Goal: Task Accomplishment & Management: Use online tool/utility

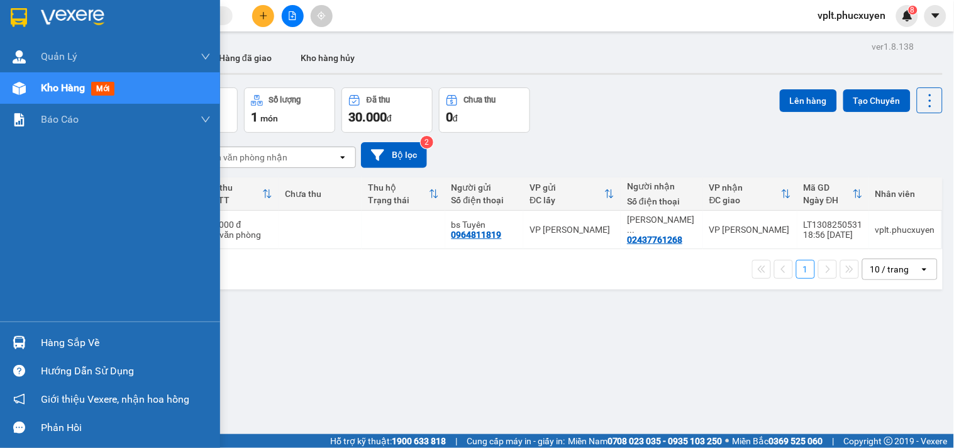
click at [55, 342] on div "Hàng sắp về" at bounding box center [126, 342] width 170 height 19
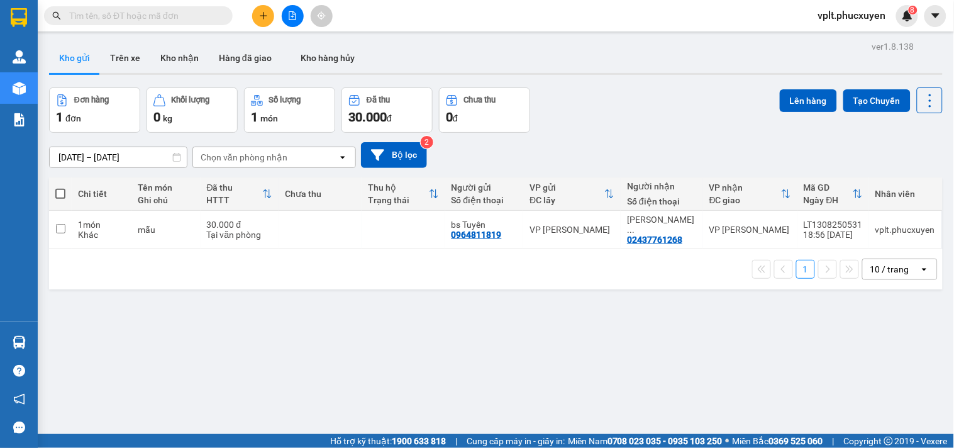
click at [656, 347] on section "Kết quả tìm kiếm ( 0 ) Bộ lọc No Data vplt.phucxuyen 8 Quản Lý Quản lý giao nhậ…" at bounding box center [477, 224] width 954 height 448
click at [832, 18] on span "vplt.phucxuyen" at bounding box center [852, 16] width 88 height 16
click at [844, 39] on span "Đăng xuất" at bounding box center [858, 39] width 62 height 14
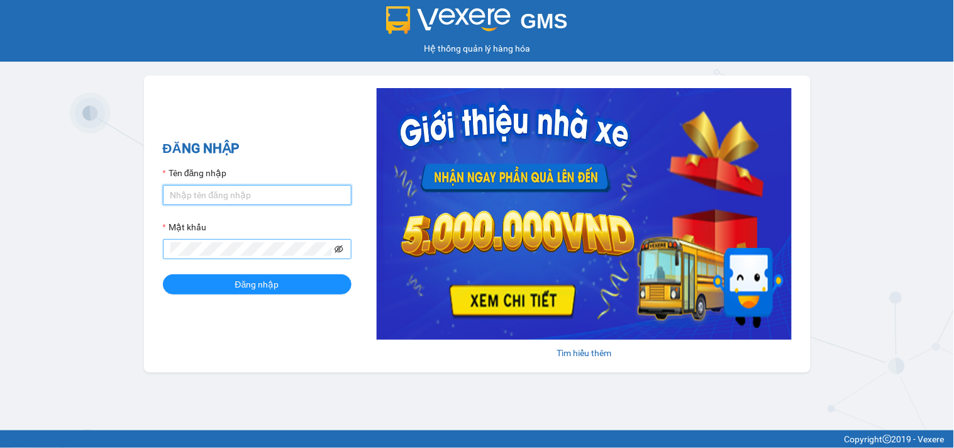
type input "vtthuhuong.phucxuyen"
click at [338, 249] on icon "eye-invisible" at bounding box center [338, 249] width 9 height 9
click at [294, 197] on input "vtthuhuong.phucxuyen" at bounding box center [257, 195] width 189 height 20
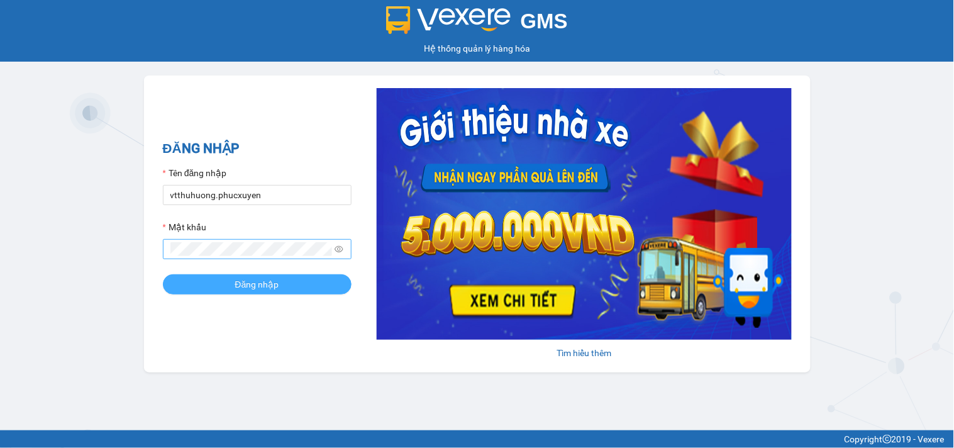
click at [267, 287] on span "Đăng nhập" at bounding box center [257, 284] width 44 height 14
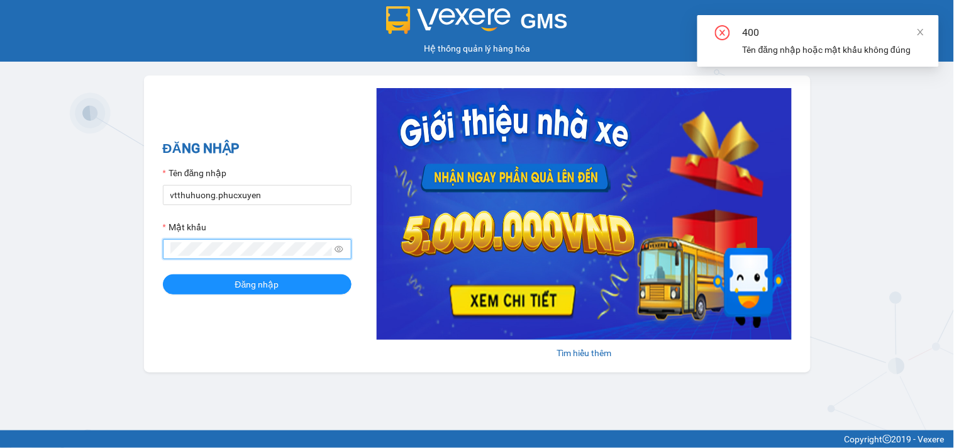
click at [140, 239] on div "GMS Hệ thống quản lý hàng hóa ĐĂNG NHẬP Tên đăng nhập vtthuhuong.phucxuyen Mật …" at bounding box center [477, 215] width 954 height 430
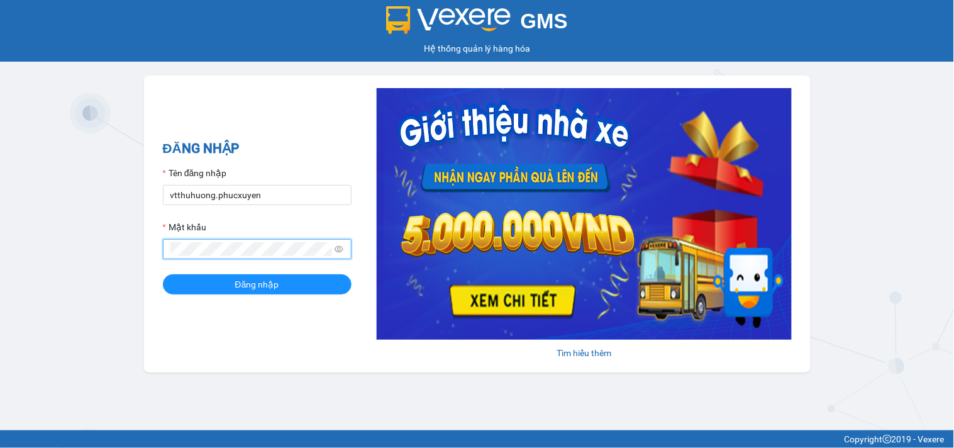
click at [337, 250] on icon "eye" at bounding box center [338, 249] width 9 height 9
click at [207, 286] on button "Đăng nhập" at bounding box center [257, 284] width 189 height 20
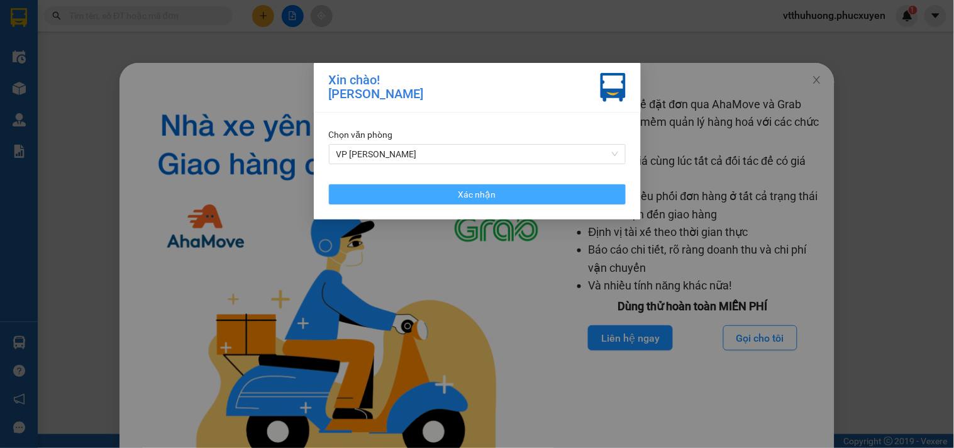
click at [482, 192] on span "Xác nhận" at bounding box center [477, 194] width 38 height 14
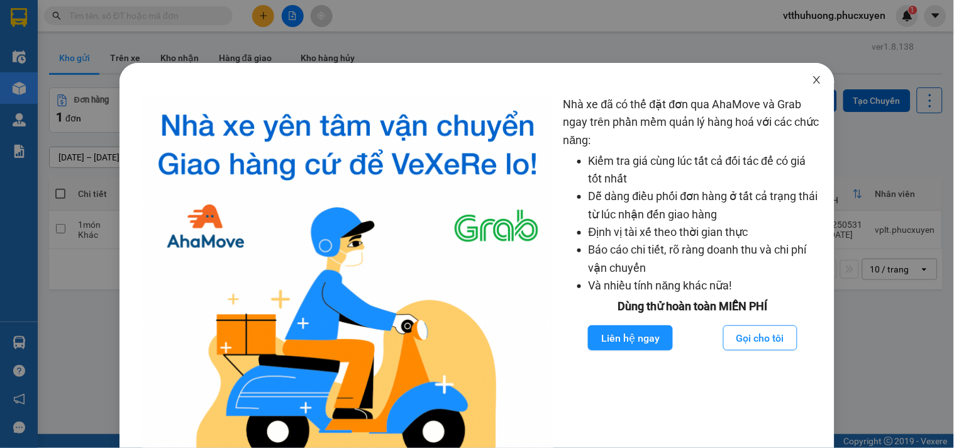
click at [812, 80] on icon "close" at bounding box center [817, 80] width 10 height 10
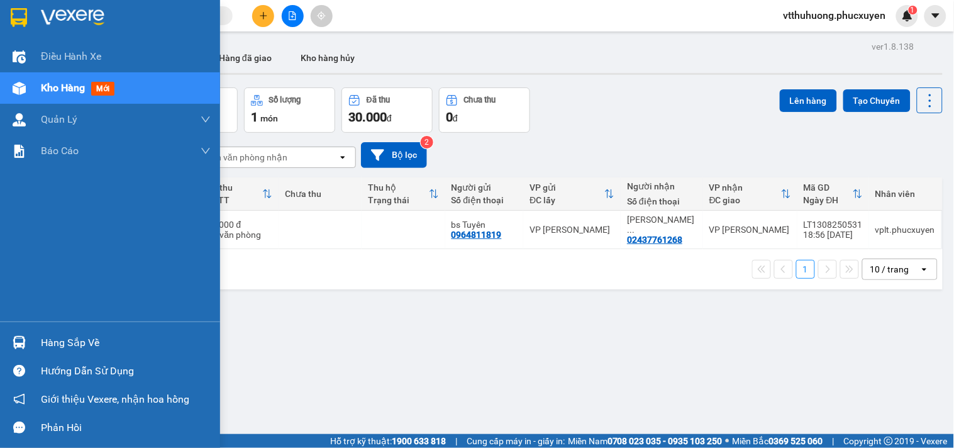
click at [80, 339] on div "Hàng sắp về" at bounding box center [126, 342] width 170 height 19
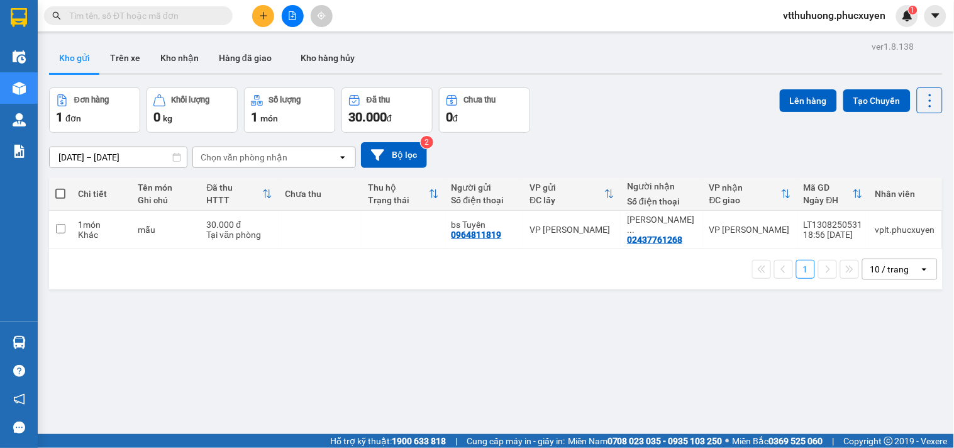
drag, startPoint x: 695, startPoint y: 321, endPoint x: 683, endPoint y: 322, distance: 12.7
click at [693, 321] on section "Kết quả tìm kiếm ( 0 ) Bộ lọc No Data vtthuhuong.phucxuyen 1 Điều hành xe Kho h…" at bounding box center [477, 224] width 954 height 448
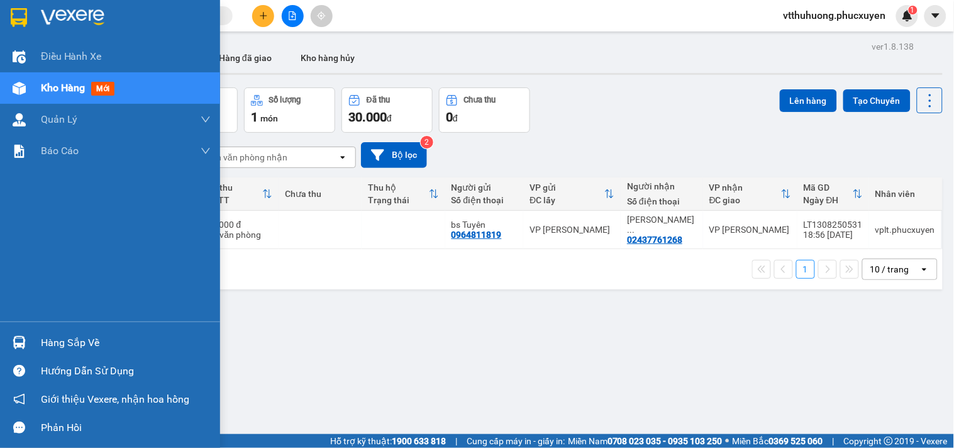
drag, startPoint x: 77, startPoint y: 337, endPoint x: 223, endPoint y: 348, distance: 146.2
click at [77, 337] on div "Hàng sắp về" at bounding box center [126, 342] width 170 height 19
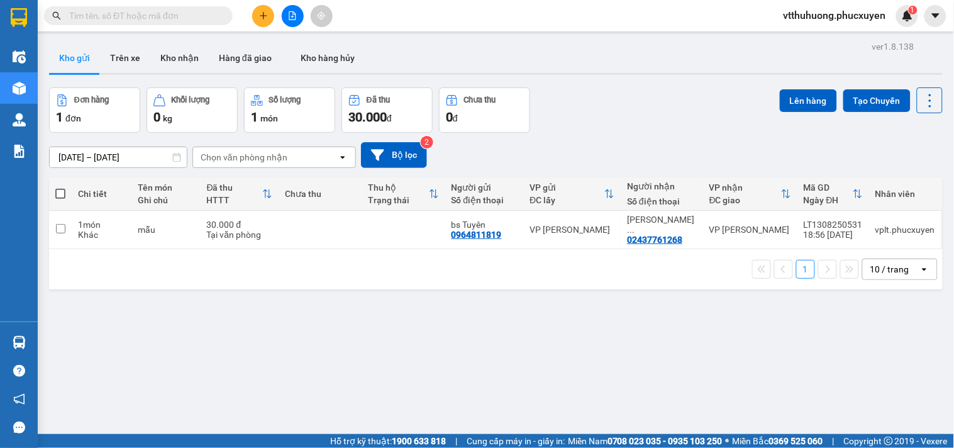
drag, startPoint x: 671, startPoint y: 335, endPoint x: 632, endPoint y: 338, distance: 39.7
click at [670, 335] on section "Kết quả tìm kiếm ( 0 ) Bộ lọc No Data vtthuhuong.phucxuyen 1 Điều hành xe Kho h…" at bounding box center [477, 224] width 954 height 448
click at [173, 51] on button "Kho nhận" at bounding box center [179, 58] width 58 height 30
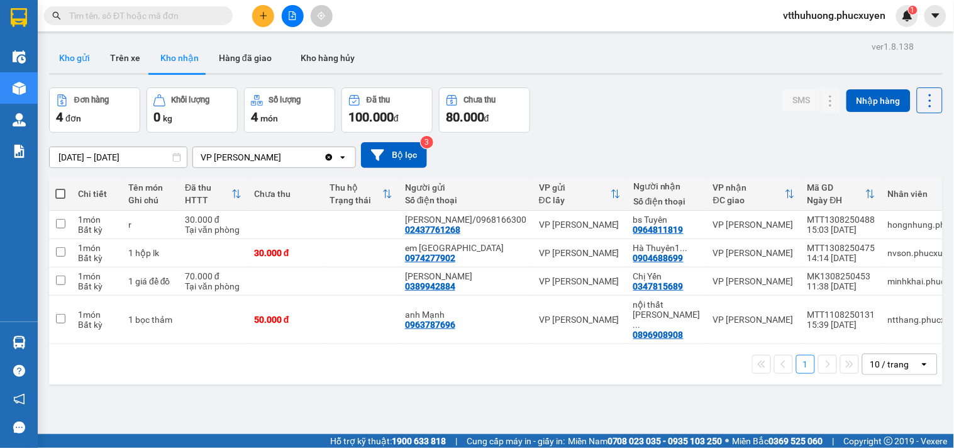
click at [73, 47] on button "Kho gửi" at bounding box center [74, 58] width 51 height 30
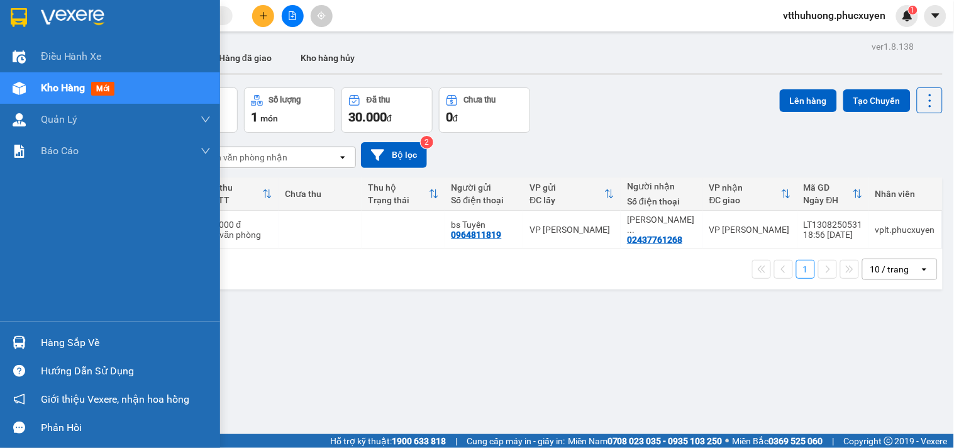
click at [45, 343] on div "Hàng sắp về" at bounding box center [126, 342] width 170 height 19
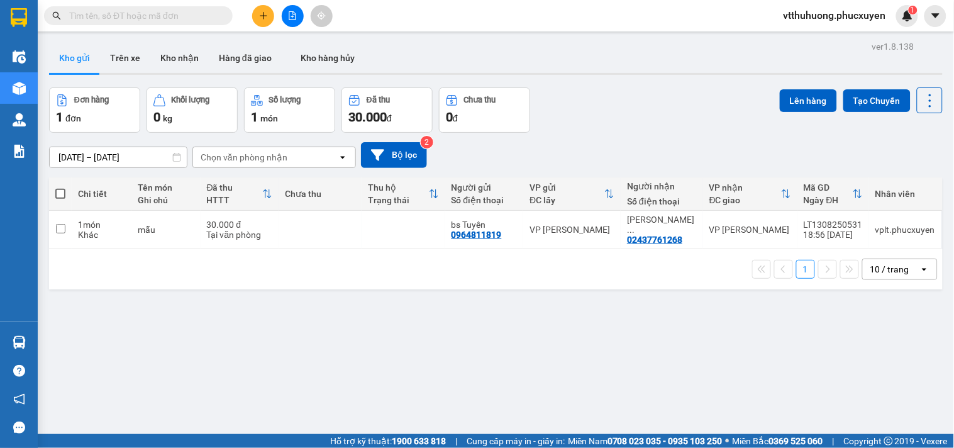
click at [718, 349] on section "Kết quả tìm kiếm ( 0 ) Bộ lọc No Data vtthuhuong.phucxuyen 1 Điều hành xe Kho h…" at bounding box center [477, 224] width 954 height 448
drag, startPoint x: 168, startPoint y: 52, endPoint x: 123, endPoint y: 59, distance: 45.2
click at [168, 53] on button "Kho nhận" at bounding box center [179, 58] width 58 height 30
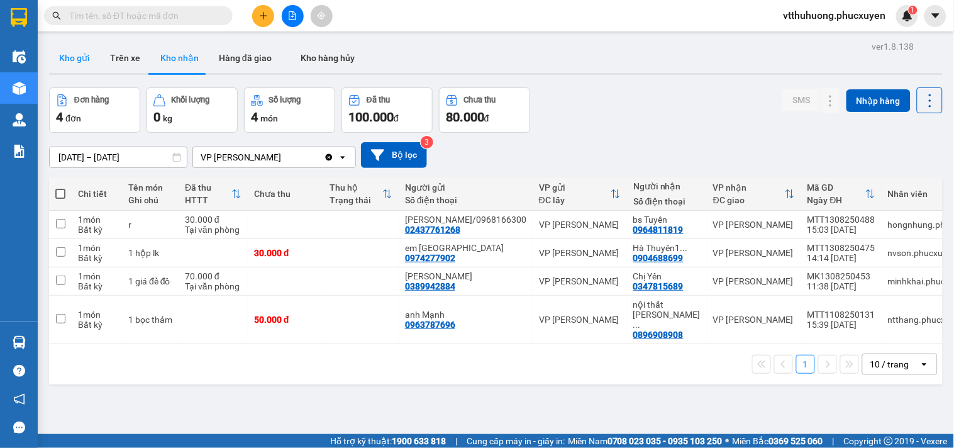
click at [65, 58] on button "Kho gửi" at bounding box center [74, 58] width 51 height 30
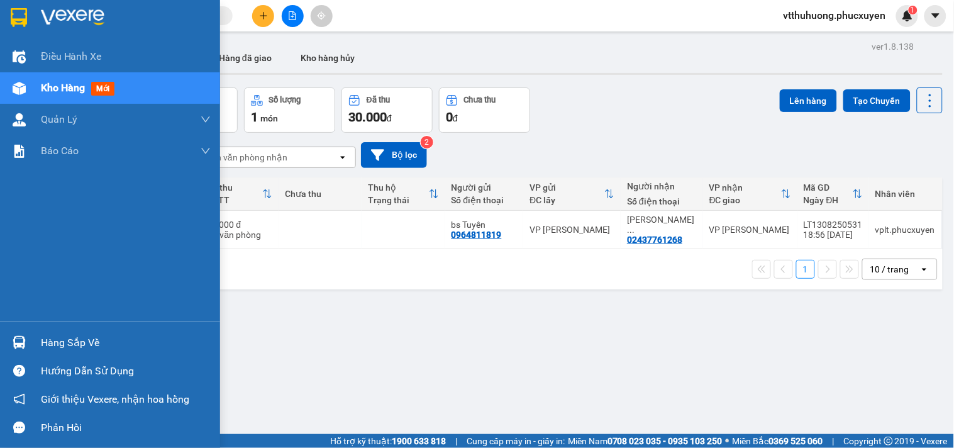
click at [95, 350] on div "Hàng sắp về" at bounding box center [126, 342] width 170 height 19
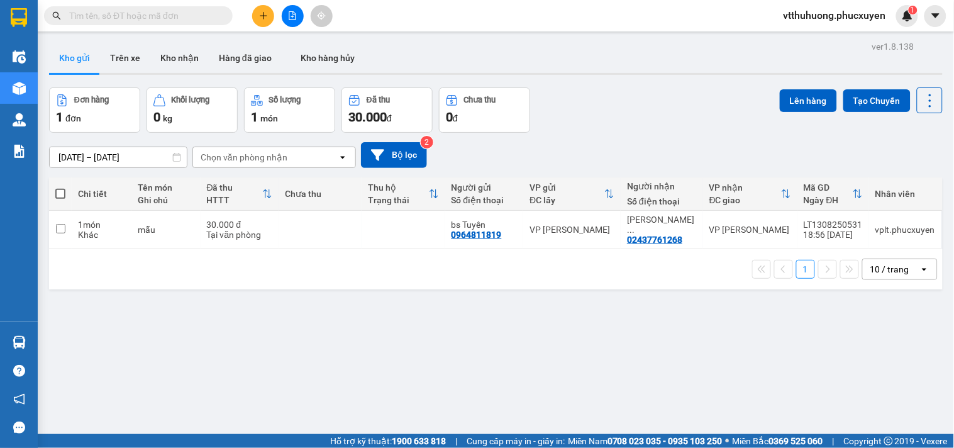
click at [665, 346] on section "Kết quả tìm kiếm ( 0 ) Bộ lọc No Data vtthuhuong.phucxuyen 1 Điều hành xe Kho h…" at bounding box center [477, 224] width 954 height 448
click at [264, 13] on icon "plus" at bounding box center [263, 15] width 9 height 9
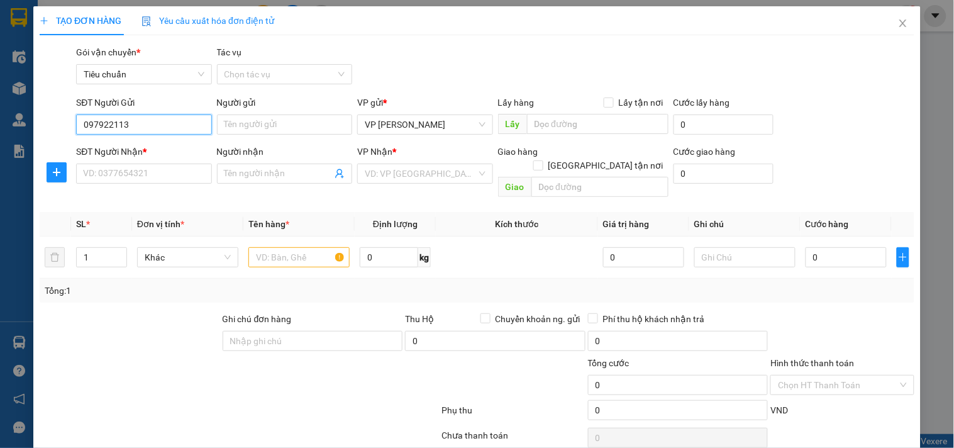
type input "0979221135"
click at [159, 146] on div "0979221135 - Hương" at bounding box center [142, 150] width 119 height 14
type input "Hương"
type input "0979221135"
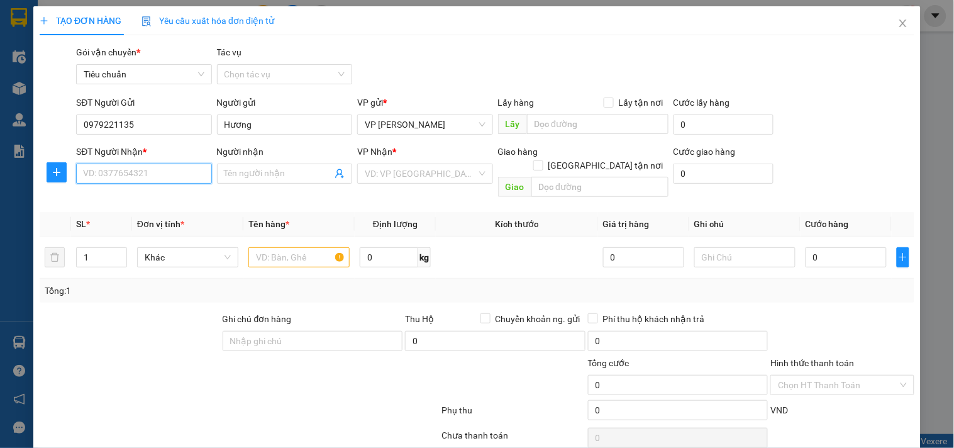
click at [102, 173] on input "SĐT Người Nhận *" at bounding box center [143, 173] width 135 height 20
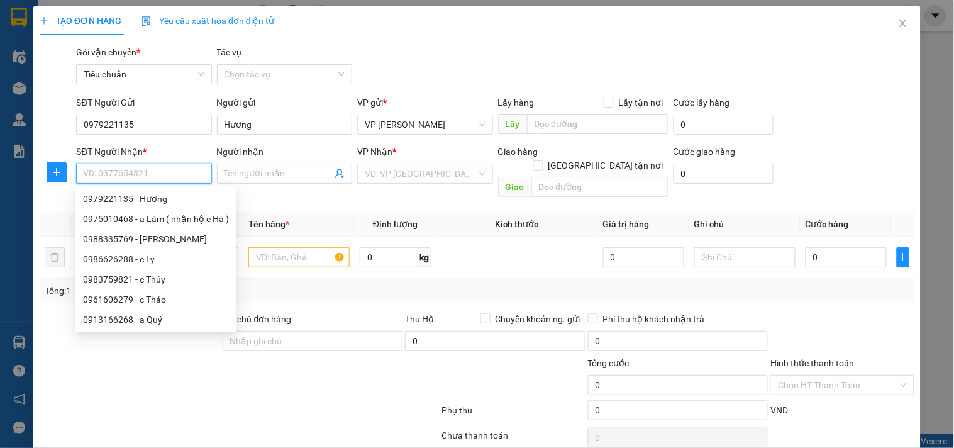
paste input "0912254385"
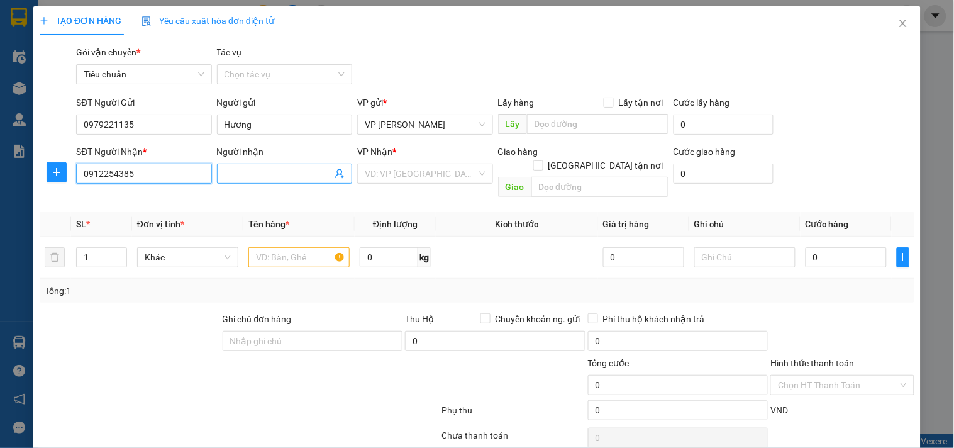
type input "0912254385"
click at [241, 175] on input "Người nhận" at bounding box center [277, 174] width 107 height 14
type input "A Quân"
click at [394, 173] on input "search" at bounding box center [420, 173] width 111 height 19
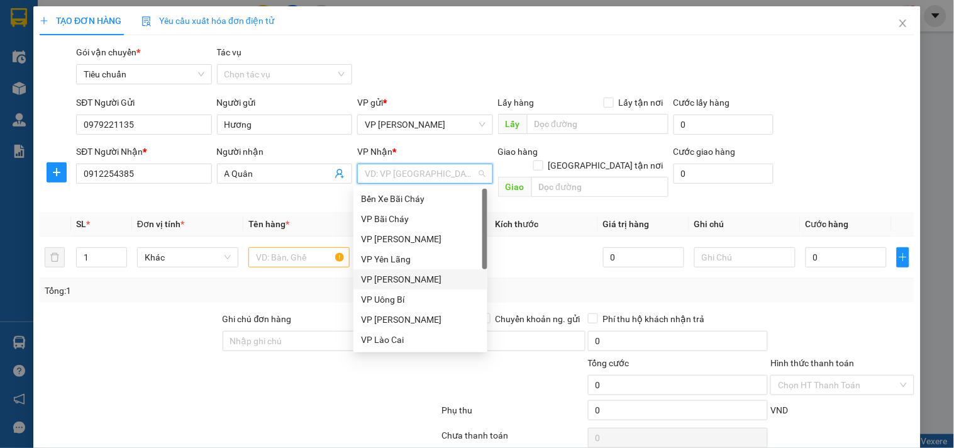
click at [405, 273] on div "VP [PERSON_NAME]" at bounding box center [420, 279] width 119 height 14
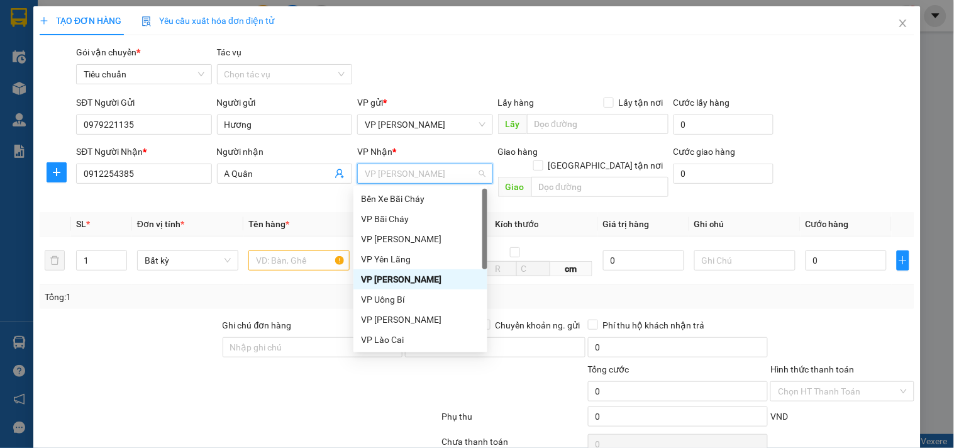
click at [410, 277] on div "VP [PERSON_NAME]" at bounding box center [420, 279] width 119 height 14
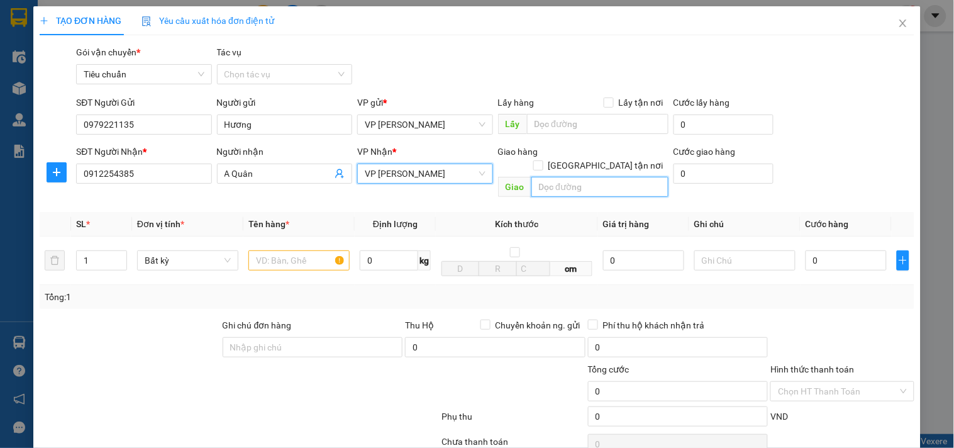
click at [583, 179] on input "text" at bounding box center [599, 187] width 137 height 20
click at [583, 177] on input "text" at bounding box center [599, 187] width 137 height 20
type input "Số 15,Ngách 20,[PERSON_NAME],[PERSON_NAME] định,Hai Bà Trưng"
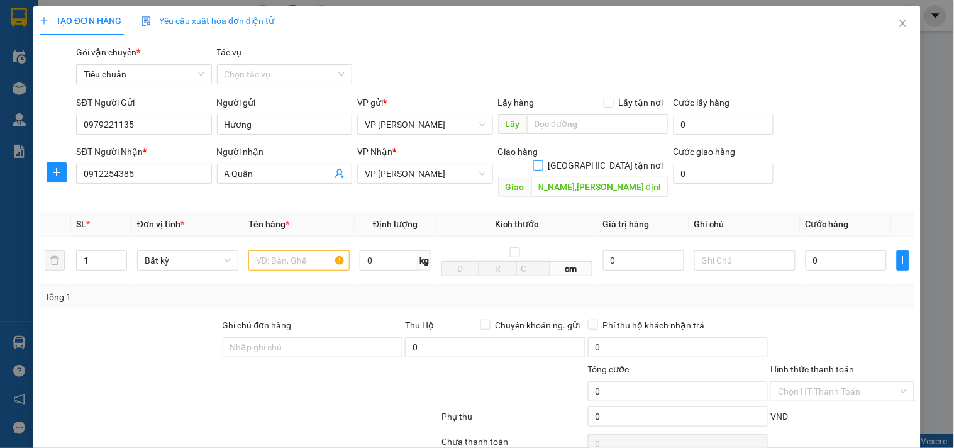
click at [542, 160] on input "[GEOGRAPHIC_DATA] tận nơi" at bounding box center [537, 164] width 9 height 9
checkbox input "true"
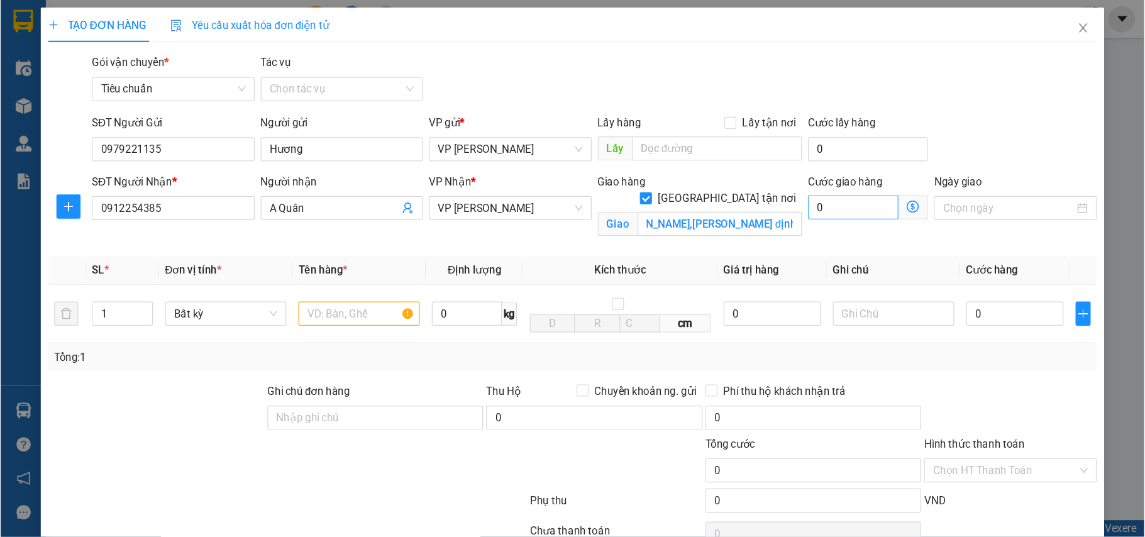
scroll to position [0, 0]
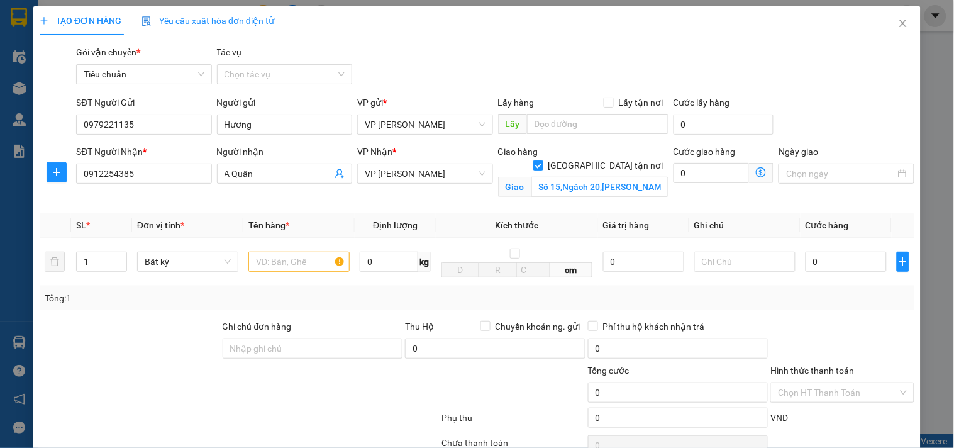
click at [756, 170] on icon "dollar-circle" at bounding box center [761, 172] width 10 height 10
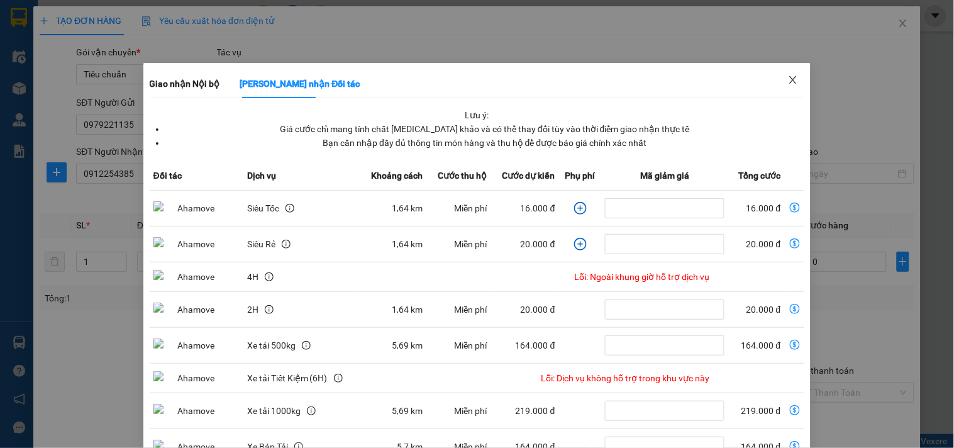
click at [788, 77] on icon "close" at bounding box center [793, 80] width 10 height 10
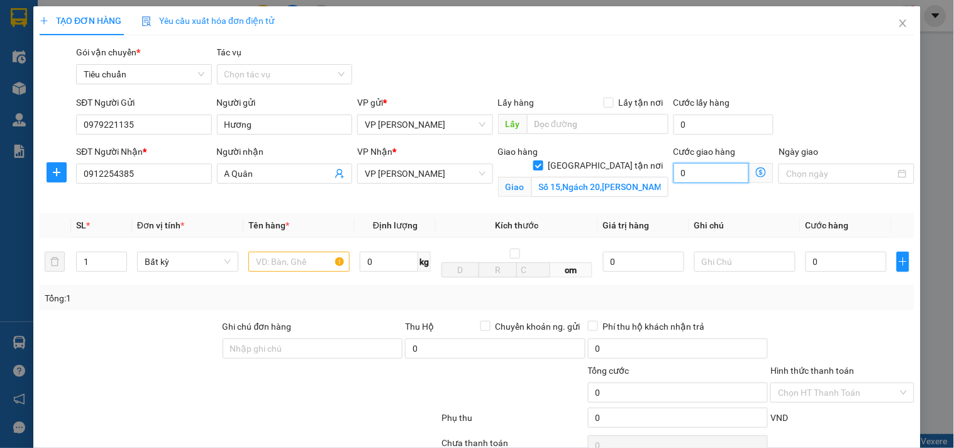
click at [698, 172] on input "0" at bounding box center [711, 173] width 76 height 20
type input "3"
type input "30"
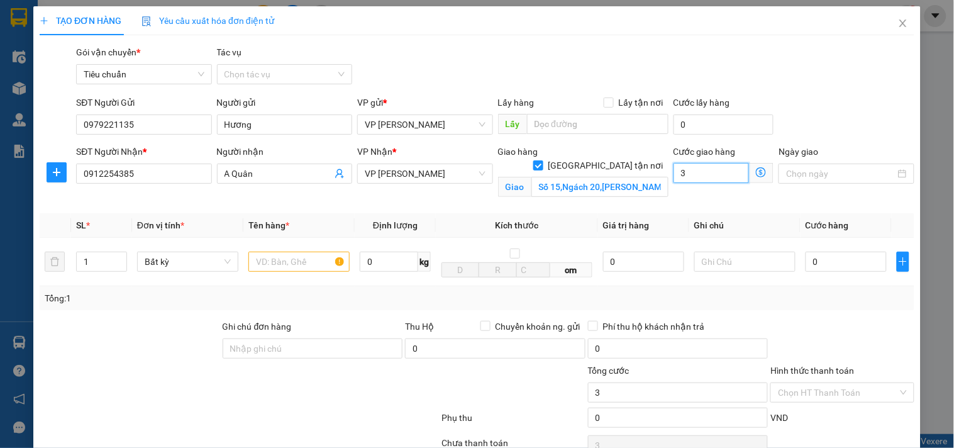
type input "30"
type input "30.000"
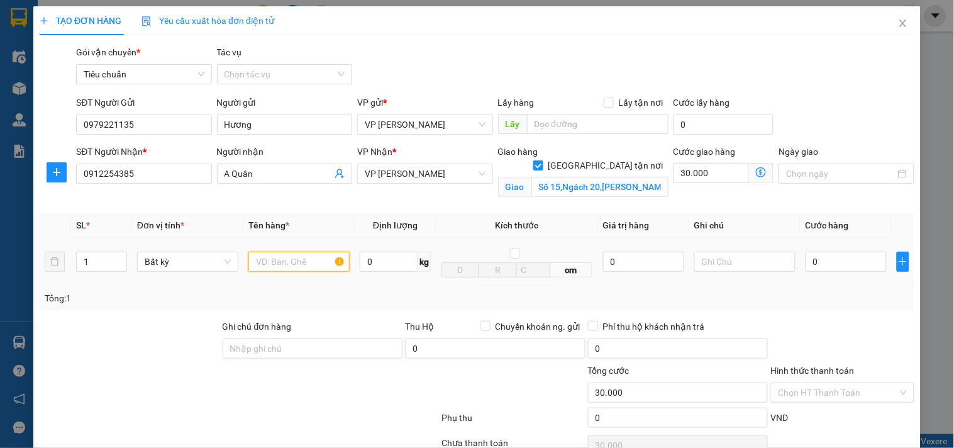
click at [280, 265] on input "text" at bounding box center [298, 261] width 101 height 20
type input "Xốp"
type input "8"
type input "30.008"
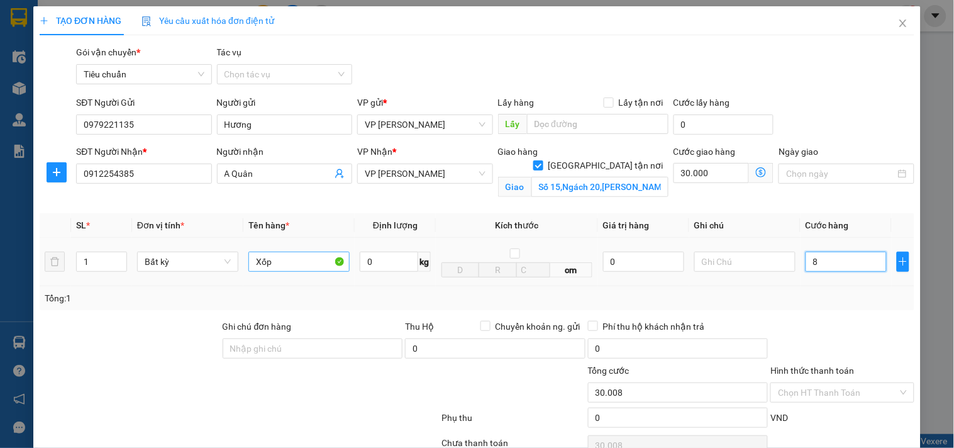
type input "80"
type input "30.080"
type input "80.000"
type input "110.000"
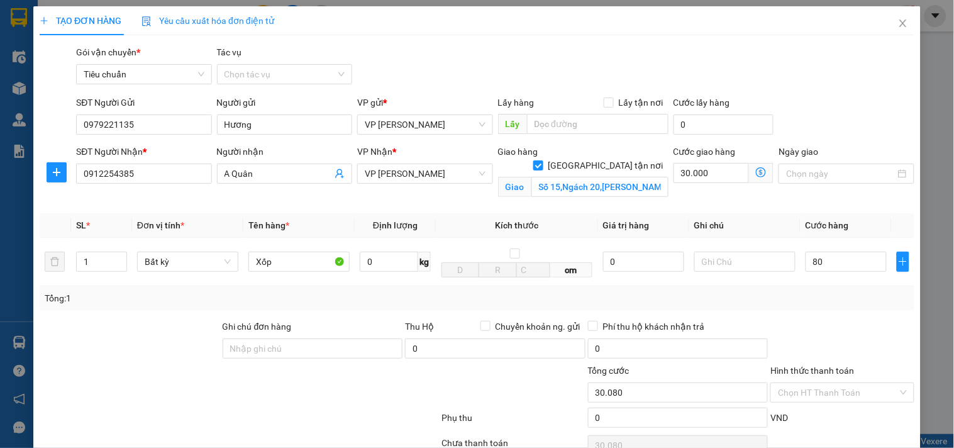
type input "110.000"
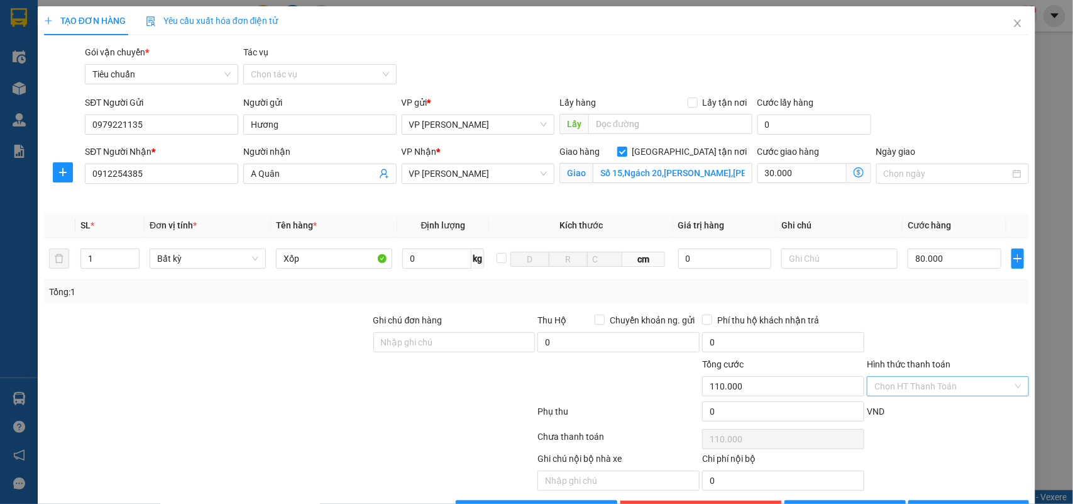
click at [875, 380] on input "Hình thức thanh toán" at bounding box center [943, 386] width 138 height 19
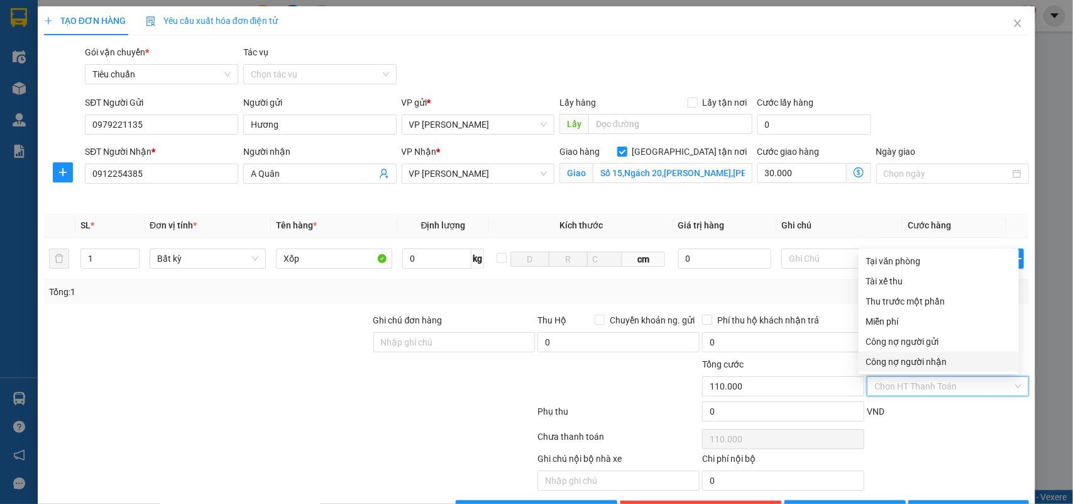
click at [937, 431] on div "Chọn HT Thanh Toán" at bounding box center [948, 438] width 165 height 25
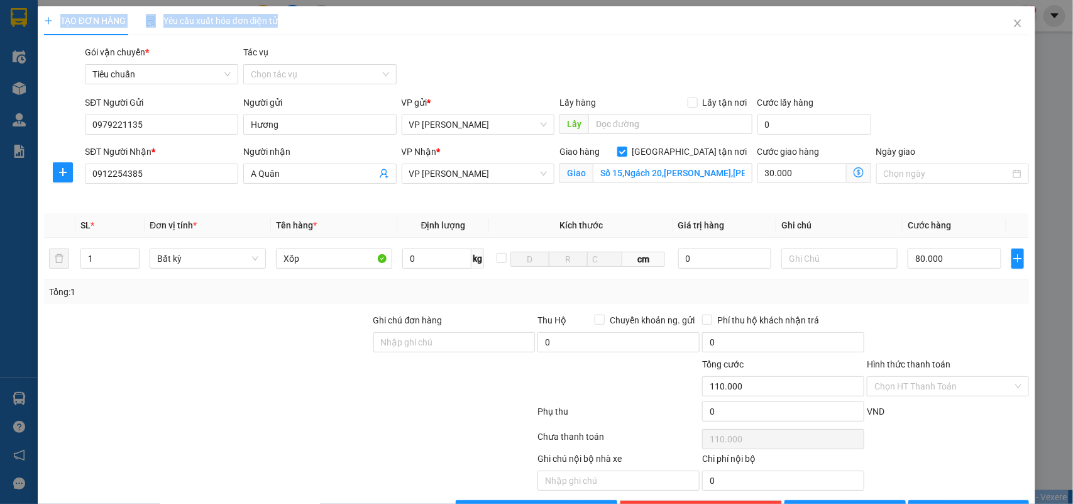
drag, startPoint x: 592, startPoint y: 16, endPoint x: 665, endPoint y: 43, distance: 77.8
click at [592, 0] on html "Kết quả tìm kiếm ( 0 ) Bộ lọc No Data vtthuhuong.phucxuyen 1 Điều hành xe Kho h…" at bounding box center [536, 252] width 1073 height 504
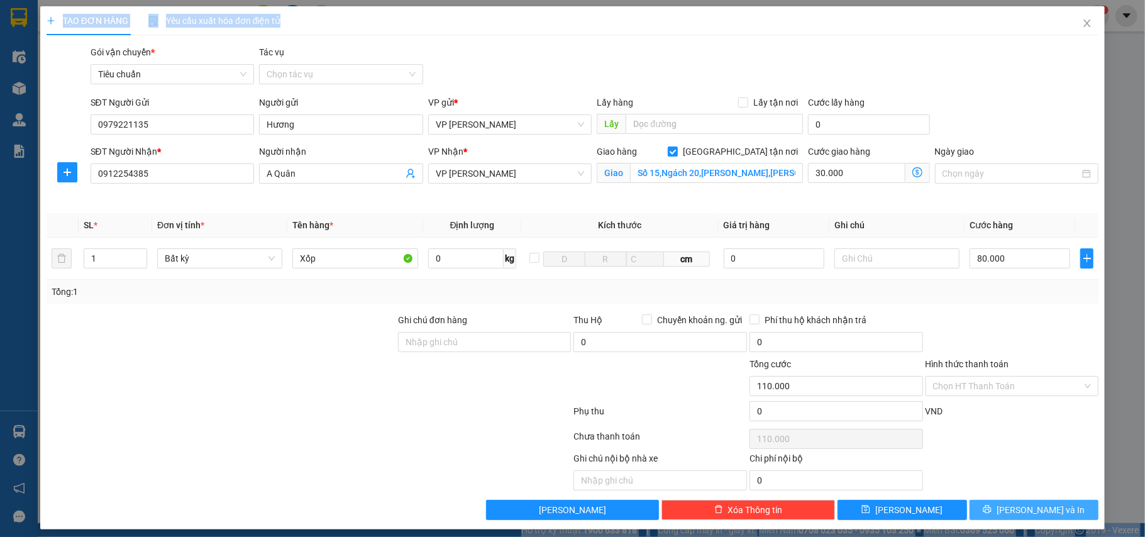
click at [953, 447] on span "[PERSON_NAME] và In" at bounding box center [1040, 510] width 88 height 14
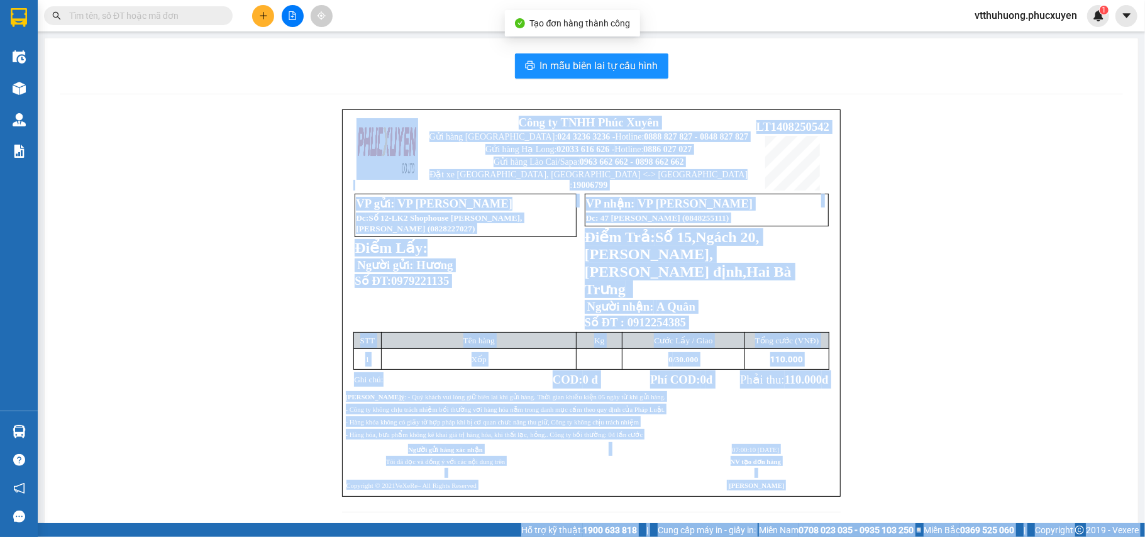
click at [930, 275] on div "Công ty TNHH Phúc Xuyên Gửi hàng Hà Nội: 024 3236 3236 - Hotline: 0888 827 827 …" at bounding box center [591, 318] width 1063 height 418
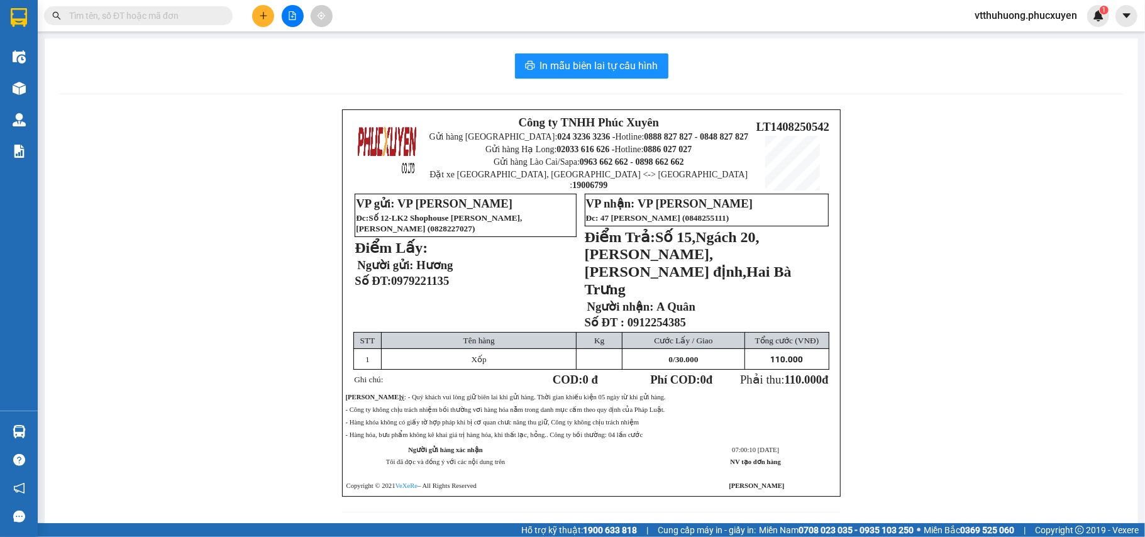
click at [582, 47] on div "In mẫu biên lai tự cấu hình Công ty TNHH Phúc Xuyên Gửi hàng Hà Nội: 024 3236 3…" at bounding box center [591, 290] width 1093 height 504
click at [583, 58] on span "In mẫu biên lai tự cấu hình" at bounding box center [599, 66] width 118 height 16
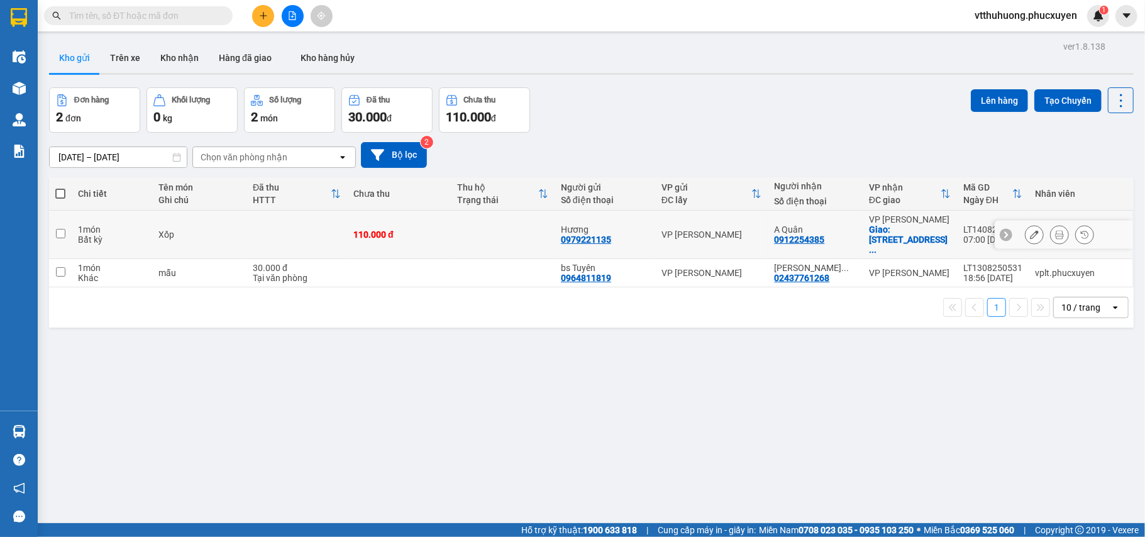
click at [595, 234] on div "0979221135" at bounding box center [586, 239] width 50 height 10
copy div "0979221135"
click at [80, 11] on input "text" at bounding box center [143, 16] width 148 height 14
paste input "0979221135"
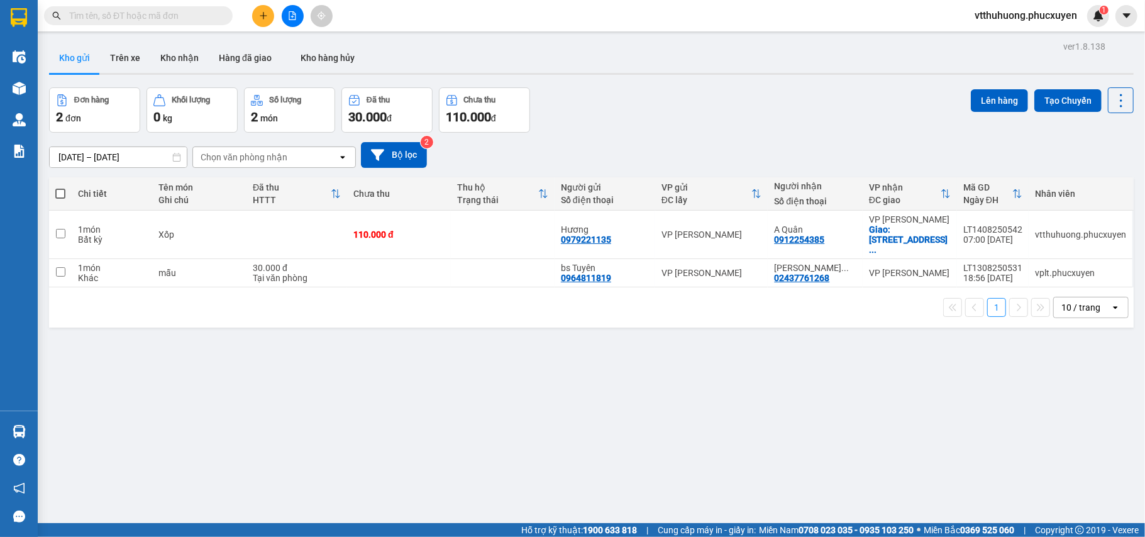
type input "0979221135"
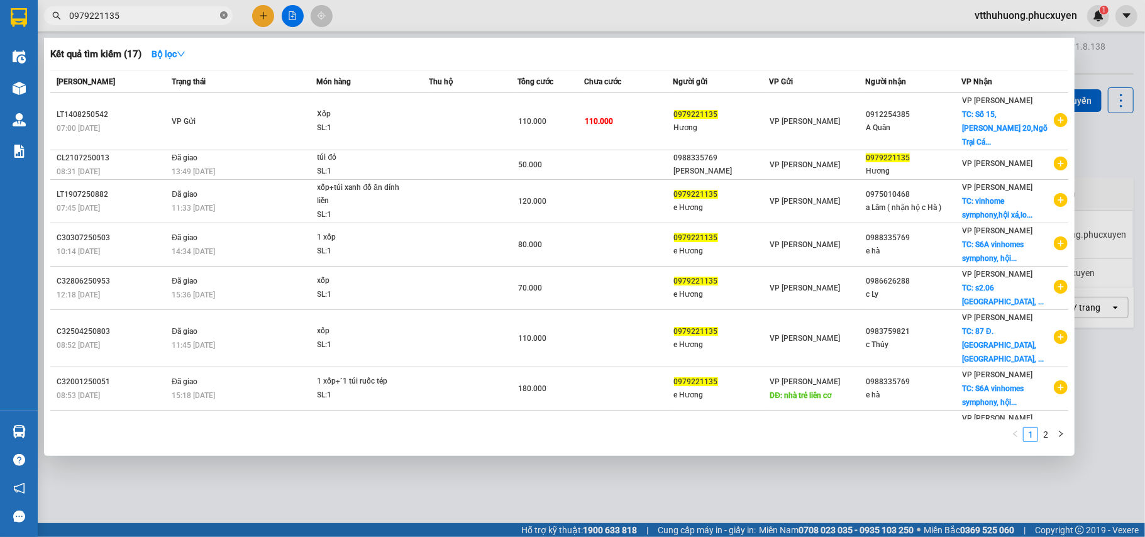
click at [224, 15] on icon "close-circle" at bounding box center [224, 15] width 8 height 8
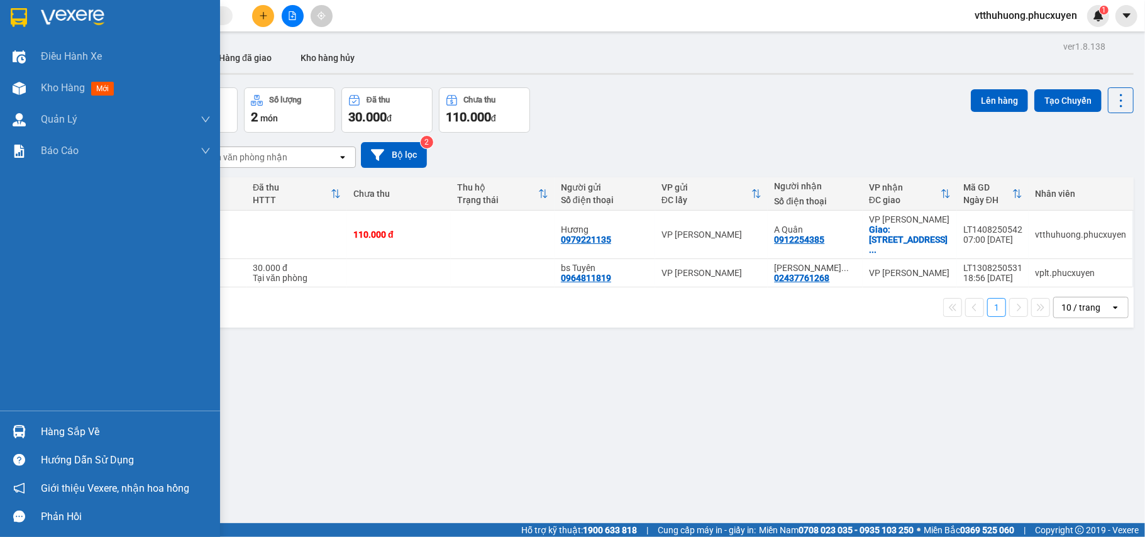
click at [50, 428] on div "Hàng sắp về" at bounding box center [126, 431] width 170 height 19
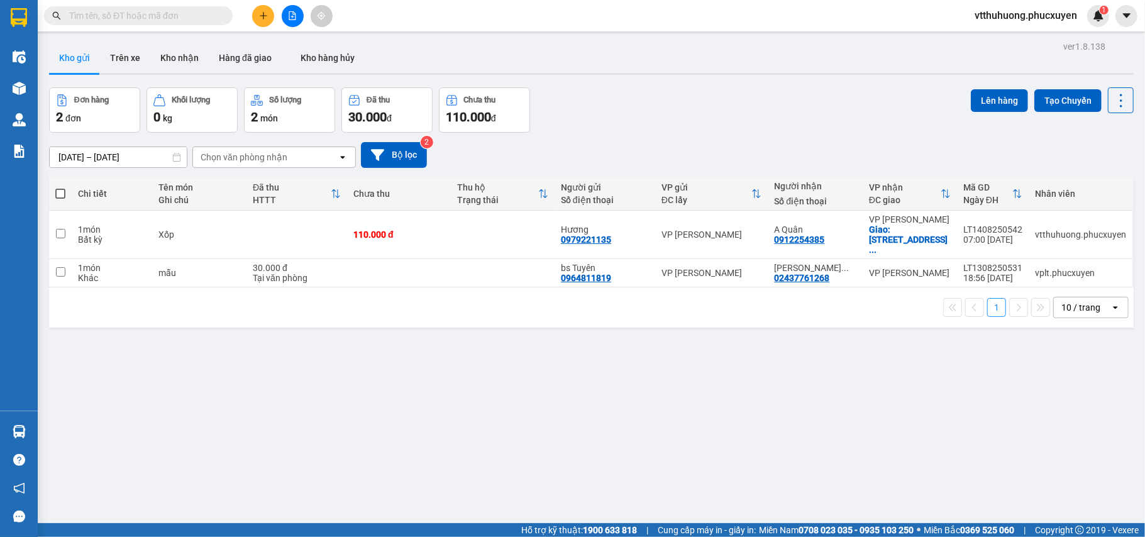
click at [677, 405] on section "Kết quả tìm kiếm ( 17 ) Bộ lọc Mã ĐH Trạng thái Món hàng Thu hộ Tổng cước Chưa …" at bounding box center [572, 268] width 1145 height 537
click at [171, 56] on button "Kho nhận" at bounding box center [179, 58] width 58 height 30
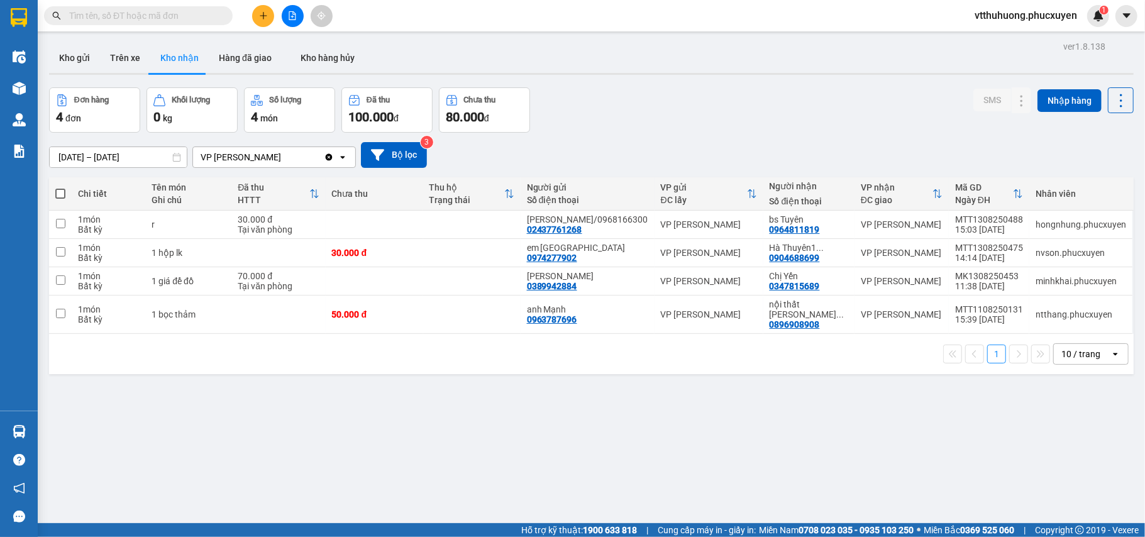
click at [297, 21] on button at bounding box center [293, 16] width 22 height 22
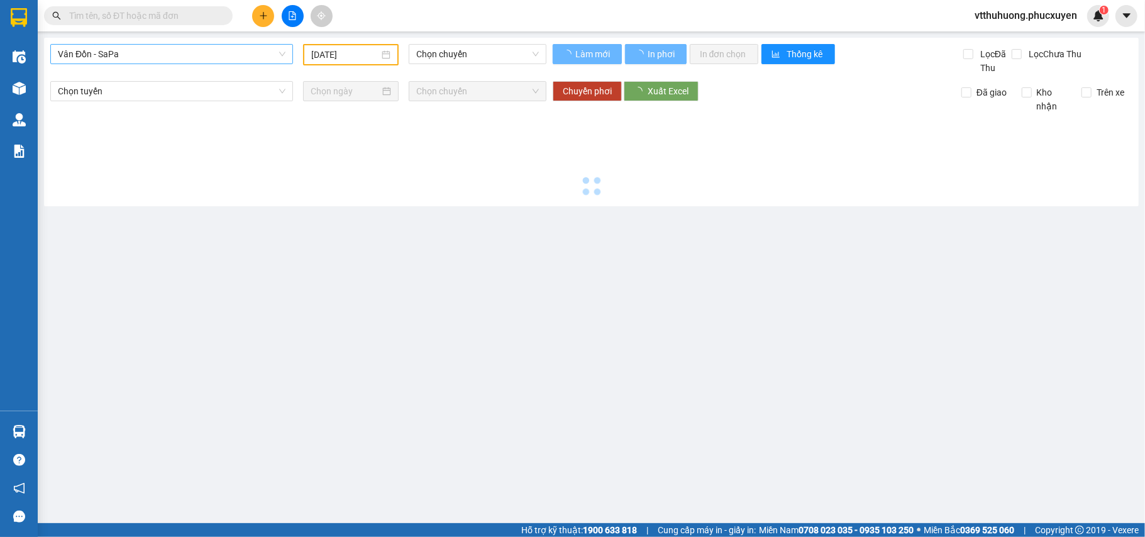
type input "[DATE]"
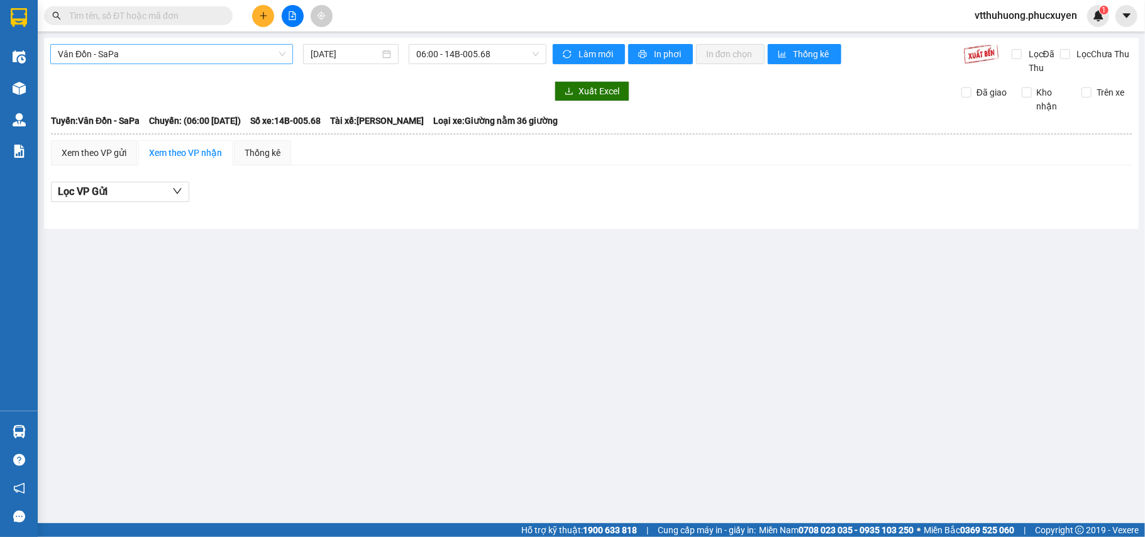
click at [177, 56] on span "Vân Đồn - SaPa" at bounding box center [172, 54] width 228 height 19
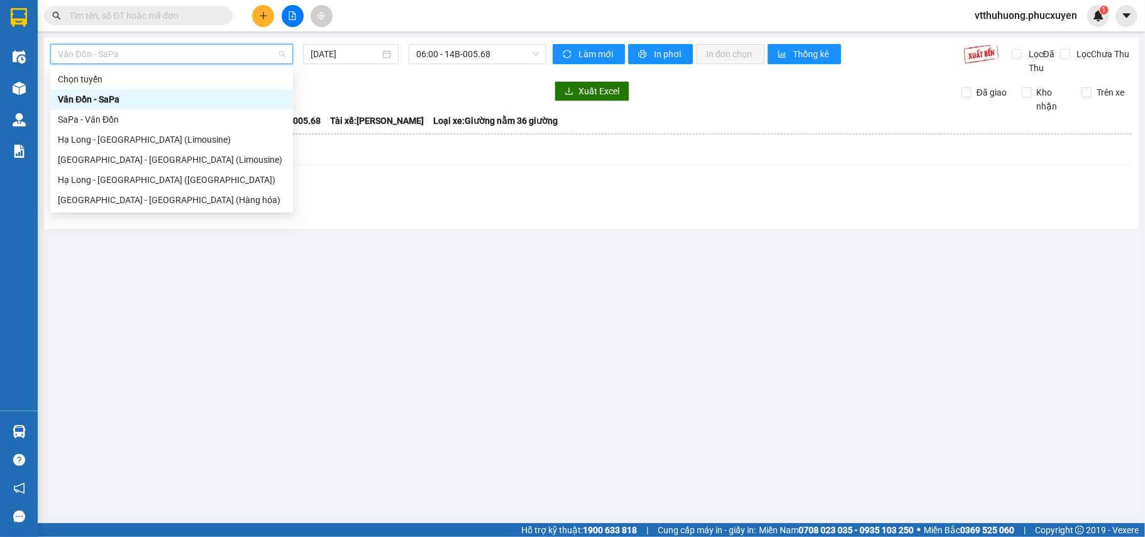
click at [113, 94] on div "Vân Đồn - SaPa" at bounding box center [172, 99] width 228 height 14
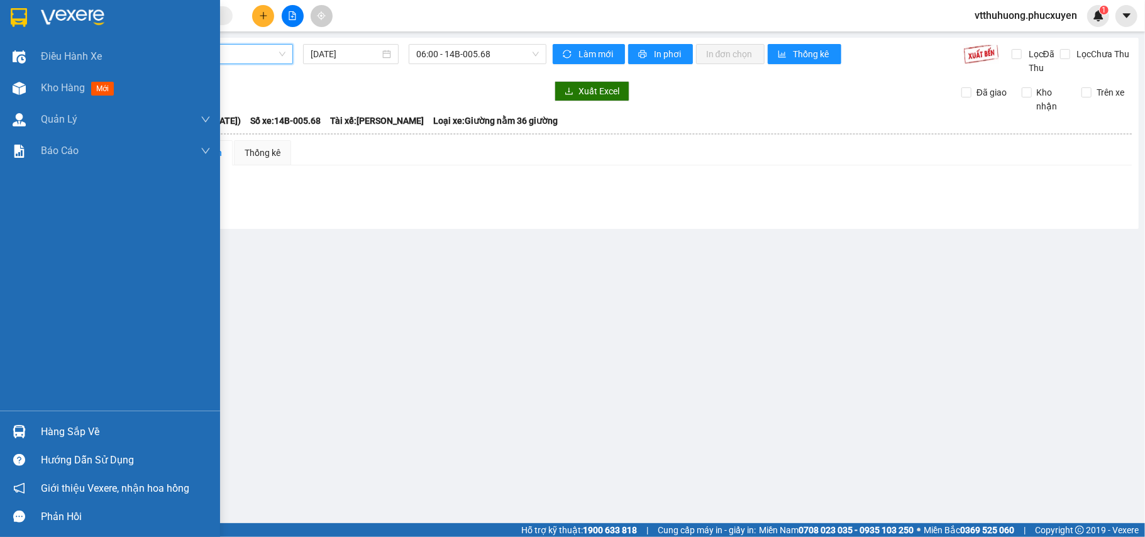
drag, startPoint x: 53, startPoint y: 94, endPoint x: 216, endPoint y: 5, distance: 185.9
click at [53, 93] on span "Kho hàng" at bounding box center [63, 88] width 44 height 12
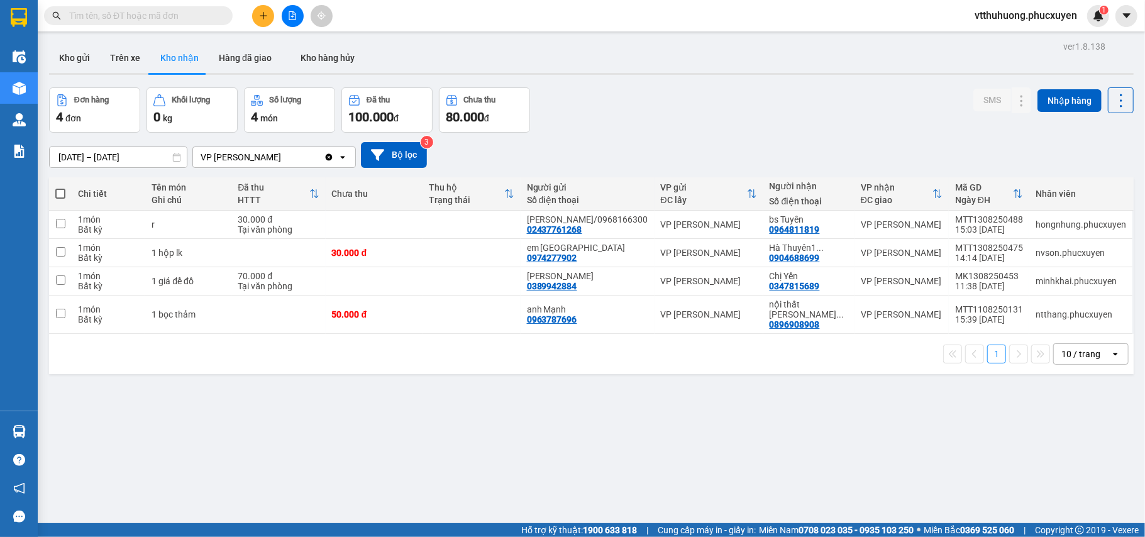
click at [65, 48] on button "Kho gửi" at bounding box center [74, 58] width 51 height 30
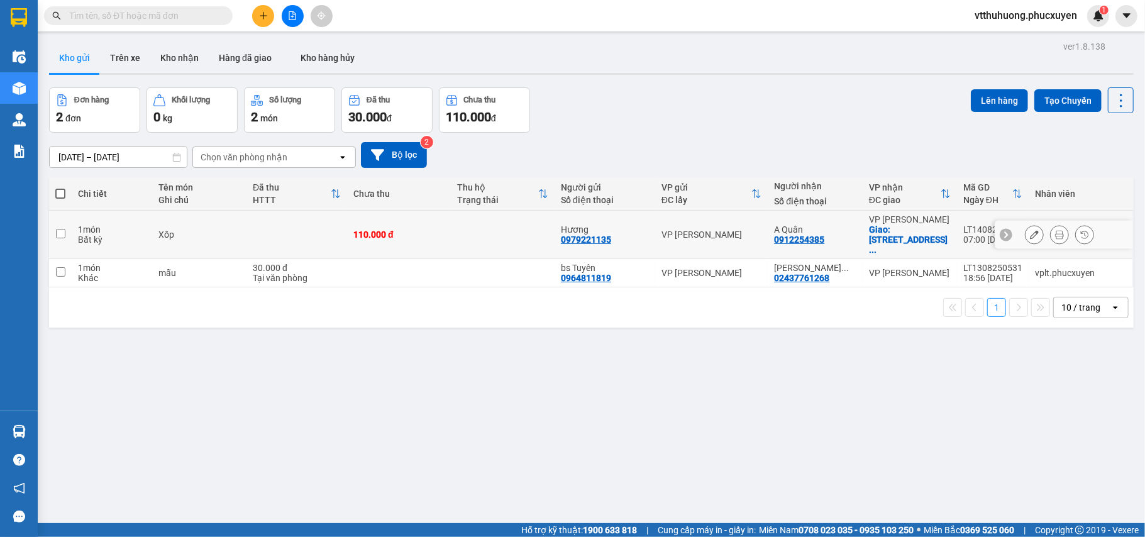
click at [630, 232] on div "Hương 0979221135" at bounding box center [605, 234] width 88 height 20
checkbox input "true"
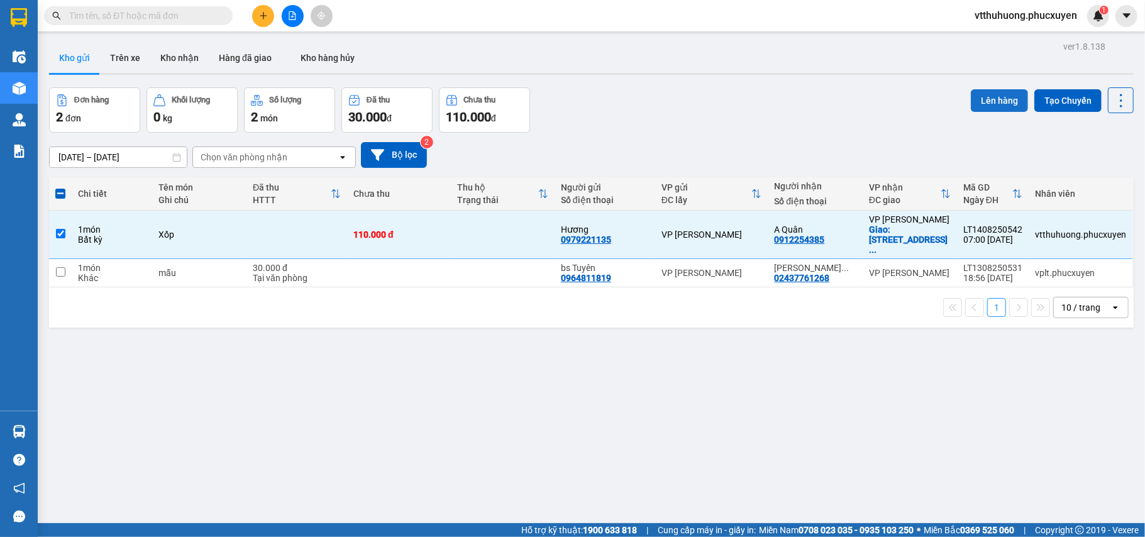
drag, startPoint x: 979, startPoint y: 99, endPoint x: 967, endPoint y: 99, distance: 11.9
click at [953, 99] on button "Lên hàng" at bounding box center [999, 100] width 57 height 23
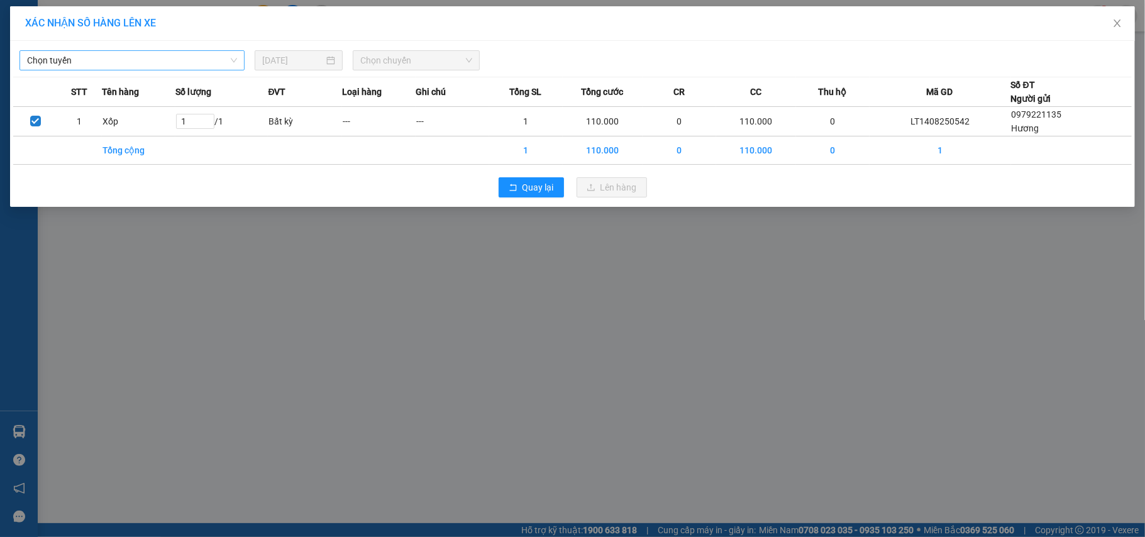
click at [104, 62] on span "Chọn tuyến" at bounding box center [132, 60] width 210 height 19
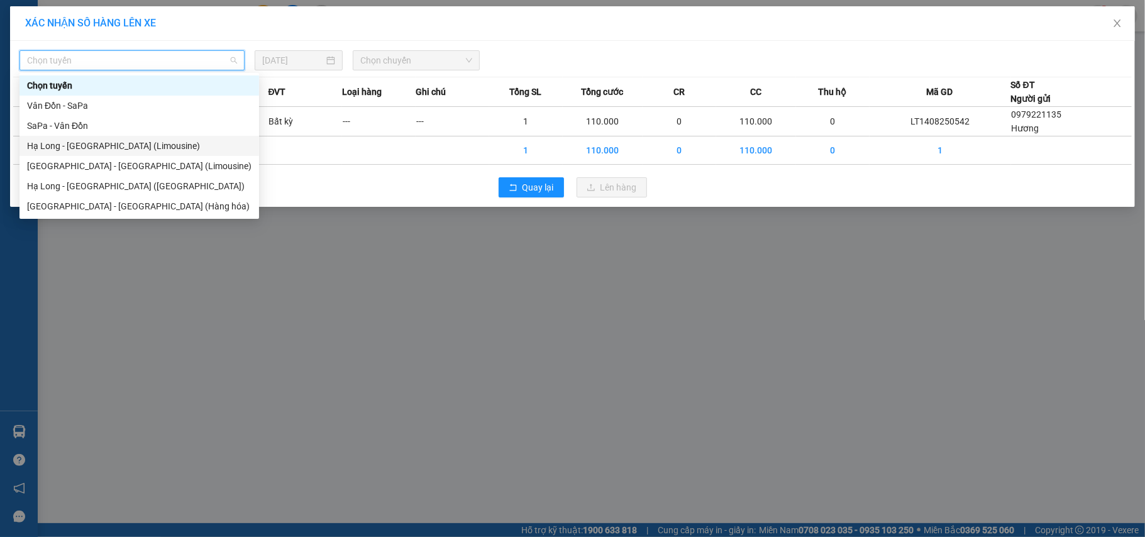
click at [116, 137] on div "Hạ Long - [GEOGRAPHIC_DATA] (Limousine)" at bounding box center [139, 146] width 240 height 20
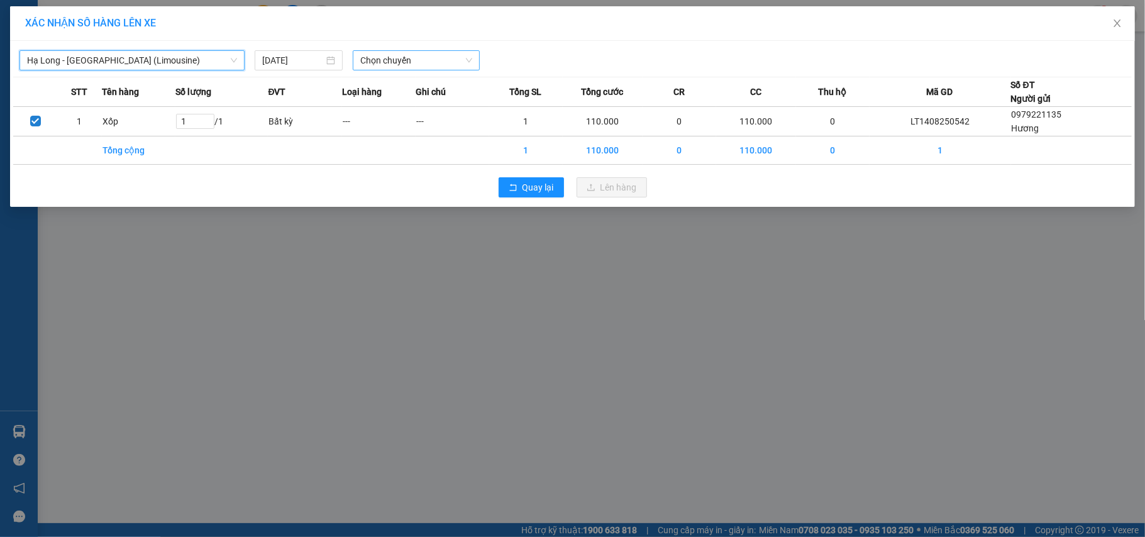
click at [429, 62] on span "Chọn chuyến" at bounding box center [416, 60] width 112 height 19
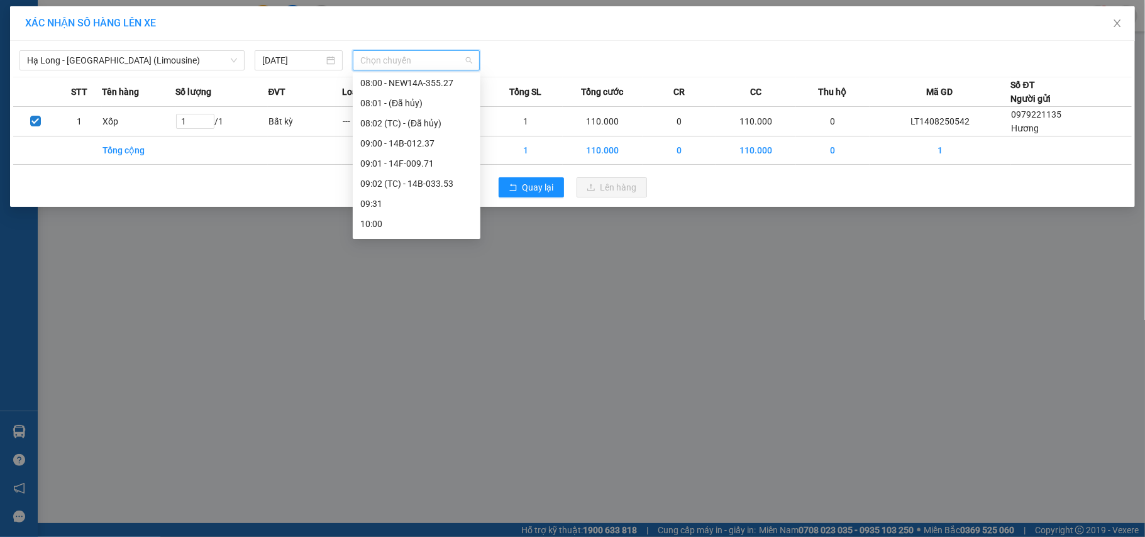
scroll to position [264, 0]
click at [450, 108] on div "08:00 - NEW14A-355.27" at bounding box center [416, 103] width 113 height 14
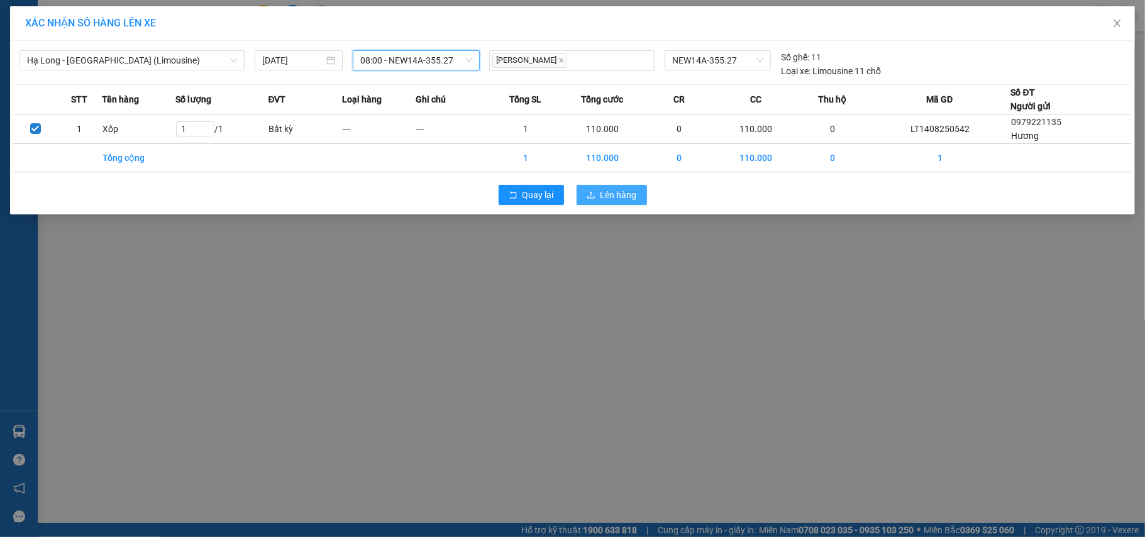
click at [606, 197] on span "Lên hàng" at bounding box center [618, 195] width 36 height 14
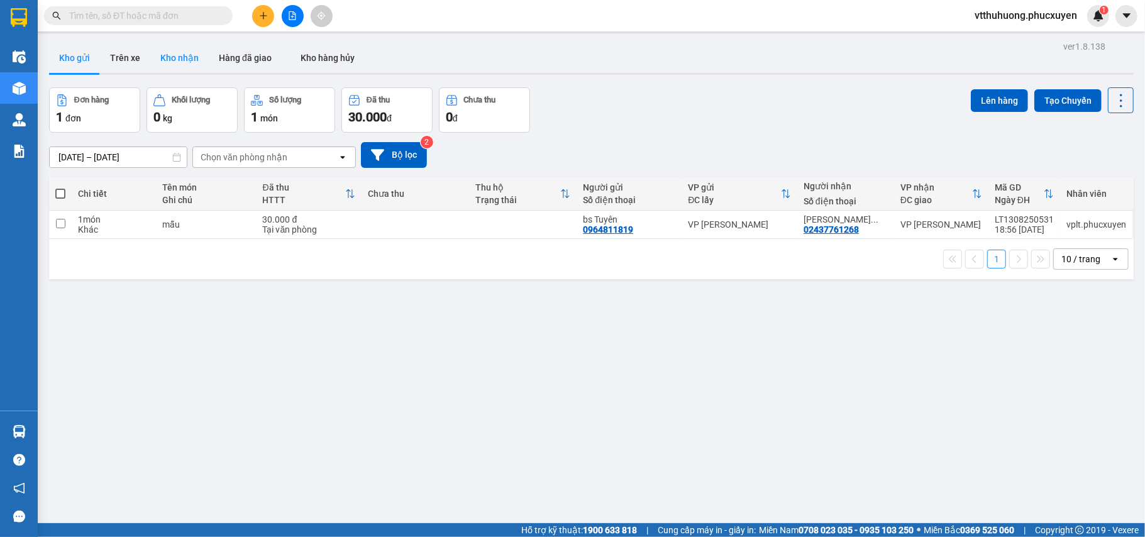
click at [182, 56] on button "Kho nhận" at bounding box center [179, 58] width 58 height 30
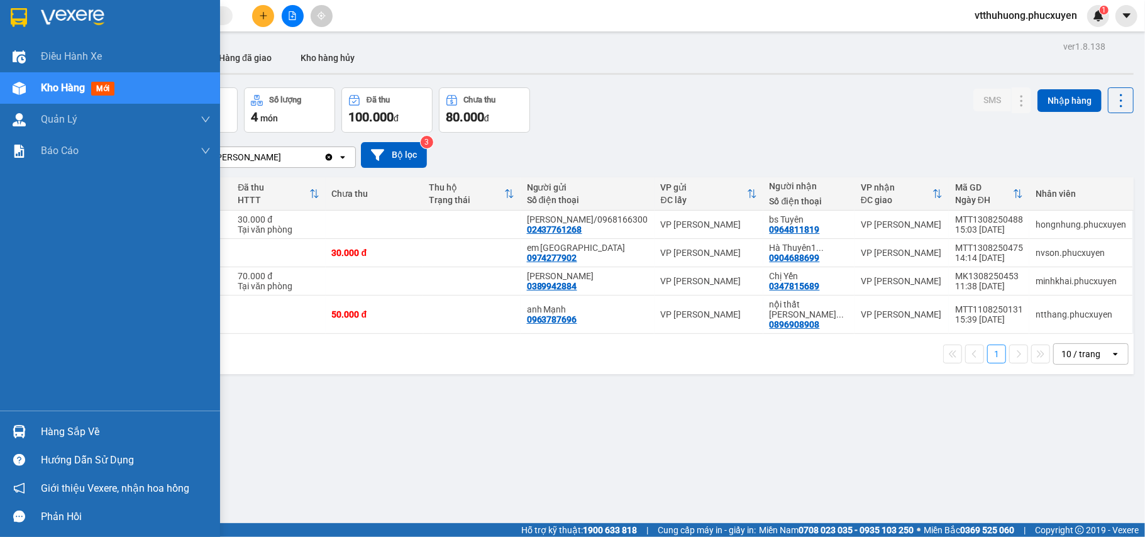
click at [83, 434] on div "Hàng sắp về" at bounding box center [126, 431] width 170 height 19
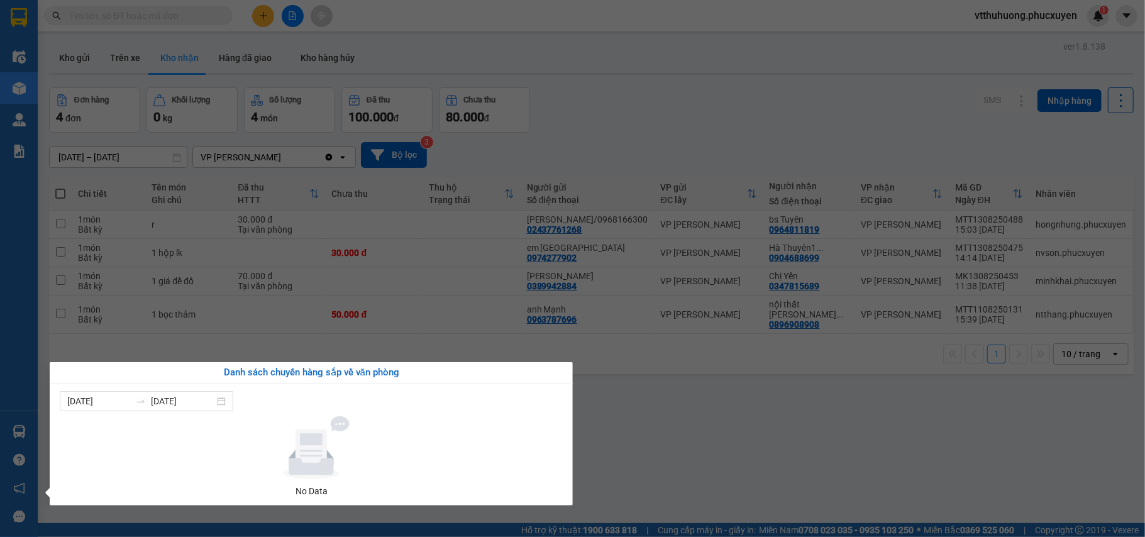
click at [733, 447] on section "Kết quả tìm kiếm ( 17 ) Bộ lọc Mã ĐH Trạng thái Món hàng Thu hộ Tổng cước Chưa …" at bounding box center [572, 268] width 1145 height 537
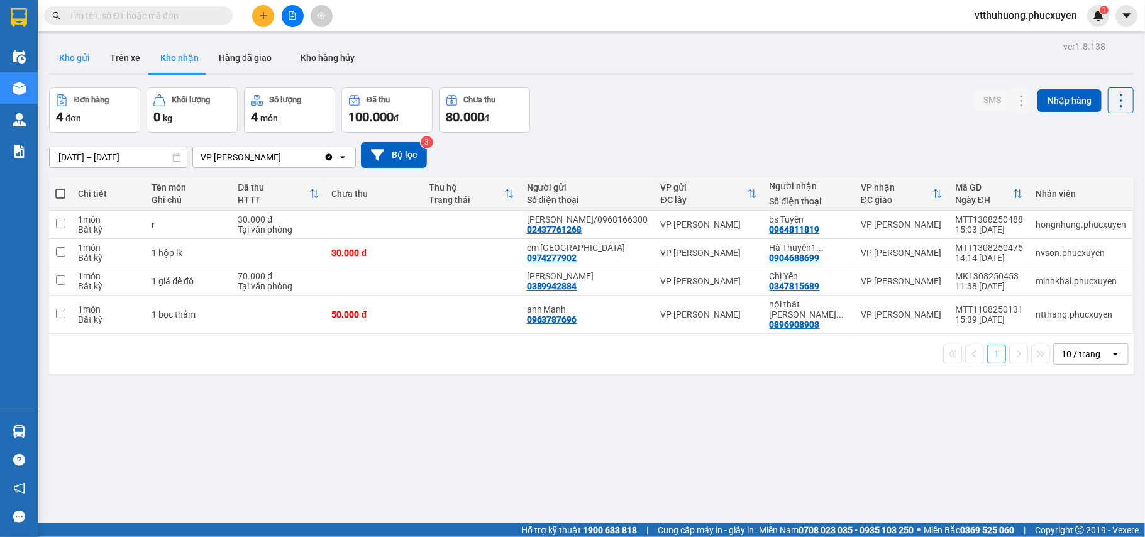
click at [76, 52] on button "Kho gửi" at bounding box center [74, 58] width 51 height 30
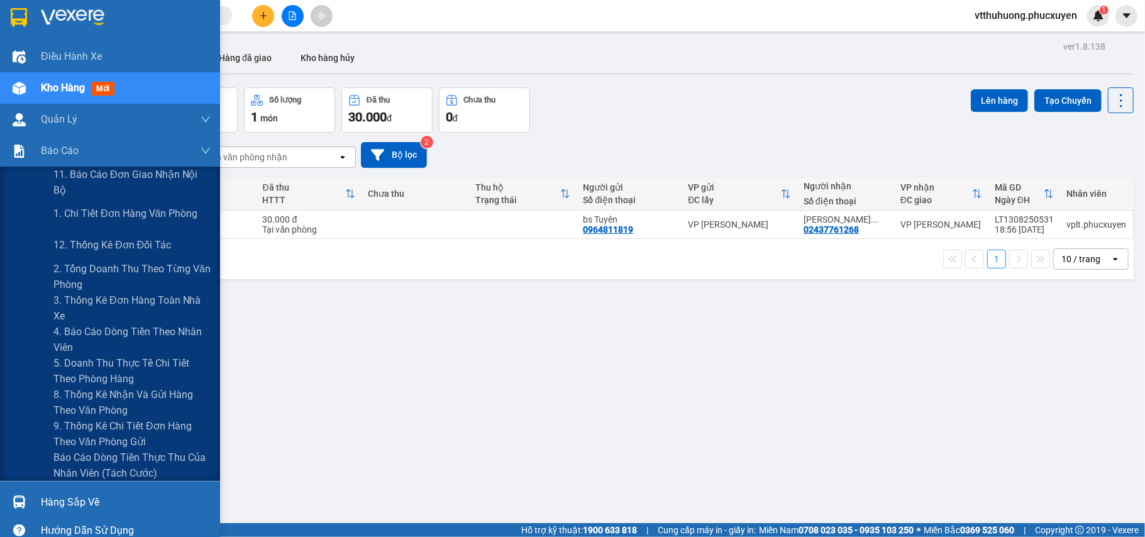
drag, startPoint x: 146, startPoint y: 212, endPoint x: 293, endPoint y: 146, distance: 160.7
click at [149, 212] on span "1. Chi tiết đơn hàng văn phòng" at bounding box center [125, 214] width 144 height 16
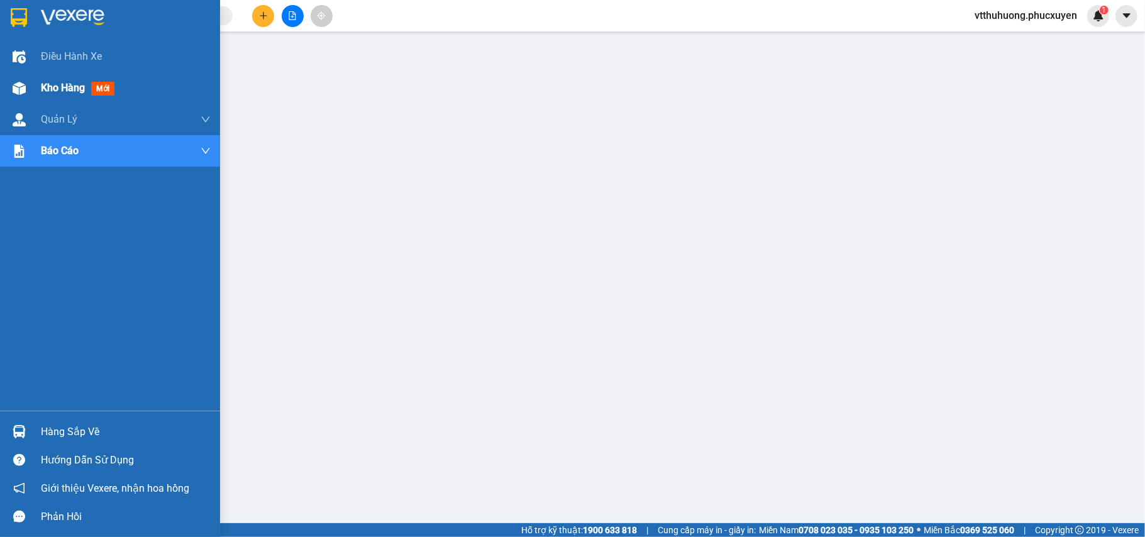
click at [55, 92] on span "Kho hàng" at bounding box center [63, 88] width 44 height 12
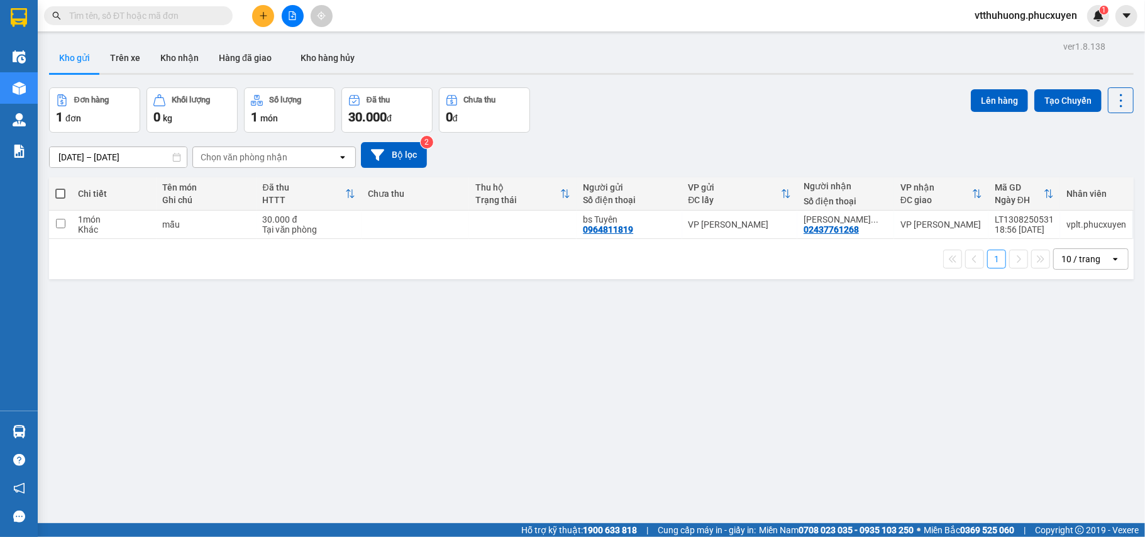
click at [625, 124] on div "Đơn hàng 1 đơn Khối lượng 0 kg Số lượng 1 món Đã thu 30.000 đ Chưa thu 0 đ Lên …" at bounding box center [591, 109] width 1084 height 45
click at [294, 14] on icon "file-add" at bounding box center [292, 15] width 7 height 9
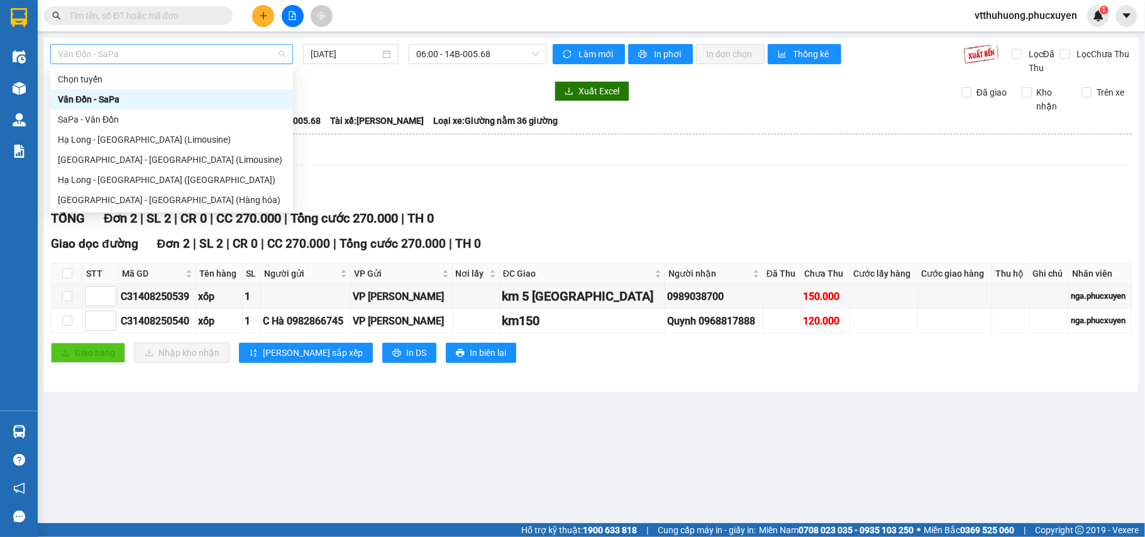
click at [135, 51] on span "Vân Đồn - SaPa" at bounding box center [172, 54] width 228 height 19
click at [146, 142] on div "Hạ Long - [GEOGRAPHIC_DATA] (Limousine)" at bounding box center [172, 140] width 228 height 14
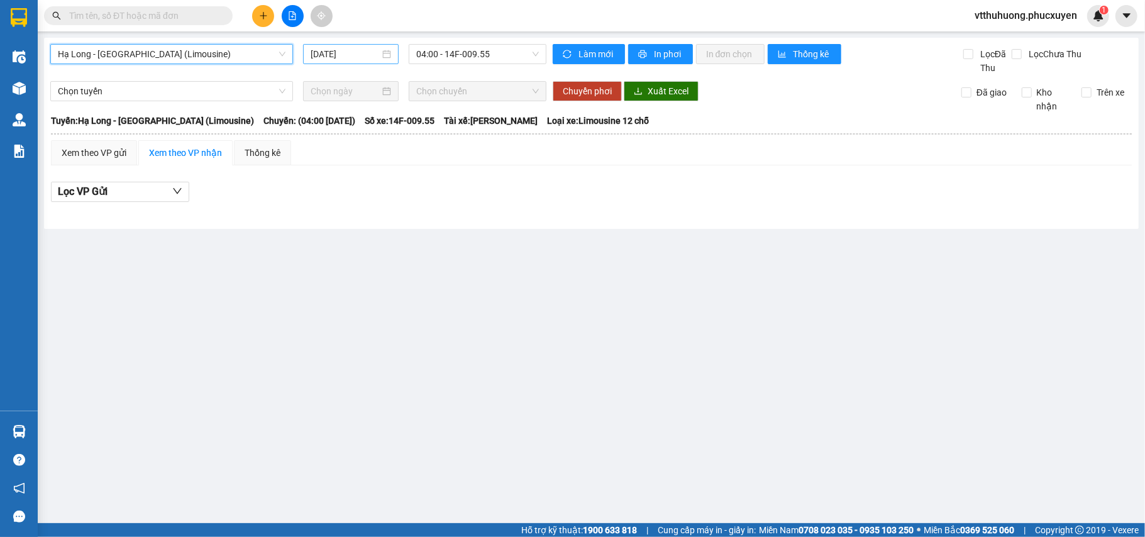
click at [353, 54] on input "[DATE]" at bounding box center [345, 54] width 69 height 14
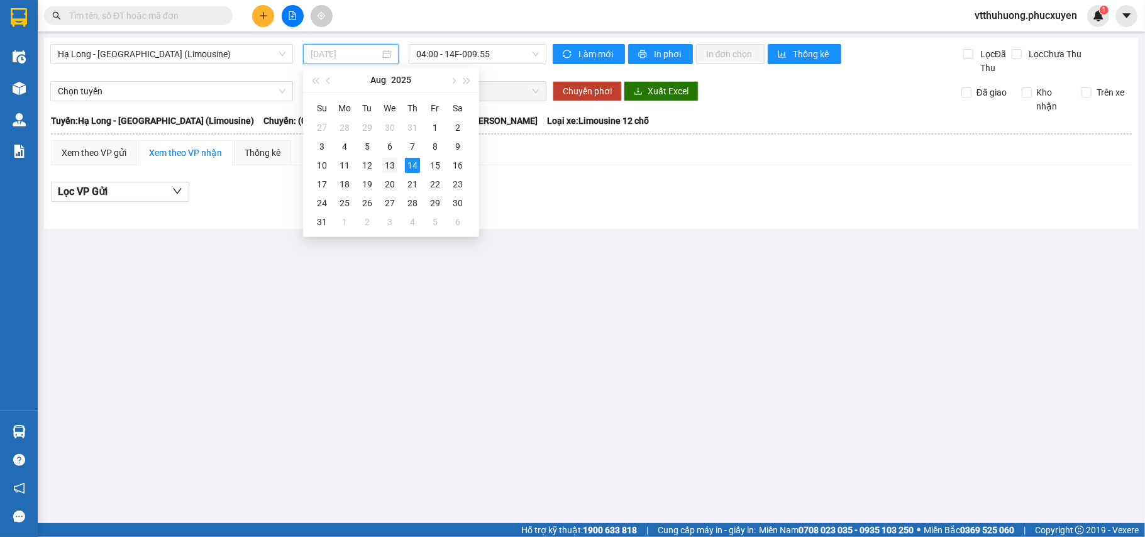
click at [388, 162] on div "13" at bounding box center [389, 165] width 15 height 15
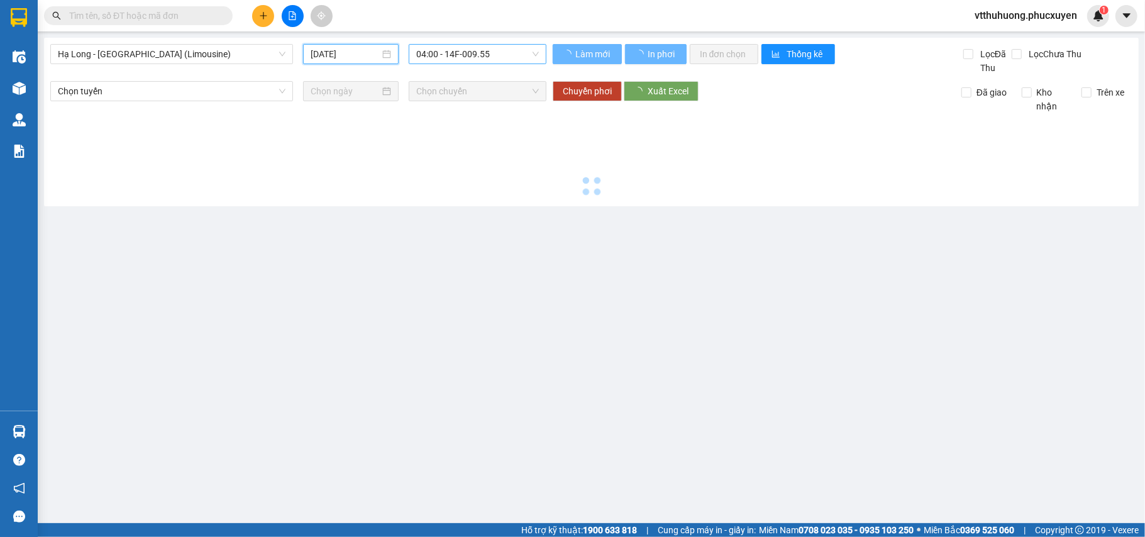
type input "13/08/2025"
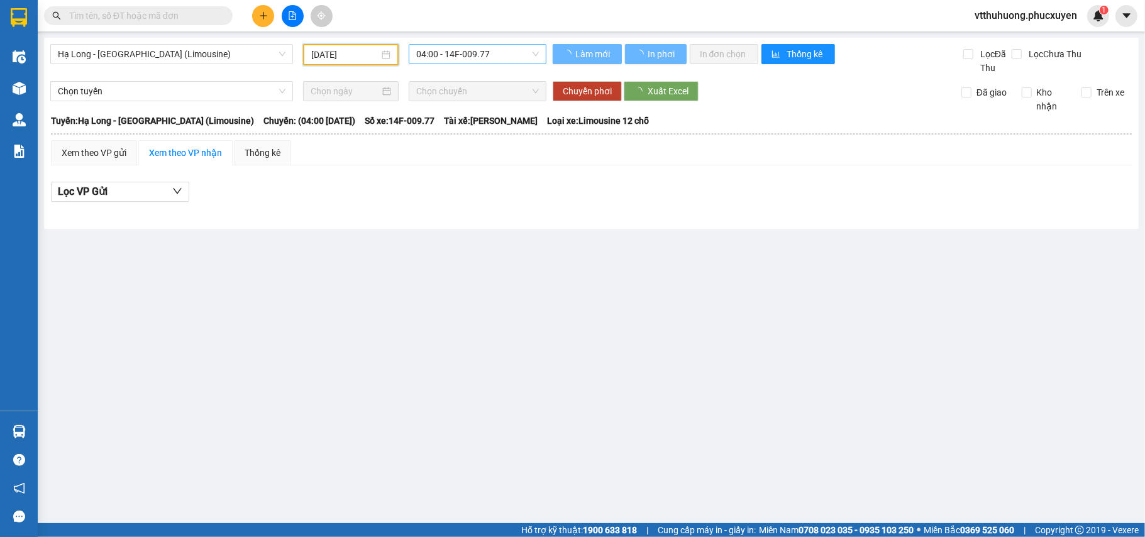
click at [514, 50] on span "04:00 - 14F-009.77" at bounding box center [477, 54] width 123 height 19
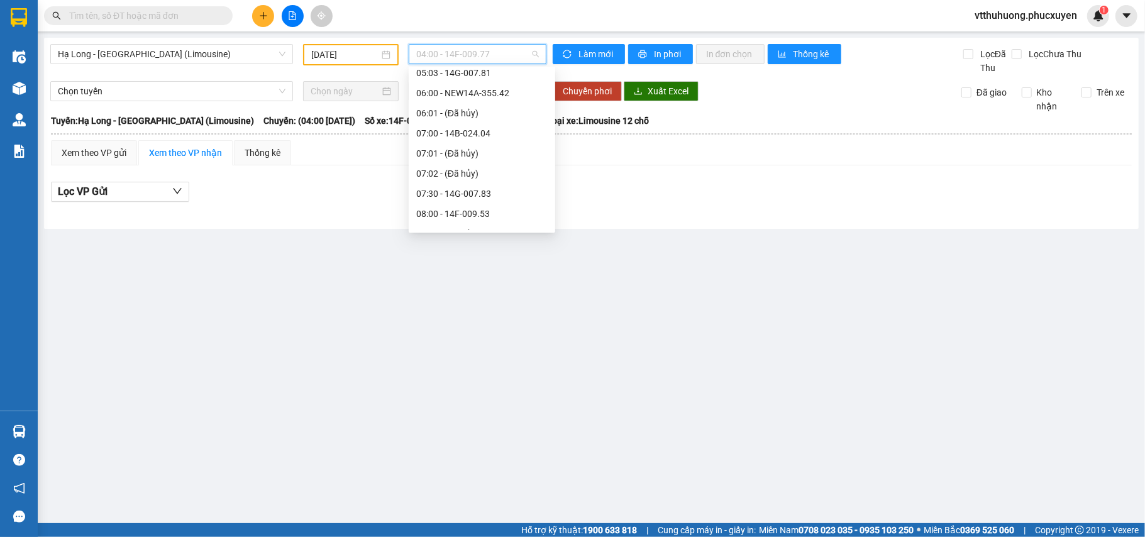
scroll to position [503, 0]
click at [481, 199] on div "13:01 - 14F-009.71" at bounding box center [481, 200] width 131 height 14
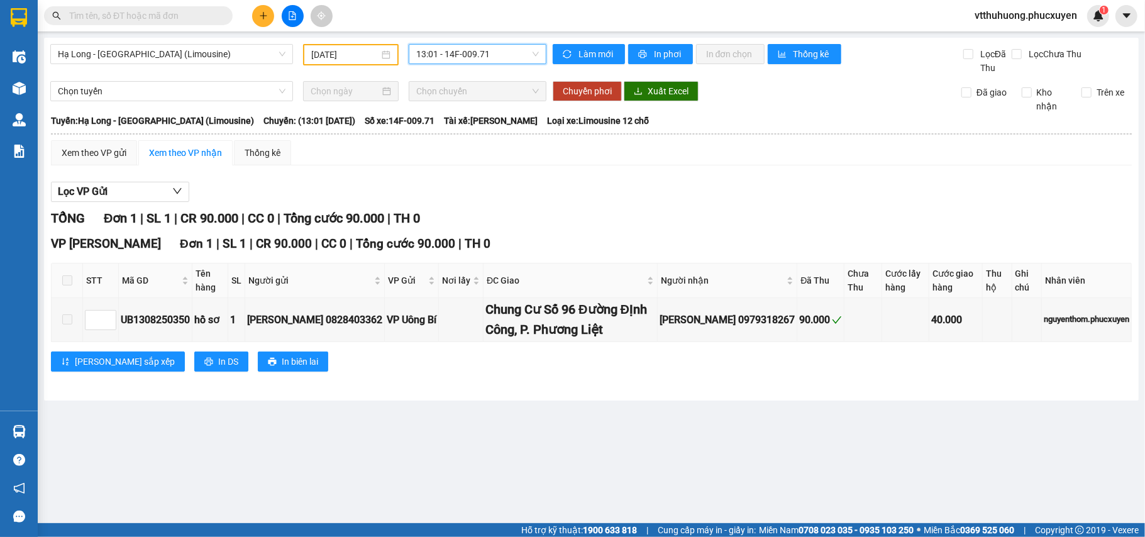
click at [508, 53] on span "13:01 - 14F-009.71" at bounding box center [477, 54] width 123 height 19
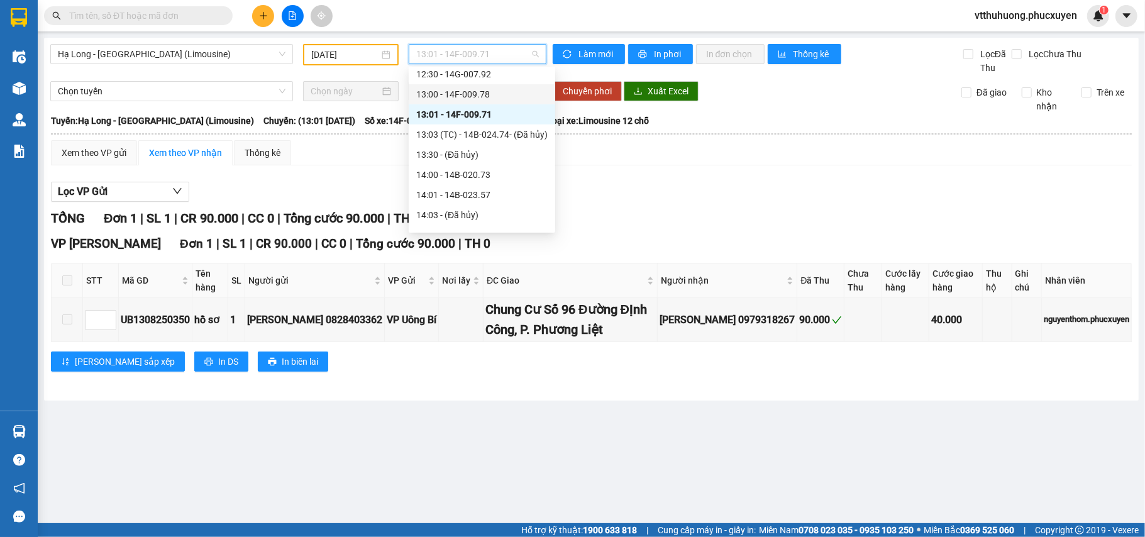
scroll to position [602, 0]
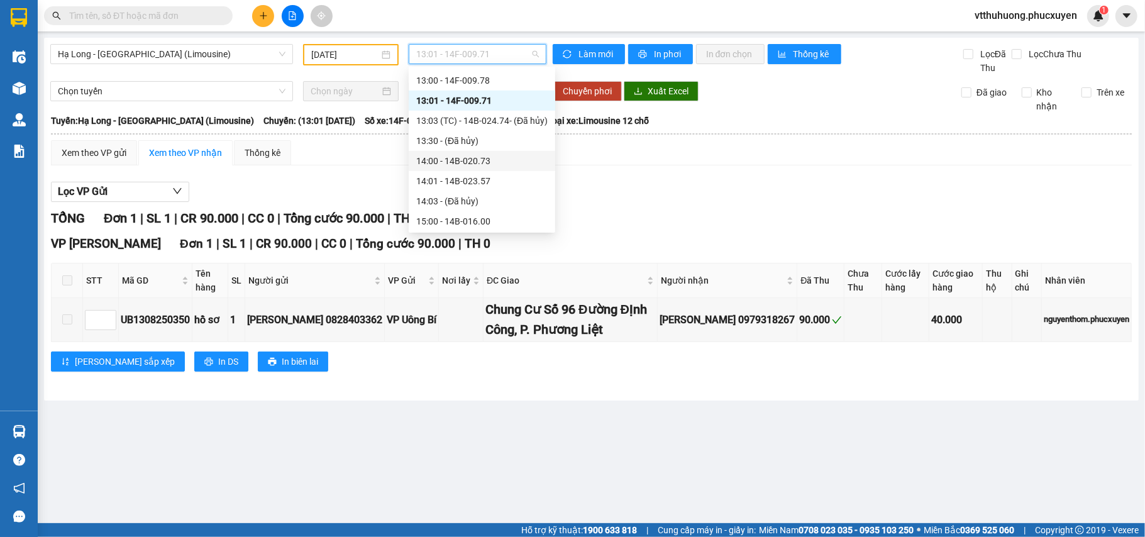
drag, startPoint x: 478, startPoint y: 157, endPoint x: 526, endPoint y: 46, distance: 120.3
click at [478, 154] on div "14:00 - 14B-020.73" at bounding box center [481, 161] width 131 height 14
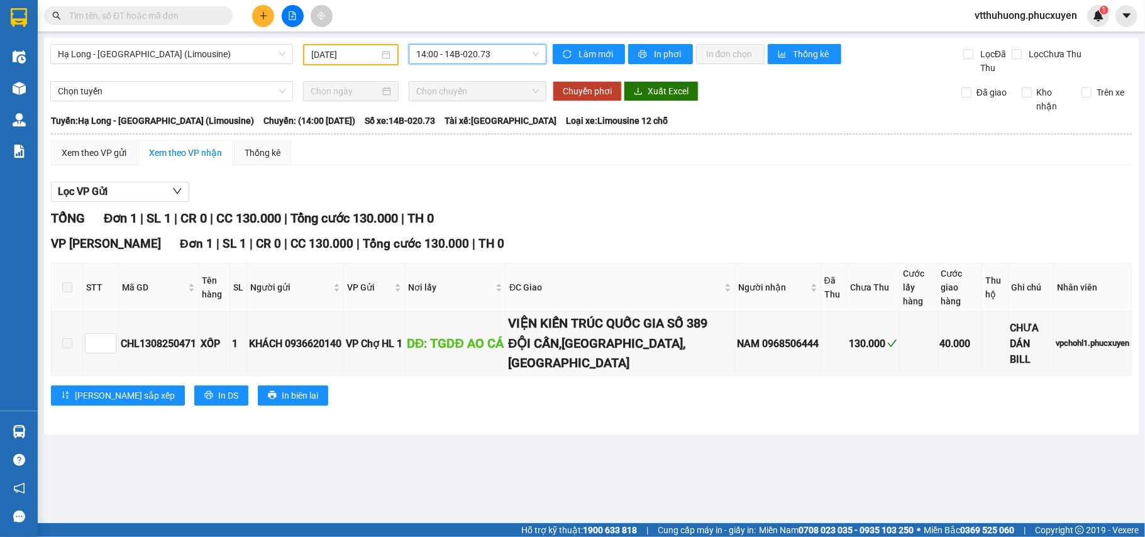
click at [504, 56] on span "14:00 - 14B-020.73" at bounding box center [477, 54] width 123 height 19
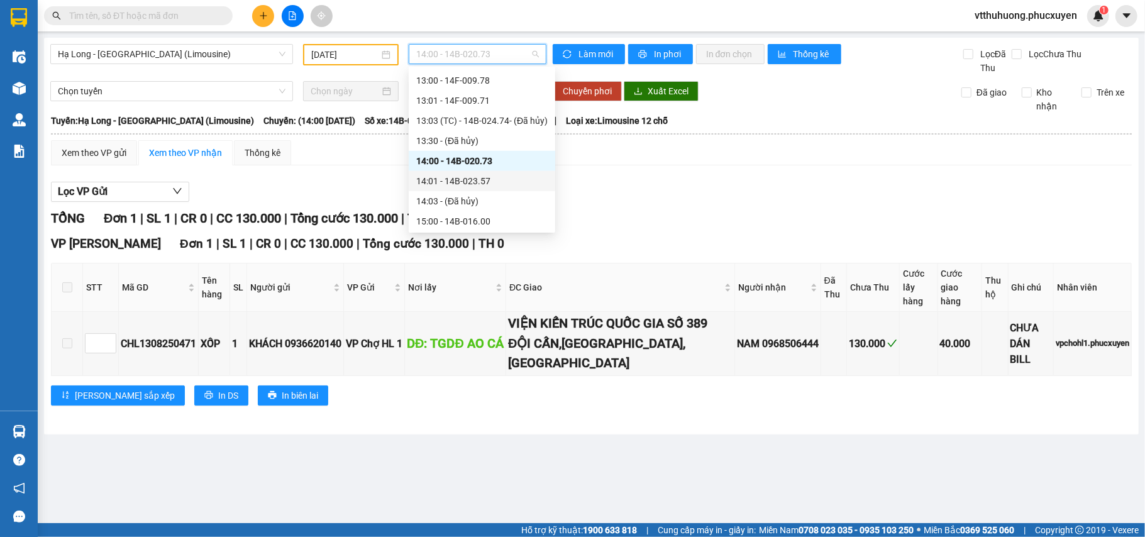
click at [485, 177] on div "14:01 - 14B-023.57" at bounding box center [481, 181] width 131 height 14
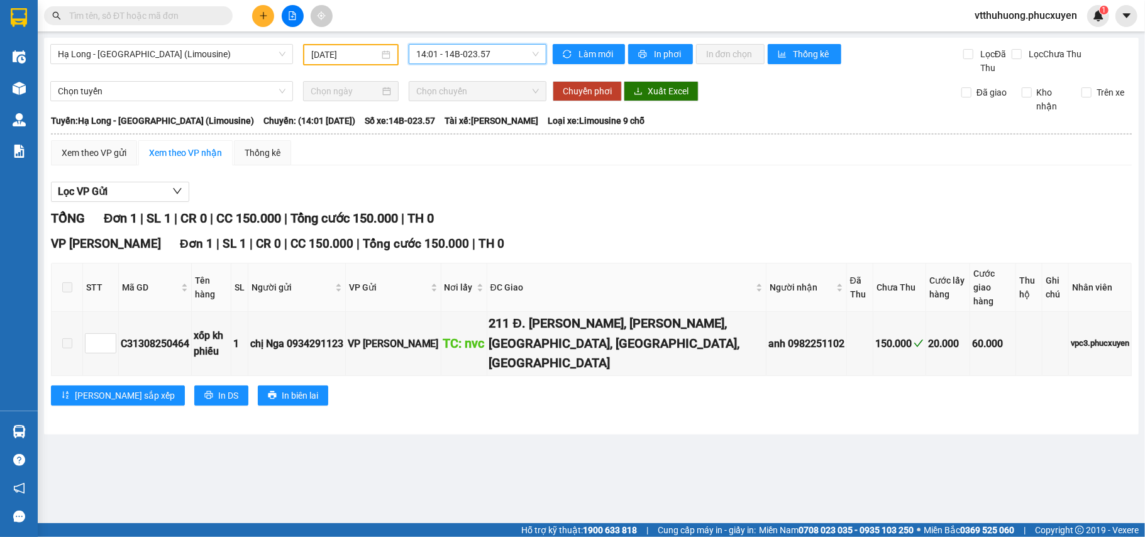
click at [509, 57] on span "14:01 - 14B-023.57" at bounding box center [477, 54] width 123 height 19
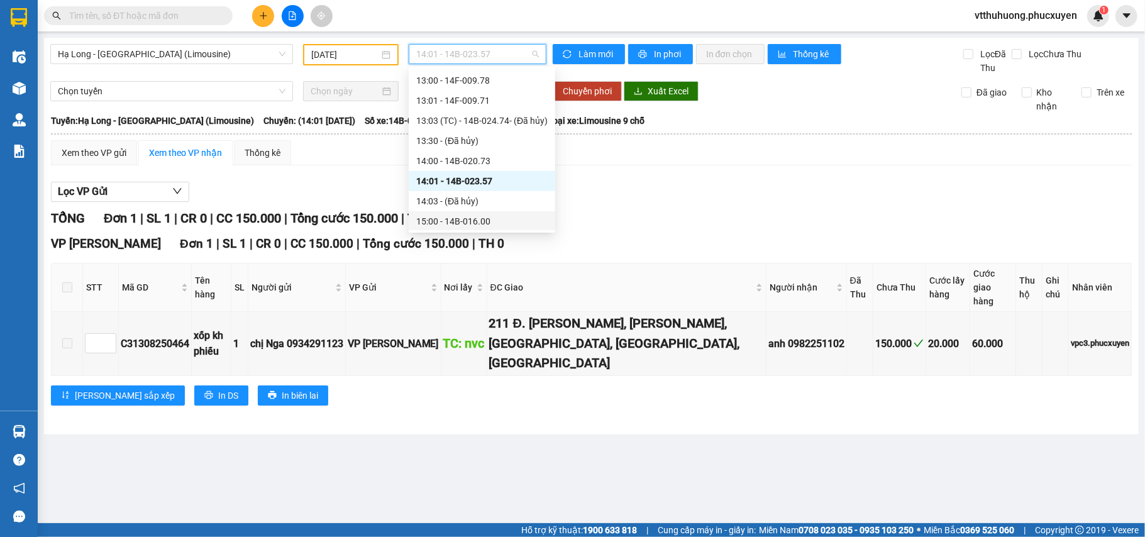
click at [487, 217] on div "15:00 - 14B-016.00" at bounding box center [481, 221] width 131 height 14
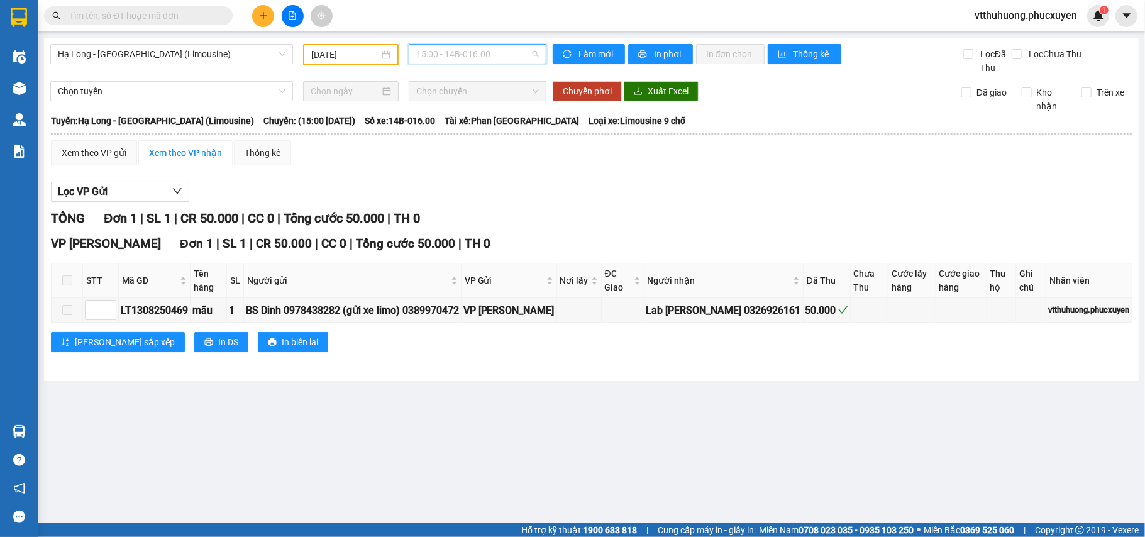
click at [509, 54] on span "15:00 - 14B-016.00" at bounding box center [477, 54] width 123 height 19
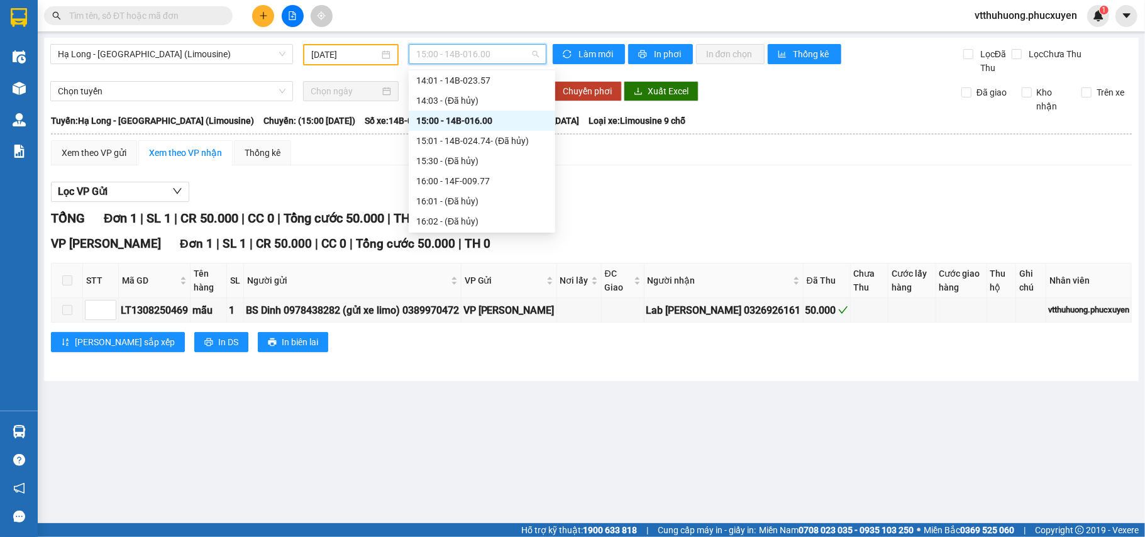
scroll to position [717, 0]
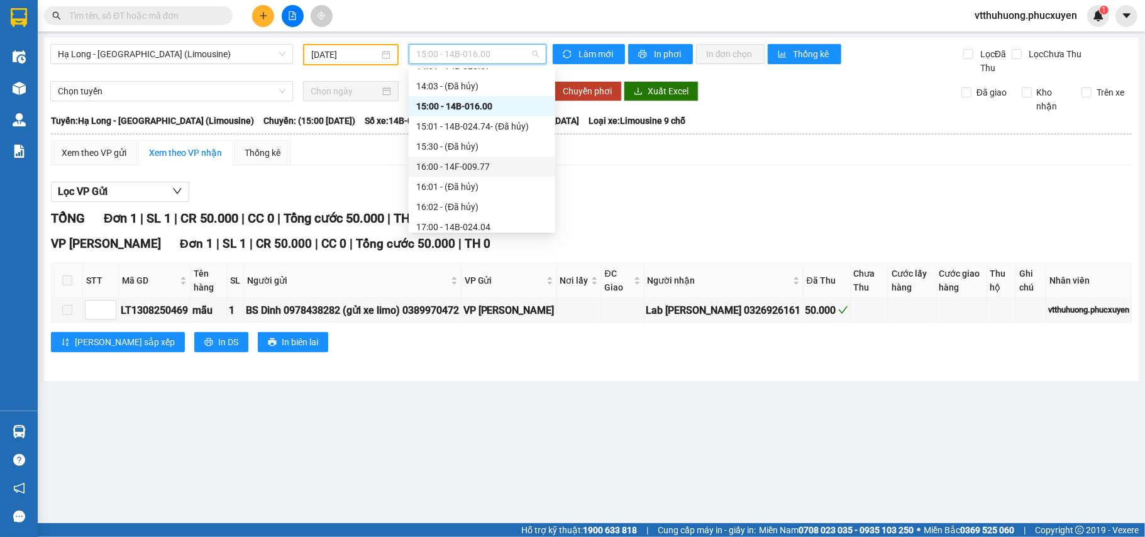
click at [491, 161] on div "16:00 - 14F-009.77" at bounding box center [481, 167] width 131 height 14
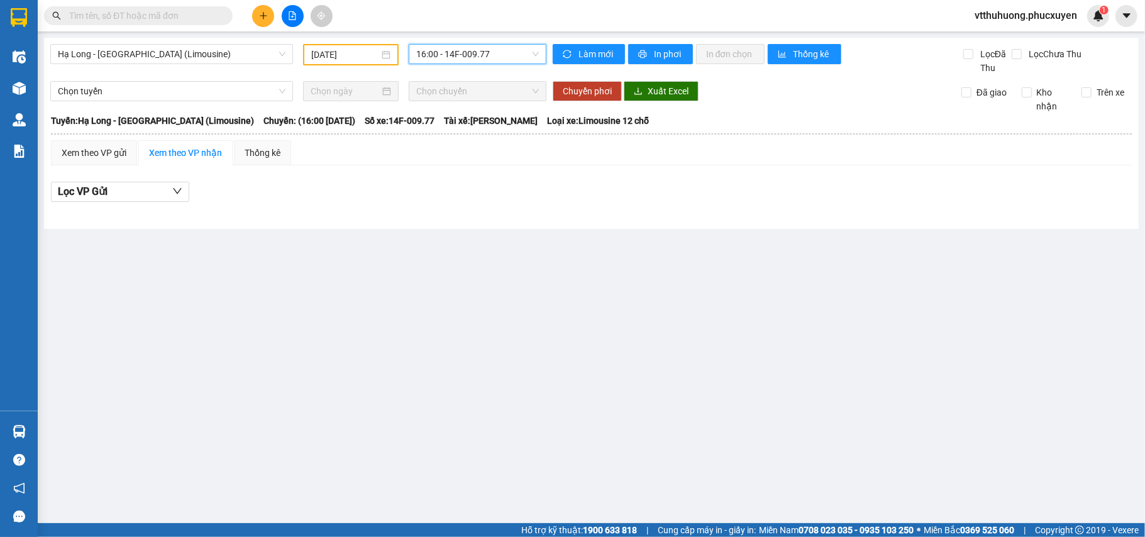
click at [507, 52] on span "16:00 - 14F-009.77" at bounding box center [477, 54] width 123 height 19
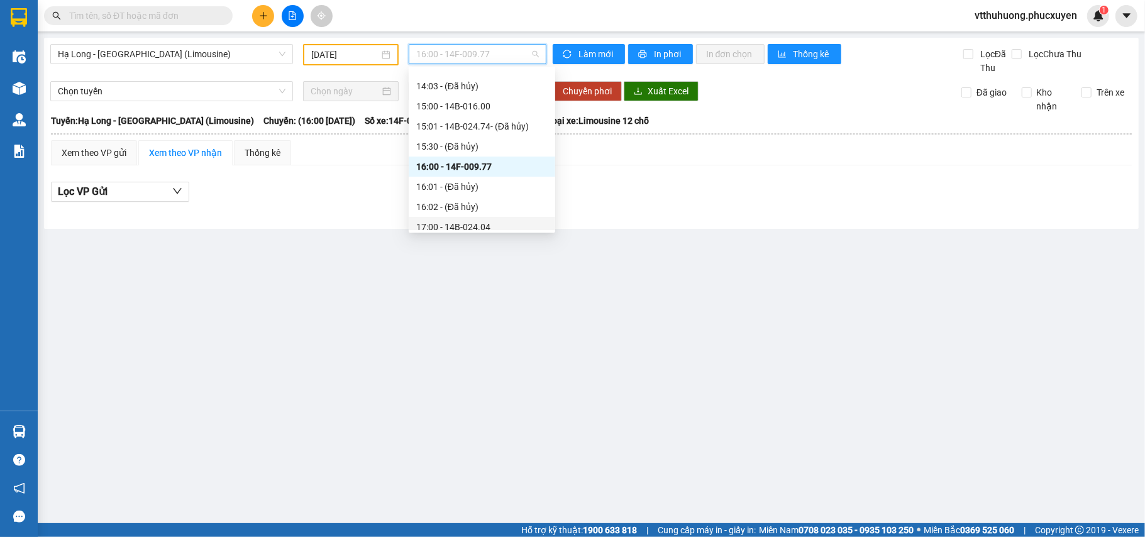
click at [486, 220] on div "17:00 - 14B-024.04" at bounding box center [481, 227] width 131 height 14
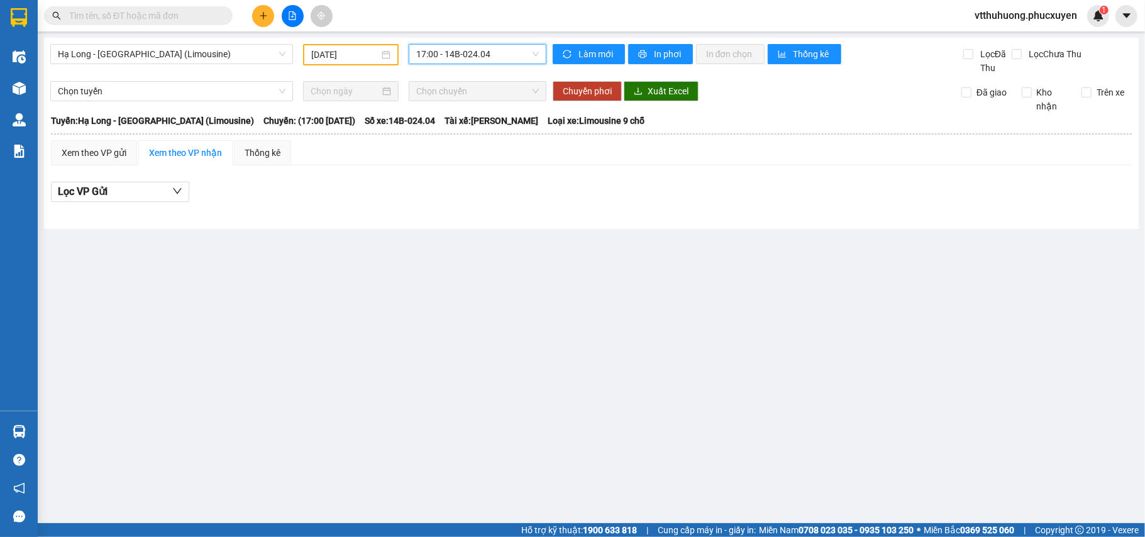
click at [498, 53] on span "17:00 - 14B-024.04" at bounding box center [477, 54] width 123 height 19
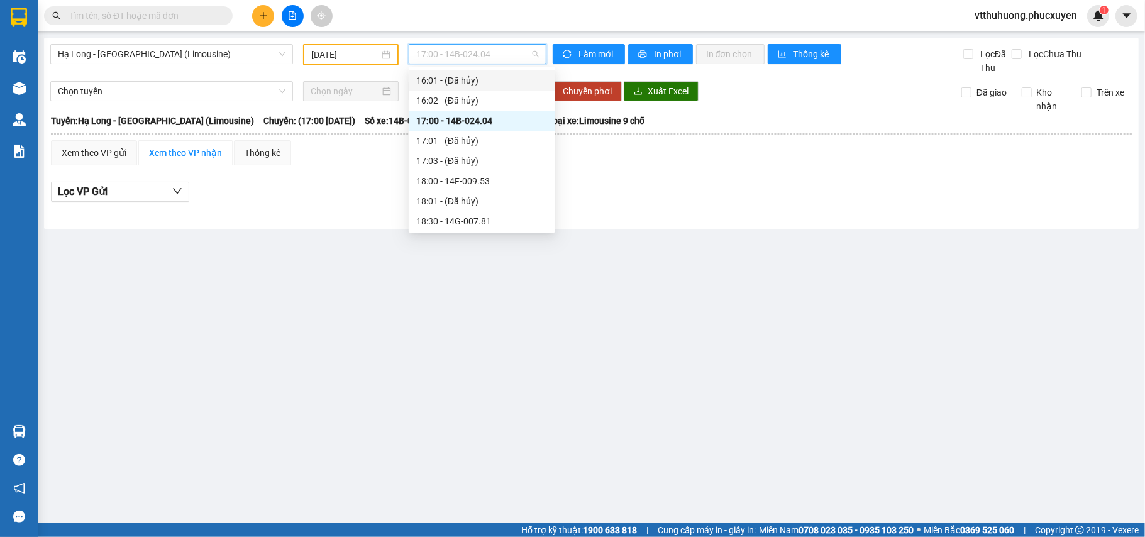
scroll to position [838, 0]
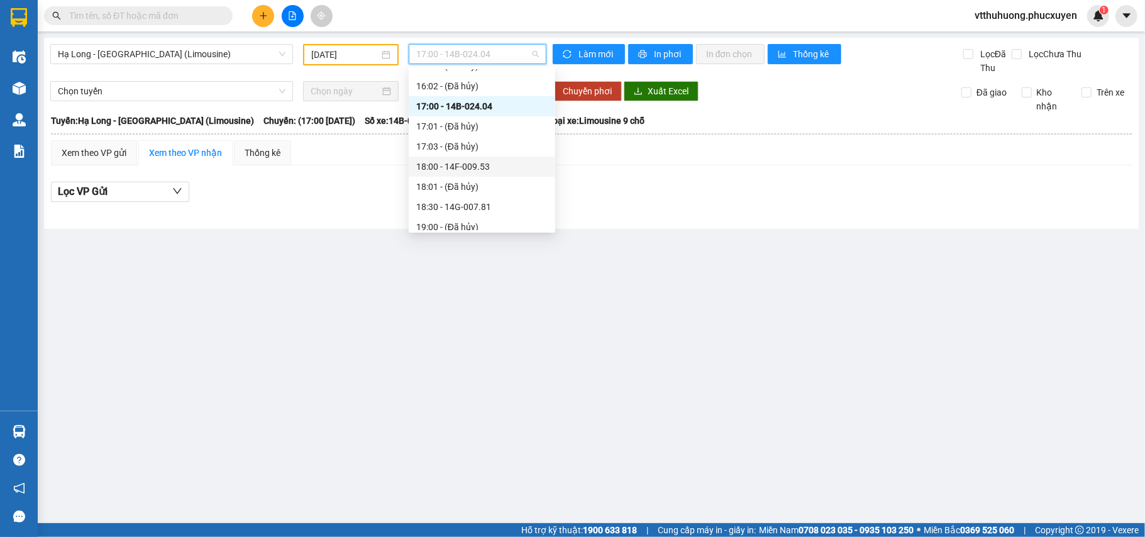
click at [497, 161] on div "18:00 - 14F-009.53" at bounding box center [481, 167] width 131 height 14
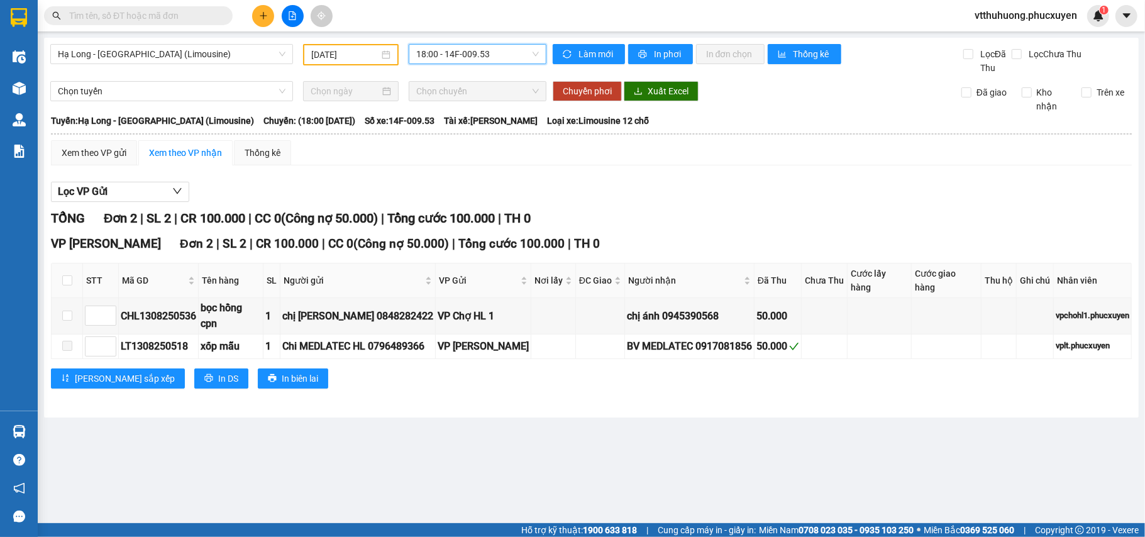
click at [512, 50] on span "18:00 - 14F-009.53" at bounding box center [477, 54] width 123 height 19
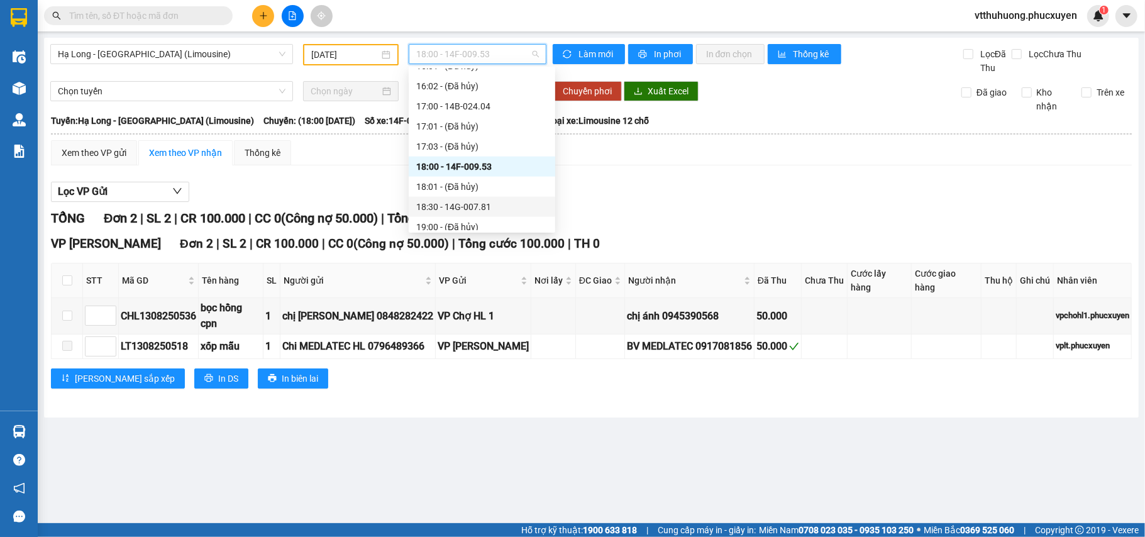
click at [486, 209] on div "18:30 - 14G-007.81" at bounding box center [481, 207] width 131 height 14
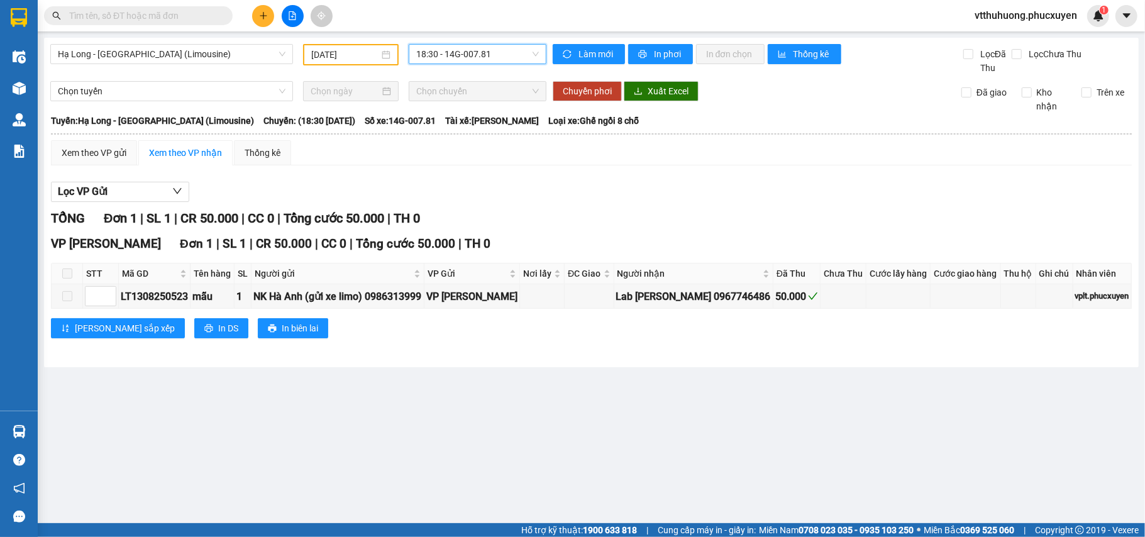
click at [512, 51] on span "18:30 - 14G-007.81" at bounding box center [477, 54] width 123 height 19
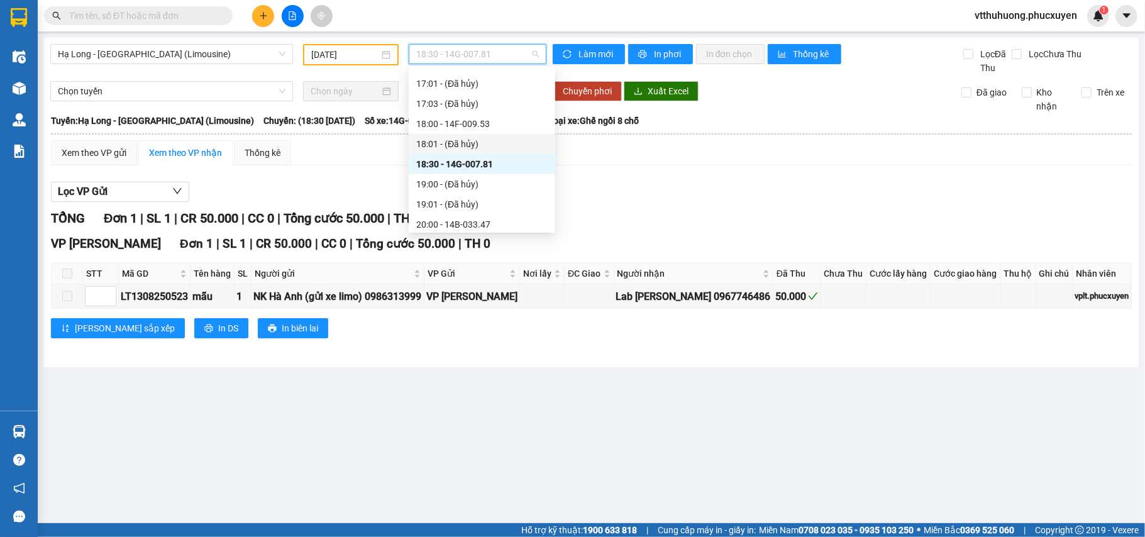
scroll to position [888, 0]
click at [500, 211] on div "20:00 - 14B-033.47" at bounding box center [481, 218] width 131 height 14
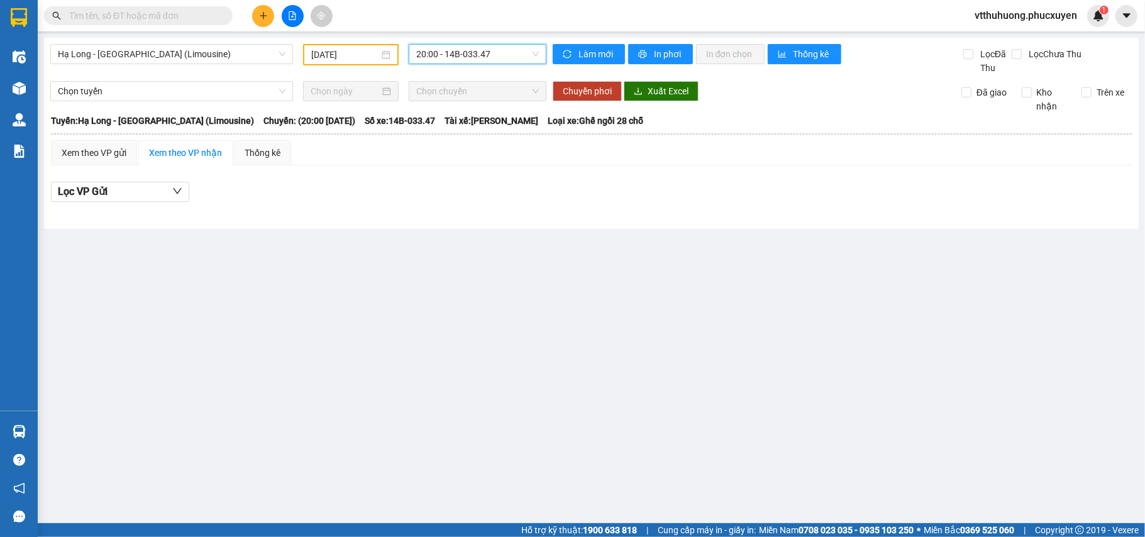
click at [516, 57] on span "20:00 - 14B-033.47" at bounding box center [477, 54] width 123 height 19
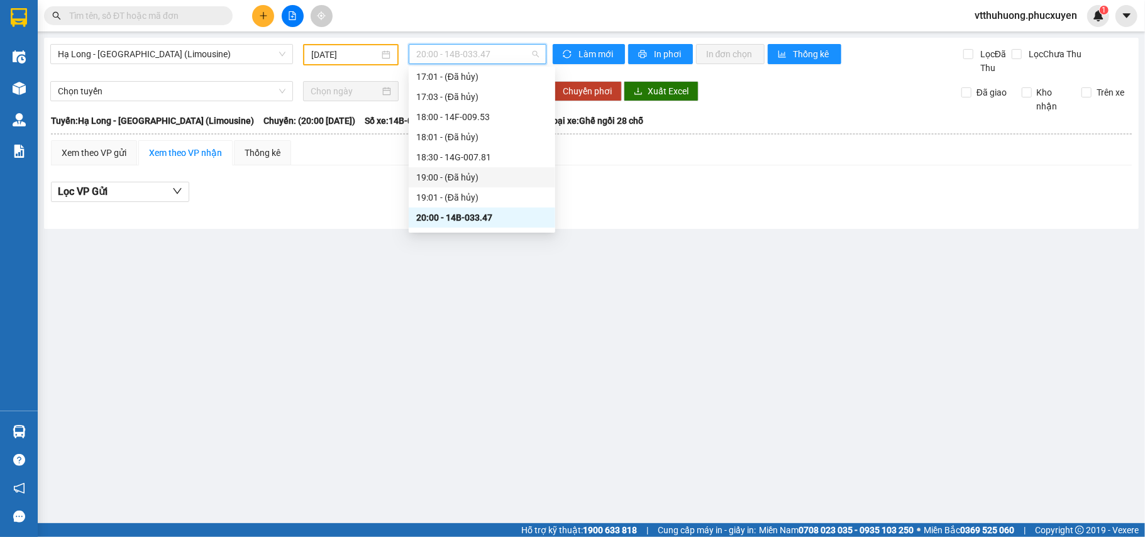
scroll to position [945, 0]
click at [237, 60] on span "Hạ Long - [GEOGRAPHIC_DATA] (Limousine)" at bounding box center [172, 54] width 228 height 19
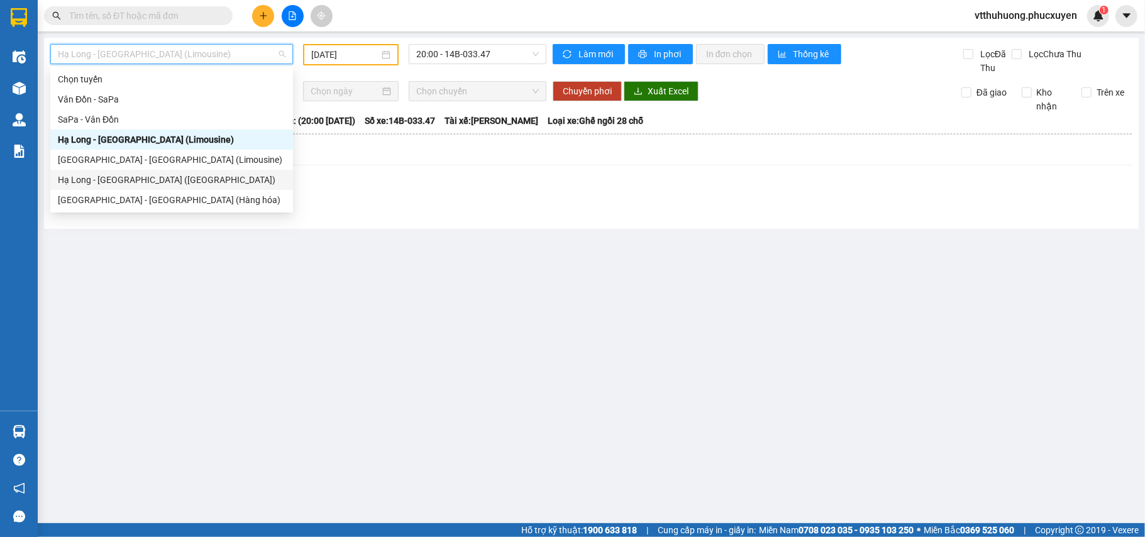
click at [162, 179] on div "Hạ Long - [GEOGRAPHIC_DATA] ([GEOGRAPHIC_DATA])" at bounding box center [172, 180] width 228 height 14
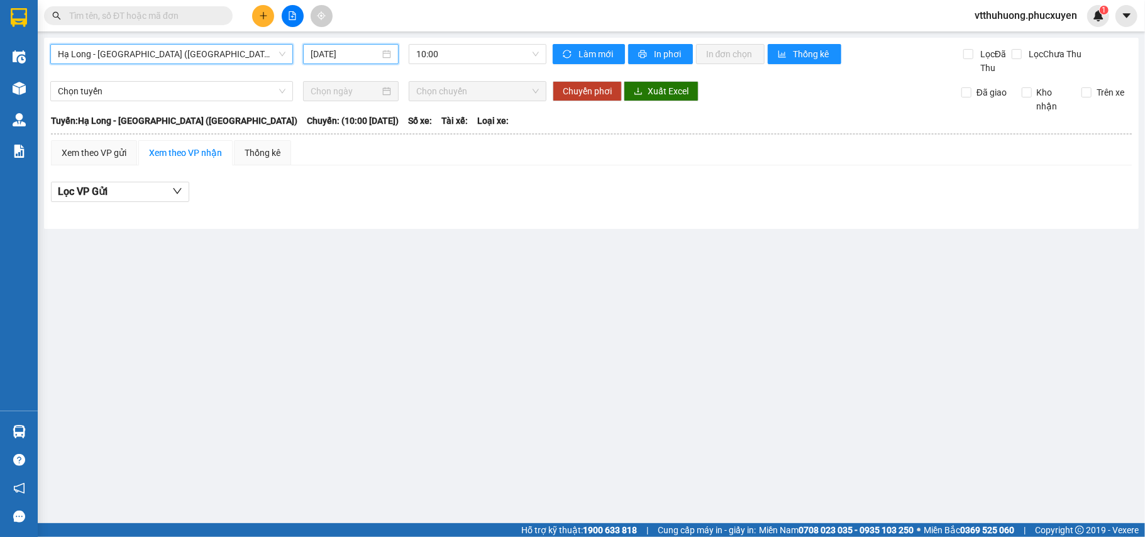
click at [368, 55] on input "[DATE]" at bounding box center [345, 54] width 69 height 14
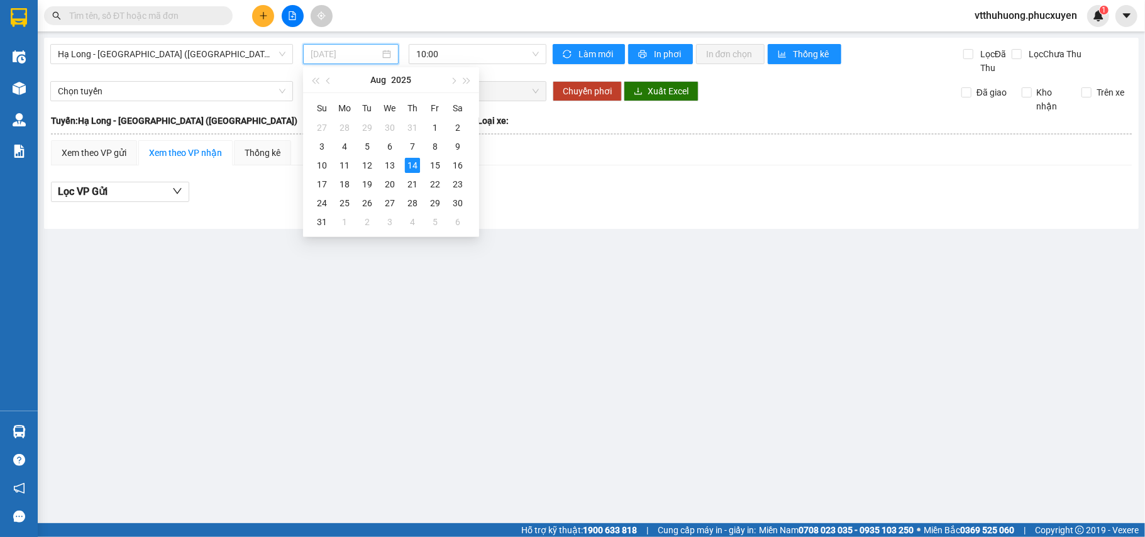
drag, startPoint x: 392, startPoint y: 162, endPoint x: 448, endPoint y: 77, distance: 101.8
click at [392, 162] on div "13" at bounding box center [389, 165] width 15 height 15
type input "13/08/2025"
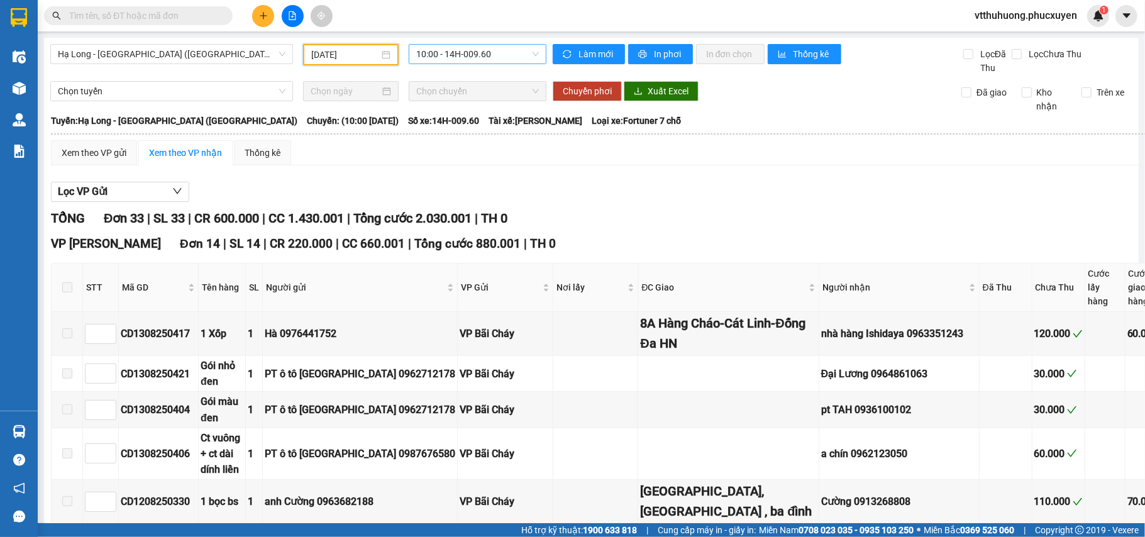
click at [503, 53] on span "10:00 - 14H-009.60" at bounding box center [477, 54] width 123 height 19
click at [473, 121] on div "16:00 - 14H-009.42" at bounding box center [461, 120] width 98 height 14
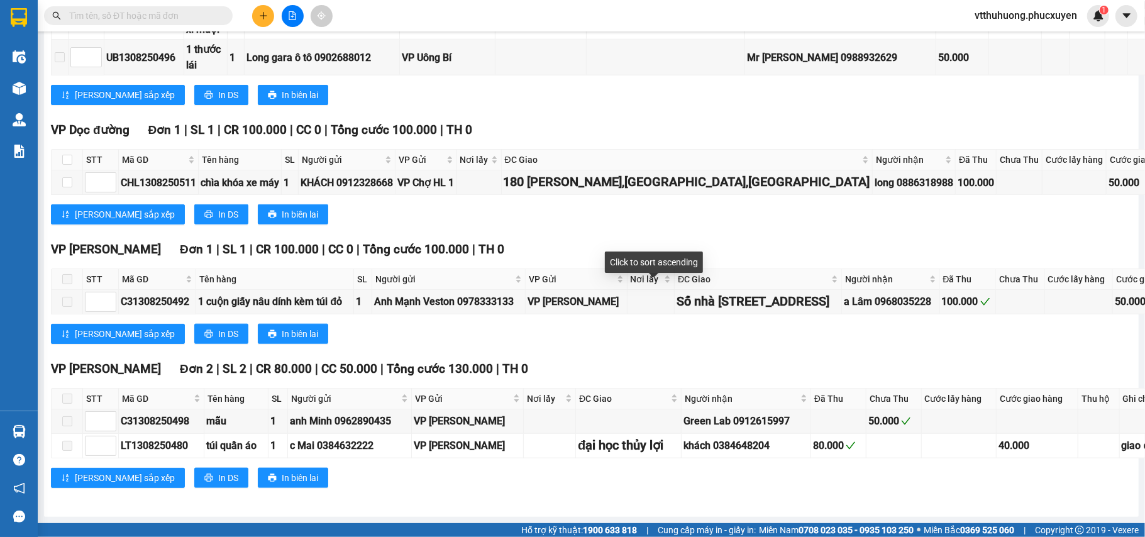
scroll to position [1090, 0]
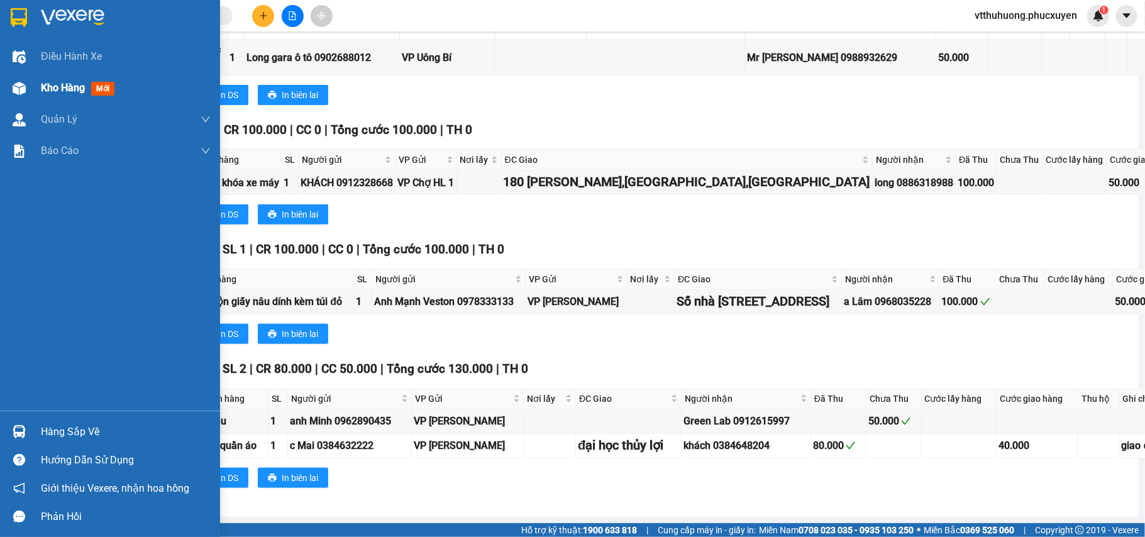
click at [46, 82] on span "Kho hàng" at bounding box center [63, 88] width 44 height 12
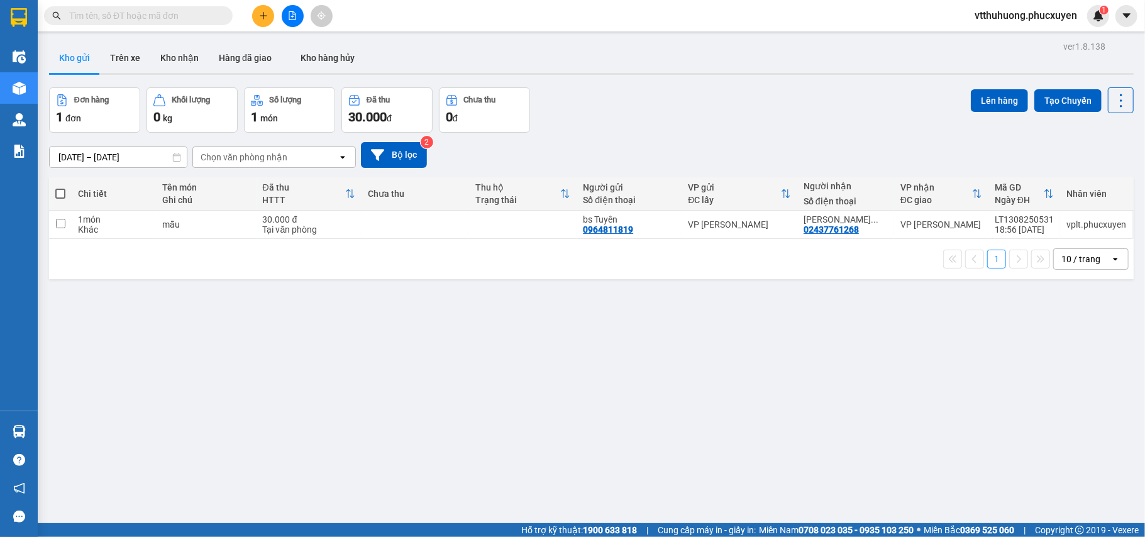
drag, startPoint x: 181, startPoint y: 52, endPoint x: 302, endPoint y: 1, distance: 131.6
click at [182, 52] on button "Kho nhận" at bounding box center [179, 58] width 58 height 30
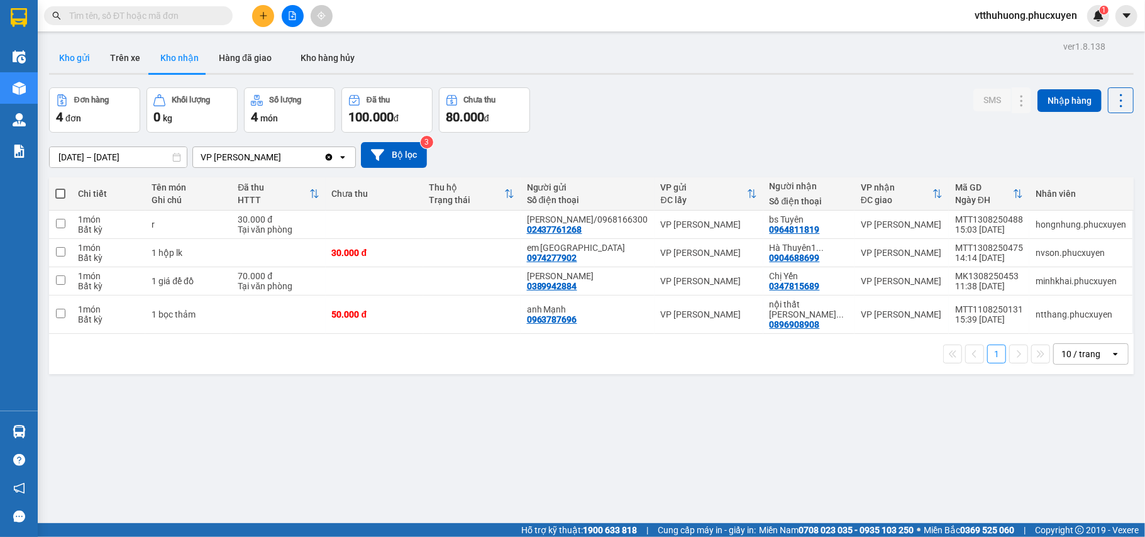
click at [74, 49] on button "Kho gửi" at bounding box center [74, 58] width 51 height 30
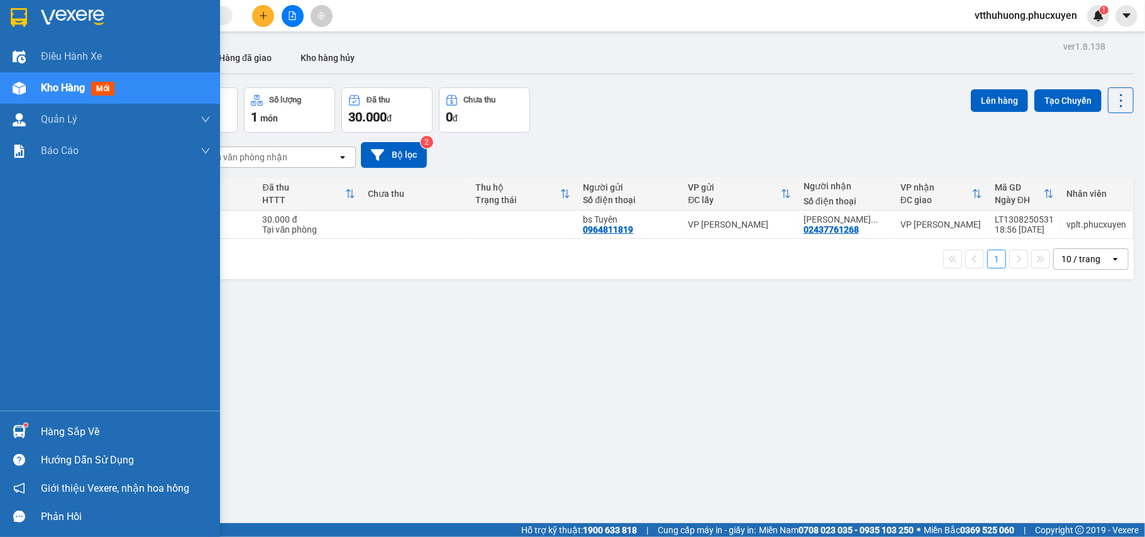
drag, startPoint x: 78, startPoint y: 421, endPoint x: 606, endPoint y: 431, distance: 528.1
click at [79, 421] on div "Hàng sắp về" at bounding box center [110, 431] width 220 height 28
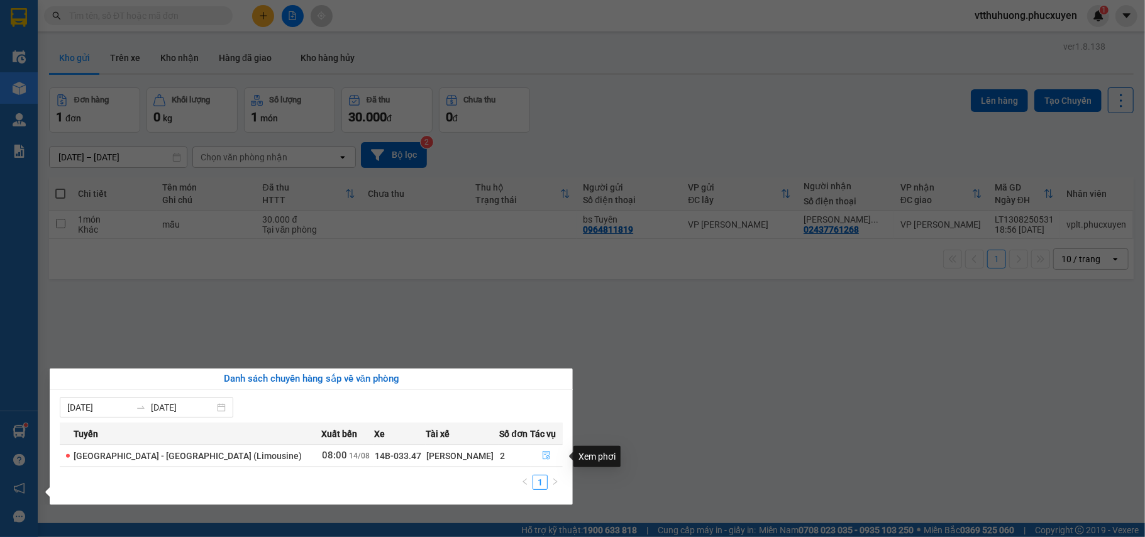
click at [543, 447] on icon "file-done" at bounding box center [546, 455] width 9 height 9
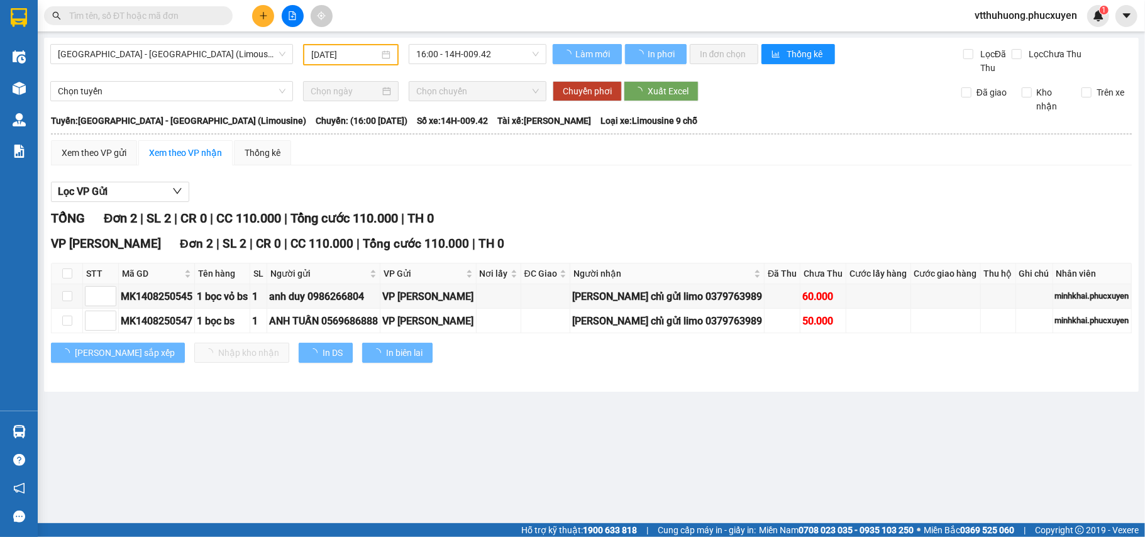
type input "[DATE]"
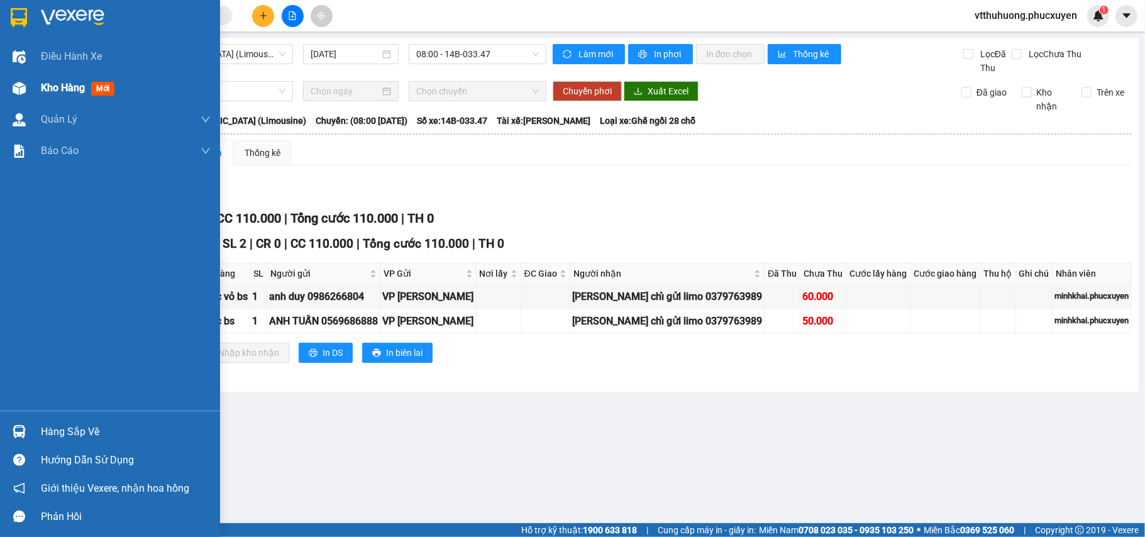
click at [48, 85] on span "Kho hàng" at bounding box center [63, 88] width 44 height 12
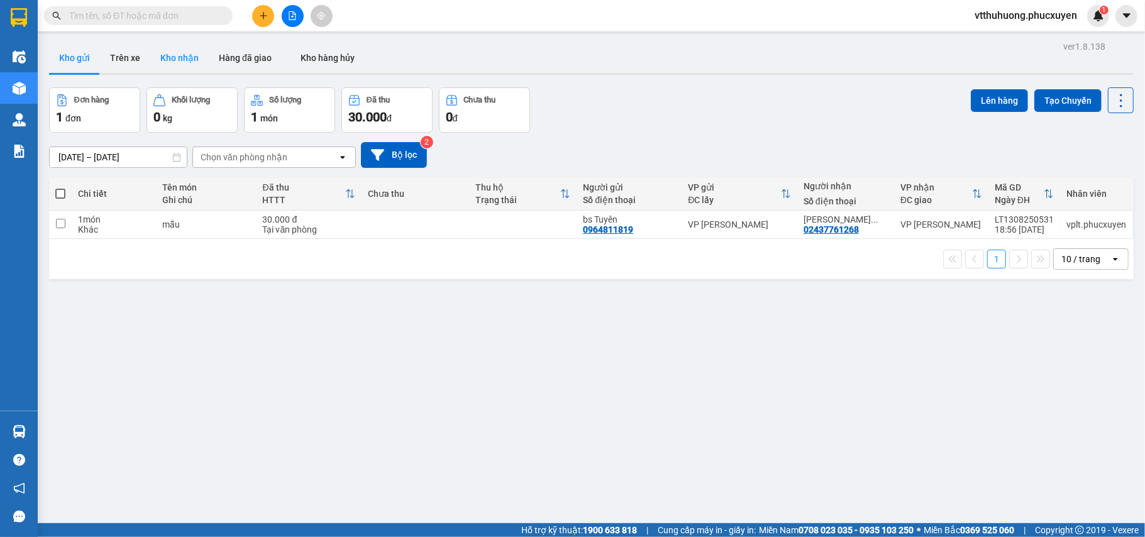
click at [186, 52] on button "Kho nhận" at bounding box center [179, 58] width 58 height 30
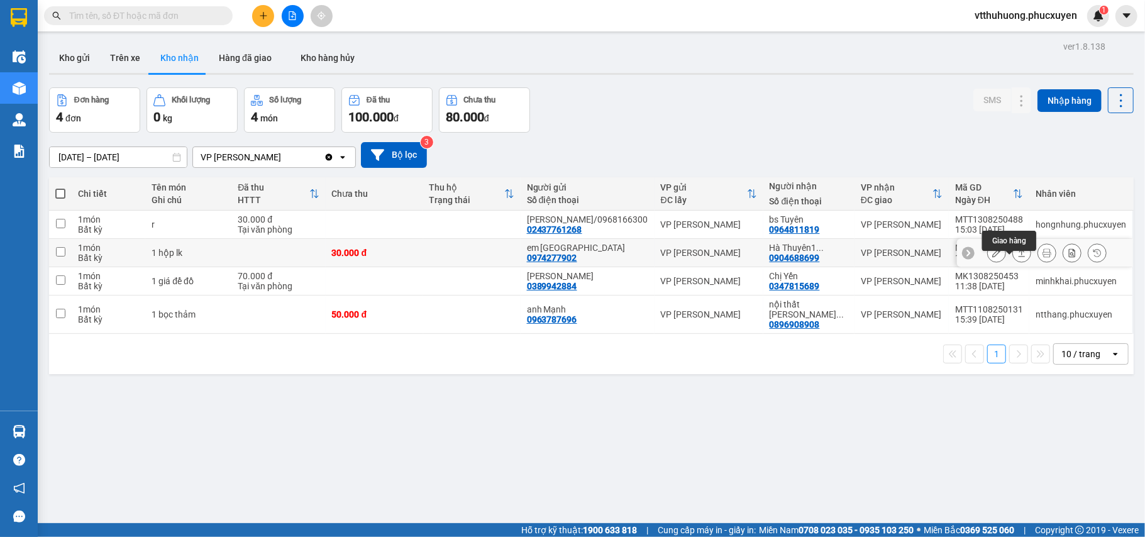
click at [953, 257] on icon at bounding box center [1021, 252] width 9 height 9
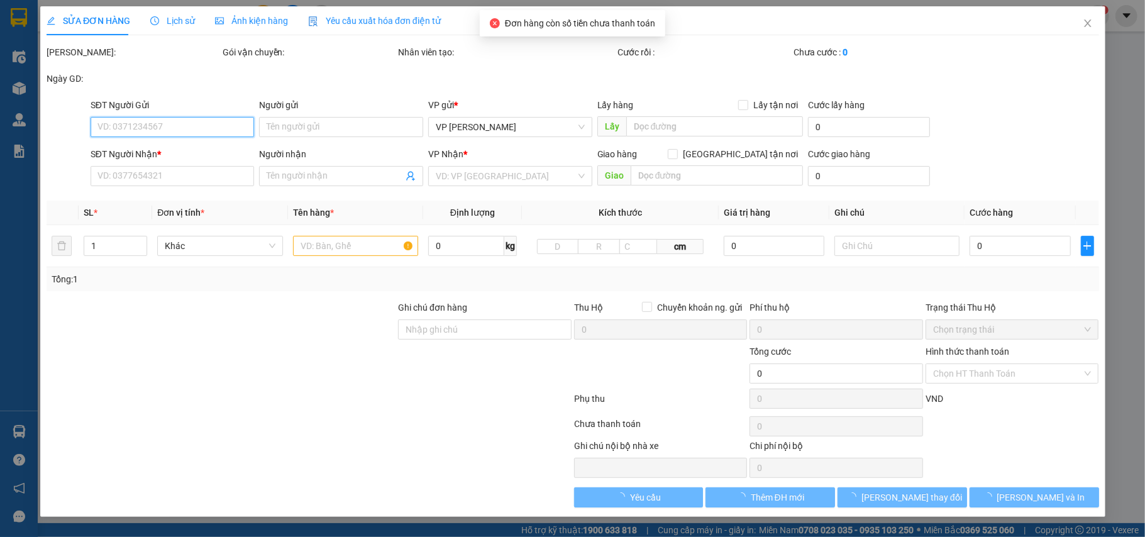
type input "0974277902"
type input "em Tuyên"
type input "0904688699"
type input "Hà Thuyên1 0912732732-nhận VPLT"
type input "30.000"
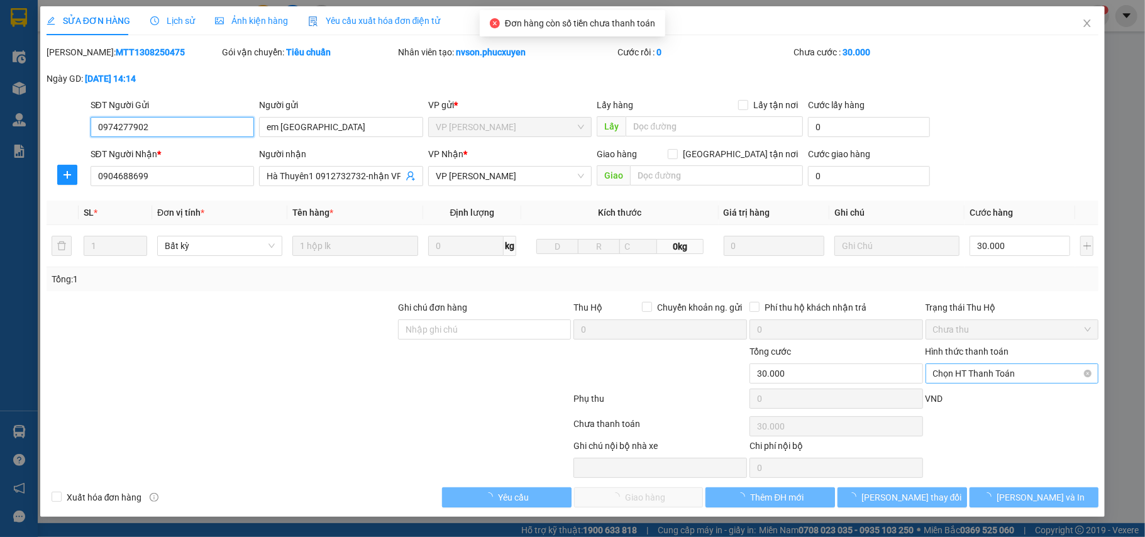
click at [953, 375] on span "Chọn HT Thanh Toán" at bounding box center [1012, 373] width 158 height 19
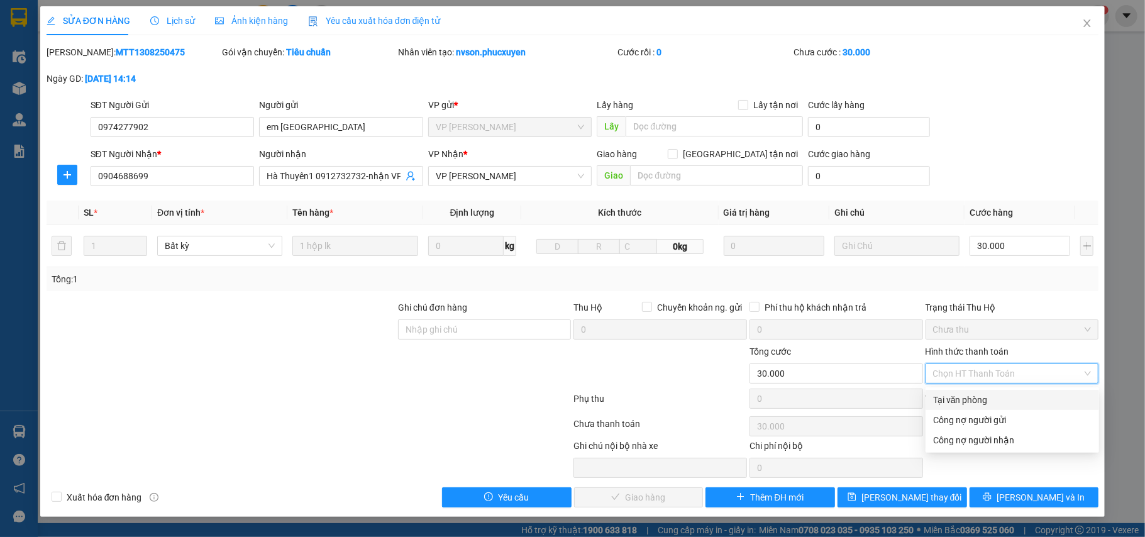
click at [953, 397] on div "Tại văn phòng" at bounding box center [1012, 400] width 158 height 14
type input "0"
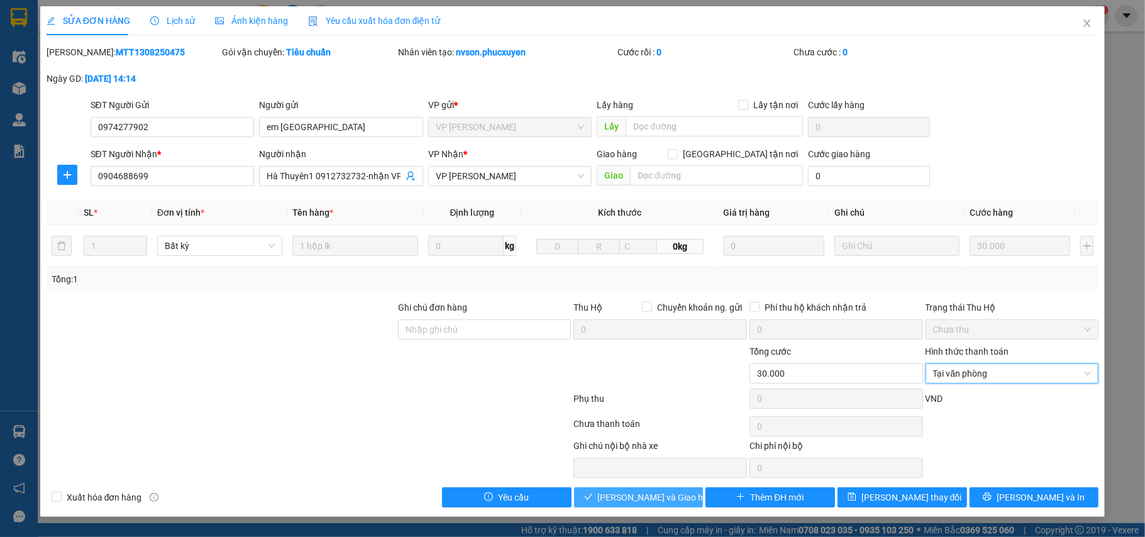
click at [677, 447] on span "[PERSON_NAME] và Giao hàng" at bounding box center [658, 497] width 121 height 14
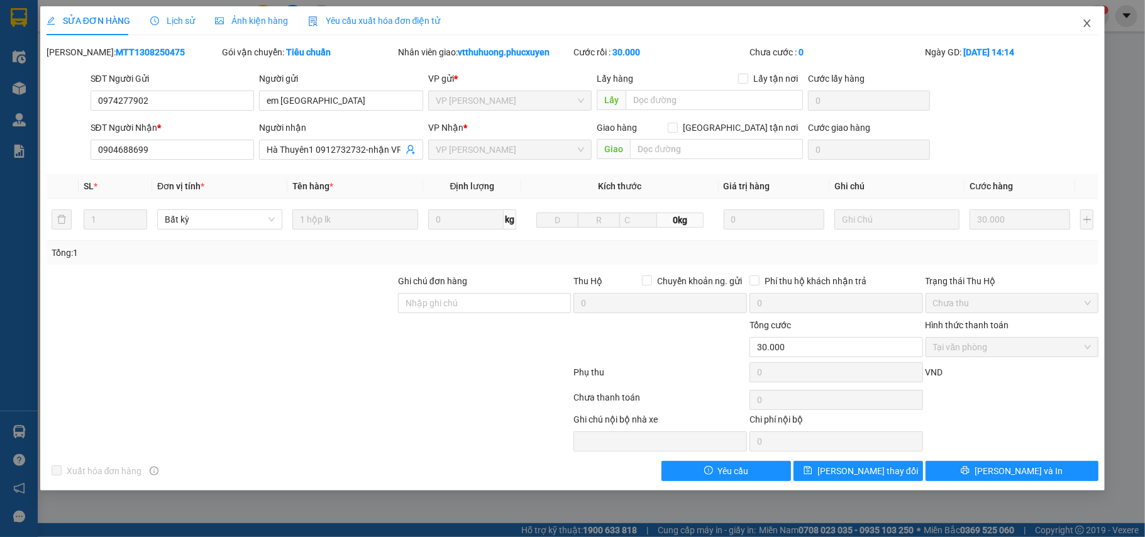
click at [953, 24] on icon "close" at bounding box center [1087, 23] width 10 height 10
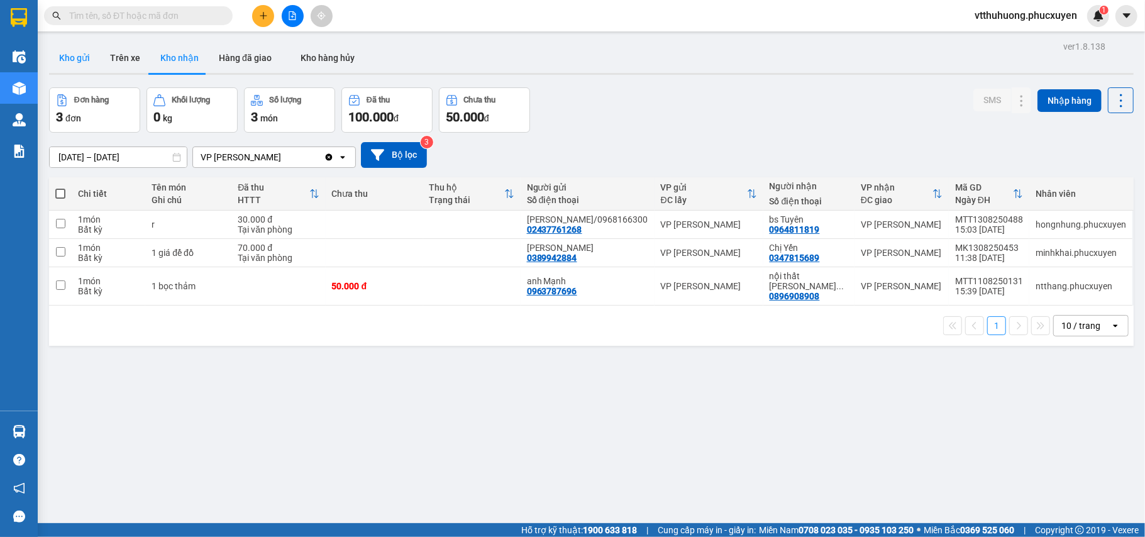
click at [78, 57] on button "Kho gửi" at bounding box center [74, 58] width 51 height 30
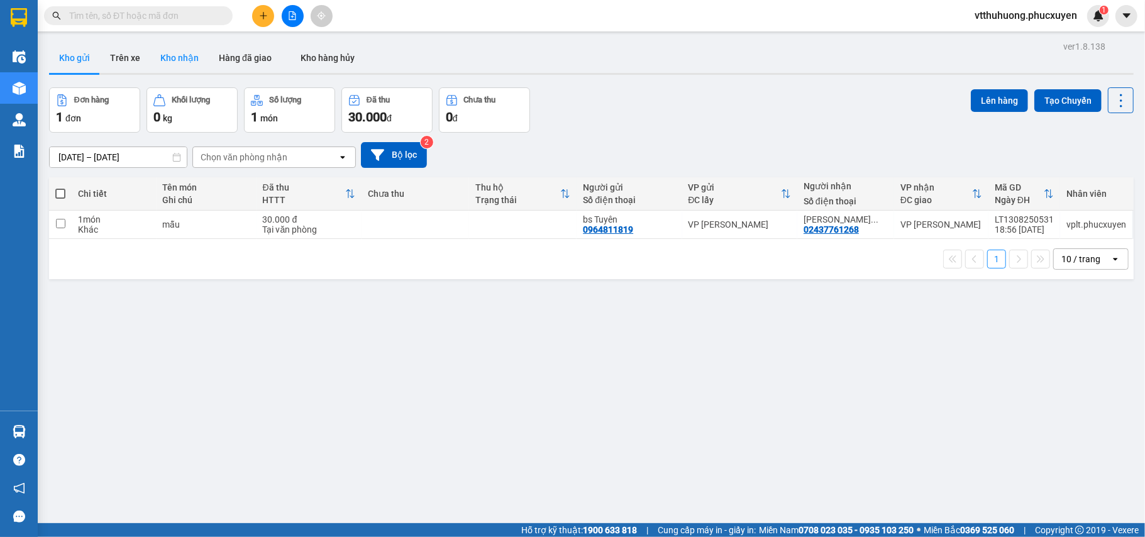
click at [167, 54] on button "Kho nhận" at bounding box center [179, 58] width 58 height 30
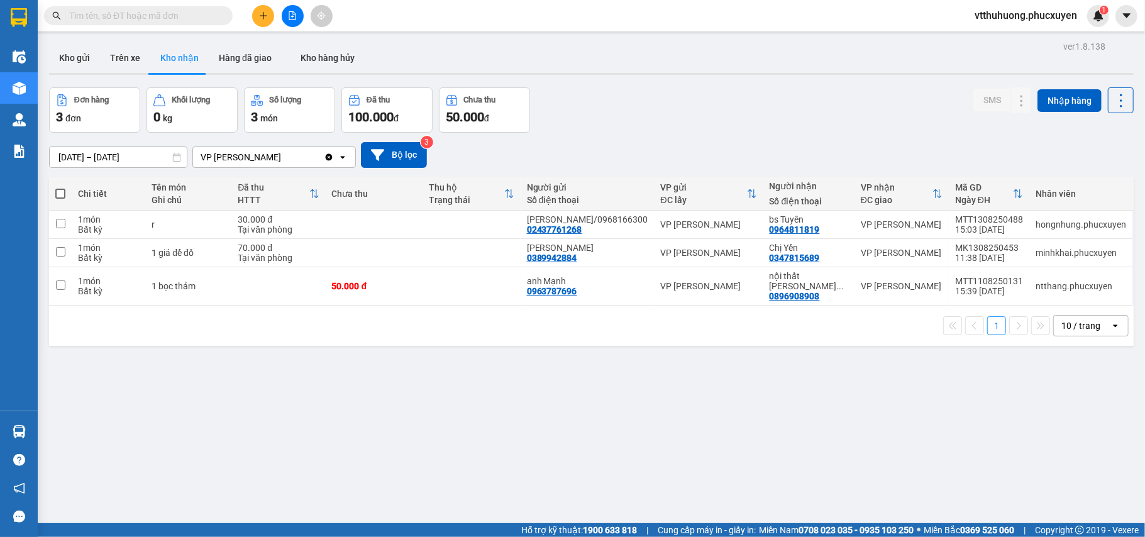
drag, startPoint x: 49, startPoint y: 426, endPoint x: 29, endPoint y: 426, distance: 20.1
click at [36, 426] on section "Kết quả tìm kiếm ( 17 ) Bộ lọc Mã ĐH Trạng thái Món hàng Thu hộ Tổng cước Chưa …" at bounding box center [572, 268] width 1145 height 537
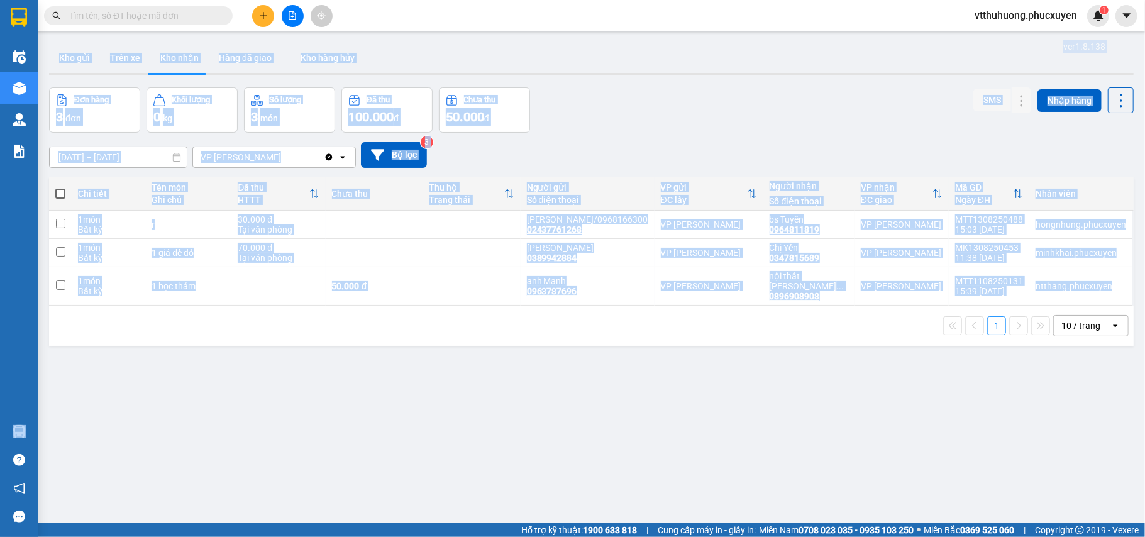
click at [597, 444] on div "ver 1.8.138 Kho gửi Trên xe Kho nhận Hàng đã giao Kho hàng hủy Đơn hàng 3 đơn K…" at bounding box center [591, 306] width 1094 height 537
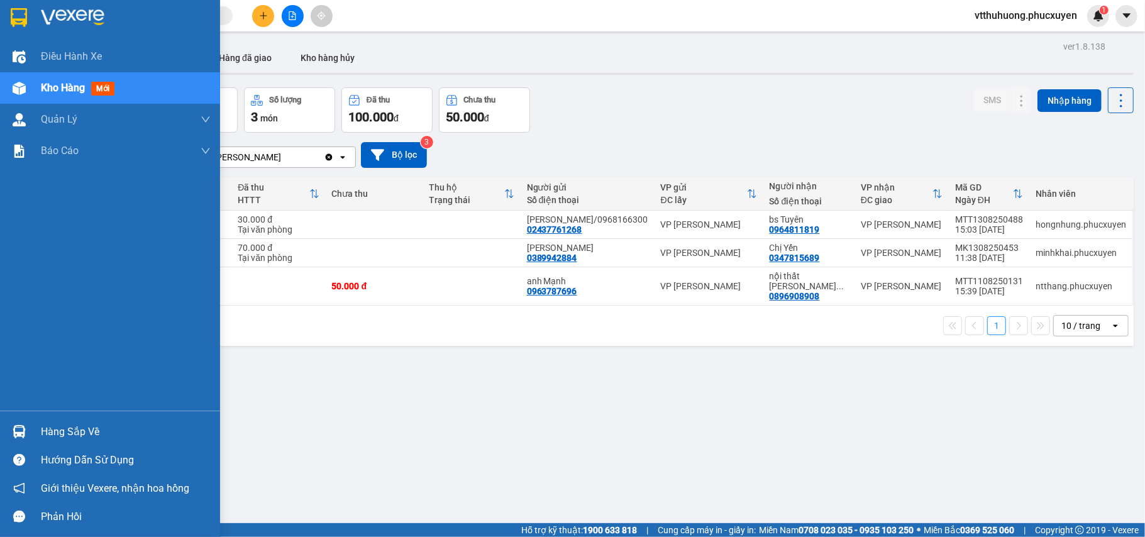
drag, startPoint x: 57, startPoint y: 432, endPoint x: 224, endPoint y: 432, distance: 167.8
click at [58, 432] on div "Hàng sắp về" at bounding box center [126, 431] width 170 height 19
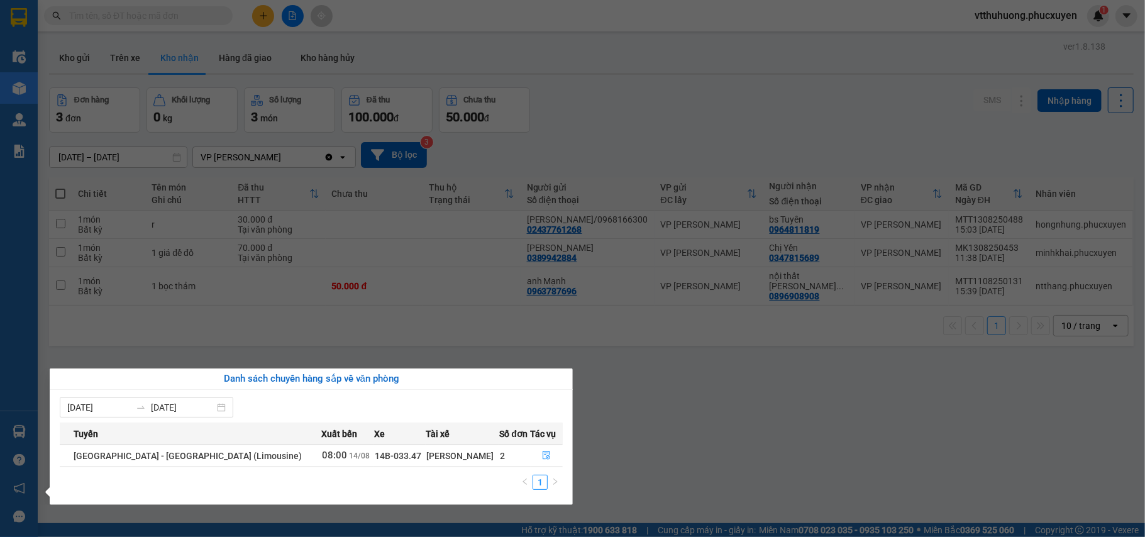
click at [806, 388] on section "Kết quả tìm kiếm ( 17 ) Bộ lọc Mã ĐH Trạng thái Món hàng Thu hộ Tổng cước Chưa …" at bounding box center [572, 268] width 1145 height 537
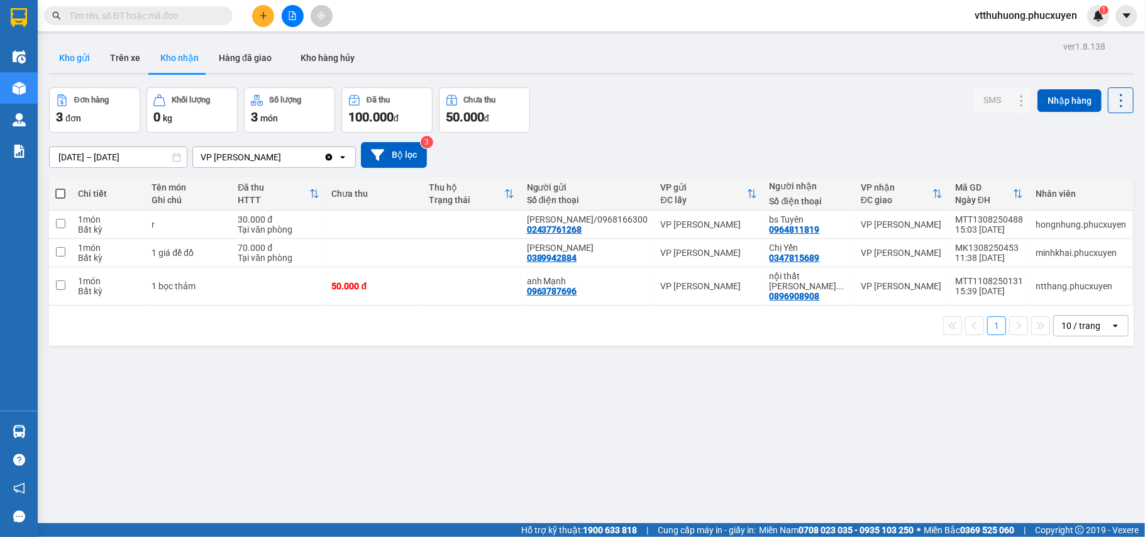
click at [67, 58] on button "Kho gửi" at bounding box center [74, 58] width 51 height 30
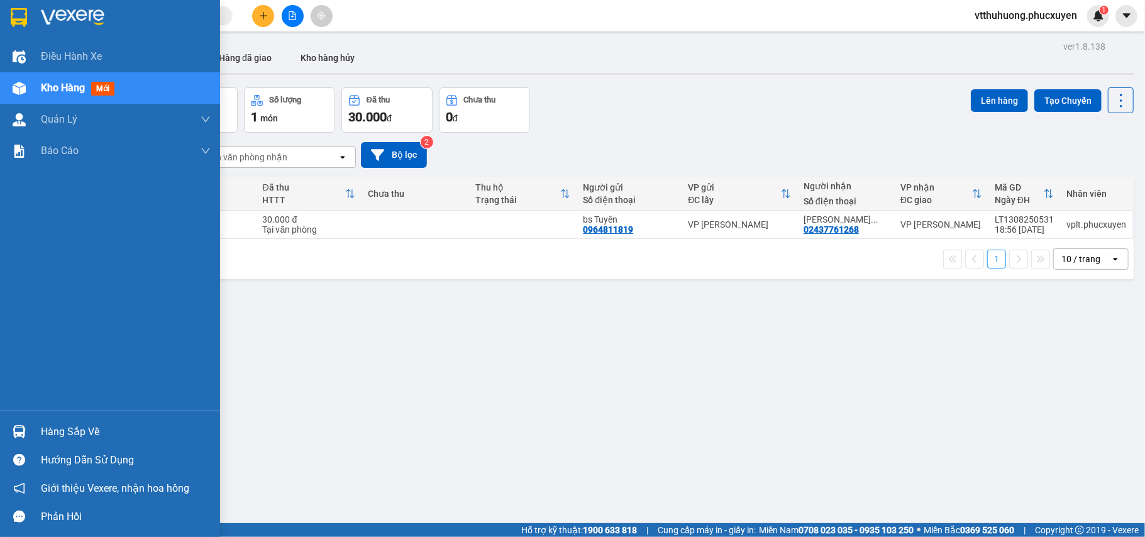
click at [89, 441] on div "Hàng sắp về" at bounding box center [126, 431] width 170 height 19
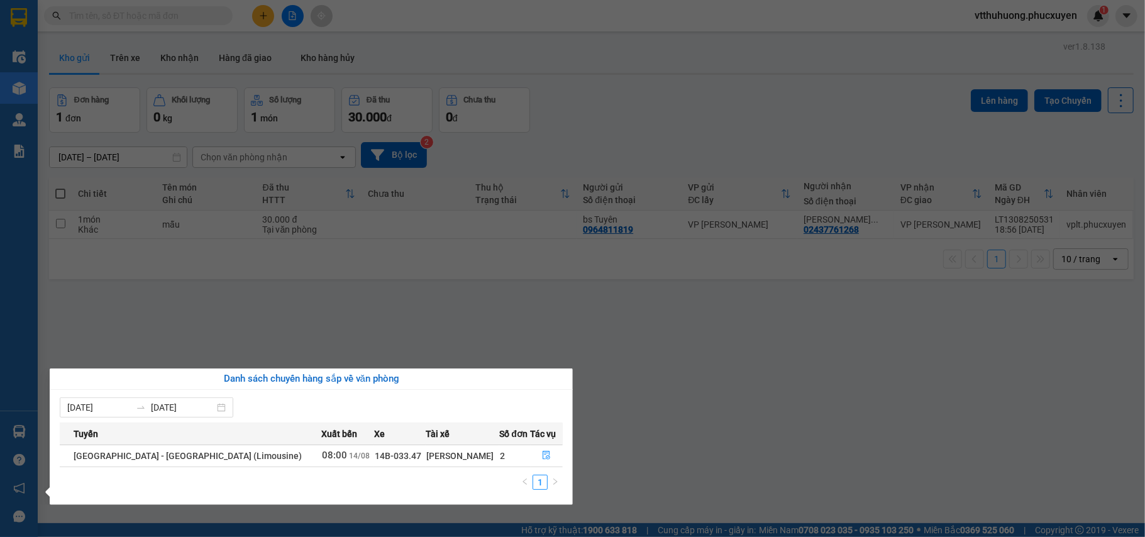
drag, startPoint x: 692, startPoint y: 121, endPoint x: 677, endPoint y: 121, distance: 15.1
click at [690, 121] on section "Kết quả tìm kiếm ( 17 ) Bộ lọc Mã ĐH Trạng thái Món hàng Thu hộ Tổng cước Chưa …" at bounding box center [572, 268] width 1145 height 537
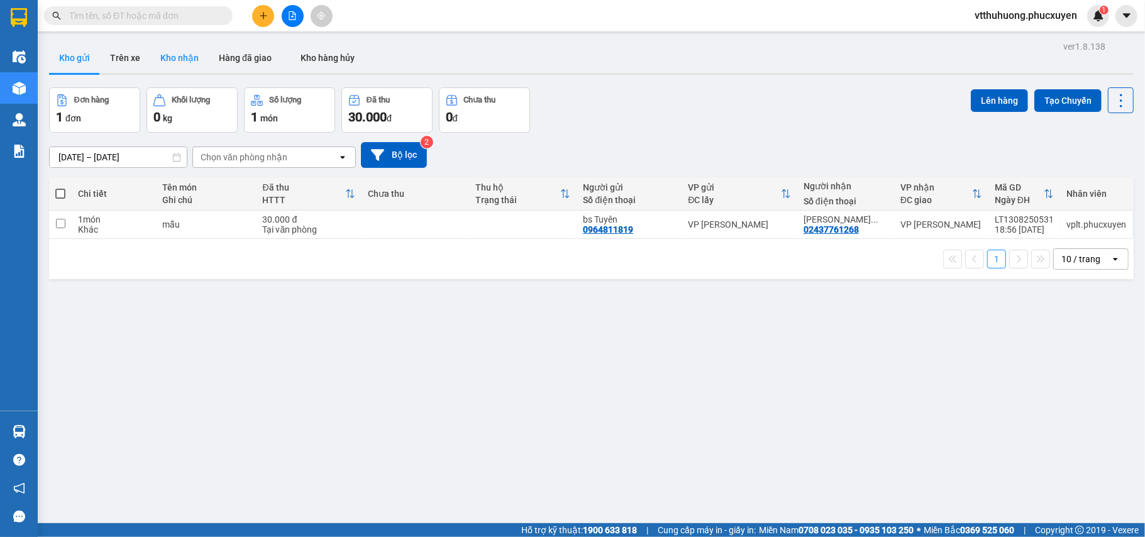
click at [164, 56] on button "Kho nhận" at bounding box center [179, 58] width 58 height 30
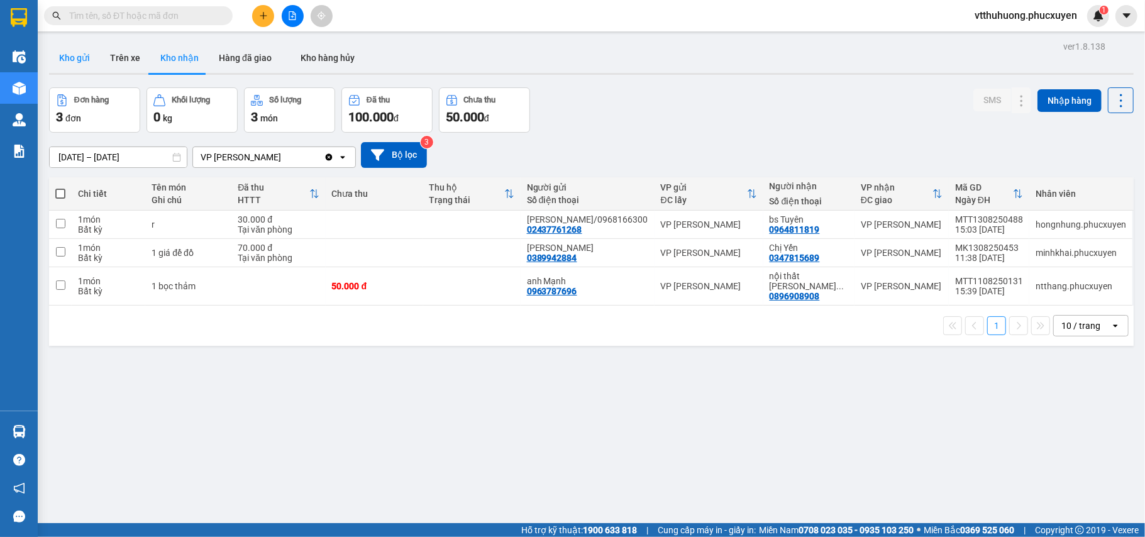
click at [73, 59] on button "Kho gửi" at bounding box center [74, 58] width 51 height 30
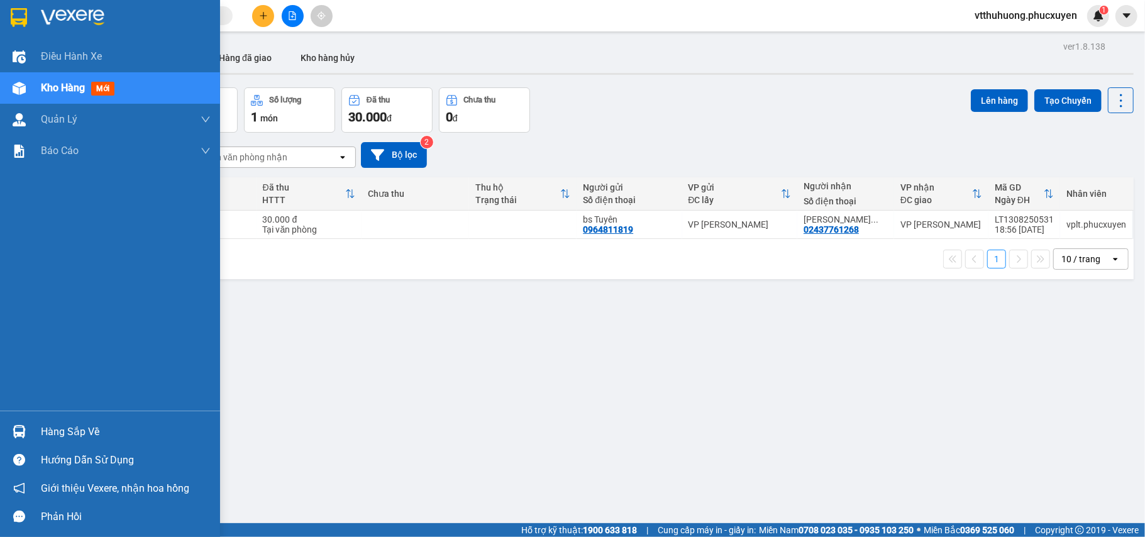
drag, startPoint x: 72, startPoint y: 422, endPoint x: 424, endPoint y: 509, distance: 362.6
click at [74, 422] on div "Hàng sắp về" at bounding box center [126, 431] width 170 height 19
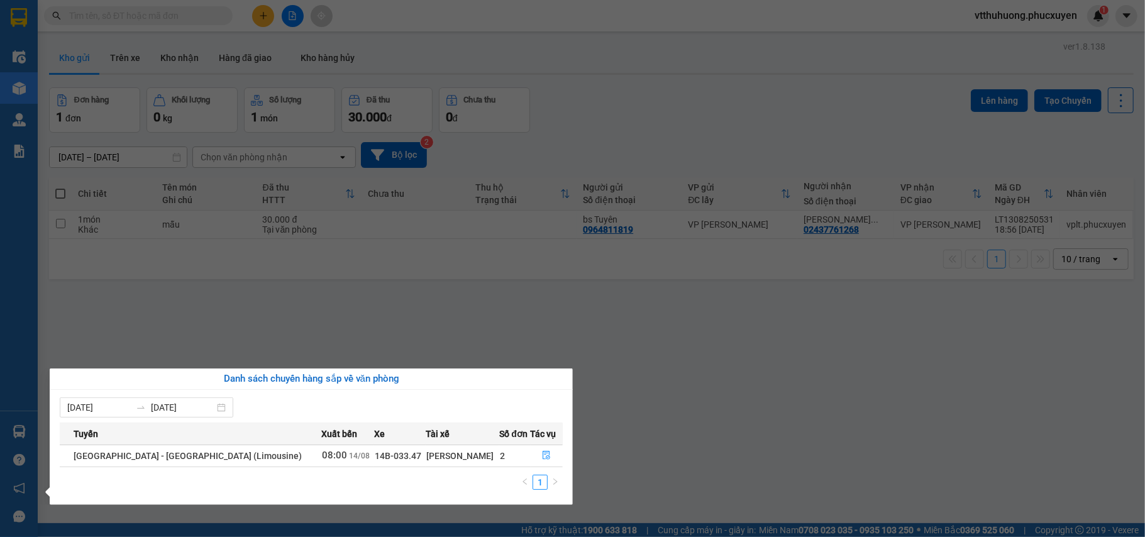
click at [619, 447] on section "Kết quả tìm kiếm ( 17 ) Bộ lọc Mã ĐH Trạng thái Món hàng Thu hộ Tổng cước Chưa …" at bounding box center [572, 268] width 1145 height 537
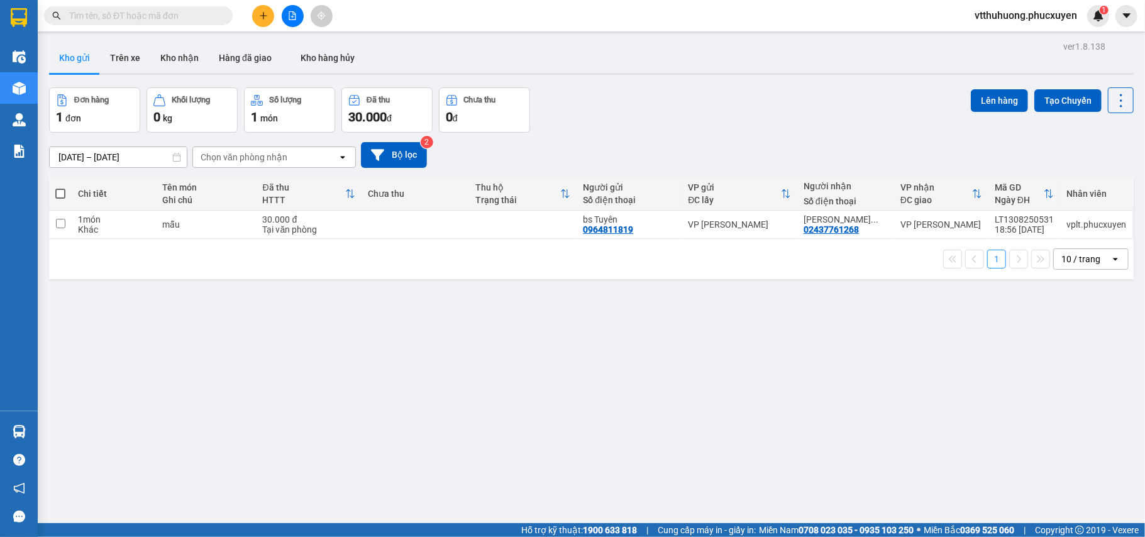
click at [267, 11] on icon "plus" at bounding box center [263, 15] width 9 height 9
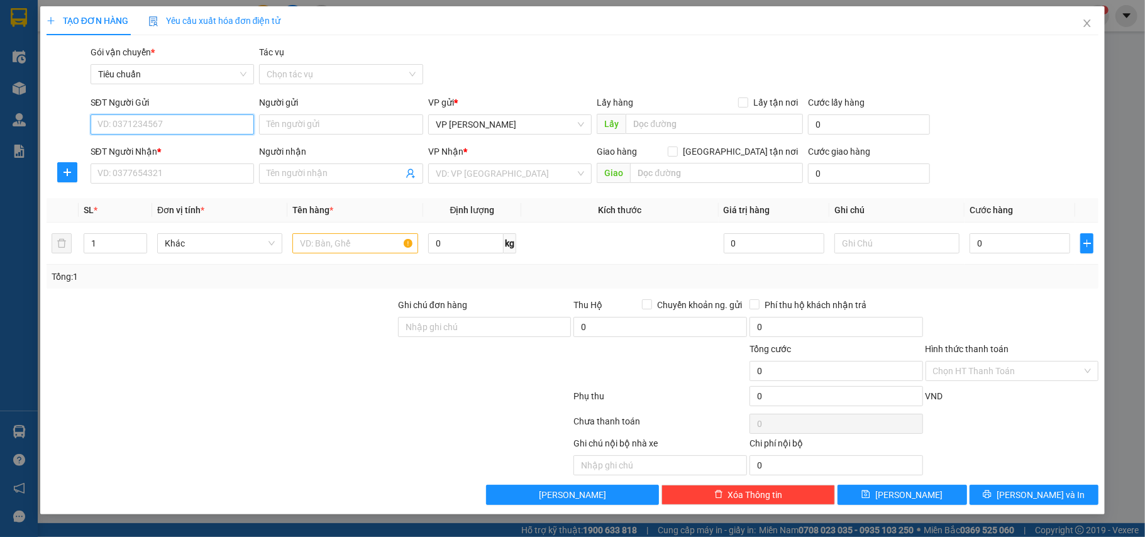
click at [124, 121] on input "SĐT Người Gửi" at bounding box center [173, 124] width 164 height 20
paste input "0869155333"
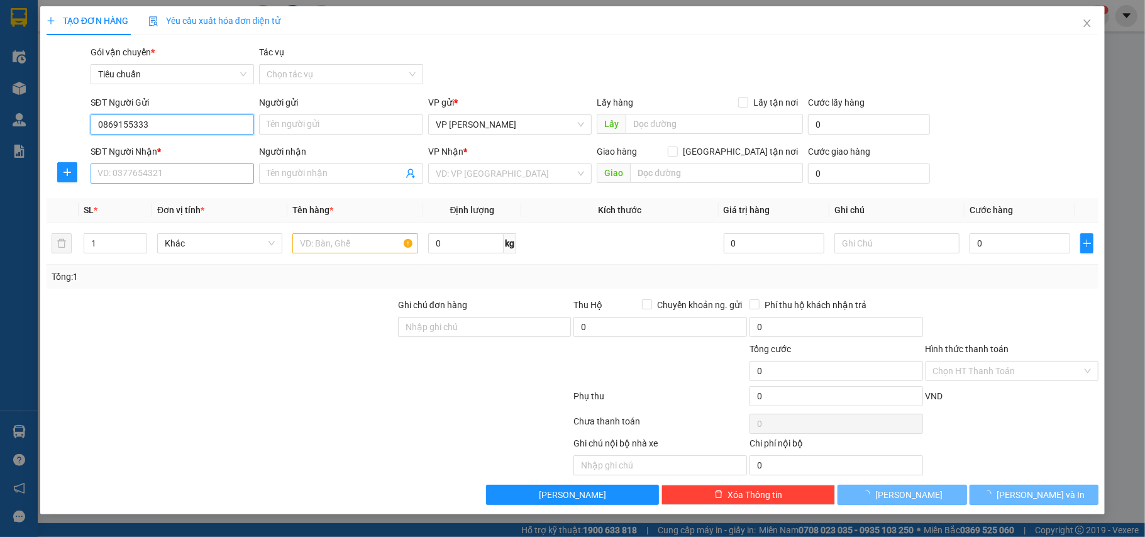
type input "0869155333"
click at [132, 179] on input "SĐT Người Nhận *" at bounding box center [173, 173] width 164 height 20
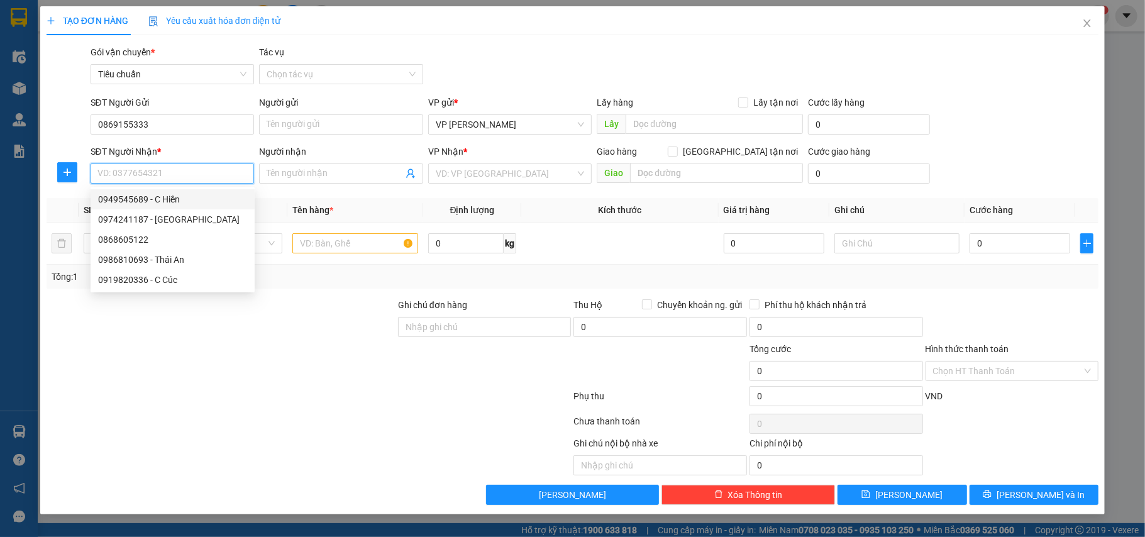
click at [133, 175] on input "SĐT Người Nhận *" at bounding box center [173, 173] width 164 height 20
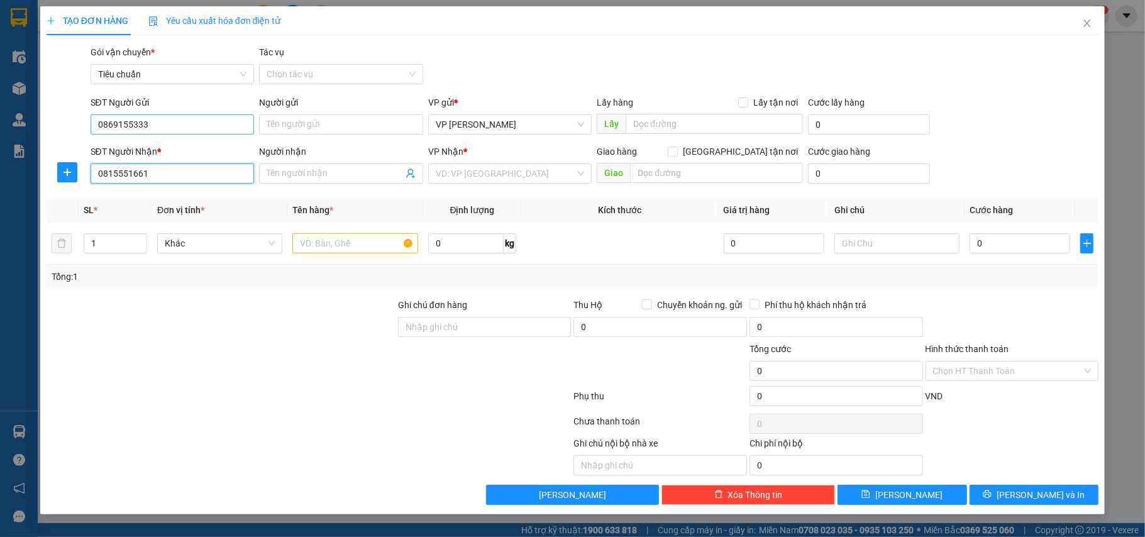
type input "0815551661"
click at [172, 118] on input "0869155333" at bounding box center [173, 124] width 164 height 20
click at [170, 126] on input "0869155333" at bounding box center [173, 124] width 164 height 20
drag, startPoint x: 162, startPoint y: 126, endPoint x: 40, endPoint y: 107, distance: 122.9
click at [41, 108] on div "TẠO ĐƠN HÀNG Yêu cầu xuất hóa đơn điện tử Transit Pickup Surcharge Ids Transit …" at bounding box center [572, 260] width 1065 height 508
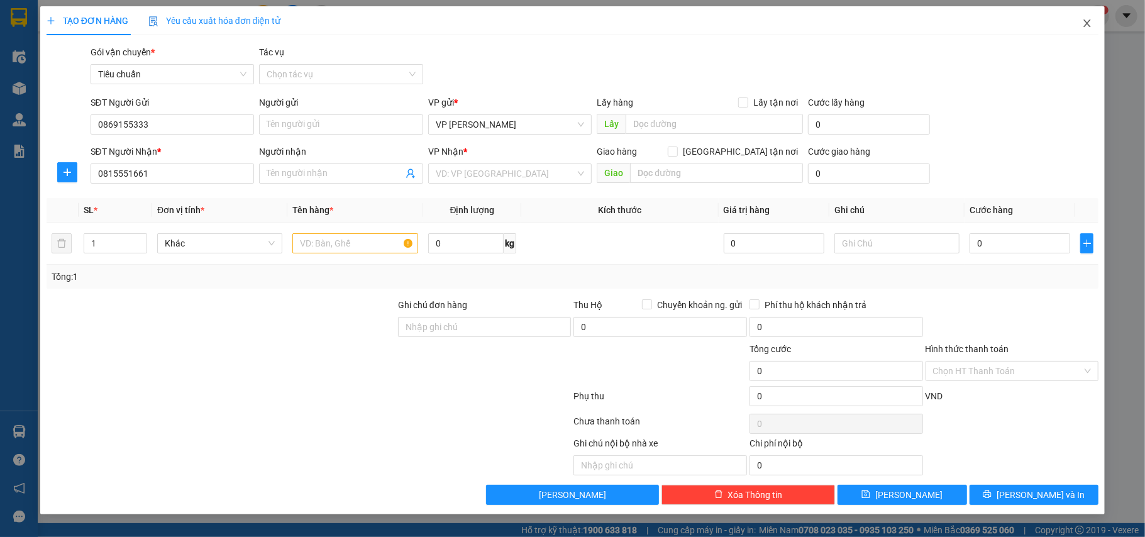
click at [953, 23] on icon "close" at bounding box center [1087, 23] width 7 height 8
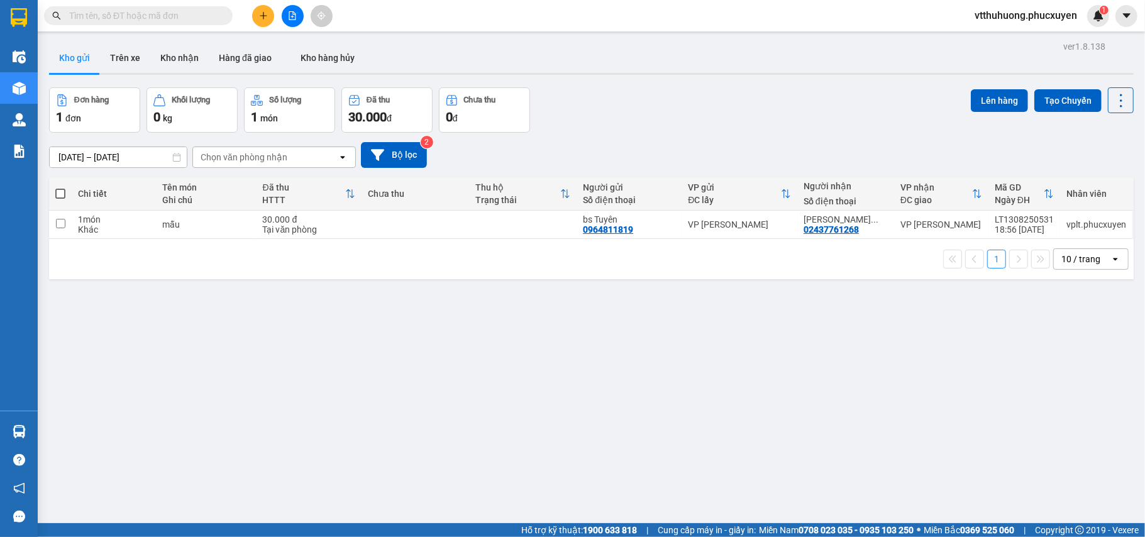
drag, startPoint x: 263, startPoint y: 18, endPoint x: 250, endPoint y: 0, distance: 21.6
click at [264, 16] on icon "plus" at bounding box center [263, 15] width 9 height 9
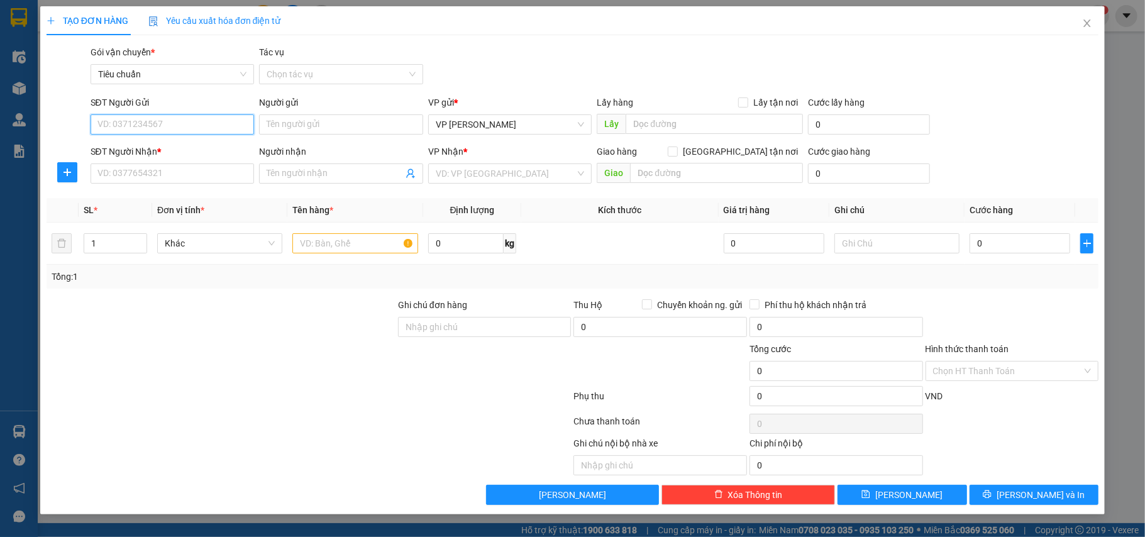
click at [112, 119] on input "SĐT Người Gửi" at bounding box center [173, 124] width 164 height 20
paste input "0869155333"
type input "0869155333"
click at [156, 146] on div "0869155333 - a Hoàng" at bounding box center [172, 150] width 149 height 14
type input "a Hoàng"
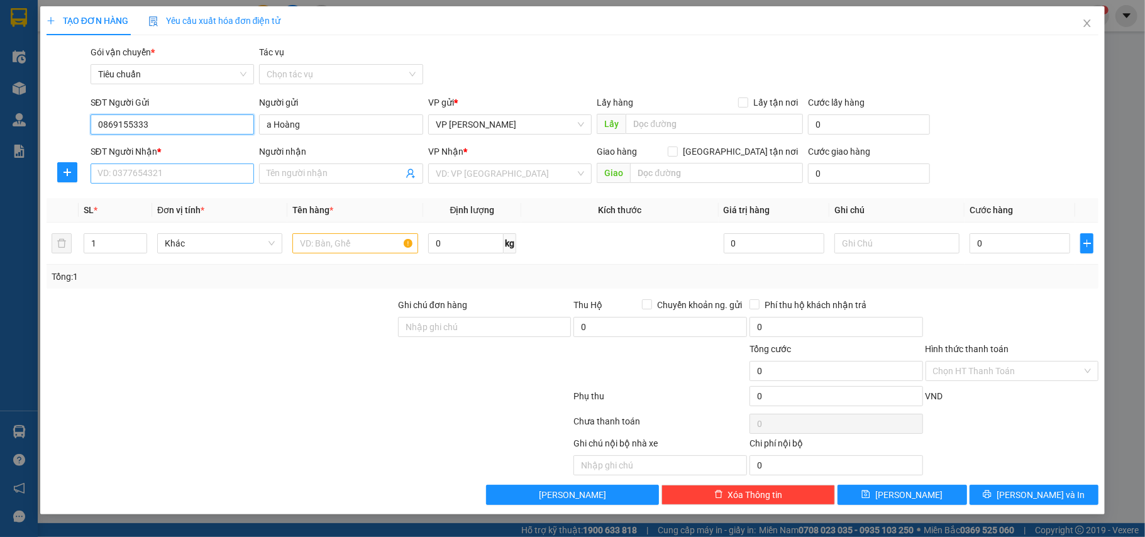
type input "0869155333"
click at [160, 168] on input "SĐT Người Nhận *" at bounding box center [173, 173] width 164 height 20
type input "0815552662"
click at [319, 189] on div "Người nhận Tên người nhận" at bounding box center [341, 167] width 164 height 44
click at [303, 174] on input "Người nhận" at bounding box center [335, 174] width 136 height 14
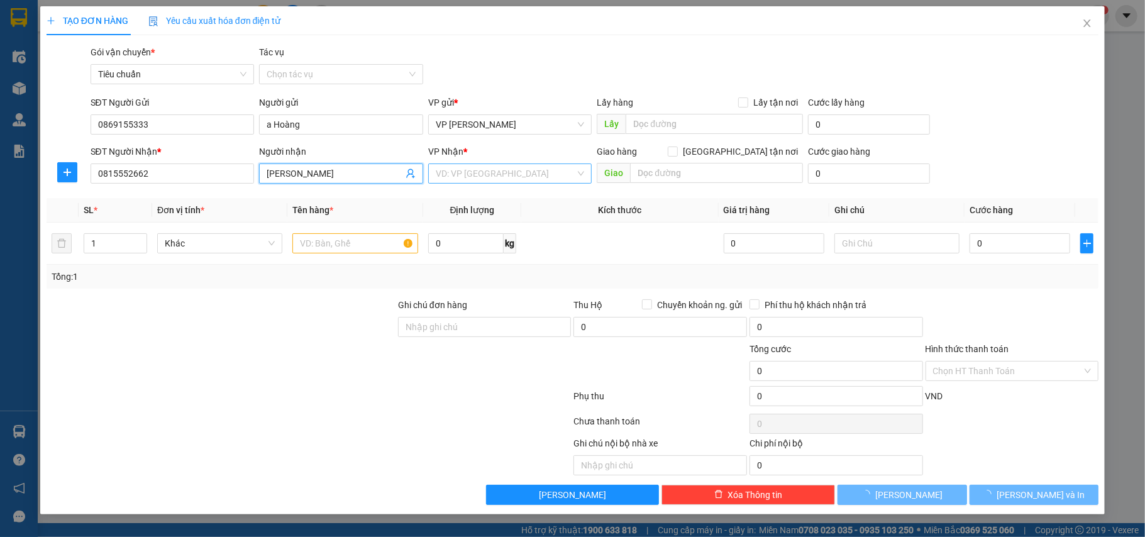
type input "[PERSON_NAME]"
click at [496, 179] on input "search" at bounding box center [506, 173] width 140 height 19
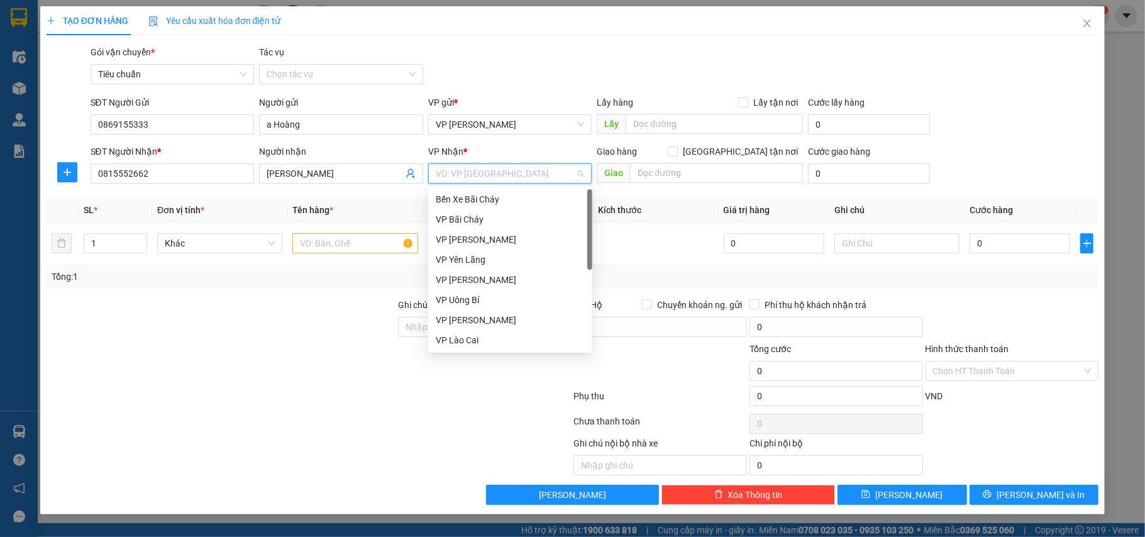
scroll to position [201, 0]
click at [488, 337] on div "VP Dọc đường" at bounding box center [510, 340] width 149 height 14
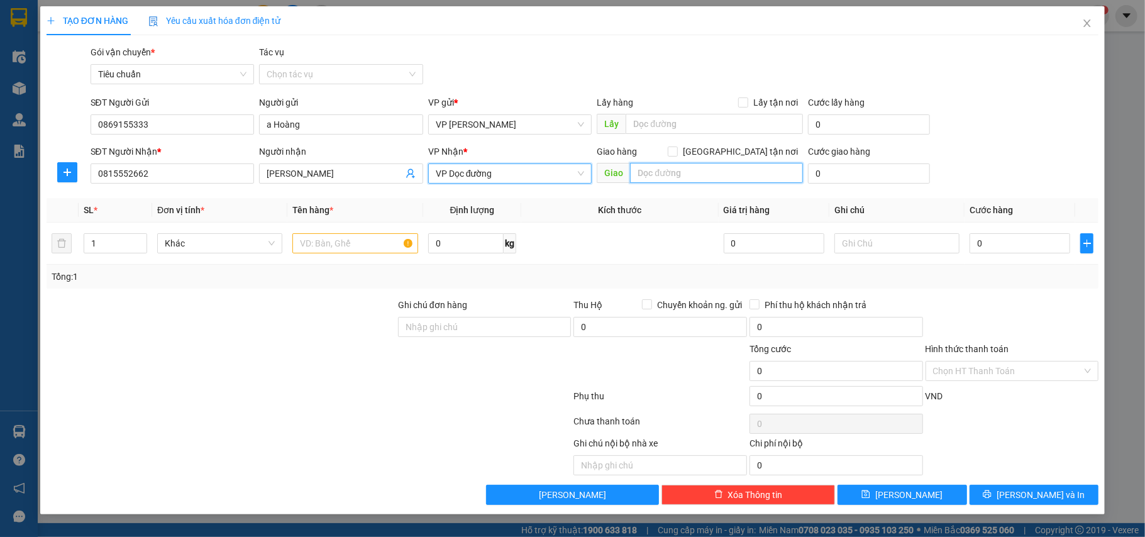
click at [686, 176] on input "text" at bounding box center [716, 173] width 173 height 20
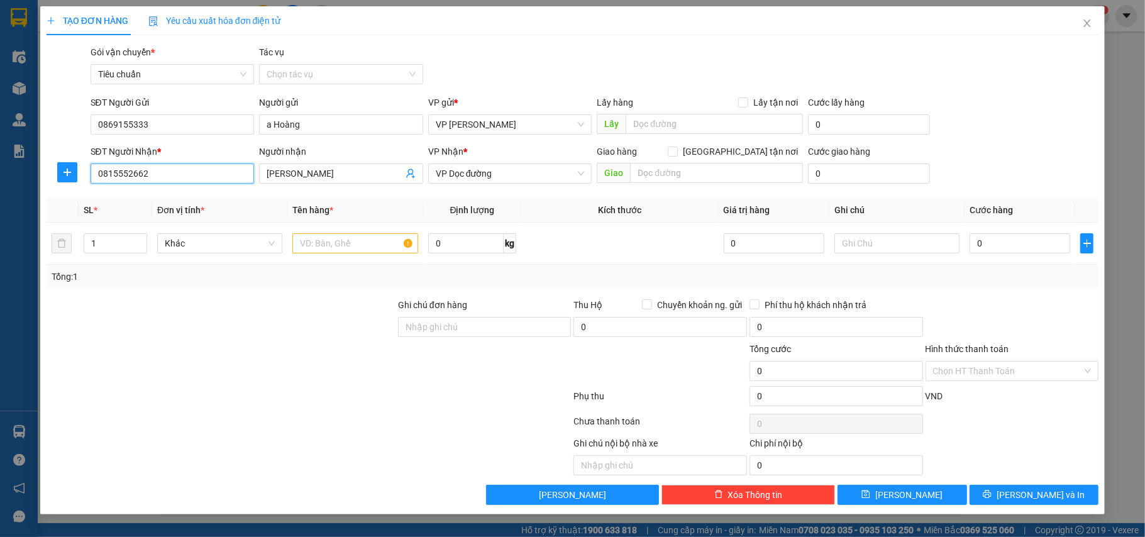
drag, startPoint x: 162, startPoint y: 174, endPoint x: 13, endPoint y: 152, distance: 150.0
click at [13, 152] on div "TẠO ĐƠN HÀNG Yêu cầu xuất hóa đơn điện tử Transit Pickup Surcharge Ids Transit …" at bounding box center [572, 268] width 1145 height 537
type input "0919820336"
drag, startPoint x: 344, startPoint y: 172, endPoint x: 259, endPoint y: 171, distance: 85.5
click at [259, 171] on span "[PERSON_NAME]" at bounding box center [341, 173] width 164 height 20
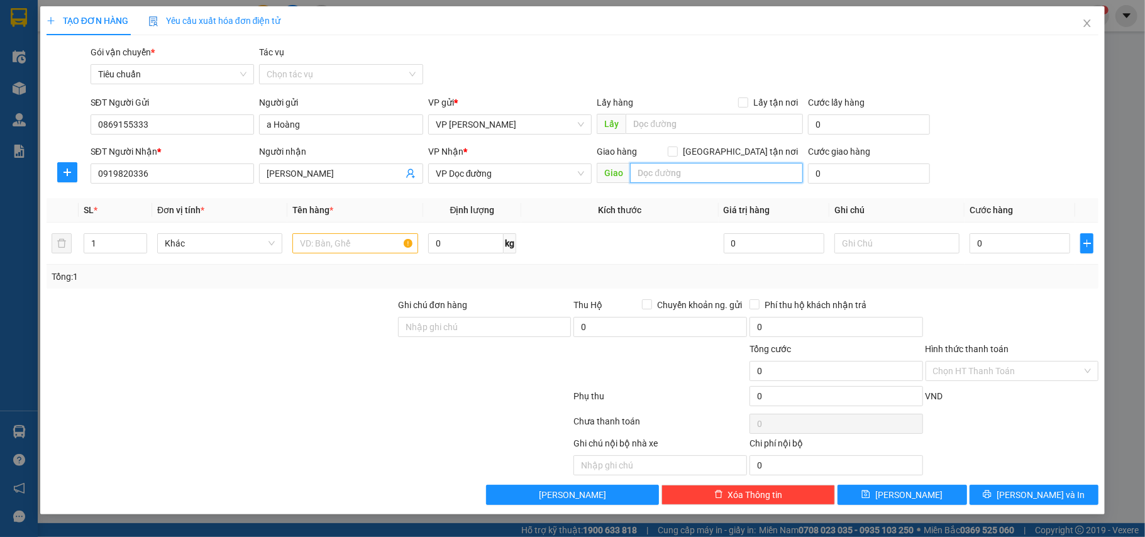
click at [664, 171] on input "text" at bounding box center [716, 173] width 173 height 20
type input "U"
type input "Uông Bí"
click at [323, 250] on input "text" at bounding box center [354, 243] width 125 height 20
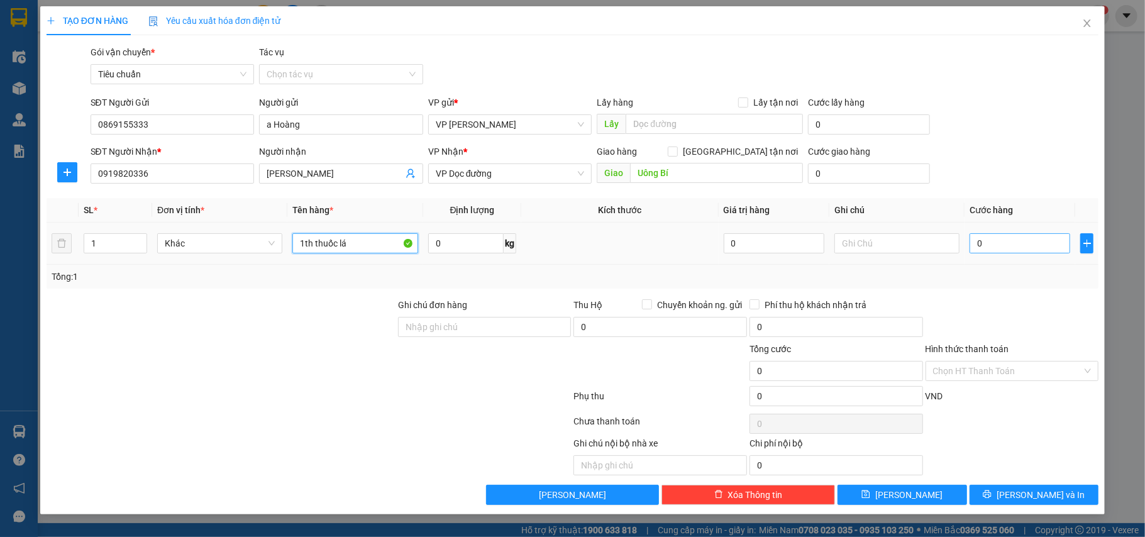
type input "1th thuốc lá"
click at [1013, 246] on input "0" at bounding box center [1019, 243] width 101 height 20
type input "5"
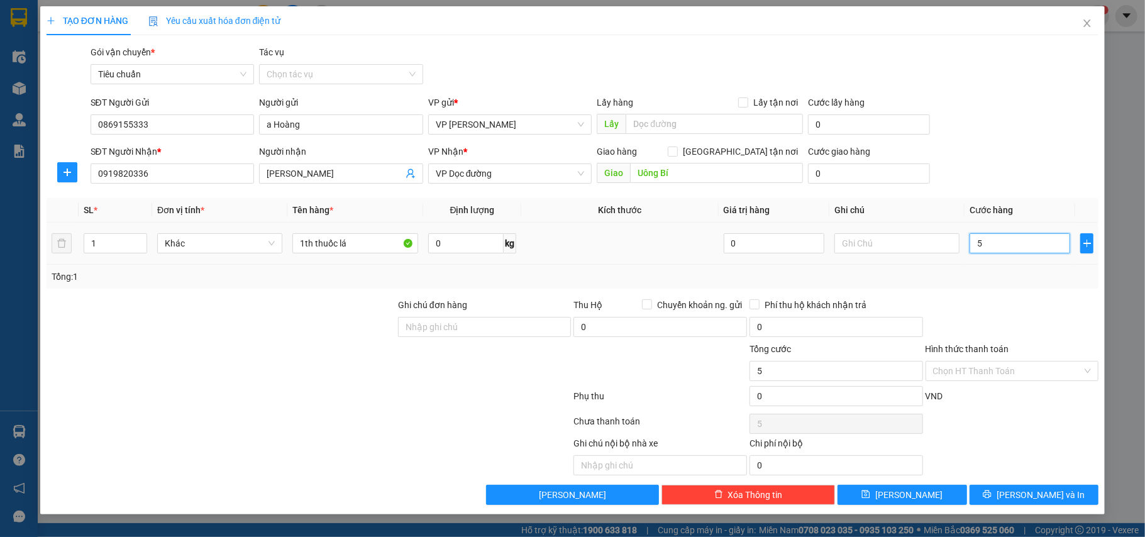
type input "50"
drag, startPoint x: 1001, startPoint y: 247, endPoint x: 952, endPoint y: 242, distance: 49.3
click at [952, 242] on tr "1 Khác 1th thuốc lá 0 kg 0 50" at bounding box center [573, 244] width 1052 height 42
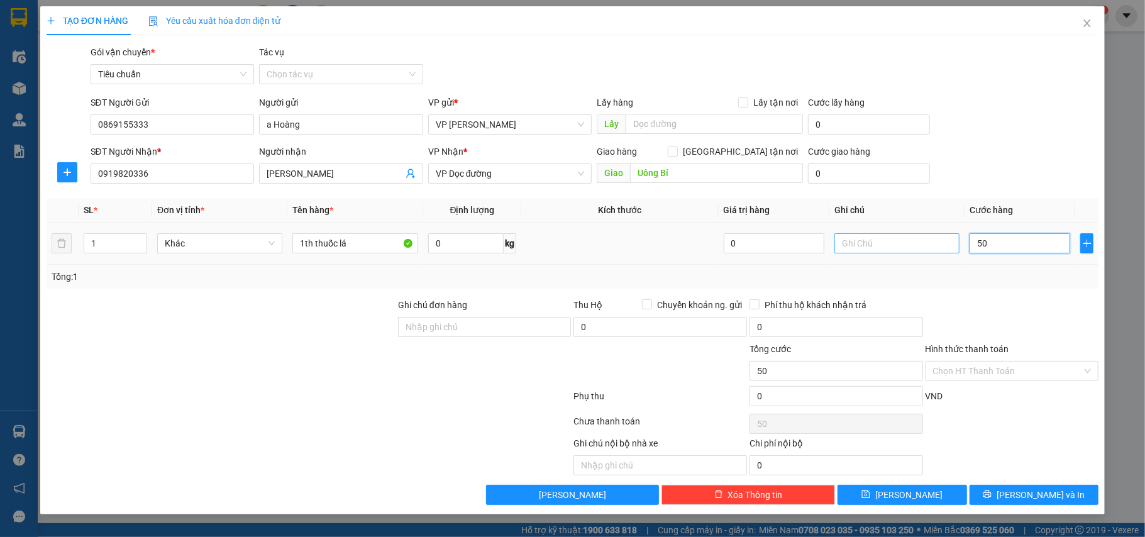
type input "0"
click at [1026, 251] on input "0" at bounding box center [1019, 243] width 101 height 20
type input "05"
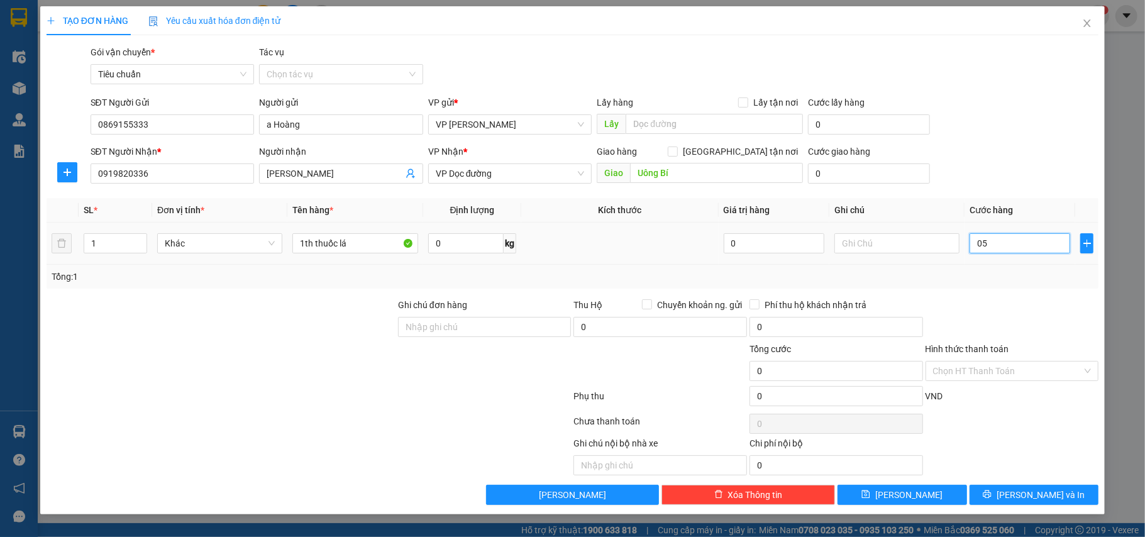
type input "5"
type input "0"
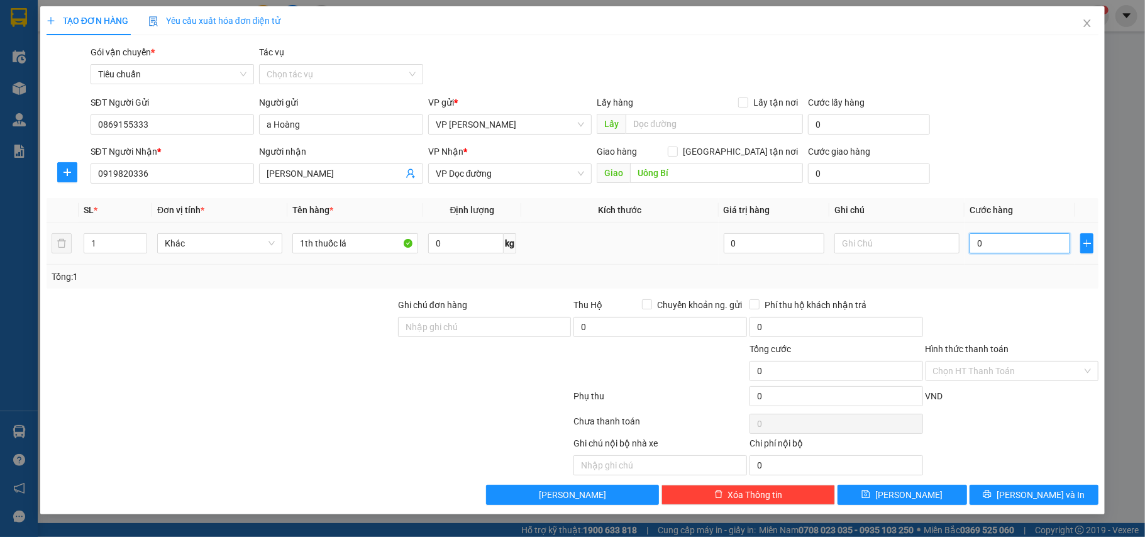
type input "04"
type input "4"
type input "040"
type input "40"
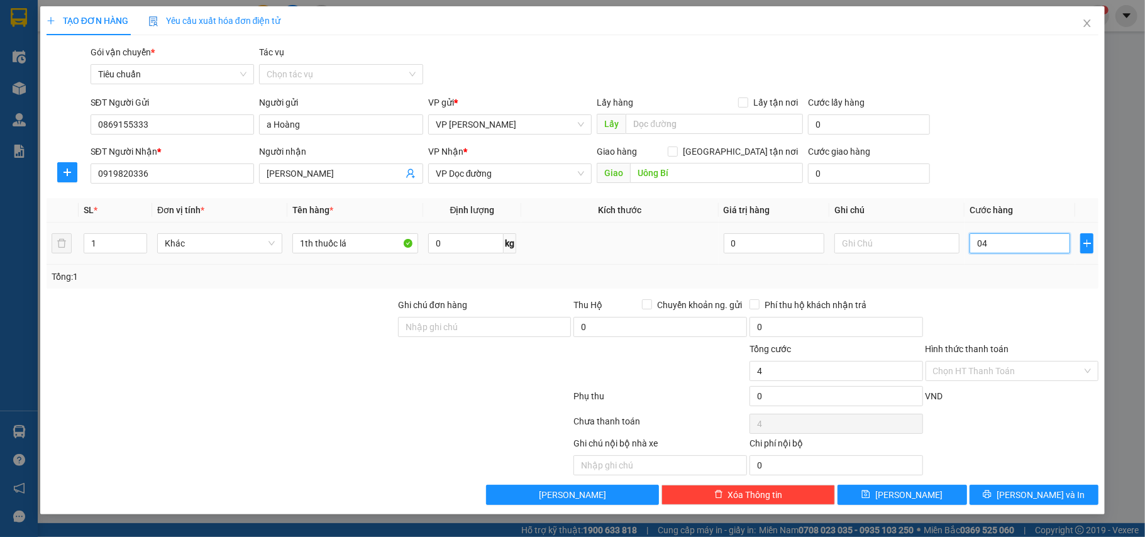
type input "40"
type input "40.000"
click at [991, 299] on div at bounding box center [1012, 320] width 176 height 44
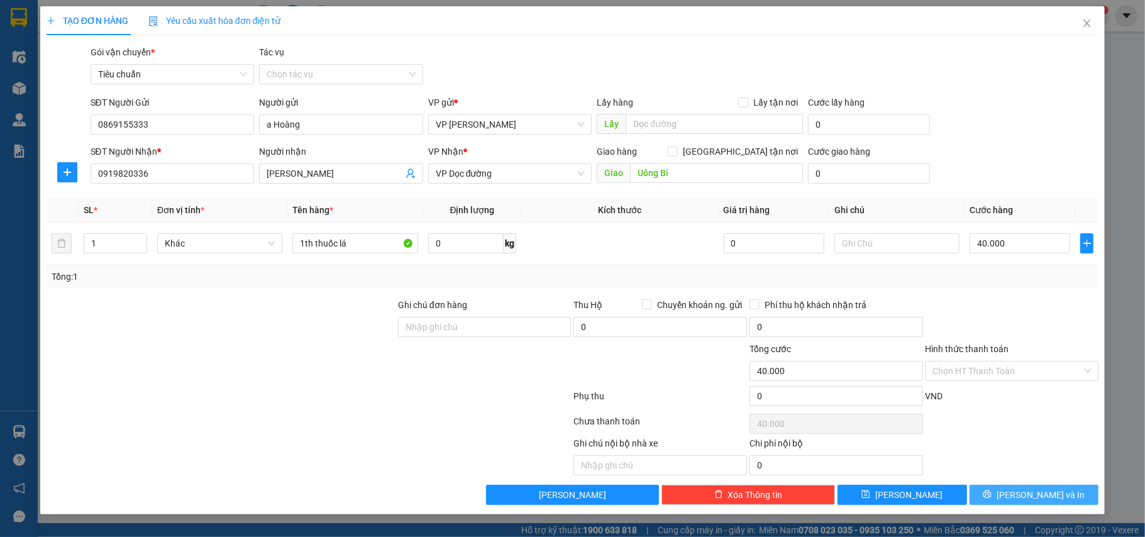
click at [1025, 496] on span "[PERSON_NAME] và In" at bounding box center [1040, 495] width 88 height 14
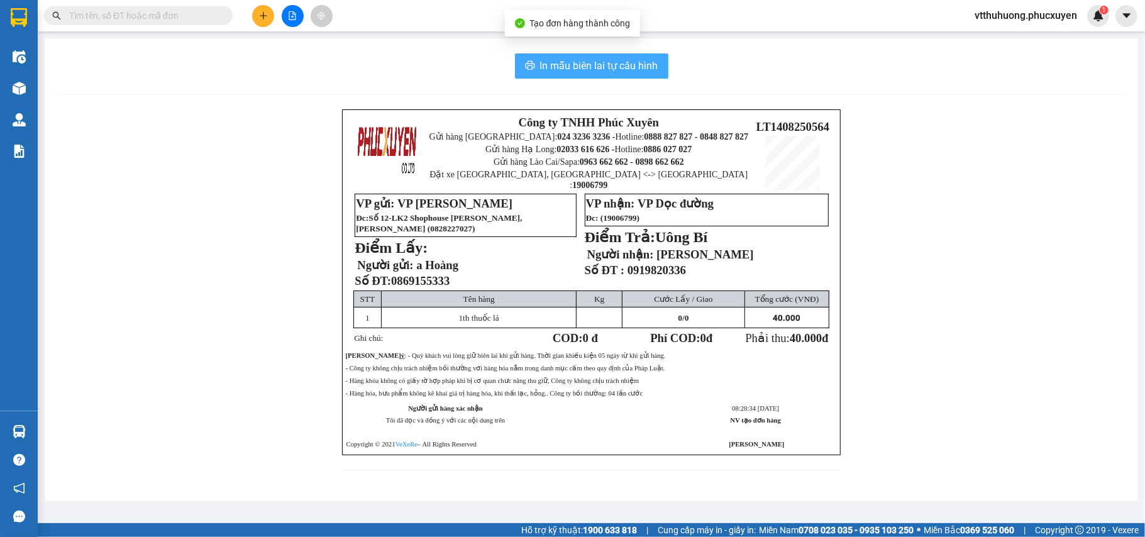
click at [596, 72] on span "In mẫu biên lai tự cấu hình" at bounding box center [599, 66] width 118 height 16
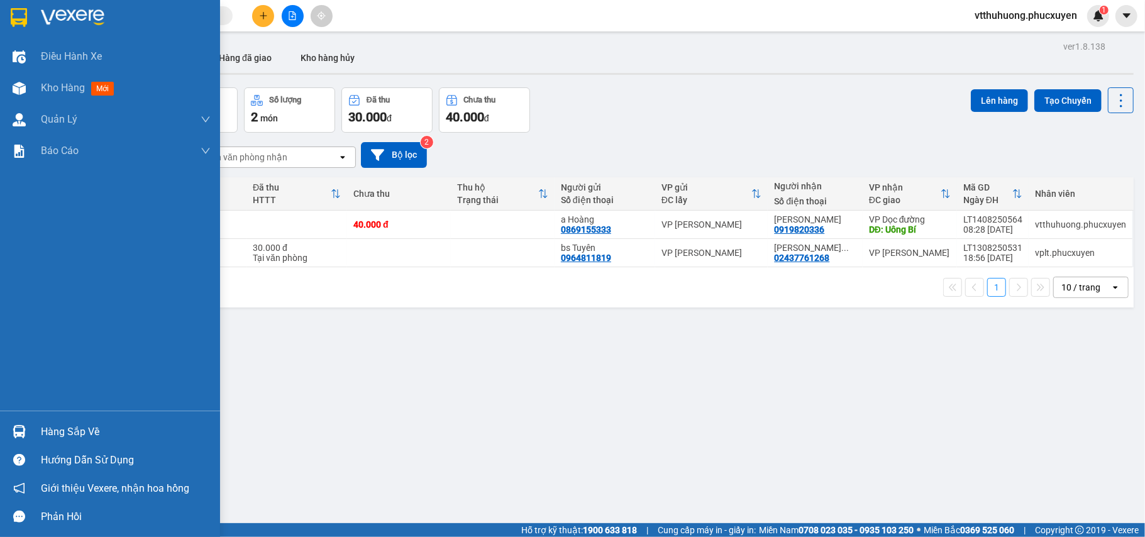
click at [53, 427] on div "Hàng sắp về" at bounding box center [126, 431] width 170 height 19
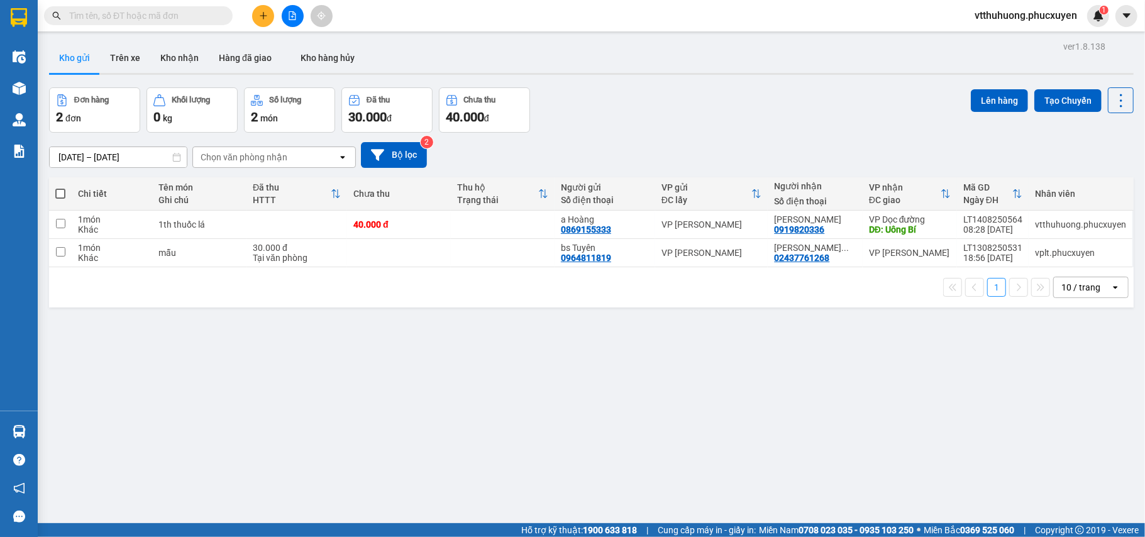
click at [616, 453] on section "Kết quả tìm kiếm ( 0 ) Bộ lọc No Data vtthuhuong.phucxuyen 1 Điều hành xe Kho h…" at bounding box center [572, 268] width 1145 height 537
click at [692, 139] on div "12/08/2025 – 14/08/2025 Press the down arrow key to interact with the calendar …" at bounding box center [591, 155] width 1084 height 45
click at [166, 58] on button "Kho nhận" at bounding box center [179, 58] width 58 height 30
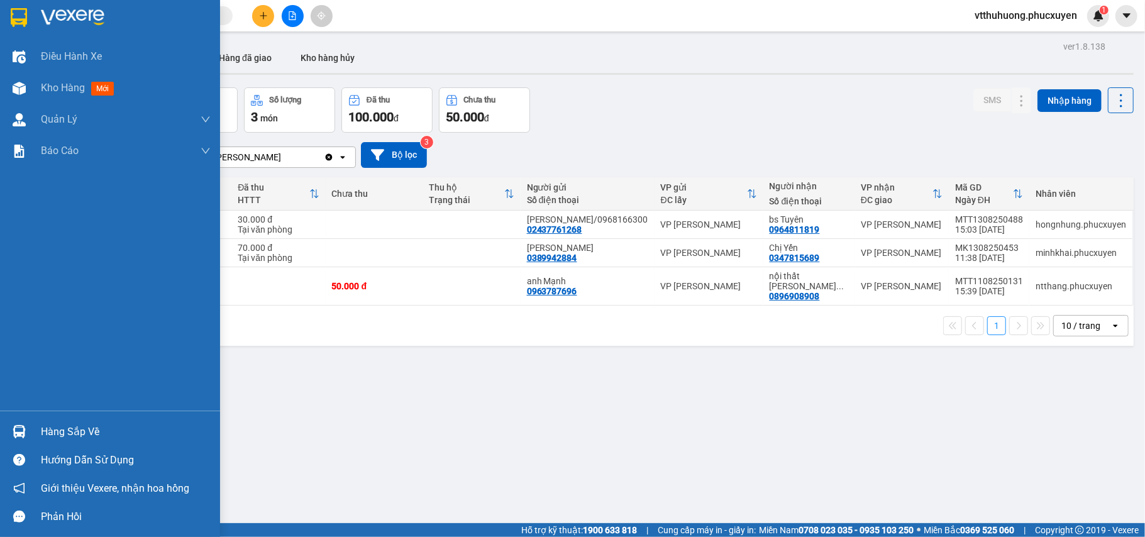
click at [75, 438] on div "Hàng sắp về" at bounding box center [126, 431] width 170 height 19
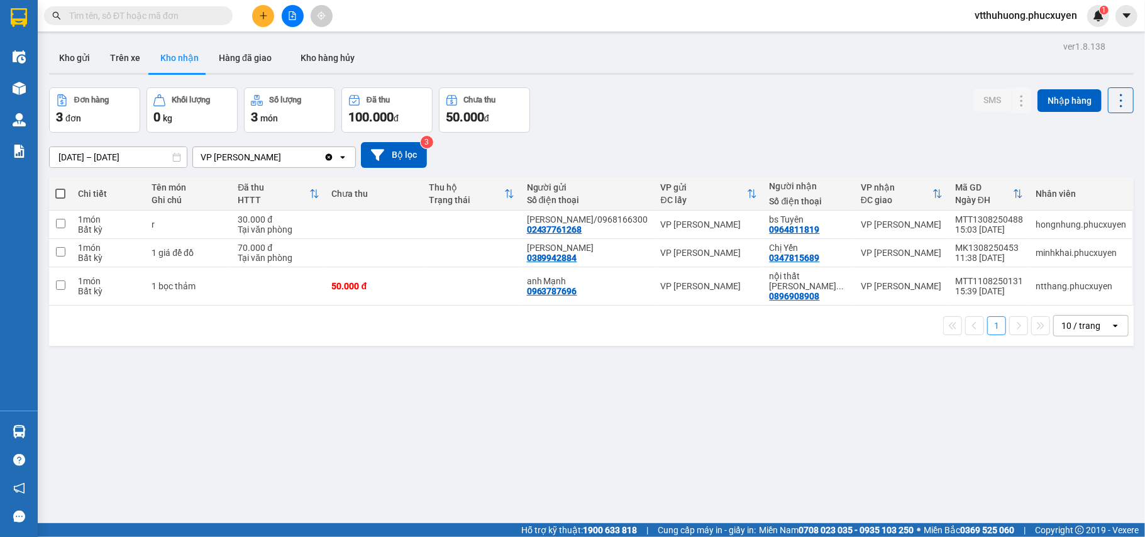
click at [612, 469] on section "Kết quả tìm kiếm ( 0 ) Bộ lọc No Data vtthuhuong.phucxuyen 1 Điều hành xe Kho h…" at bounding box center [572, 268] width 1145 height 537
click at [69, 57] on button "Kho gửi" at bounding box center [74, 58] width 51 height 30
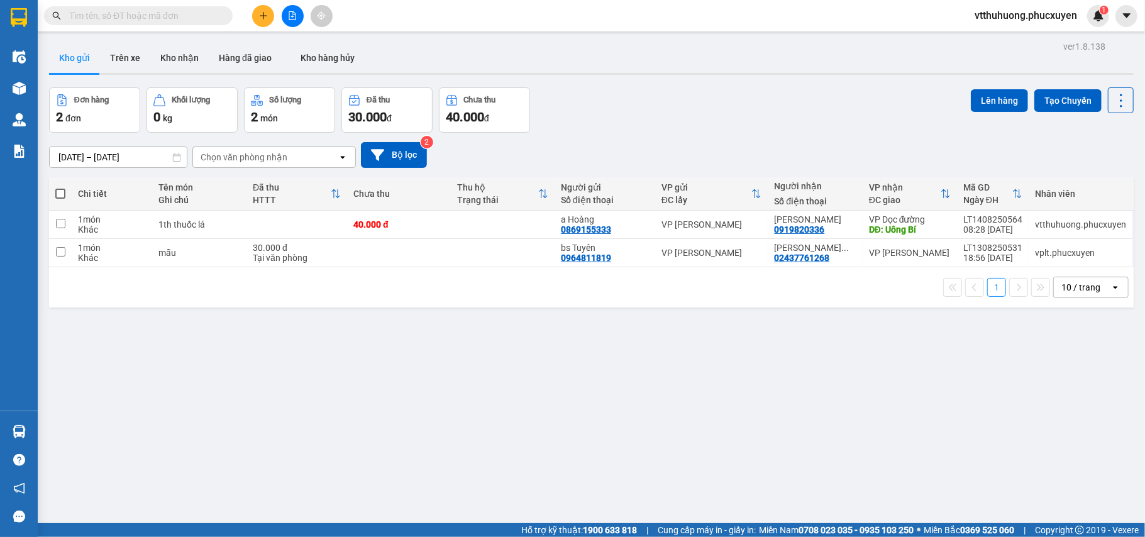
click at [292, 19] on icon "file-add" at bounding box center [292, 15] width 9 height 9
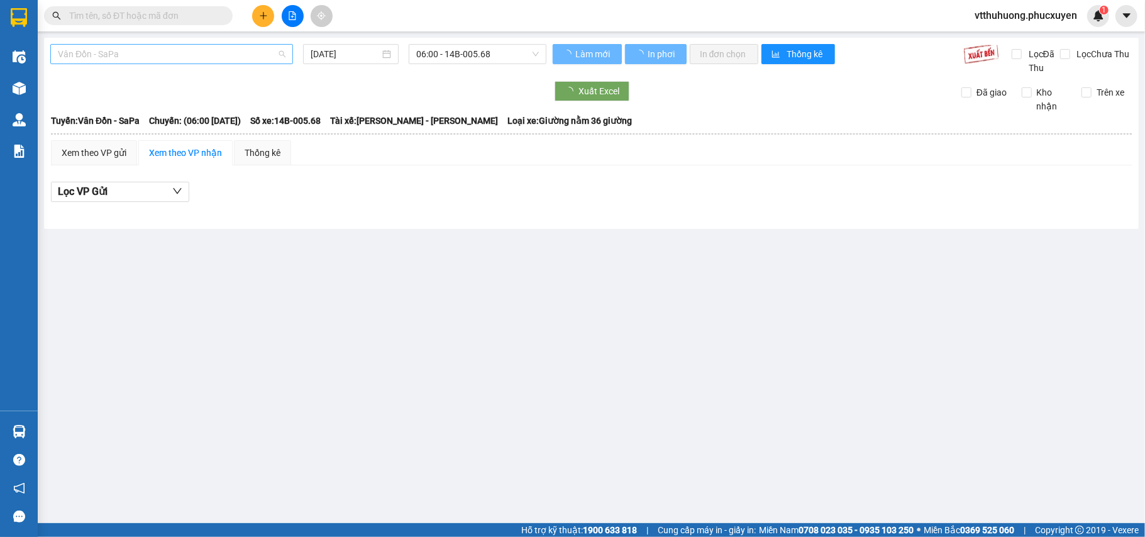
click at [182, 53] on span "Vân Đồn - SaPa" at bounding box center [172, 54] width 228 height 19
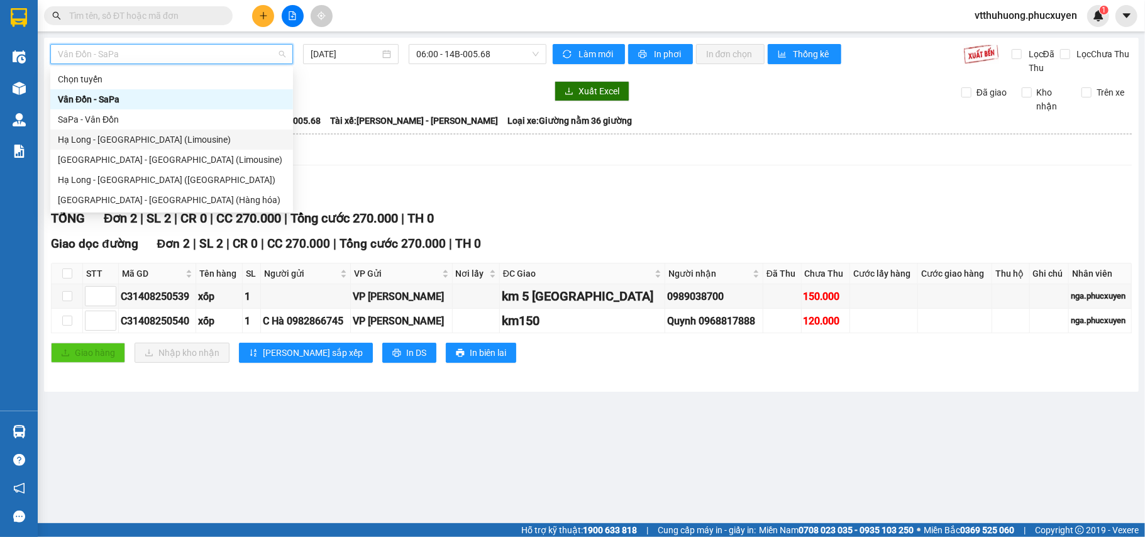
click at [152, 140] on div "Hạ Long - [GEOGRAPHIC_DATA] (Limousine)" at bounding box center [172, 140] width 228 height 14
type input "[DATE]"
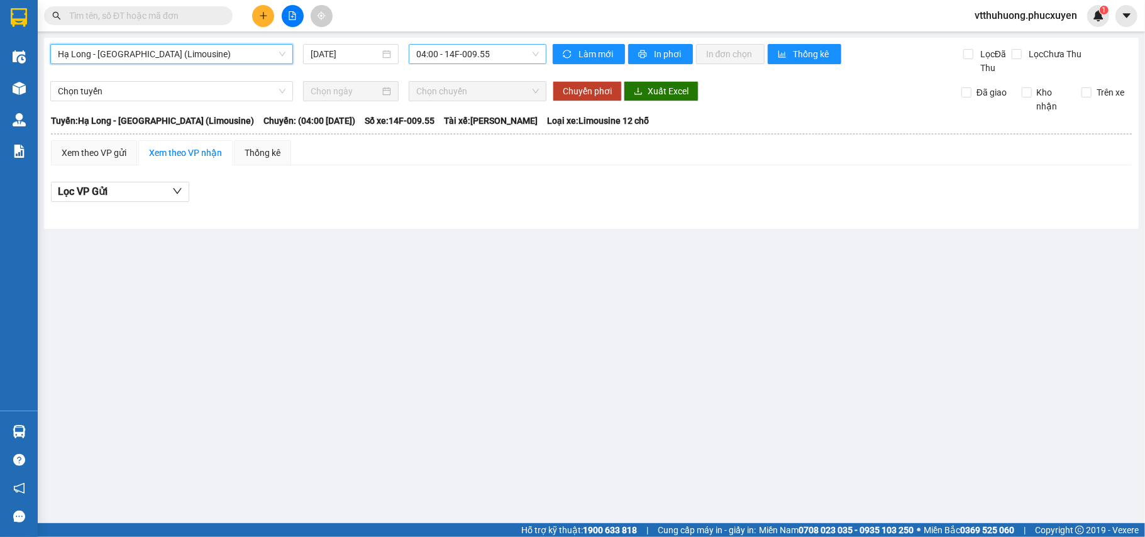
click at [513, 56] on span "04:00 - 14F-009.55" at bounding box center [477, 54] width 123 height 19
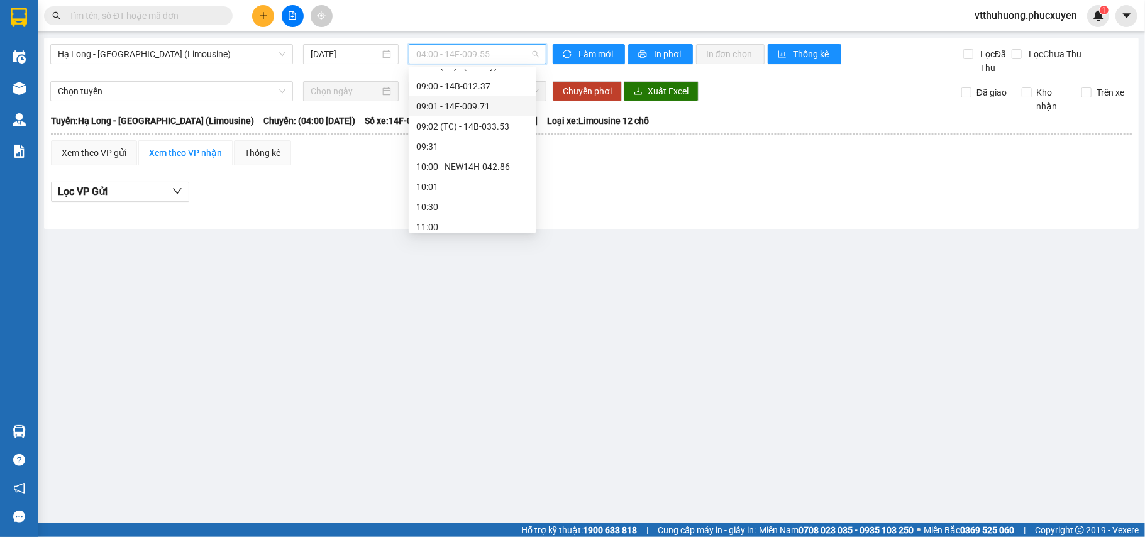
scroll to position [167, 0]
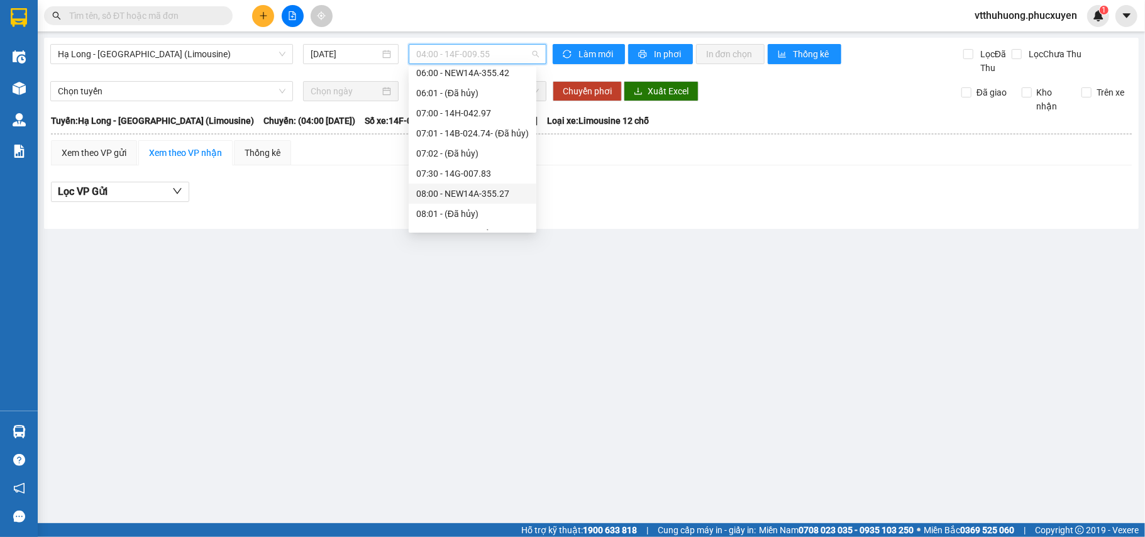
click at [501, 189] on div "08:00 - NEW14A-355.27" at bounding box center [472, 194] width 113 height 14
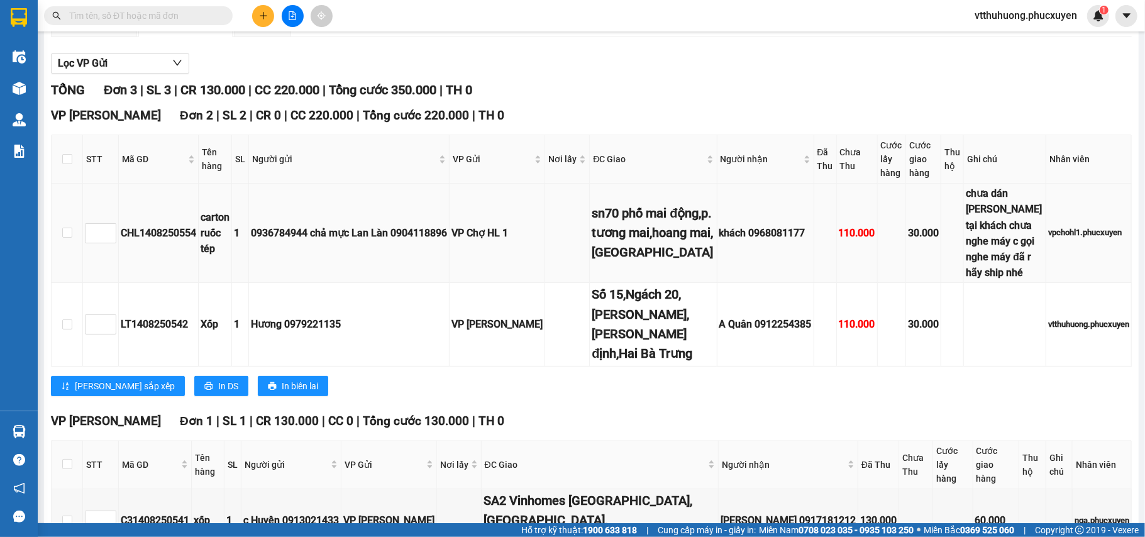
scroll to position [167, 0]
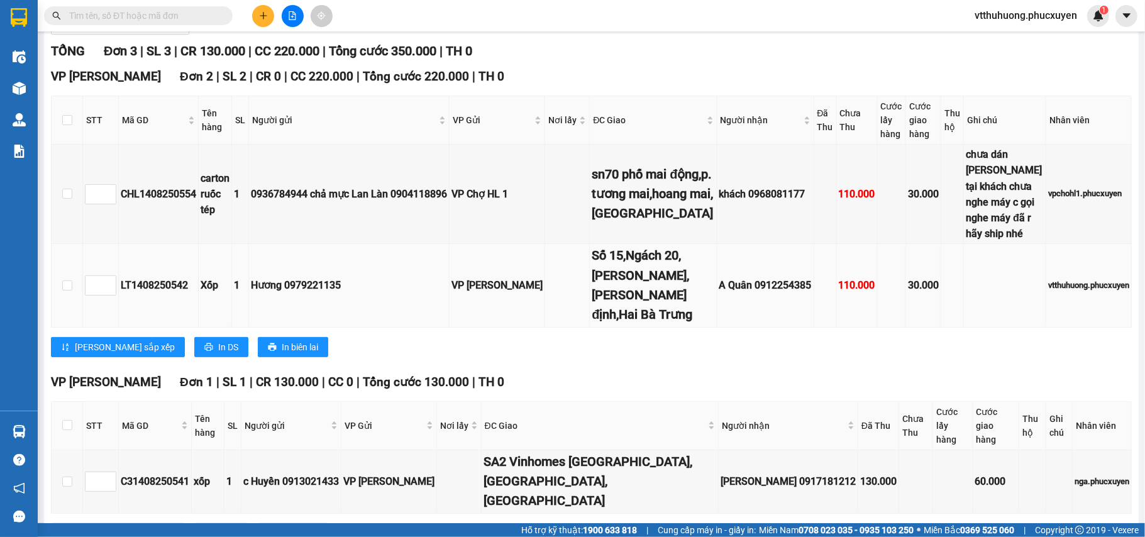
click at [149, 293] on div "LT1408250542" at bounding box center [158, 285] width 75 height 16
copy div "LT1408250542"
click at [86, 16] on input "text" at bounding box center [143, 16] width 148 height 14
paste input "LT1408250542"
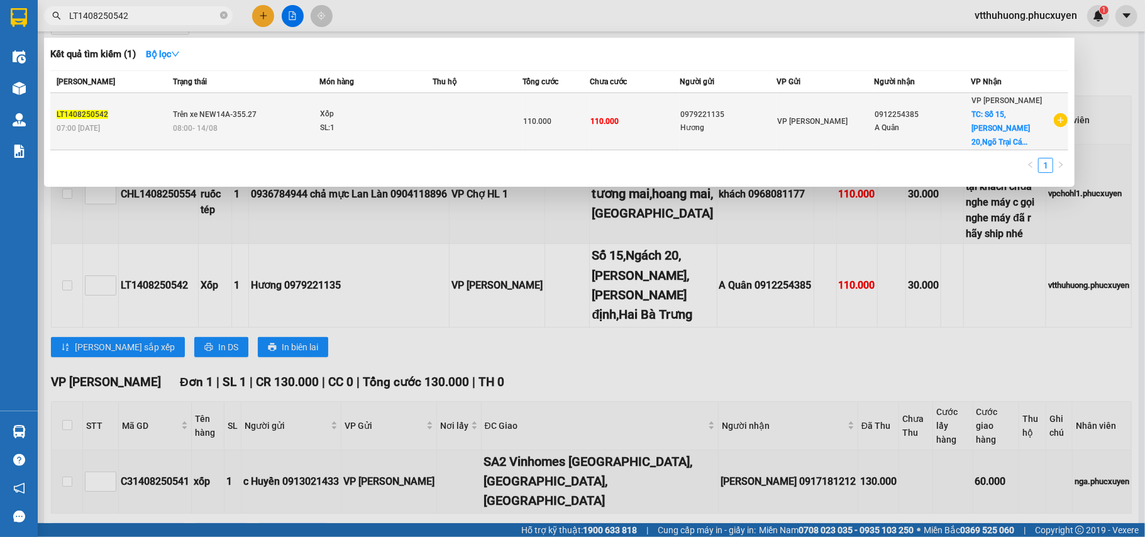
type input "LT1408250542"
click at [260, 108] on td "Trên xe NEW14A-355.27 08:00 - 14/08" at bounding box center [245, 121] width 150 height 57
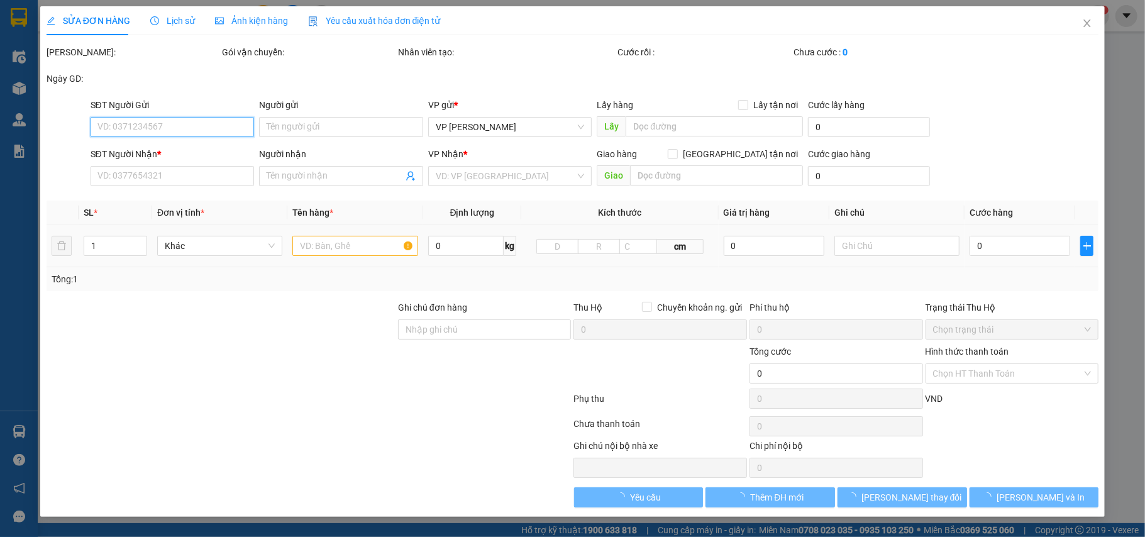
type input "0979221135"
type input "Hương"
type input "0912254385"
type input "A Quân"
checkbox input "true"
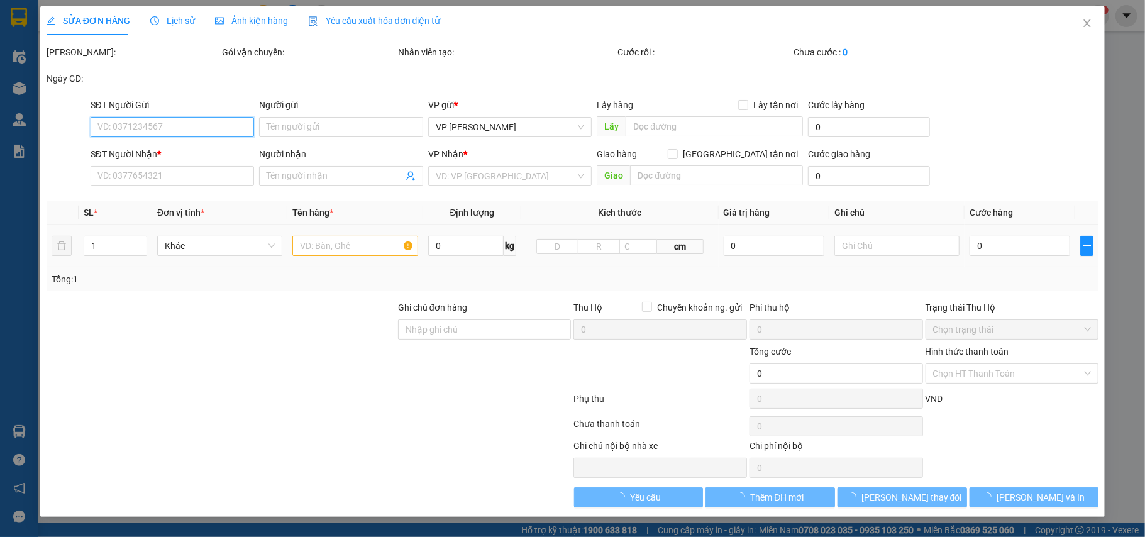
type input "Số 15,Ngách 20,[PERSON_NAME],[PERSON_NAME] định,Hai Bà Trưng"
type input "110.000"
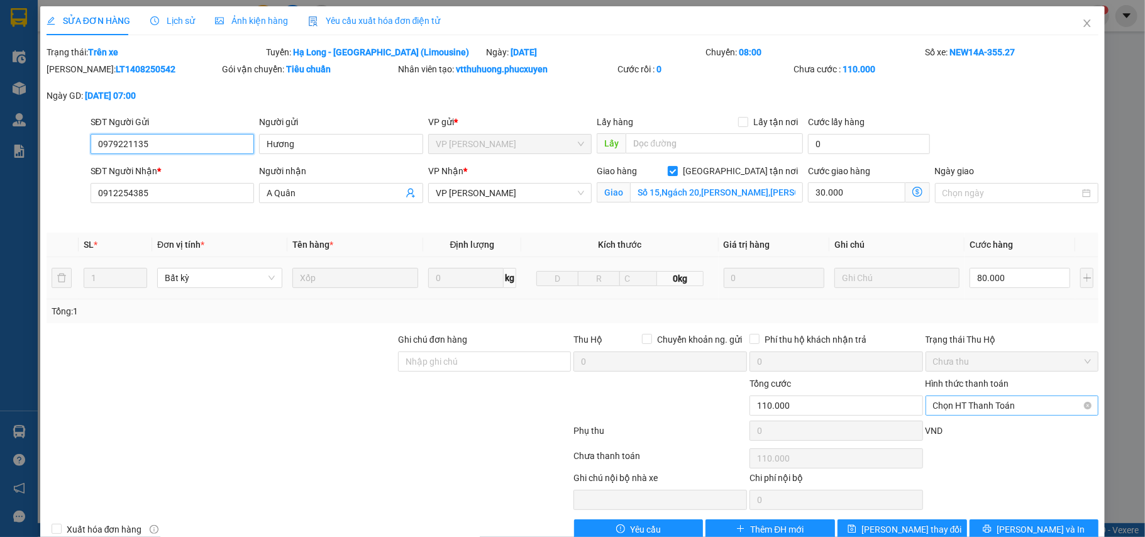
click at [949, 405] on span "Chọn HT Thanh Toán" at bounding box center [1012, 405] width 158 height 19
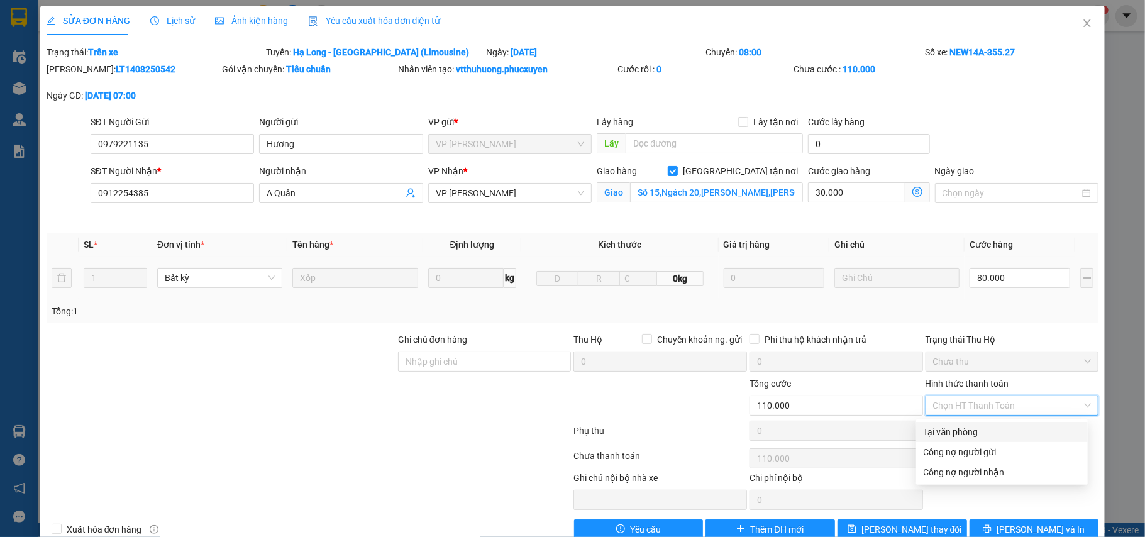
click at [954, 431] on div "Tại văn phòng" at bounding box center [1001, 432] width 157 height 14
type input "0"
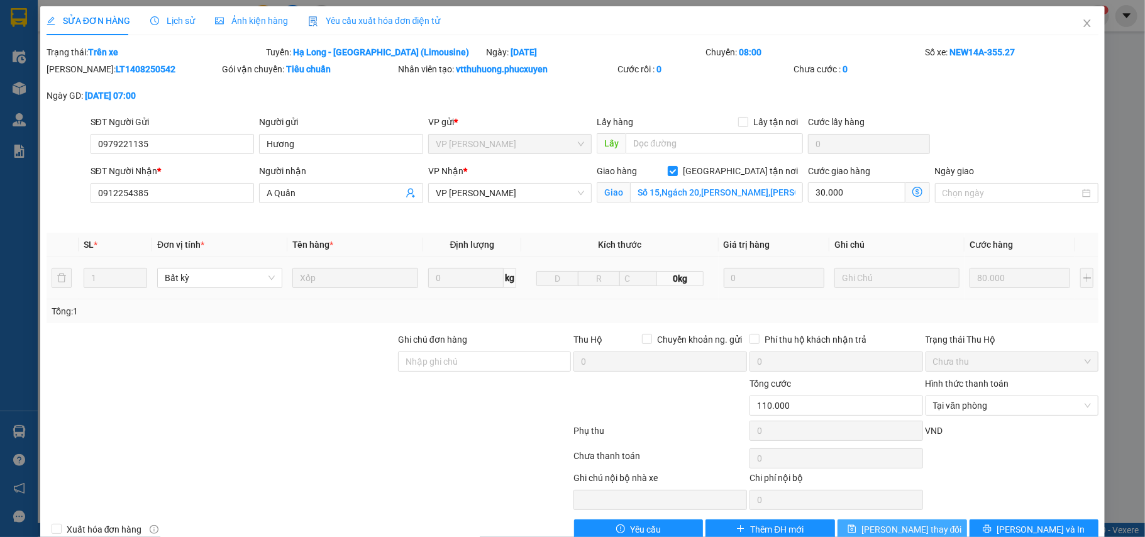
click at [928, 529] on button "[PERSON_NAME] thay đổi" at bounding box center [901, 529] width 129 height 20
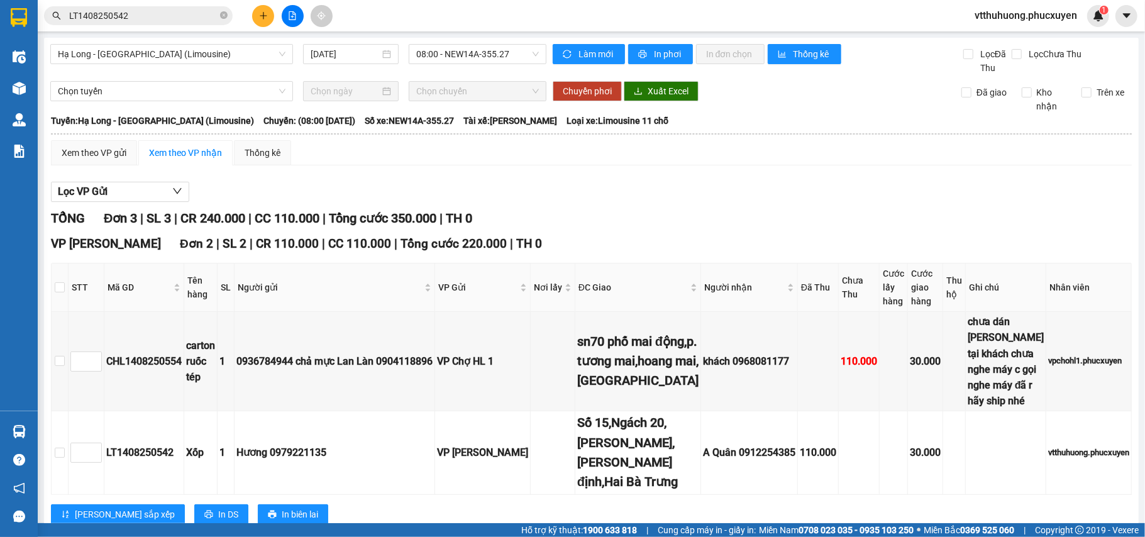
click at [169, 13] on input "LT1408250542" at bounding box center [143, 16] width 148 height 14
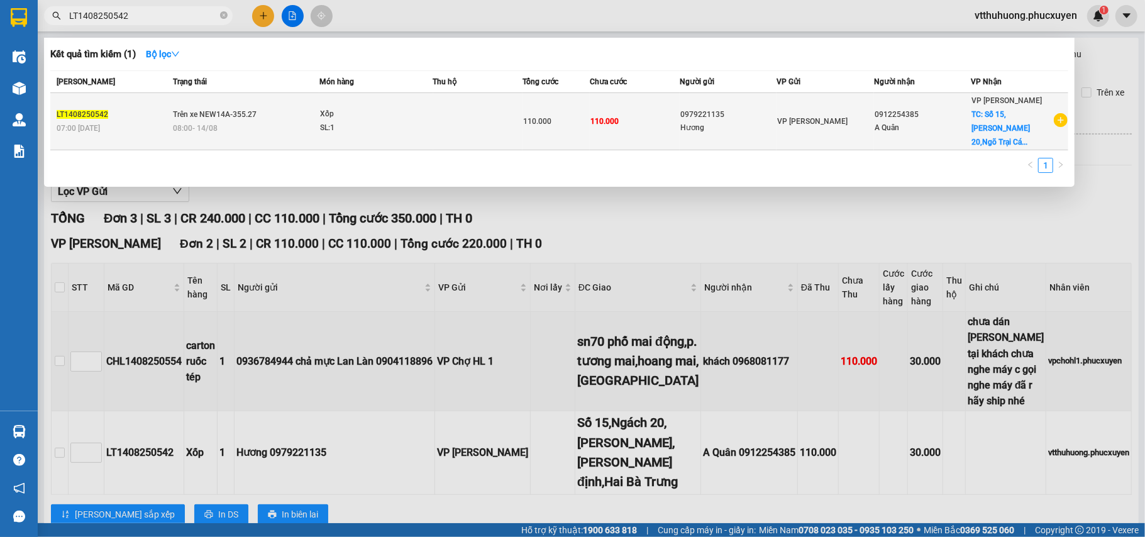
click at [139, 121] on div "07:00 [DATE]" at bounding box center [113, 128] width 113 height 14
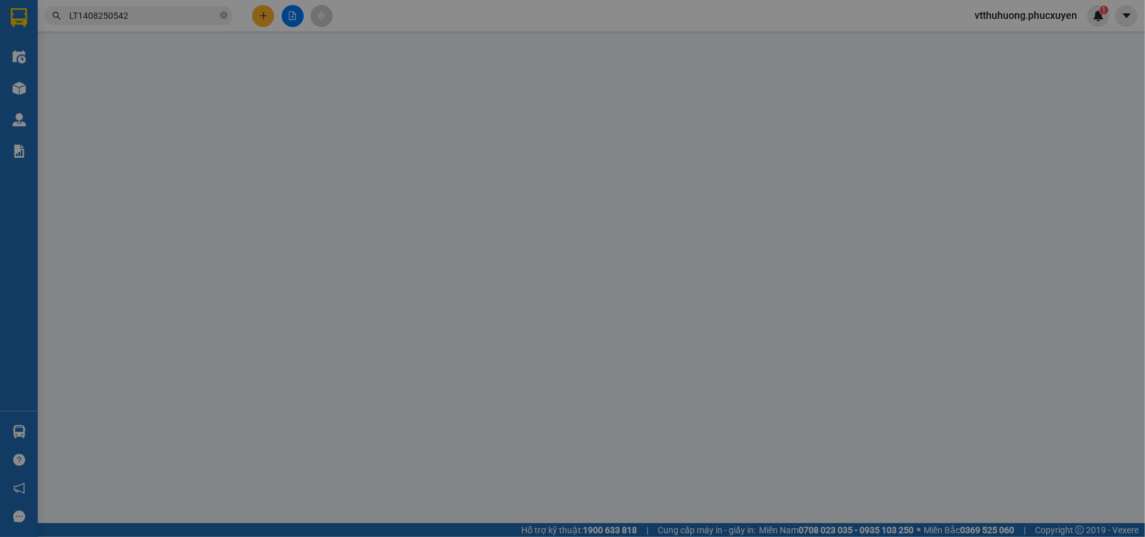
type input "0979221135"
type input "Hương"
type input "0912254385"
type input "A Quân"
checkbox input "true"
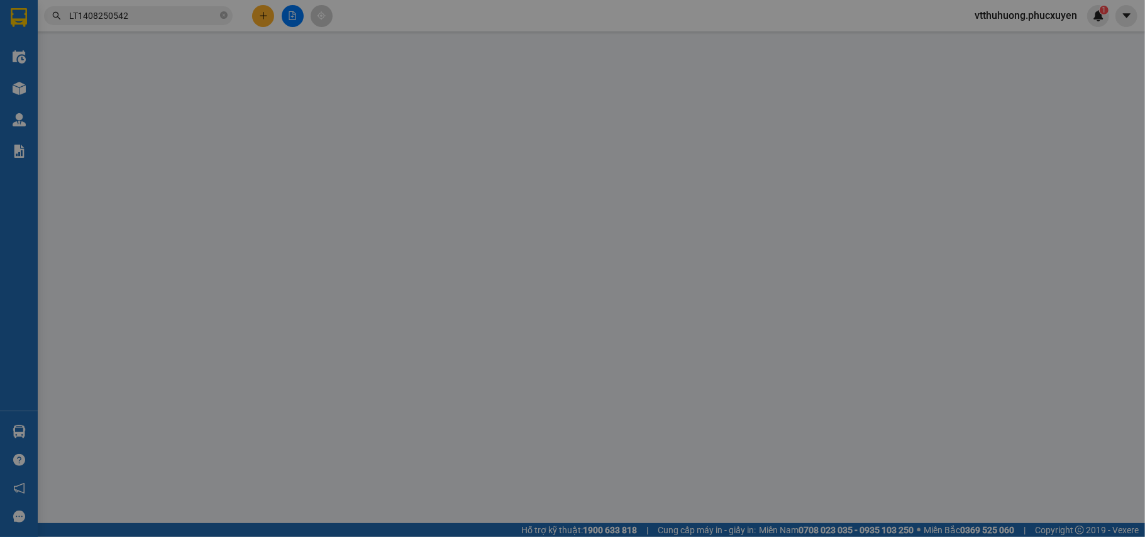
type input "Số 15,Ngách 20,[PERSON_NAME],[PERSON_NAME] định,Hai Bà Trưng"
type input "110.000"
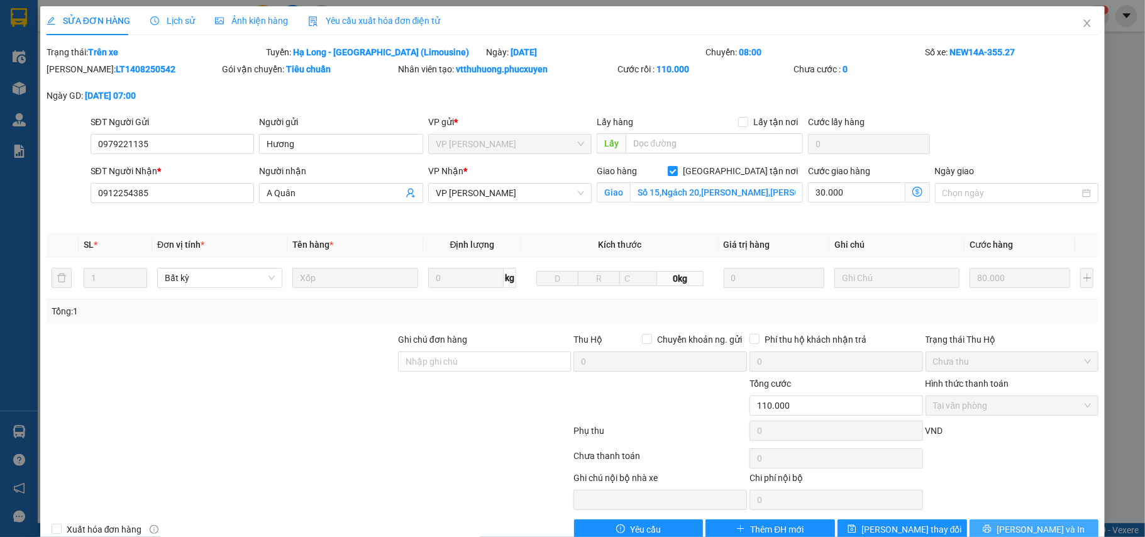
click at [1023, 529] on span "[PERSON_NAME] và In" at bounding box center [1040, 529] width 88 height 14
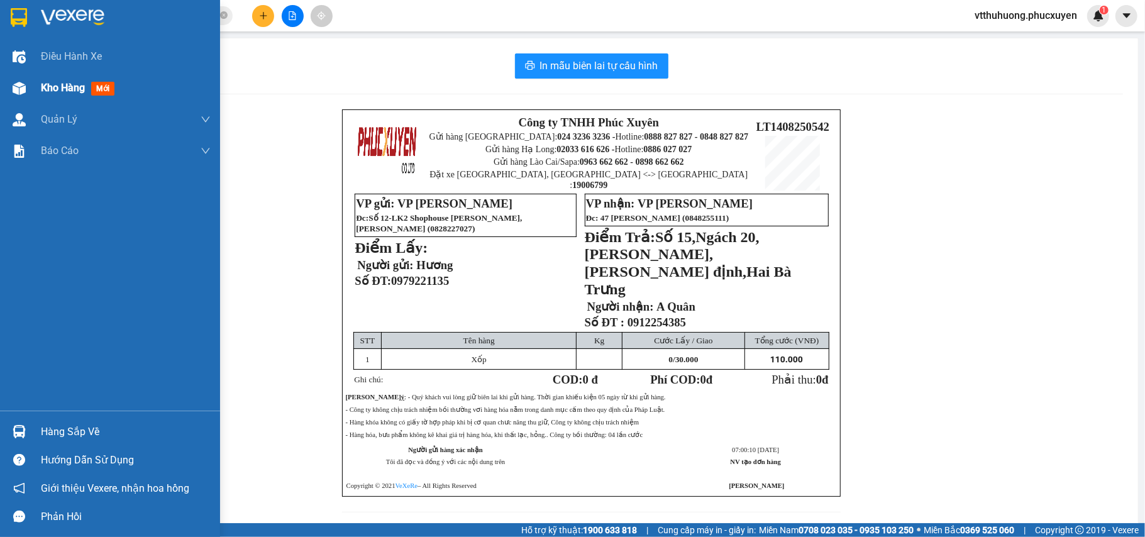
click at [60, 82] on span "Kho hàng" at bounding box center [63, 88] width 44 height 12
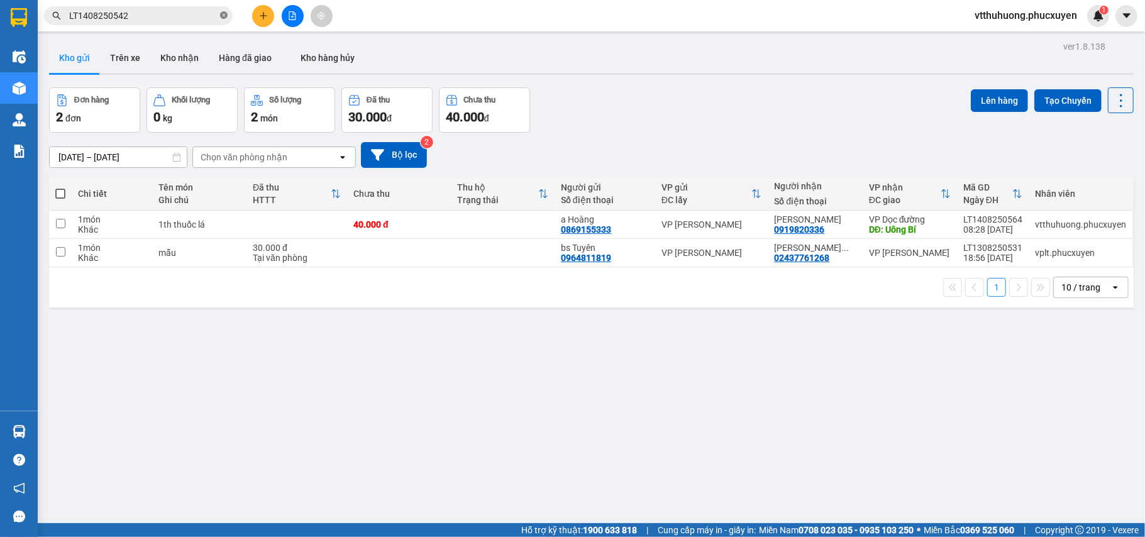
click at [224, 15] on icon "close-circle" at bounding box center [224, 15] width 8 height 8
click at [173, 55] on button "Kho nhận" at bounding box center [179, 58] width 58 height 30
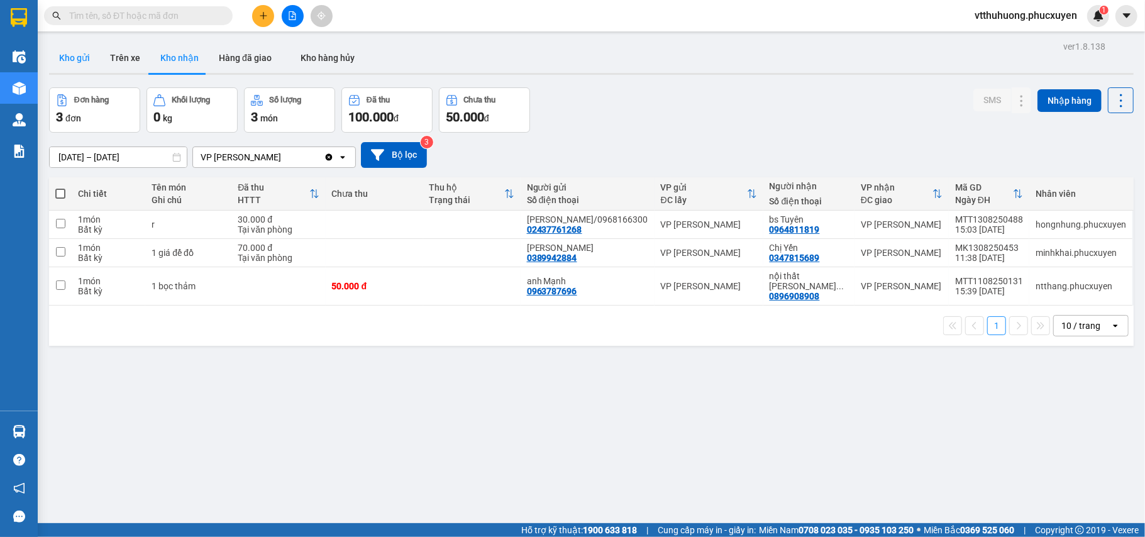
click at [74, 54] on button "Kho gửi" at bounding box center [74, 58] width 51 height 30
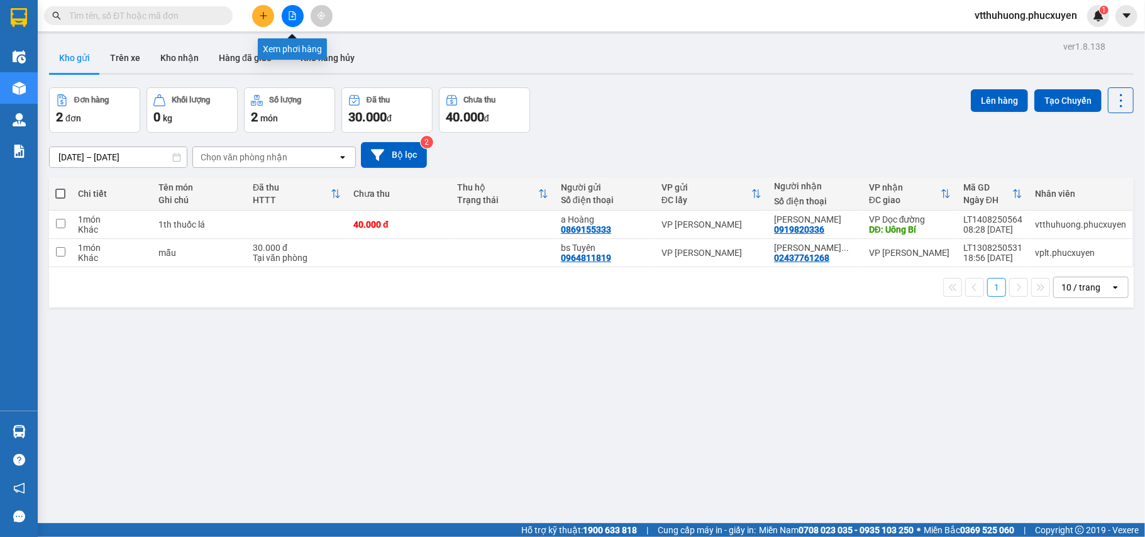
click at [293, 13] on icon "file-add" at bounding box center [292, 15] width 9 height 9
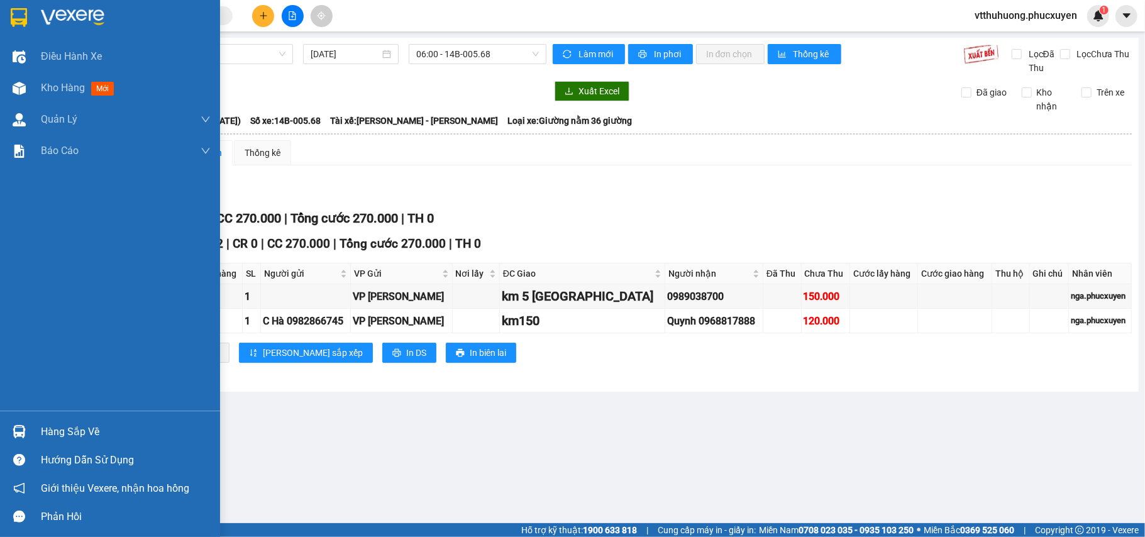
drag, startPoint x: 62, startPoint y: 434, endPoint x: 217, endPoint y: 436, distance: 155.3
click at [63, 434] on div "Hàng sắp về" at bounding box center [126, 431] width 170 height 19
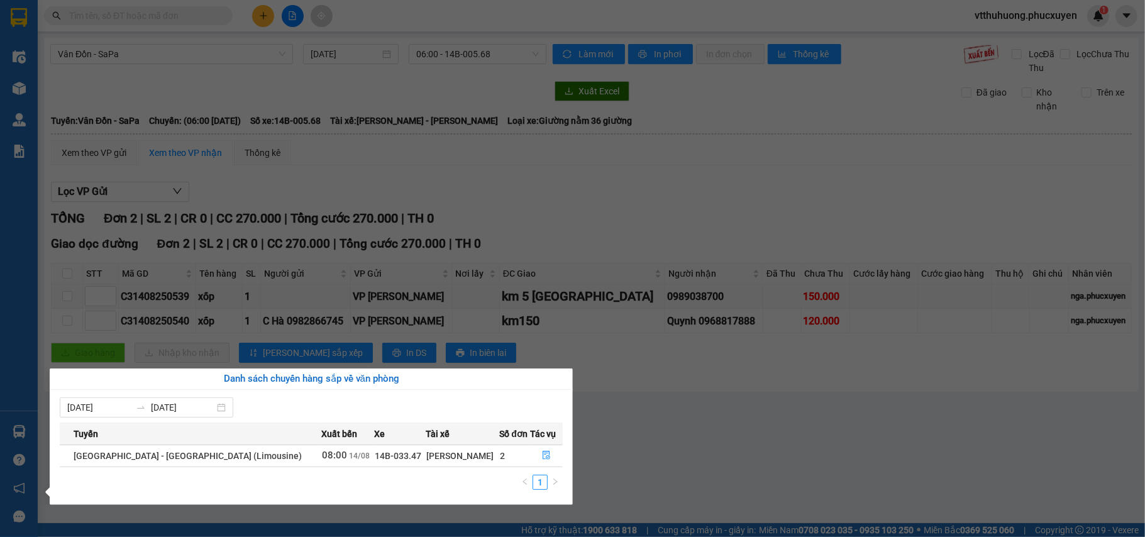
click at [695, 461] on section "Kết quả tìm kiếm ( 1 ) Bộ lọc Mã ĐH Trạng thái Món hàng Thu hộ Tổng cước Chưa c…" at bounding box center [572, 268] width 1145 height 537
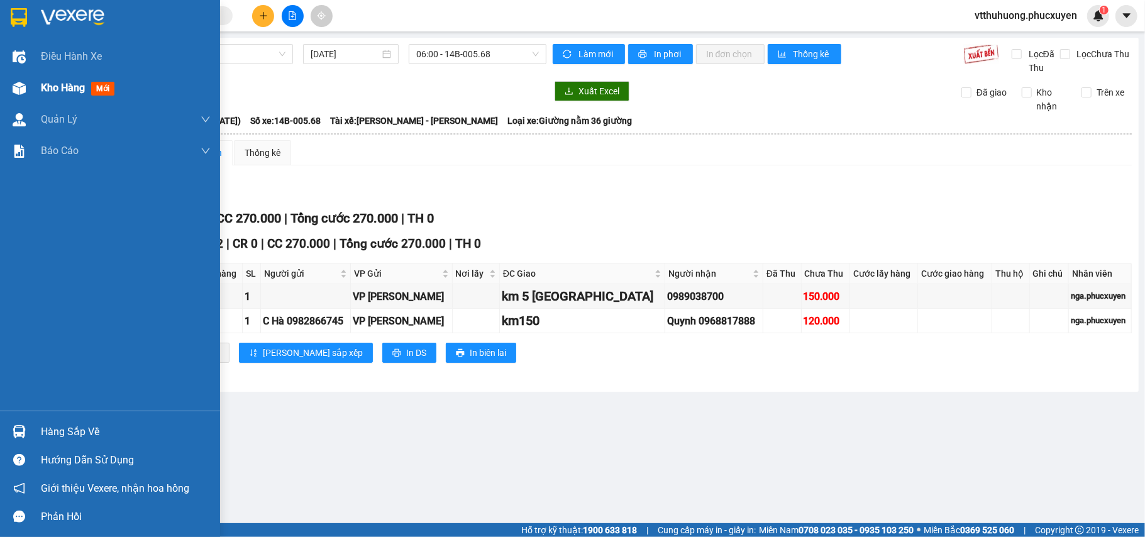
drag, startPoint x: 52, startPoint y: 93, endPoint x: 684, endPoint y: 1, distance: 639.0
click at [53, 93] on span "Kho hàng" at bounding box center [63, 88] width 44 height 12
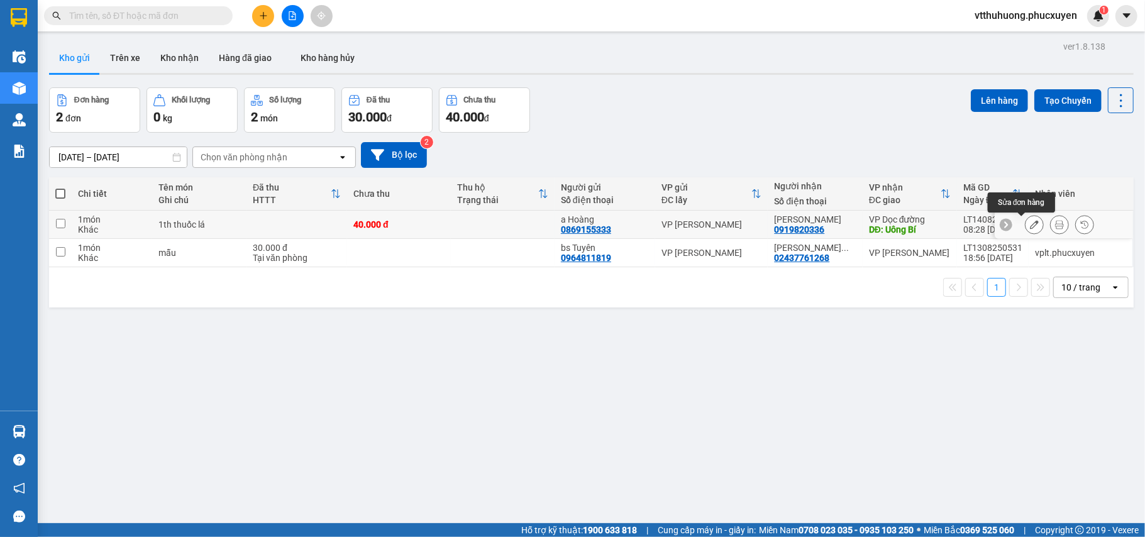
click at [1030, 228] on icon at bounding box center [1034, 224] width 9 height 9
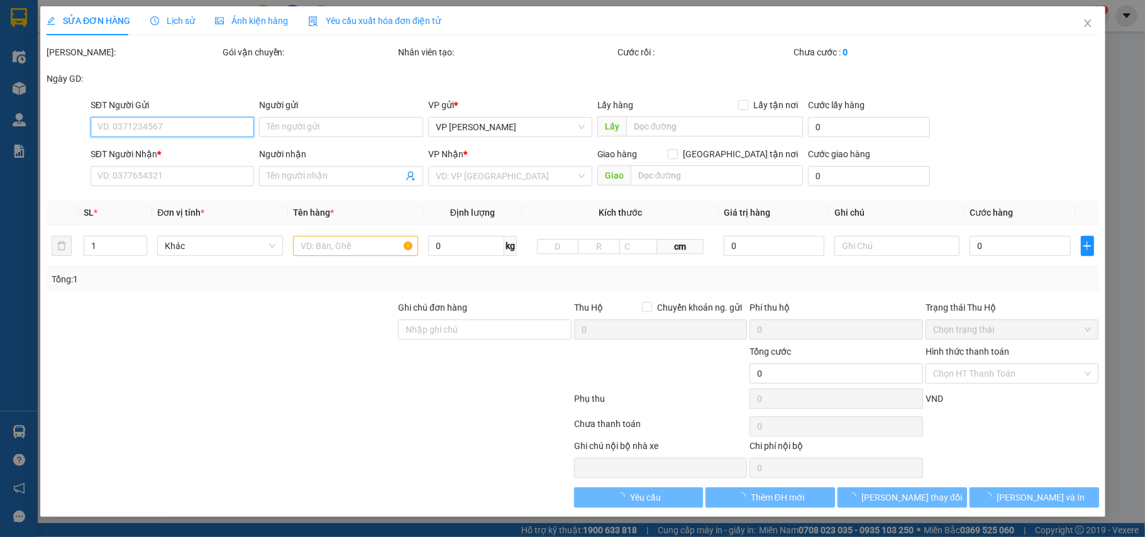
type input "0869155333"
type input "a Hoàng"
type input "0919820336"
type input "[PERSON_NAME]"
type input "Uông Bí"
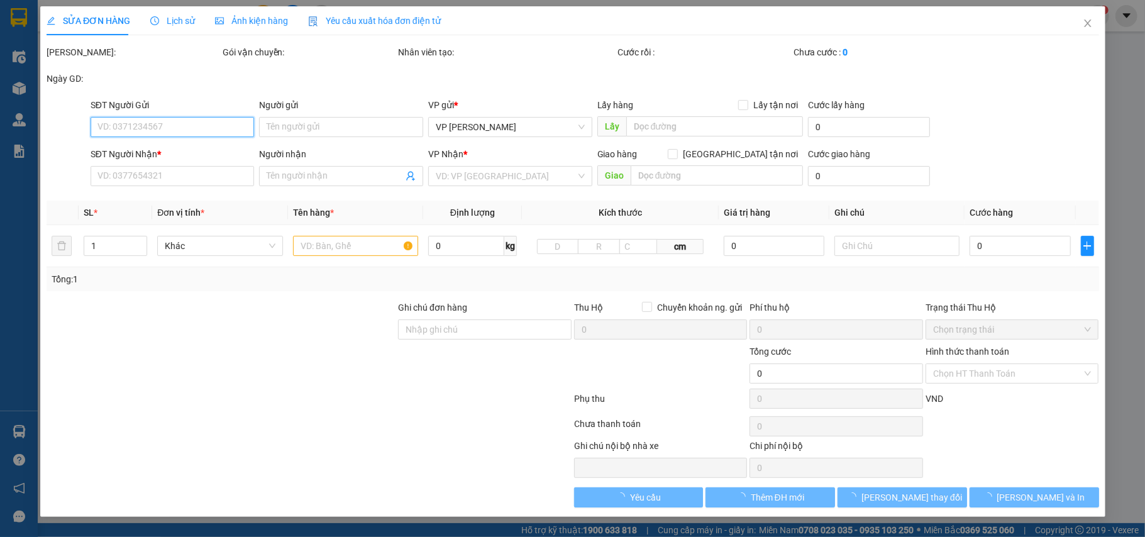
type input "40.000"
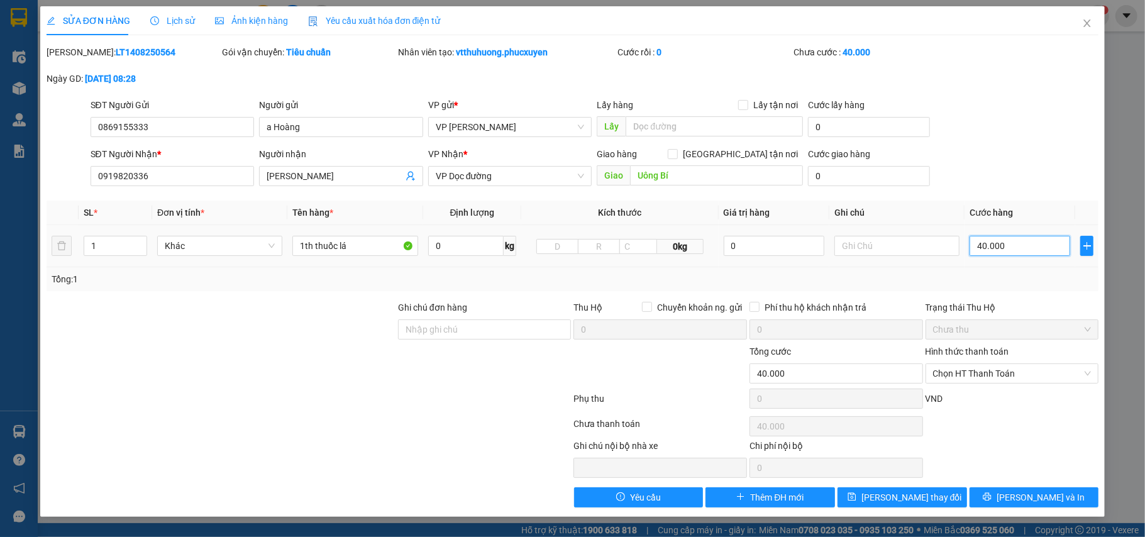
click at [1034, 245] on input "40.000" at bounding box center [1019, 246] width 101 height 20
type input "5"
type input "50"
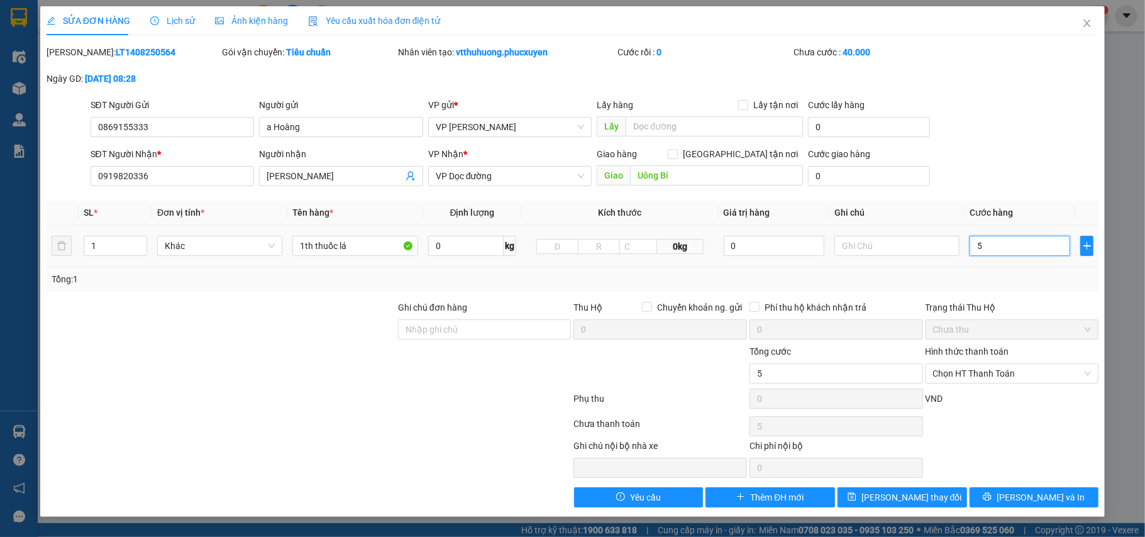
type input "50"
type input "50.000"
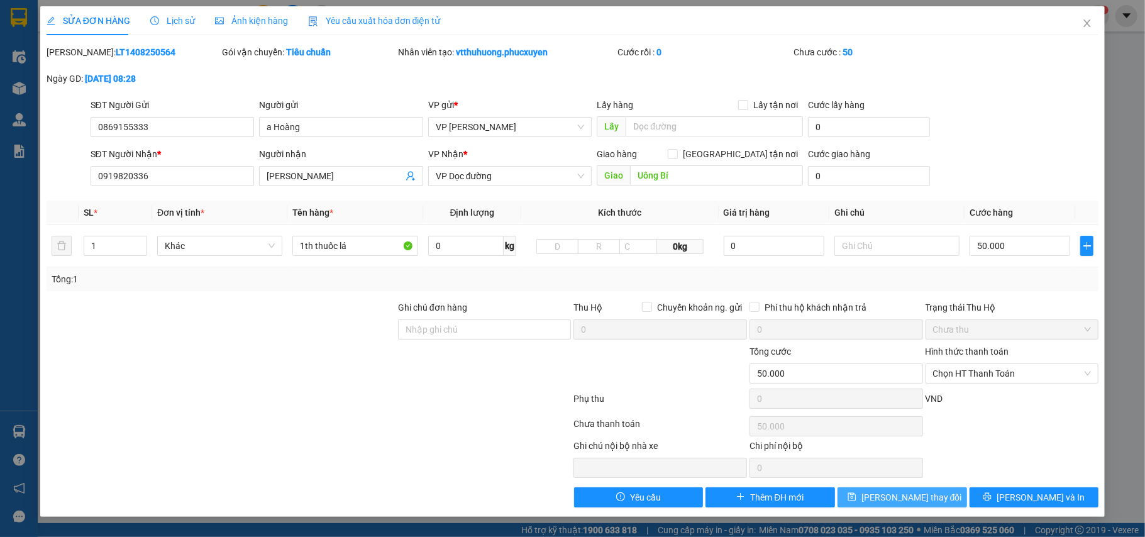
click at [921, 504] on span "[PERSON_NAME] thay đổi" at bounding box center [911, 497] width 101 height 14
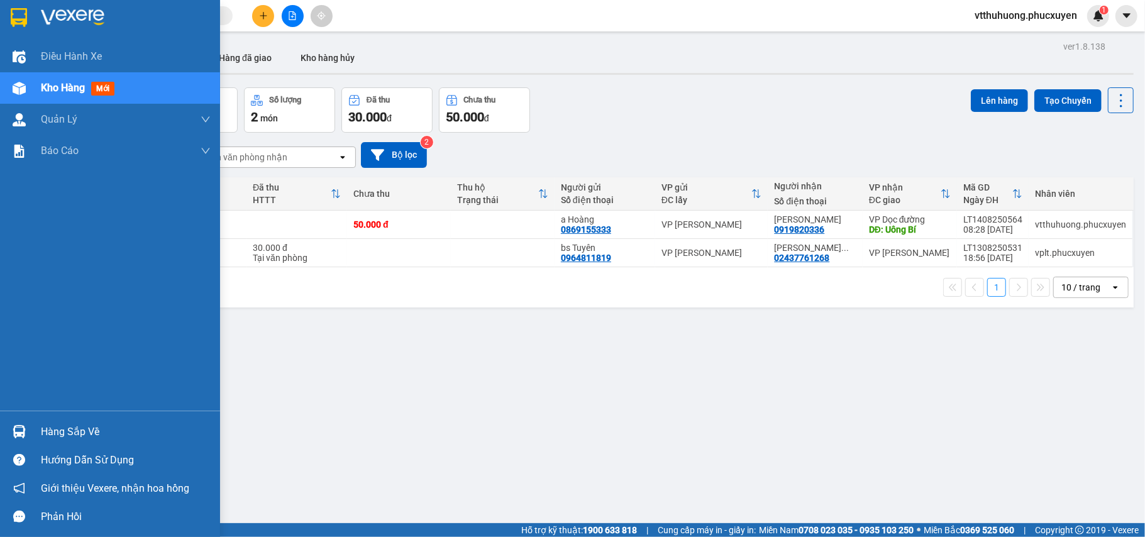
drag, startPoint x: 68, startPoint y: 426, endPoint x: 579, endPoint y: 469, distance: 512.9
click at [70, 426] on div "Hàng sắp về" at bounding box center [126, 431] width 170 height 19
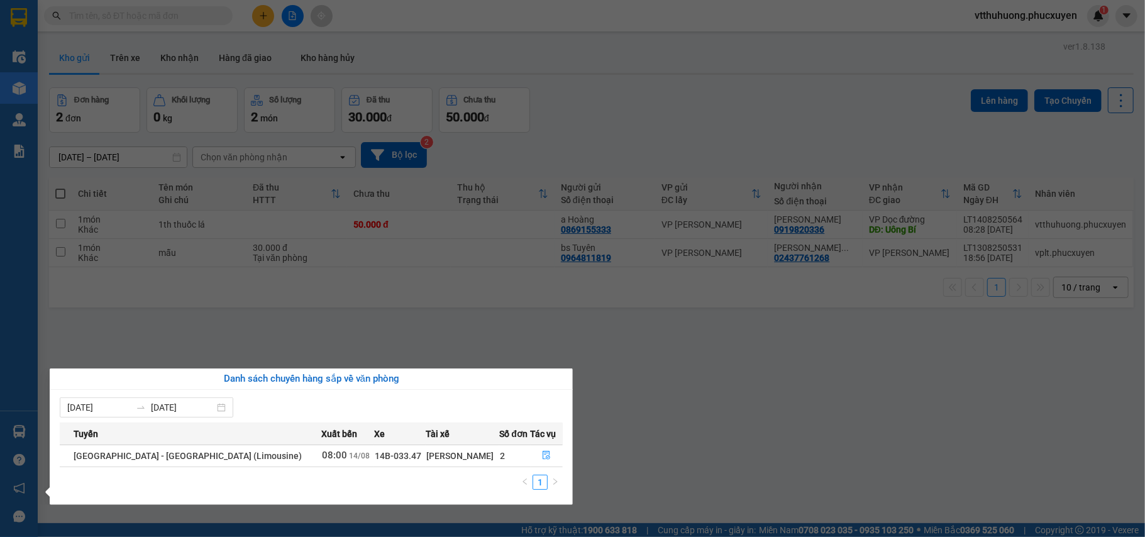
click at [675, 455] on section "Kết quả tìm kiếm ( 1 ) Bộ lọc Mã ĐH Trạng thái Món hàng Thu hộ Tổng cước Chưa c…" at bounding box center [572, 268] width 1145 height 537
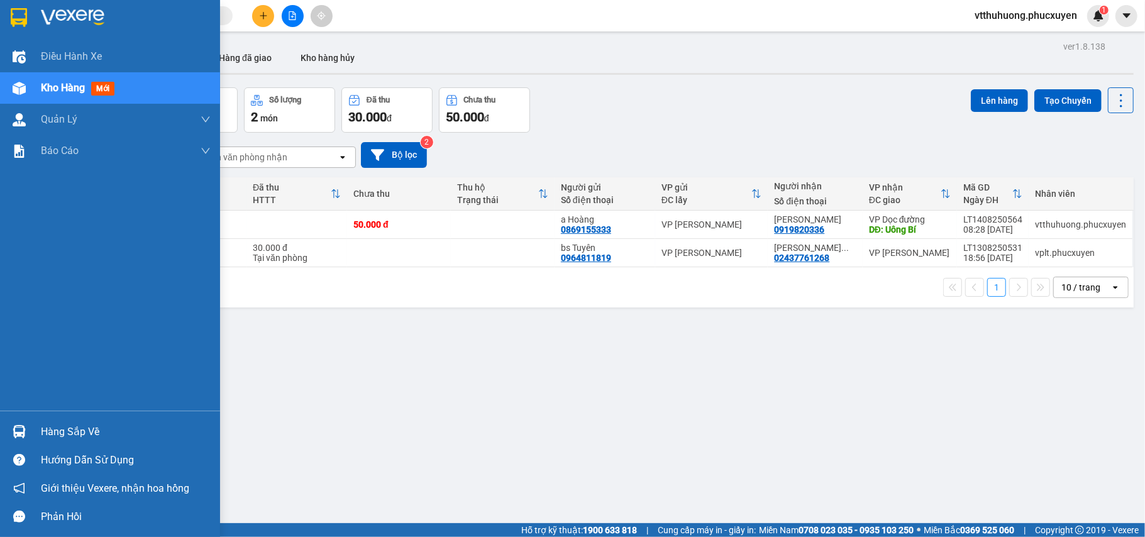
drag, startPoint x: 58, startPoint y: 426, endPoint x: 547, endPoint y: 421, distance: 489.1
click at [61, 426] on div "Hàng sắp về" at bounding box center [126, 431] width 170 height 19
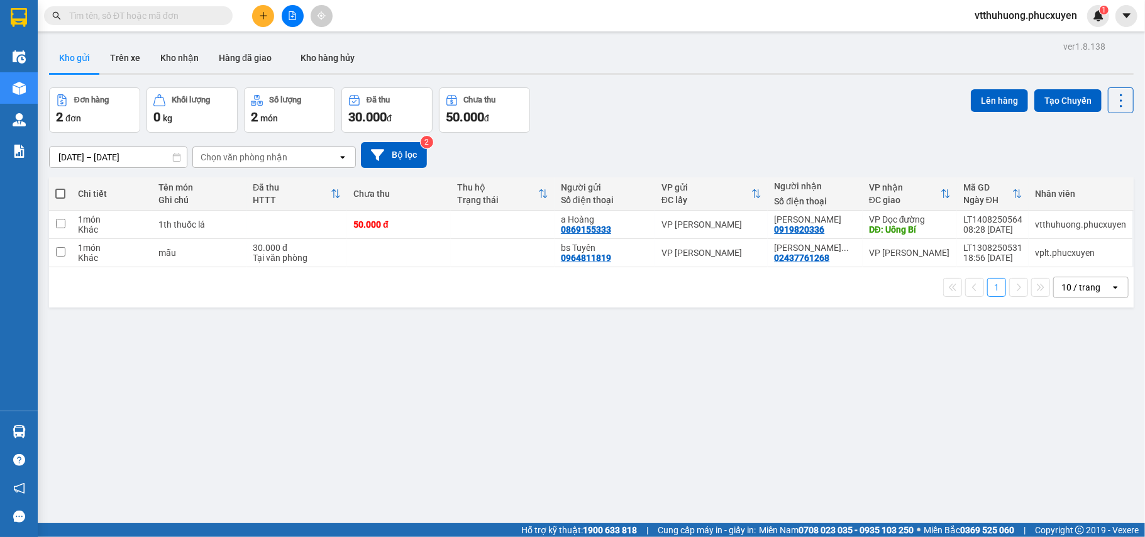
click at [737, 426] on section "Kết quả tìm kiếm ( 1 ) Bộ lọc Mã ĐH Trạng thái Món hàng Thu hộ Tổng cước Chưa c…" at bounding box center [572, 268] width 1145 height 537
click at [1055, 224] on icon at bounding box center [1059, 224] width 9 height 9
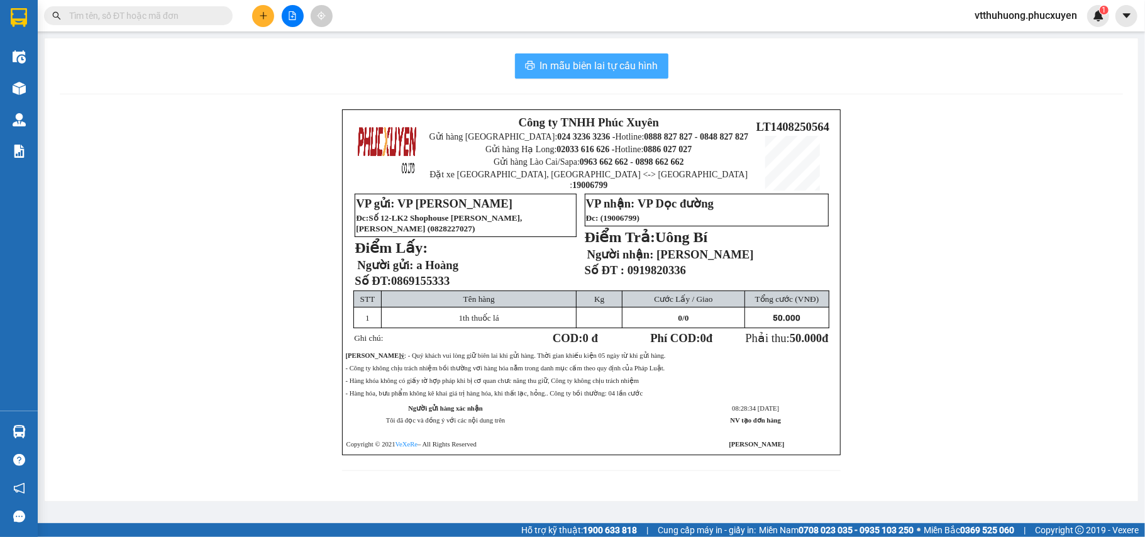
click at [572, 61] on span "In mẫu biên lai tự cấu hình" at bounding box center [599, 66] width 118 height 16
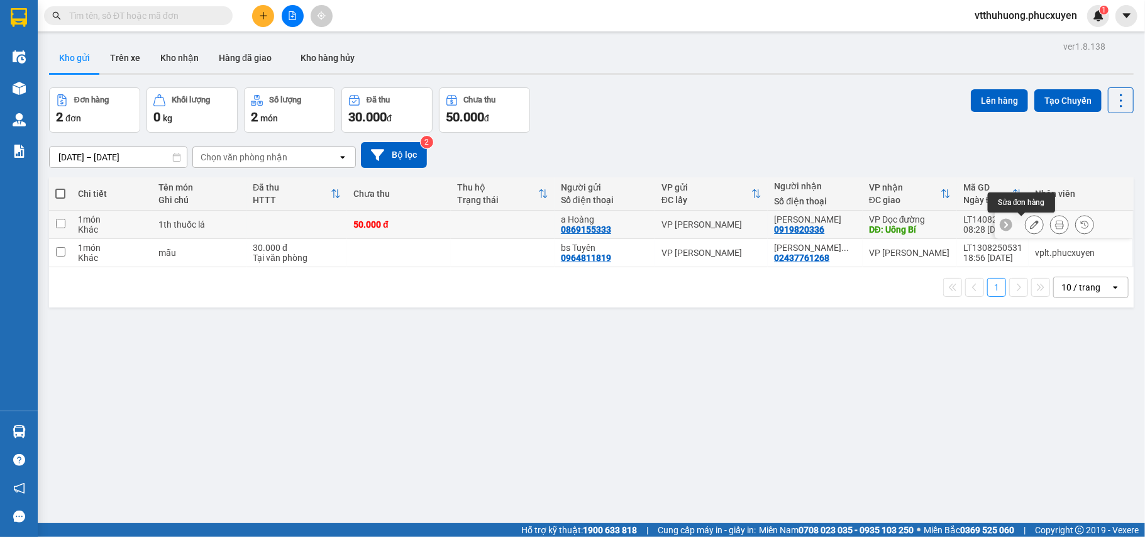
click at [1030, 224] on icon at bounding box center [1034, 224] width 9 height 9
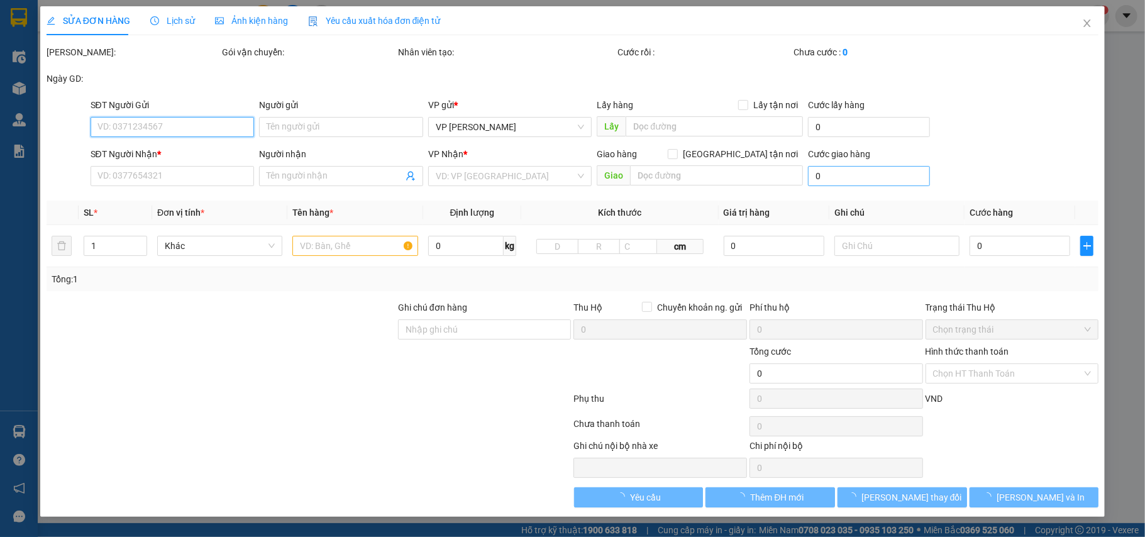
type input "0869155333"
type input "a Hoàng"
type input "0919820336"
type input "[PERSON_NAME]"
type input "Uông Bí"
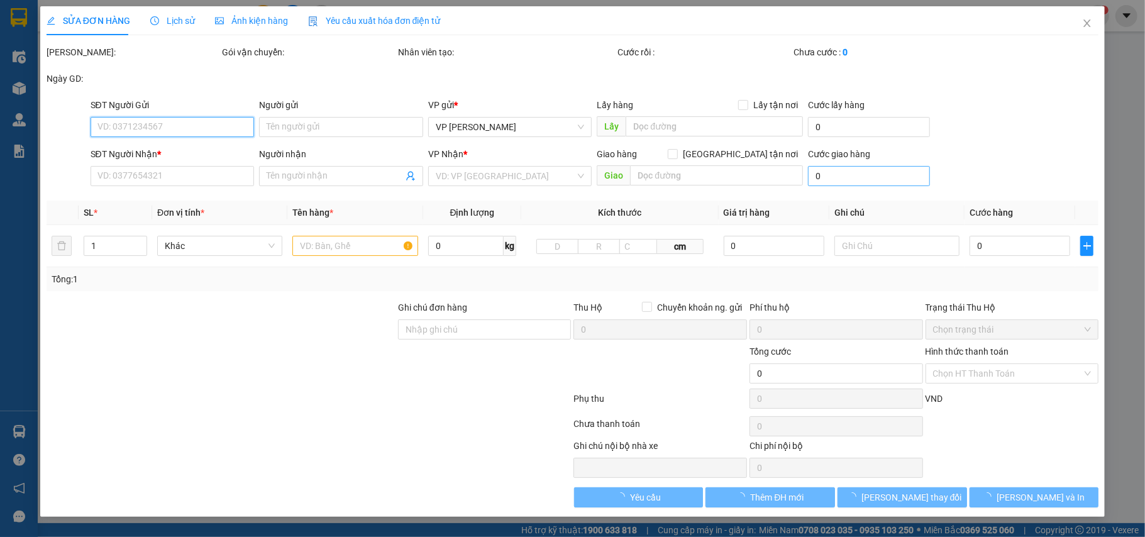
type input "50.000"
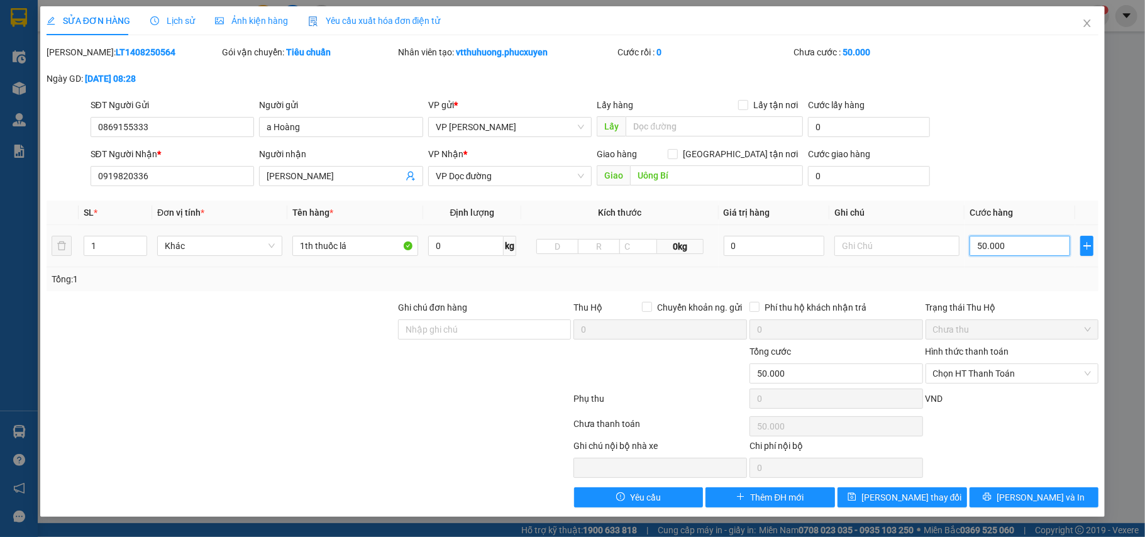
click at [1021, 248] on input "50.000" at bounding box center [1019, 246] width 101 height 20
type input "4"
type input "40"
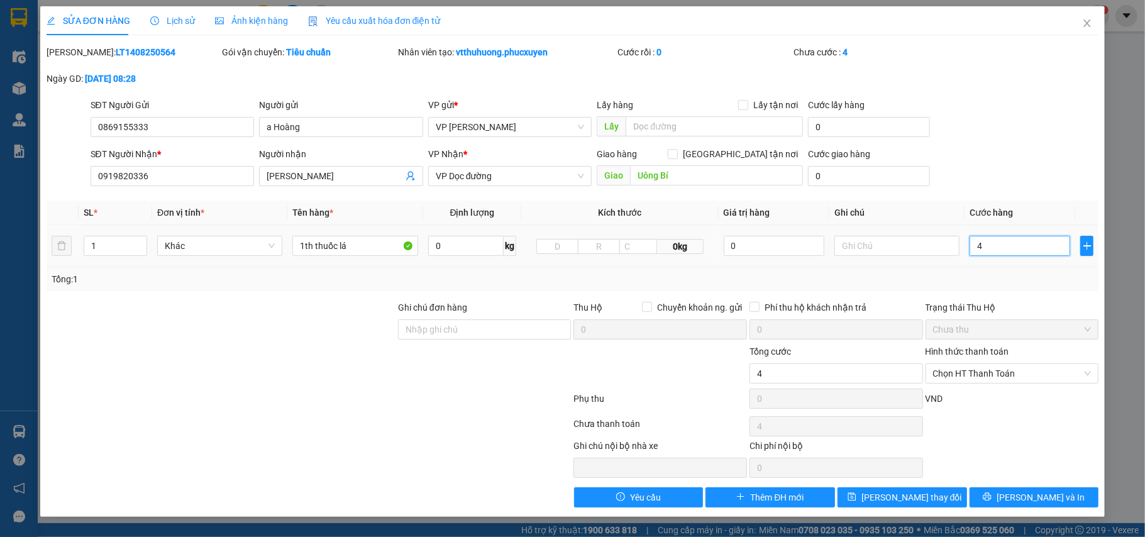
type input "40"
type input "40.000"
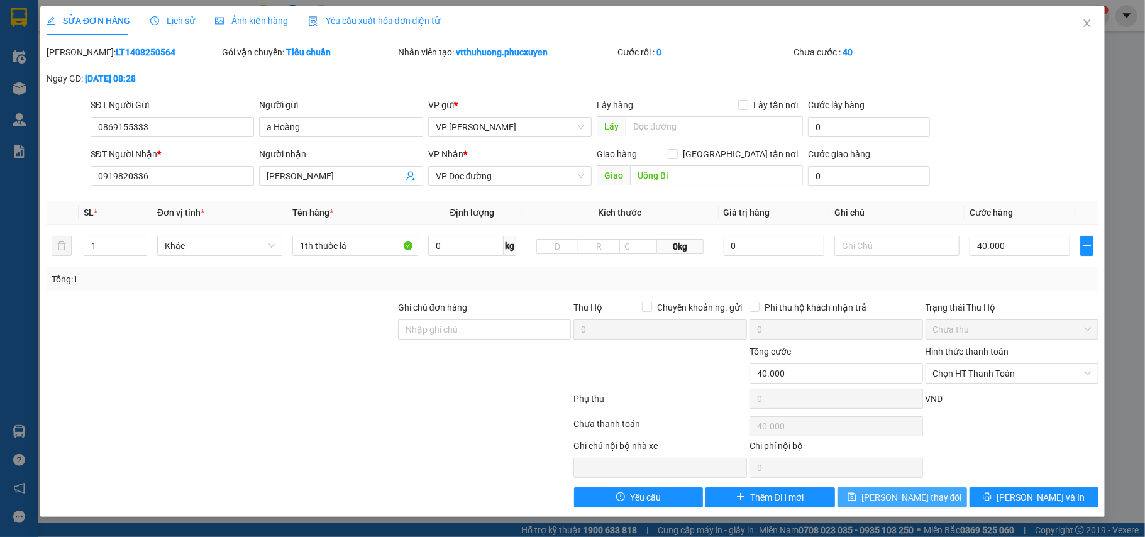
click at [906, 501] on span "[PERSON_NAME] thay đổi" at bounding box center [911, 497] width 101 height 14
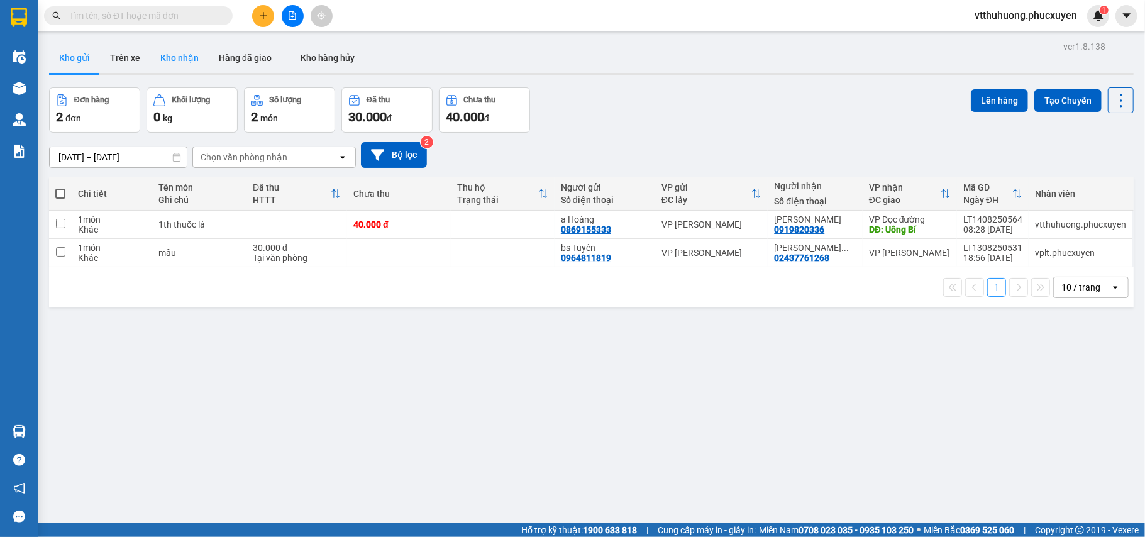
click at [171, 63] on button "Kho nhận" at bounding box center [179, 58] width 58 height 30
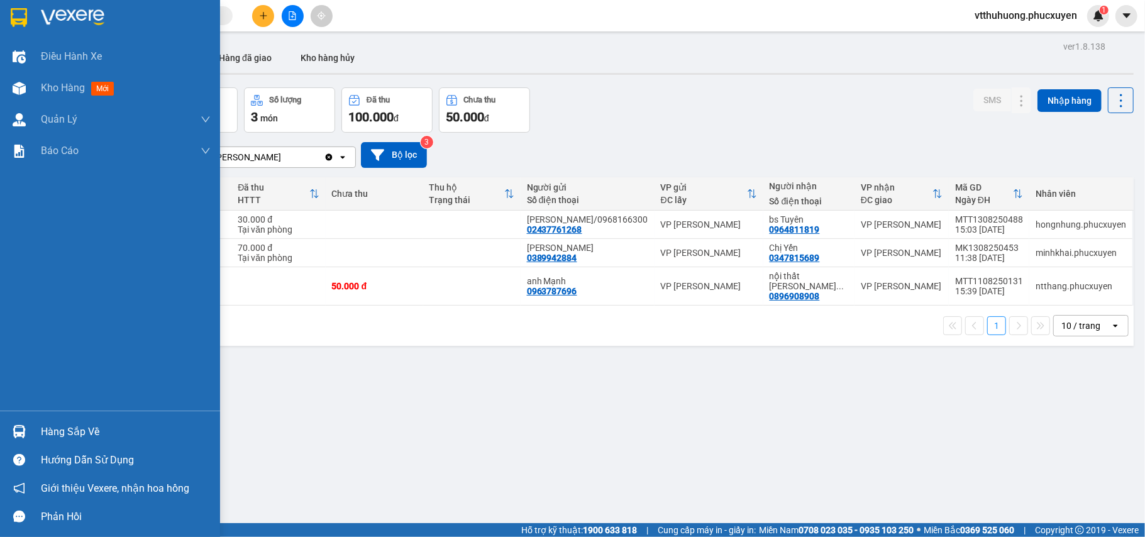
click at [44, 431] on div "Hàng sắp về" at bounding box center [126, 431] width 170 height 19
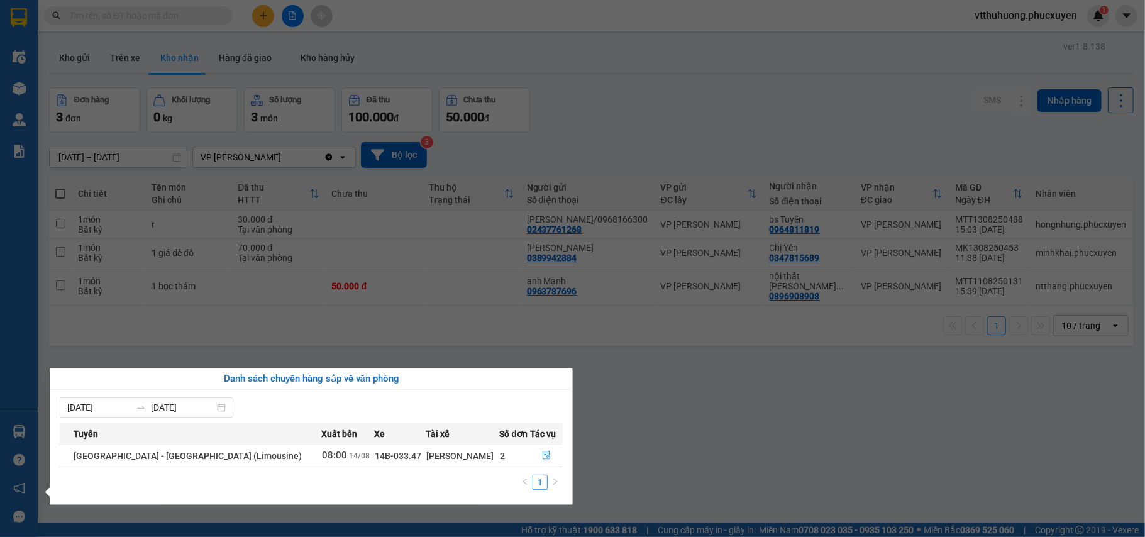
click at [669, 446] on section "Kết quả tìm kiếm ( 1 ) Bộ lọc Mã ĐH Trạng thái Món hàng Thu hộ Tổng cước Chưa c…" at bounding box center [572, 268] width 1145 height 537
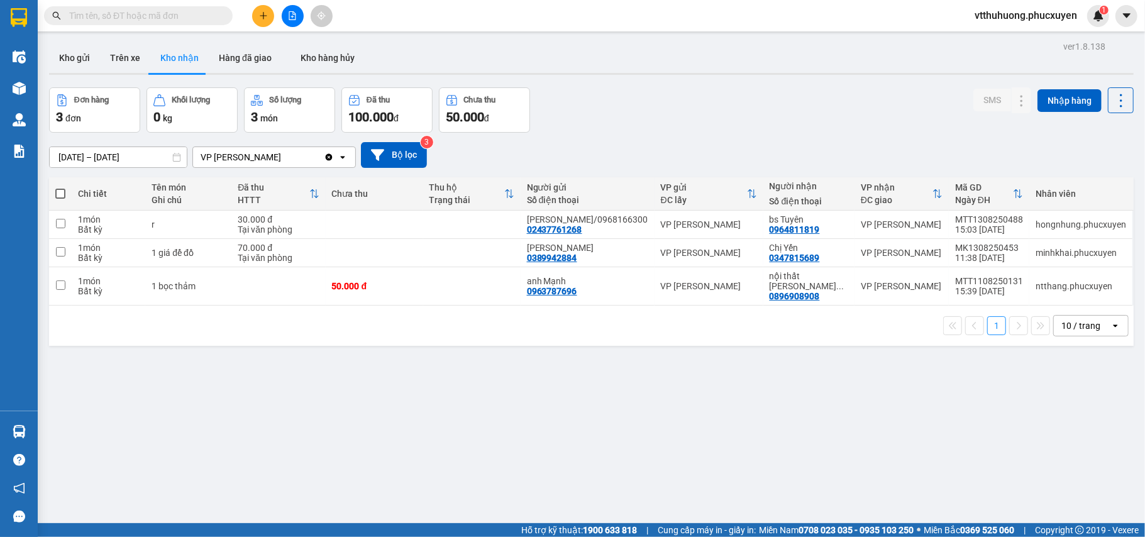
drag, startPoint x: 70, startPoint y: 62, endPoint x: 225, endPoint y: 8, distance: 163.6
click at [74, 58] on button "Kho gửi" at bounding box center [74, 58] width 51 height 30
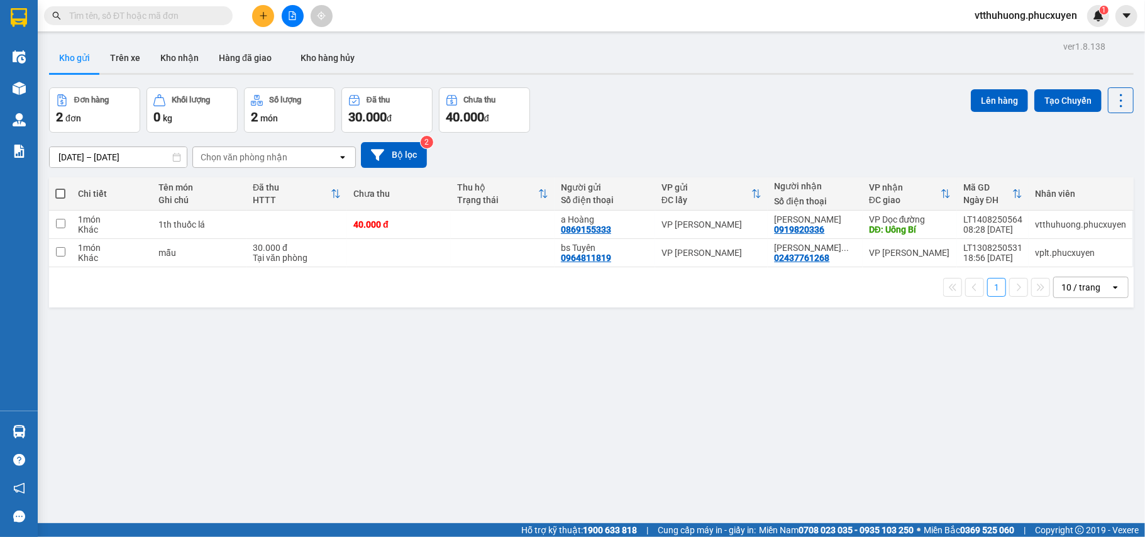
drag, startPoint x: 695, startPoint y: 443, endPoint x: 370, endPoint y: 449, distance: 324.4
click at [690, 443] on div "ver 1.8.138 Kho gửi Trên xe Kho nhận Hàng đã giao Kho hàng hủy Đơn hàng 2 đơn K…" at bounding box center [591, 306] width 1094 height 537
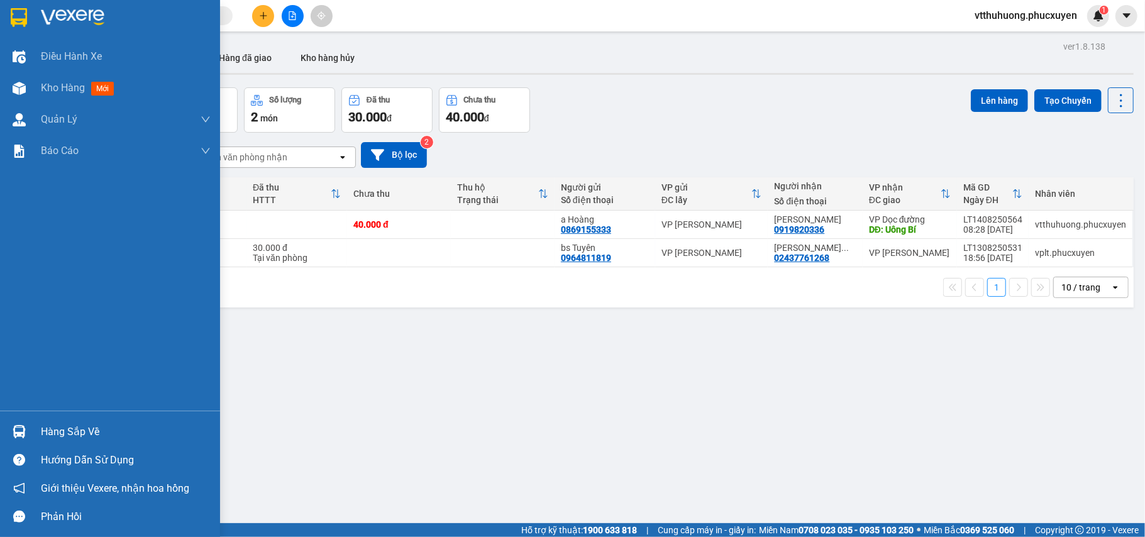
drag, startPoint x: 55, startPoint y: 430, endPoint x: 446, endPoint y: 446, distance: 391.3
click at [58, 430] on div "Hàng sắp về" at bounding box center [126, 431] width 170 height 19
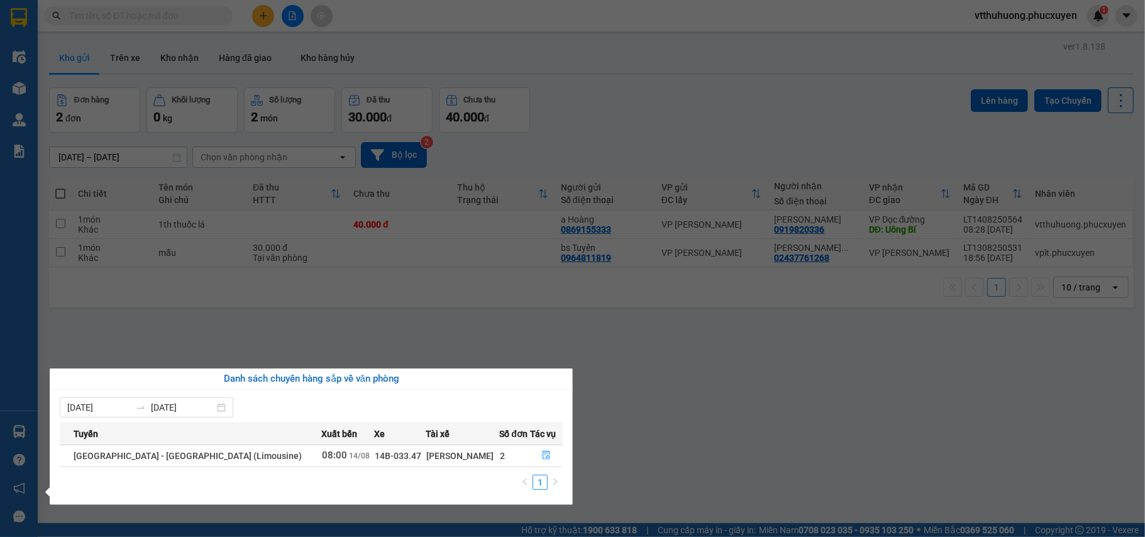
click at [264, 18] on section "Kết quả tìm kiếm ( 1 ) Bộ lọc Mã ĐH Trạng thái Món hàng Thu hộ Tổng cước Chưa c…" at bounding box center [572, 268] width 1145 height 537
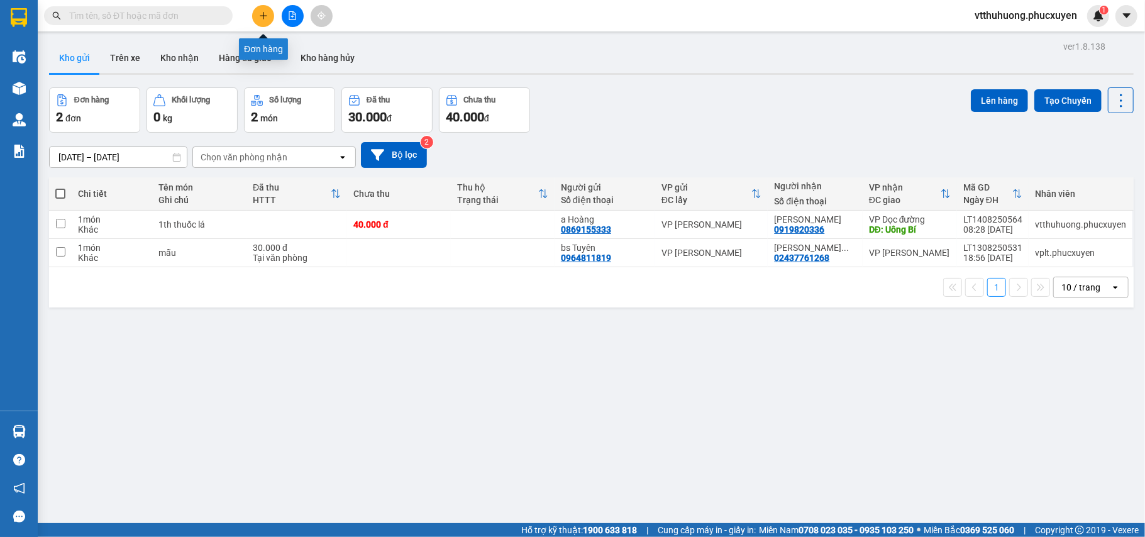
click at [267, 8] on button at bounding box center [263, 16] width 22 height 22
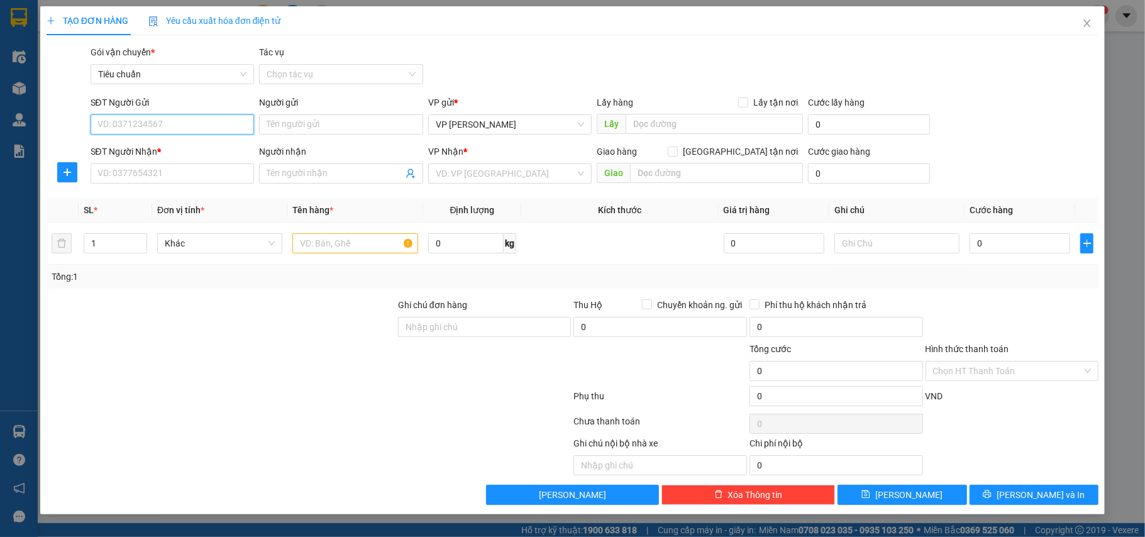
click at [207, 129] on input "SĐT Người Gửi" at bounding box center [173, 124] width 164 height 20
type input "0869155333"
click at [165, 151] on div "0869155333 - a Hoàng" at bounding box center [172, 150] width 149 height 14
type input "a Hoàng"
type input "0869155333"
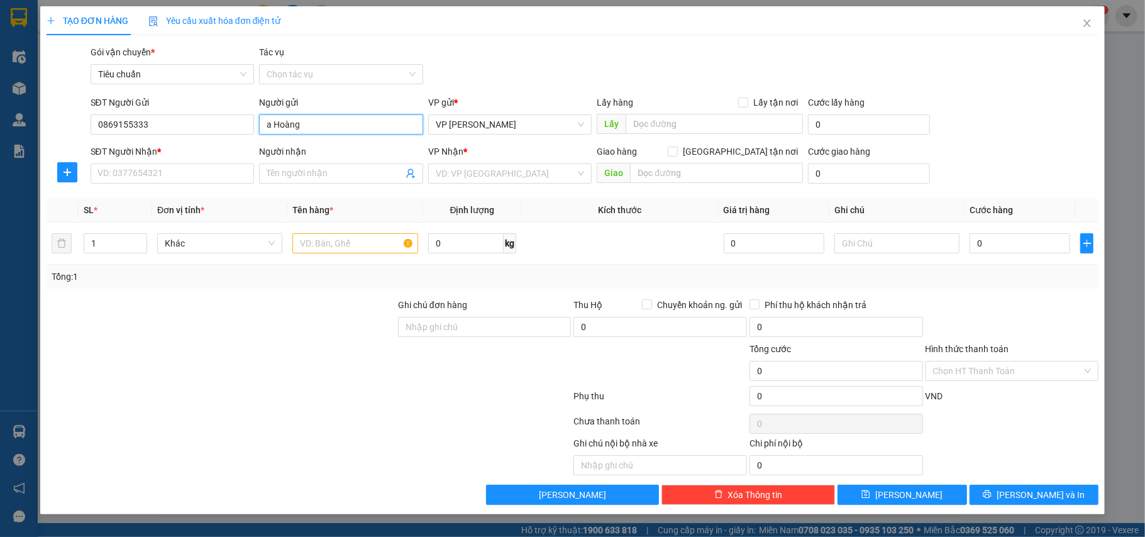
click at [272, 124] on input "a Hoàng" at bounding box center [341, 124] width 164 height 20
type input "A Hoàng"
click at [170, 180] on input "SĐT Người Nhận *" at bounding box center [173, 173] width 164 height 20
click at [147, 172] on input "SĐT Người Nhận *" at bounding box center [173, 173] width 164 height 20
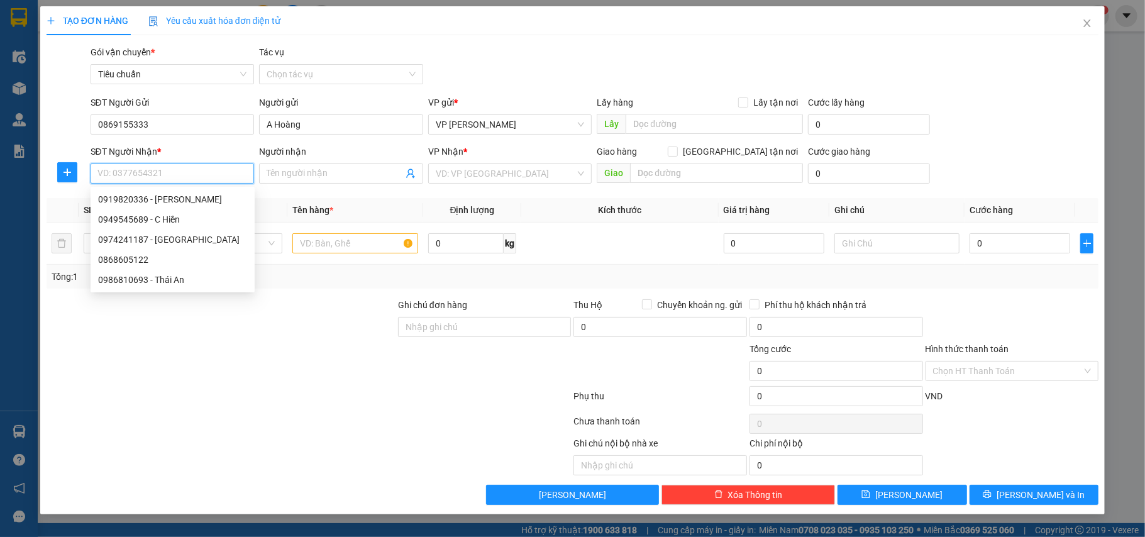
paste input "+84815551661"
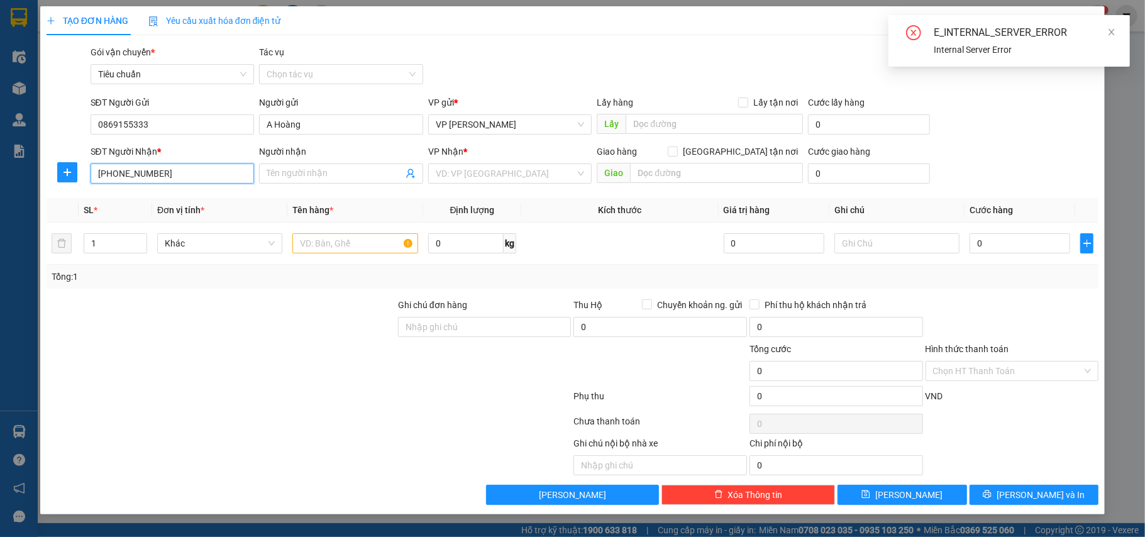
click at [108, 172] on input "+84815551661" at bounding box center [173, 173] width 164 height 20
type input "0815551661"
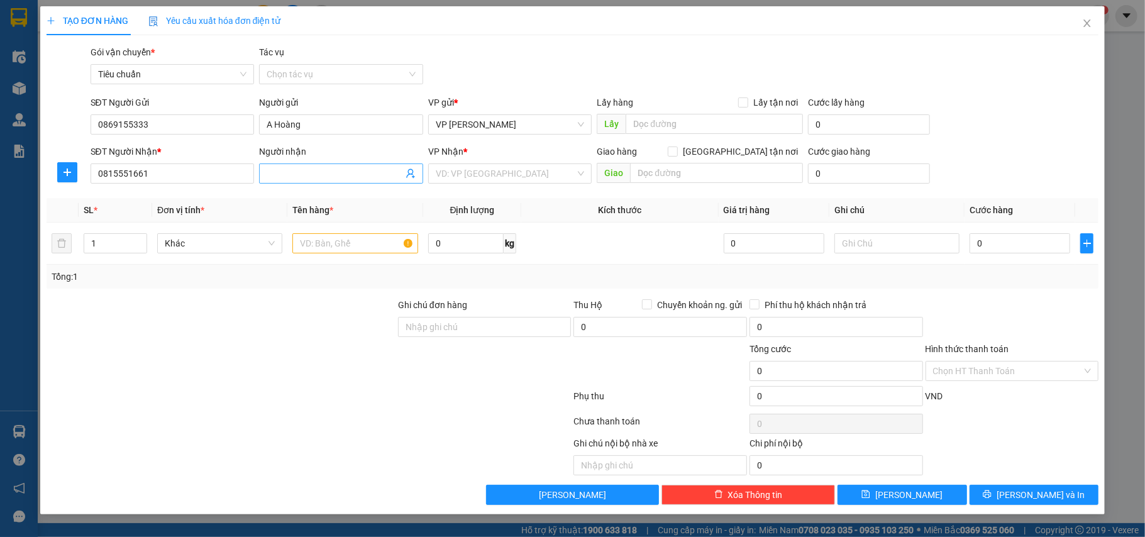
click at [298, 172] on input "Người nhận" at bounding box center [335, 174] width 136 height 14
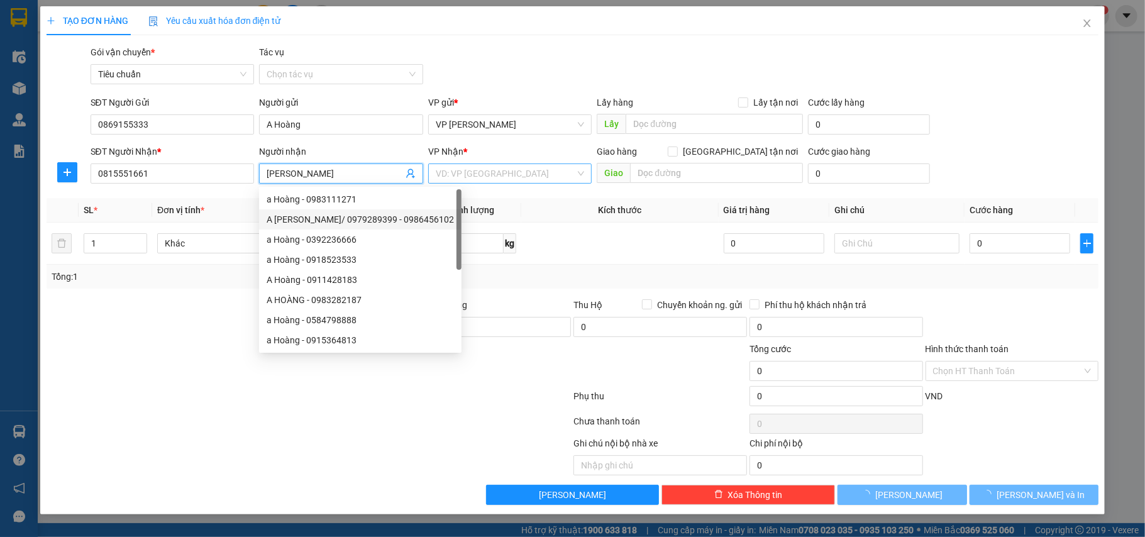
type input "[PERSON_NAME]"
click at [493, 170] on input "search" at bounding box center [506, 173] width 140 height 19
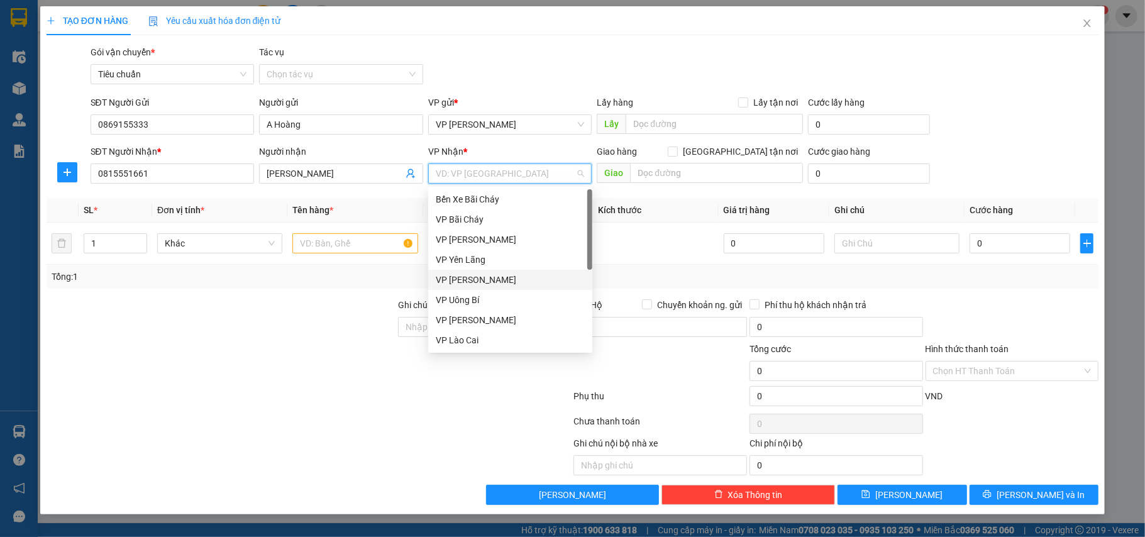
scroll to position [201, 0]
click at [469, 338] on div "VP Dọc đường" at bounding box center [510, 340] width 149 height 14
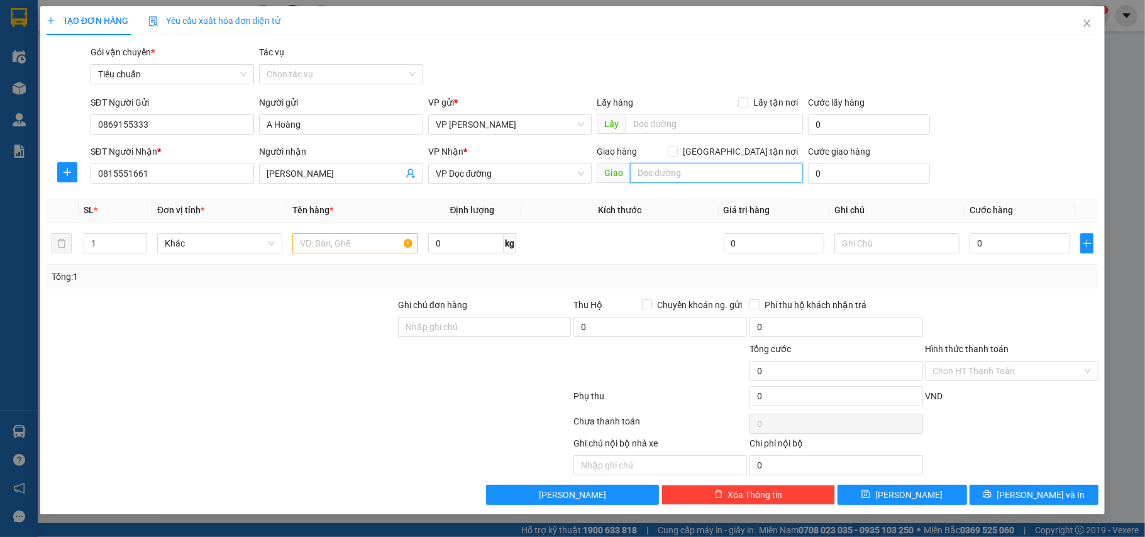
click at [685, 173] on input "text" at bounding box center [716, 173] width 173 height 20
click at [532, 181] on span "VP Dọc đường" at bounding box center [510, 173] width 149 height 19
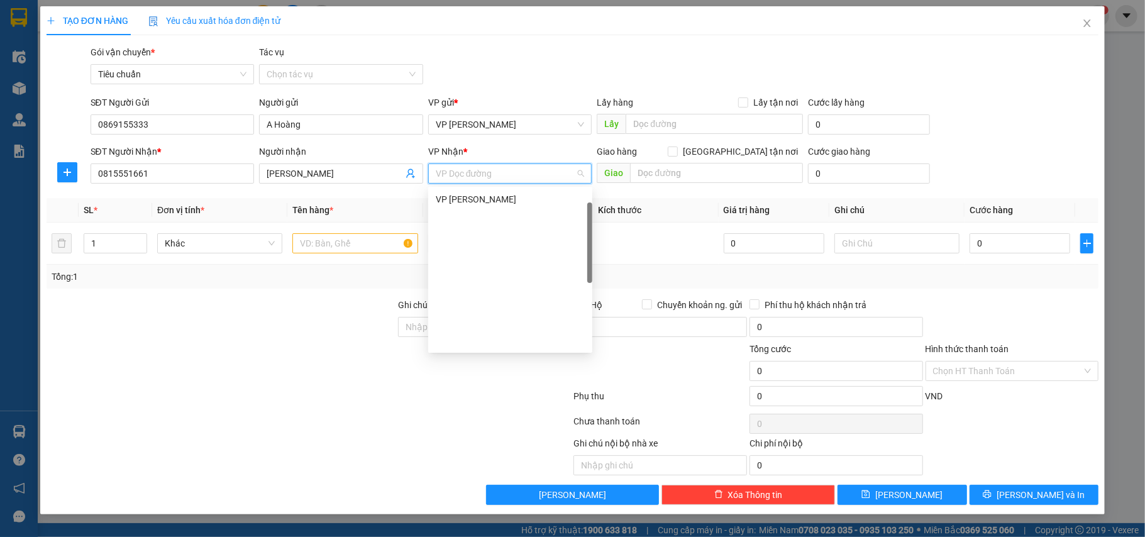
scroll to position [33, 0]
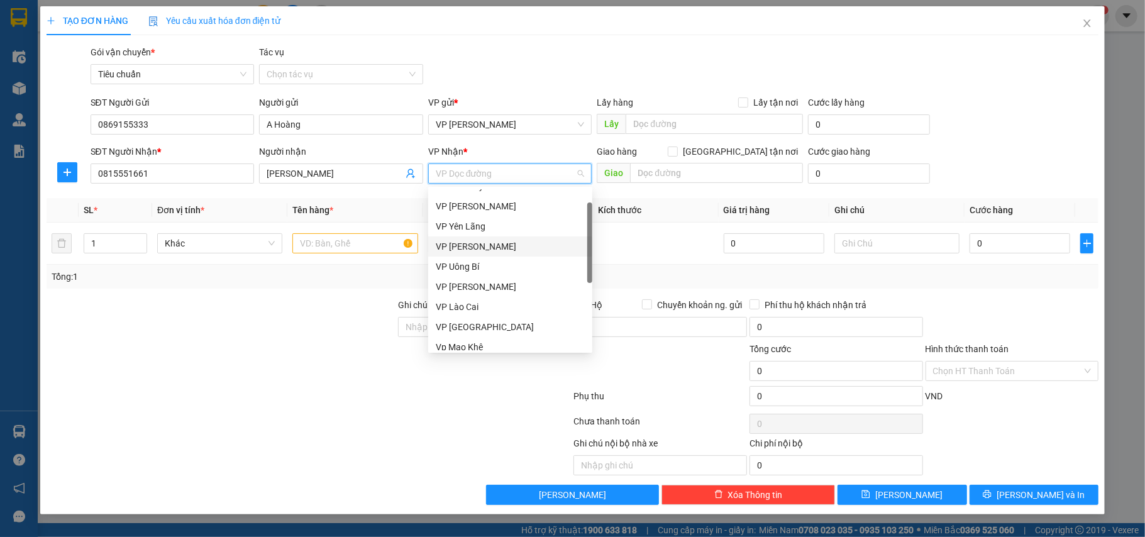
drag, startPoint x: 491, startPoint y: 245, endPoint x: 709, endPoint y: 138, distance: 242.6
click at [491, 243] on div "VP [PERSON_NAME]" at bounding box center [510, 247] width 149 height 14
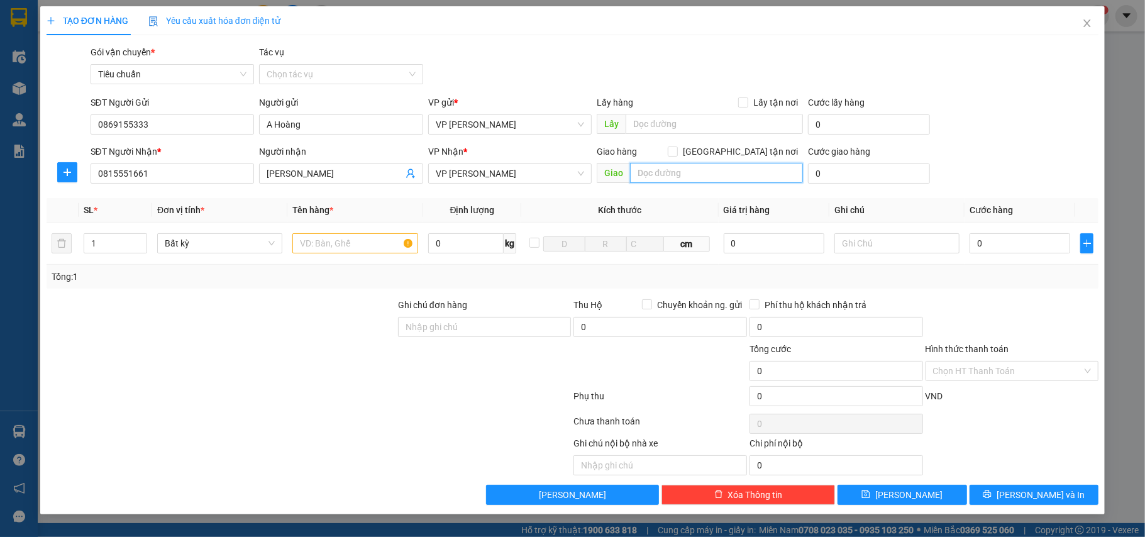
click at [677, 172] on input "text" at bounding box center [716, 173] width 173 height 20
paste input "525 ngọc hồi, thanh trì"
type input "525 ngọc hồi, thanh trì"
click at [676, 148] on input "[GEOGRAPHIC_DATA] tận nơi" at bounding box center [672, 150] width 9 height 9
checkbox input "true"
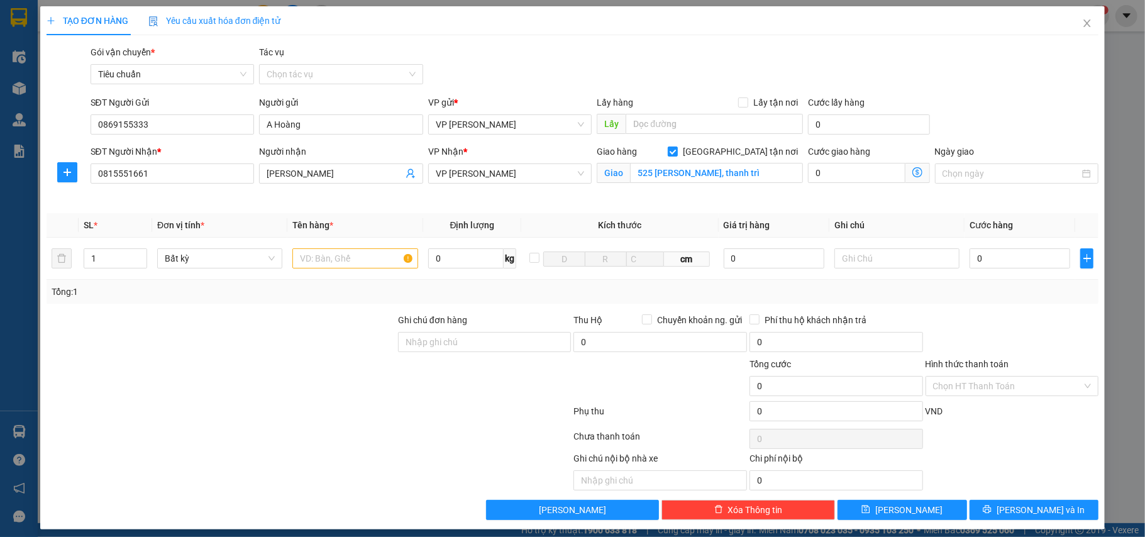
click at [912, 170] on icon "dollar-circle" at bounding box center [917, 172] width 10 height 10
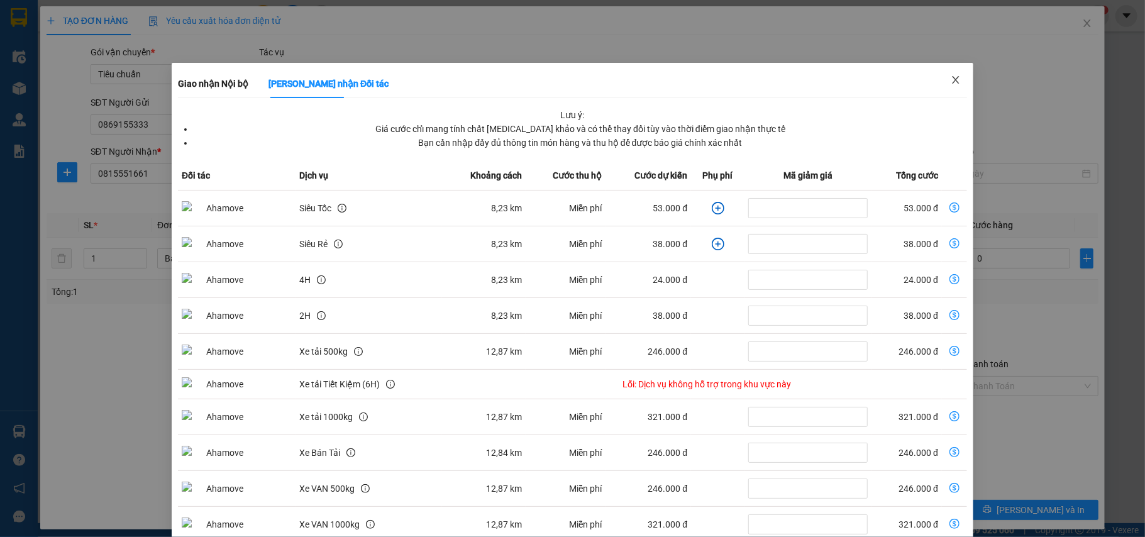
click at [952, 79] on icon "close" at bounding box center [955, 80] width 7 height 8
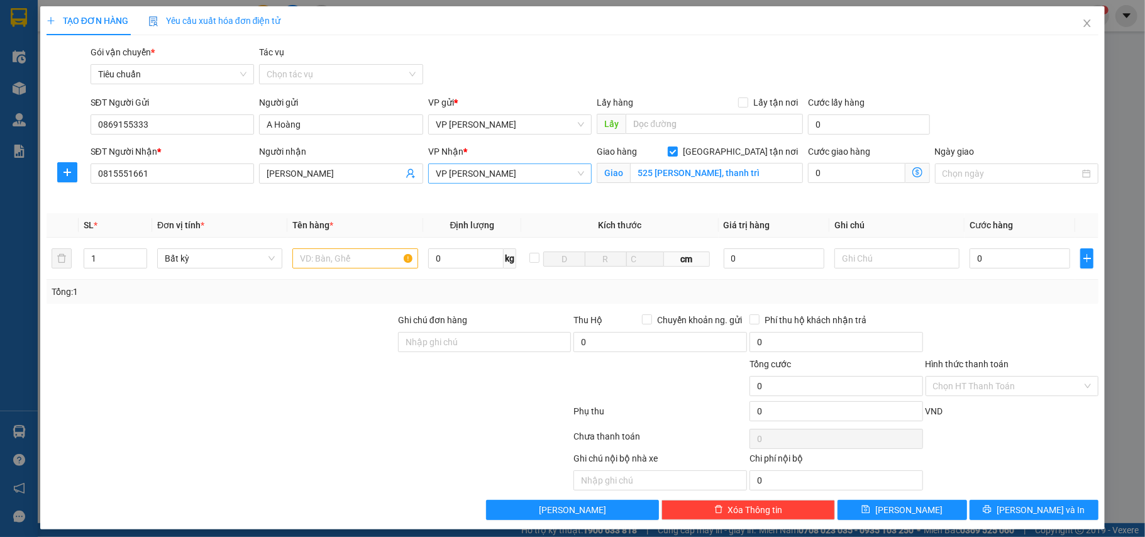
click at [514, 173] on span "VP [PERSON_NAME]" at bounding box center [510, 173] width 149 height 19
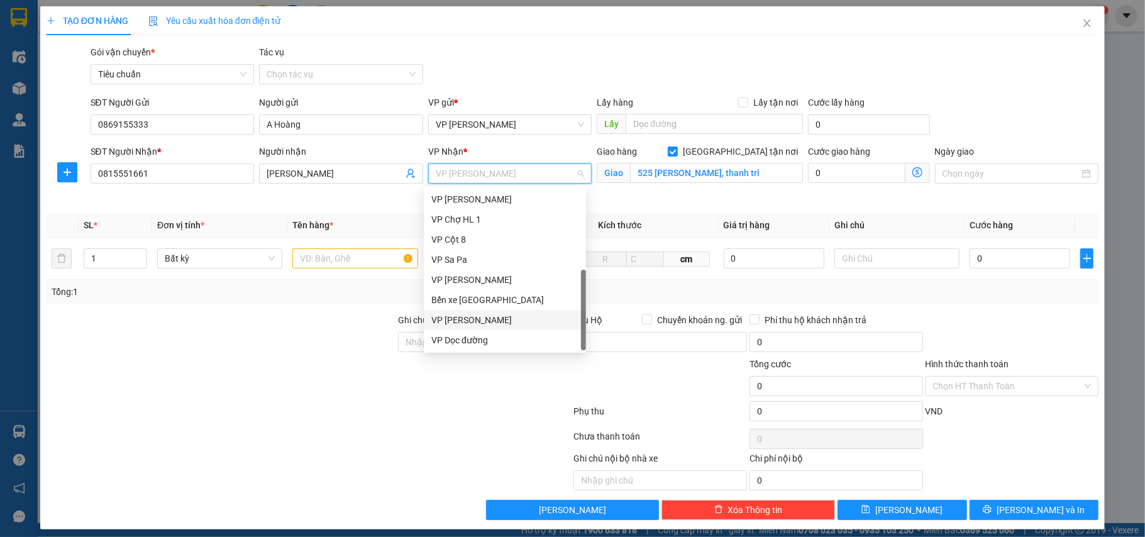
click at [510, 318] on div "VP [PERSON_NAME]" at bounding box center [504, 320] width 147 height 14
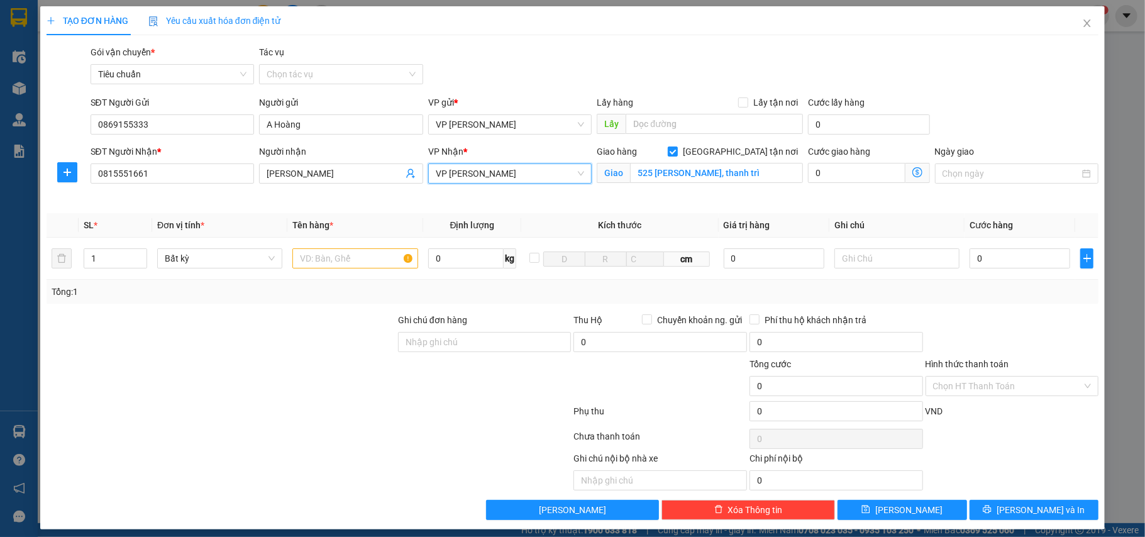
click at [912, 170] on icon "dollar-circle" at bounding box center [917, 172] width 10 height 10
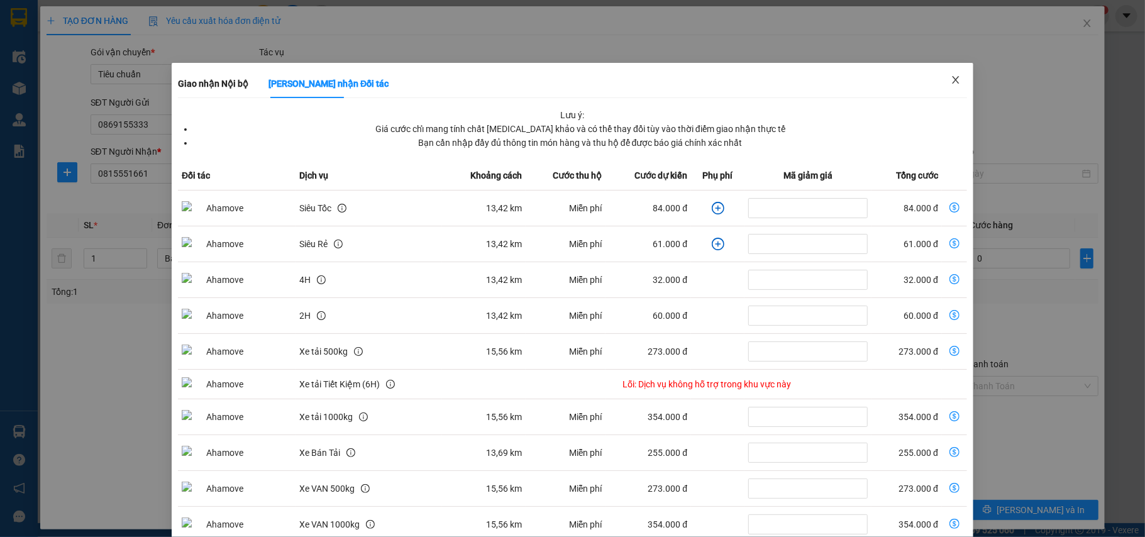
click at [939, 81] on span "Close" at bounding box center [955, 80] width 35 height 35
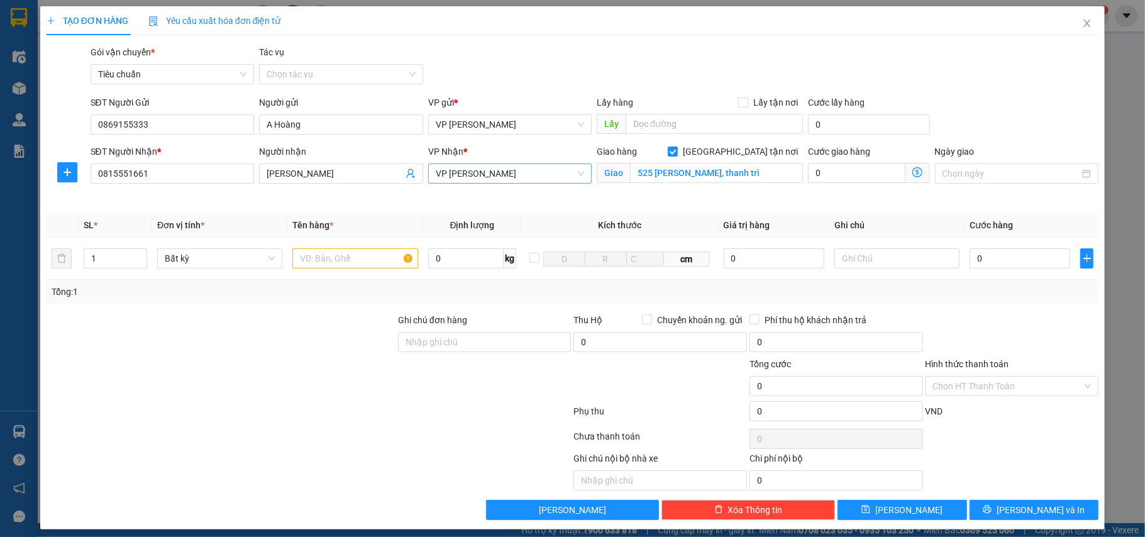
click at [528, 171] on span "VP [PERSON_NAME]" at bounding box center [510, 173] width 149 height 19
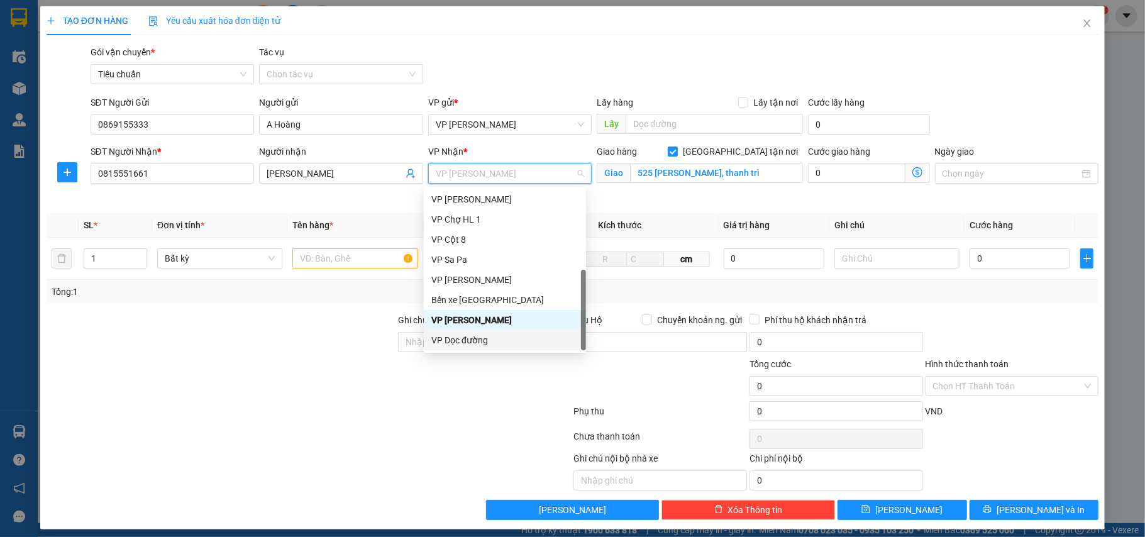
drag, startPoint x: 488, startPoint y: 341, endPoint x: 603, endPoint y: 222, distance: 165.8
click at [488, 340] on div "VP Dọc đường" at bounding box center [504, 340] width 147 height 14
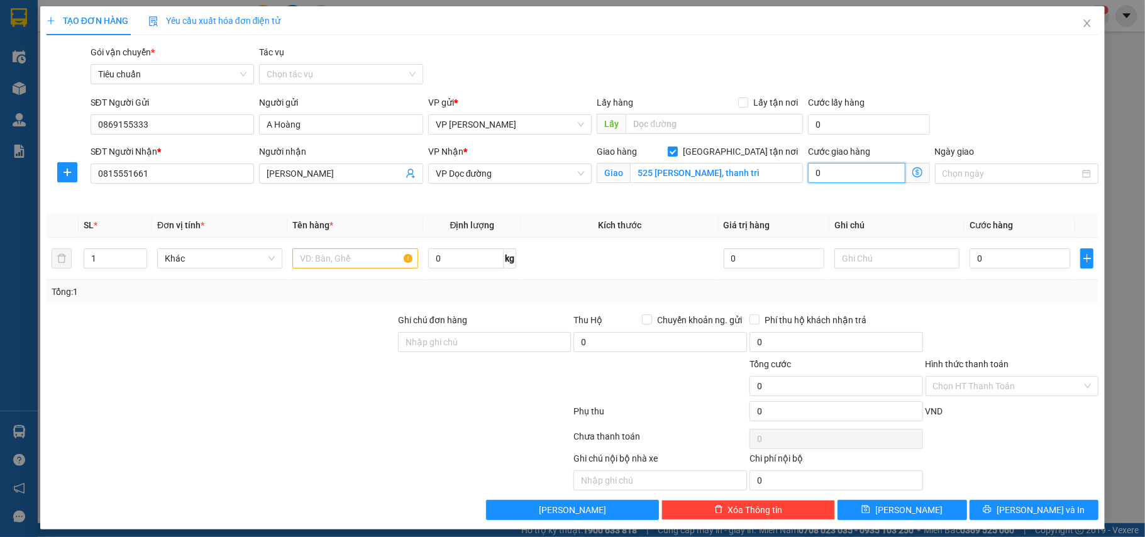
type input "7"
type input "70"
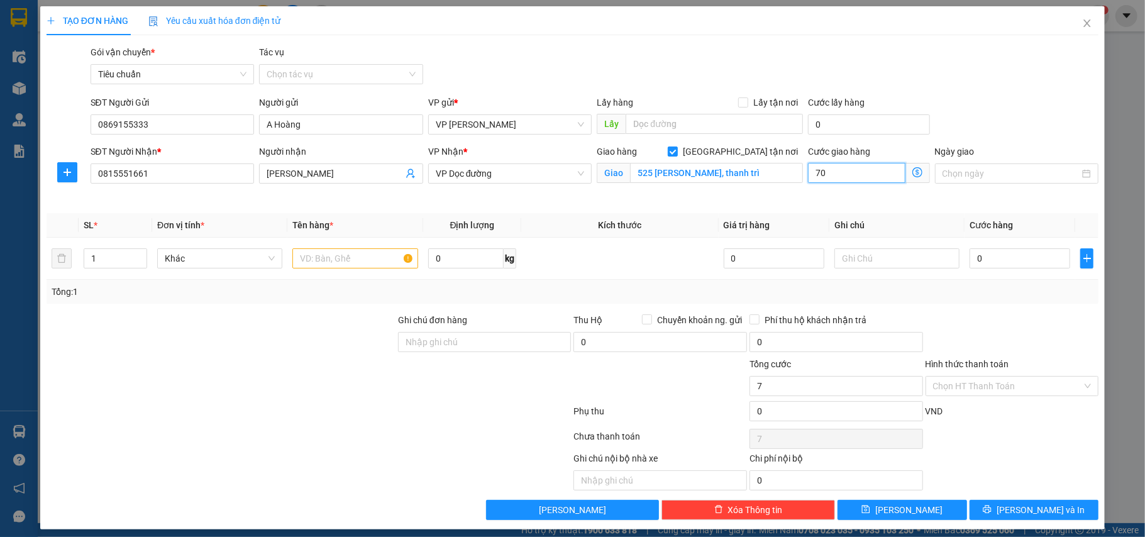
type input "70"
type input "70.000"
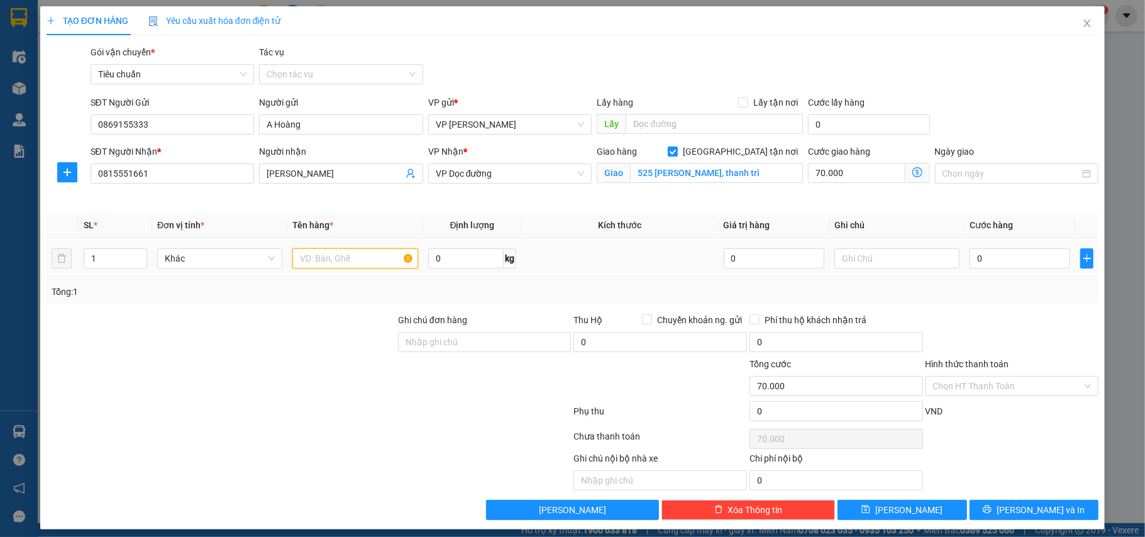
click at [316, 258] on input "text" at bounding box center [354, 258] width 125 height 20
type input "12th thuốc lá"
type input "4"
type input "70.004"
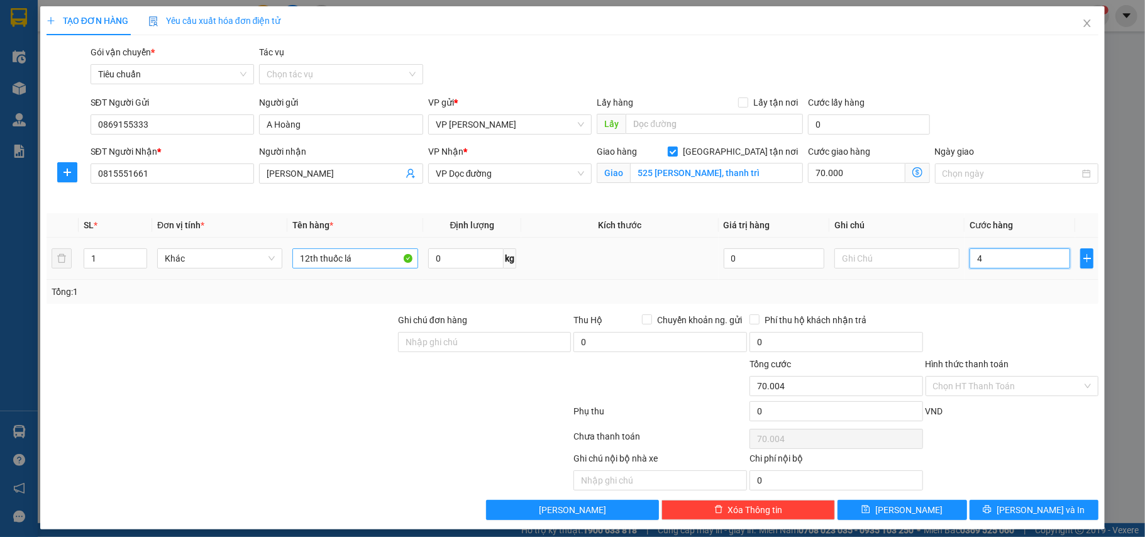
type input "41"
type input "70.041"
type input "410"
type input "70.410"
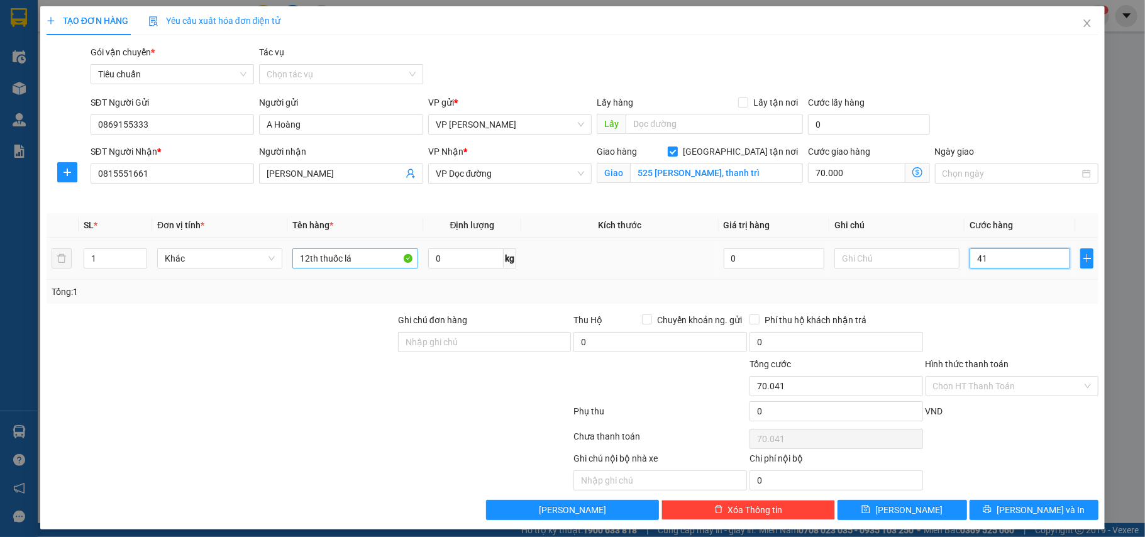
type input "70.410"
type input "410.000"
type input "480.000"
drag, startPoint x: 1018, startPoint y: 298, endPoint x: 886, endPoint y: 451, distance: 202.8
click at [1015, 300] on div "Tổng: 1" at bounding box center [573, 292] width 1052 height 24
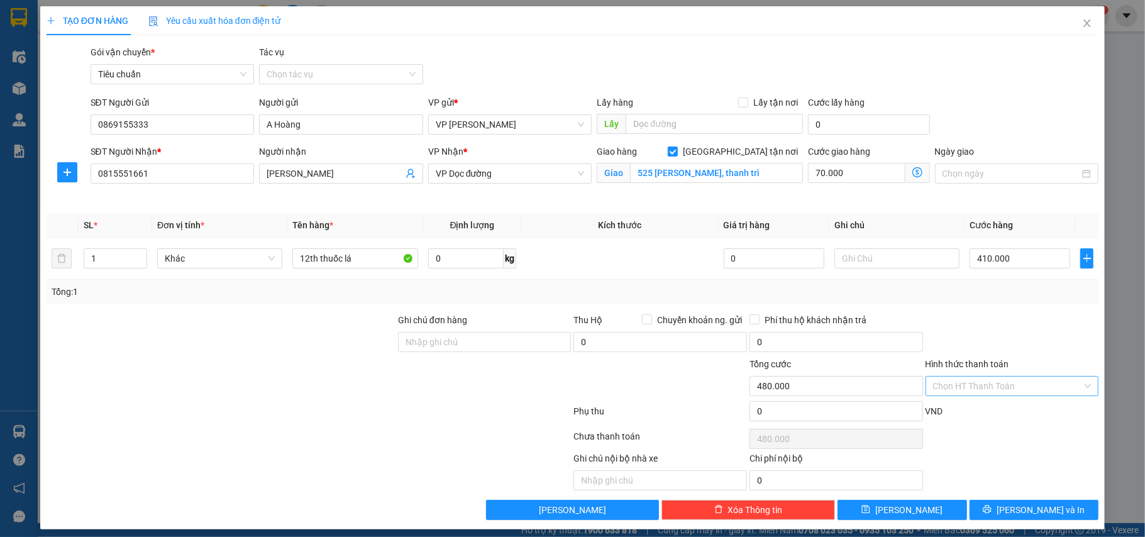
click at [933, 382] on input "Hình thức thanh toán" at bounding box center [1008, 386] width 150 height 19
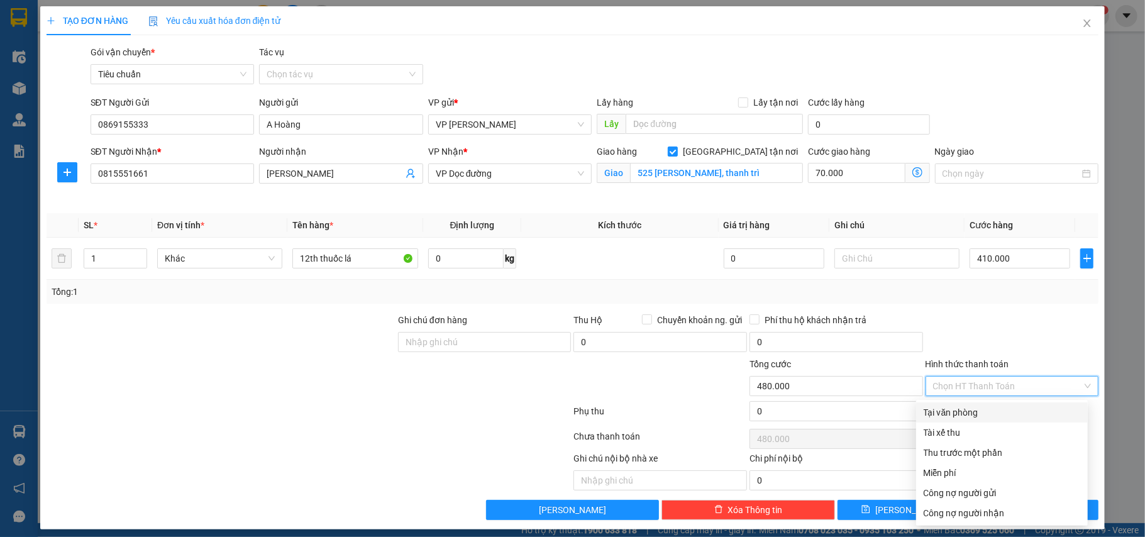
click at [927, 412] on div "Tại văn phòng" at bounding box center [1001, 412] width 157 height 14
type input "0"
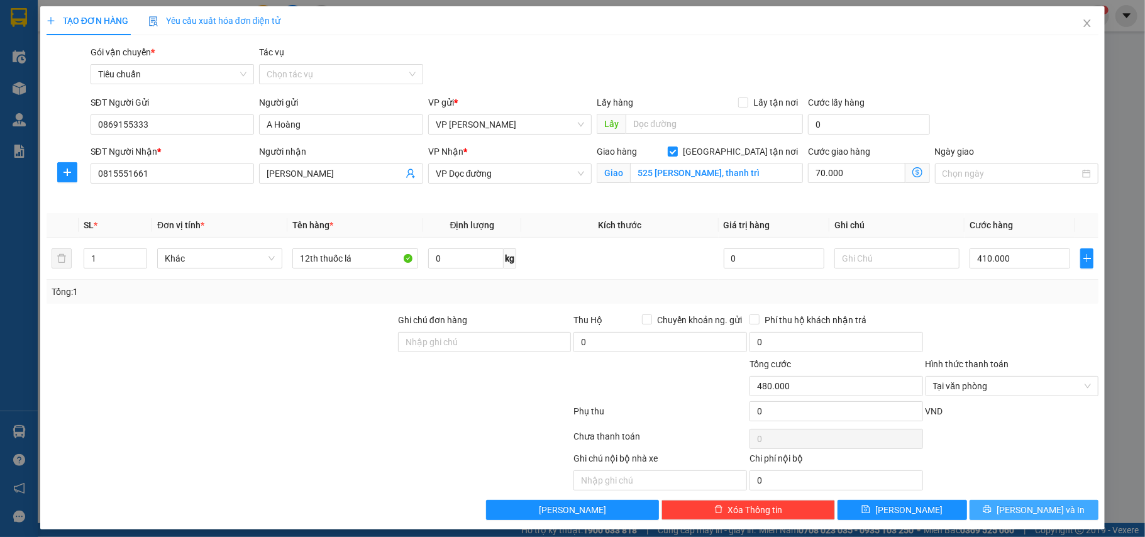
click at [1010, 510] on button "[PERSON_NAME] và In" at bounding box center [1033, 510] width 129 height 20
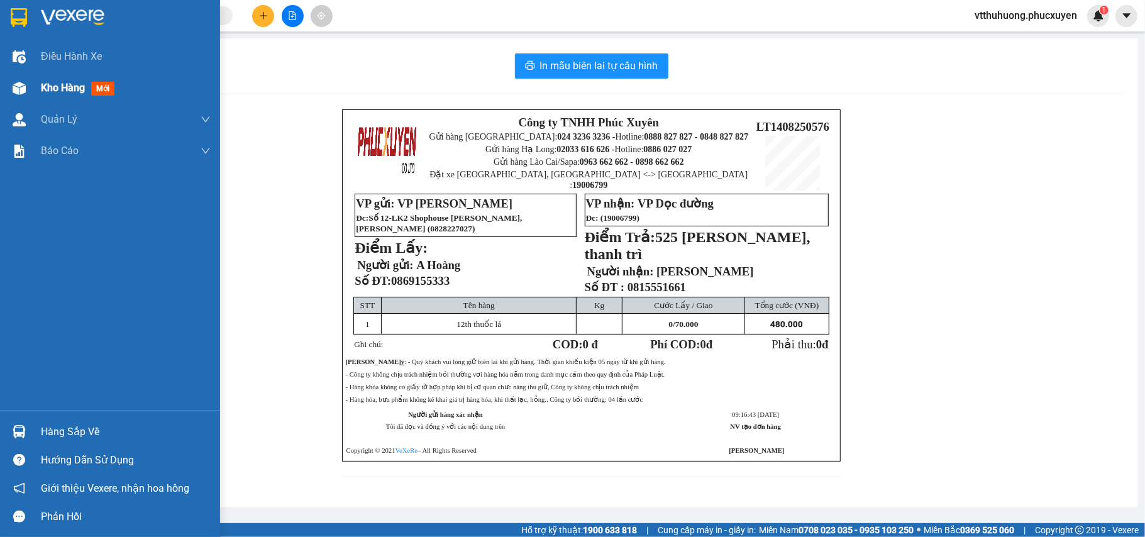
click at [46, 84] on span "Kho hàng" at bounding box center [63, 88] width 44 height 12
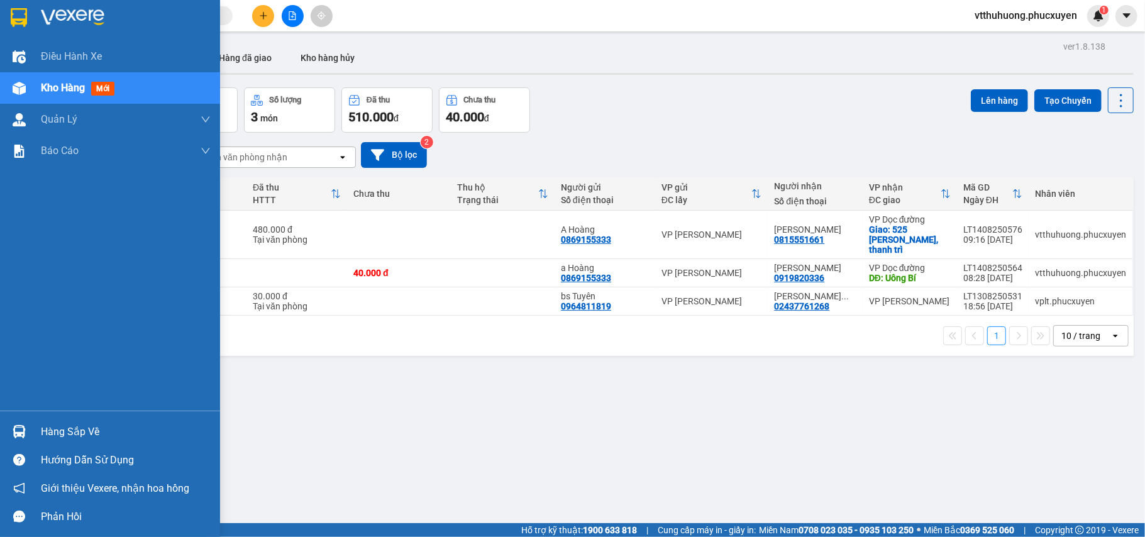
click at [85, 430] on div "Hàng sắp về" at bounding box center [126, 431] width 170 height 19
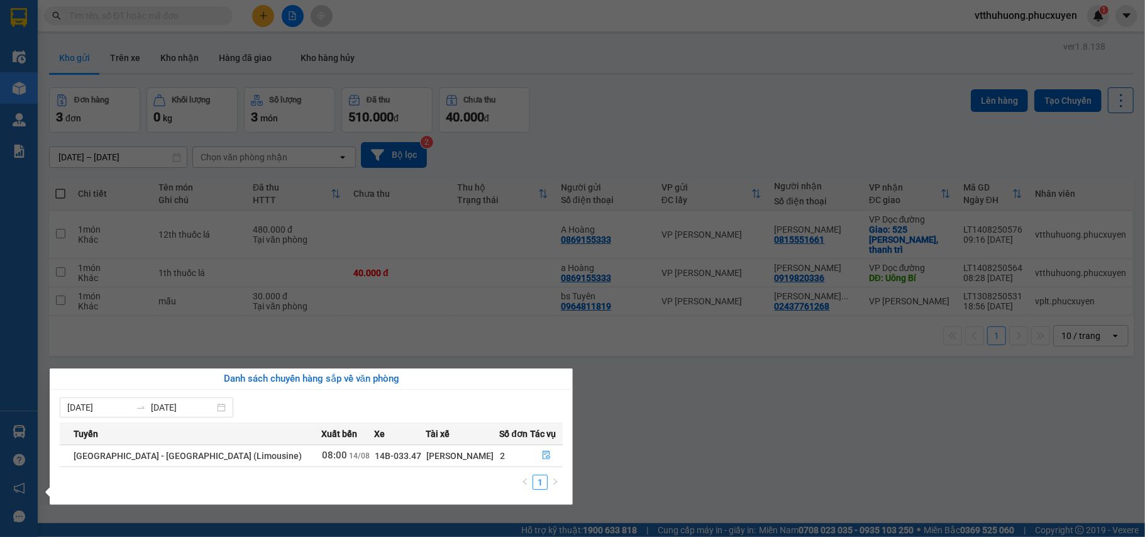
click at [764, 418] on section "Kết quả tìm kiếm ( 1 ) Bộ lọc Mã ĐH Trạng thái Món hàng Thu hộ Tổng cước Chưa c…" at bounding box center [572, 268] width 1145 height 537
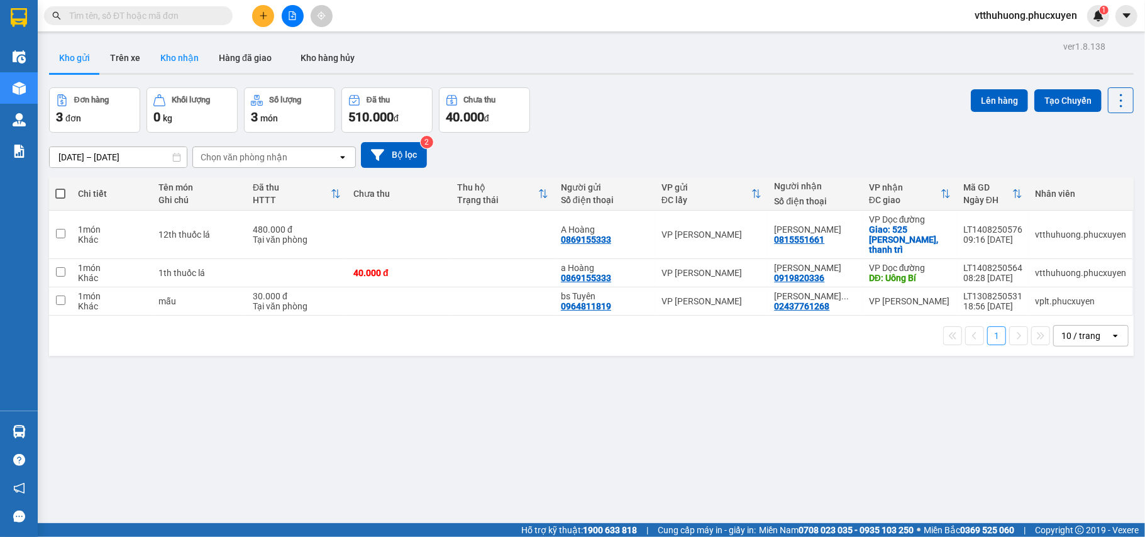
click at [182, 60] on button "Kho nhận" at bounding box center [179, 58] width 58 height 30
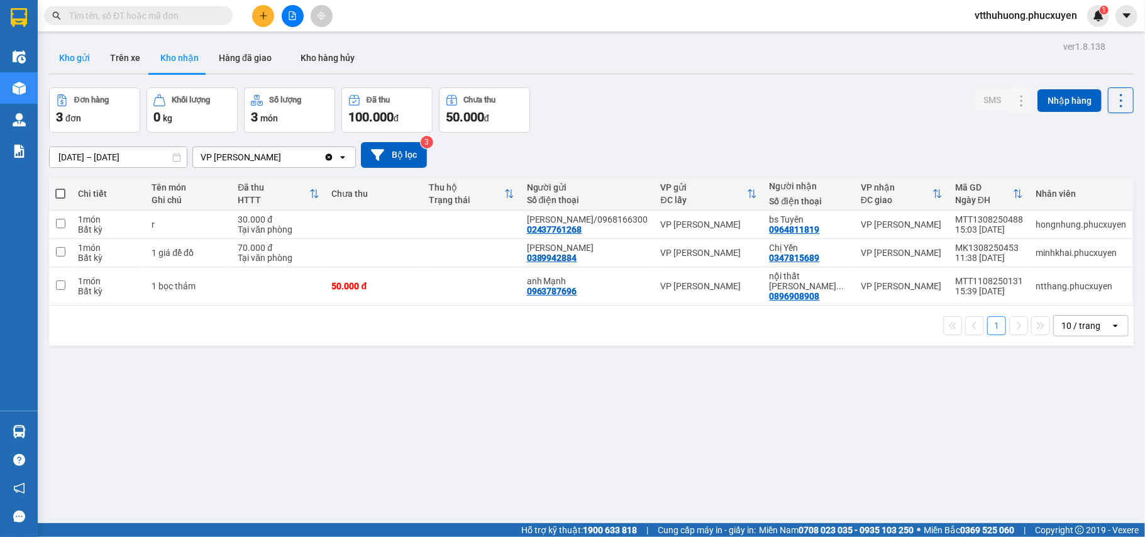
click at [69, 57] on button "Kho gửi" at bounding box center [74, 58] width 51 height 30
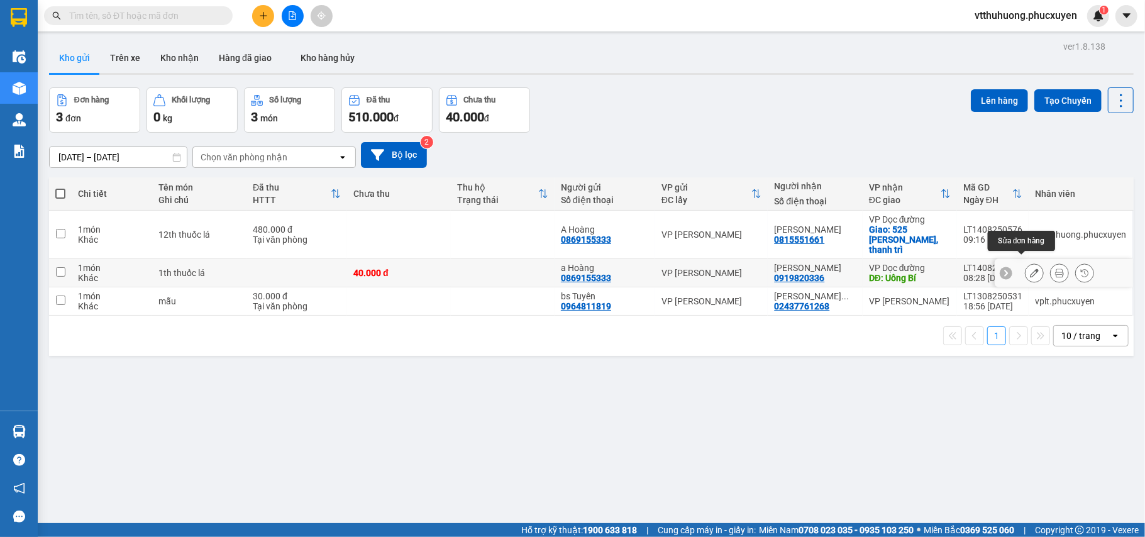
click at [1030, 268] on icon at bounding box center [1034, 272] width 9 height 9
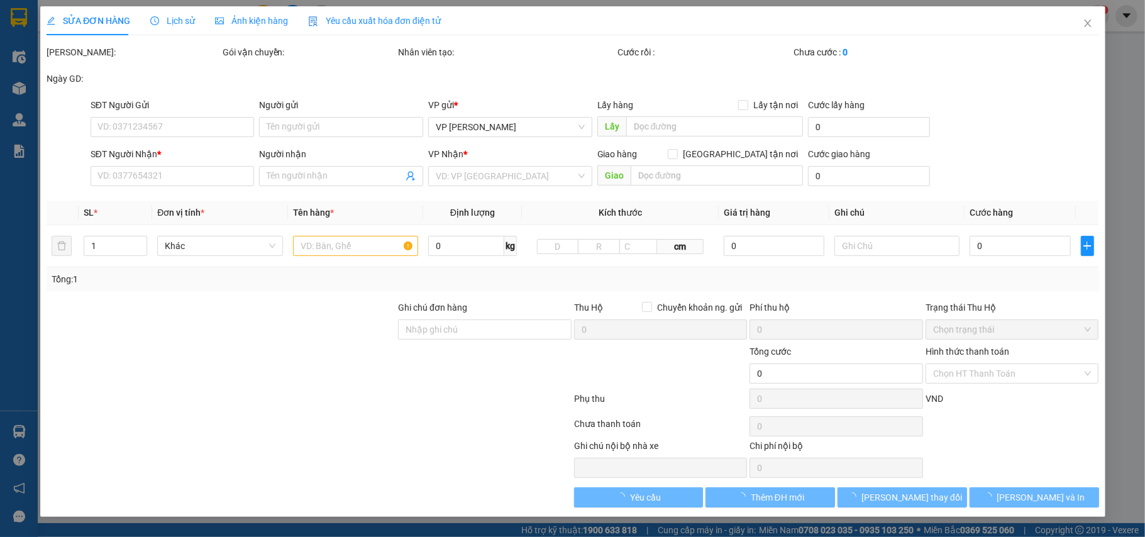
type input "0869155333"
type input "a Hoàng"
type input "0919820336"
type input "[PERSON_NAME]"
type input "Uông Bí"
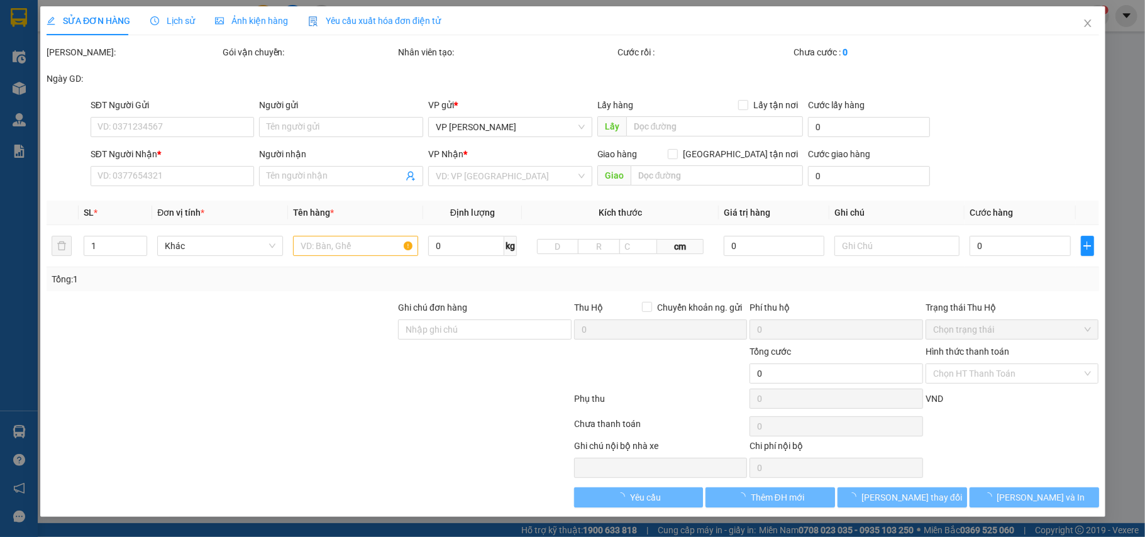
type input "40.000"
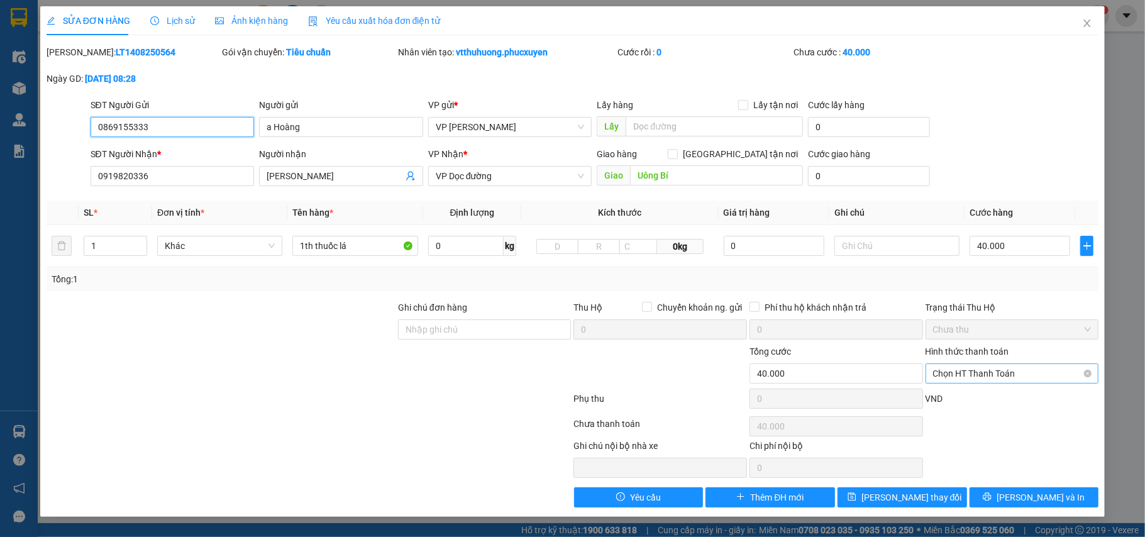
click at [962, 371] on span "Chọn HT Thanh Toán" at bounding box center [1012, 373] width 158 height 19
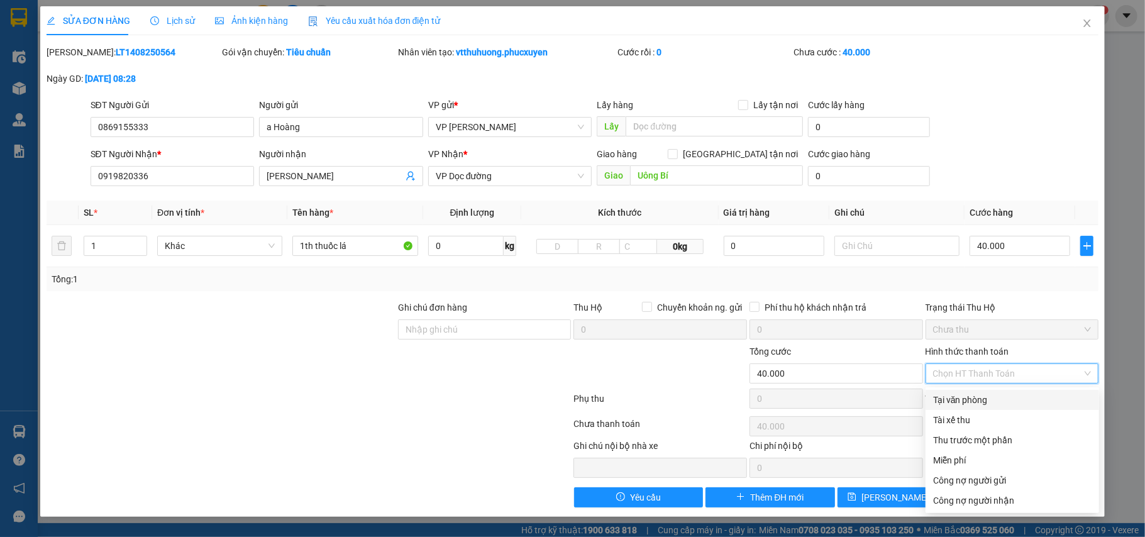
click at [944, 397] on div "Tại văn phòng" at bounding box center [1012, 400] width 158 height 14
type input "0"
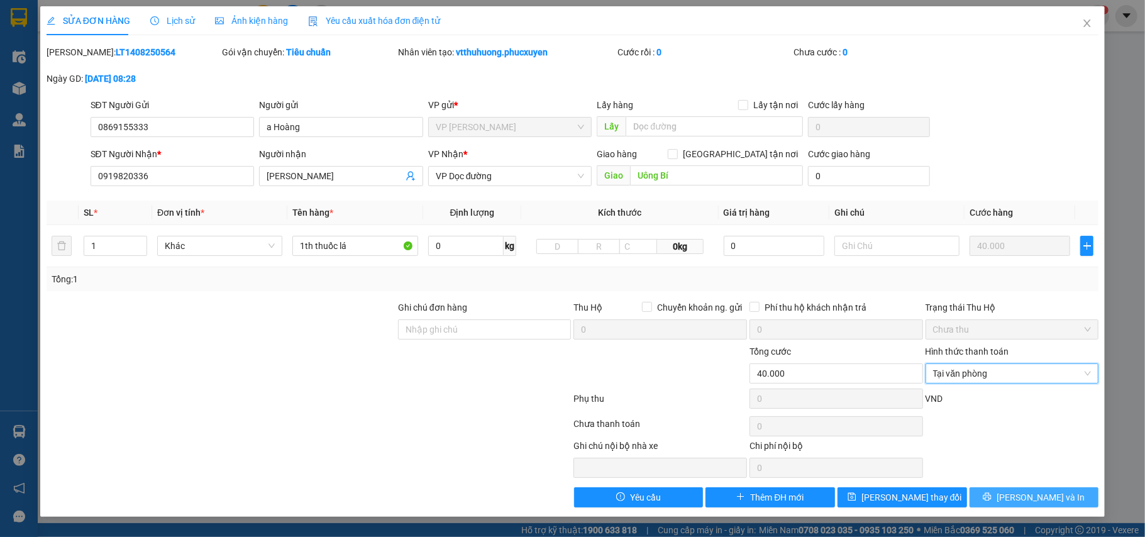
click at [1040, 497] on span "[PERSON_NAME] và In" at bounding box center [1040, 497] width 88 height 14
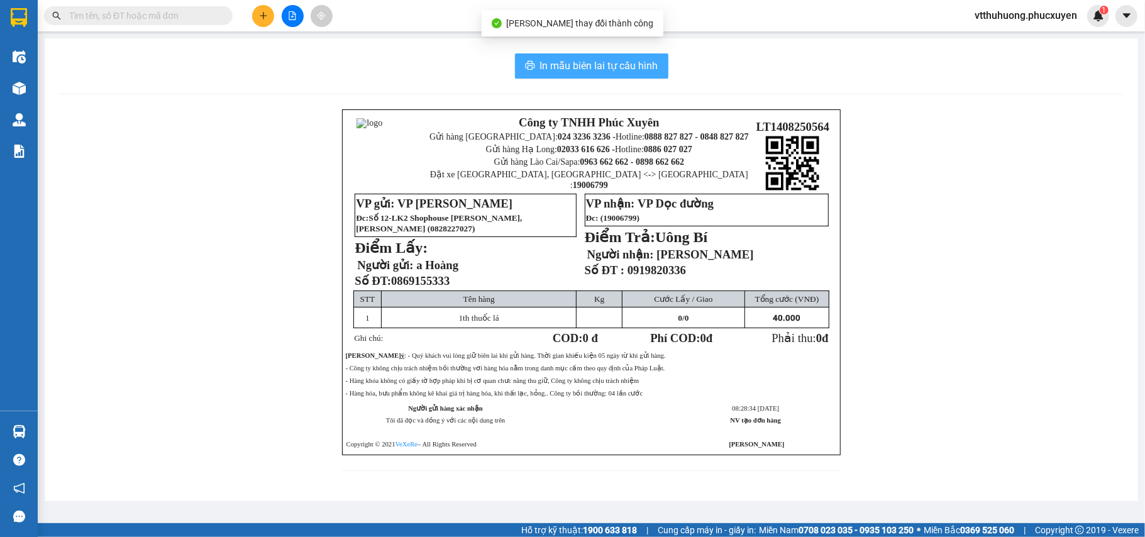
click at [607, 62] on span "In mẫu biên lai tự cấu hình" at bounding box center [599, 66] width 118 height 16
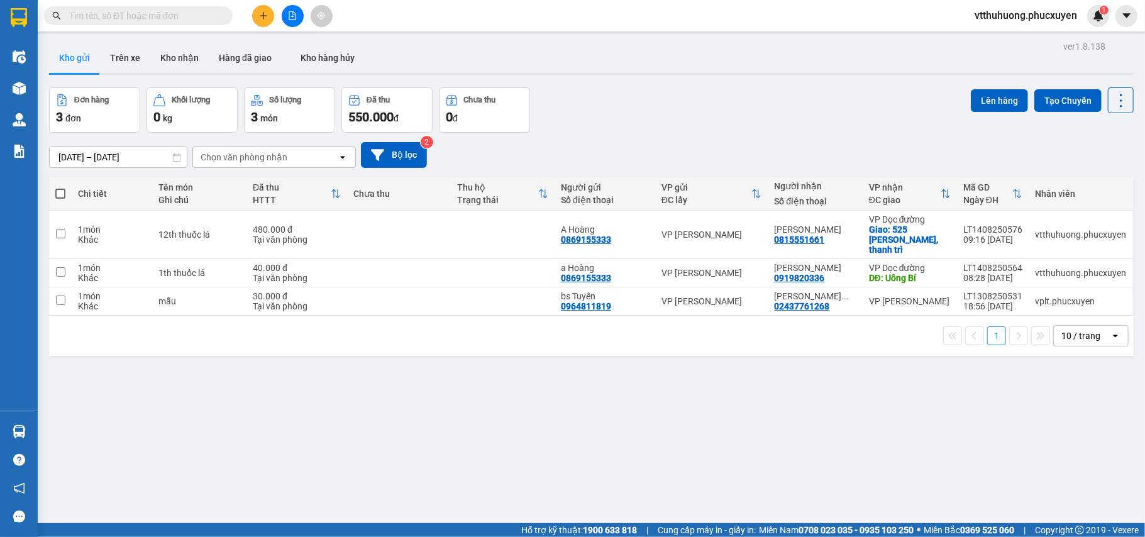
click at [136, 9] on input "text" at bounding box center [143, 16] width 148 height 14
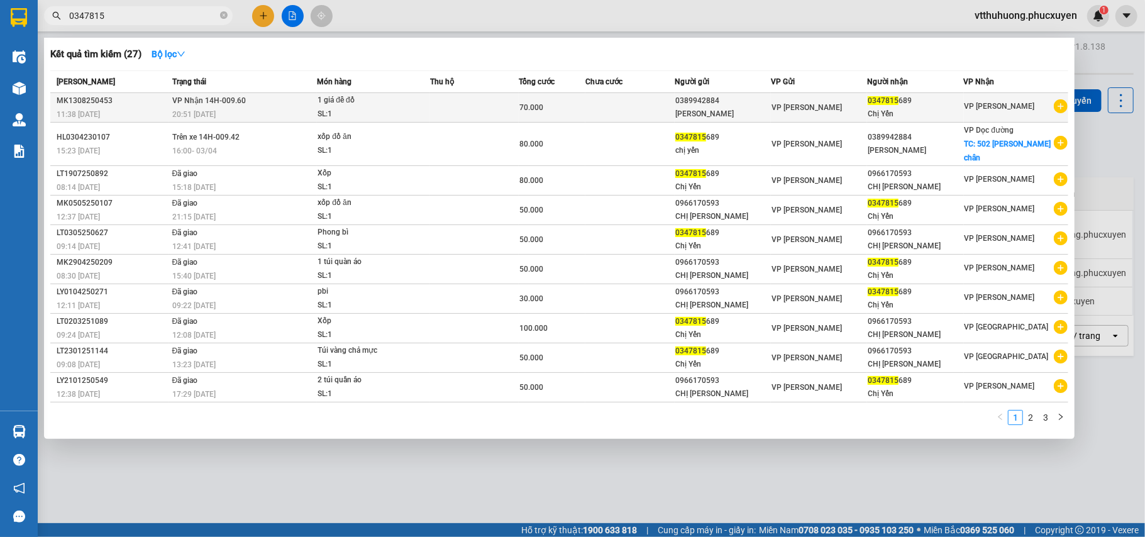
type input "0347815"
click at [240, 116] on div "20:51 - 13/08" at bounding box center [244, 114] width 145 height 14
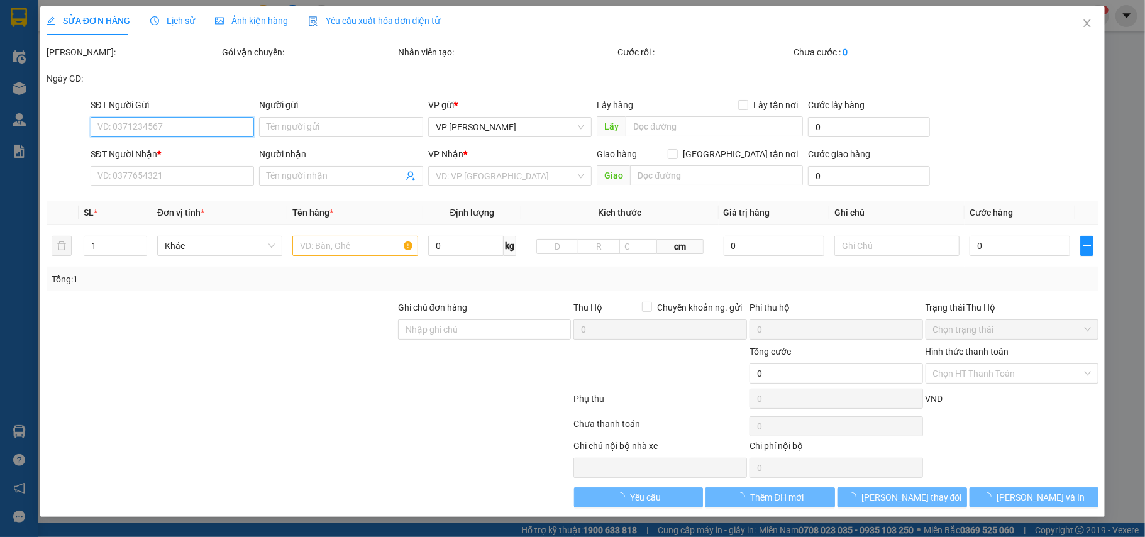
type input "0389942884"
type input "ANH HẢI"
type input "0347815689"
type input "Chị Yến"
type input "70.000"
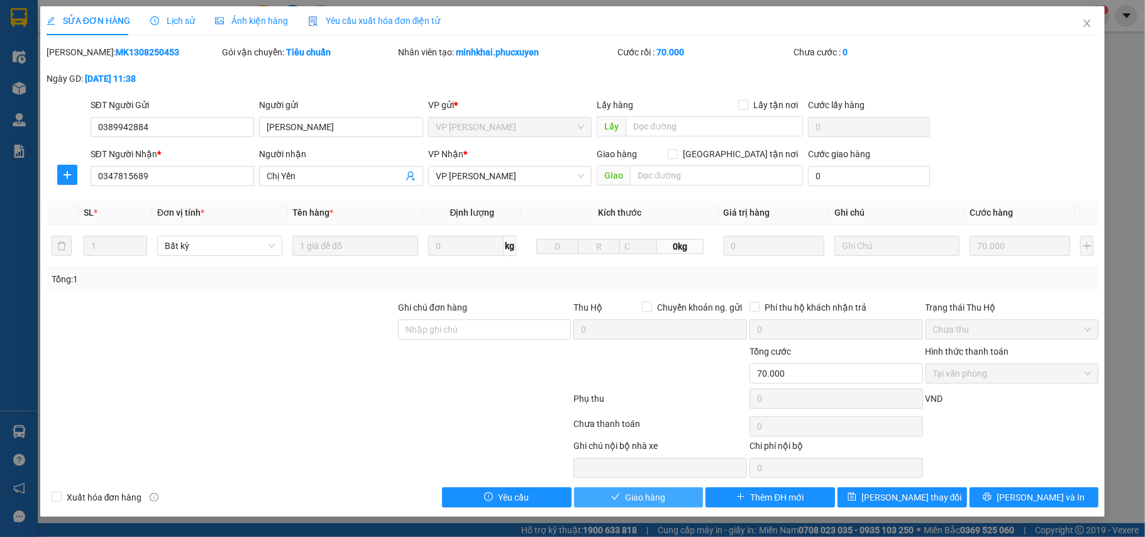
click at [649, 498] on span "Giao hàng" at bounding box center [645, 497] width 40 height 14
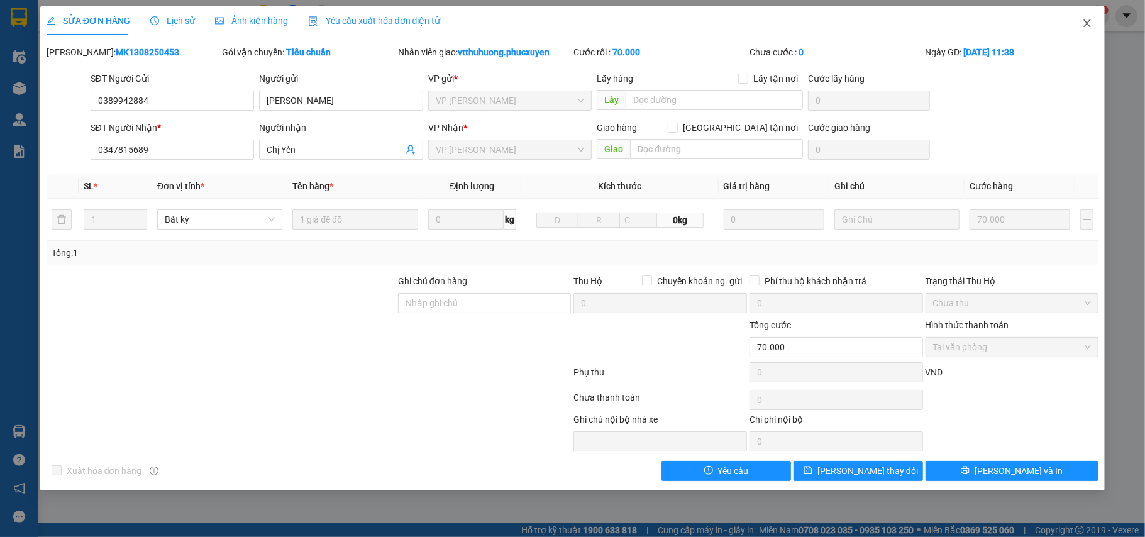
click at [1085, 24] on icon "close" at bounding box center [1087, 23] width 10 height 10
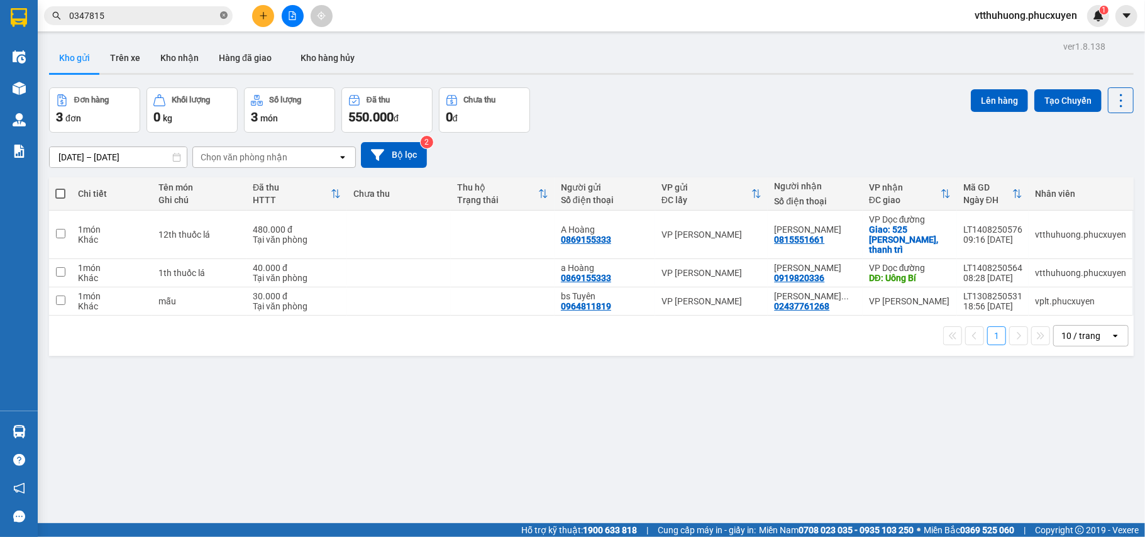
click at [224, 16] on icon "close-circle" at bounding box center [224, 15] width 8 height 8
click at [270, 16] on button at bounding box center [263, 16] width 22 height 22
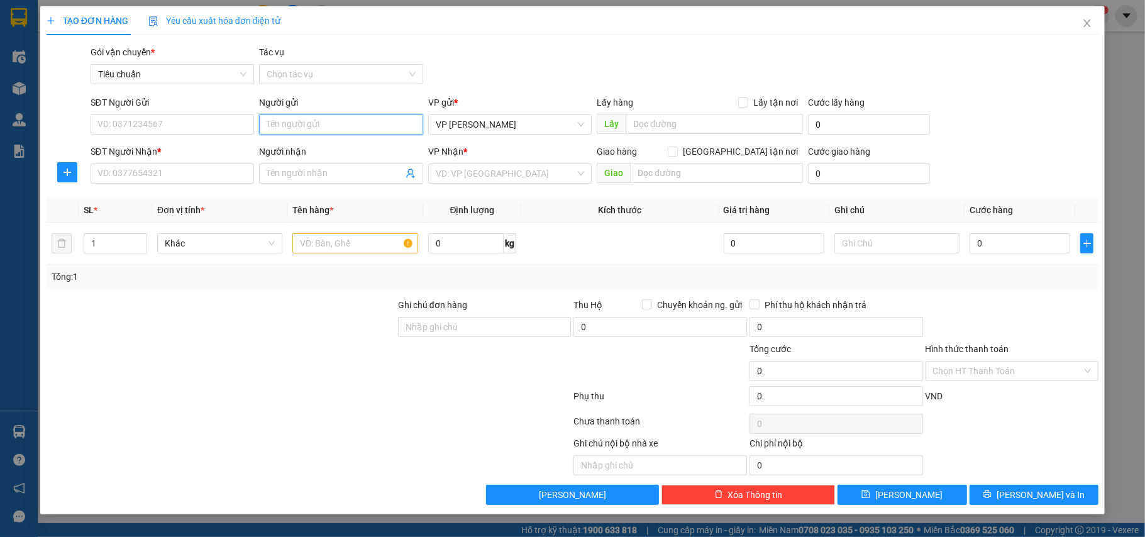
click at [313, 126] on input "Người gửi" at bounding box center [341, 124] width 164 height 20
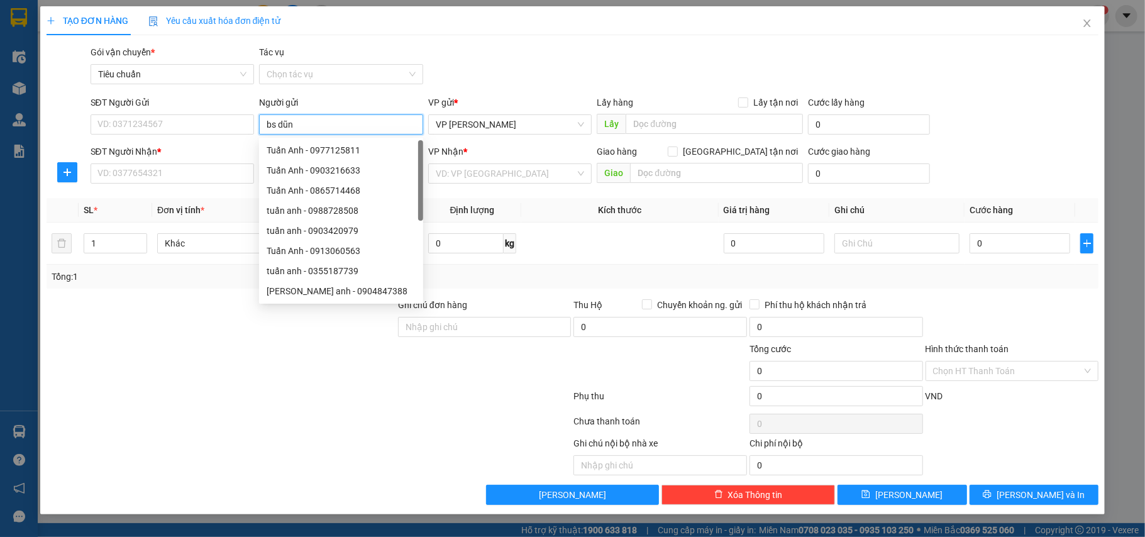
type input "bs dũng"
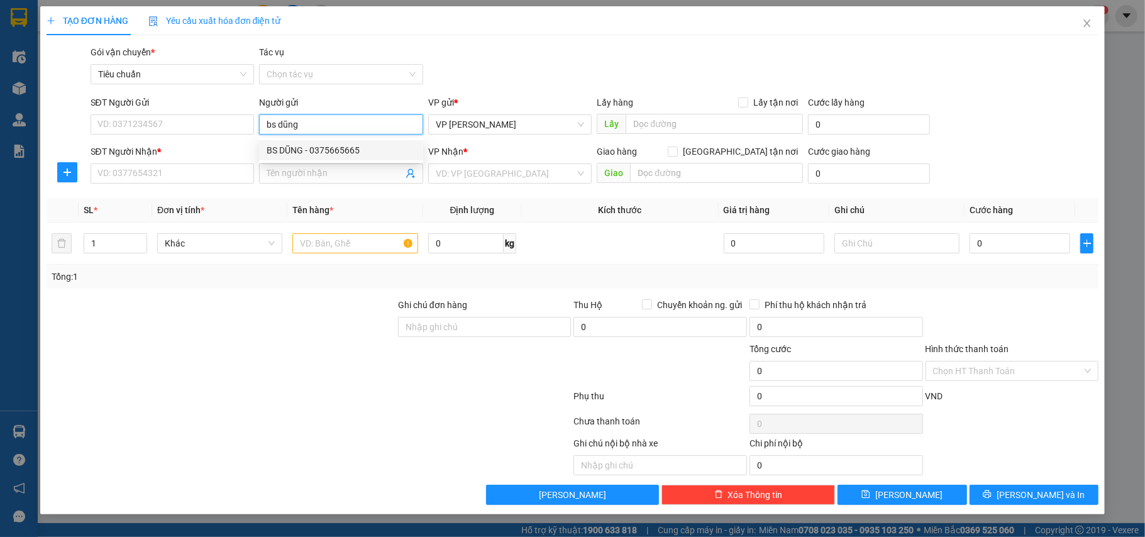
drag, startPoint x: 346, startPoint y: 151, endPoint x: 449, endPoint y: 179, distance: 106.9
click at [347, 151] on div "BS DŨNG - 0375665665" at bounding box center [341, 150] width 149 height 14
type input "0375665665"
type input "BS DŨNG"
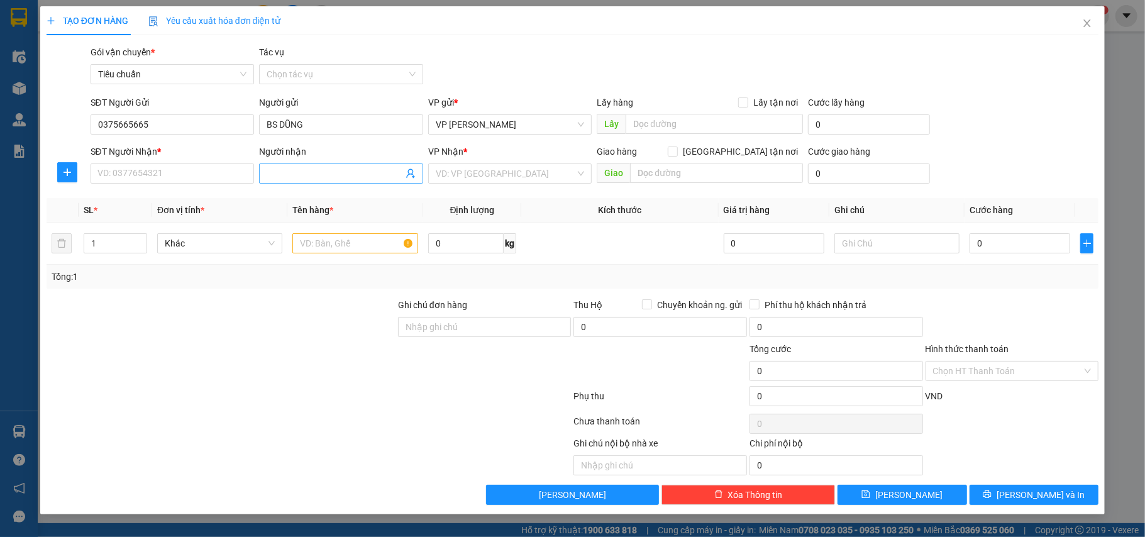
click at [412, 179] on span at bounding box center [410, 174] width 10 height 14
click at [411, 174] on icon "user-add" at bounding box center [410, 173] width 8 height 9
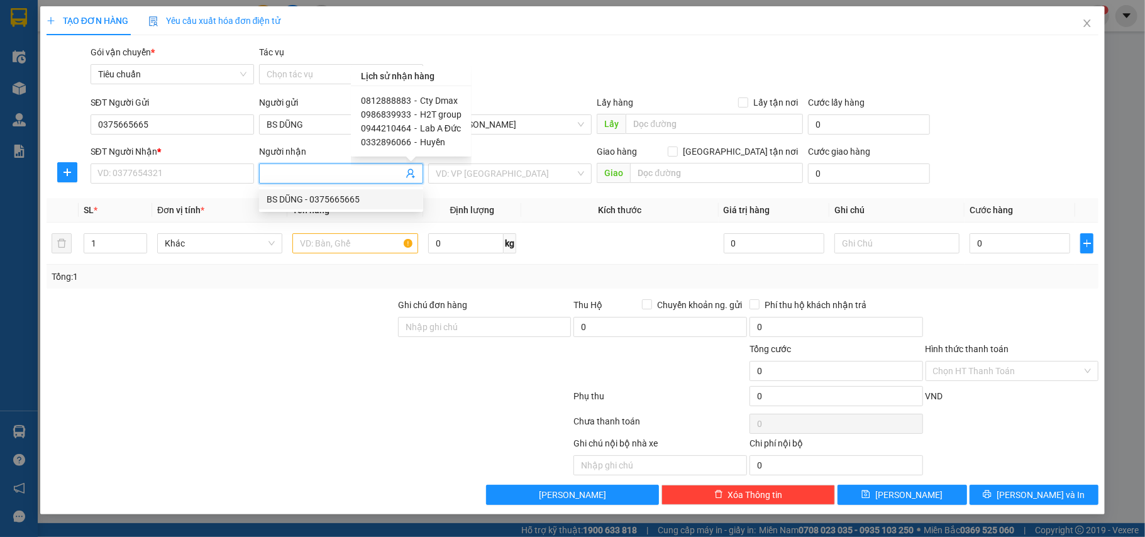
click at [428, 96] on span "Cty Dmax" at bounding box center [439, 101] width 38 height 10
type input "0812888883"
type input "Cty Dmax"
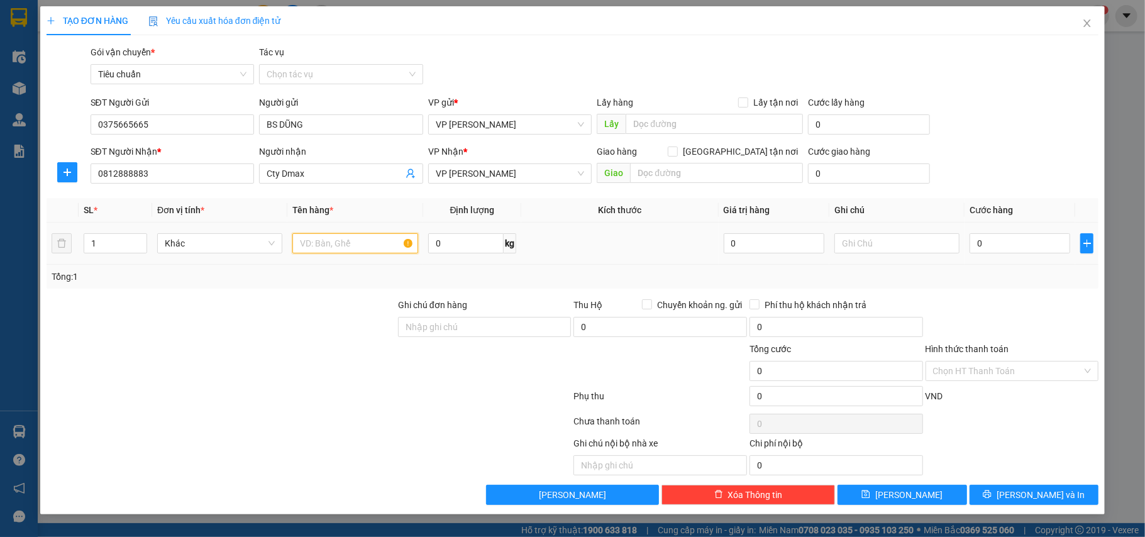
click at [351, 240] on input "text" at bounding box center [354, 243] width 125 height 20
type input "Mẫu nk"
type input "3"
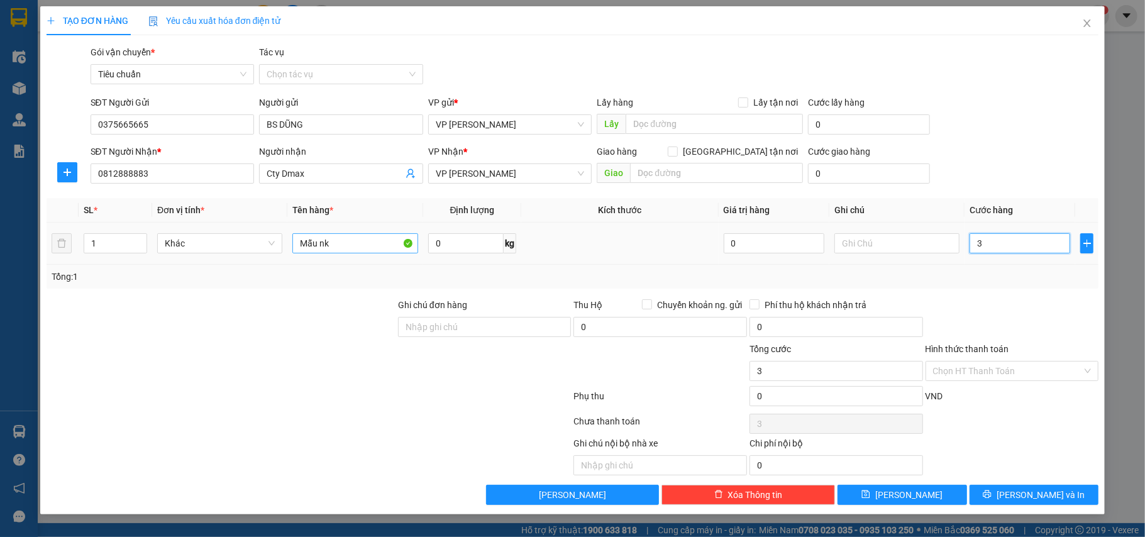
type input "30"
click at [941, 375] on input "Hình thức thanh toán" at bounding box center [1008, 370] width 150 height 19
type input "30.000"
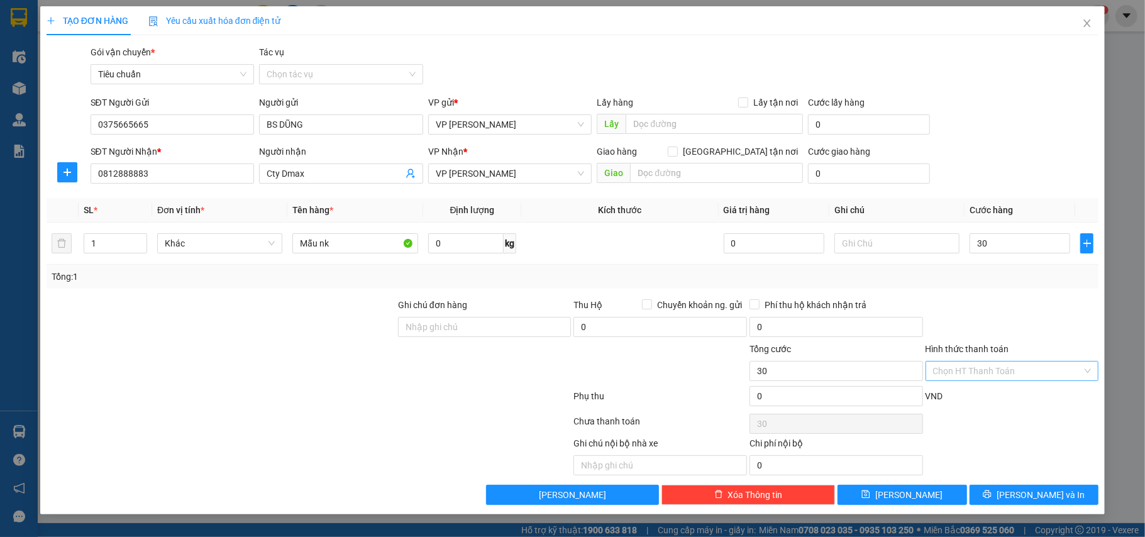
type input "30.000"
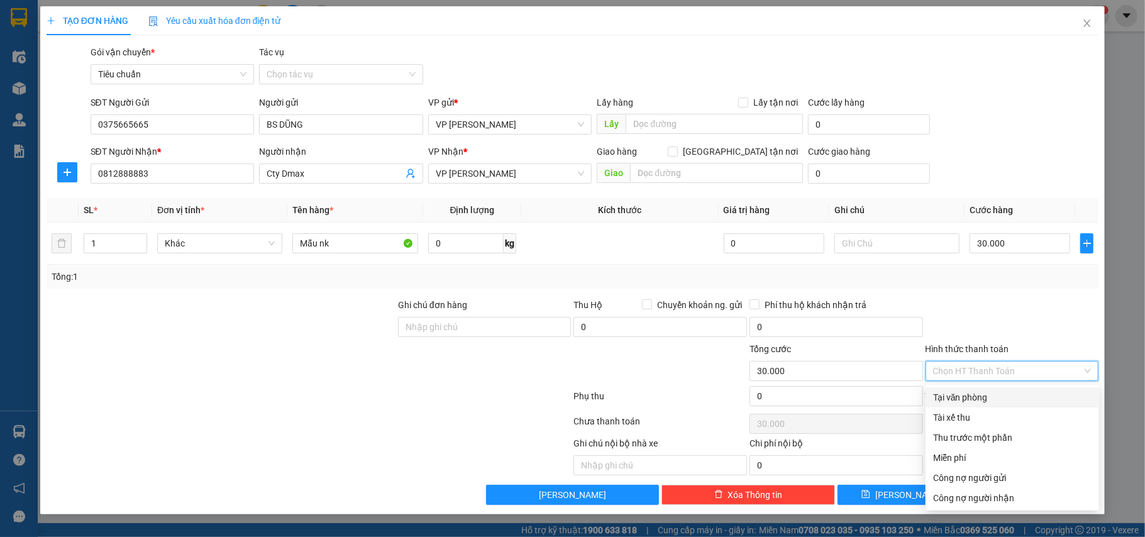
click at [978, 400] on div "Tại văn phòng" at bounding box center [1012, 397] width 158 height 14
type input "0"
click at [987, 402] on div "Tại văn phòng" at bounding box center [1012, 397] width 158 height 14
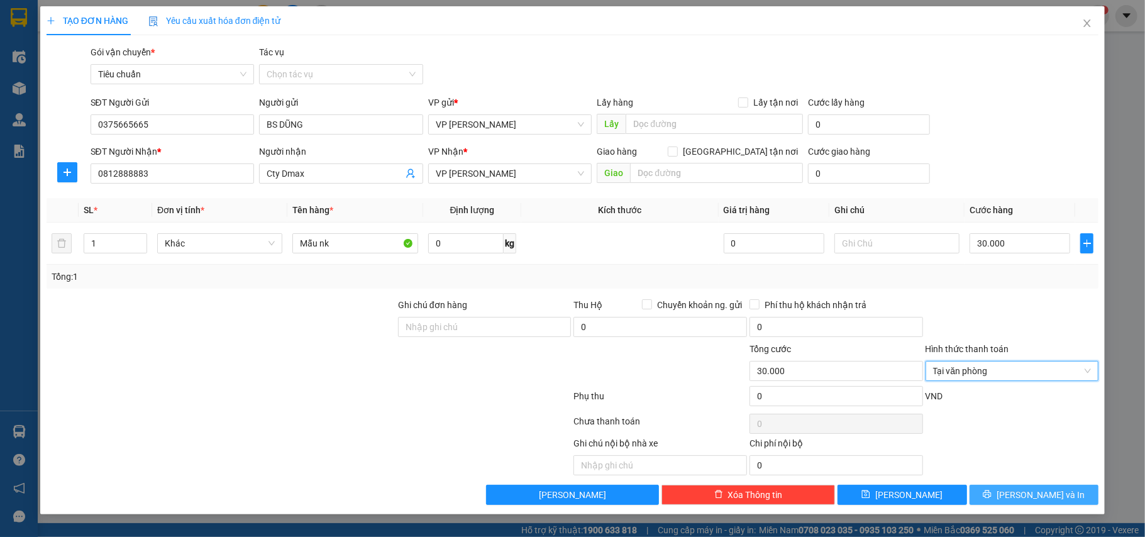
drag, startPoint x: 1047, startPoint y: 498, endPoint x: 506, endPoint y: 84, distance: 681.6
click at [1042, 494] on span "[PERSON_NAME] và In" at bounding box center [1040, 495] width 88 height 14
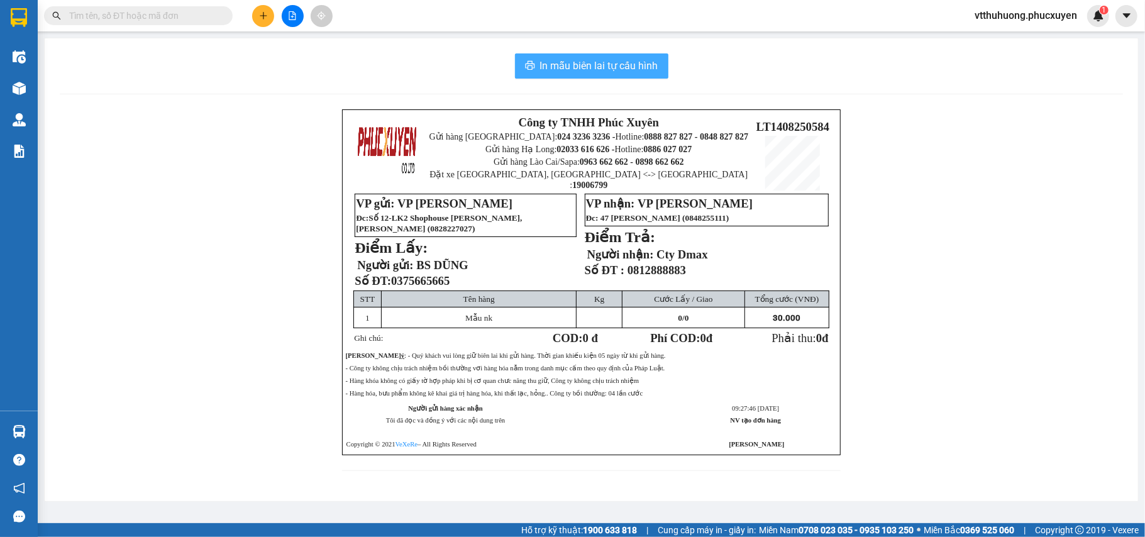
click at [564, 70] on span "In mẫu biên lai tự cấu hình" at bounding box center [599, 66] width 118 height 16
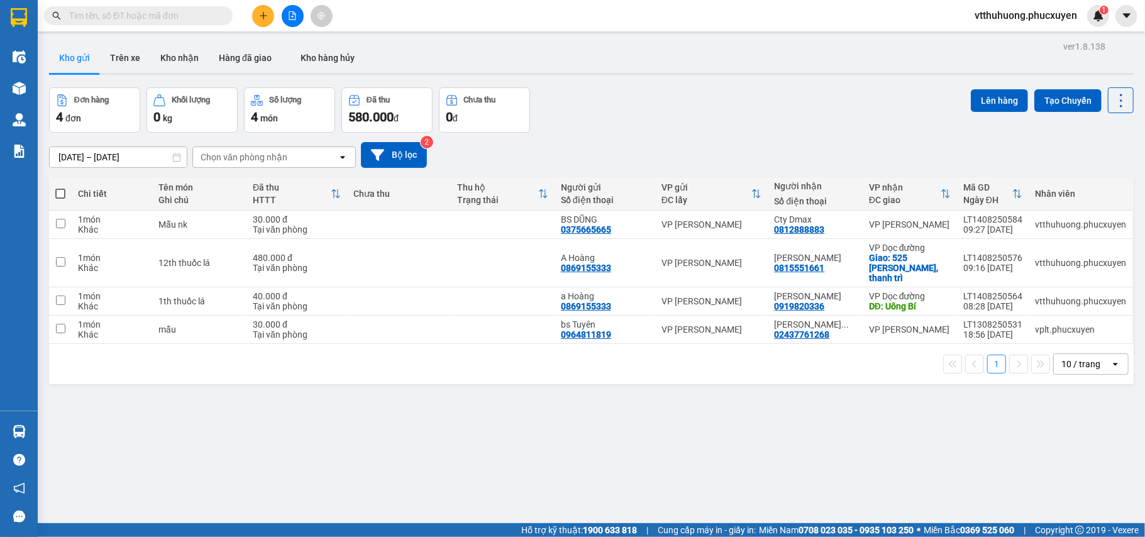
paste input "0936693269"
type input "0936693269"
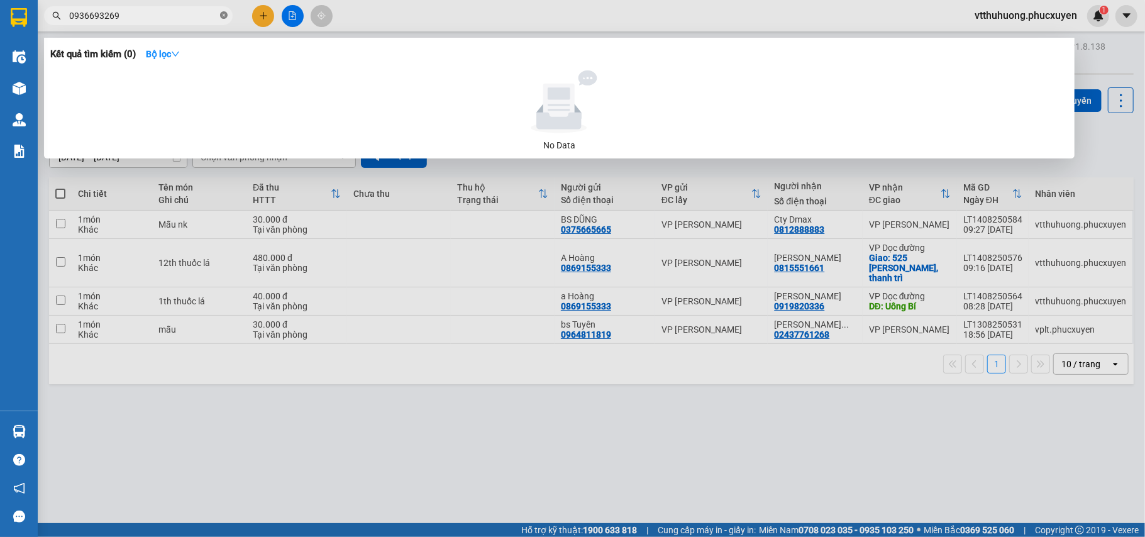
click at [222, 16] on icon "close-circle" at bounding box center [224, 15] width 8 height 8
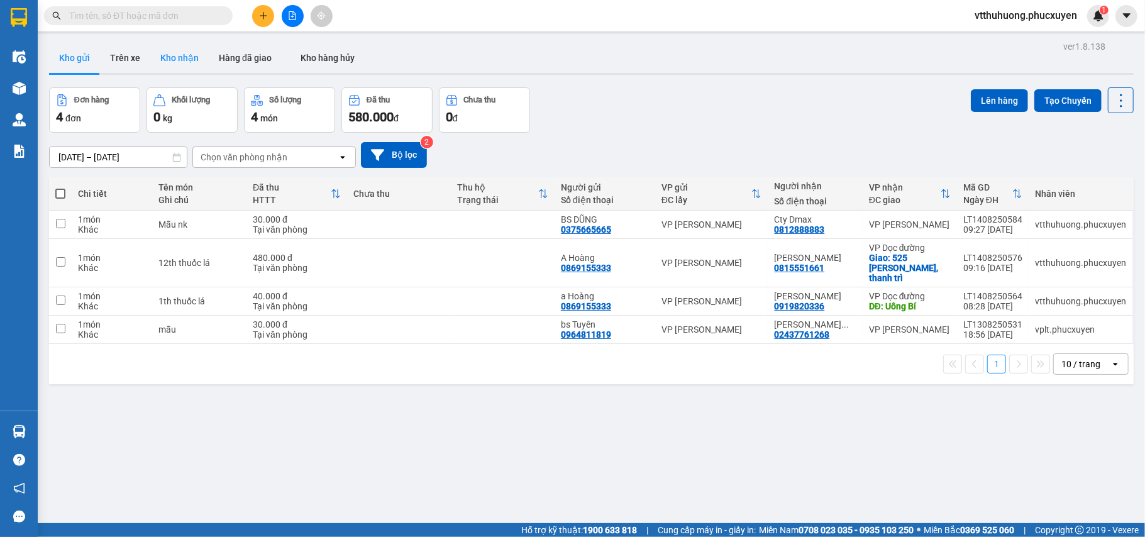
click at [179, 56] on button "Kho nhận" at bounding box center [179, 58] width 58 height 30
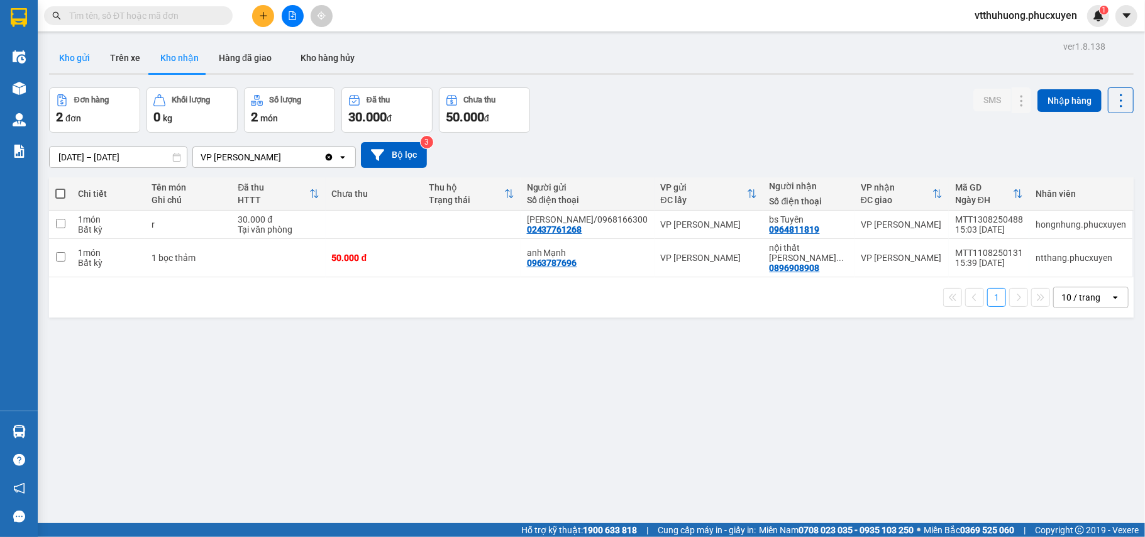
click at [74, 55] on button "Kho gửi" at bounding box center [74, 58] width 51 height 30
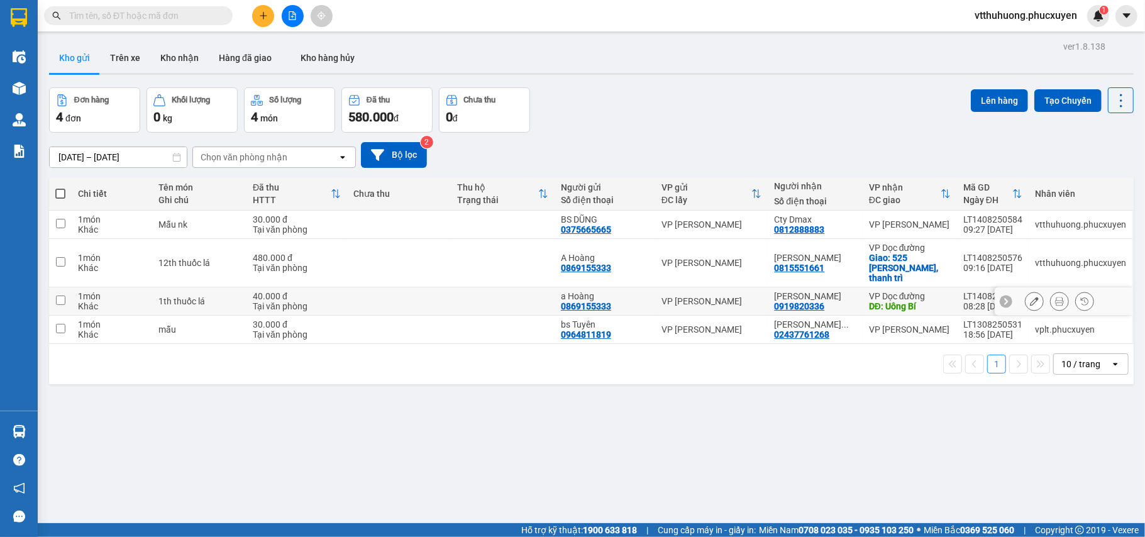
click at [1055, 297] on icon at bounding box center [1059, 301] width 9 height 9
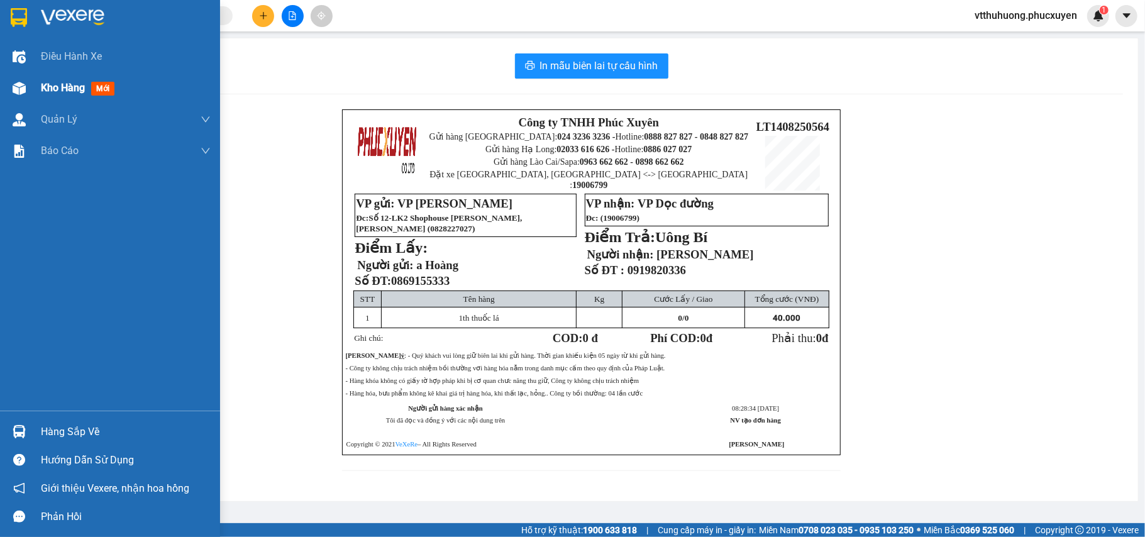
click at [60, 86] on span "Kho hàng" at bounding box center [63, 88] width 44 height 12
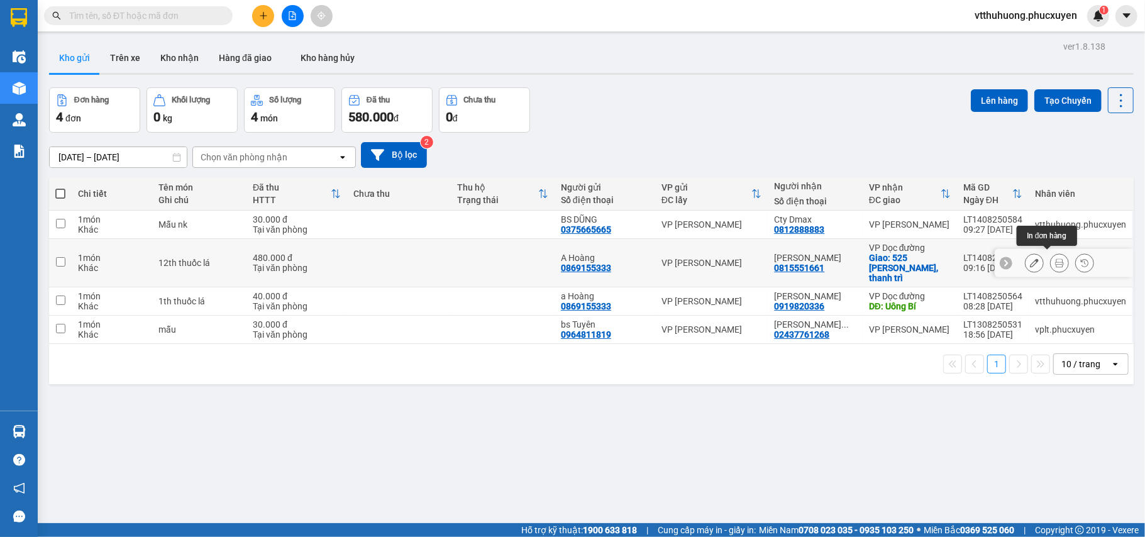
click at [1055, 260] on icon at bounding box center [1059, 262] width 9 height 9
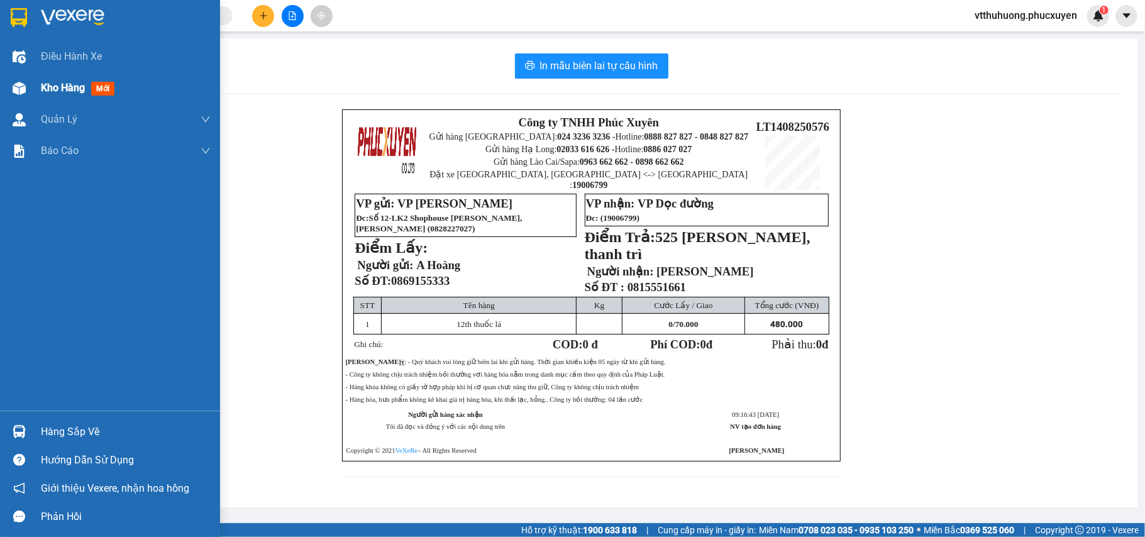
click at [69, 87] on span "Kho hàng" at bounding box center [63, 88] width 44 height 12
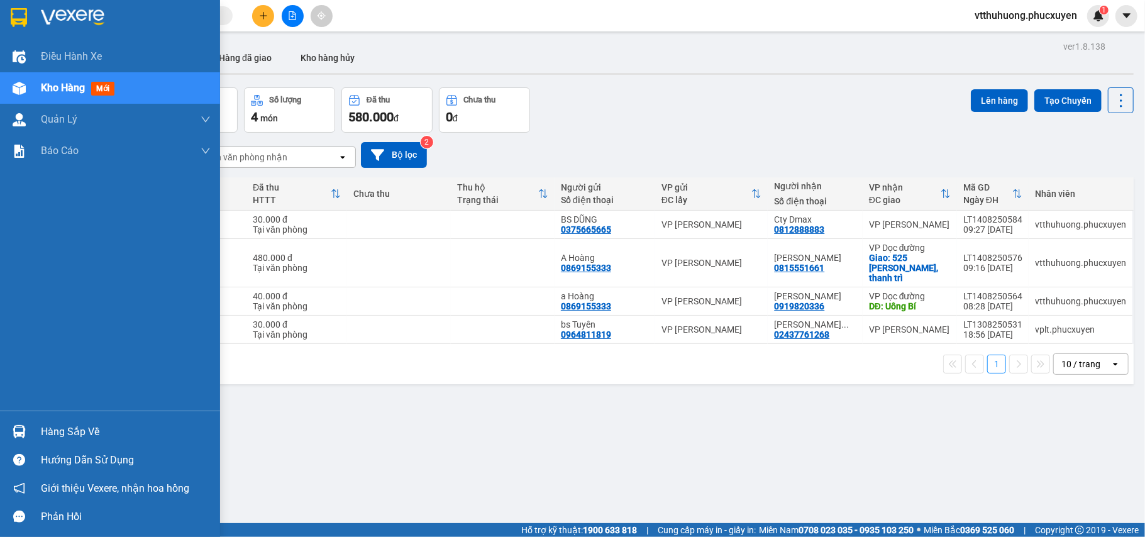
click at [64, 418] on div "Hàng sắp về" at bounding box center [110, 431] width 220 height 28
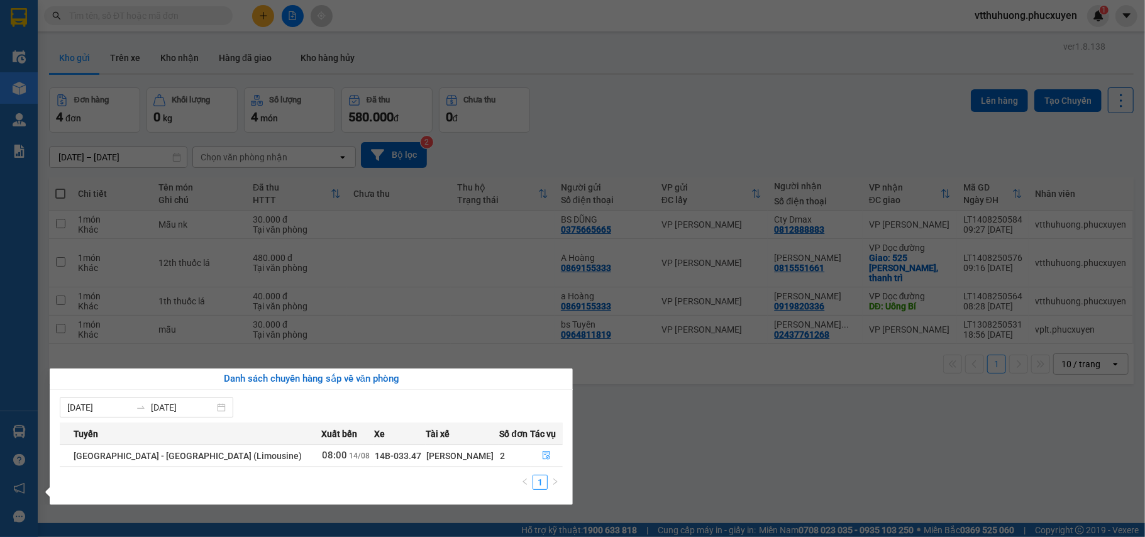
click at [629, 479] on section "Kết quả tìm kiếm ( 0 ) Bộ lọc No Data vtthuhuong.phucxuyen 1 Điều hành xe Kho h…" at bounding box center [572, 268] width 1145 height 537
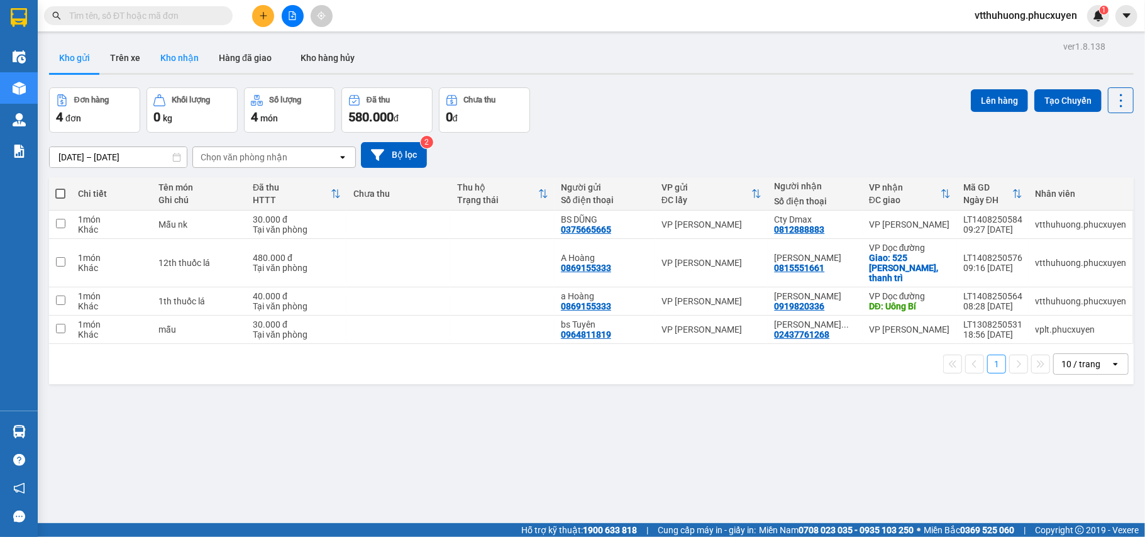
click at [172, 56] on button "Kho nhận" at bounding box center [179, 58] width 58 height 30
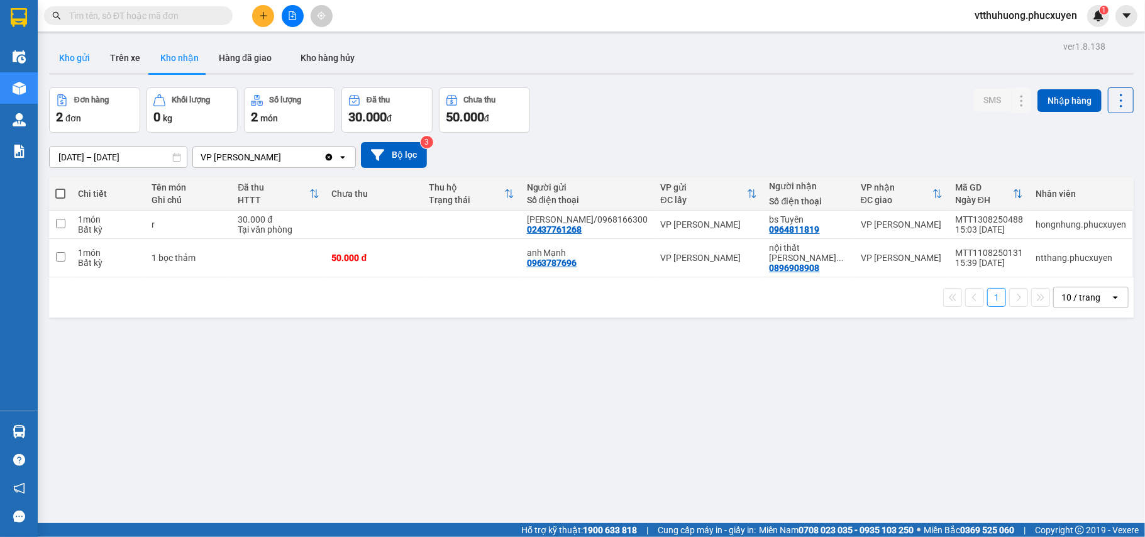
click at [73, 52] on button "Kho gửi" at bounding box center [74, 58] width 51 height 30
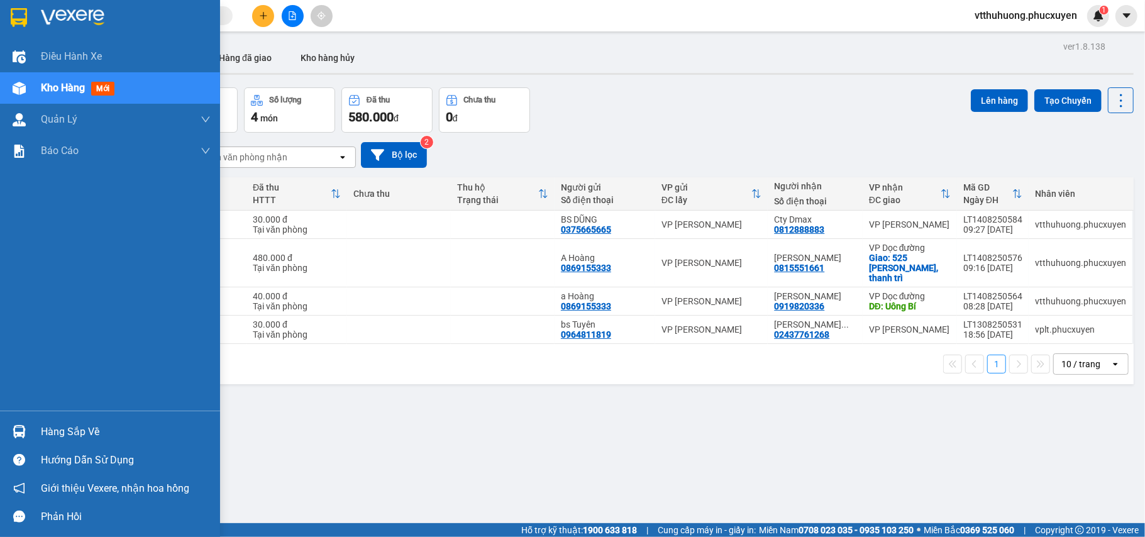
click at [75, 432] on div "Hàng sắp về" at bounding box center [126, 431] width 170 height 19
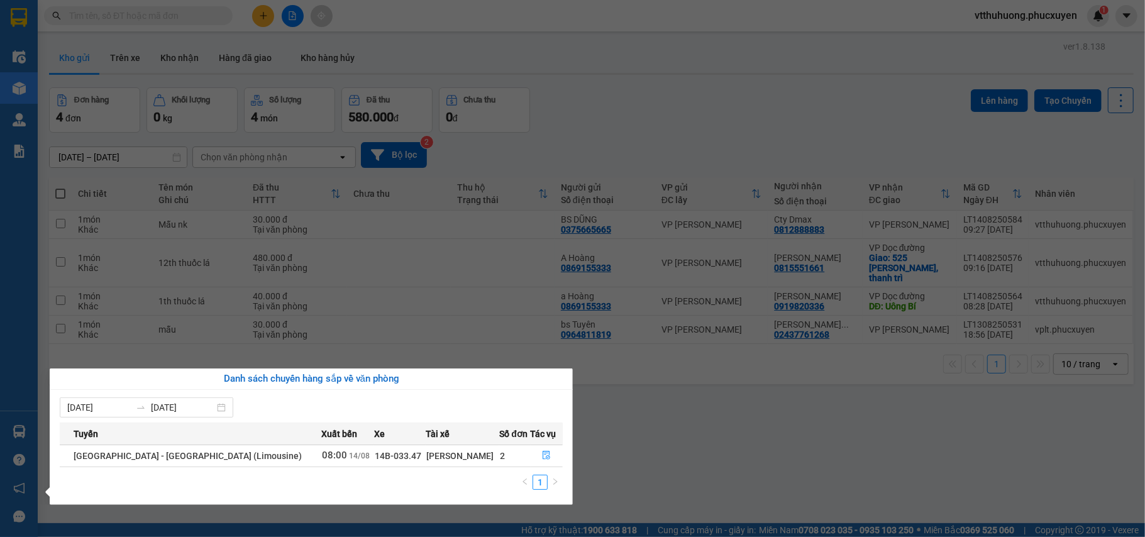
click at [735, 500] on section "Kết quả tìm kiếm ( 0 ) Bộ lọc No Data vtthuhuong.phucxuyen 1 Điều hành xe Kho h…" at bounding box center [572, 268] width 1145 height 537
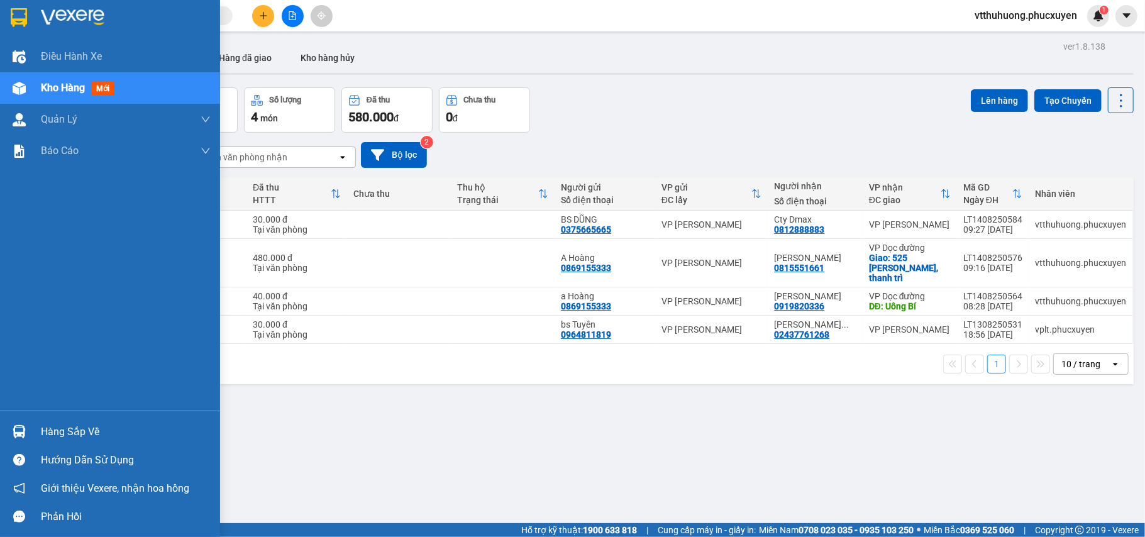
drag, startPoint x: 61, startPoint y: 426, endPoint x: 486, endPoint y: 438, distance: 425.1
click at [64, 426] on div "Hàng sắp về" at bounding box center [126, 431] width 170 height 19
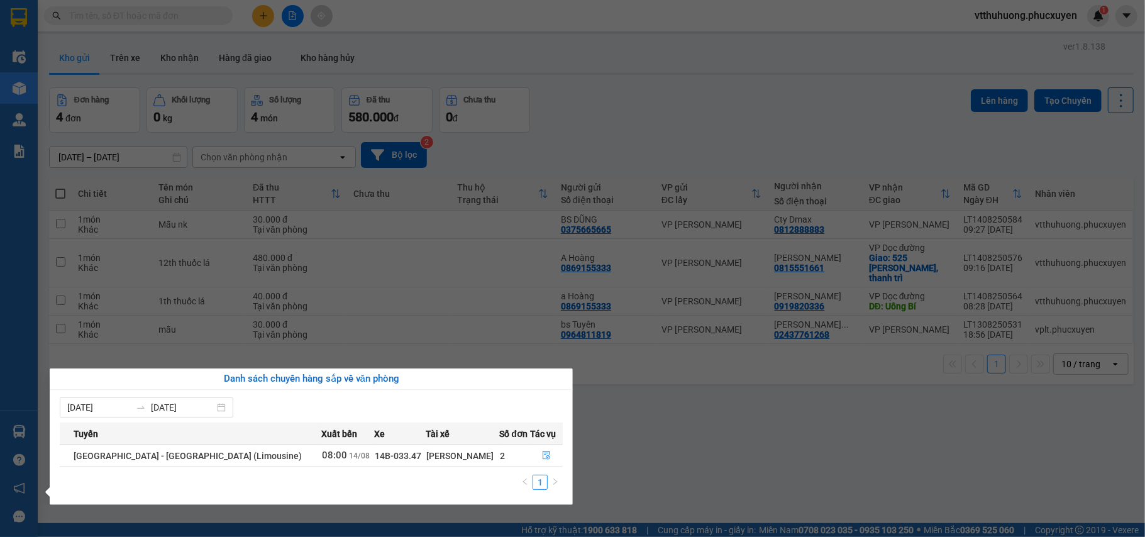
click at [619, 446] on section "Kết quả tìm kiếm ( 0 ) Bộ lọc No Data vtthuhuong.phucxuyen 1 Điều hành xe Kho h…" at bounding box center [572, 268] width 1145 height 537
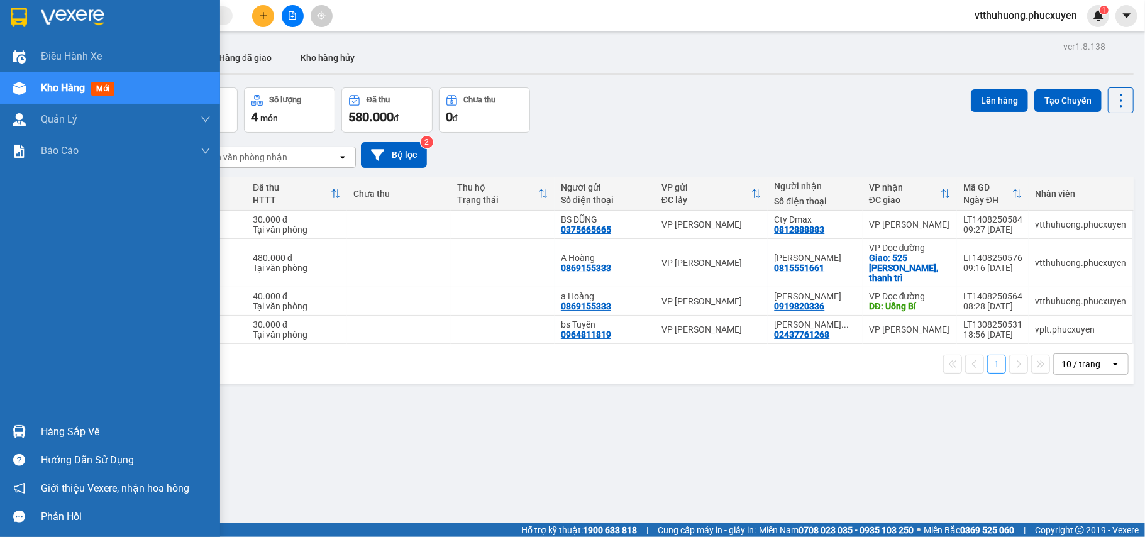
click at [69, 421] on div "Hàng sắp về" at bounding box center [110, 431] width 220 height 28
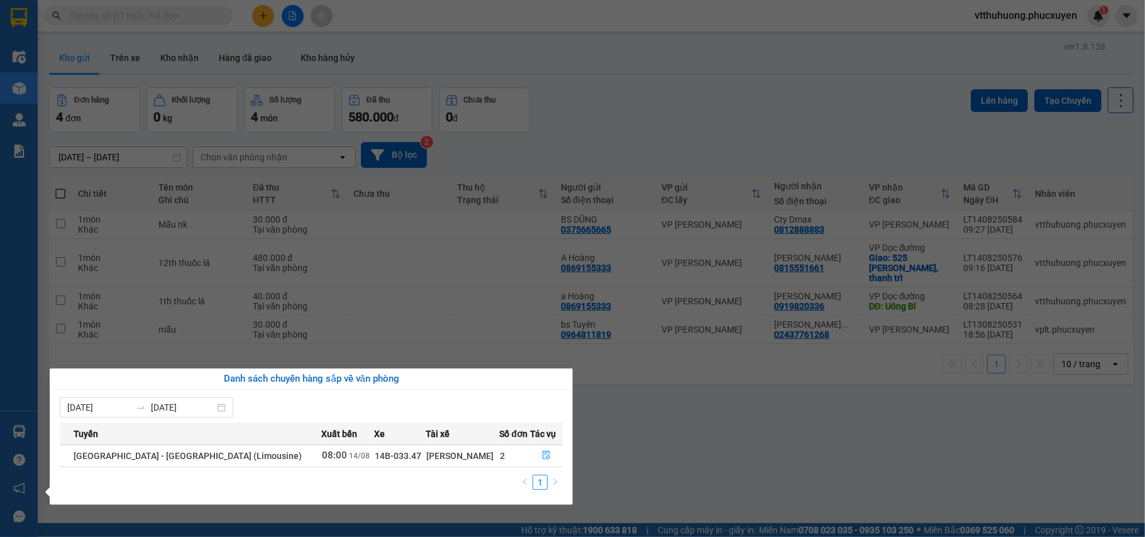
click at [649, 448] on section "Kết quả tìm kiếm ( 0 ) Bộ lọc No Data vtthuhuong.phucxuyen 1 Điều hành xe Kho h…" at bounding box center [572, 268] width 1145 height 537
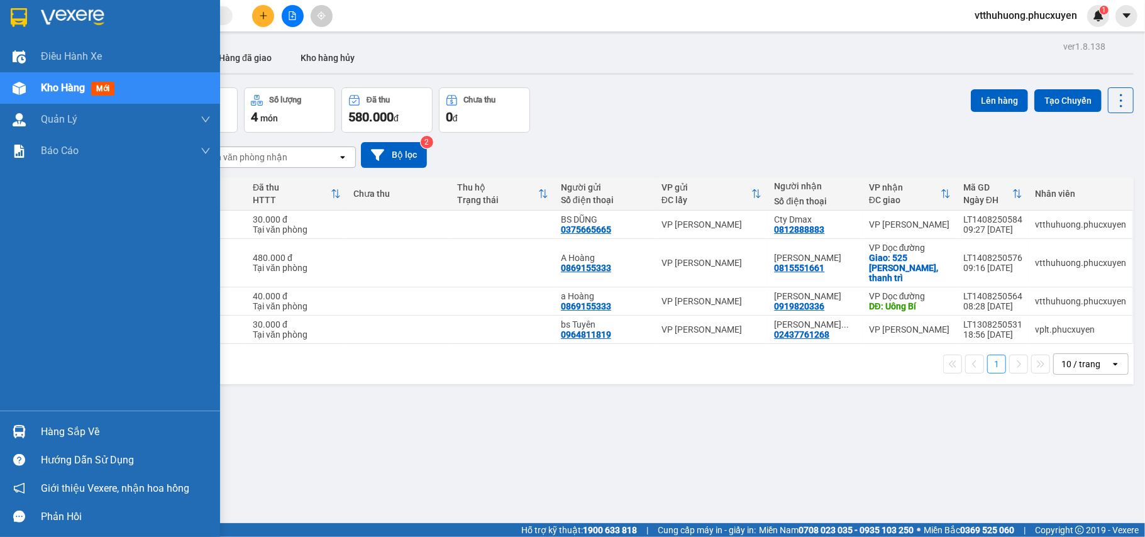
click at [91, 429] on div "Hàng sắp về" at bounding box center [126, 431] width 170 height 19
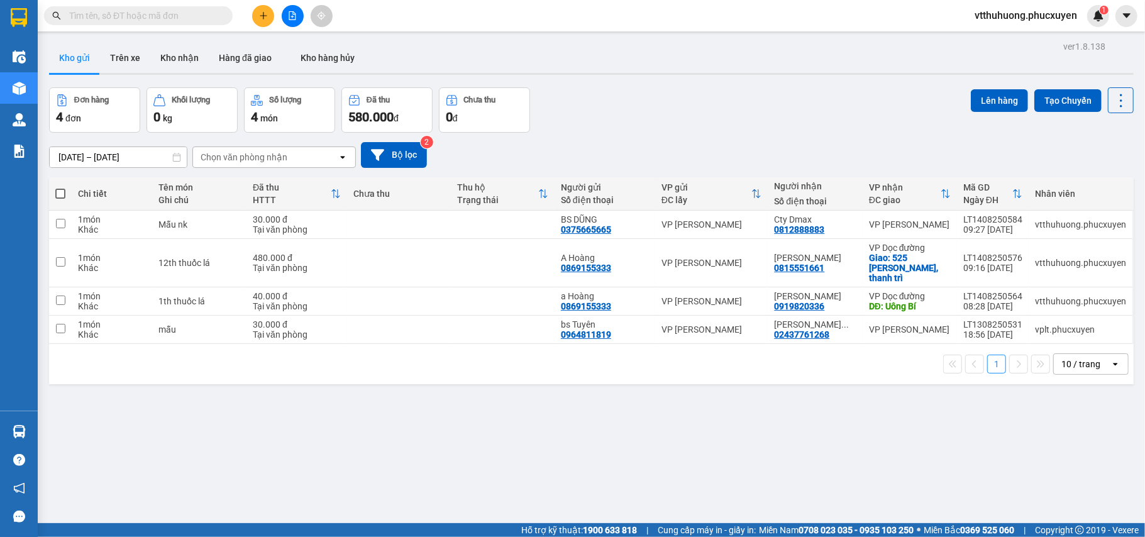
click at [705, 446] on section "Kết quả tìm kiếm ( 0 ) Bộ lọc No Data vtthuhuong.phucxuyen 1 Điều hành xe Kho h…" at bounding box center [572, 268] width 1145 height 537
click at [289, 16] on icon "file-add" at bounding box center [292, 15] width 7 height 9
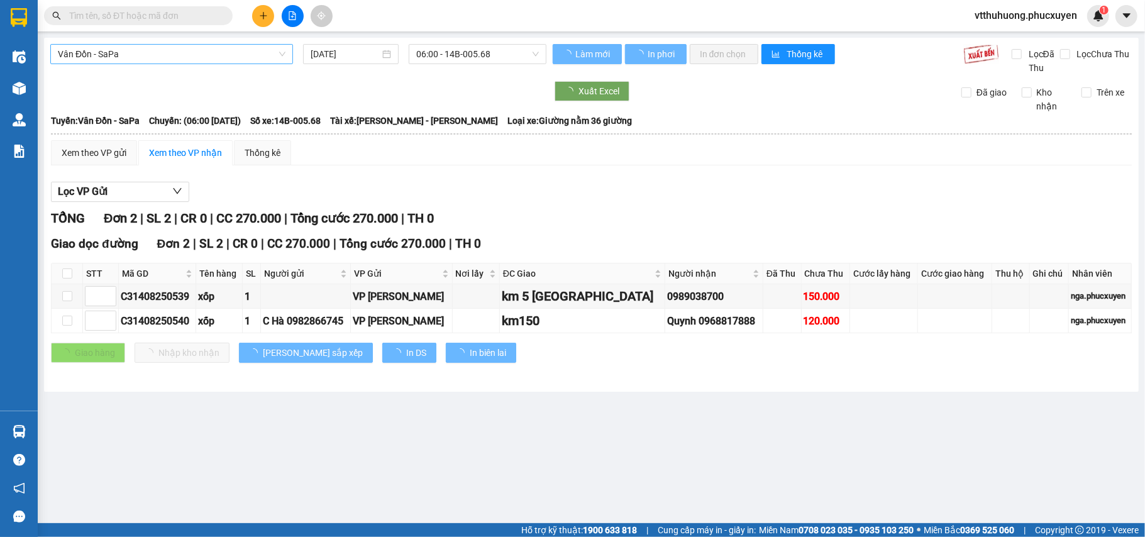
click at [172, 52] on span "Vân Đồn - SaPa" at bounding box center [172, 54] width 228 height 19
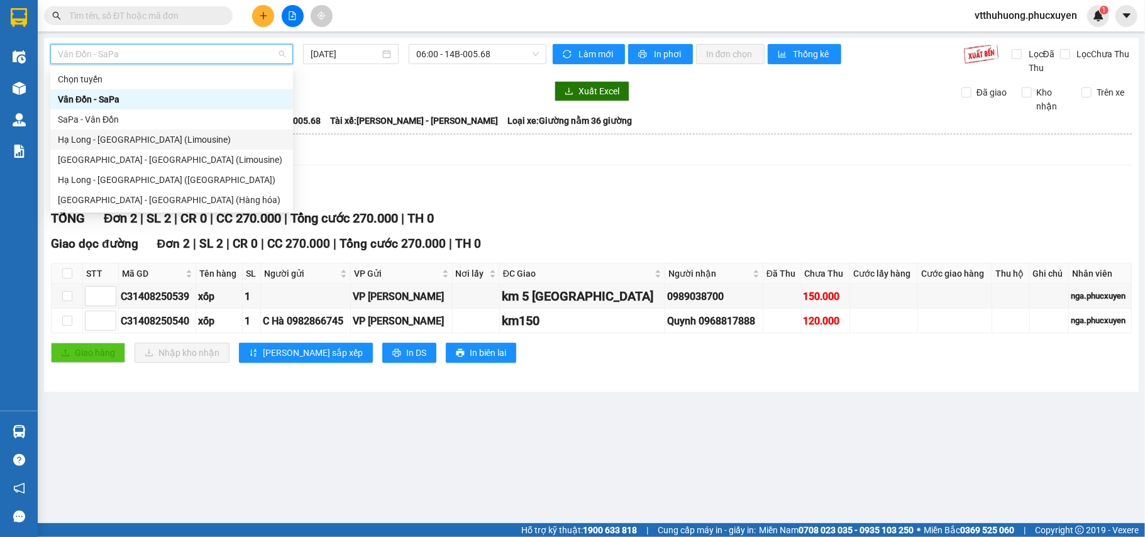
drag, startPoint x: 142, startPoint y: 138, endPoint x: 187, endPoint y: 101, distance: 58.9
click at [142, 138] on div "Hạ Long - [GEOGRAPHIC_DATA] (Limousine)" at bounding box center [172, 140] width 228 height 14
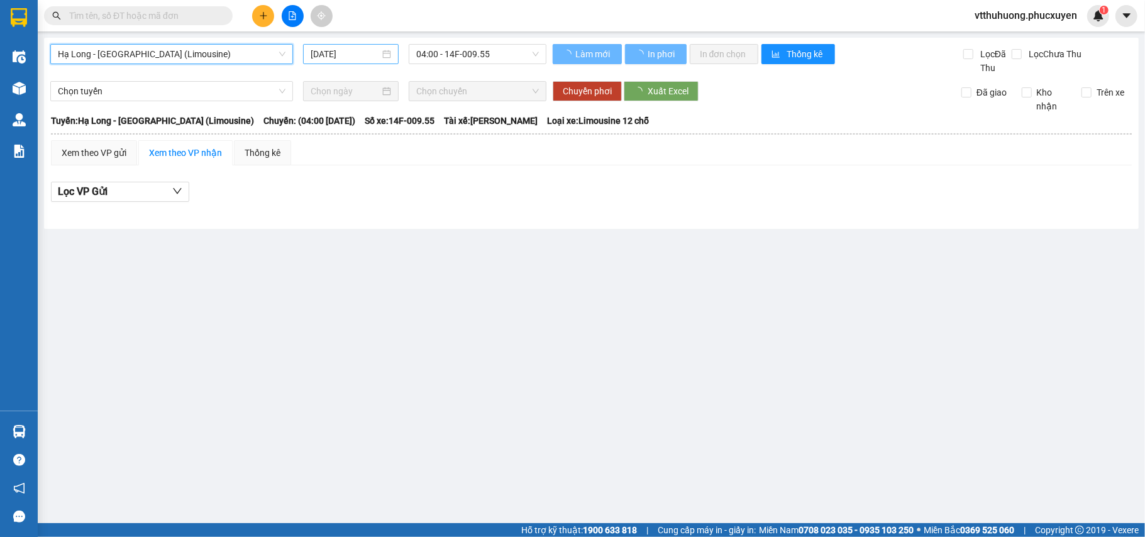
click at [362, 53] on input "[DATE]" at bounding box center [345, 54] width 69 height 14
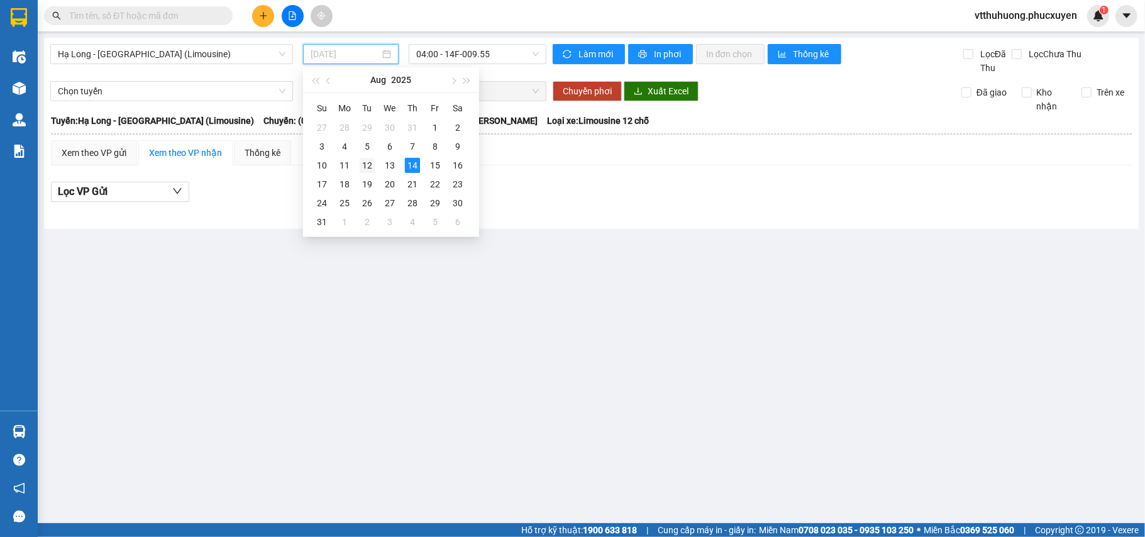
click at [363, 164] on div "12" at bounding box center [367, 165] width 15 height 15
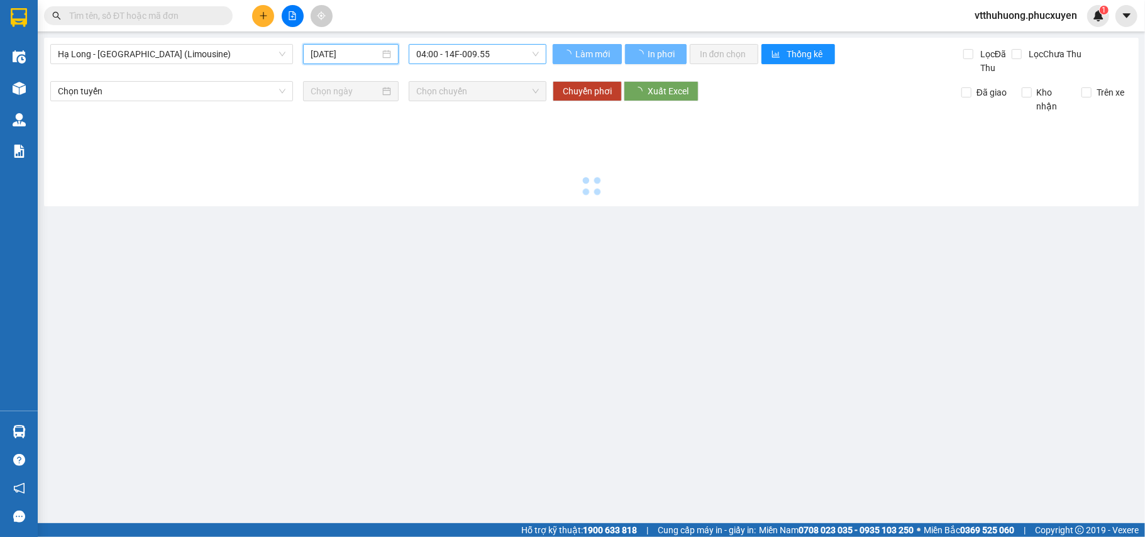
type input "12/08/2025"
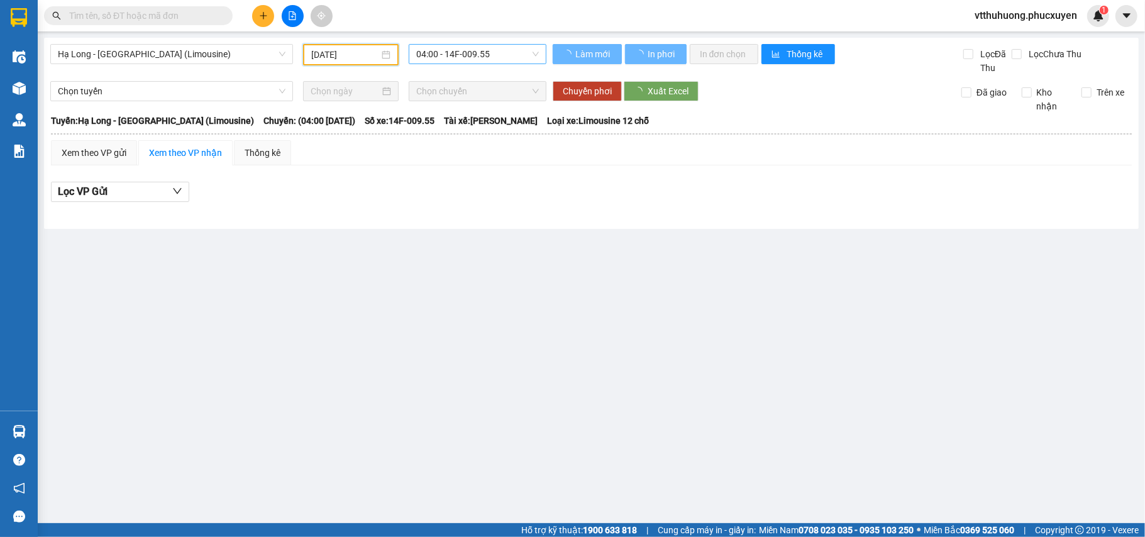
click at [511, 58] on span "04:00 - 14F-009.55" at bounding box center [477, 54] width 123 height 19
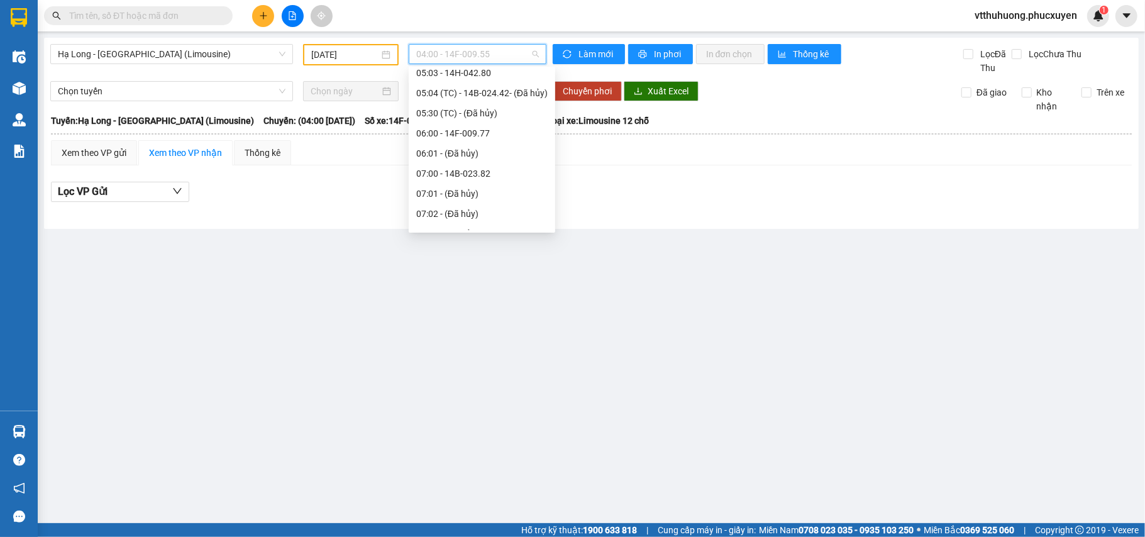
scroll to position [335, 0]
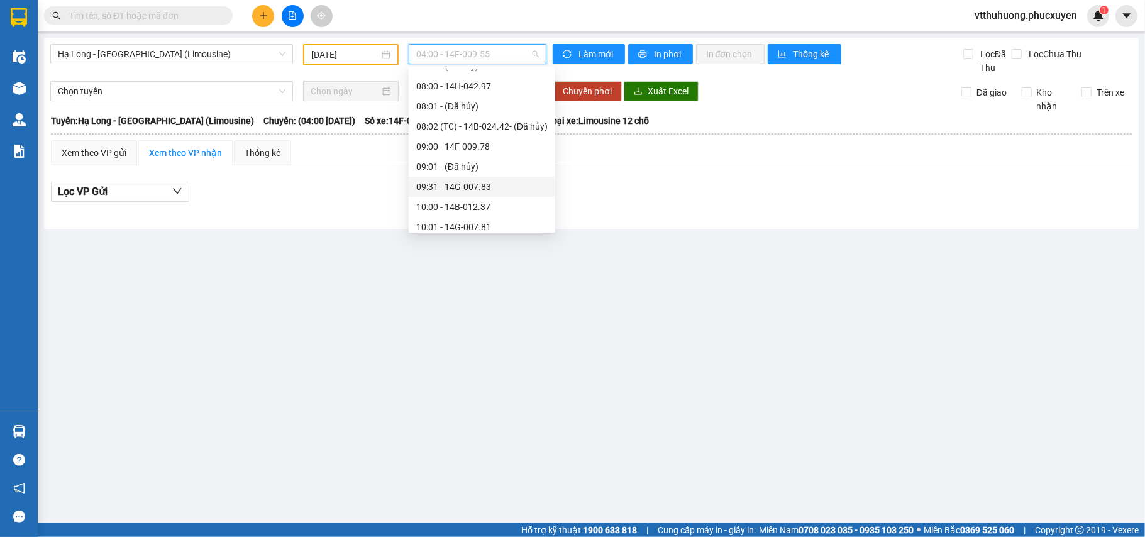
click at [485, 185] on div "09:31 - 14G-007.83" at bounding box center [481, 187] width 131 height 14
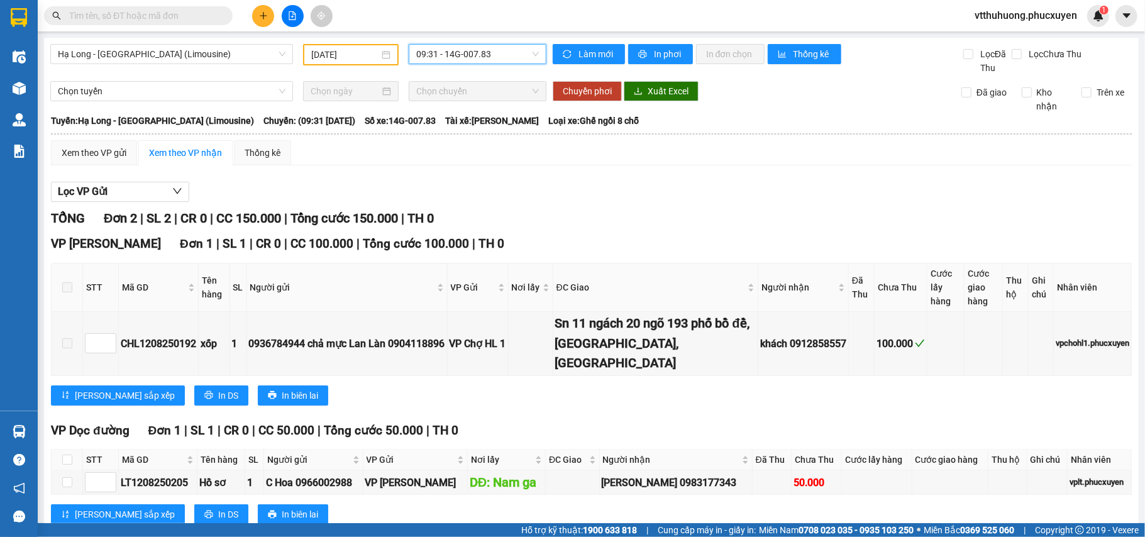
scroll to position [38, 0]
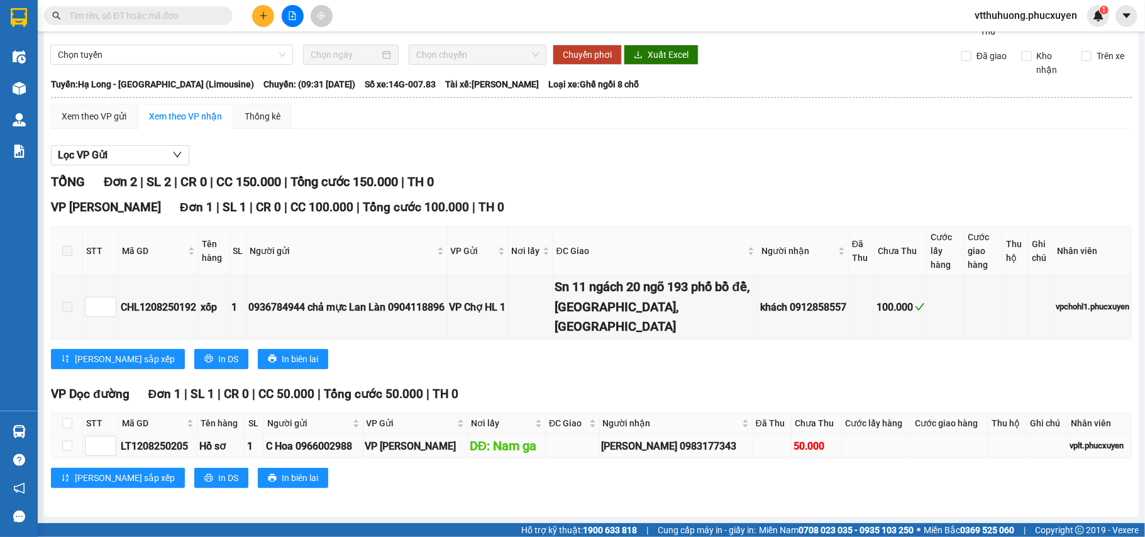
click at [166, 440] on div "LT1208250205" at bounding box center [158, 446] width 74 height 16
copy div "LT1208250205"
click at [85, 16] on input "text" at bounding box center [143, 16] width 148 height 14
paste input "LT1208250205"
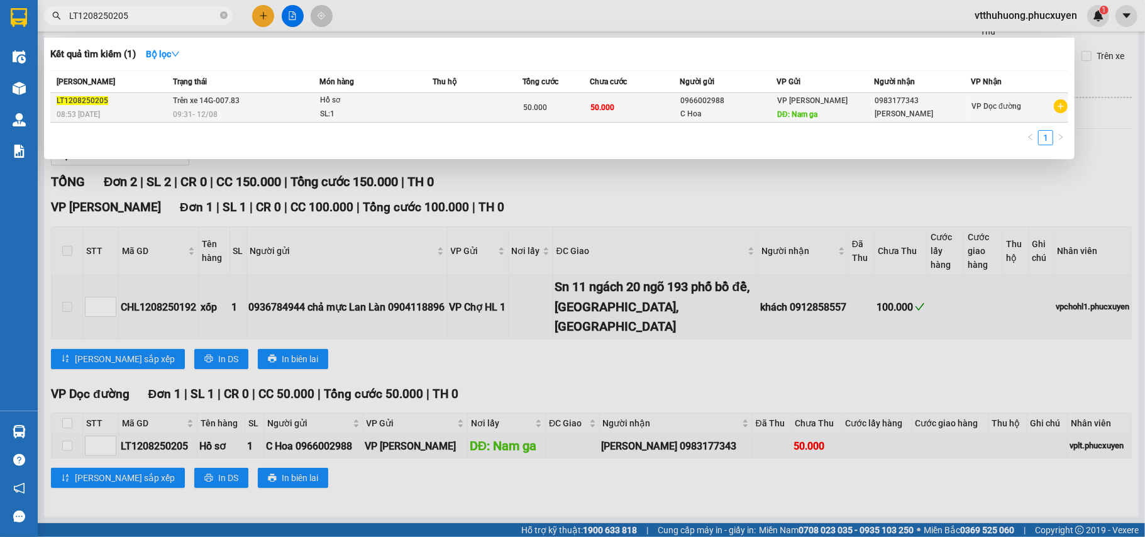
type input "LT1208250205"
click at [250, 107] on div "09:31 - 12/08" at bounding box center [246, 114] width 146 height 14
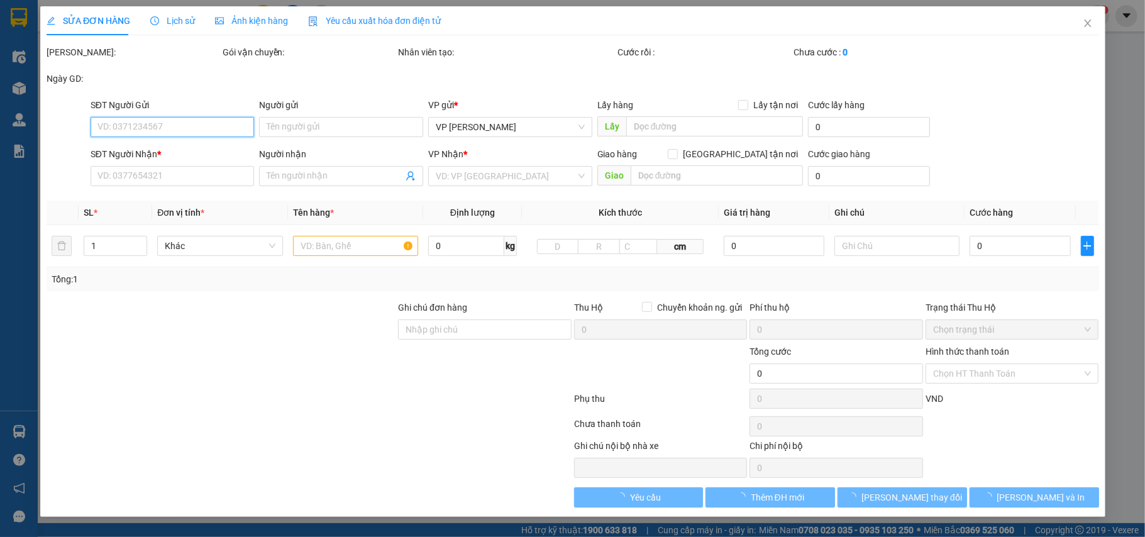
type input "0966002988"
type input "C Hoa"
type input "Nam ga"
type input "0983177343"
type input "Hoàng Anh"
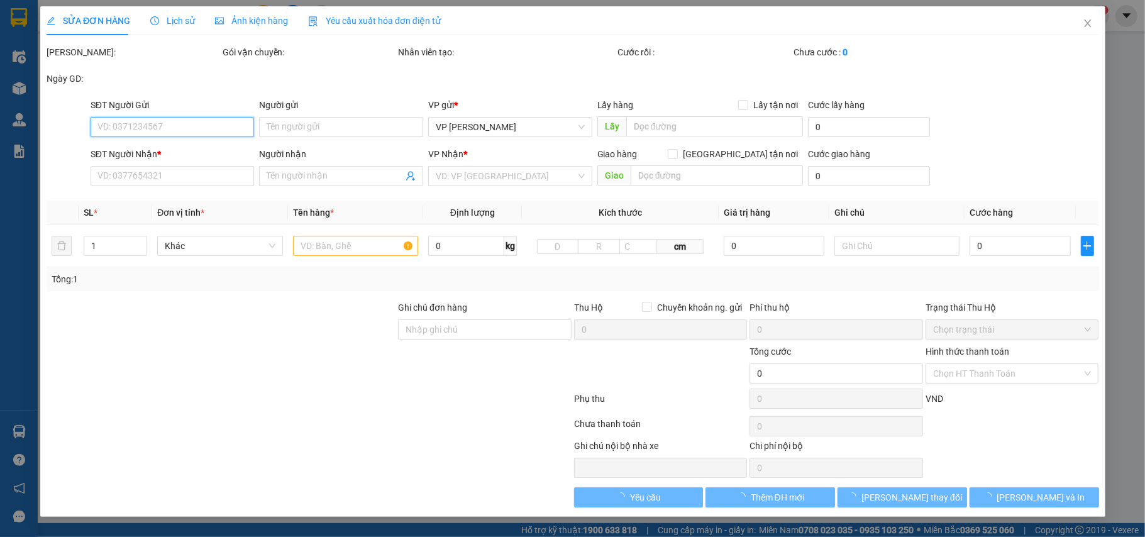
type input "50.000"
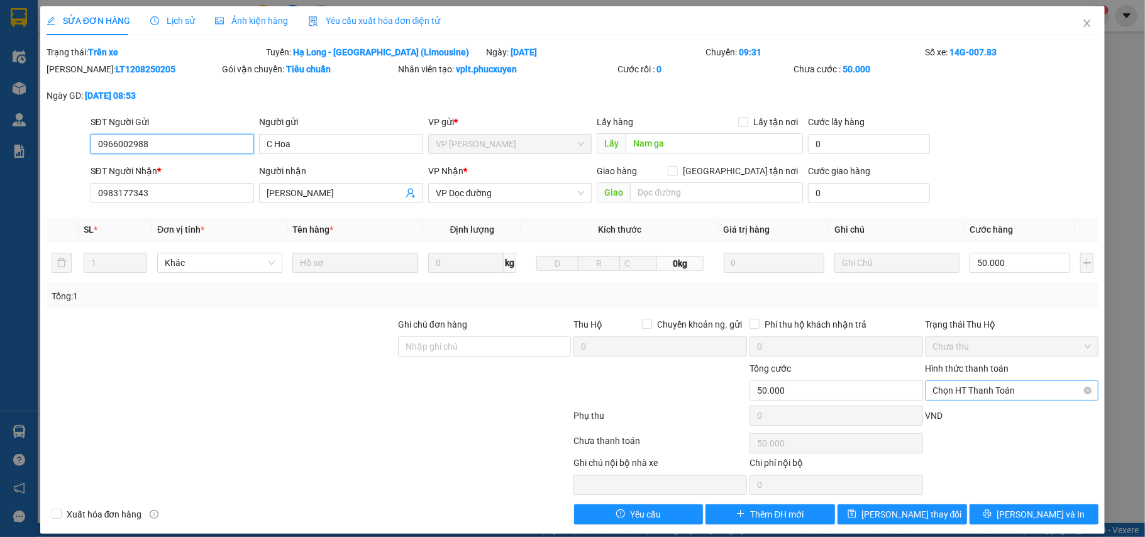
click at [963, 392] on span "Chọn HT Thanh Toán" at bounding box center [1012, 390] width 158 height 19
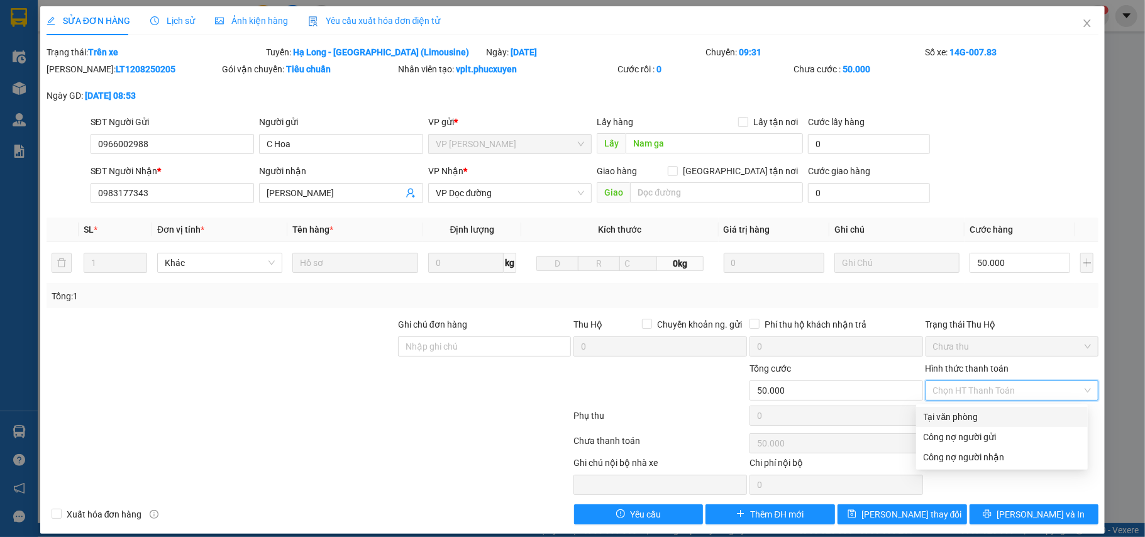
click at [956, 412] on div "Tại văn phòng" at bounding box center [1001, 417] width 157 height 14
type input "0"
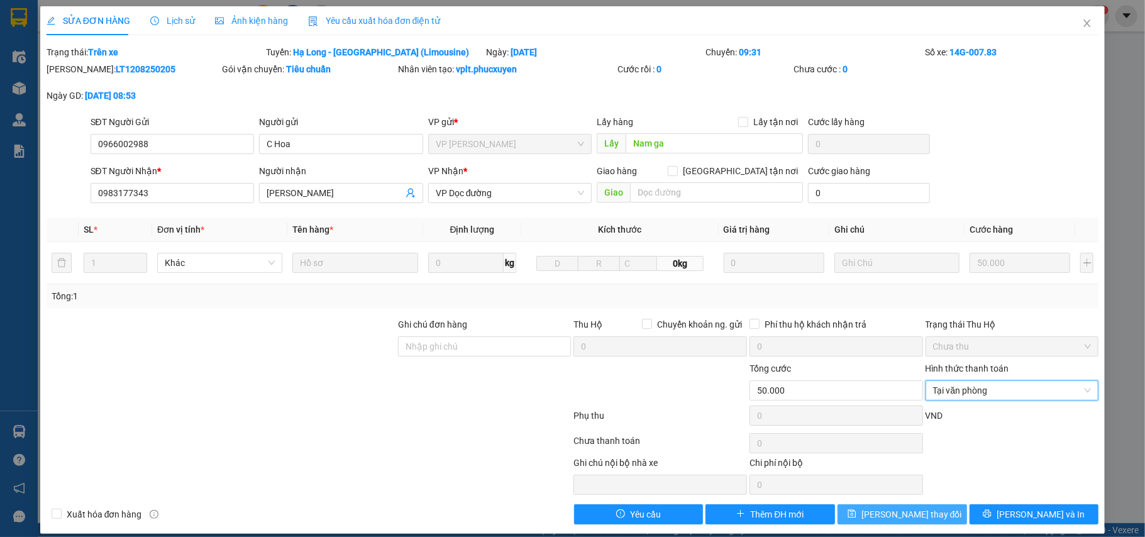
click at [893, 521] on span "[PERSON_NAME] thay đổi" at bounding box center [911, 514] width 101 height 14
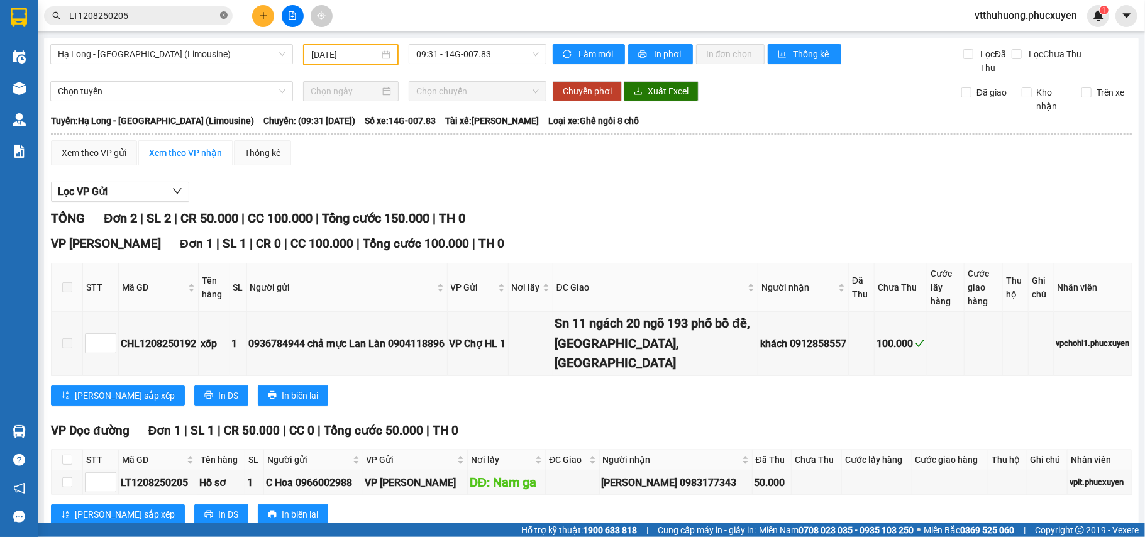
click at [226, 16] on icon "close-circle" at bounding box center [224, 15] width 8 height 8
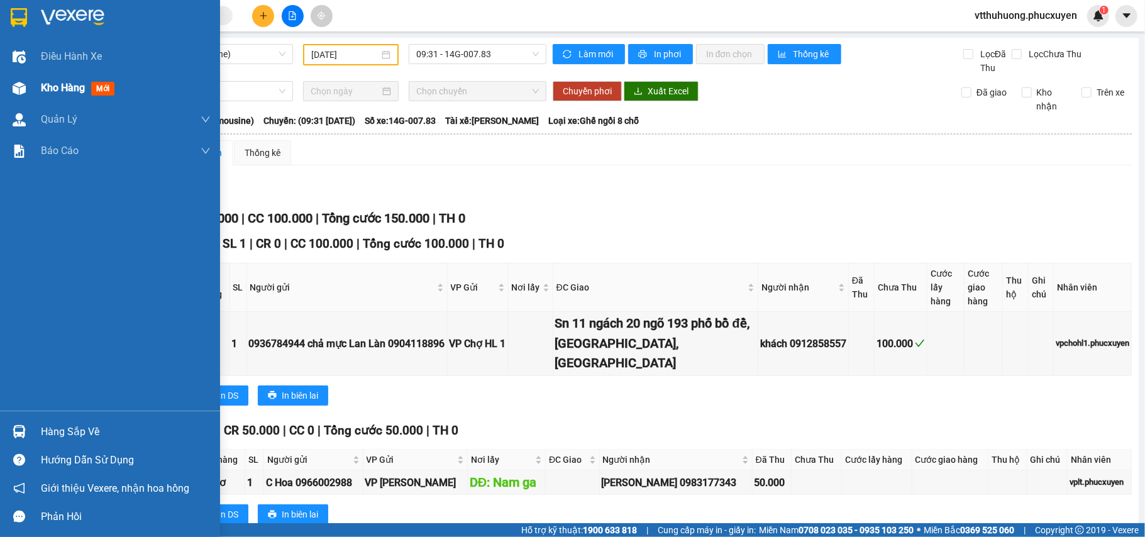
click at [43, 89] on span "Kho hàng" at bounding box center [63, 88] width 44 height 12
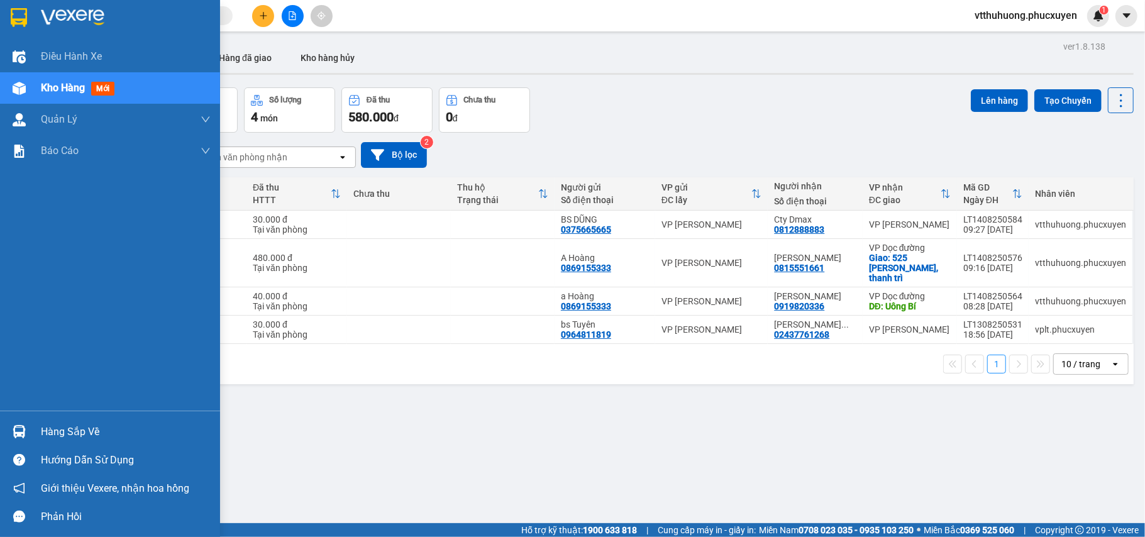
drag, startPoint x: 69, startPoint y: 440, endPoint x: 510, endPoint y: 393, distance: 444.4
click at [69, 440] on div "Hàng sắp về" at bounding box center [126, 431] width 170 height 19
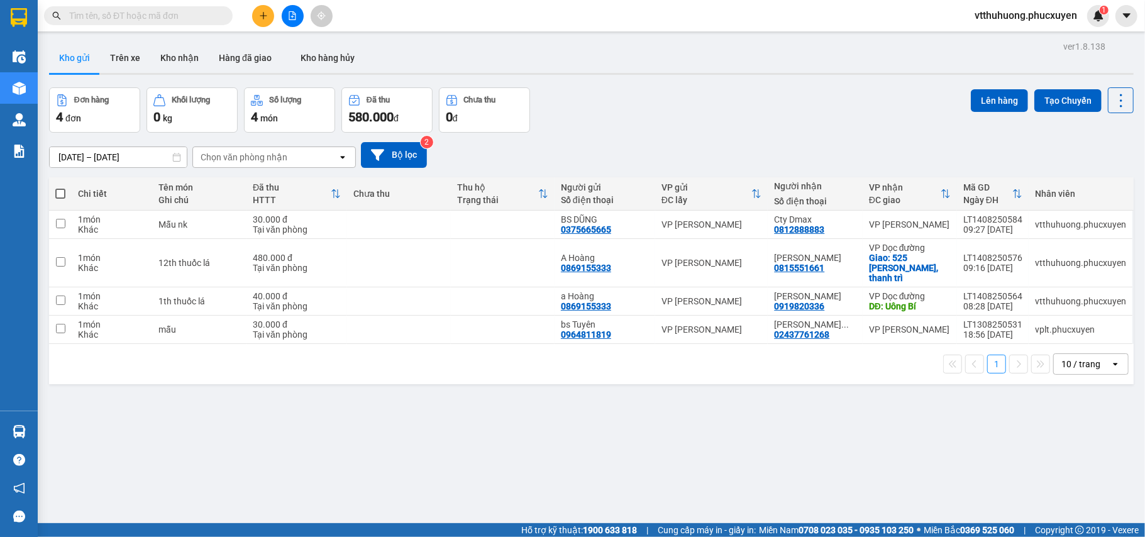
drag, startPoint x: 614, startPoint y: 461, endPoint x: 518, endPoint y: 493, distance: 100.8
click at [614, 463] on section "Kết quả tìm kiếm ( 1 ) Bộ lọc Mã ĐH Trạng thái Món hàng Thu hộ Tổng cước Chưa c…" at bounding box center [572, 268] width 1145 height 537
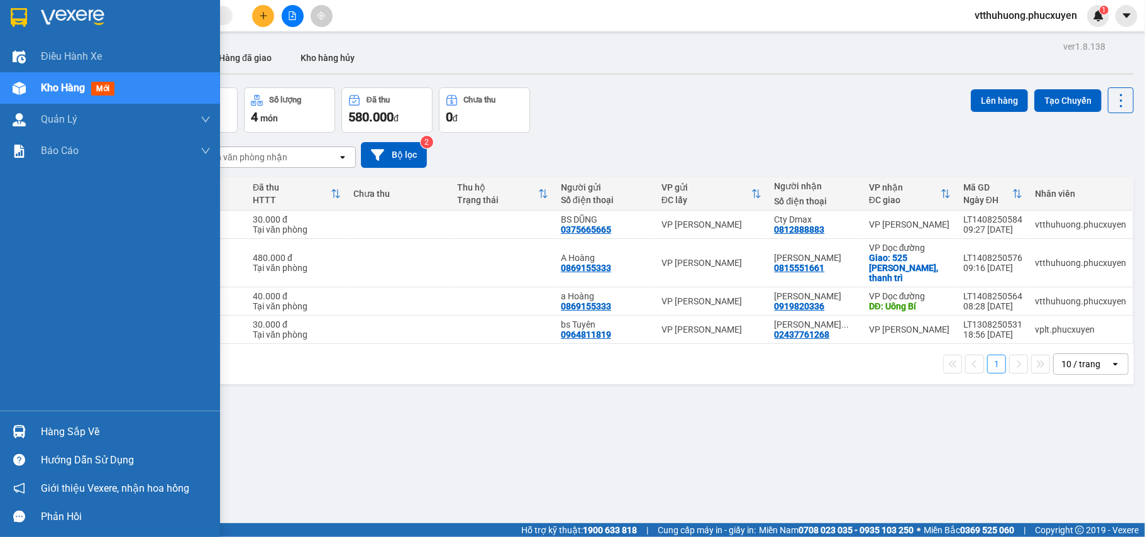
drag, startPoint x: 59, startPoint y: 426, endPoint x: 317, endPoint y: 439, distance: 258.7
click at [60, 426] on div "Hàng sắp về" at bounding box center [126, 431] width 170 height 19
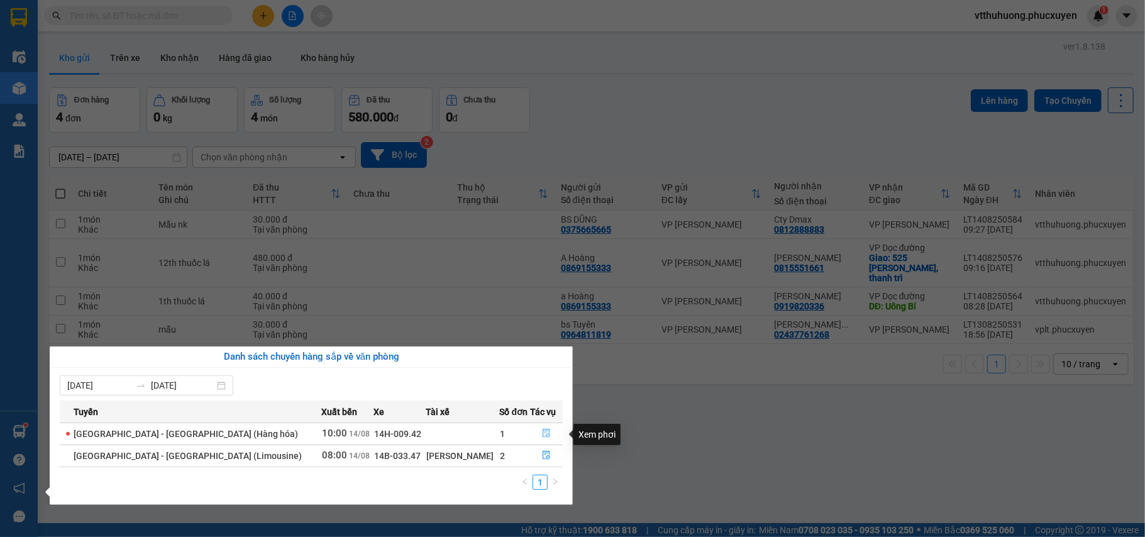
click at [534, 433] on button "button" at bounding box center [546, 434] width 31 height 20
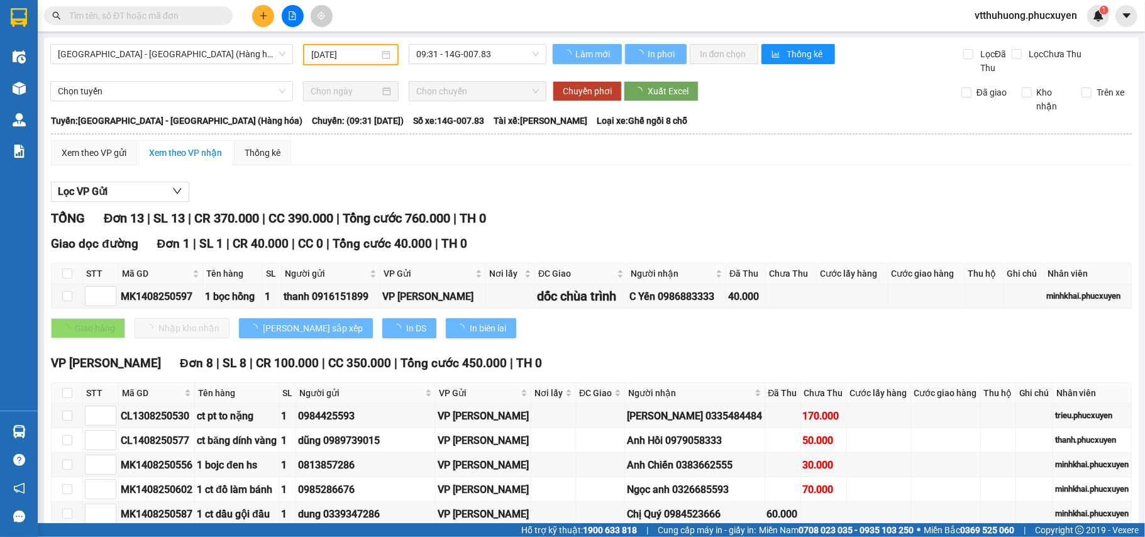
type input "[DATE]"
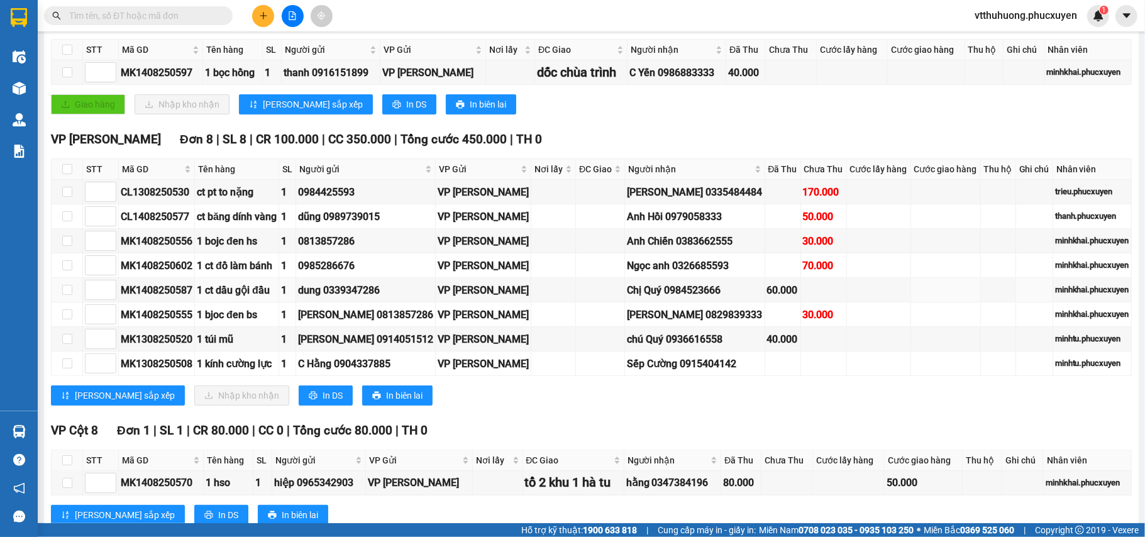
scroll to position [167, 0]
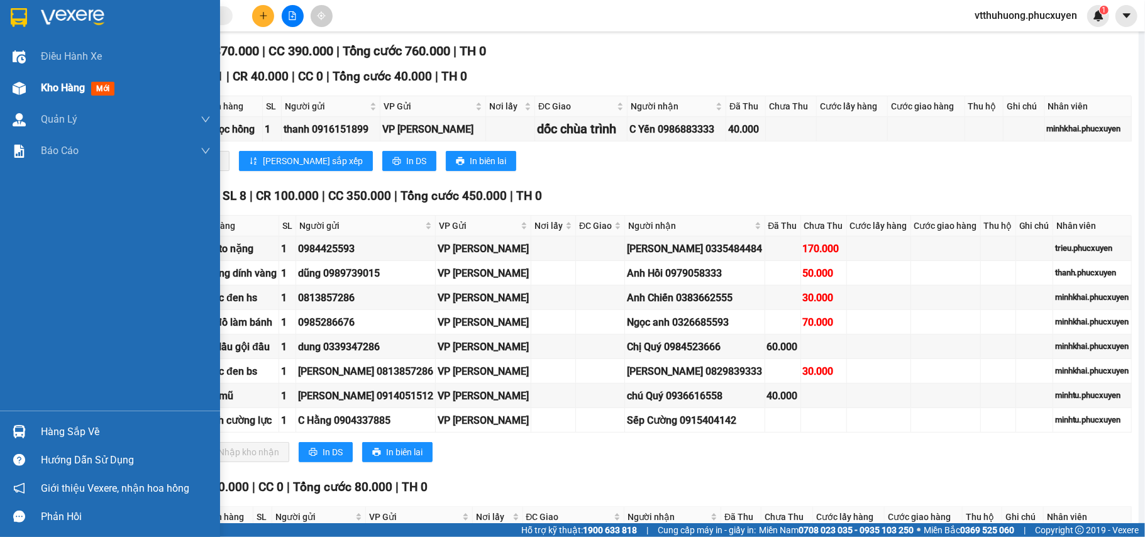
click at [57, 87] on span "Kho hàng" at bounding box center [63, 88] width 44 height 12
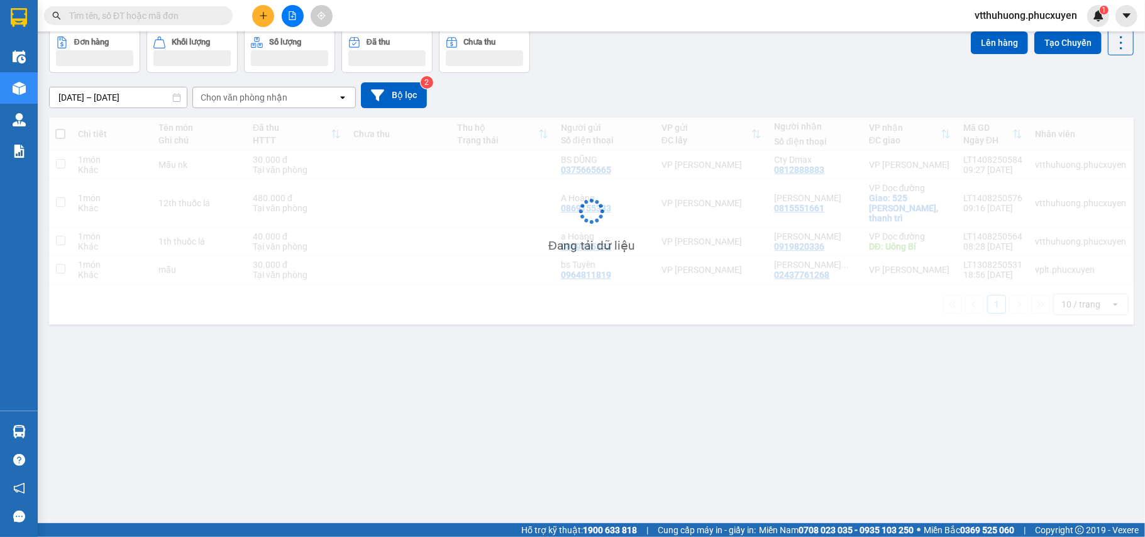
scroll to position [58, 0]
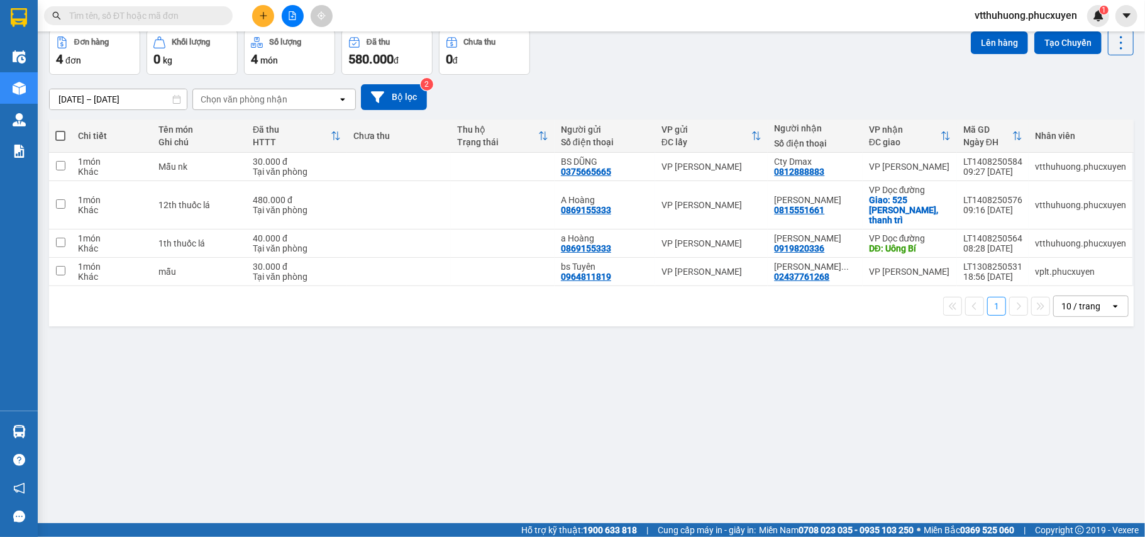
drag, startPoint x: 642, startPoint y: 388, endPoint x: 307, endPoint y: 524, distance: 360.7
click at [639, 388] on div "ver 1.8.138 Kho gửi Trên xe Kho nhận Hàng đã giao Kho hàng hủy Đơn hàng 4 đơn K…" at bounding box center [591, 248] width 1094 height 537
click at [622, 370] on div "ver 1.8.138 Kho gửi Trên xe Kho nhận Hàng đã giao Kho hàng hủy Đơn hàng 4 đơn K…" at bounding box center [591, 248] width 1094 height 537
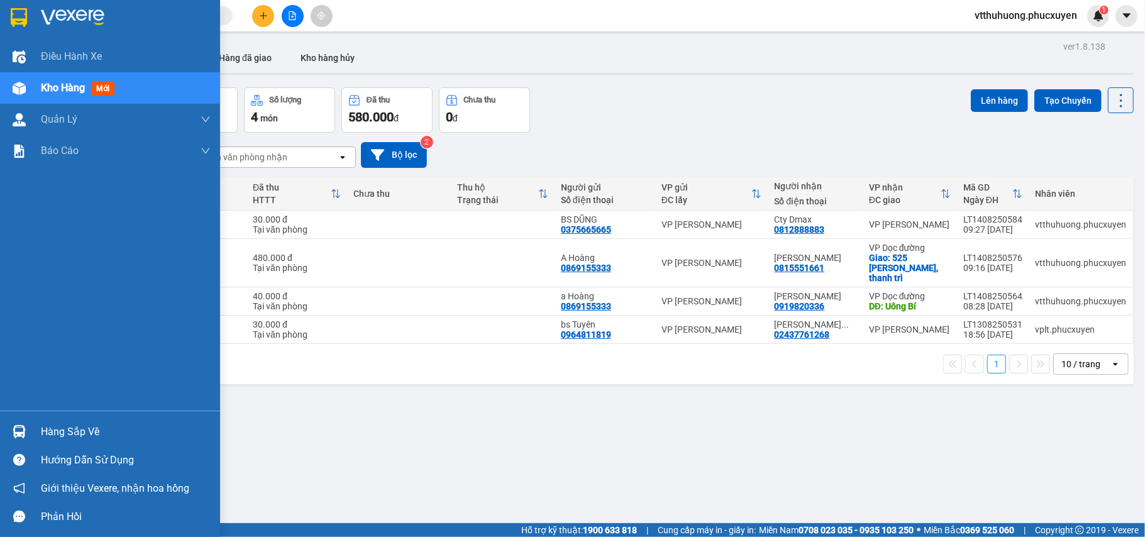
click at [58, 439] on div "Hàng sắp về" at bounding box center [126, 431] width 170 height 19
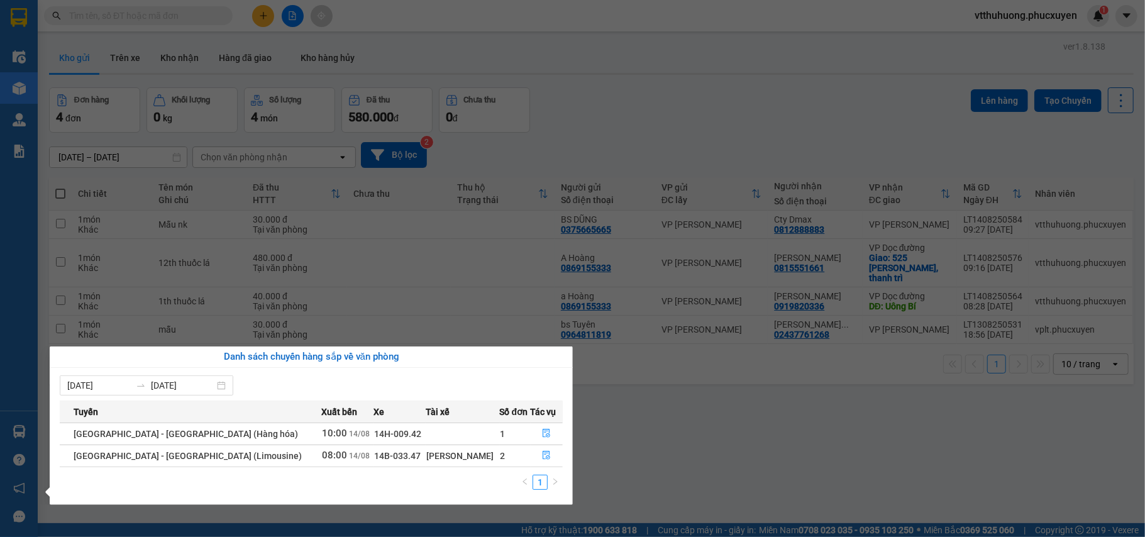
click at [750, 414] on section "Kết quả tìm kiếm ( 1 ) Bộ lọc Mã ĐH Trạng thái Món hàng Thu hộ Tổng cước Chưa c…" at bounding box center [572, 268] width 1145 height 537
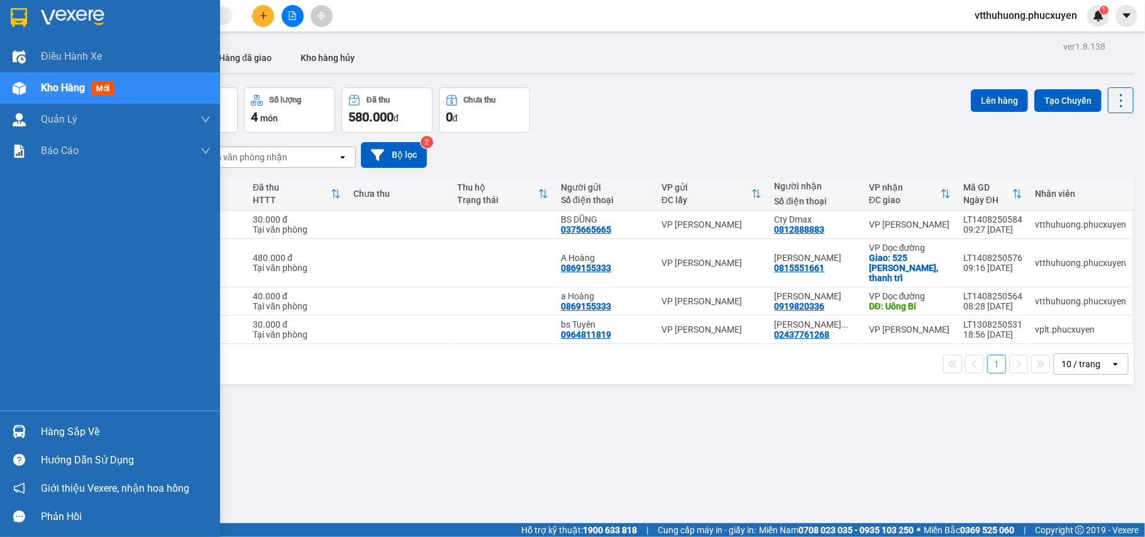
drag, startPoint x: 73, startPoint y: 426, endPoint x: 629, endPoint y: 426, distance: 555.7
click at [79, 426] on div "Hàng sắp về" at bounding box center [126, 431] width 170 height 19
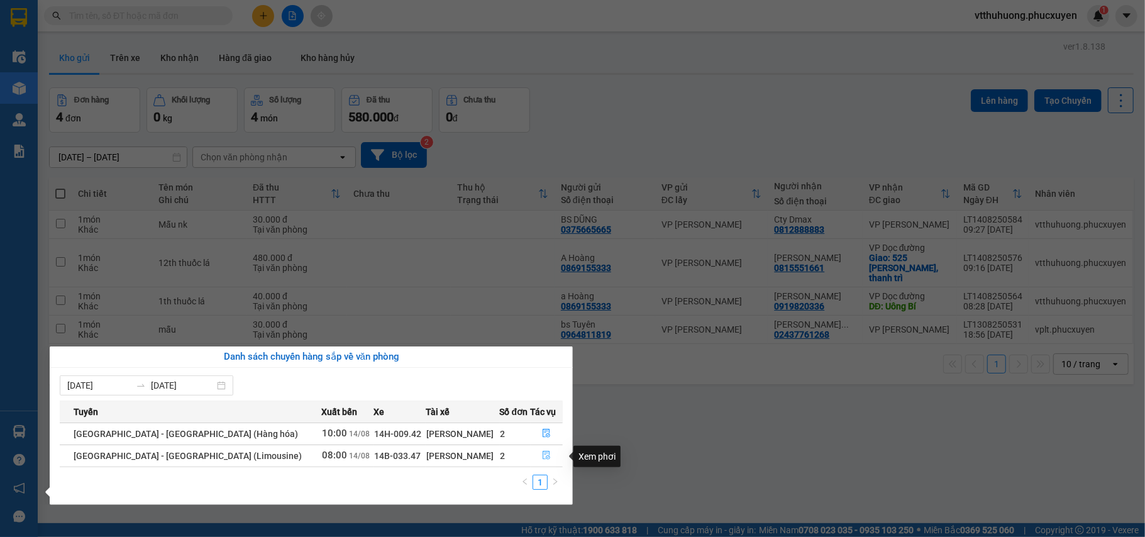
click at [542, 456] on icon "file-done" at bounding box center [546, 455] width 9 height 9
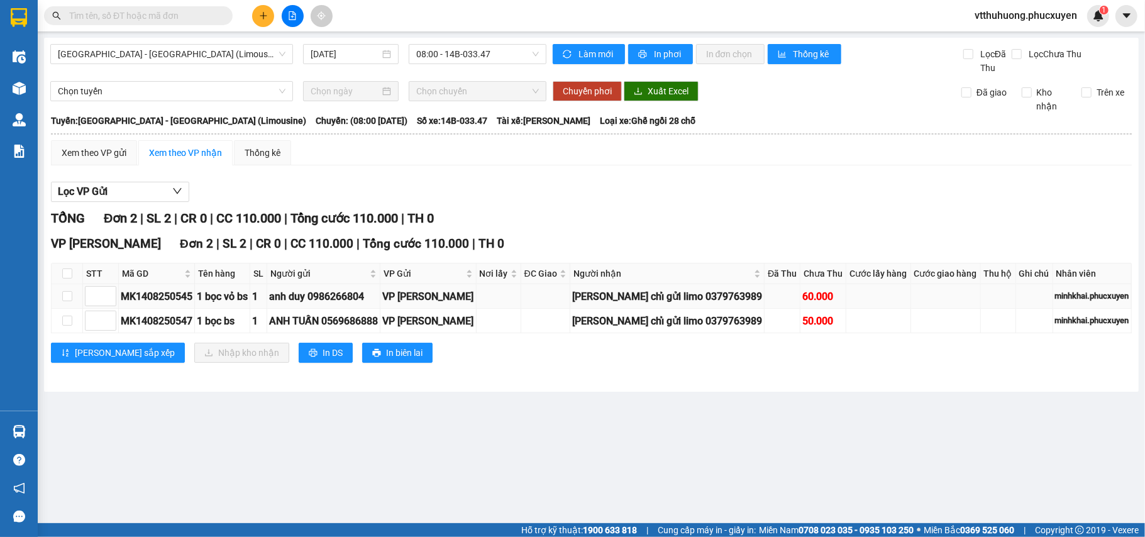
click at [171, 298] on div "MK1408250545" at bounding box center [157, 297] width 72 height 16
copy div "MK1408250545"
click at [77, 20] on input "text" at bounding box center [143, 16] width 148 height 14
paste input "MK1408250545"
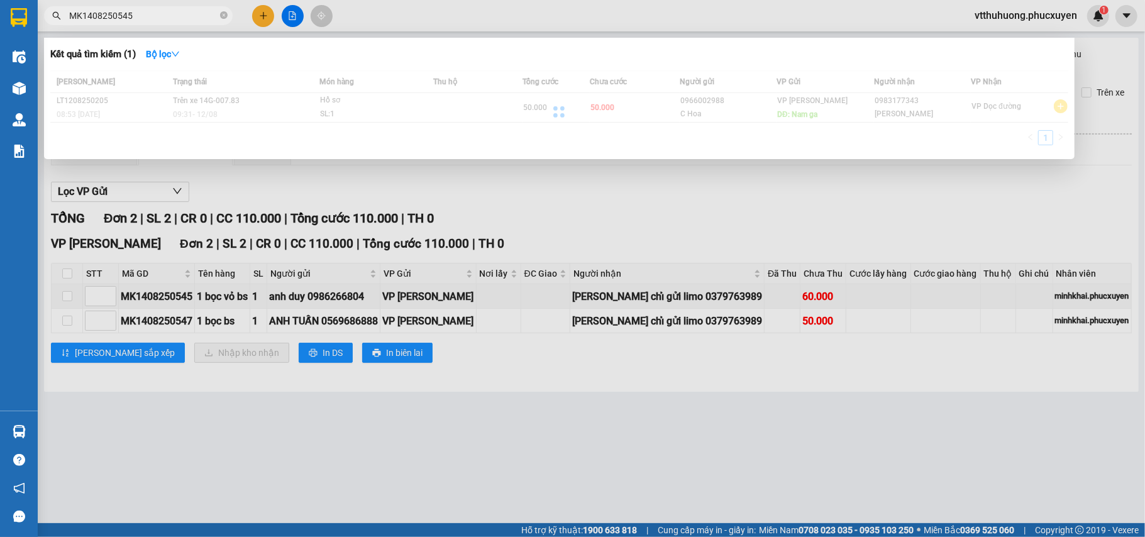
type input "MK1408250545"
click at [242, 107] on div at bounding box center [559, 111] width 1018 height 82
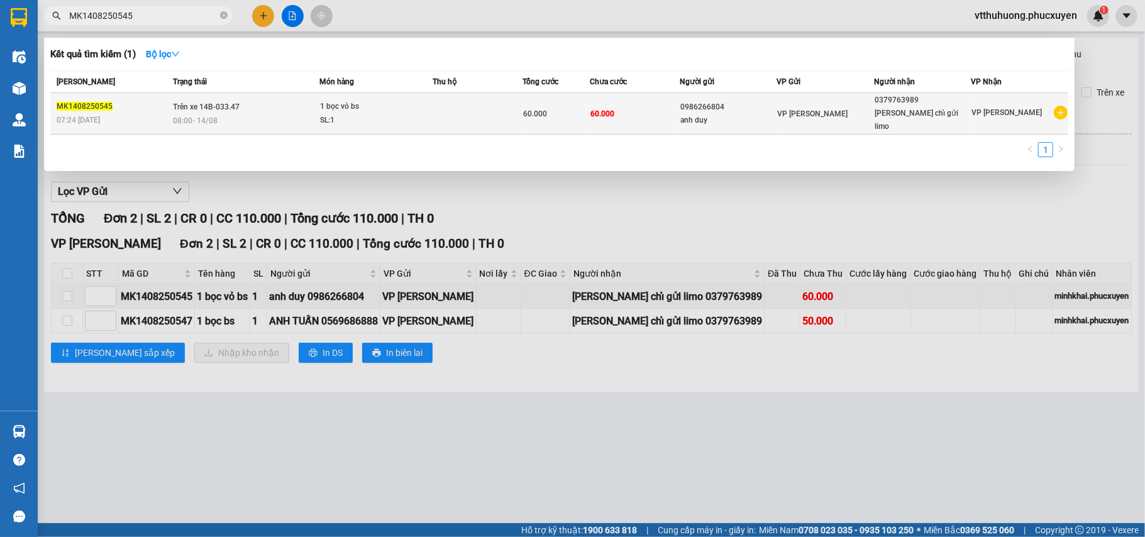
click at [244, 106] on td "Trên xe 14B-033.47 08:00 - 14/08" at bounding box center [245, 113] width 150 height 41
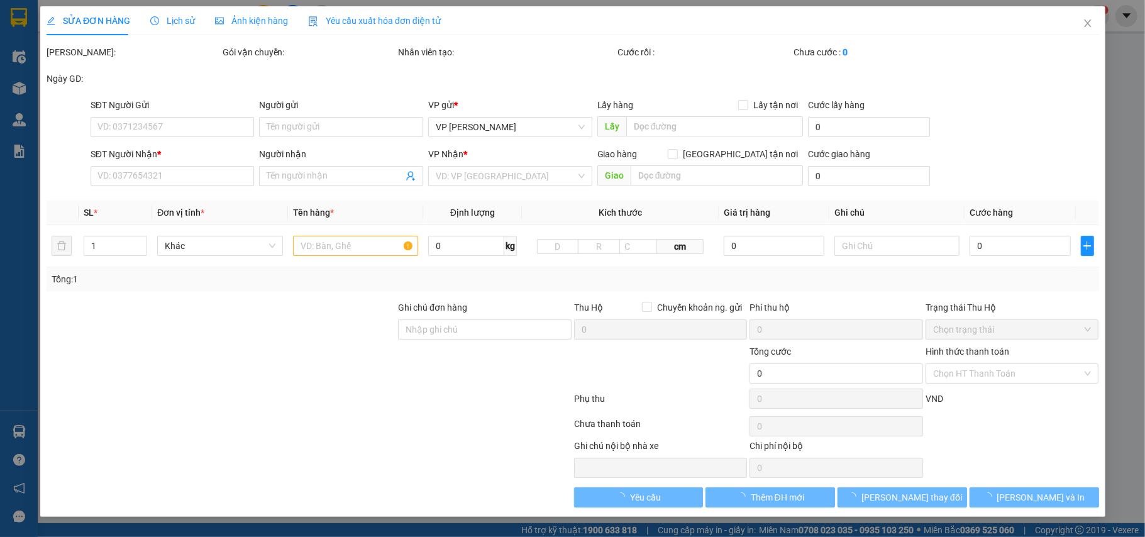
type input "0986266804"
type input "anh duy"
type input "0379763989"
type input "[PERSON_NAME] chỉ gửi limo"
type input "60.000"
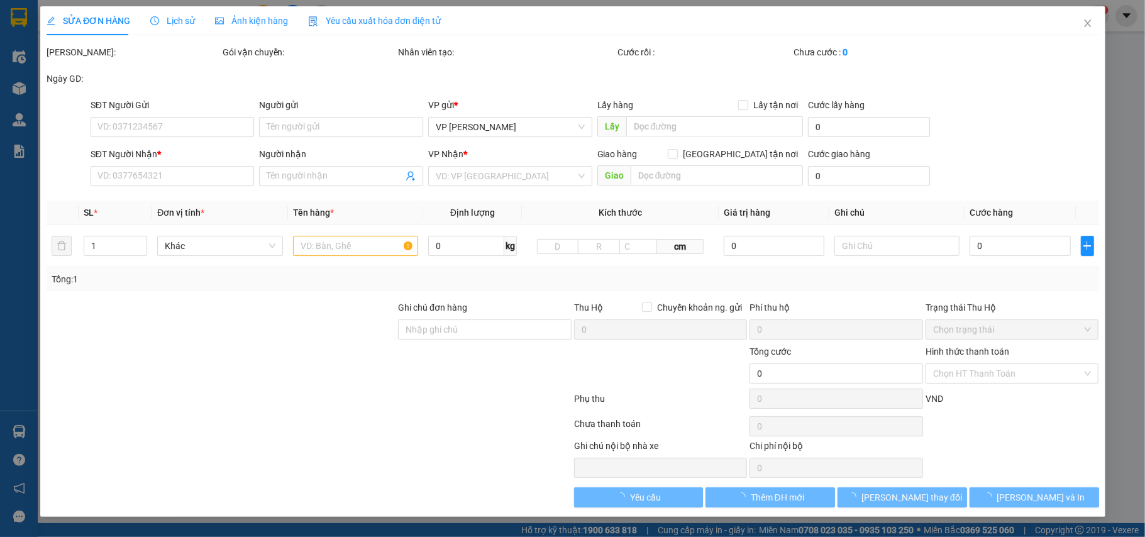
type input "60.000"
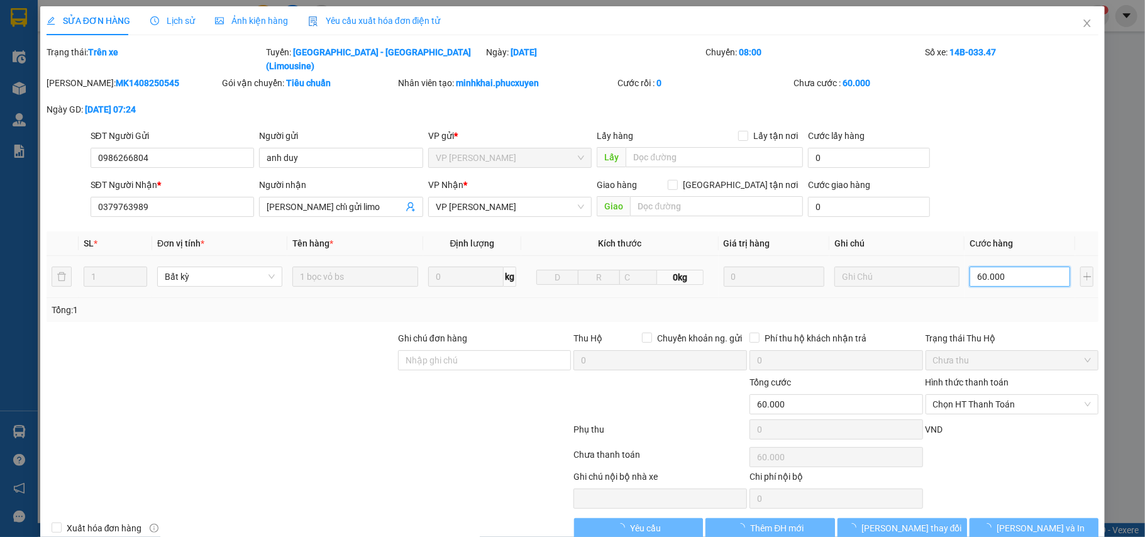
click at [1012, 267] on input "60.000" at bounding box center [1019, 277] width 101 height 20
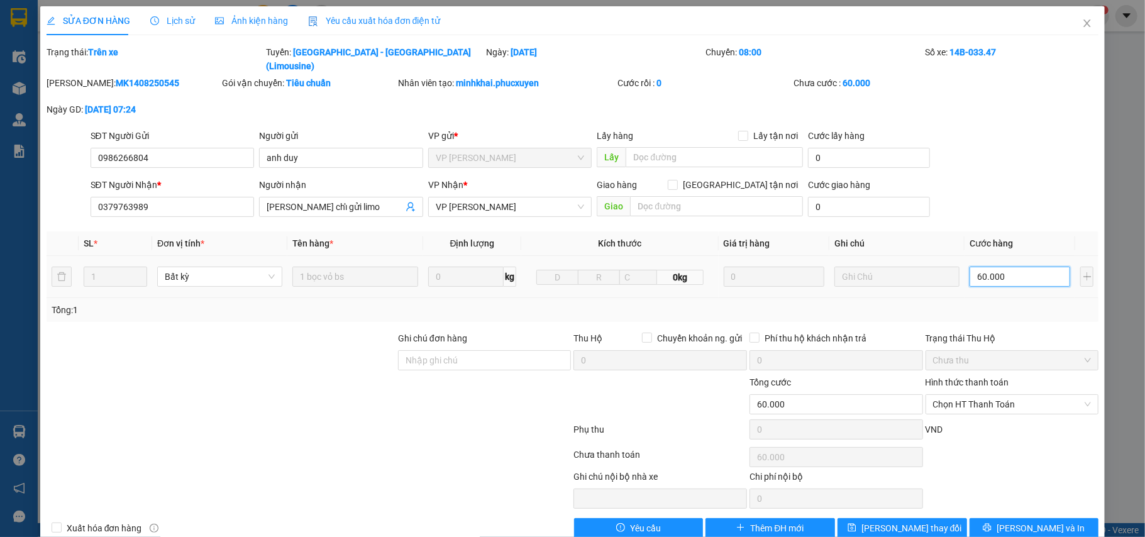
type input "5"
type input "50"
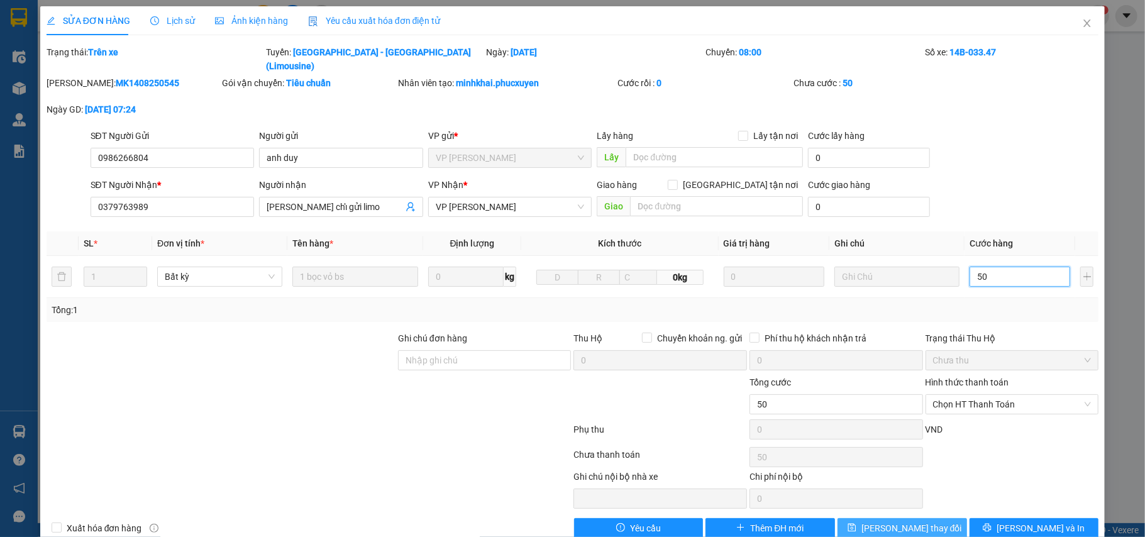
type input "50"
type input "50.000"
drag, startPoint x: 906, startPoint y: 512, endPoint x: 928, endPoint y: 432, distance: 82.4
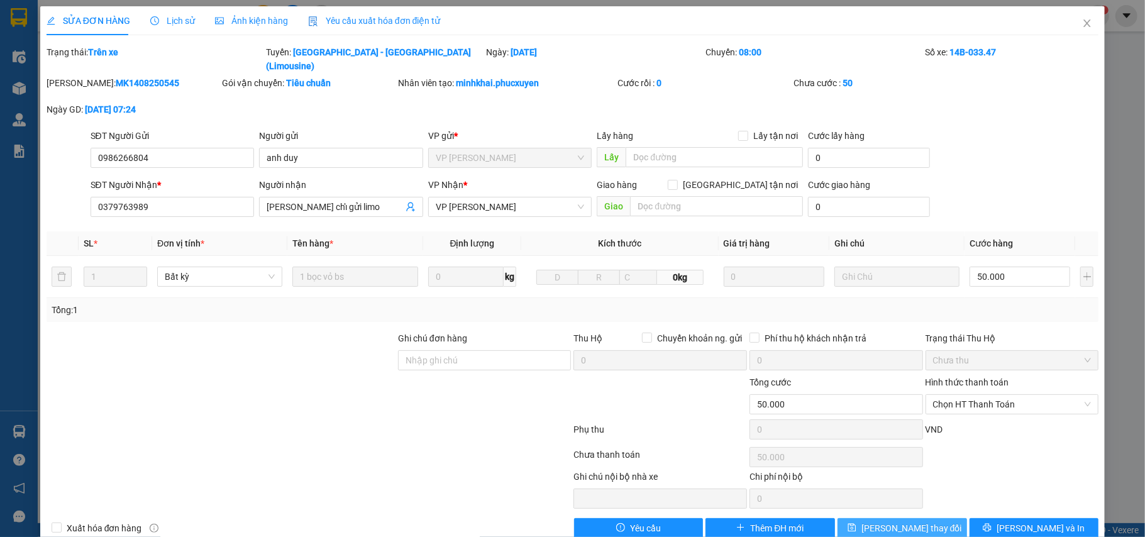
click at [905, 521] on span "[PERSON_NAME] thay đổi" at bounding box center [911, 528] width 101 height 14
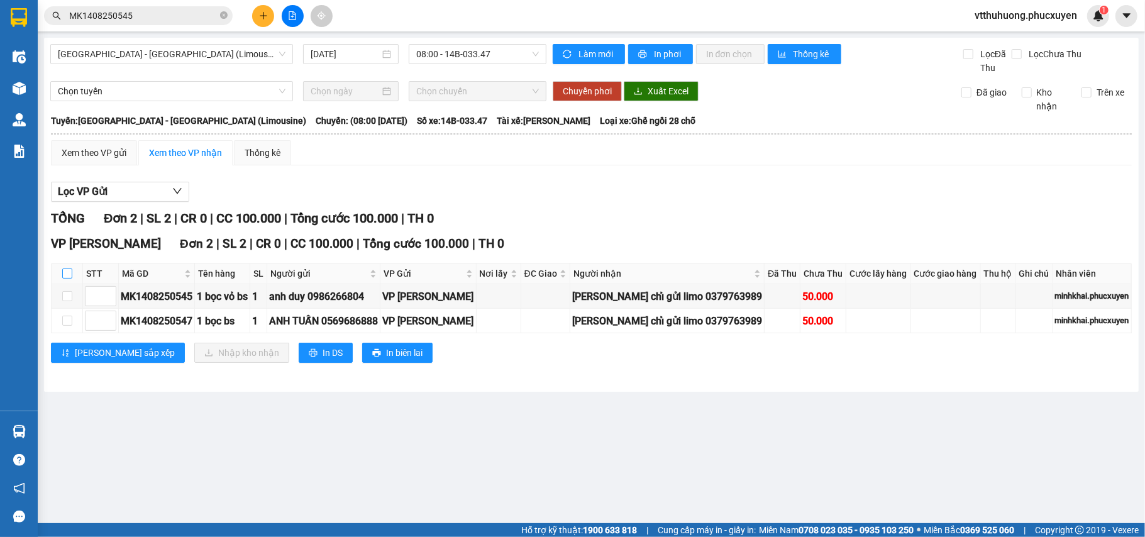
click at [69, 272] on input "checkbox" at bounding box center [67, 273] width 10 height 10
checkbox input "true"
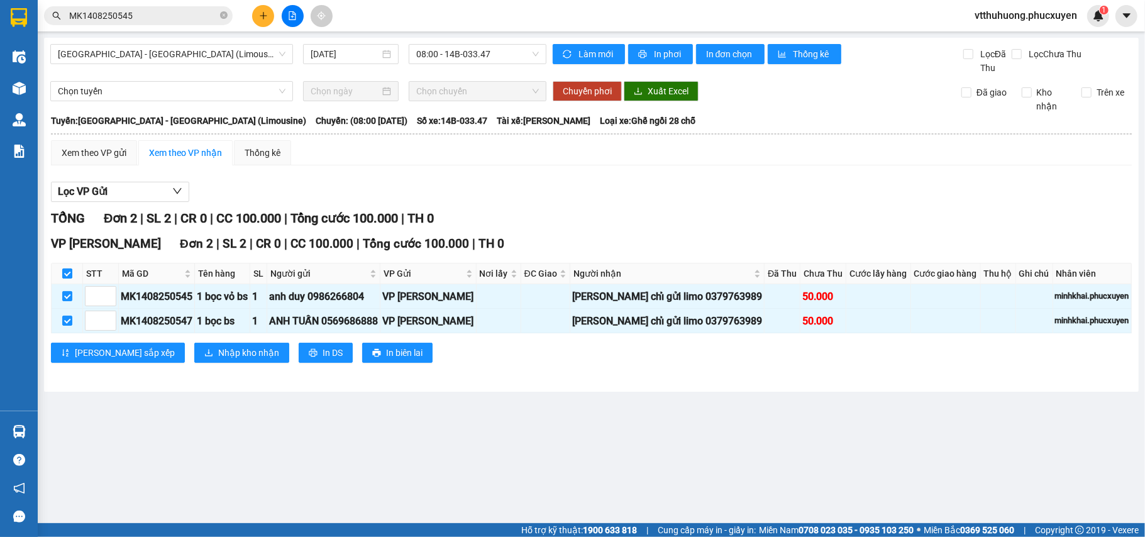
checkbox input "true"
click at [194, 347] on button "Nhập kho nhận" at bounding box center [241, 353] width 95 height 20
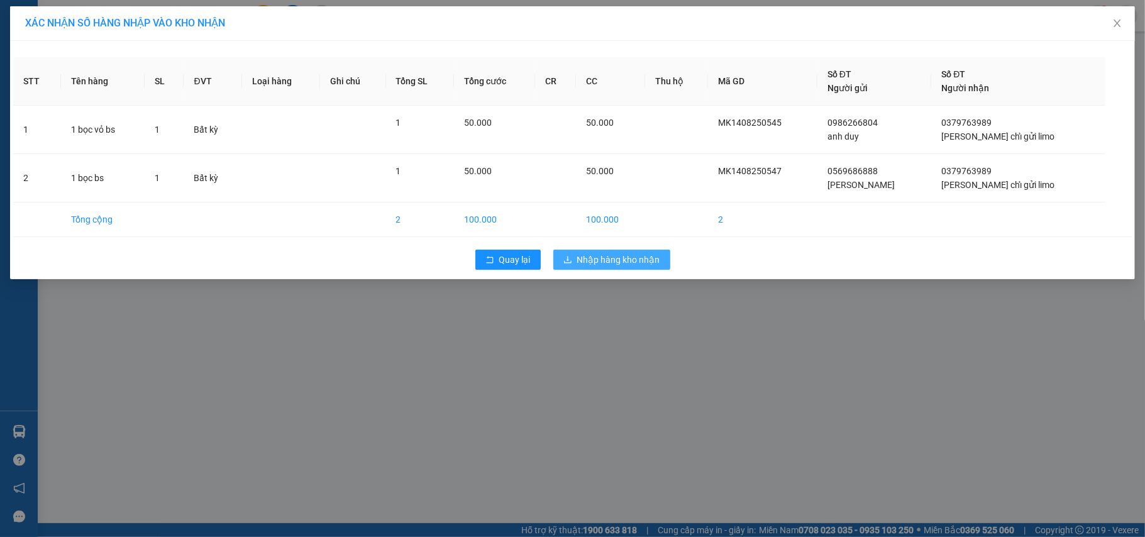
click at [615, 254] on span "Nhập hàng kho nhận" at bounding box center [618, 260] width 83 height 14
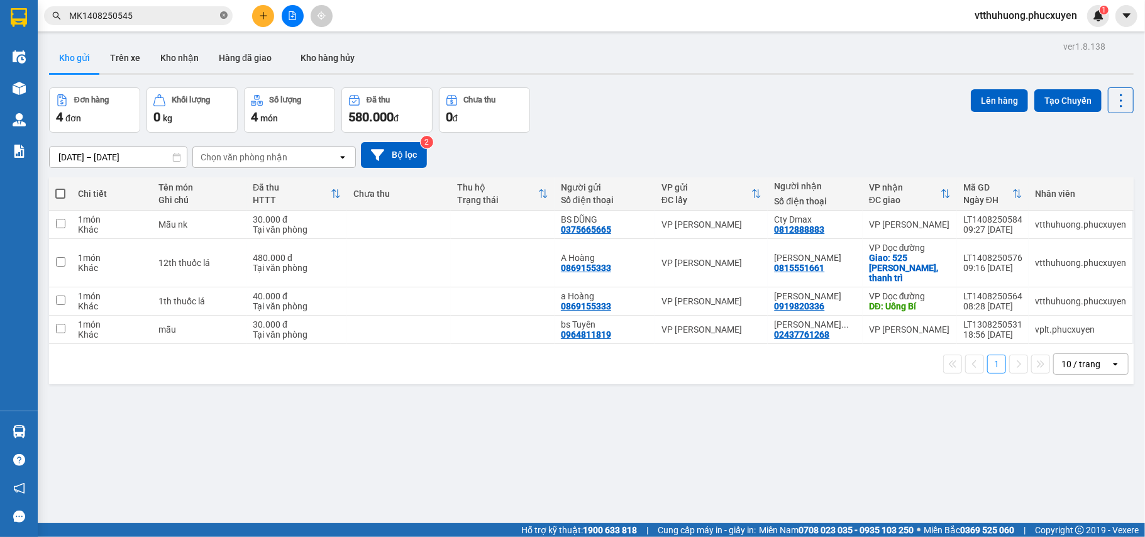
click at [223, 18] on icon "close-circle" at bounding box center [224, 15] width 8 height 8
click at [265, 13] on icon "plus" at bounding box center [263, 15] width 9 height 9
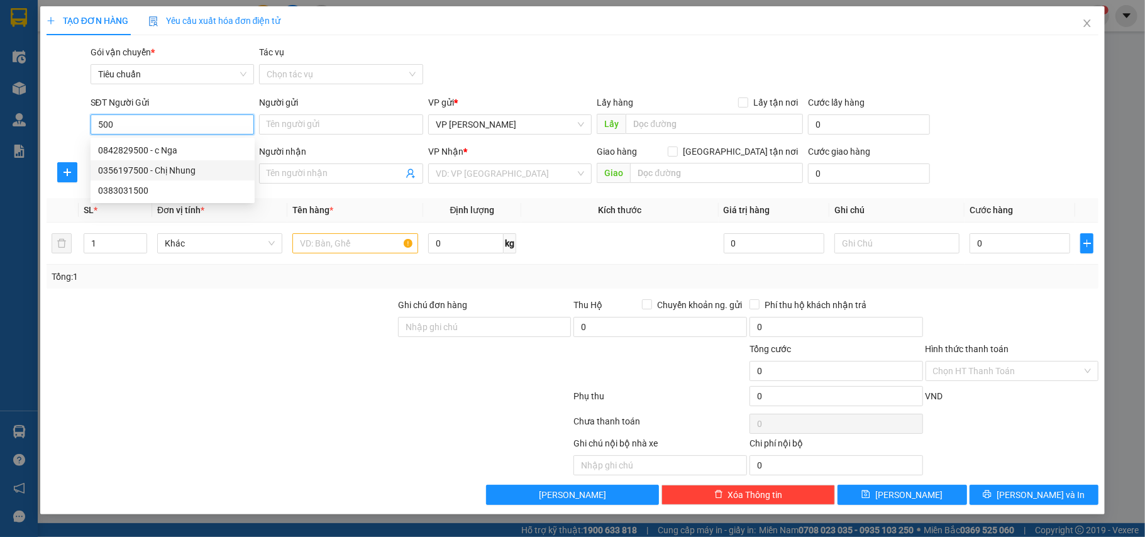
click at [182, 168] on div "0356197500 - Chị Nhung" at bounding box center [172, 170] width 149 height 14
type input "0356197500"
type input "Chị Nhung"
type input "Monbay"
type input "0356197500"
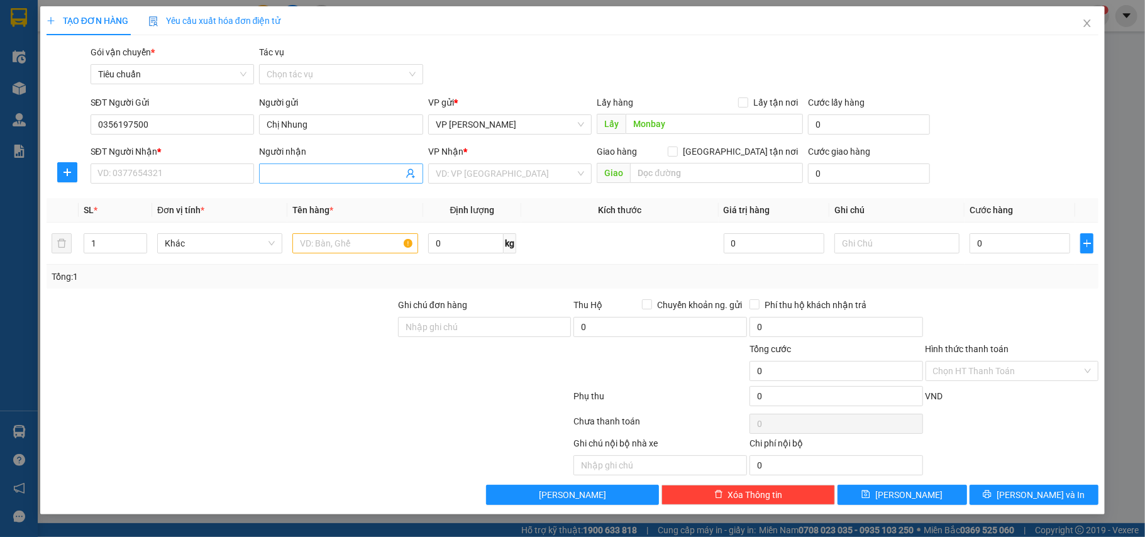
click at [414, 177] on icon "user-add" at bounding box center [410, 173] width 8 height 9
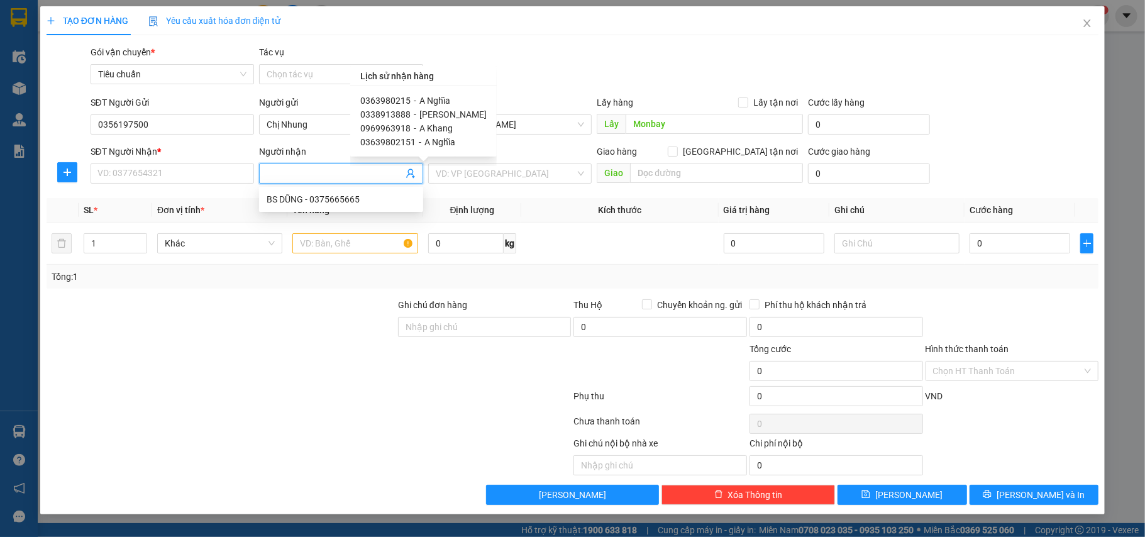
click at [438, 101] on span "A Nghĩa" at bounding box center [434, 101] width 31 height 10
type input "0363980215"
type input "A Nghĩa"
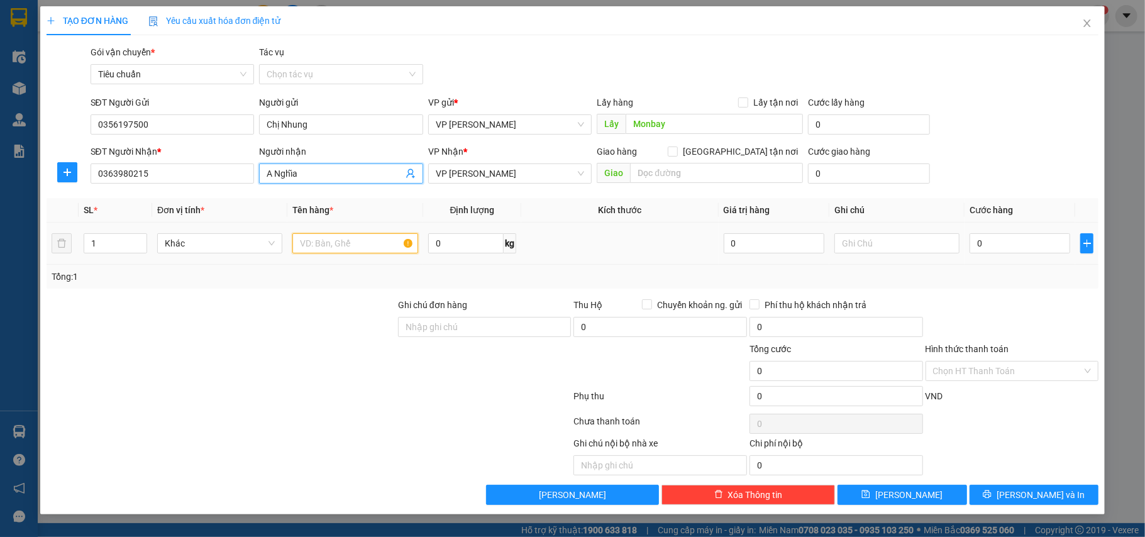
click at [329, 251] on input "text" at bounding box center [354, 243] width 125 height 20
type input "1 bao"
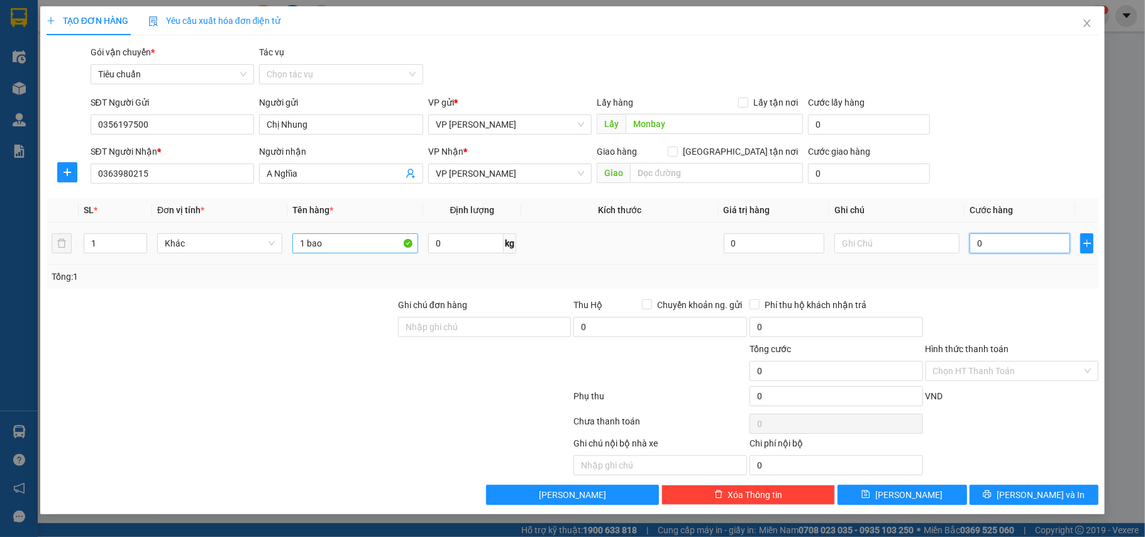
type input "9"
type input "90"
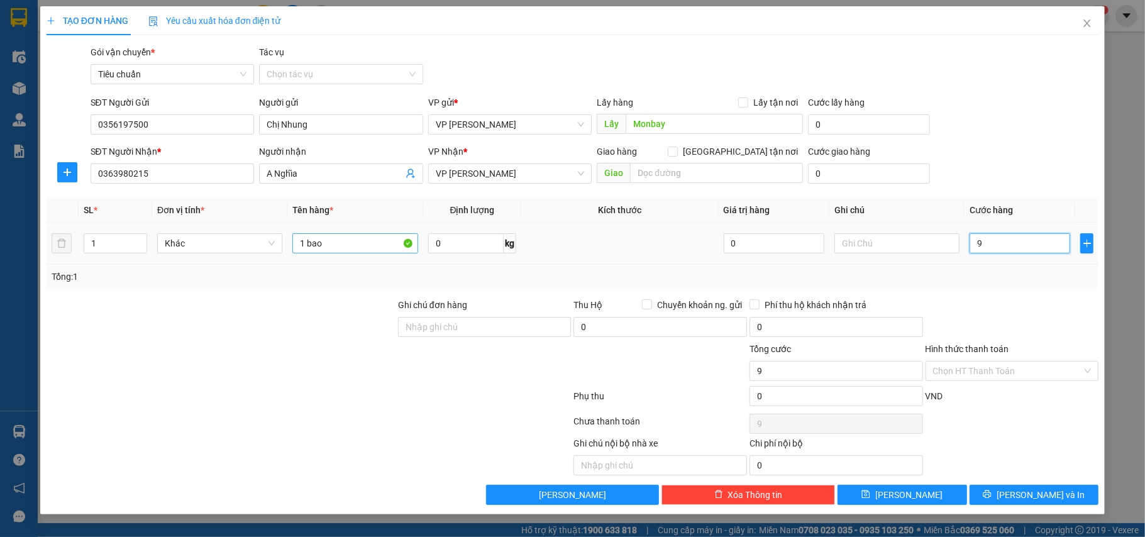
type input "90"
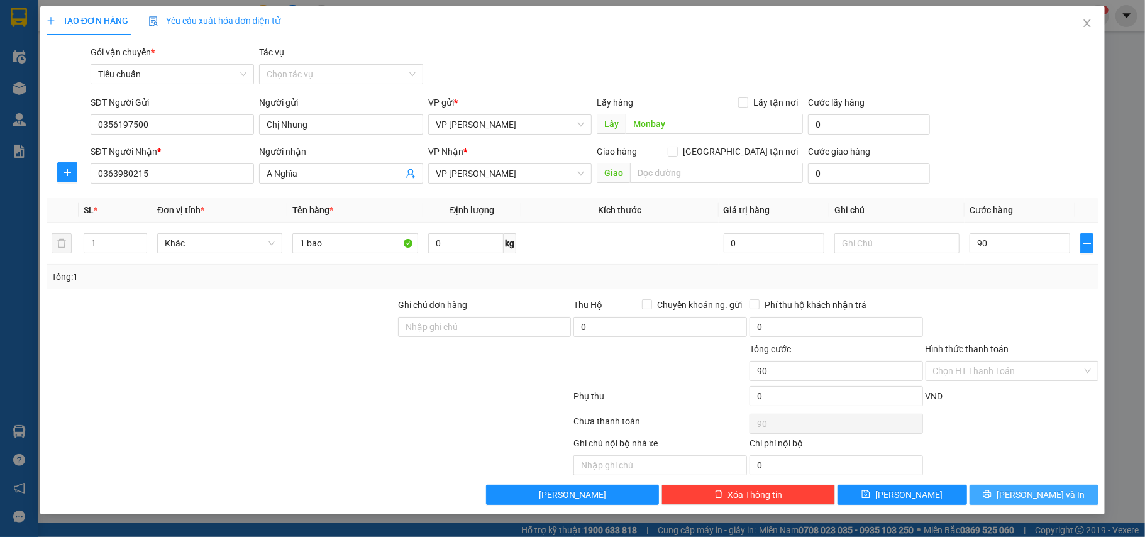
drag, startPoint x: 1006, startPoint y: 502, endPoint x: 879, endPoint y: 446, distance: 139.3
click at [1004, 501] on button "[PERSON_NAME] và In" at bounding box center [1033, 495] width 129 height 20
type input "90.000"
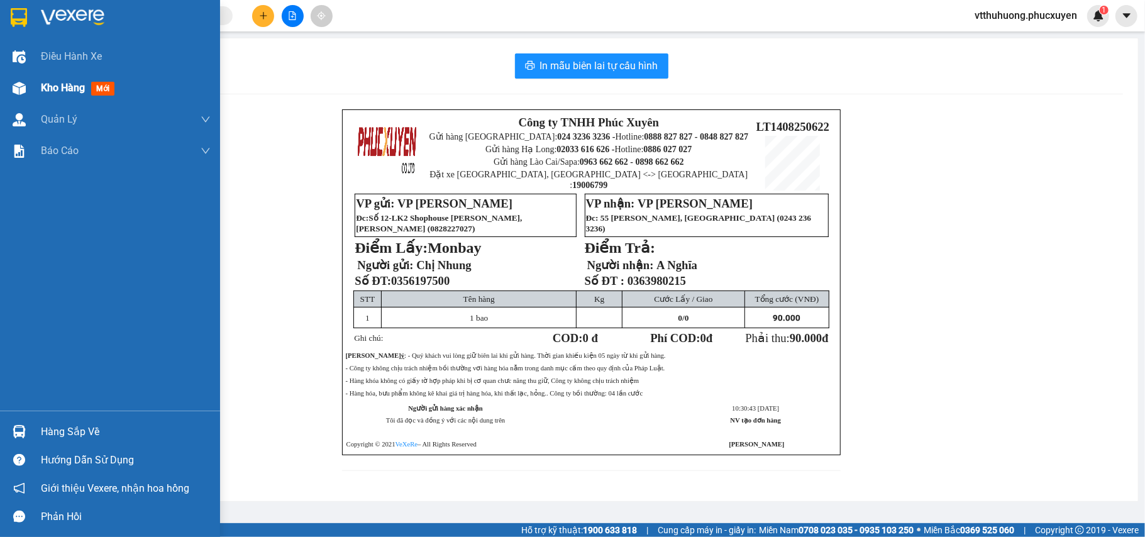
click at [55, 93] on span "Kho hàng" at bounding box center [63, 88] width 44 height 12
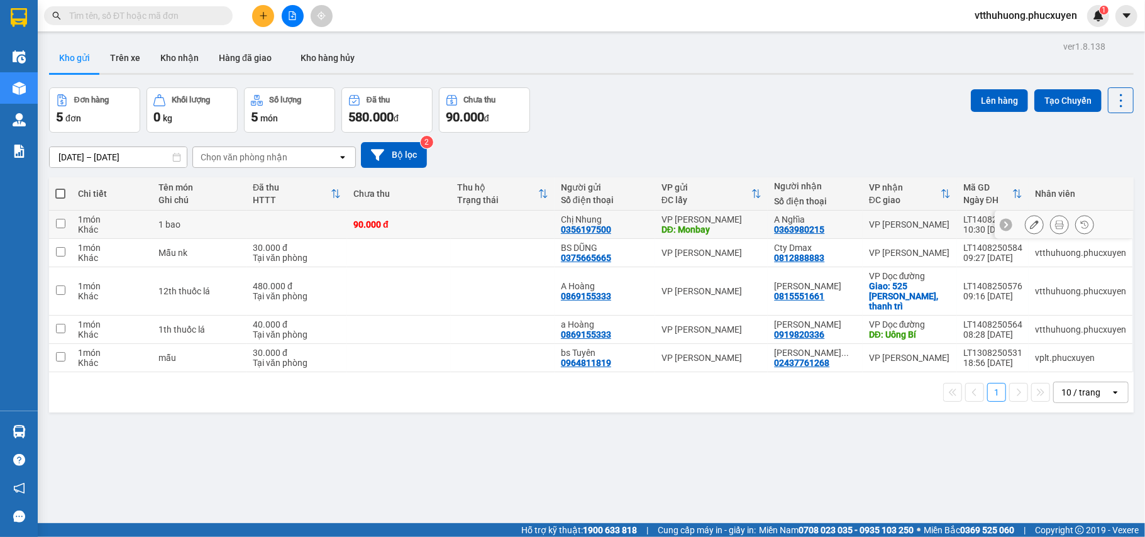
click at [463, 229] on td at bounding box center [503, 225] width 104 height 28
checkbox input "true"
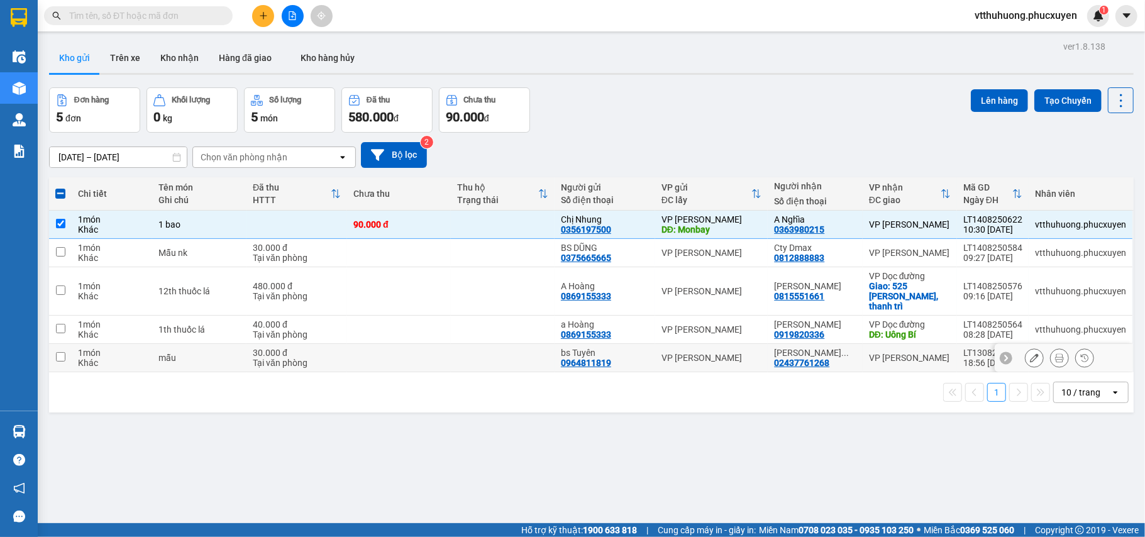
click at [432, 352] on td at bounding box center [399, 358] width 104 height 28
checkbox input "true"
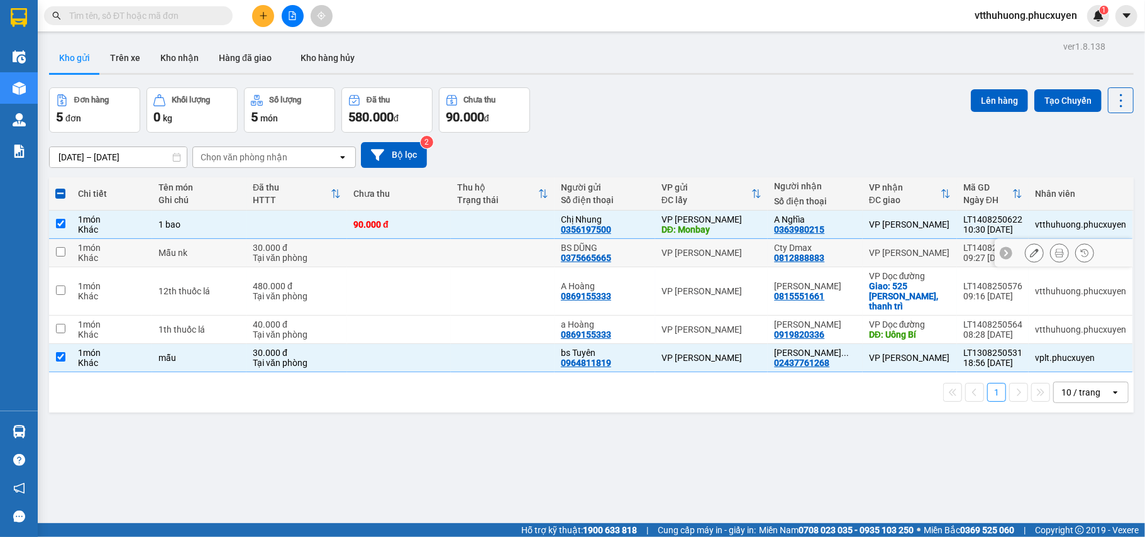
click at [488, 250] on td at bounding box center [503, 253] width 104 height 28
checkbox input "true"
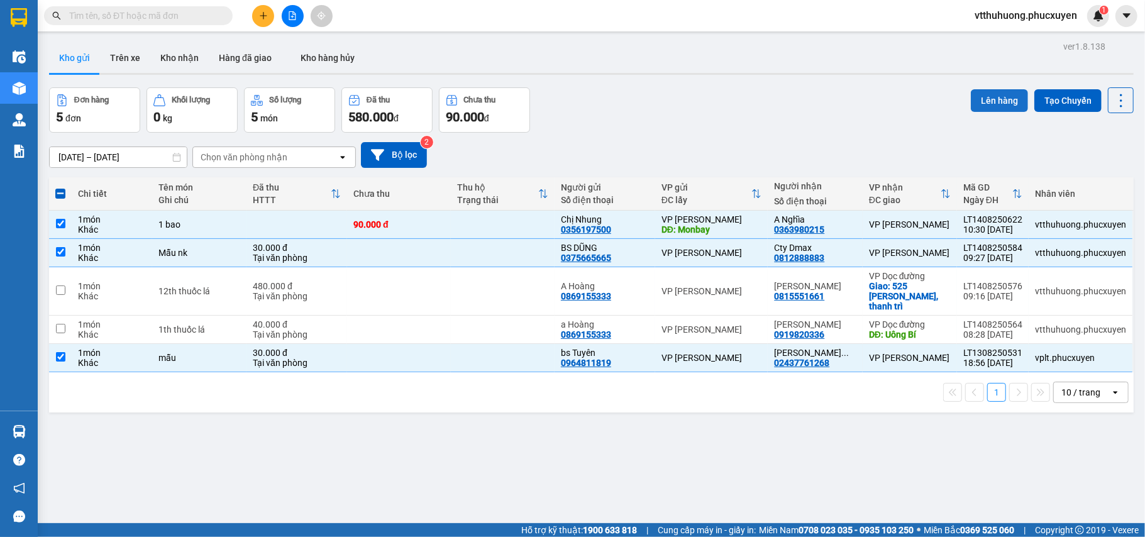
drag, startPoint x: 986, startPoint y: 98, endPoint x: 972, endPoint y: 98, distance: 14.5
click at [983, 98] on button "Lên hàng" at bounding box center [999, 100] width 57 height 23
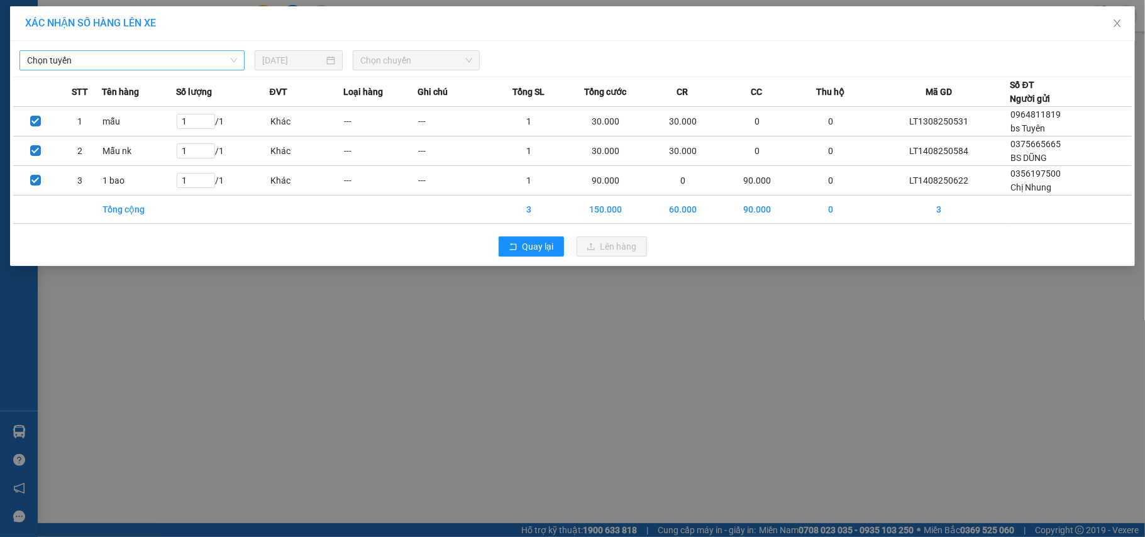
click at [163, 66] on span "Chọn tuyến" at bounding box center [132, 60] width 210 height 19
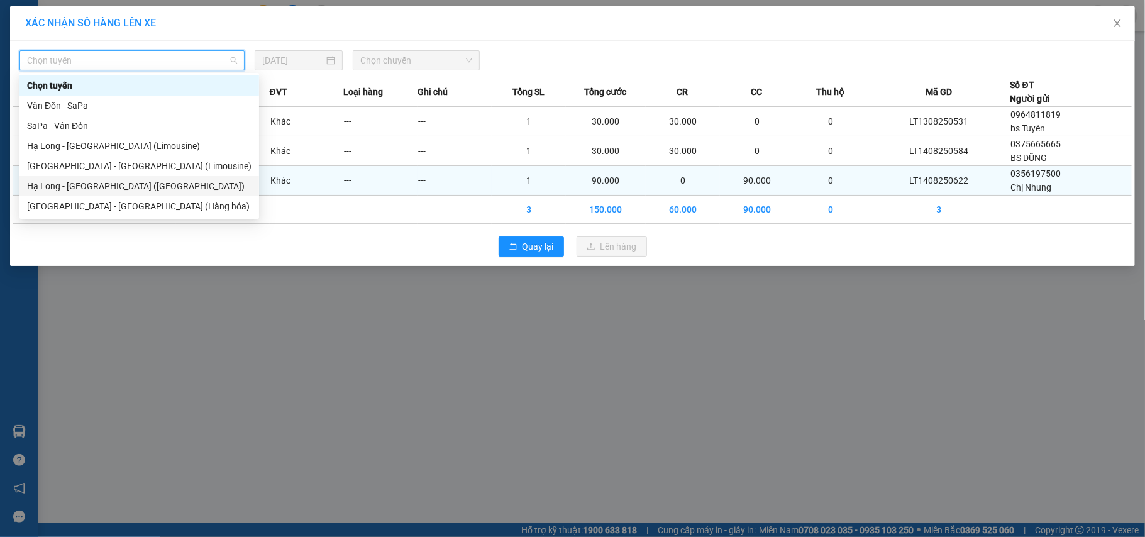
drag, startPoint x: 119, startPoint y: 187, endPoint x: 146, endPoint y: 167, distance: 34.1
click at [119, 187] on div "Hạ Long - [GEOGRAPHIC_DATA] ([GEOGRAPHIC_DATA])" at bounding box center [139, 186] width 224 height 14
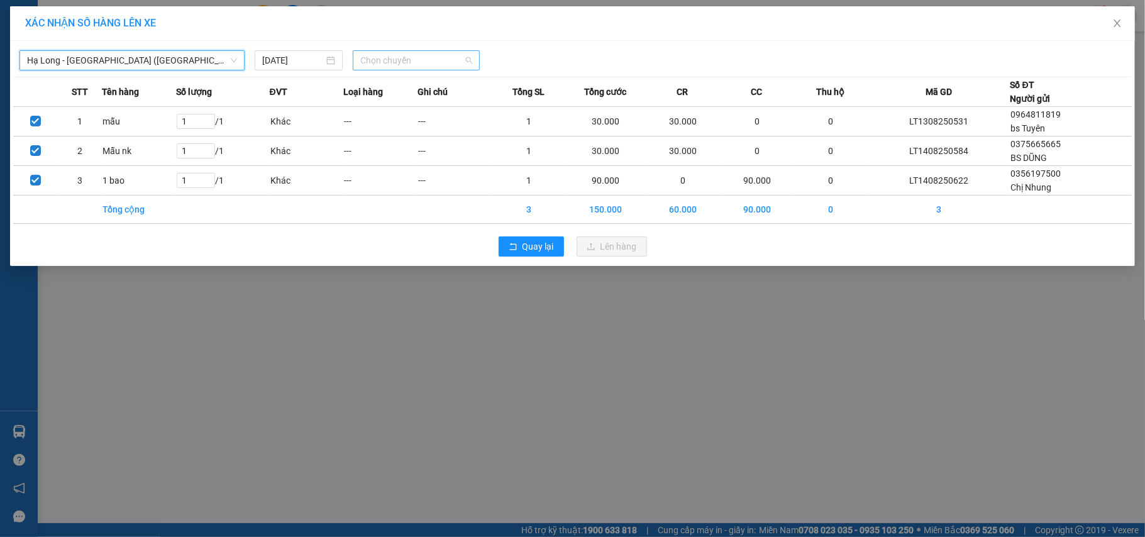
click at [418, 63] on span "Chọn chuyến" at bounding box center [416, 60] width 112 height 19
click at [414, 101] on div "10:00 - 14H-009.60" at bounding box center [409, 106] width 98 height 14
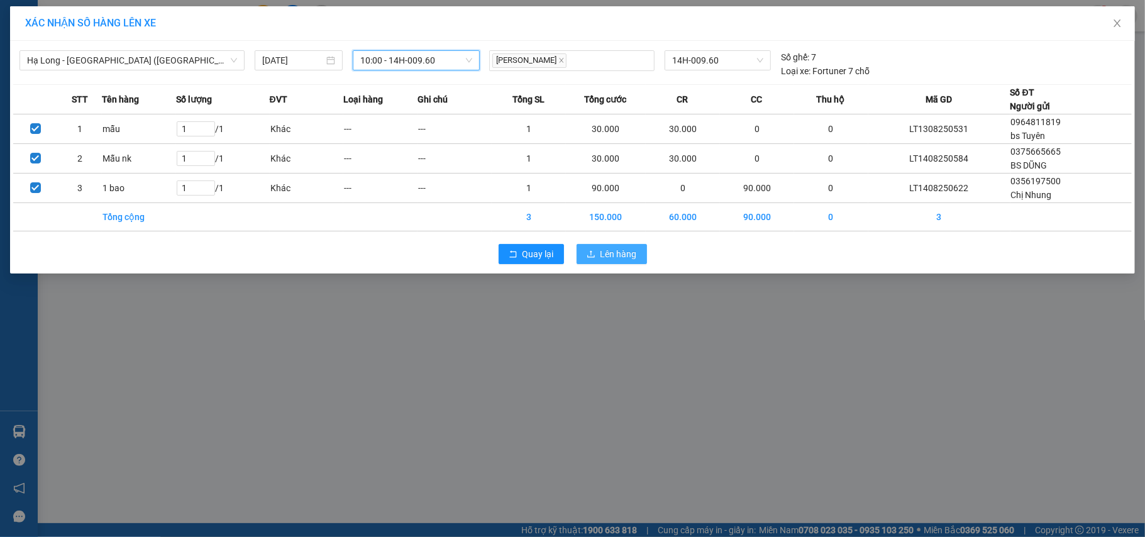
click at [625, 253] on span "Lên hàng" at bounding box center [618, 254] width 36 height 14
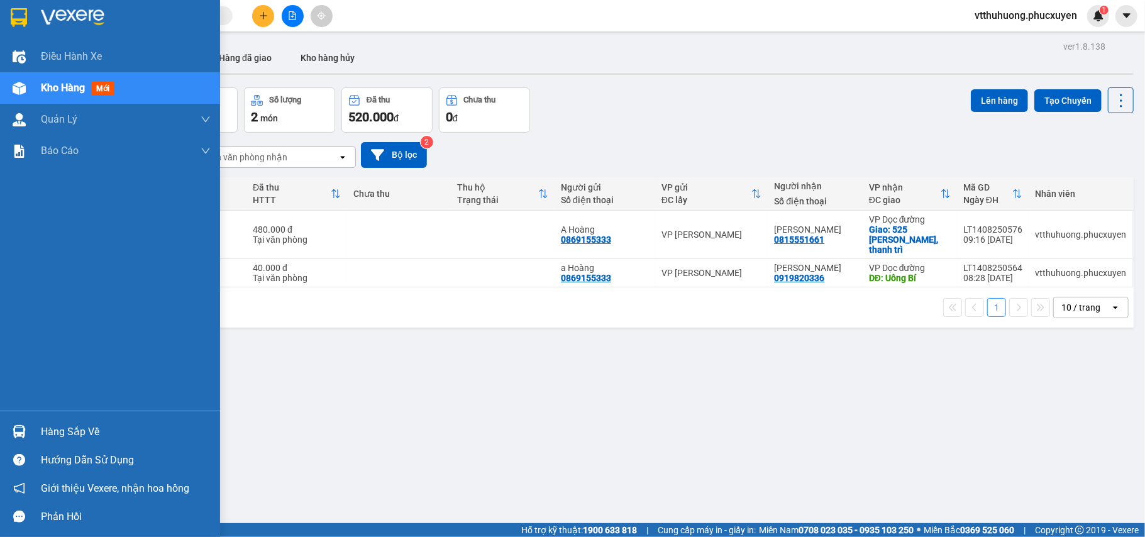
click at [67, 431] on div "Hàng sắp về" at bounding box center [126, 431] width 170 height 19
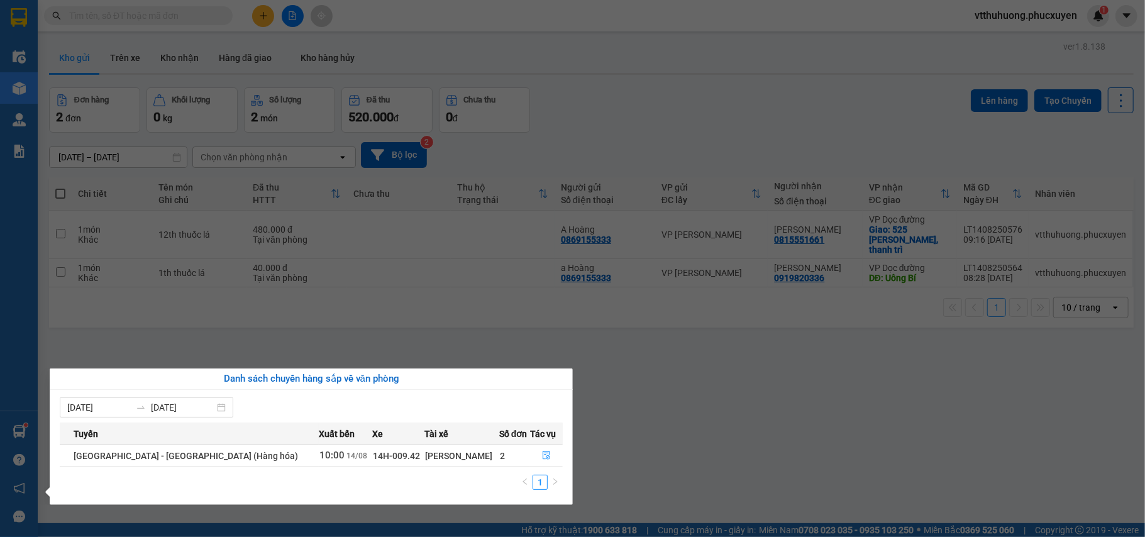
click at [732, 440] on section "Kết quả tìm kiếm ( 1 ) Bộ lọc Mã ĐH Trạng thái Món hàng Thu hộ Tổng cước Chưa c…" at bounding box center [572, 268] width 1145 height 537
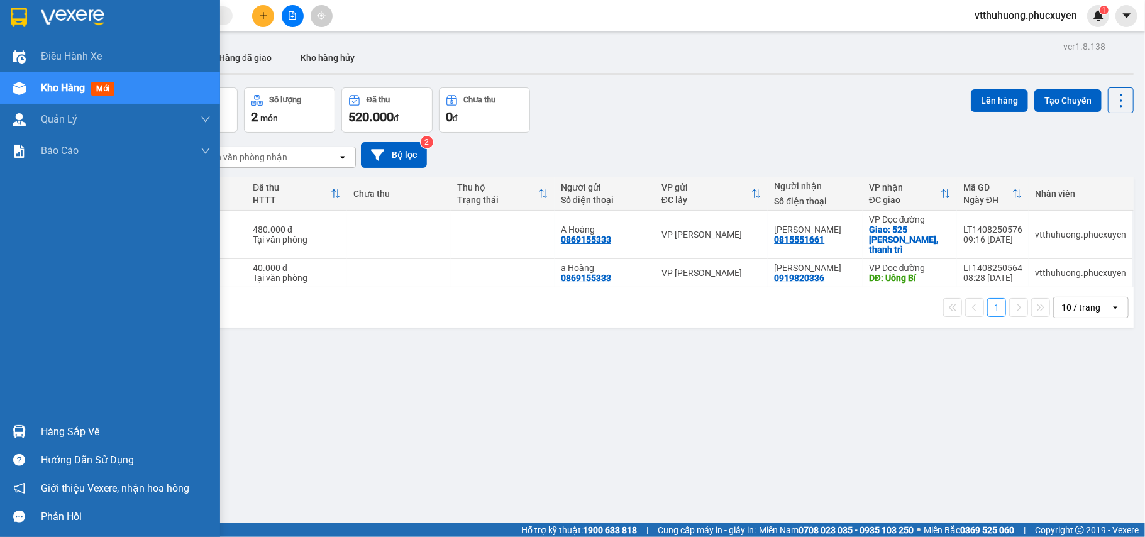
click at [94, 433] on div "Hàng sắp về" at bounding box center [126, 431] width 170 height 19
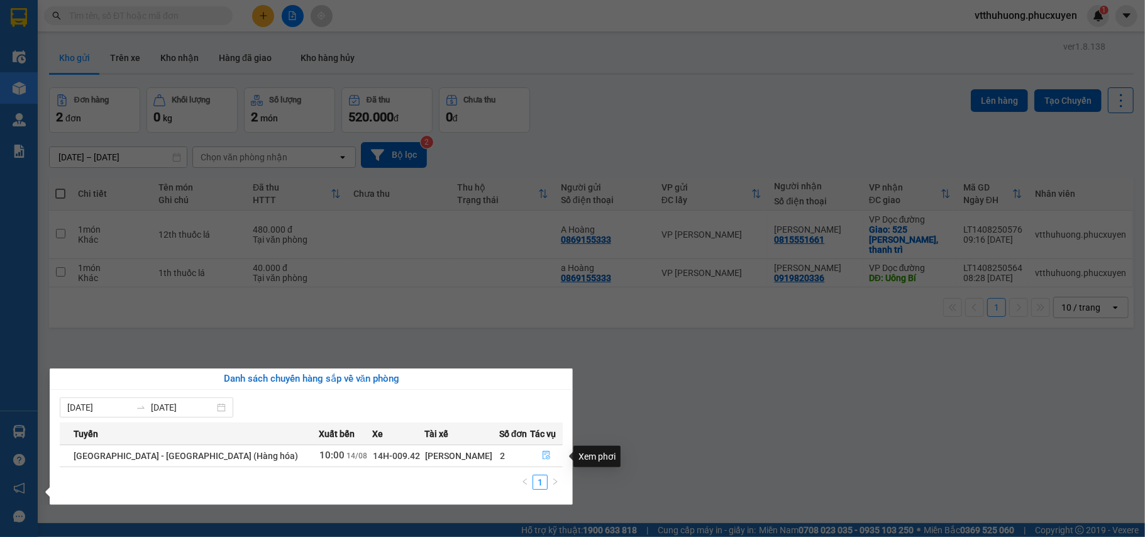
click at [542, 451] on icon "file-done" at bounding box center [546, 455] width 9 height 9
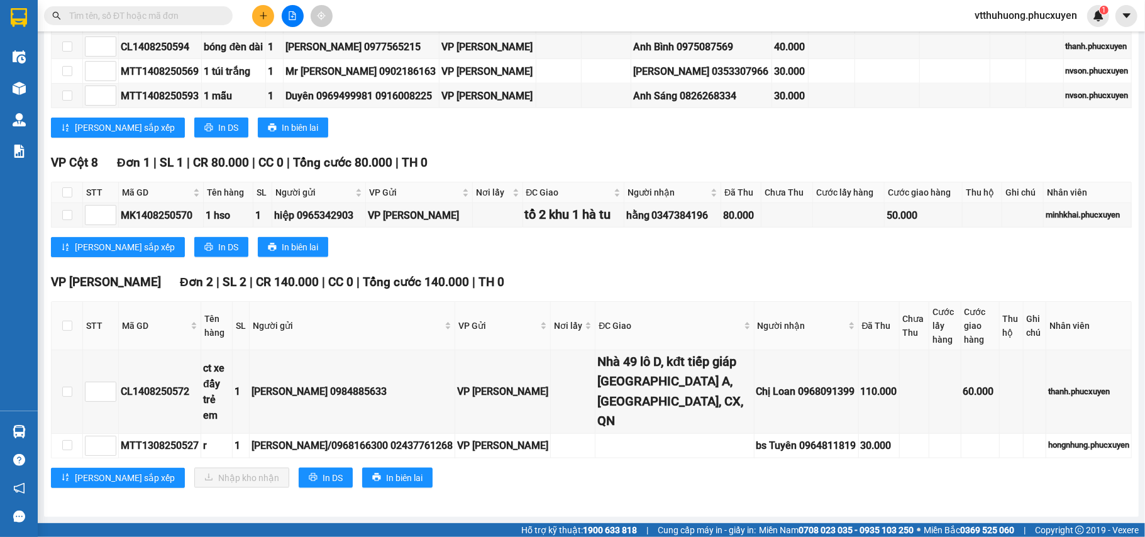
scroll to position [1243, 0]
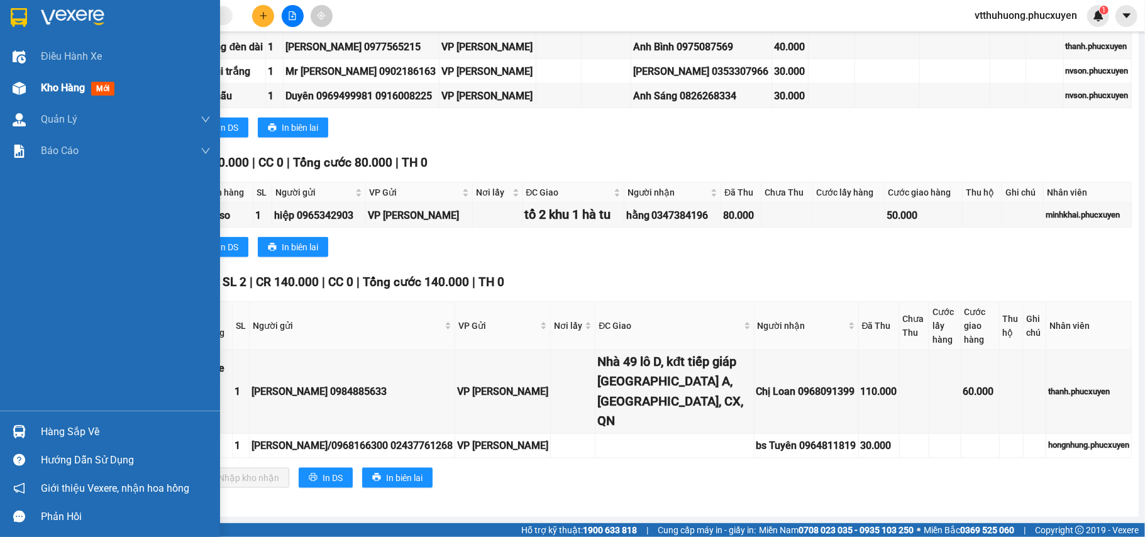
click at [54, 89] on span "Kho hàng" at bounding box center [63, 88] width 44 height 12
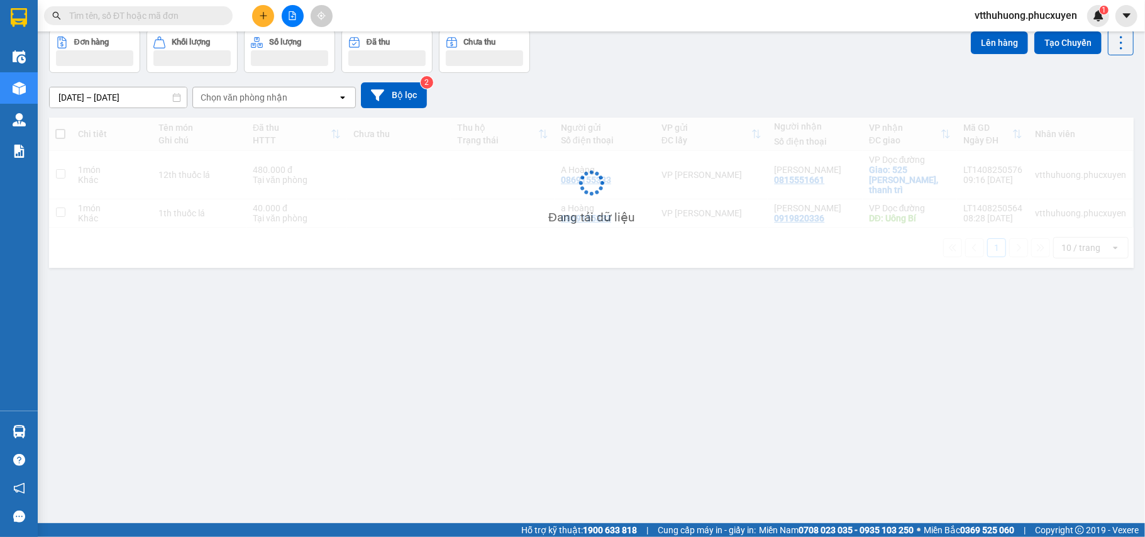
scroll to position [58, 0]
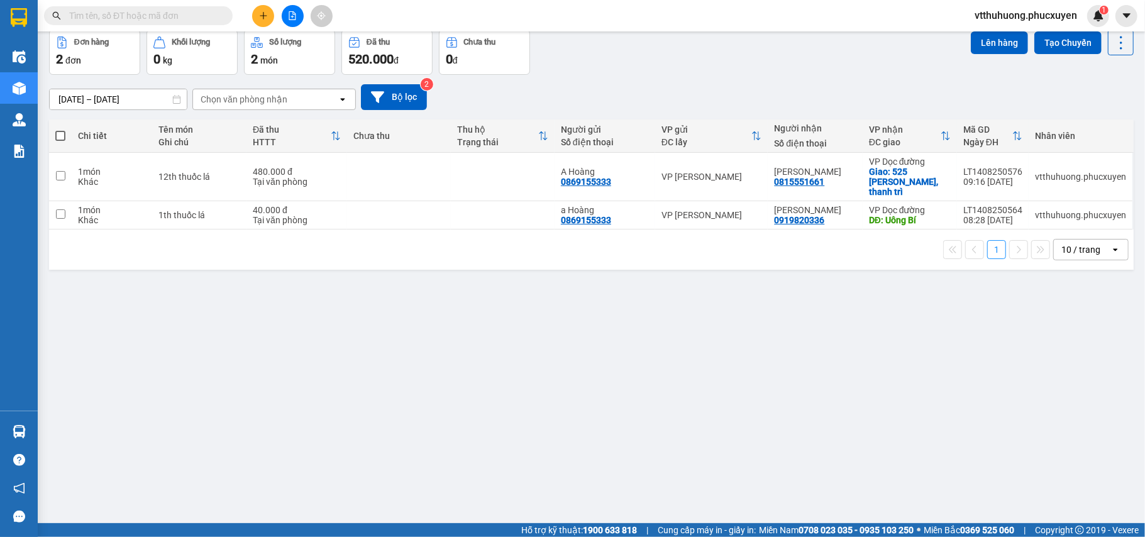
click at [624, 396] on div "ver 1.8.138 Kho gửi Trên xe Kho nhận Hàng đã giao Kho hàng hủy Đơn hàng 2 đơn K…" at bounding box center [591, 248] width 1094 height 537
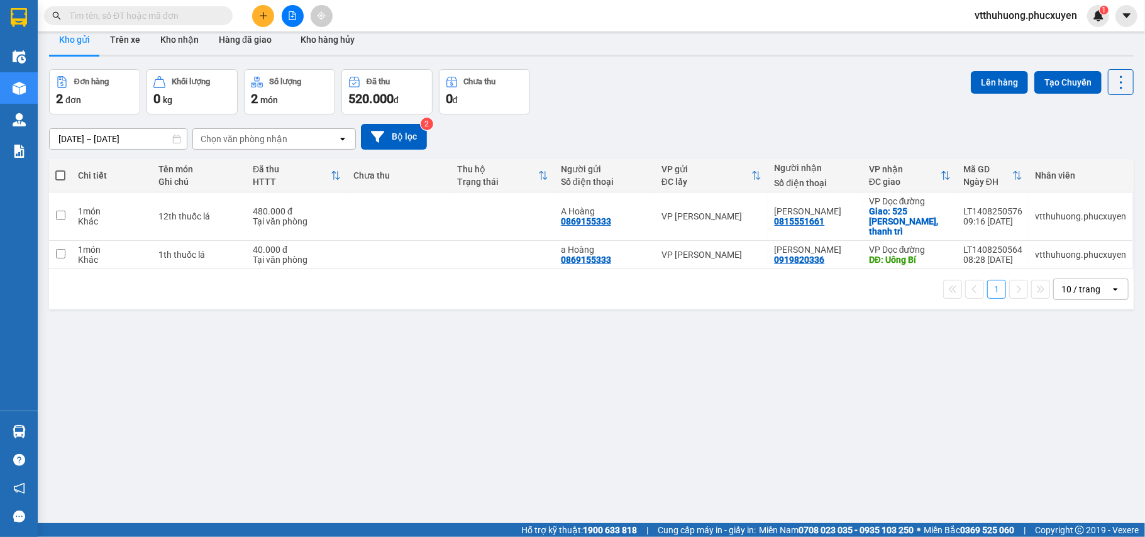
scroll to position [0, 0]
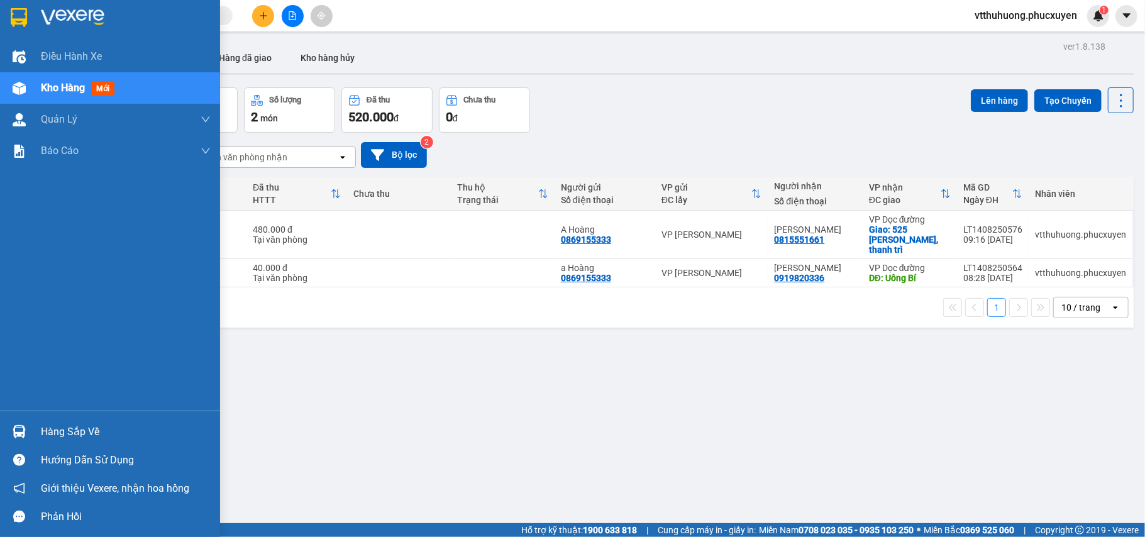
click at [85, 426] on div "Hàng sắp về" at bounding box center [126, 431] width 170 height 19
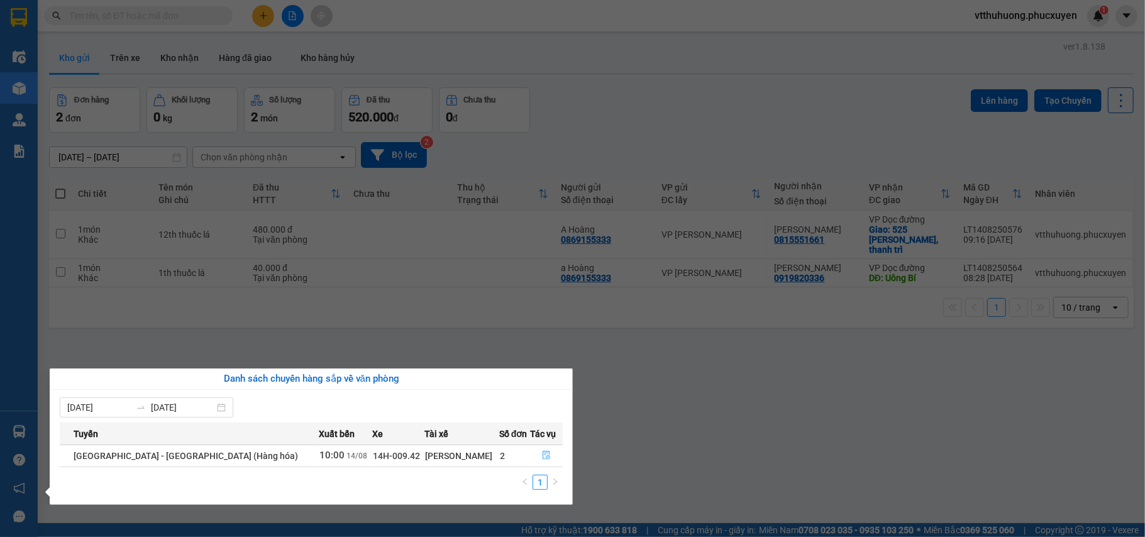
click at [543, 456] on icon "file-done" at bounding box center [547, 455] width 8 height 9
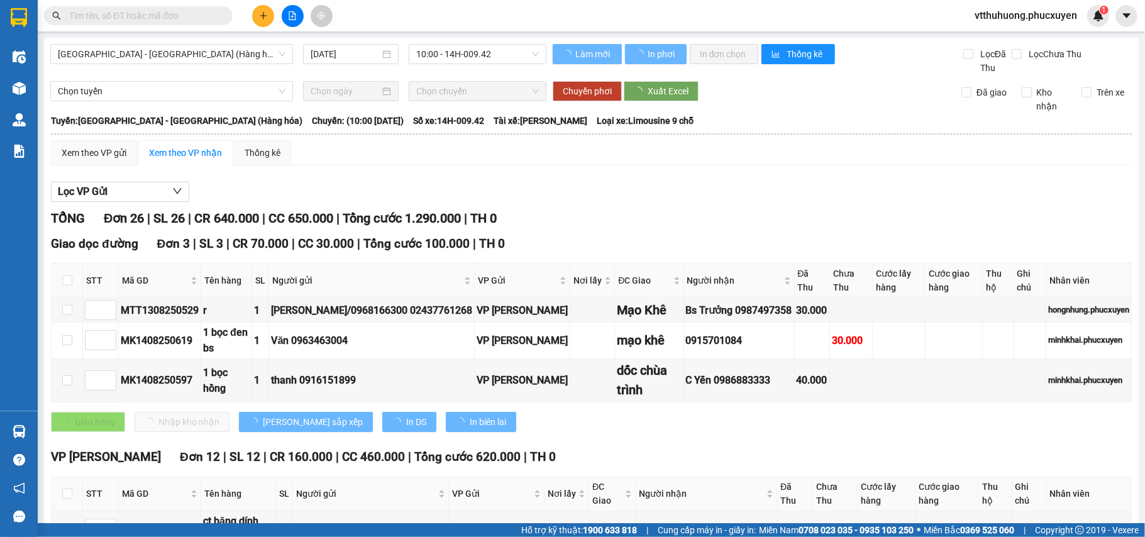
type input "1"
type input "2"
type input "3"
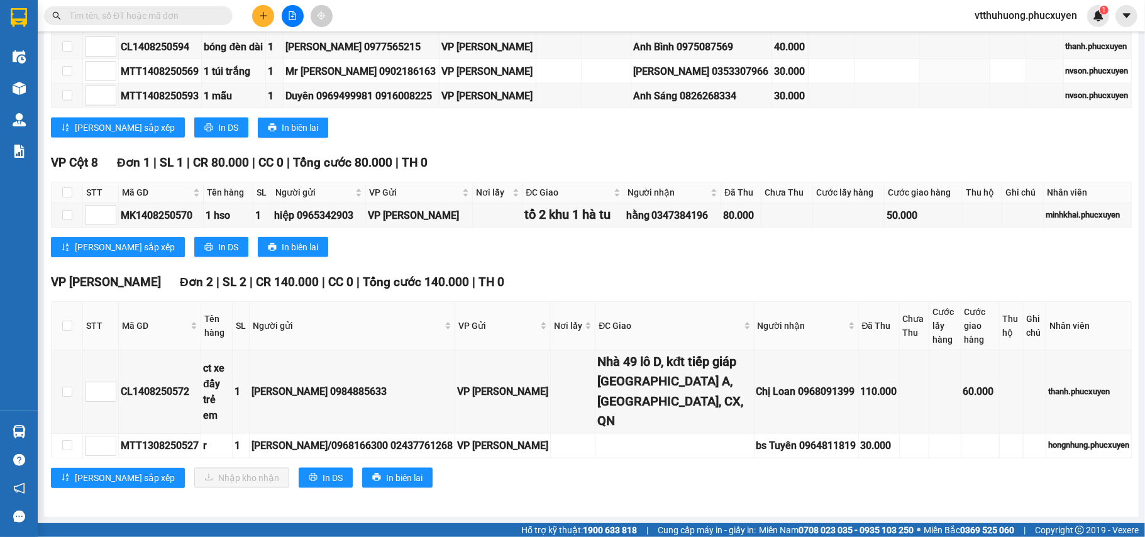
scroll to position [1243, 0]
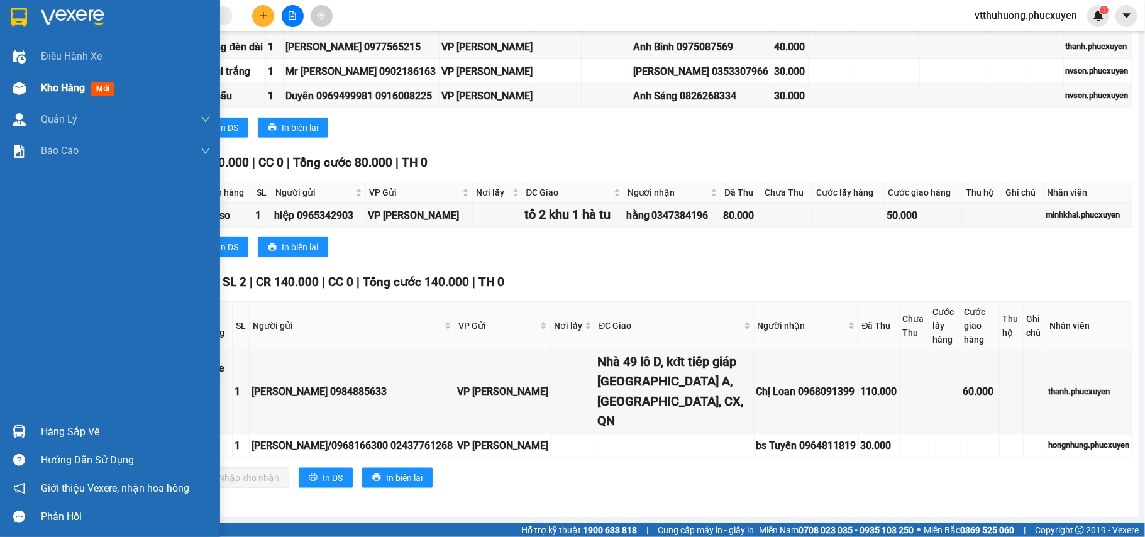
click at [47, 91] on span "Kho hàng" at bounding box center [63, 88] width 44 height 12
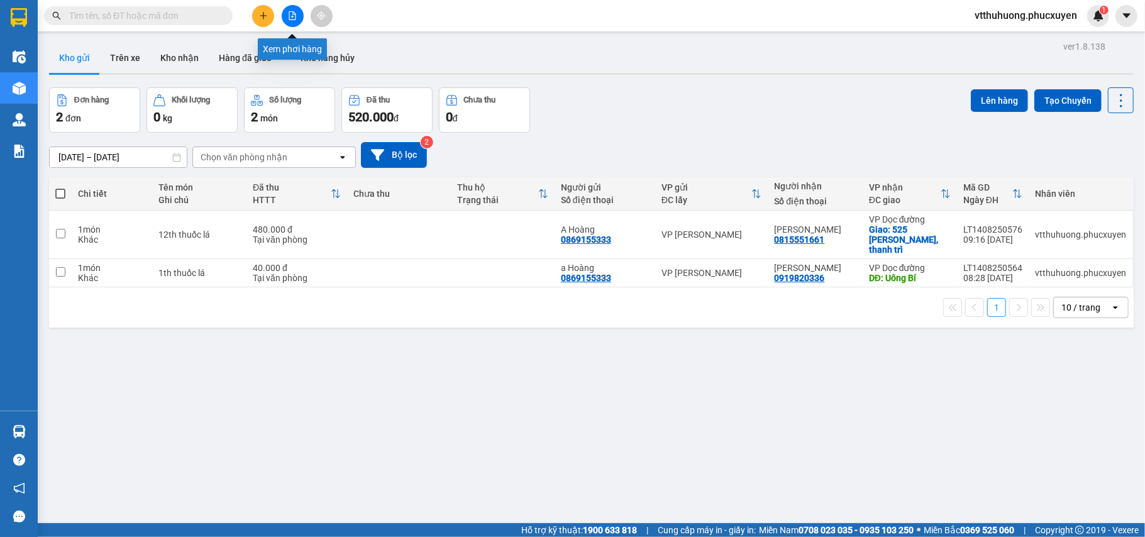
click at [290, 15] on icon "file-add" at bounding box center [292, 15] width 9 height 9
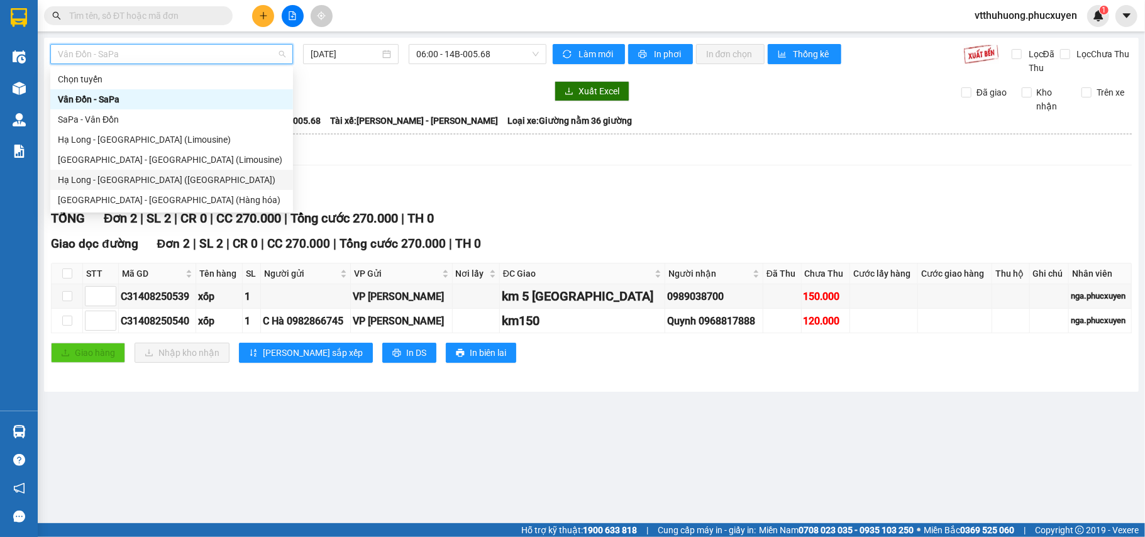
click at [141, 179] on div "Hạ Long - [GEOGRAPHIC_DATA] ([GEOGRAPHIC_DATA])" at bounding box center [172, 180] width 228 height 14
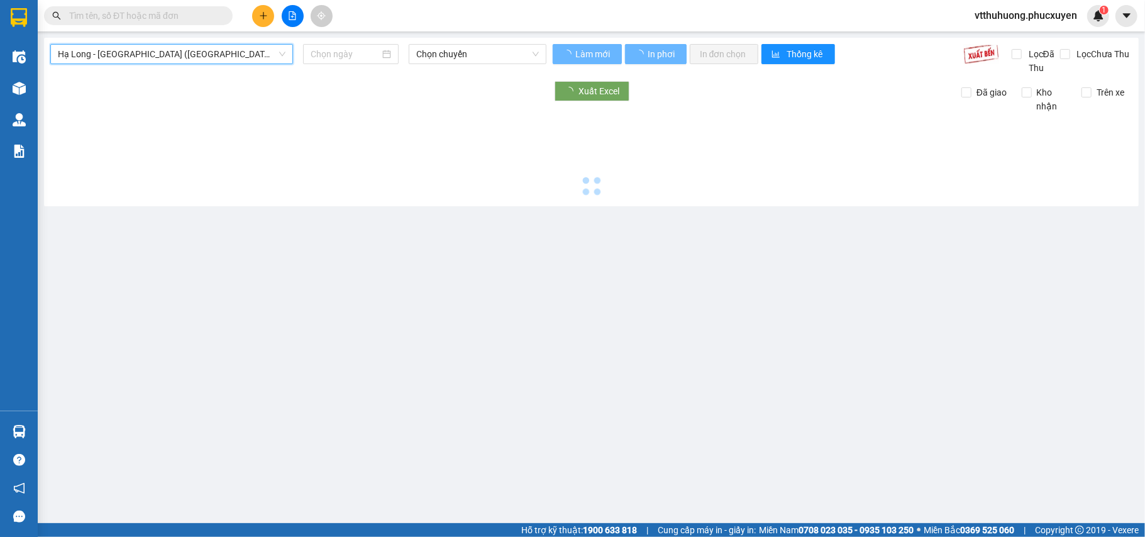
type input "[DATE]"
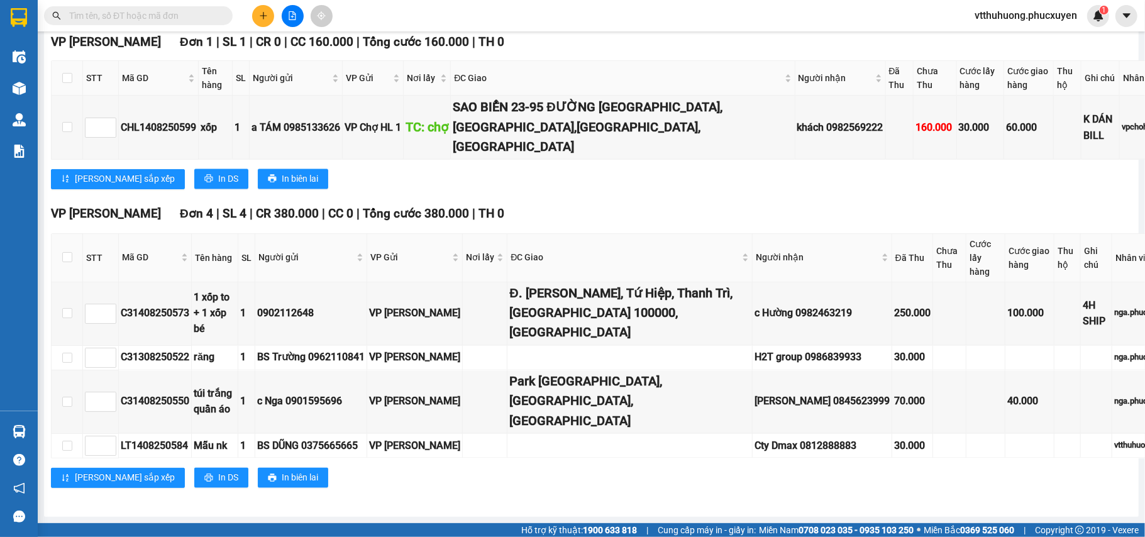
scroll to position [1798, 0]
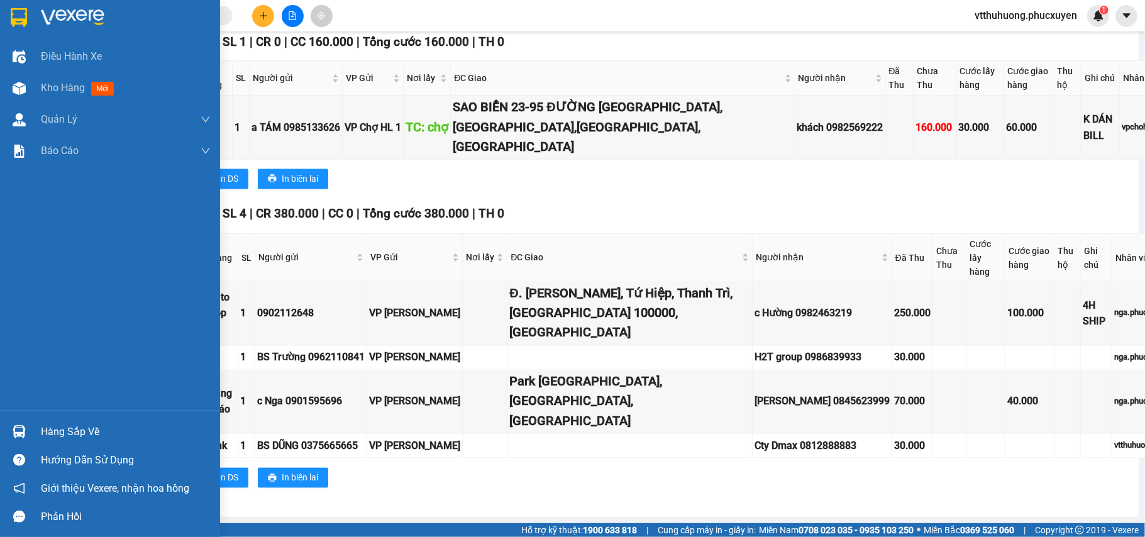
click at [50, 426] on div "Hàng sắp về" at bounding box center [126, 431] width 170 height 19
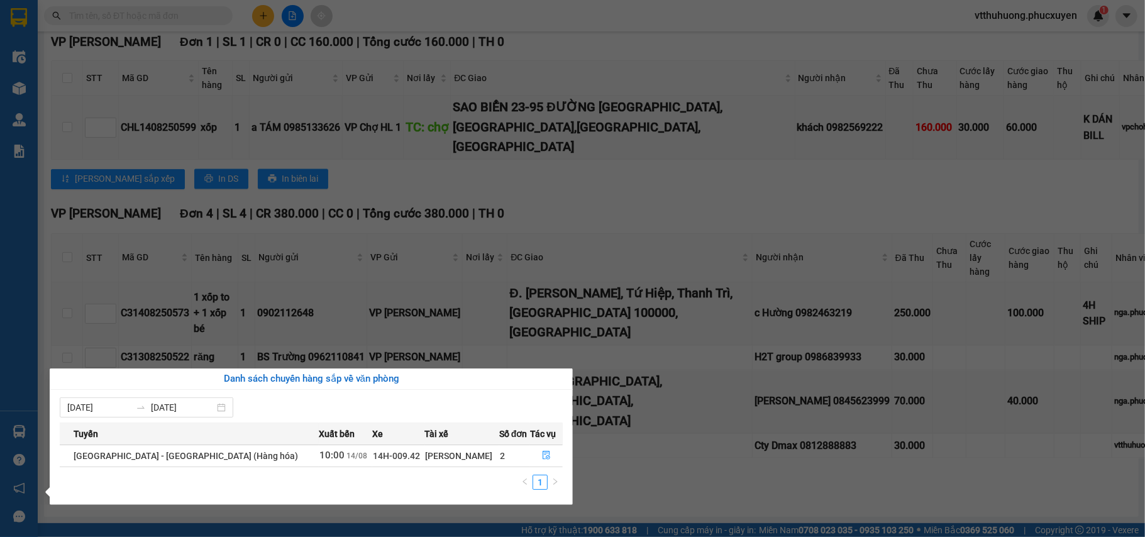
click at [645, 488] on section "Kết quả tìm kiếm ( 1 ) Bộ lọc Mã ĐH Trạng thái Món hàng Thu hộ Tổng cước Chưa c…" at bounding box center [572, 268] width 1145 height 537
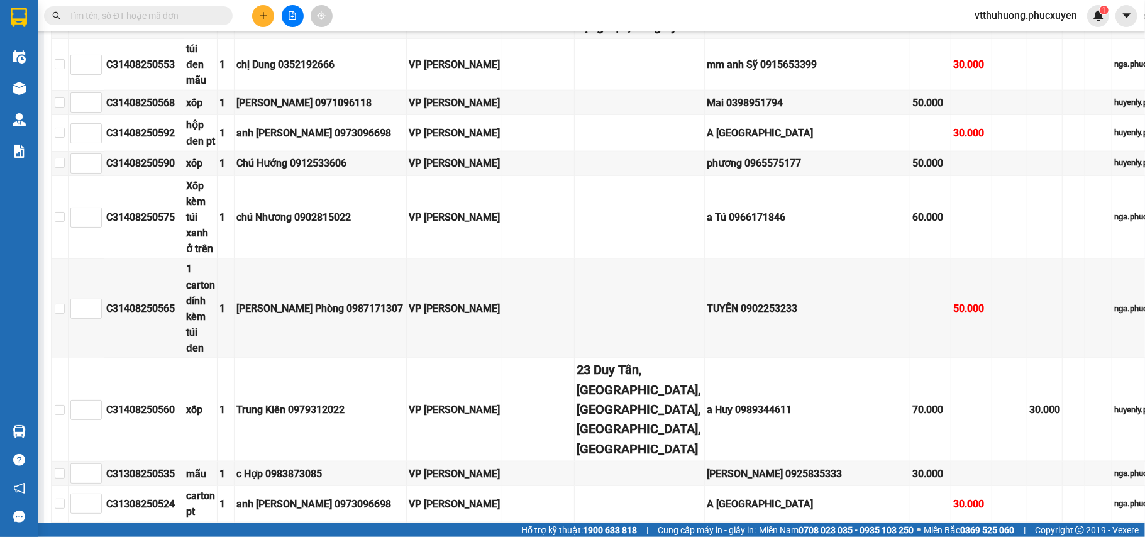
scroll to position [122, 0]
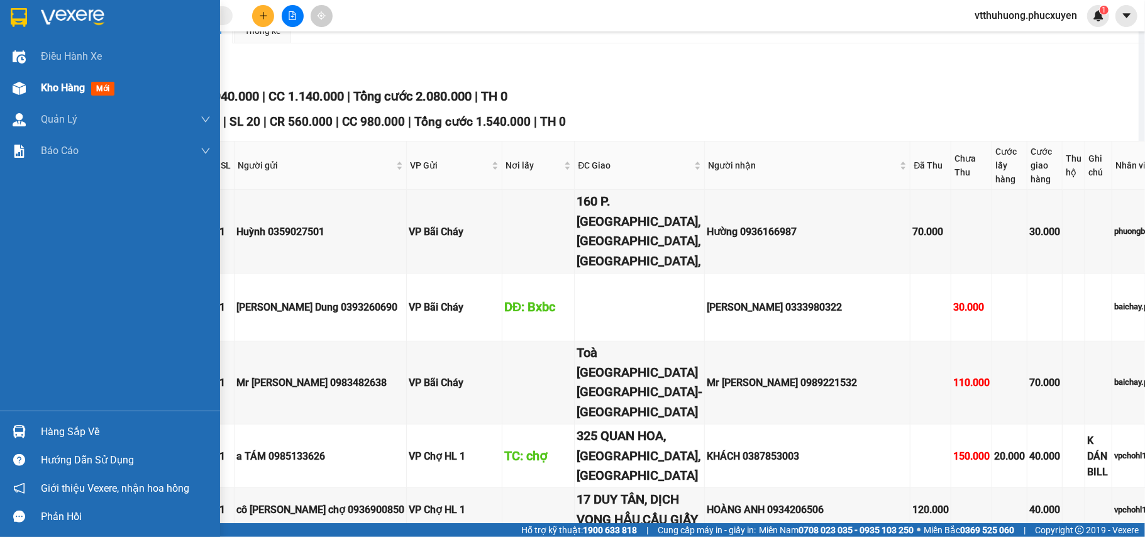
click at [38, 87] on div "Kho hàng mới" at bounding box center [110, 87] width 220 height 31
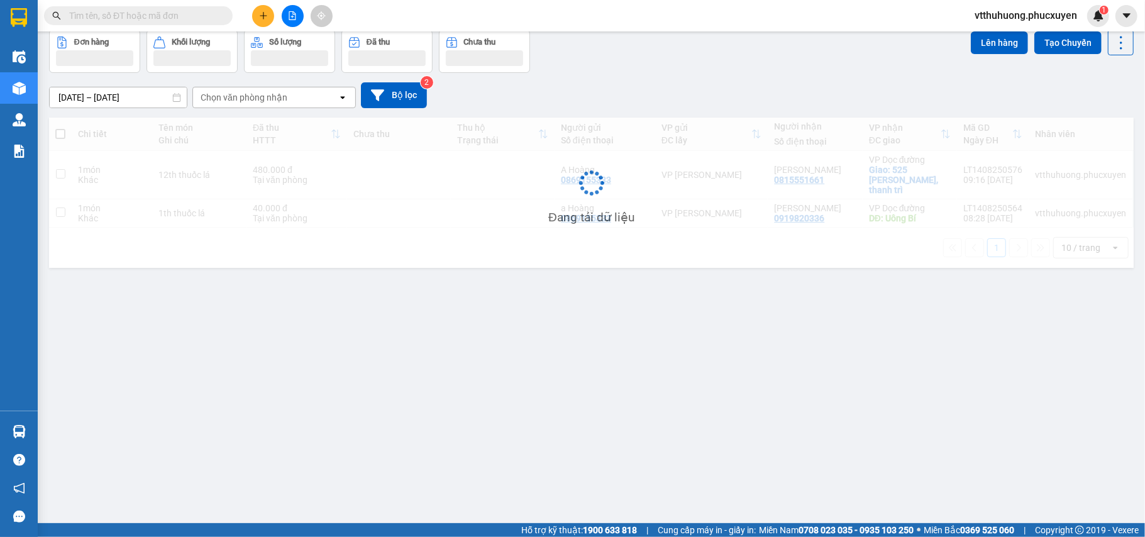
scroll to position [58, 0]
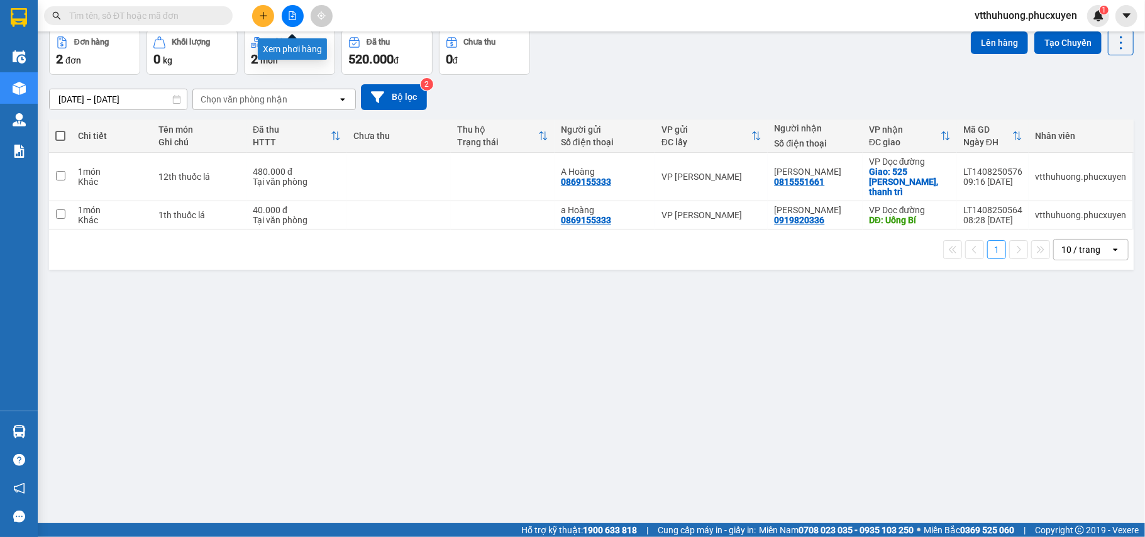
click at [293, 13] on icon "file-add" at bounding box center [292, 15] width 9 height 9
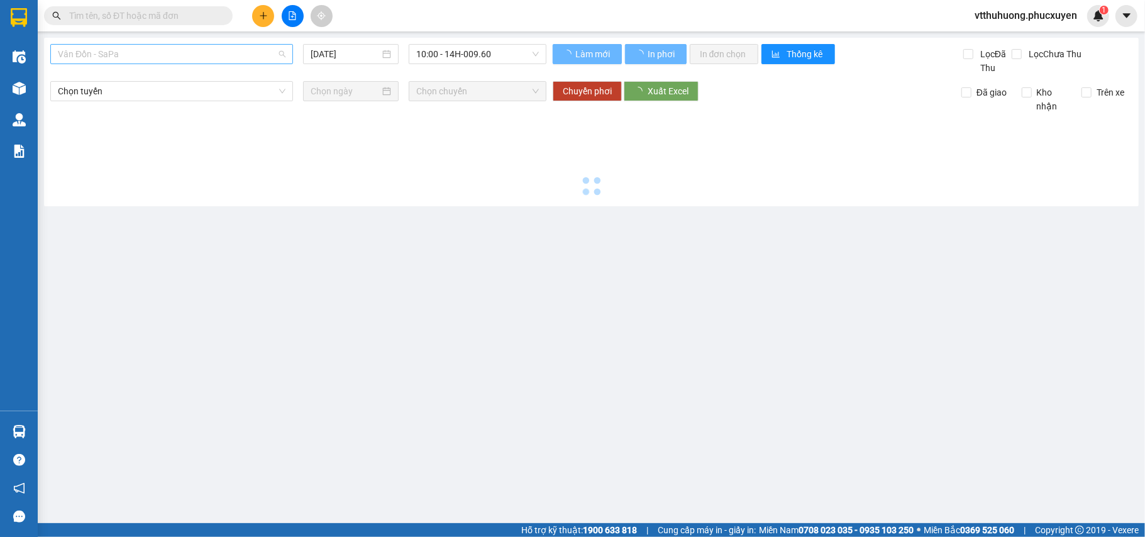
click at [204, 53] on span "Vân Đồn - SaPa" at bounding box center [172, 54] width 228 height 19
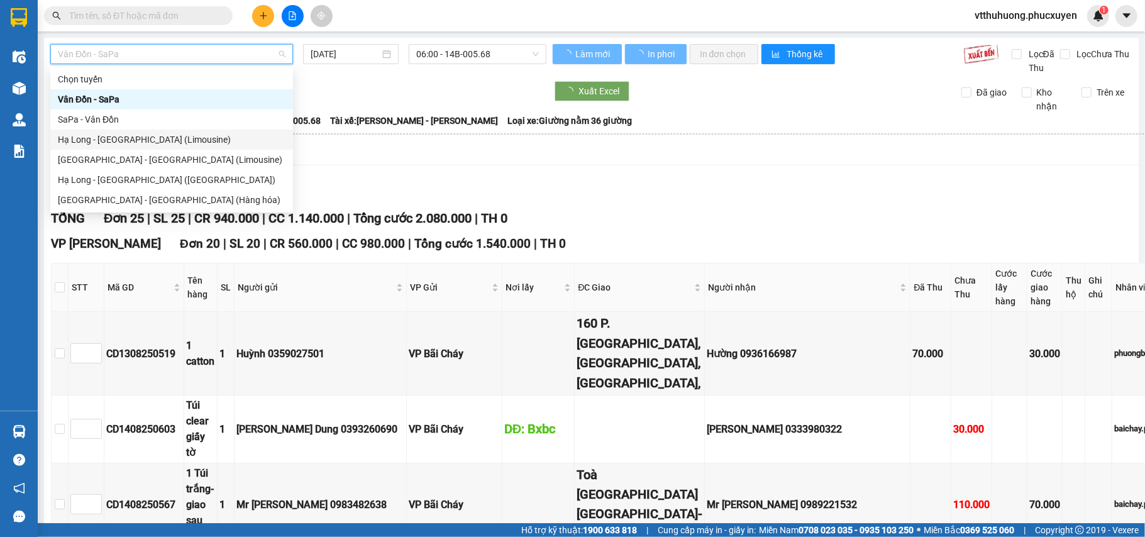
click at [172, 145] on div "Hạ Long - [GEOGRAPHIC_DATA] (Limousine)" at bounding box center [172, 140] width 228 height 14
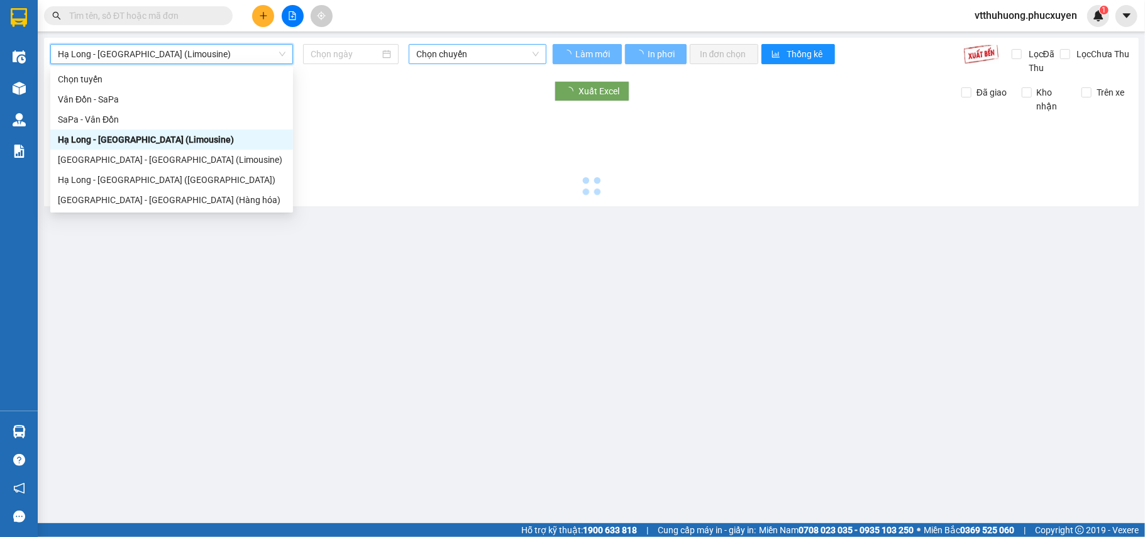
type input "[DATE]"
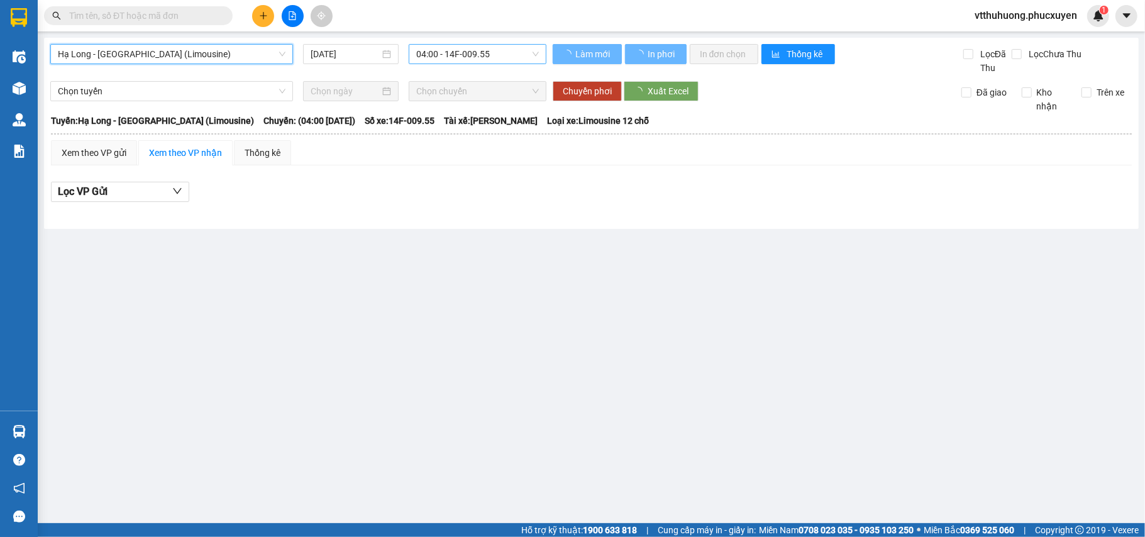
click at [504, 55] on span "04:00 - 14F-009.55" at bounding box center [477, 54] width 123 height 19
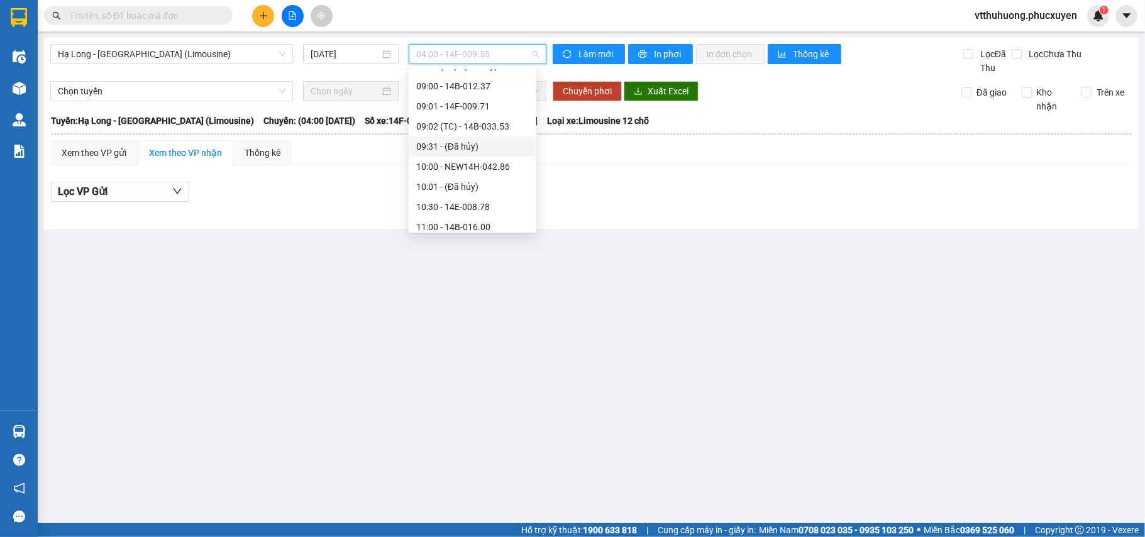
scroll to position [167, 0]
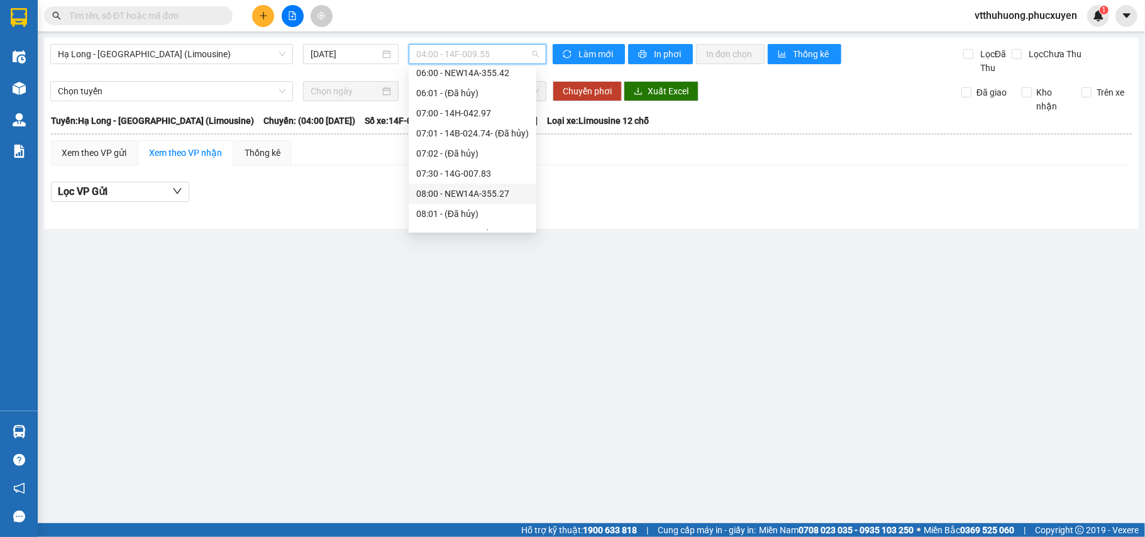
click at [507, 187] on div "08:00 - NEW14A-355.27" at bounding box center [472, 194] width 113 height 14
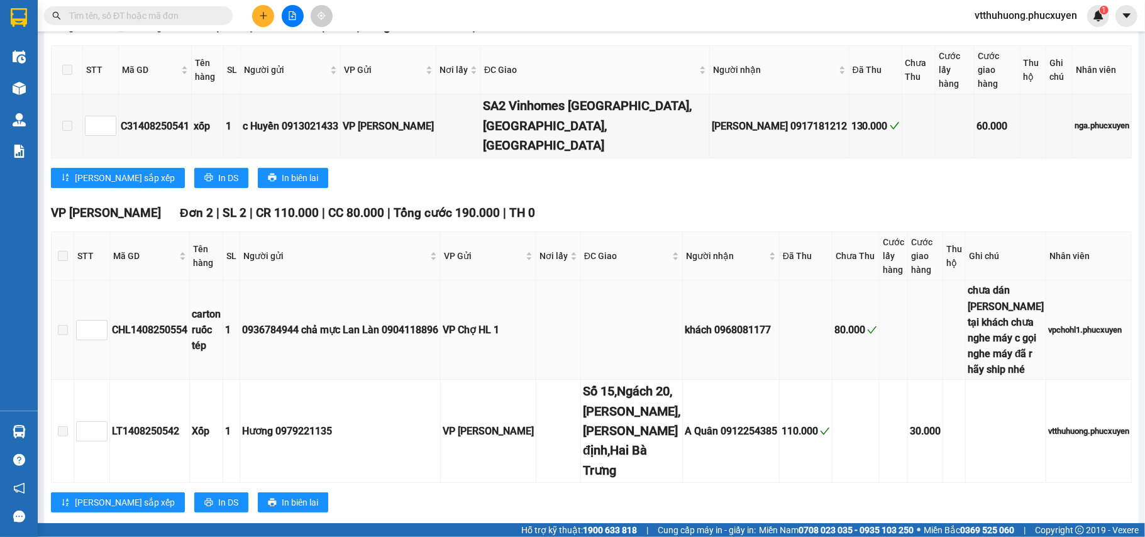
scroll to position [242, 0]
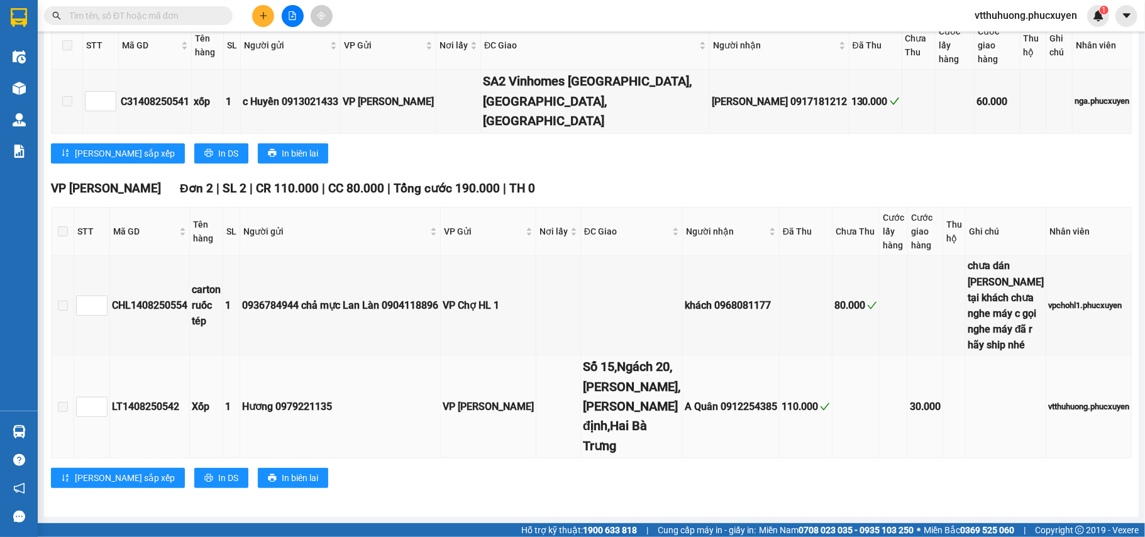
click at [149, 408] on div "LT1408250542" at bounding box center [149, 407] width 75 height 16
copy div "LT1408250542"
click at [74, 18] on input "text" at bounding box center [143, 16] width 148 height 14
paste input "LT1408250542"
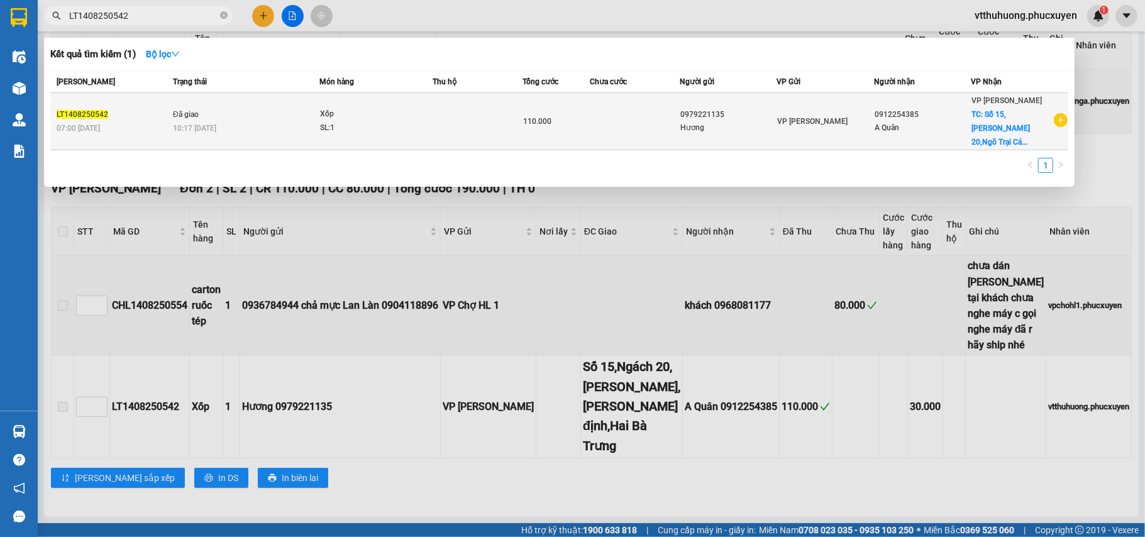
type input "LT1408250542"
click at [258, 121] on div "10:17 [DATE]" at bounding box center [246, 128] width 146 height 14
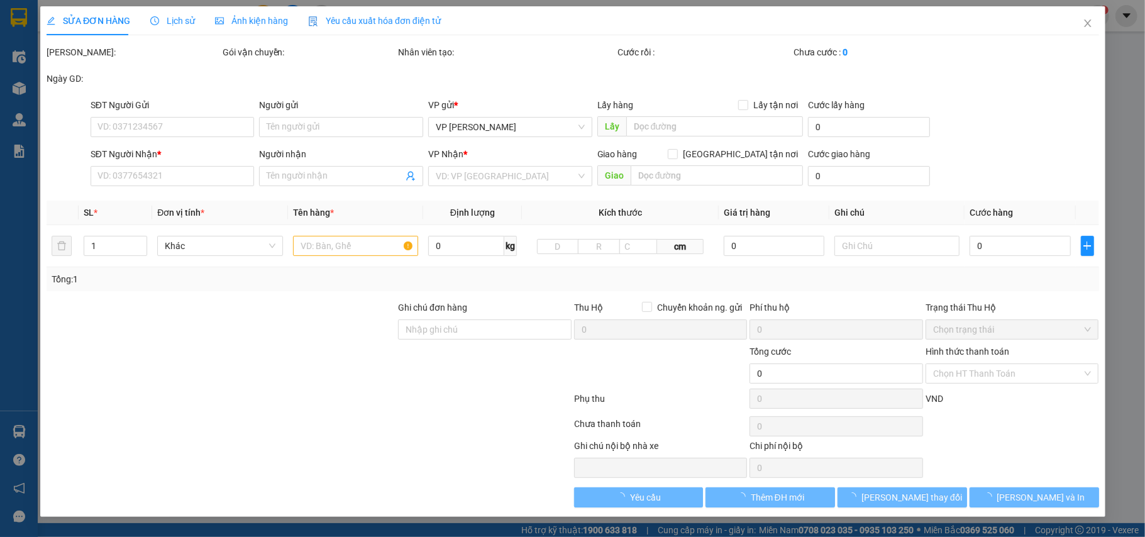
type input "0979221135"
type input "Hương"
type input "0912254385"
type input "A Quân"
checkbox input "true"
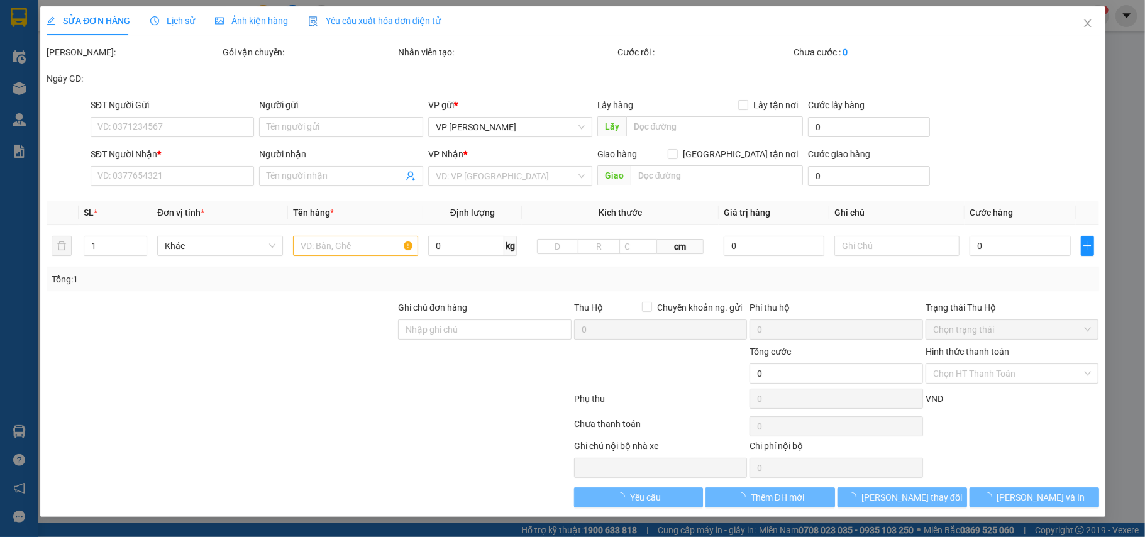
type input "Số 15,Ngách 20,[PERSON_NAME],[PERSON_NAME] định,Hai Bà Trưng"
type input "30.000"
type input "110.000"
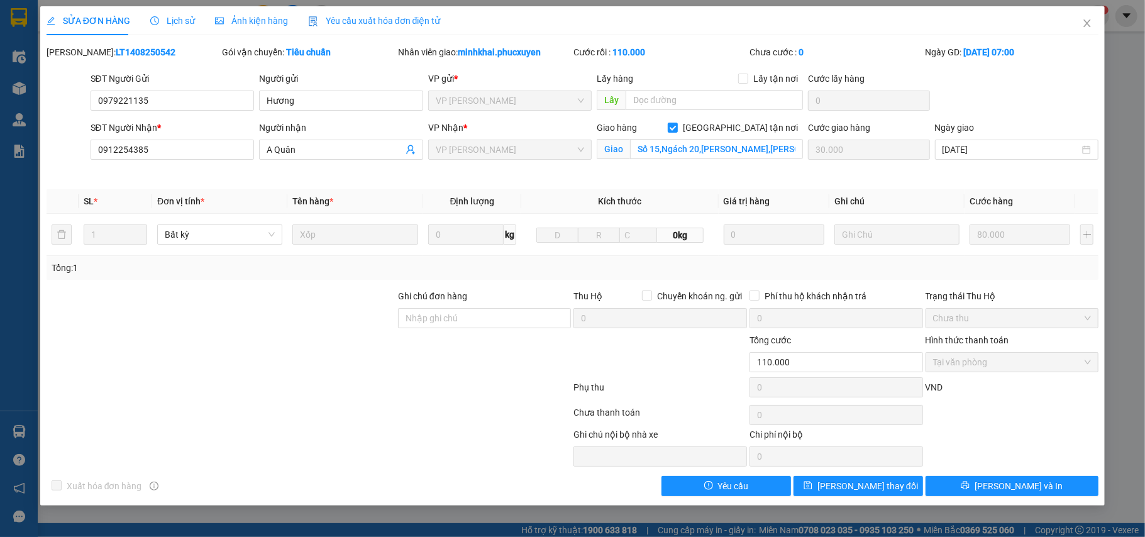
click at [179, 20] on span "Lịch sử" at bounding box center [172, 21] width 45 height 10
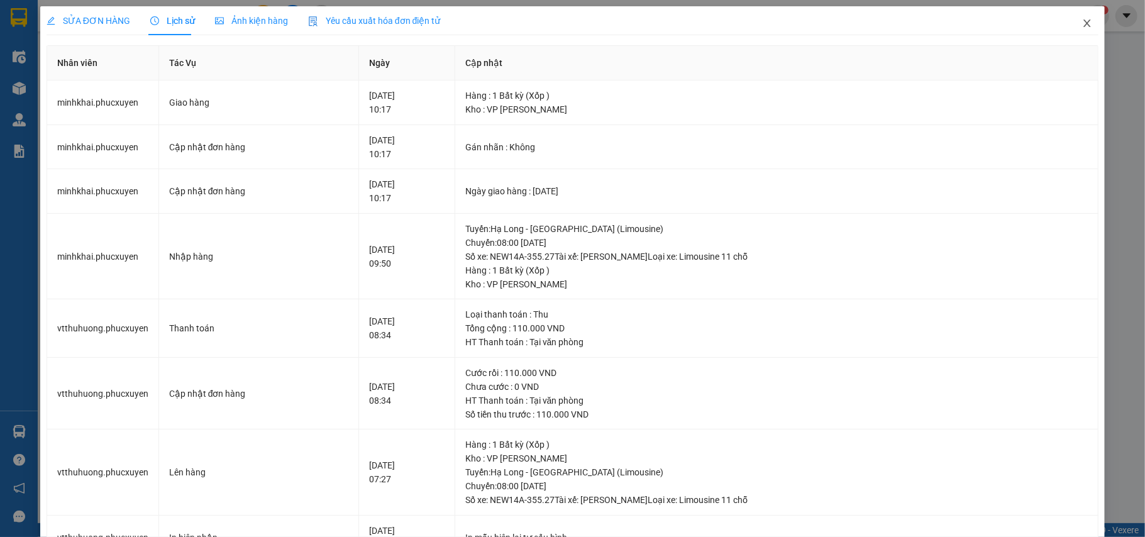
click at [1082, 23] on icon "close" at bounding box center [1087, 23] width 10 height 10
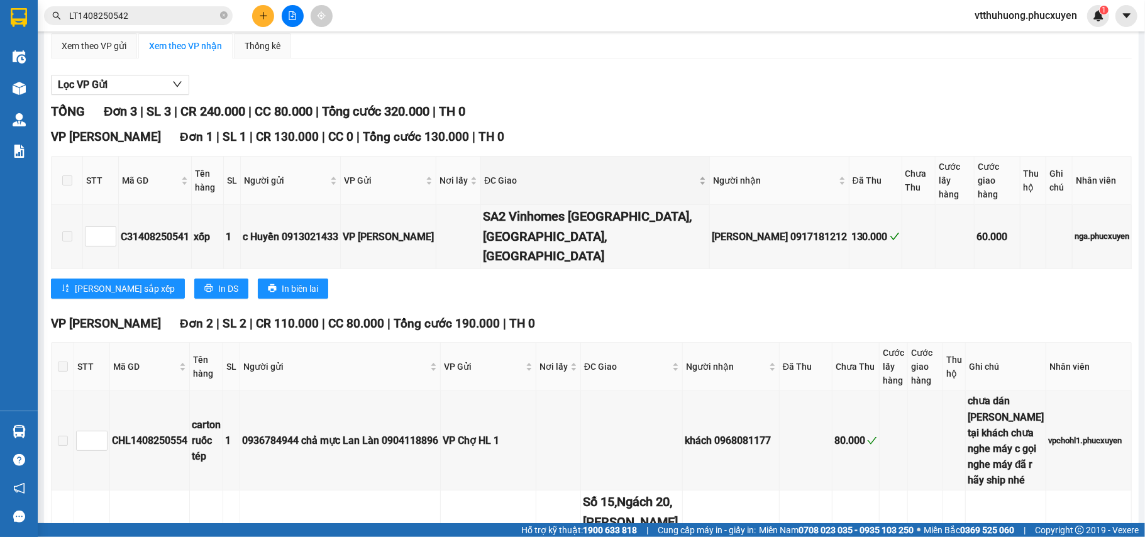
scroll to position [242, 0]
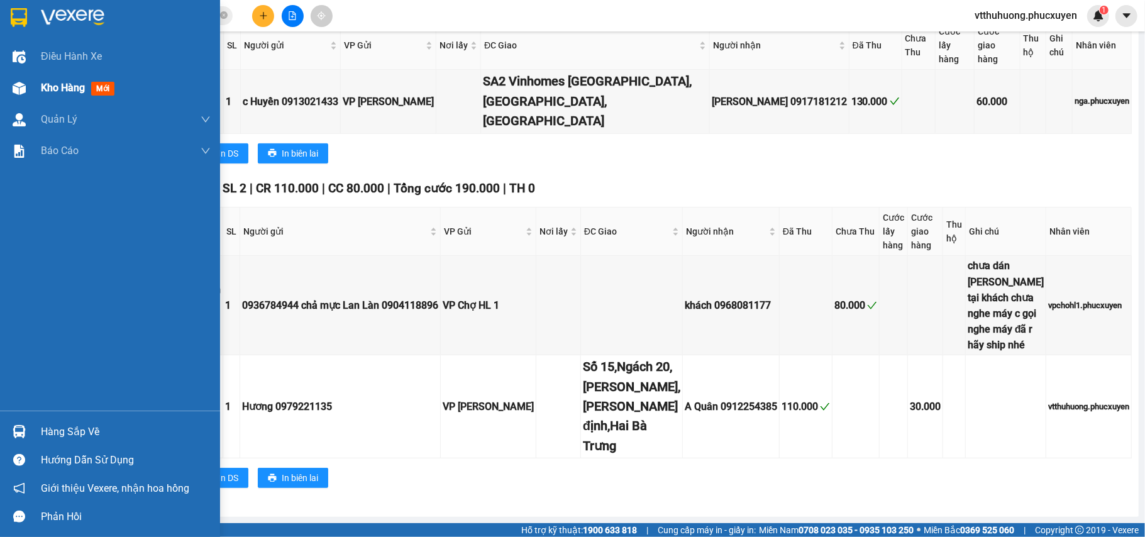
click at [56, 91] on span "Kho hàng" at bounding box center [63, 88] width 44 height 12
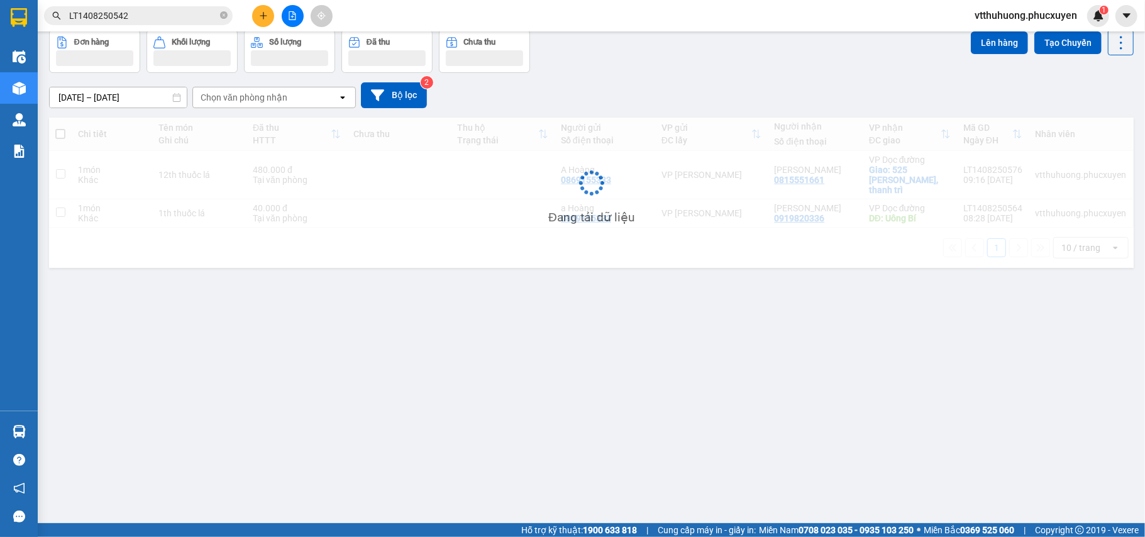
scroll to position [58, 0]
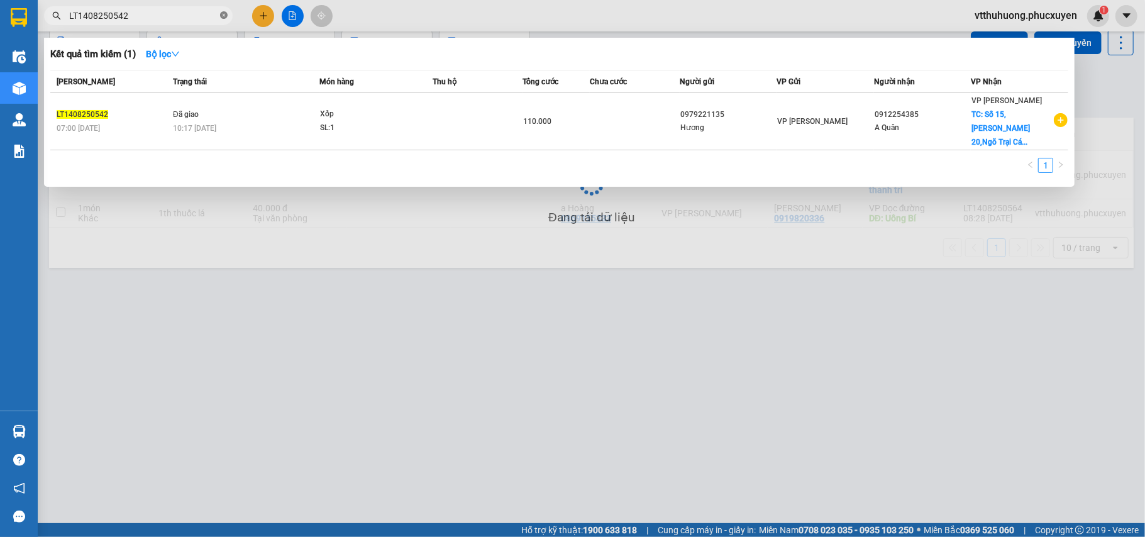
click at [221, 13] on icon "close-circle" at bounding box center [224, 15] width 8 height 8
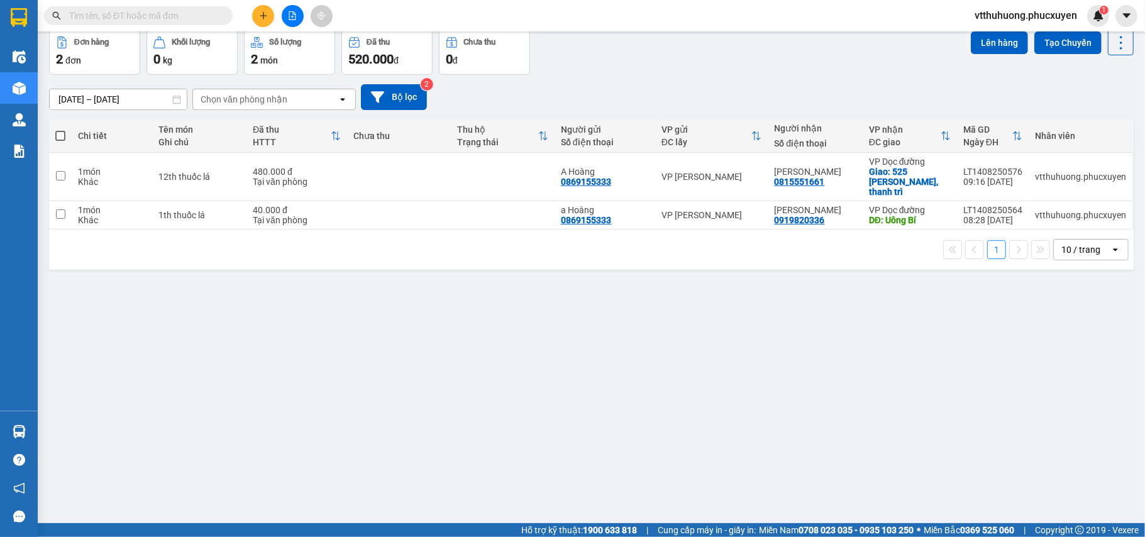
scroll to position [0, 0]
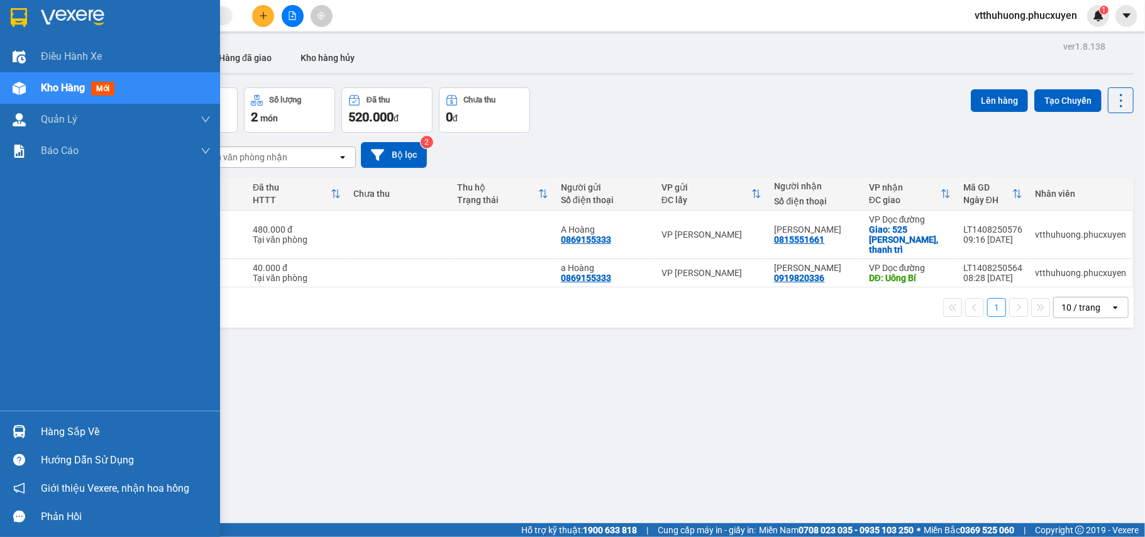
drag, startPoint x: 54, startPoint y: 418, endPoint x: 272, endPoint y: 441, distance: 218.7
click at [56, 418] on div "Hàng sắp về" at bounding box center [110, 431] width 220 height 28
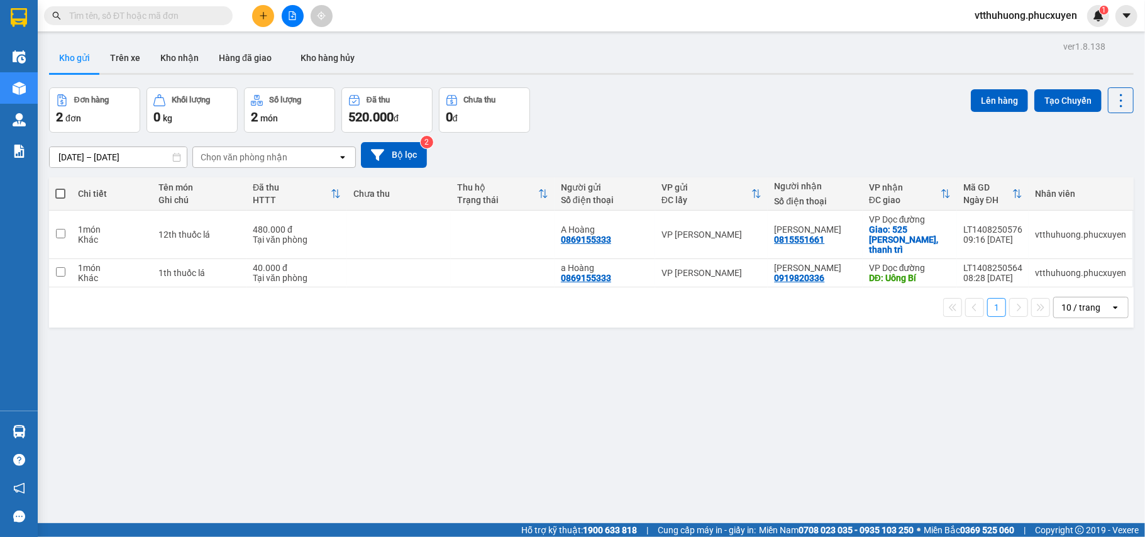
click at [650, 436] on section "Kết quả tìm kiếm ( 1 ) Bộ lọc Mã ĐH Trạng thái Món hàng Thu hộ Tổng cước Chưa c…" at bounding box center [572, 268] width 1145 height 537
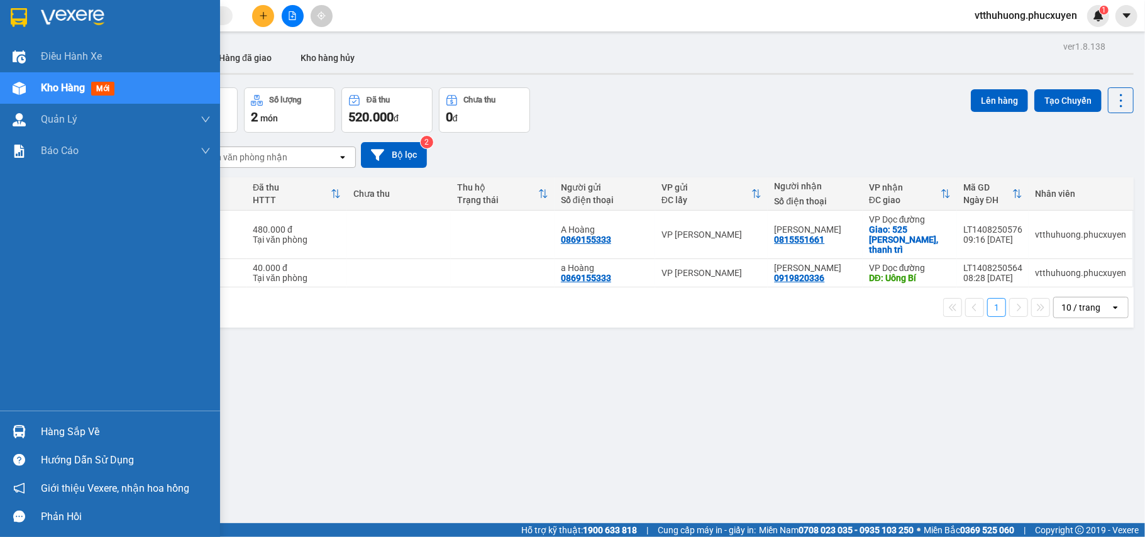
drag, startPoint x: 64, startPoint y: 444, endPoint x: 196, endPoint y: 425, distance: 133.4
click at [66, 444] on div "Hàng sắp về" at bounding box center [110, 431] width 220 height 28
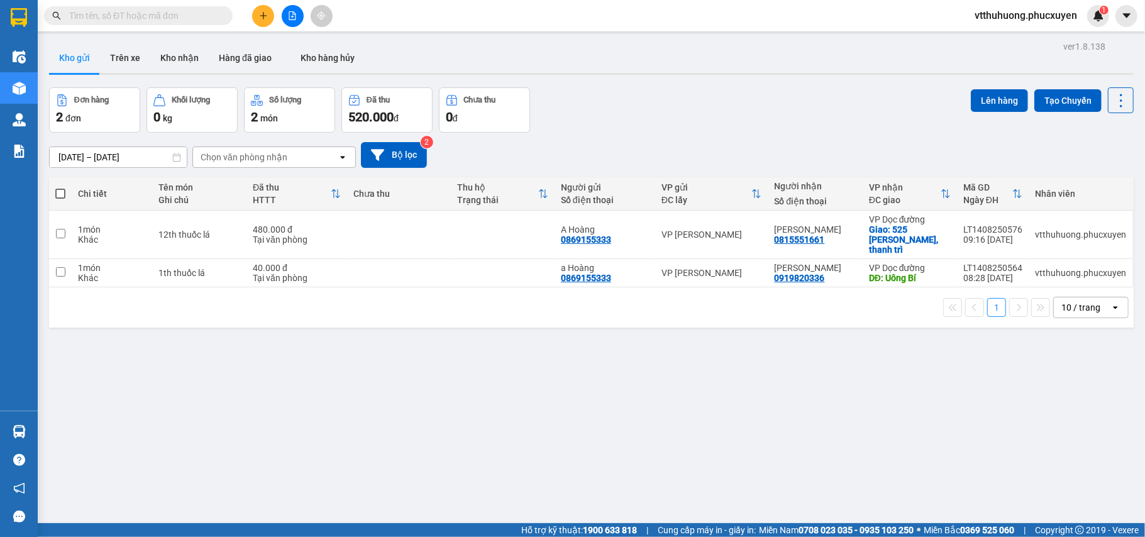
click at [632, 438] on section "Kết quả tìm kiếm ( 1 ) Bộ lọc Mã ĐH Trạng thái Món hàng Thu hộ Tổng cước Chưa c…" at bounding box center [572, 268] width 1145 height 537
click at [262, 19] on icon "plus" at bounding box center [263, 15] width 9 height 9
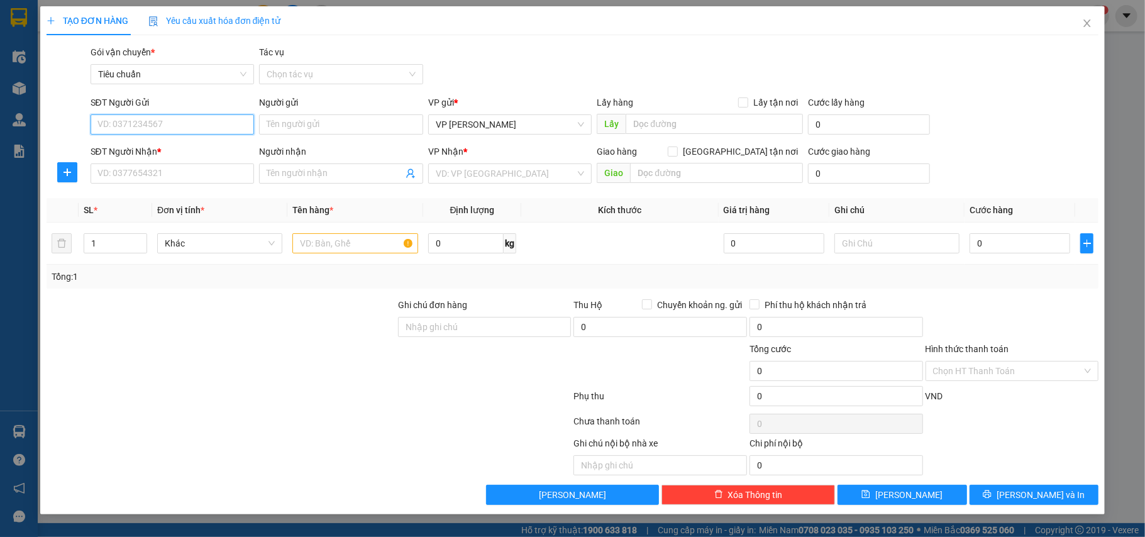
click at [169, 122] on input "SĐT Người Gửi" at bounding box center [173, 124] width 164 height 20
paste input "0936693269"
type input "0936693269"
click at [656, 119] on input "text" at bounding box center [713, 124] width 177 height 20
type input "Bến Đoan"
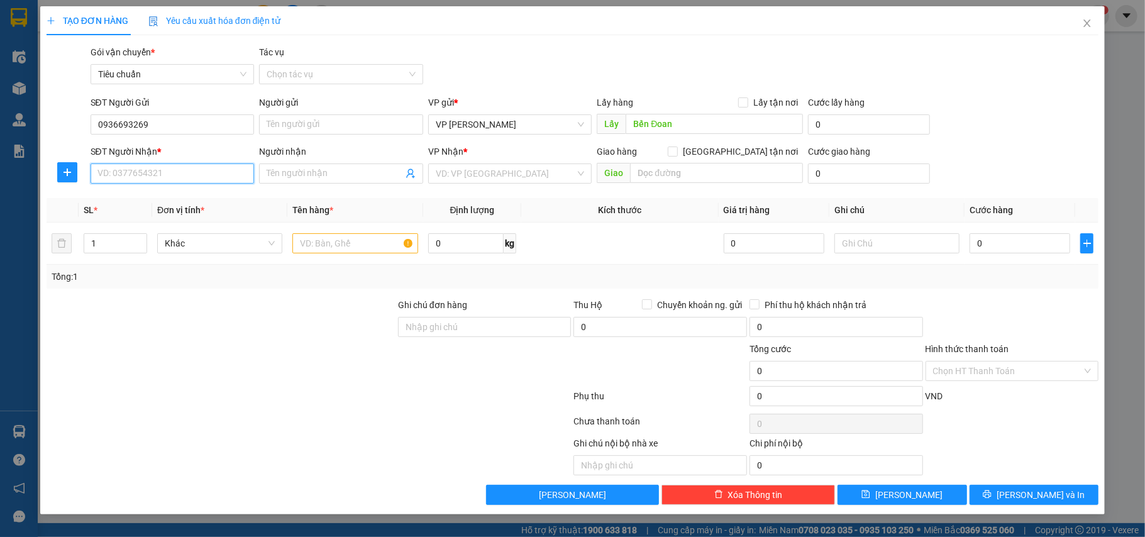
click at [182, 175] on input "SĐT Người Nhận *" at bounding box center [173, 173] width 164 height 20
type input "0912738620"
click at [300, 173] on input "Người nhận" at bounding box center [335, 174] width 136 height 14
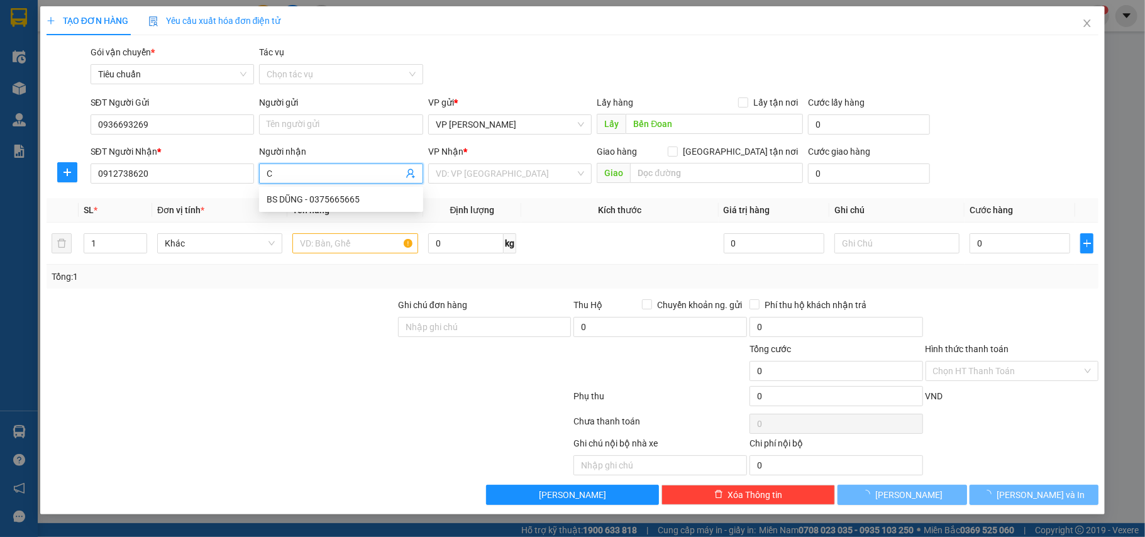
type input "C"
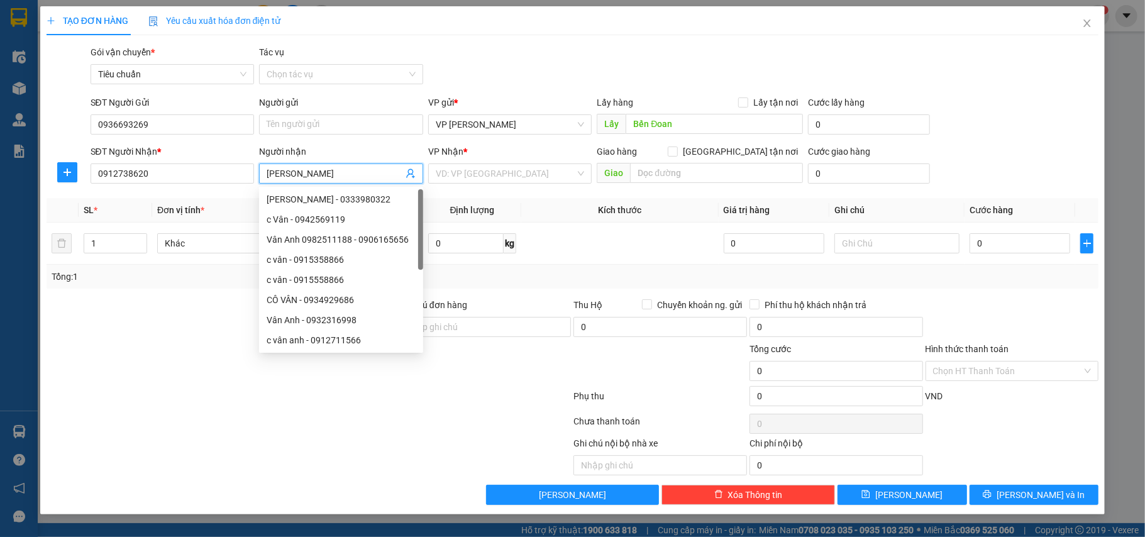
type input "[PERSON_NAME]"
click at [485, 187] on div "VP Nhận * VD: VP [GEOGRAPHIC_DATA]" at bounding box center [510, 167] width 164 height 44
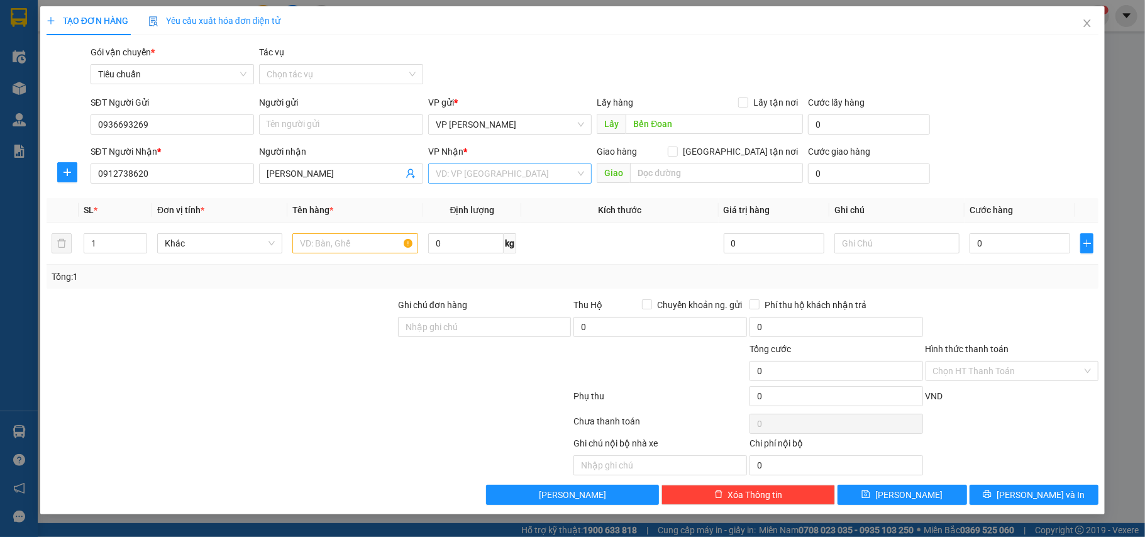
click at [498, 177] on input "search" at bounding box center [506, 173] width 140 height 19
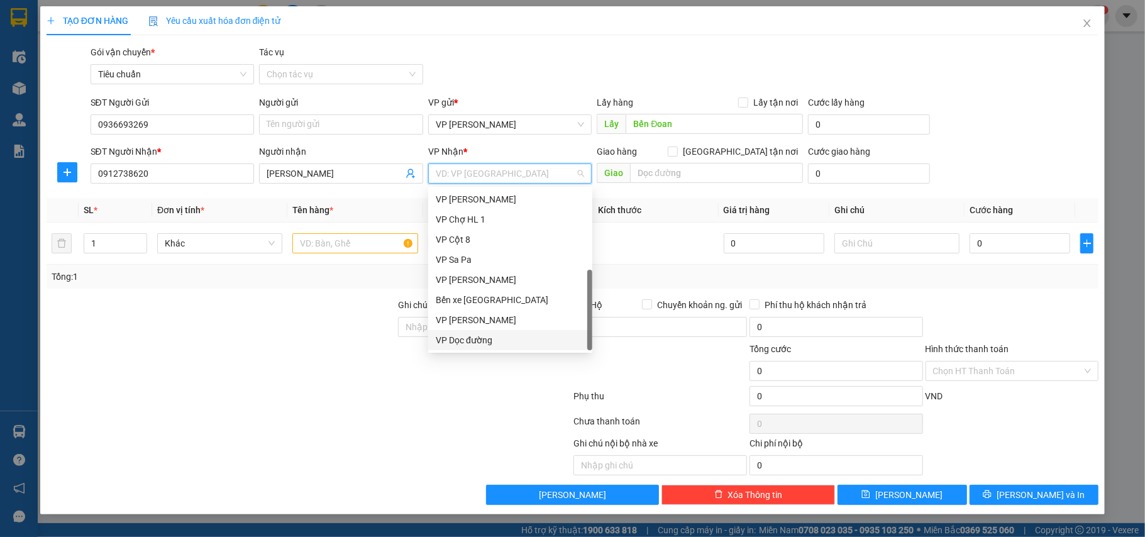
click at [476, 337] on div "VP Dọc đường" at bounding box center [510, 340] width 149 height 14
click at [476, 343] on div "VP Dọc đường" at bounding box center [510, 340] width 149 height 14
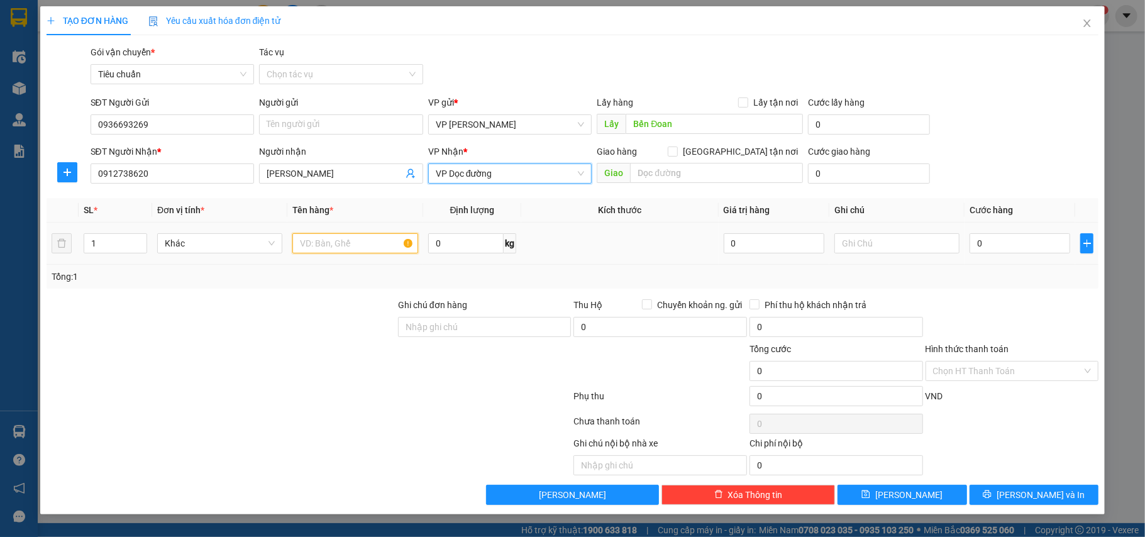
click at [350, 240] on input "text" at bounding box center [354, 243] width 125 height 20
type input "carton"
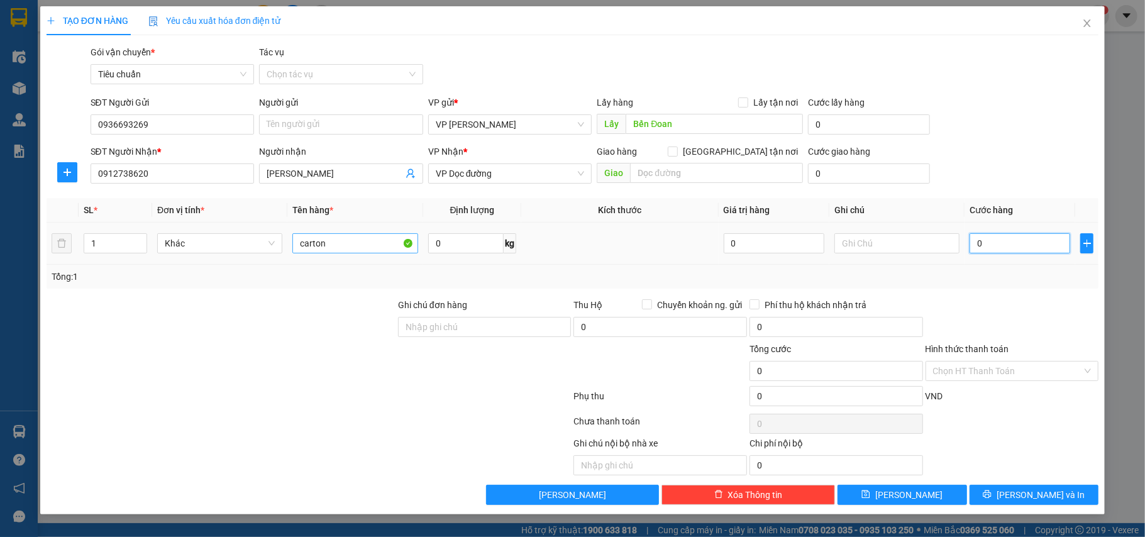
type input "7"
type input "70"
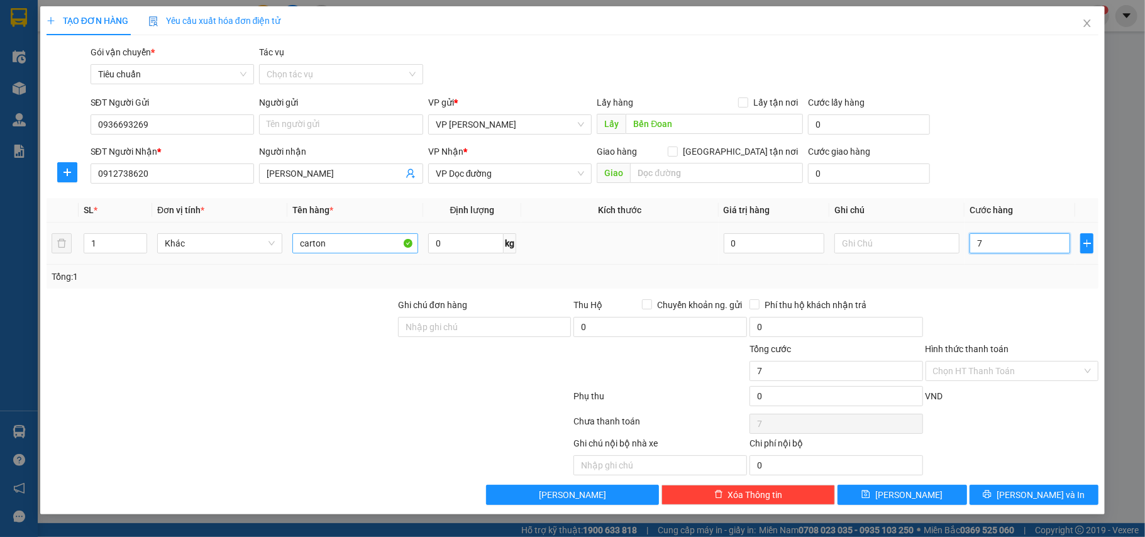
type input "70"
click at [944, 371] on input "Hình thức thanh toán" at bounding box center [1008, 370] width 150 height 19
type input "70.000"
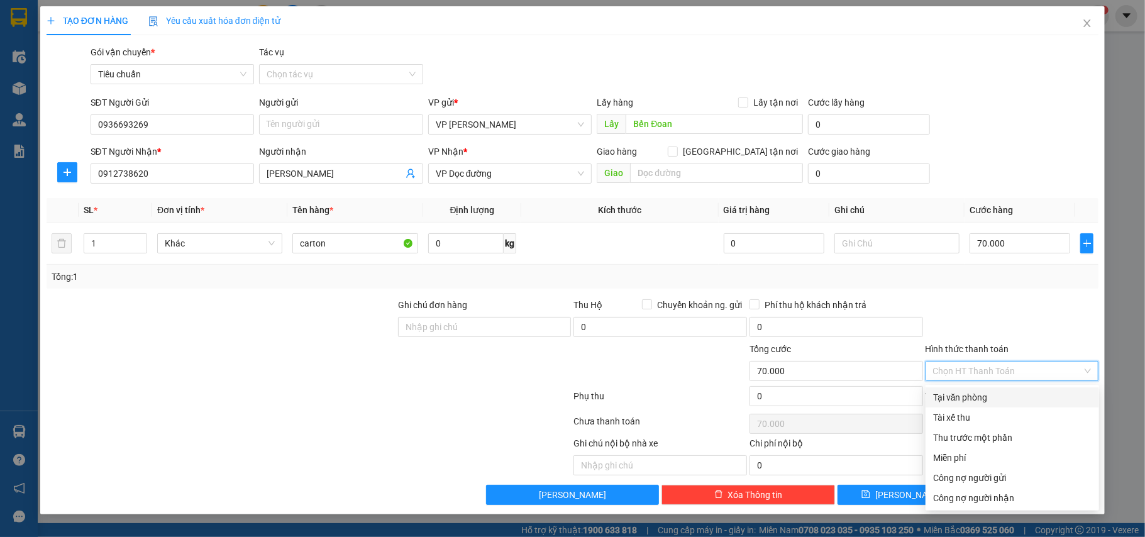
click at [942, 398] on div "Tại văn phòng" at bounding box center [1012, 397] width 158 height 14
type input "0"
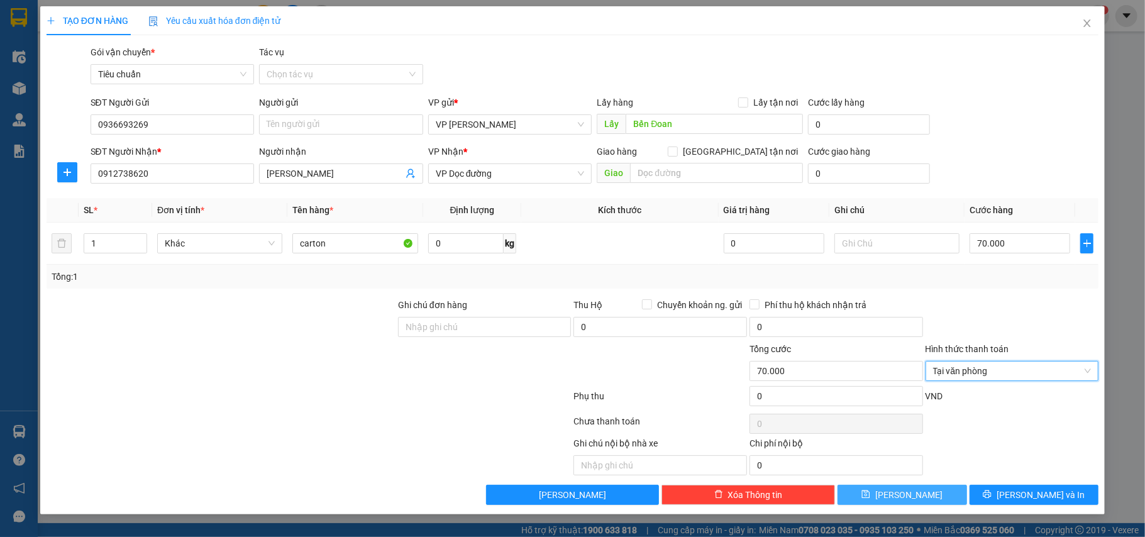
click at [934, 500] on button "[PERSON_NAME]" at bounding box center [901, 495] width 129 height 20
type input "0"
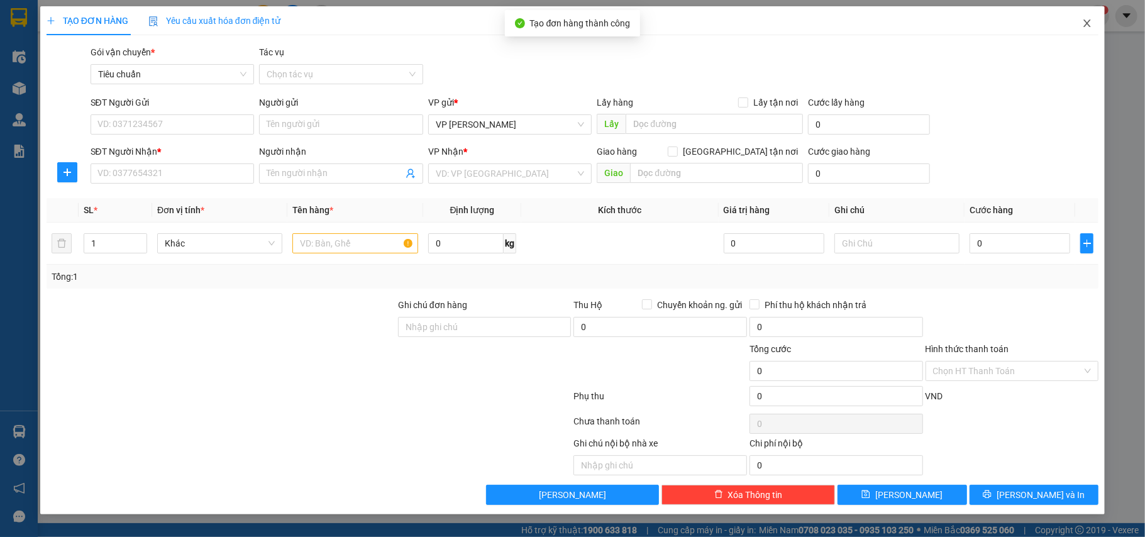
click at [1087, 25] on icon "close" at bounding box center [1087, 23] width 10 height 10
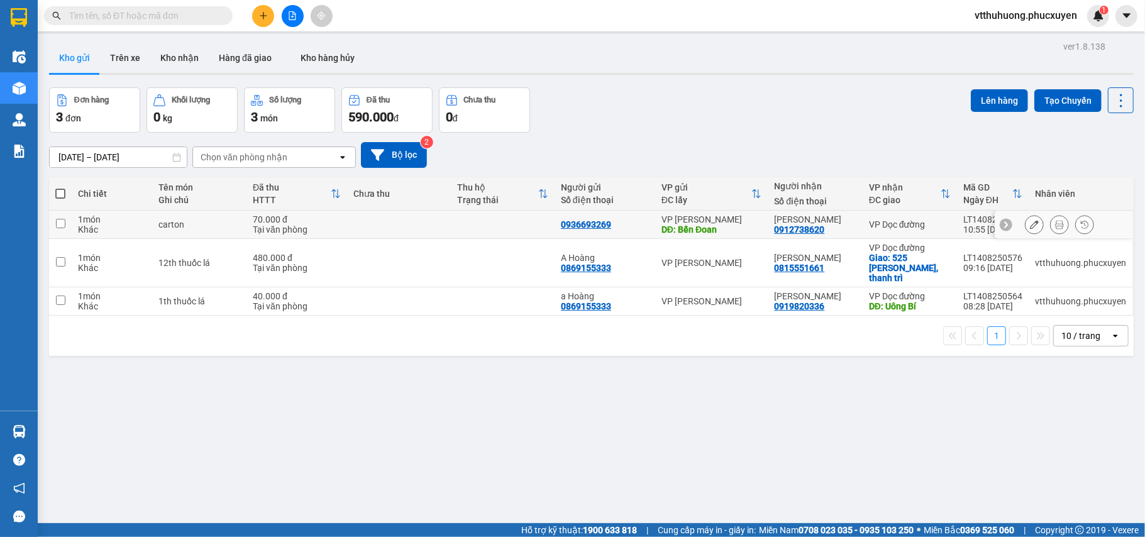
click at [498, 228] on td at bounding box center [503, 225] width 104 height 28
checkbox input "true"
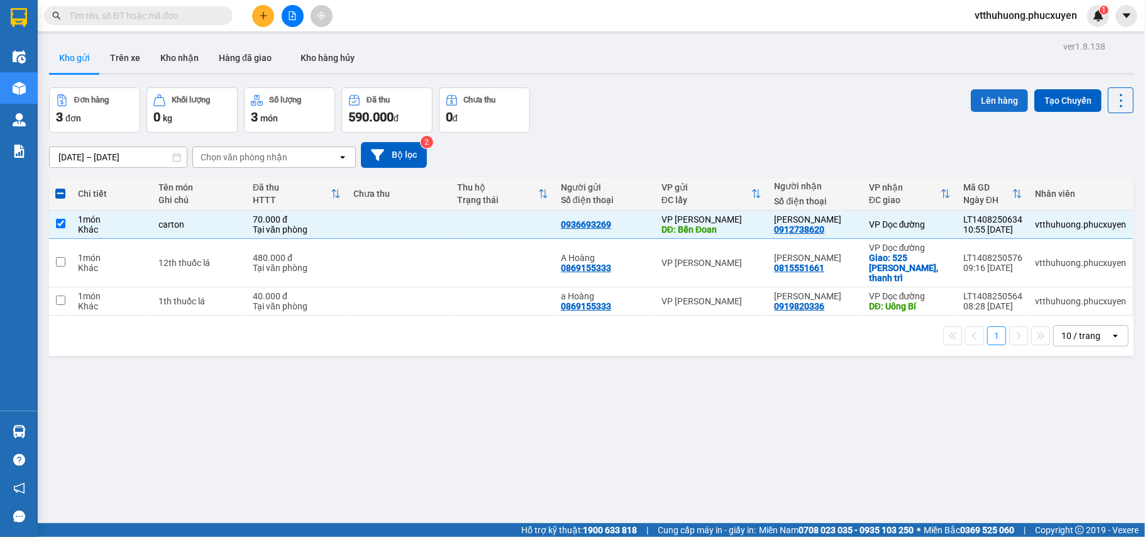
click at [979, 99] on button "Lên hàng" at bounding box center [999, 100] width 57 height 23
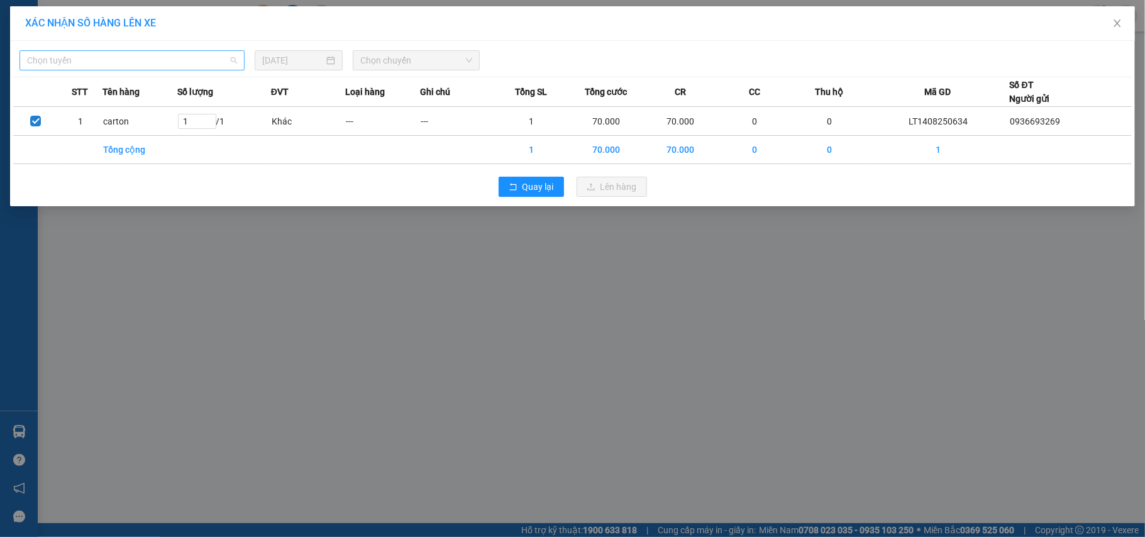
click at [160, 61] on span "Chọn tuyến" at bounding box center [132, 60] width 210 height 19
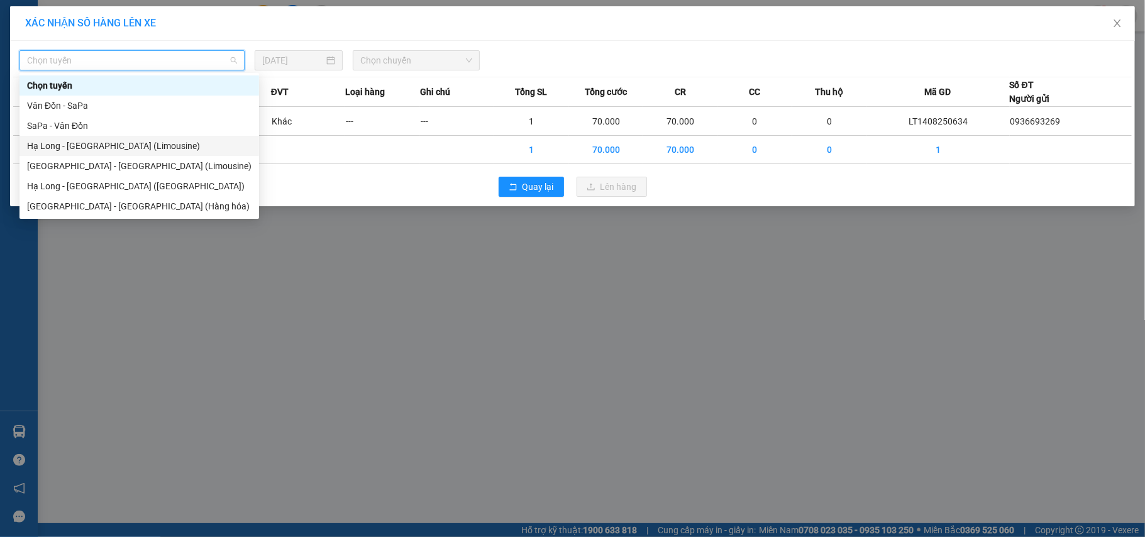
click at [140, 146] on div "Hạ Long - [GEOGRAPHIC_DATA] (Limousine)" at bounding box center [139, 146] width 224 height 14
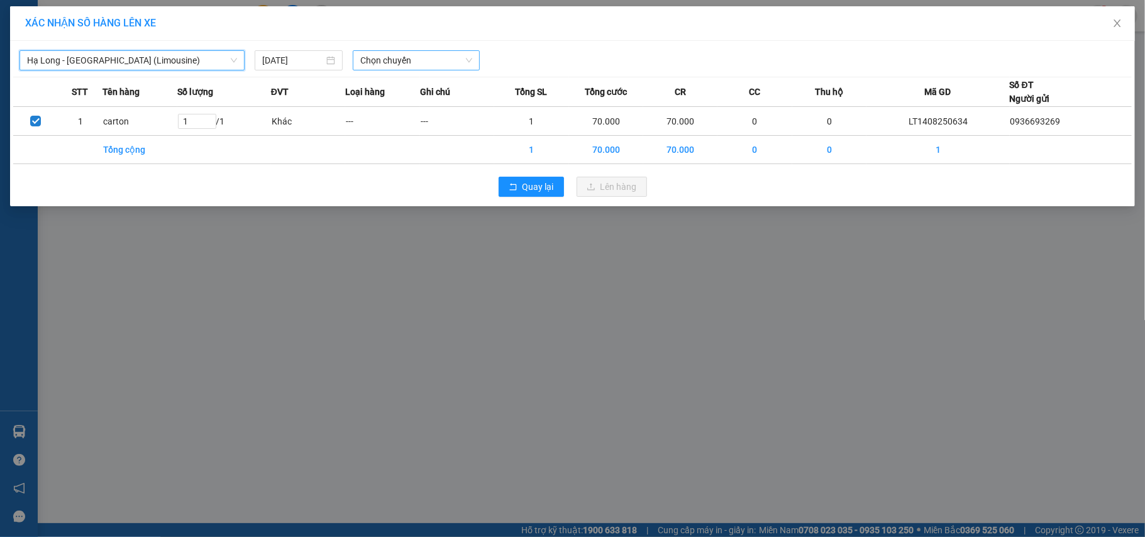
click at [405, 61] on span "Chọn chuyến" at bounding box center [416, 60] width 112 height 19
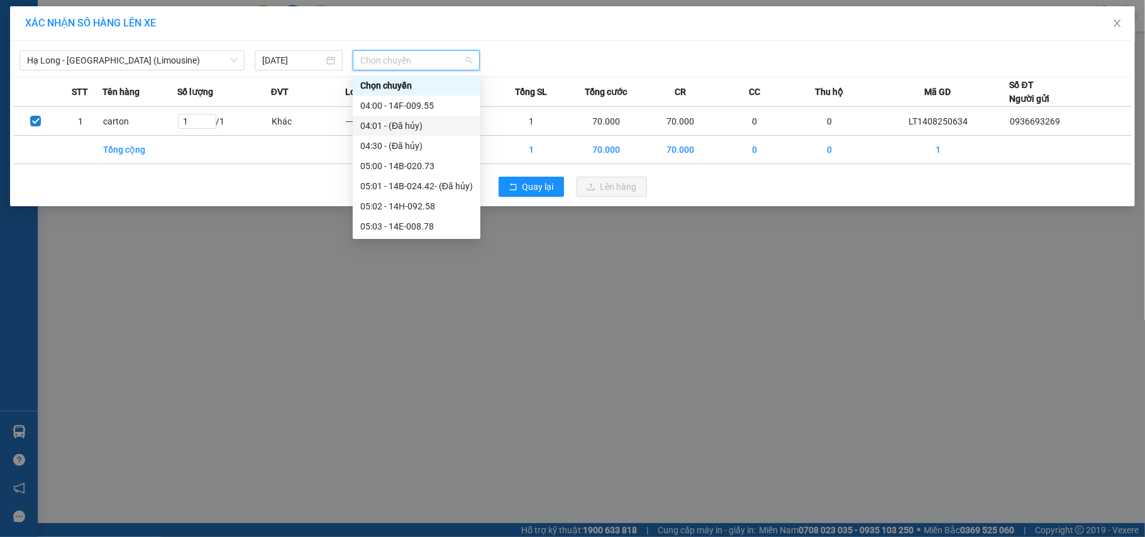
scroll to position [335, 0]
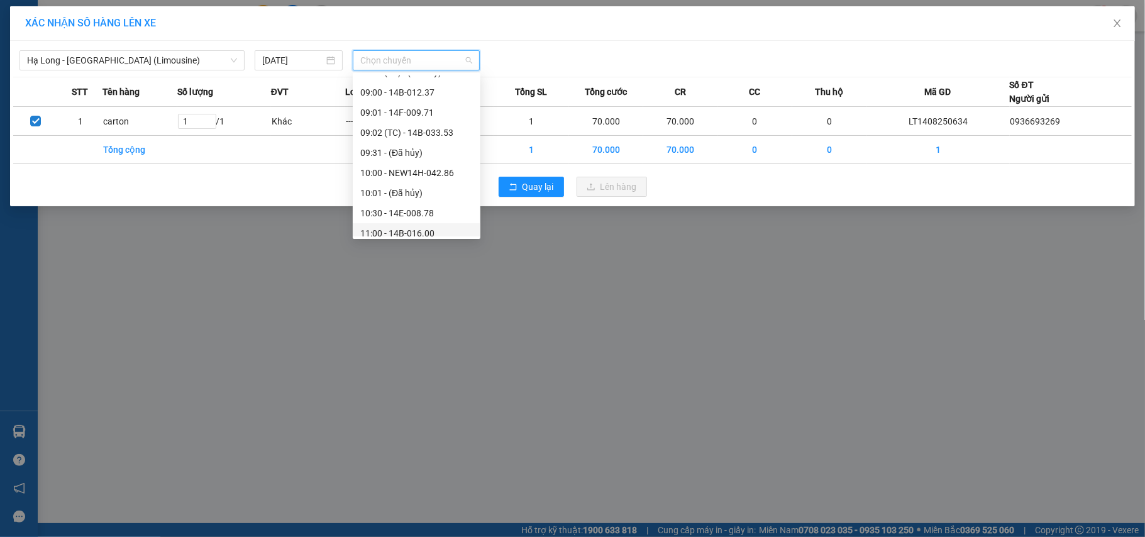
click at [433, 224] on div "11:00 - 14B-016.00" at bounding box center [417, 233] width 128 height 20
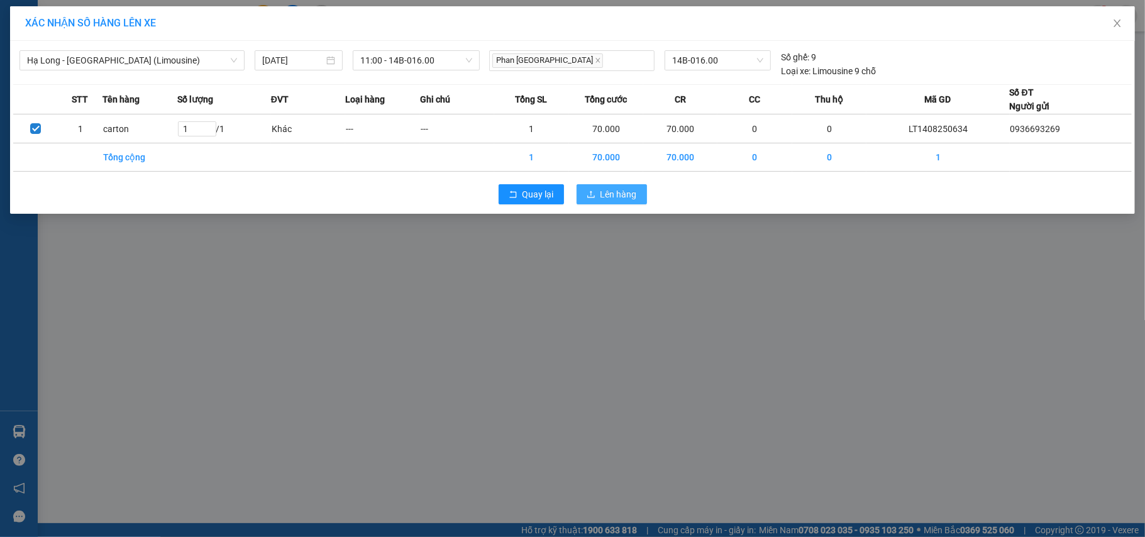
click at [636, 187] on button "Lên hàng" at bounding box center [611, 194] width 70 height 20
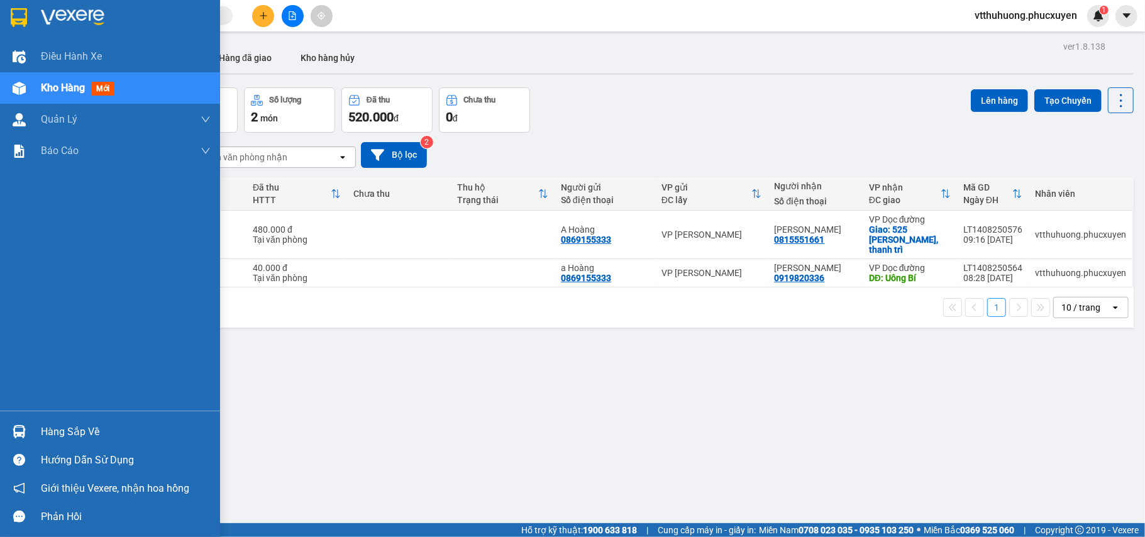
click at [74, 421] on div "Hàng sắp về" at bounding box center [110, 431] width 220 height 28
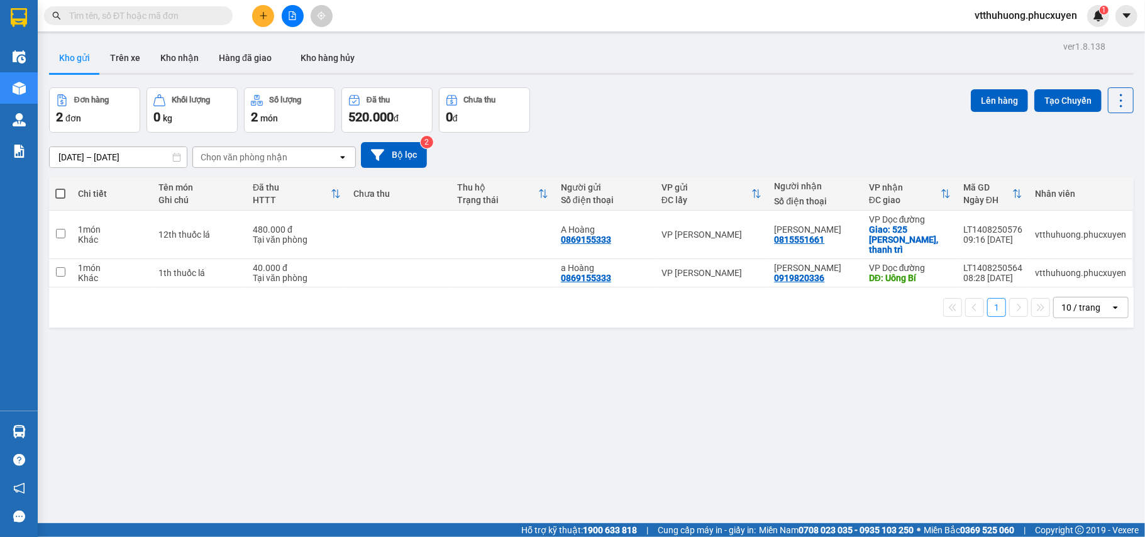
click at [695, 450] on section "Kết quả tìm kiếm ( 1 ) Bộ lọc Mã ĐH Trạng thái Món hàng Thu hộ Tổng cước Chưa c…" at bounding box center [572, 268] width 1145 height 537
click at [177, 60] on button "Kho nhận" at bounding box center [179, 58] width 58 height 30
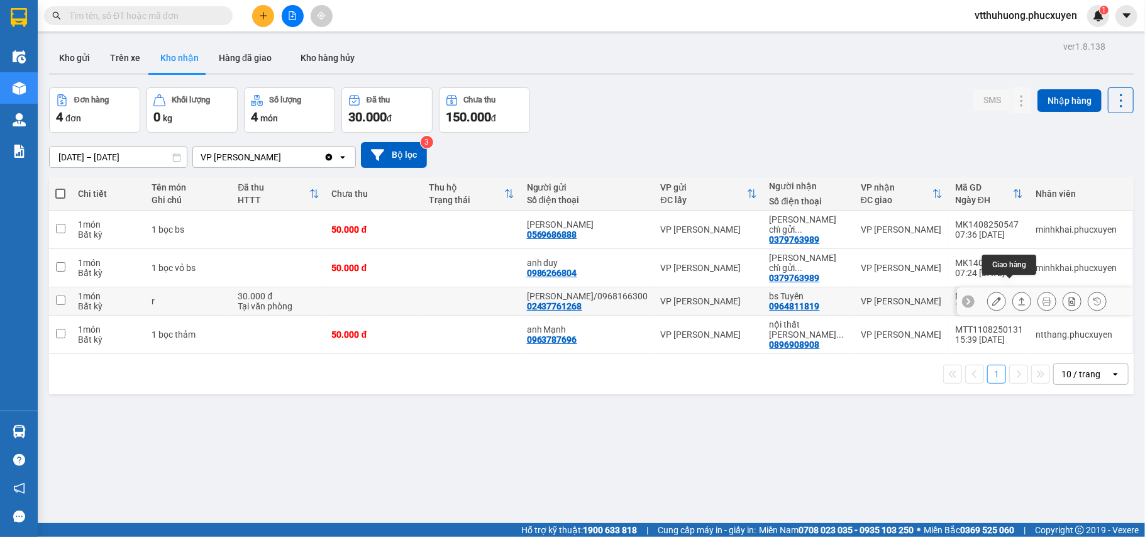
click at [1017, 297] on icon at bounding box center [1021, 301] width 9 height 9
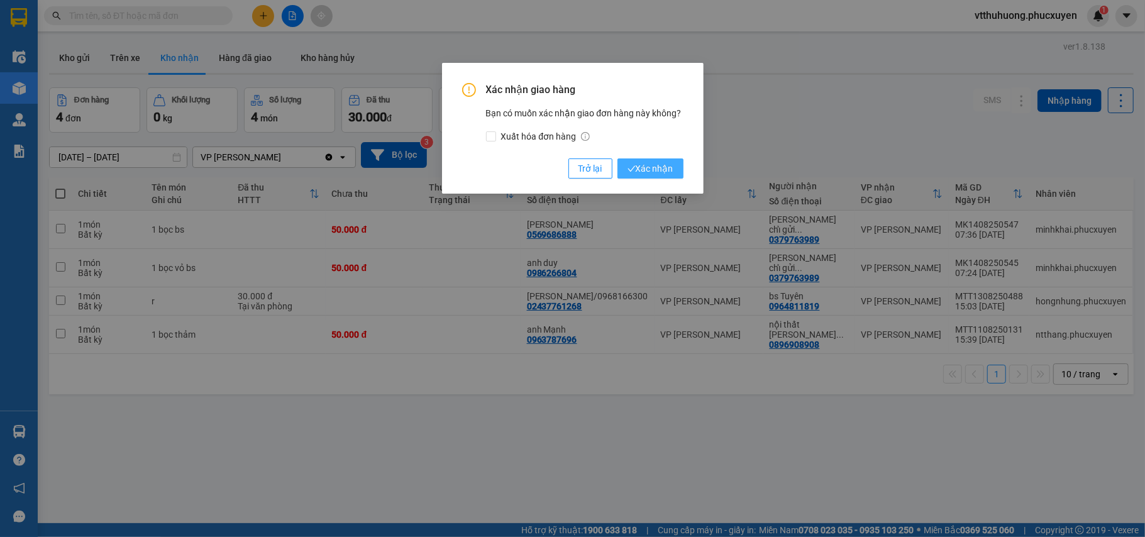
click at [651, 161] on button "Xác nhận" at bounding box center [650, 168] width 66 height 20
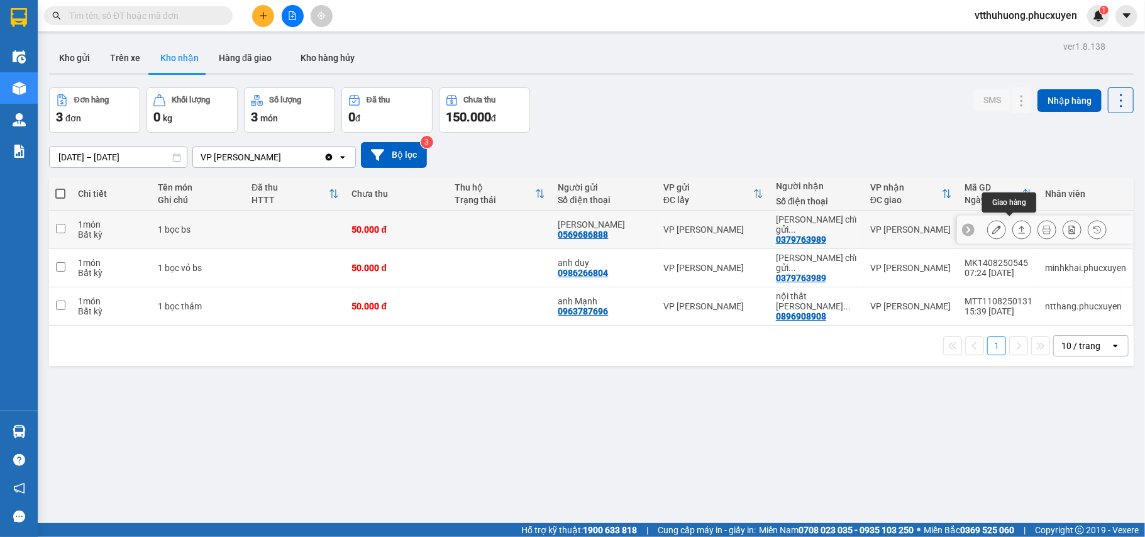
click at [1017, 225] on icon at bounding box center [1021, 229] width 9 height 9
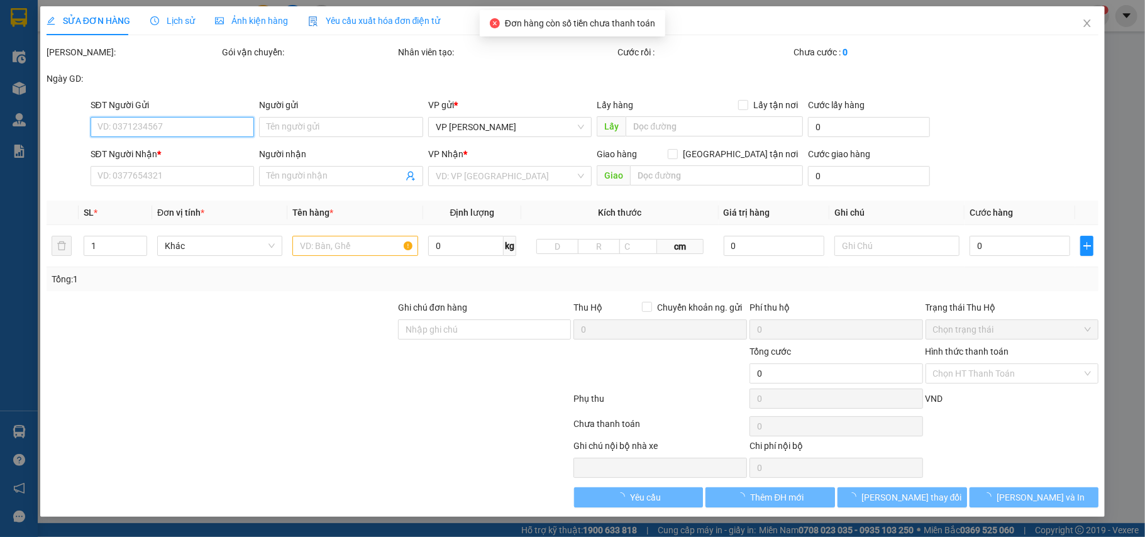
type input "0569686888"
type input "[PERSON_NAME]"
type input "0379763989"
type input "[PERSON_NAME] chỉ gửi limo"
type input "50.000"
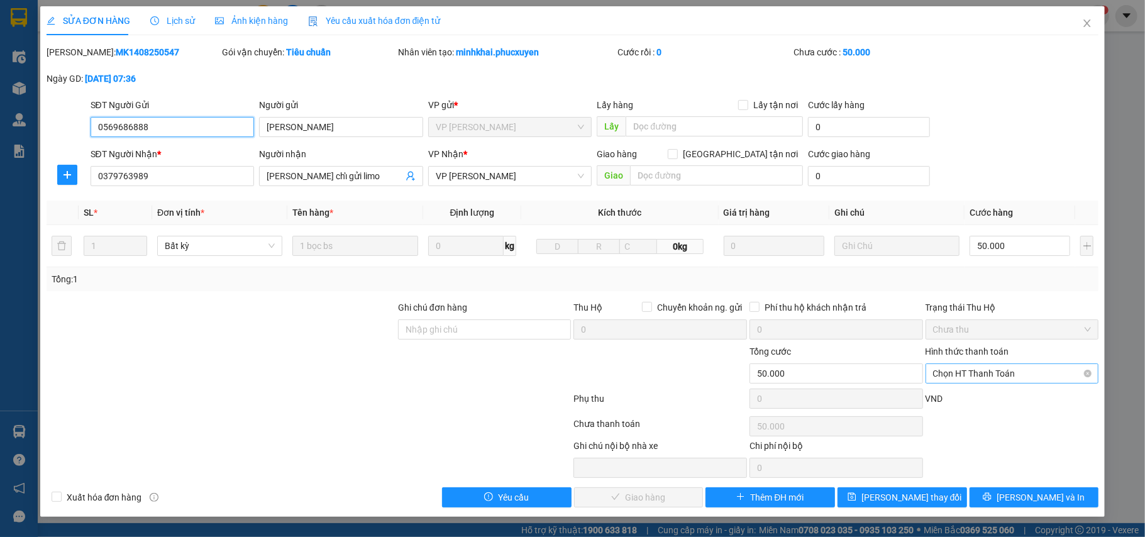
click at [964, 373] on span "Chọn HT Thanh Toán" at bounding box center [1012, 373] width 158 height 19
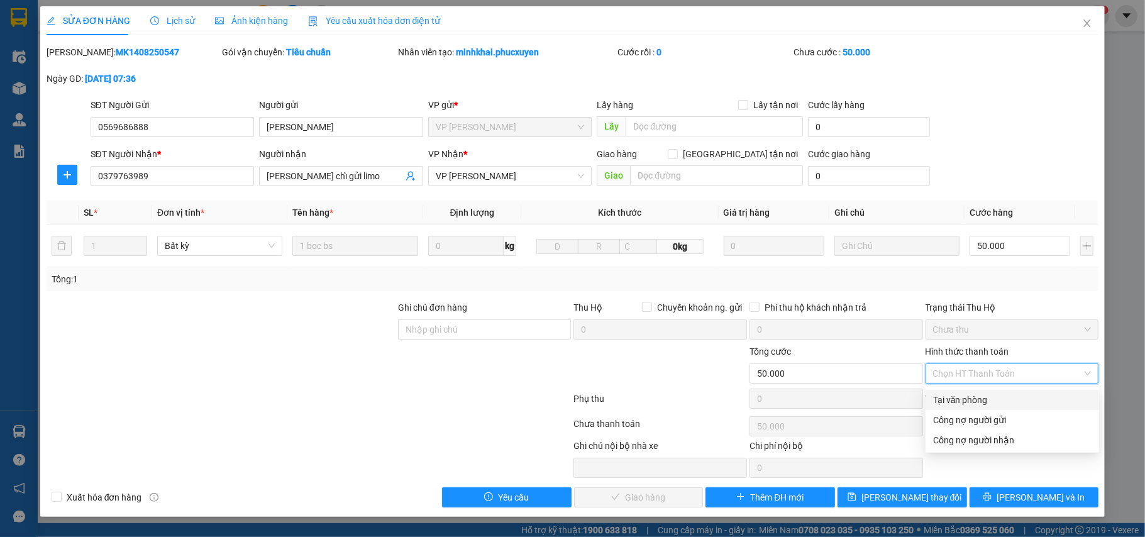
click at [947, 399] on div "Tại văn phòng" at bounding box center [1012, 400] width 158 height 14
type input "0"
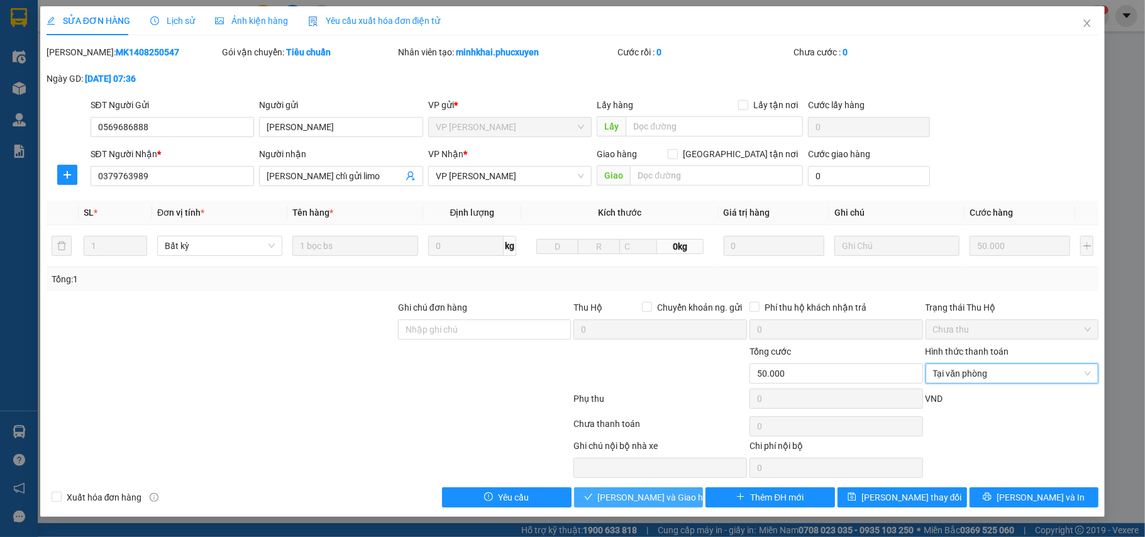
click at [641, 498] on span "[PERSON_NAME] và Giao hàng" at bounding box center [658, 497] width 121 height 14
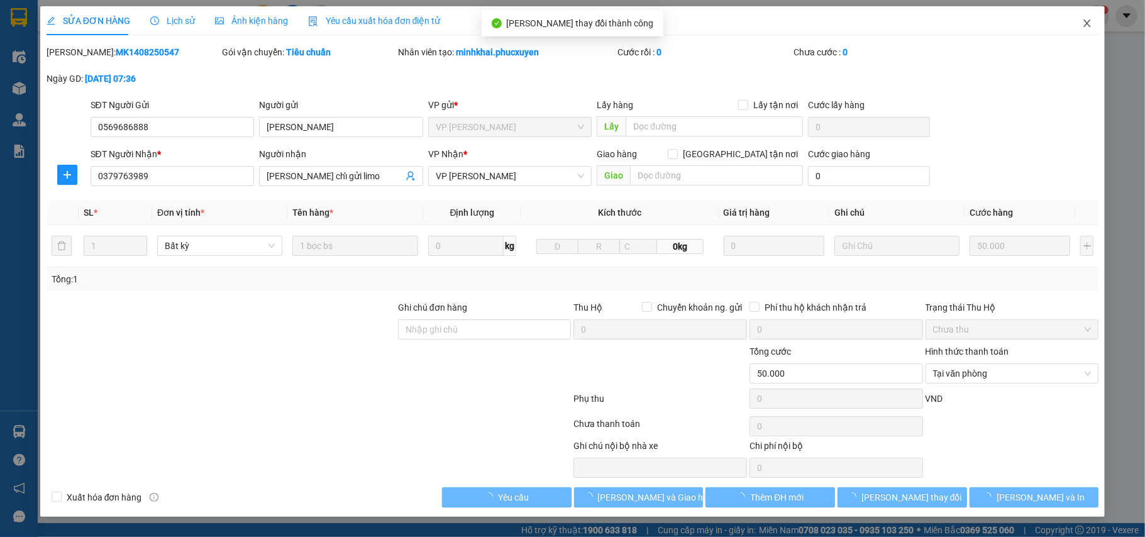
click at [1082, 20] on icon "close" at bounding box center [1087, 23] width 10 height 10
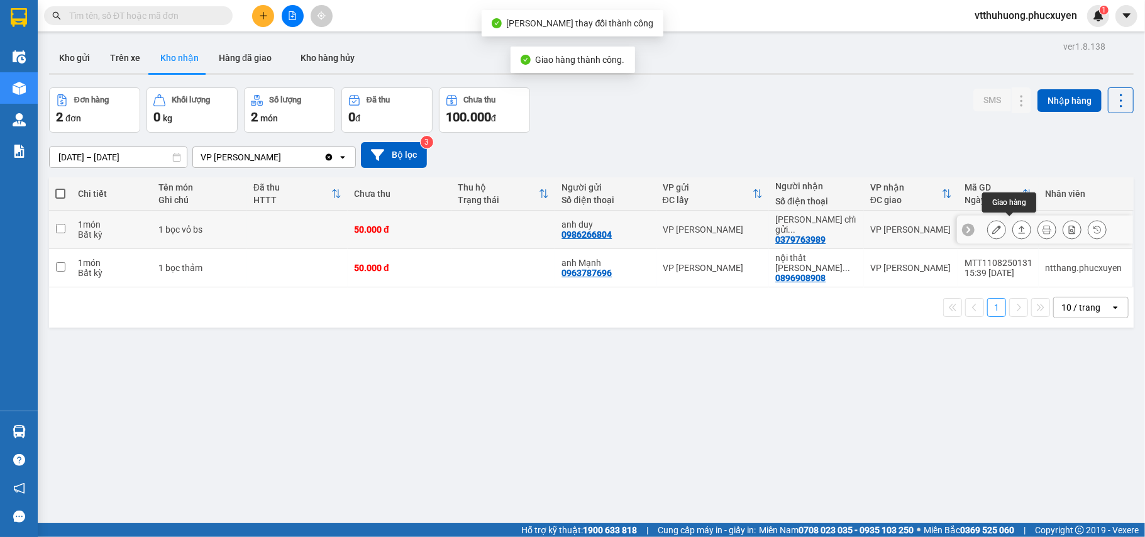
click at [1018, 226] on icon at bounding box center [1021, 230] width 7 height 8
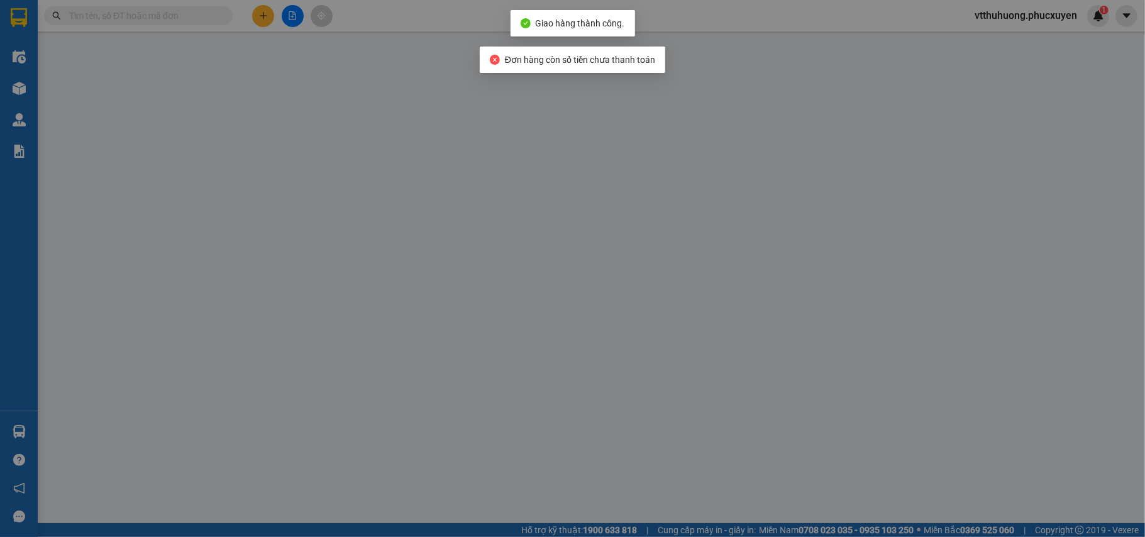
type input "0986266804"
type input "anh duy"
type input "0379763989"
type input "[PERSON_NAME] chỉ gửi limo"
type input "50.000"
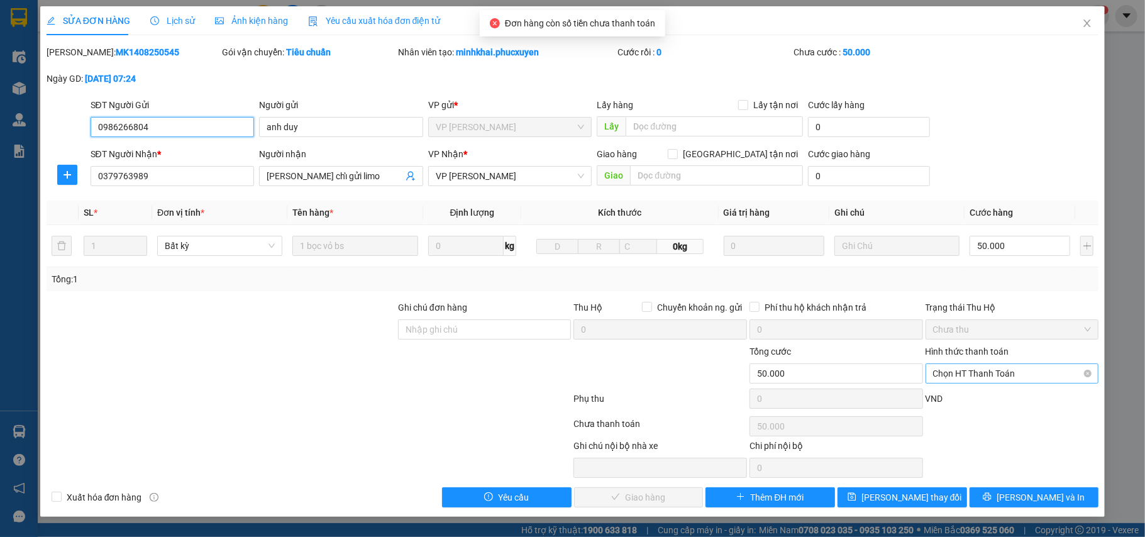
click at [991, 378] on span "Chọn HT Thanh Toán" at bounding box center [1012, 373] width 158 height 19
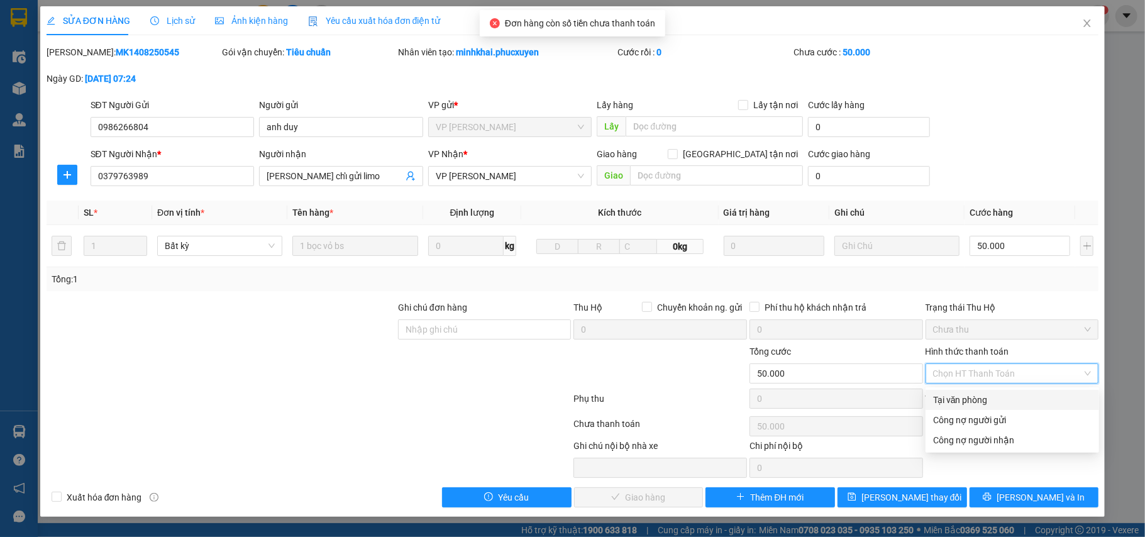
click at [979, 400] on div "Tại văn phòng" at bounding box center [1012, 400] width 158 height 14
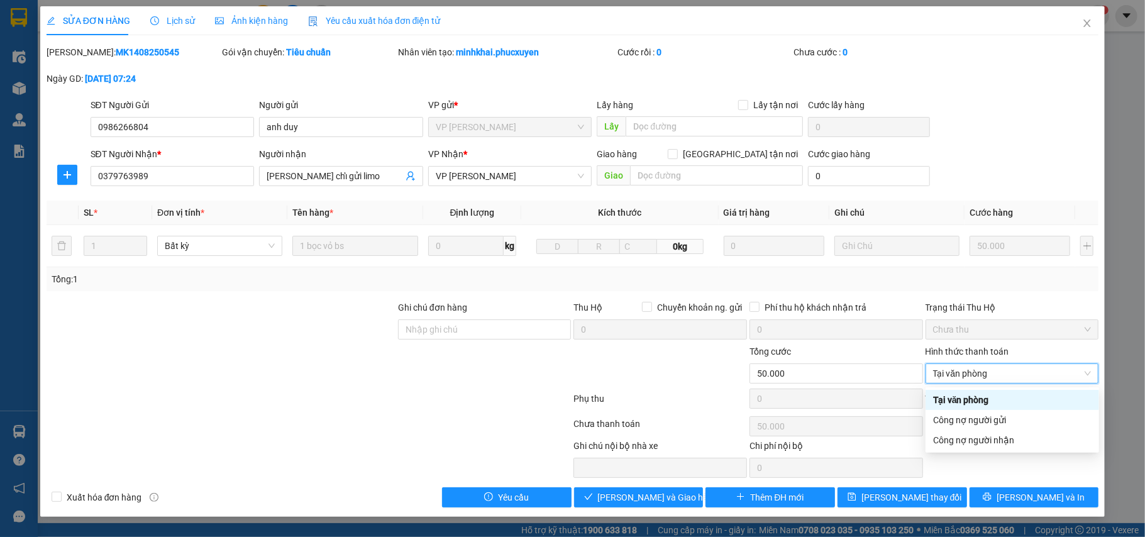
type input "0"
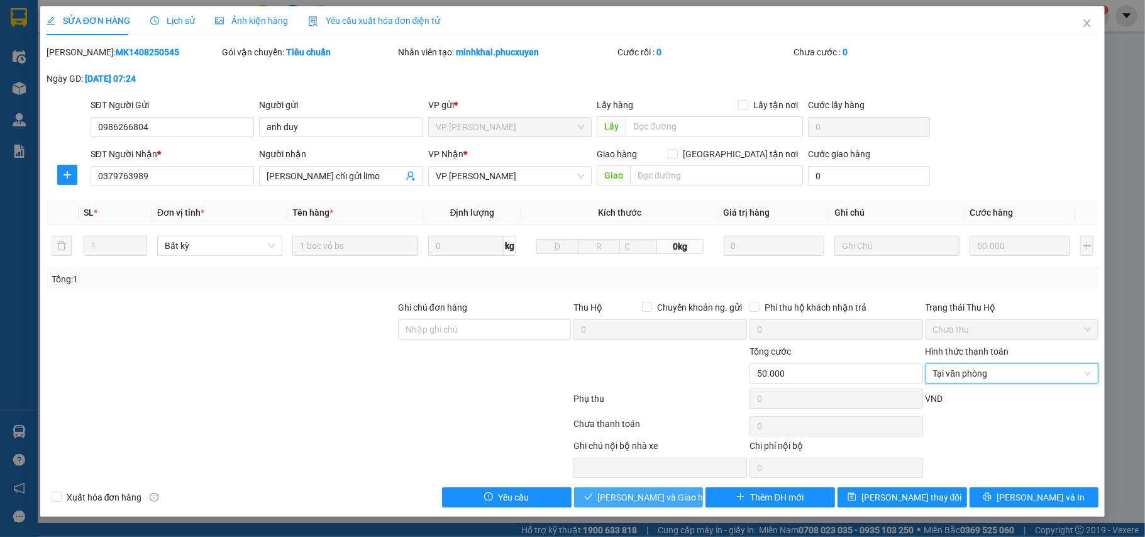
drag, startPoint x: 653, startPoint y: 490, endPoint x: 939, endPoint y: 199, distance: 408.1
click at [654, 490] on button "[PERSON_NAME] và Giao hàng" at bounding box center [638, 497] width 129 height 20
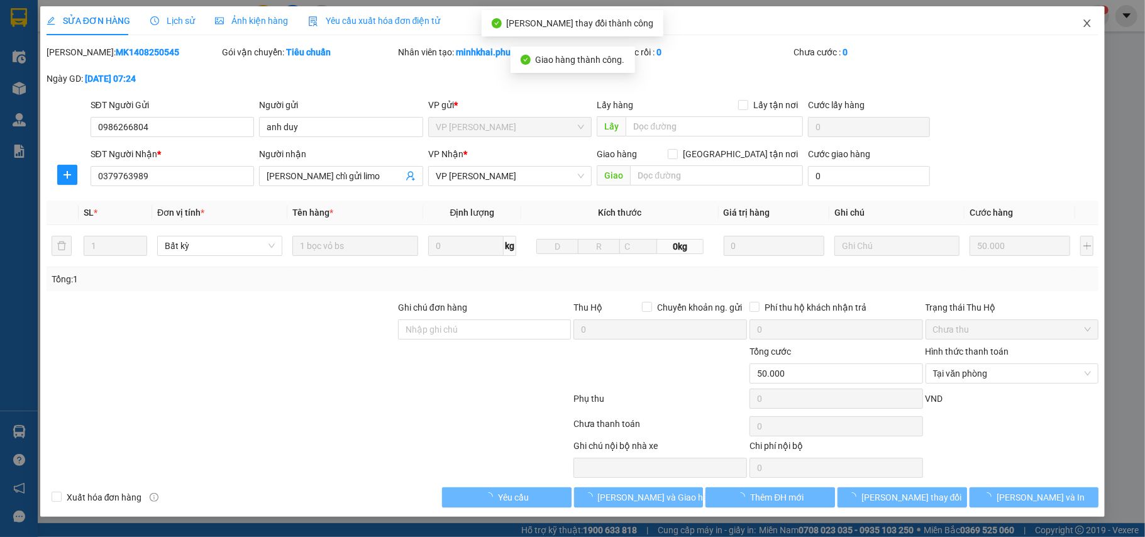
click at [1074, 19] on span "Close" at bounding box center [1086, 23] width 35 height 35
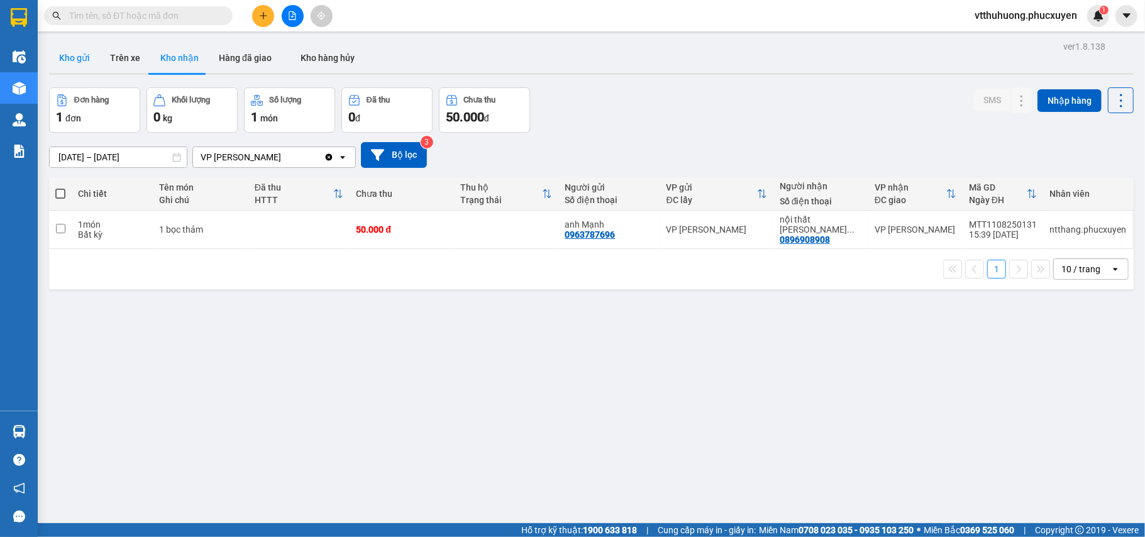
click at [68, 59] on button "Kho gửi" at bounding box center [74, 58] width 51 height 30
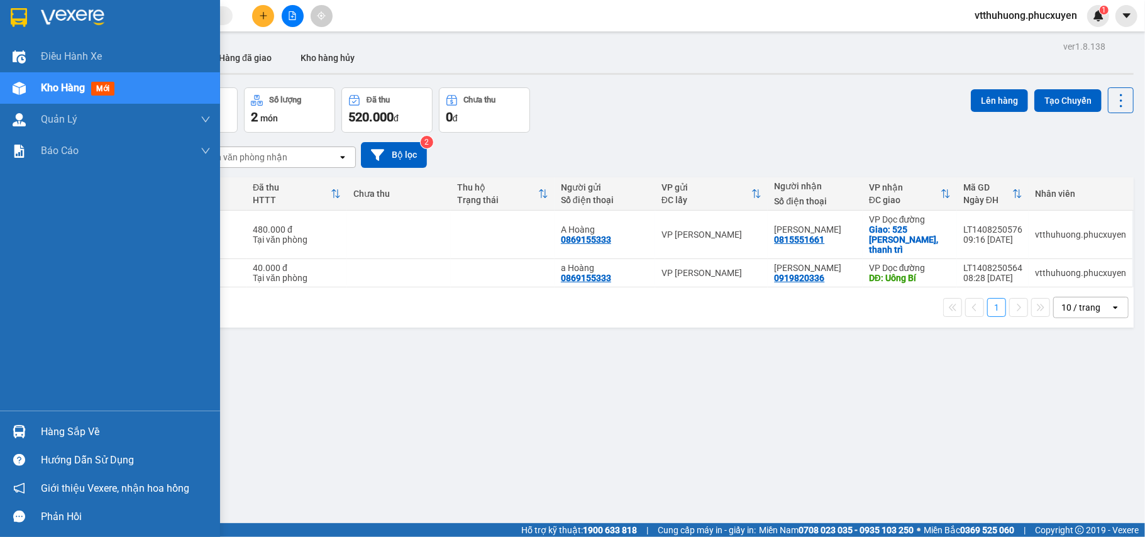
drag, startPoint x: 65, startPoint y: 422, endPoint x: 516, endPoint y: 438, distance: 451.0
click at [66, 422] on div "Hàng sắp về" at bounding box center [126, 431] width 170 height 19
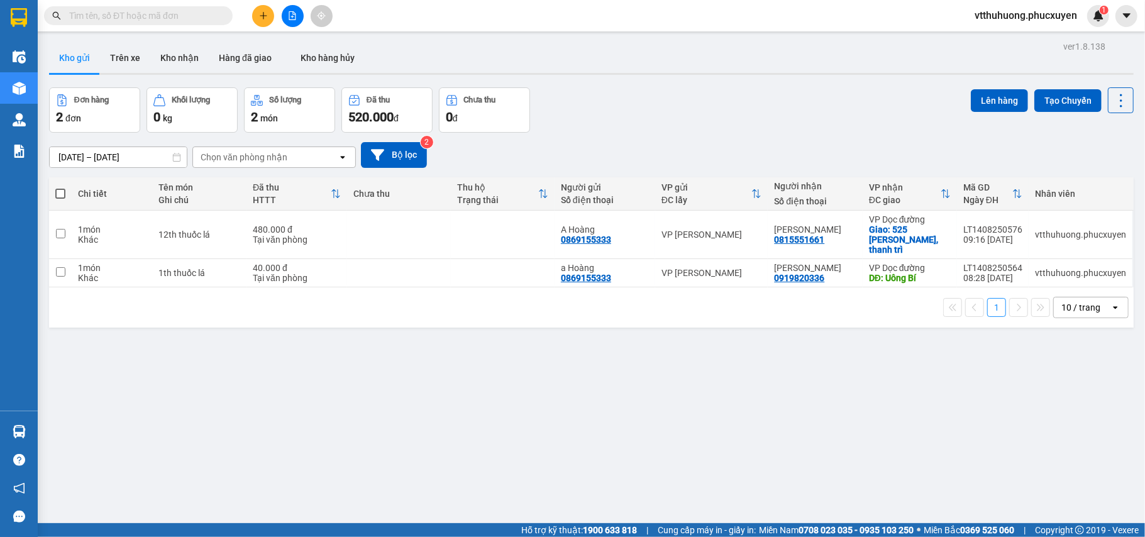
click at [591, 449] on section "Kết quả tìm kiếm ( 1 ) Bộ lọc Mã ĐH Trạng thái Món hàng Thu hộ Tổng cước Chưa c…" at bounding box center [572, 268] width 1145 height 537
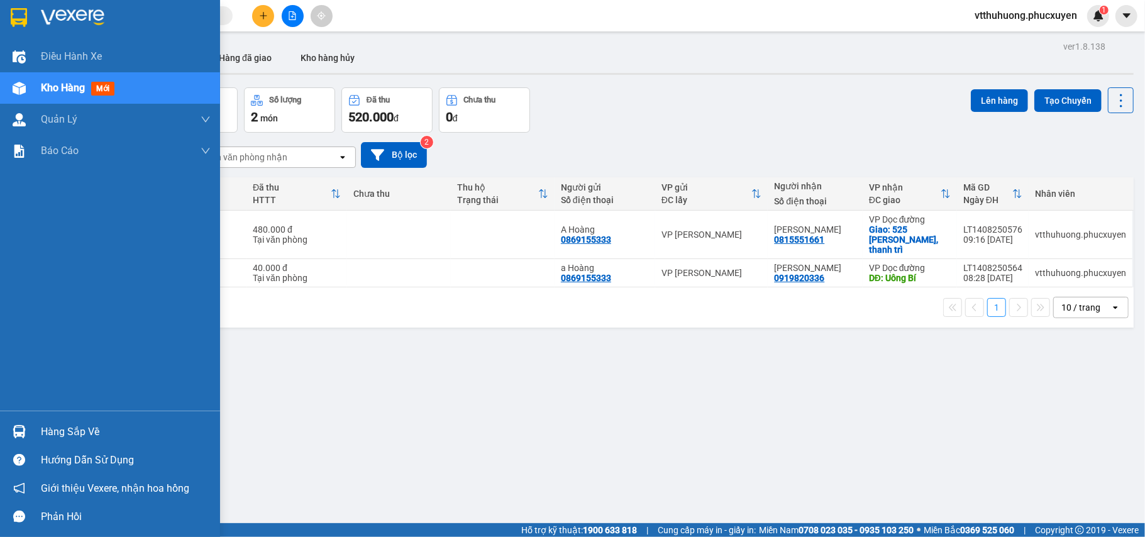
click at [79, 428] on div "Hàng sắp về" at bounding box center [126, 431] width 170 height 19
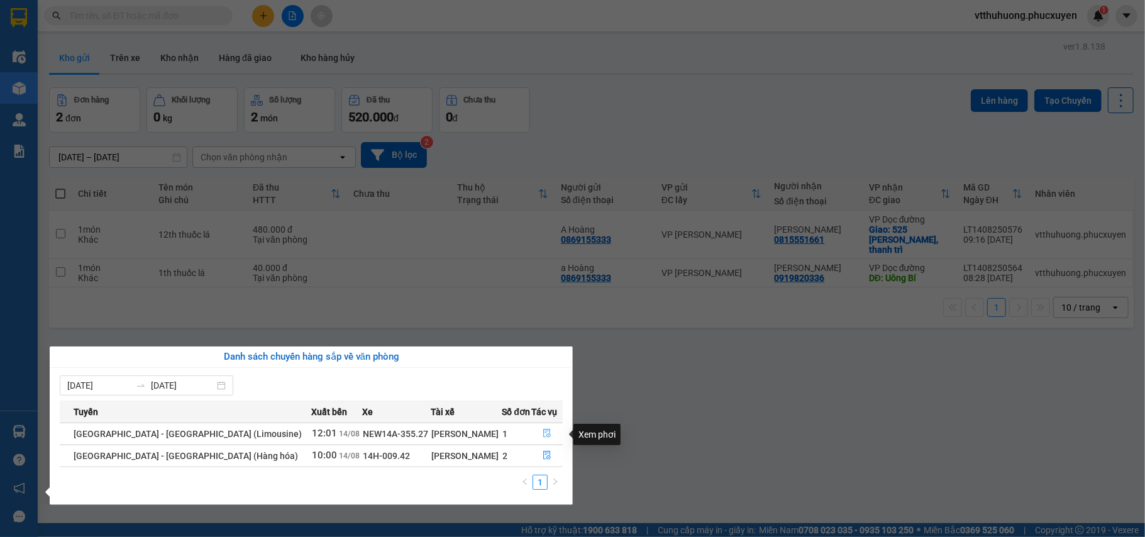
click at [544, 435] on icon "file-done" at bounding box center [548, 433] width 8 height 9
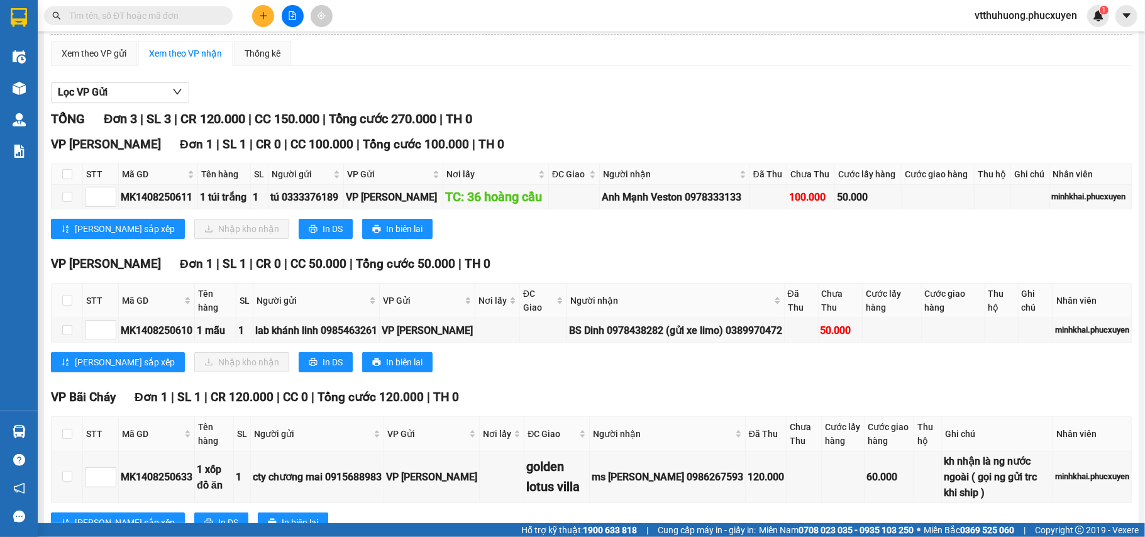
scroll to position [139, 0]
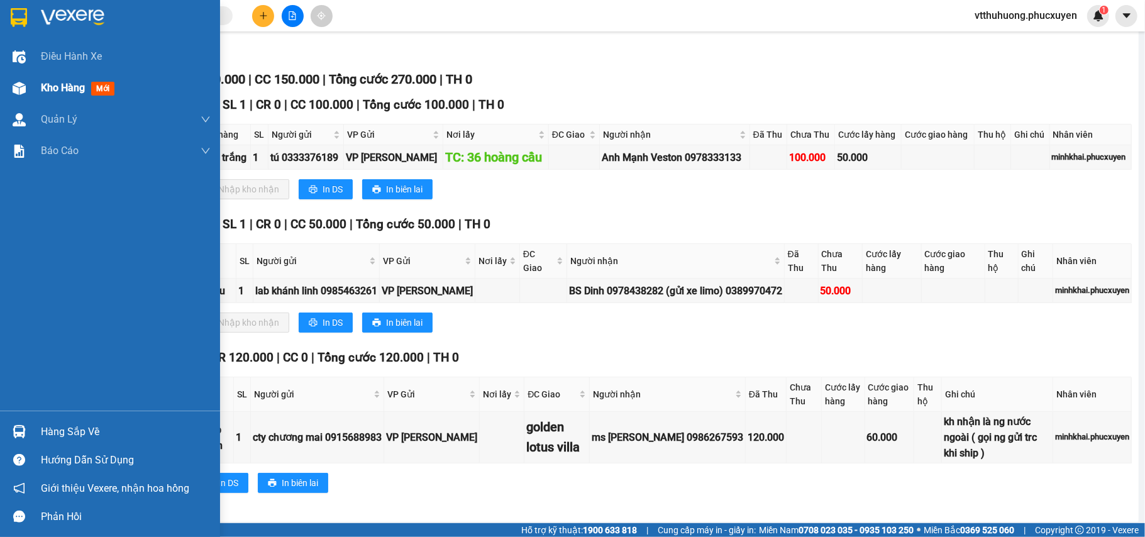
click at [55, 91] on span "Kho hàng" at bounding box center [63, 88] width 44 height 12
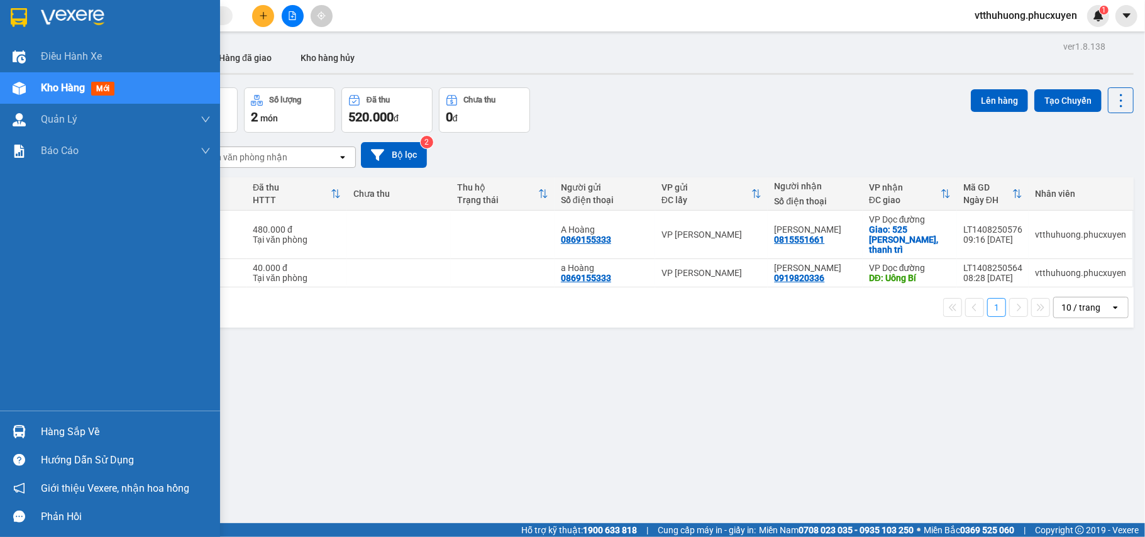
drag, startPoint x: 52, startPoint y: 431, endPoint x: 288, endPoint y: 440, distance: 236.5
click at [53, 432] on div "Hàng sắp về" at bounding box center [126, 431] width 170 height 19
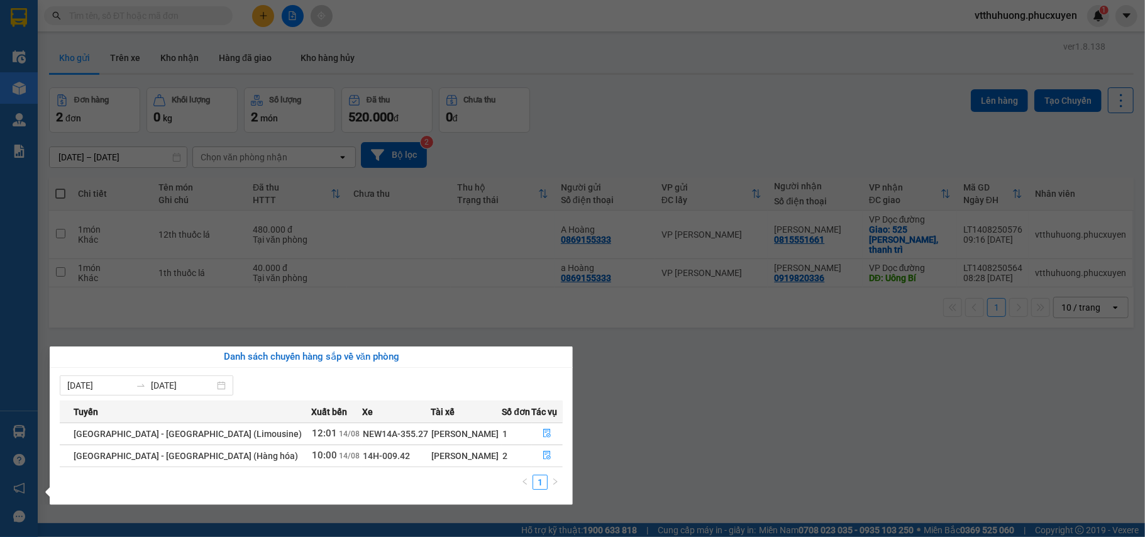
click at [673, 453] on section "Kết quả tìm kiếm ( 1 ) Bộ lọc Mã ĐH Trạng thái Món hàng Thu hộ Tổng cước Chưa c…" at bounding box center [572, 268] width 1145 height 537
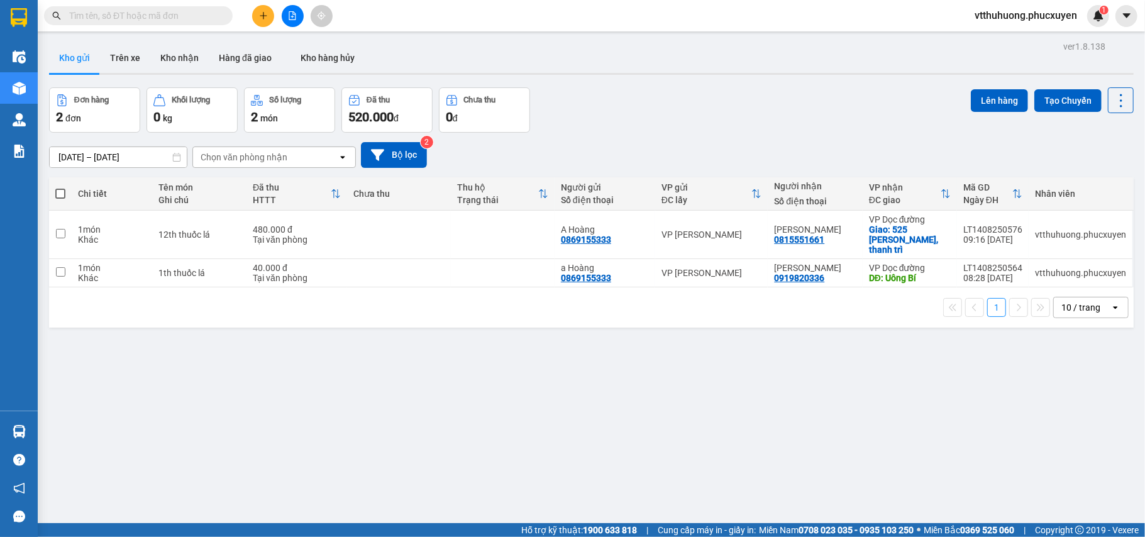
click at [268, 11] on button at bounding box center [263, 16] width 22 height 22
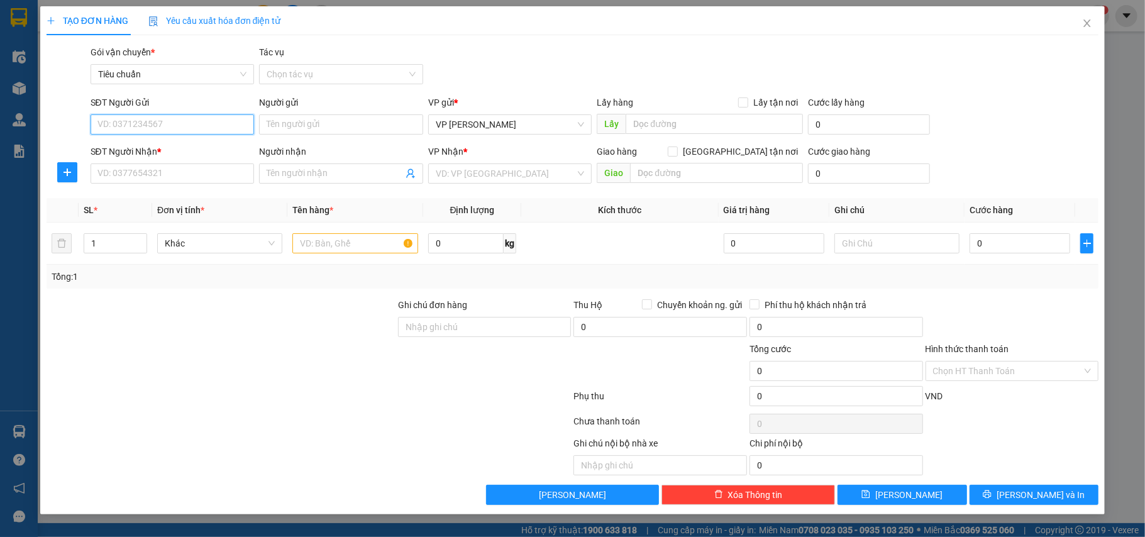
click at [177, 127] on input "SĐT Người Gửi" at bounding box center [173, 124] width 164 height 20
click at [162, 148] on div "0965302587 - C An" at bounding box center [172, 150] width 149 height 14
type input "0965302587"
type input "C An"
type input "0965302587"
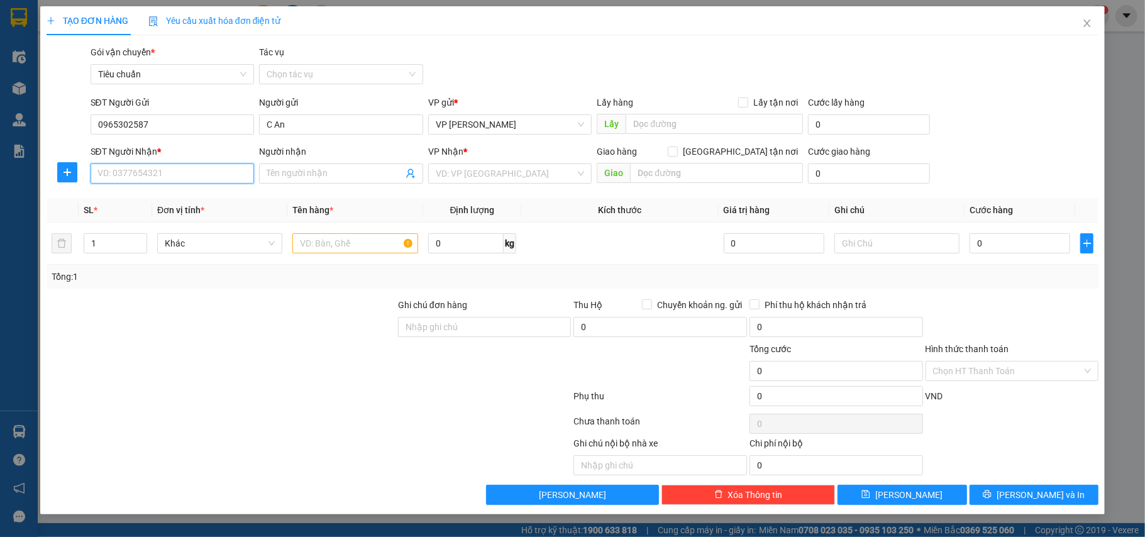
drag, startPoint x: 189, startPoint y: 179, endPoint x: 216, endPoint y: 153, distance: 37.3
click at [190, 179] on input "SĐT Người Nhận *" at bounding box center [173, 173] width 164 height 20
type input "0988434580"
drag, startPoint x: 131, startPoint y: 124, endPoint x: 16, endPoint y: 124, distance: 115.0
click at [16, 124] on div "TẠO ĐƠN HÀNG Yêu cầu xuất hóa đơn điện tử Transit Pickup Surcharge Ids Transit …" at bounding box center [572, 268] width 1145 height 537
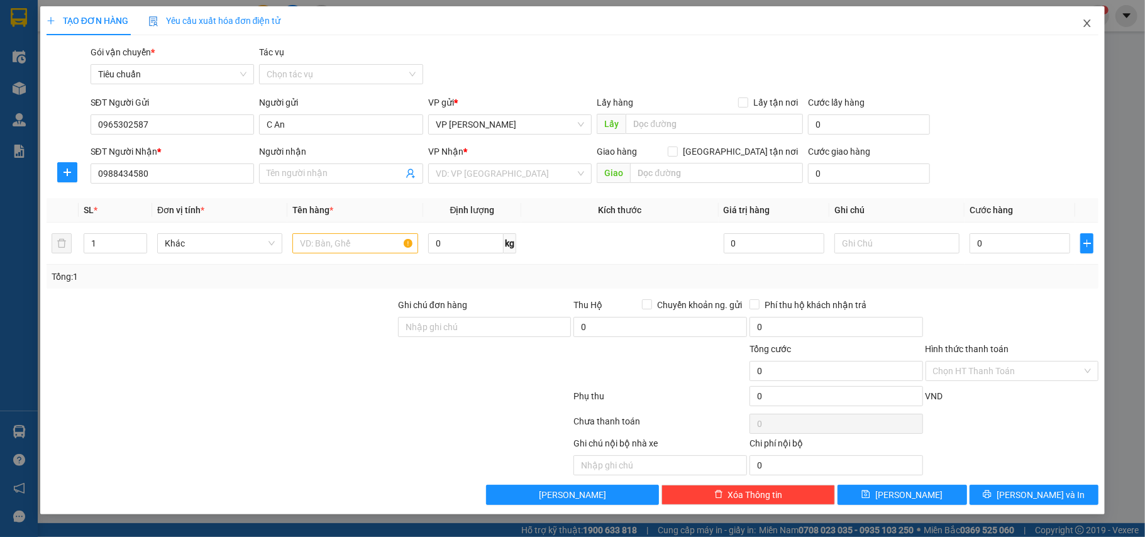
click at [1089, 23] on icon "close" at bounding box center [1087, 23] width 10 height 10
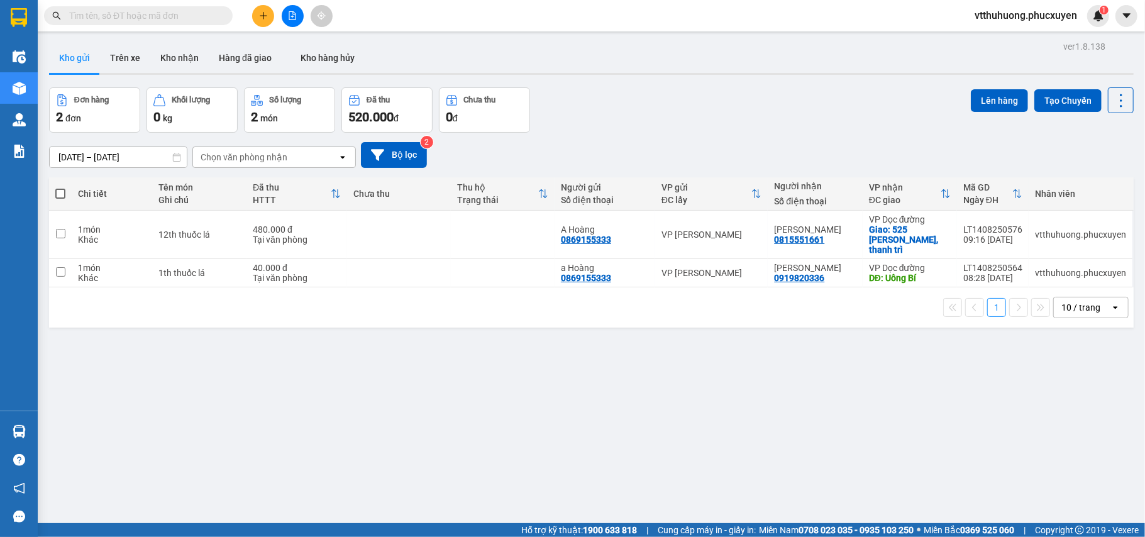
click at [133, 18] on input "text" at bounding box center [143, 16] width 148 height 14
paste input "0965302587"
type input "0965302587"
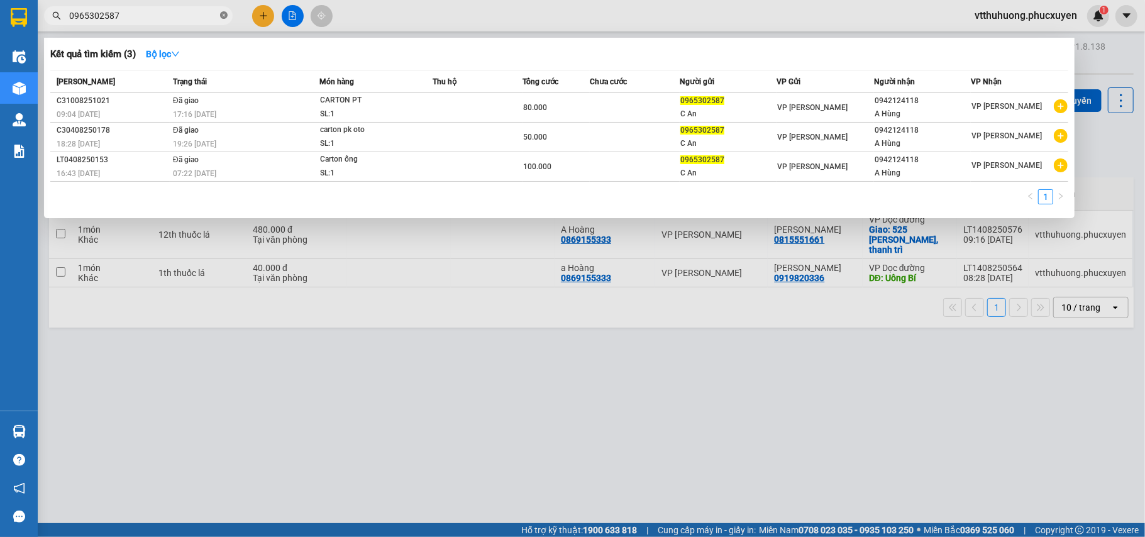
click at [221, 16] on icon "close-circle" at bounding box center [224, 15] width 8 height 8
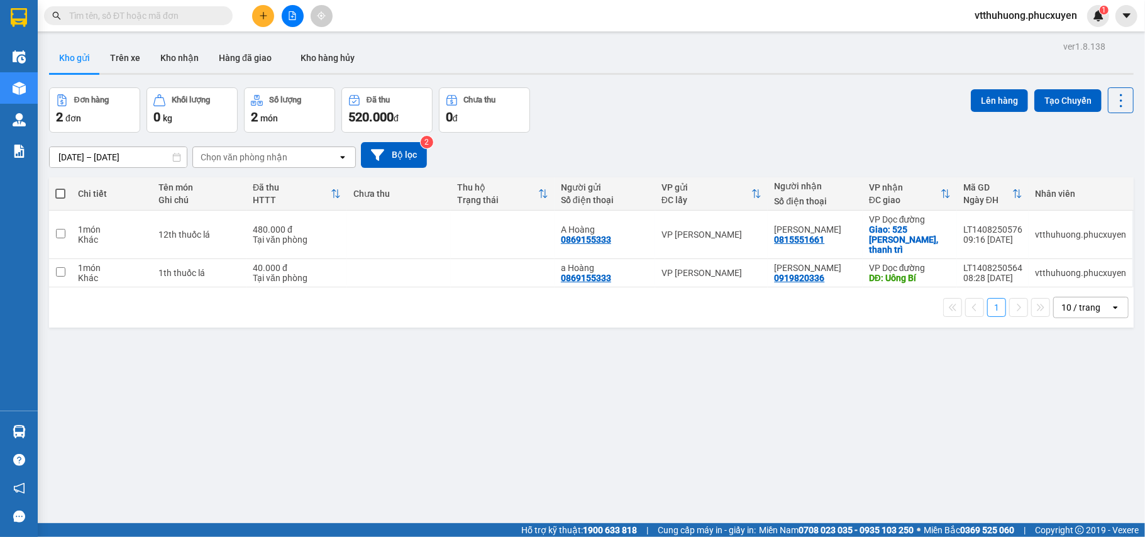
click at [270, 18] on button at bounding box center [263, 16] width 22 height 22
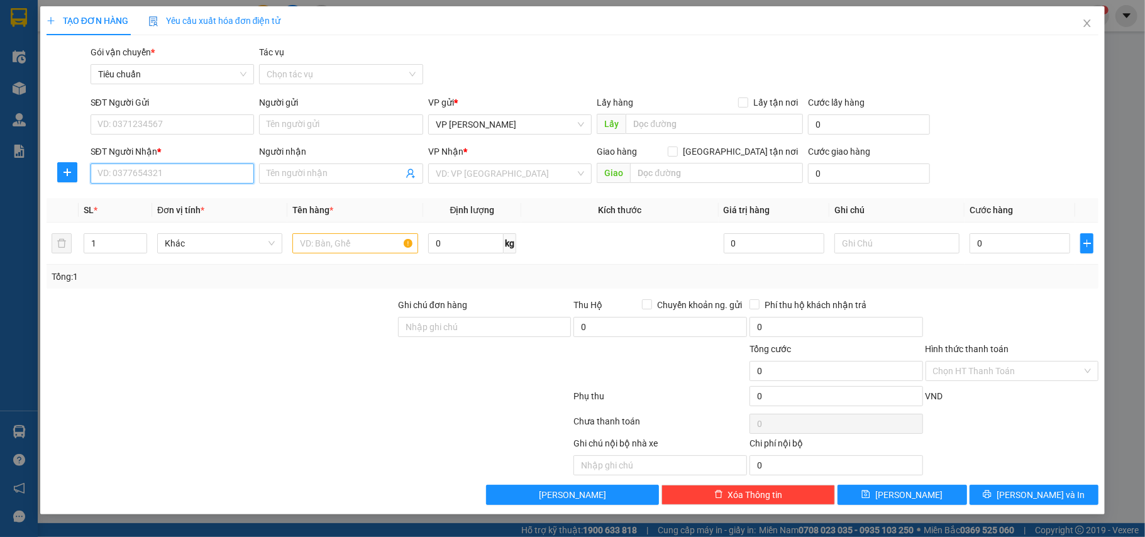
click at [140, 169] on input "SĐT Người Nhận *" at bounding box center [173, 173] width 164 height 20
type input "0988434580"
click at [112, 119] on input "SĐT Người Gửi" at bounding box center [173, 124] width 164 height 20
paste input "0965302587"
type input "0965302587"
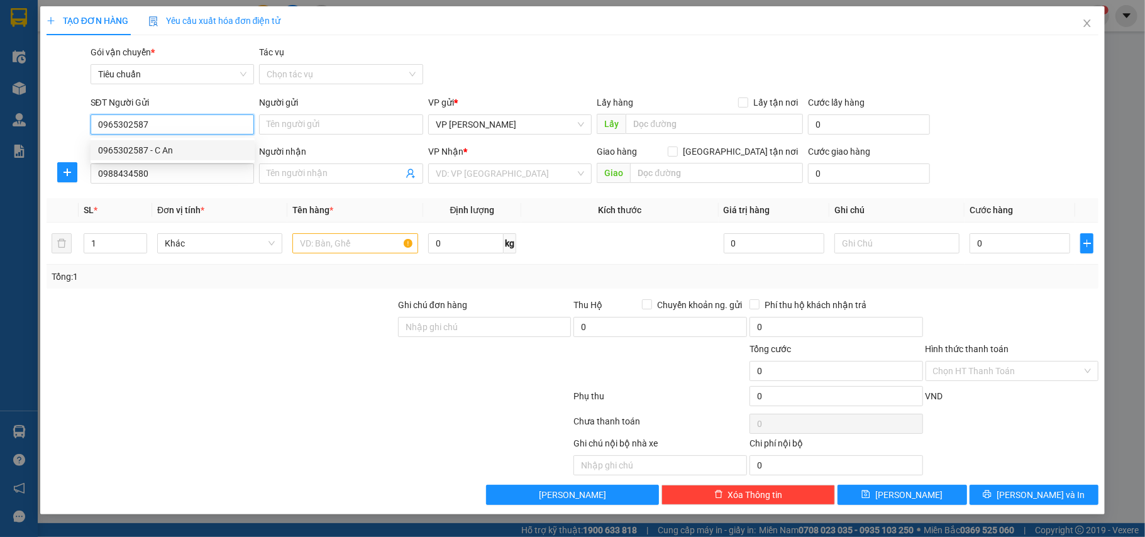
click at [149, 146] on div "0965302587 - C An" at bounding box center [172, 150] width 149 height 14
type input "C An"
type input "0965302587"
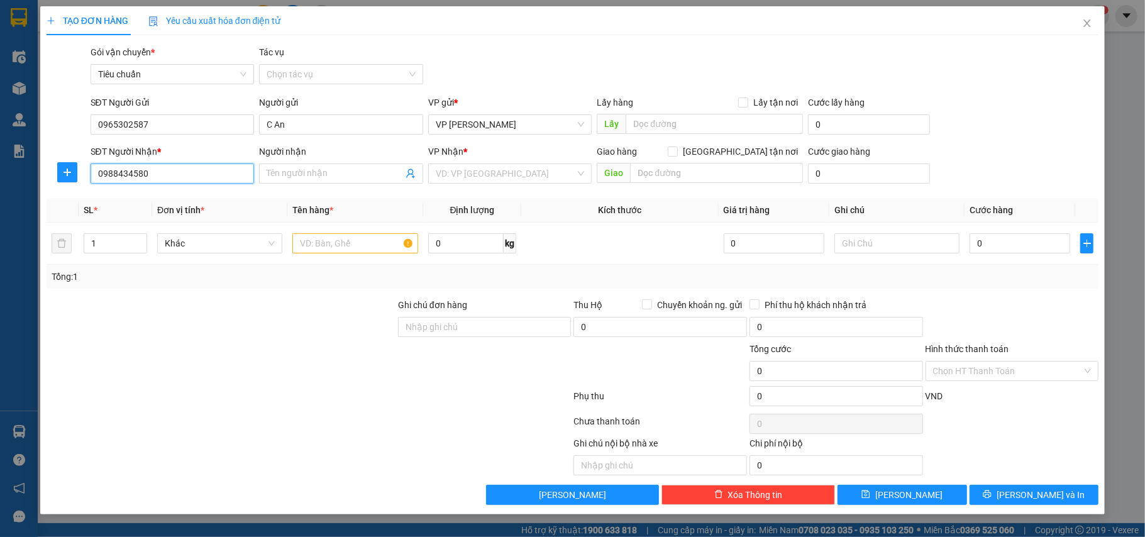
click at [176, 175] on input "0988434580" at bounding box center [173, 173] width 164 height 20
click at [289, 175] on input "Người nhận" at bounding box center [335, 174] width 136 height 14
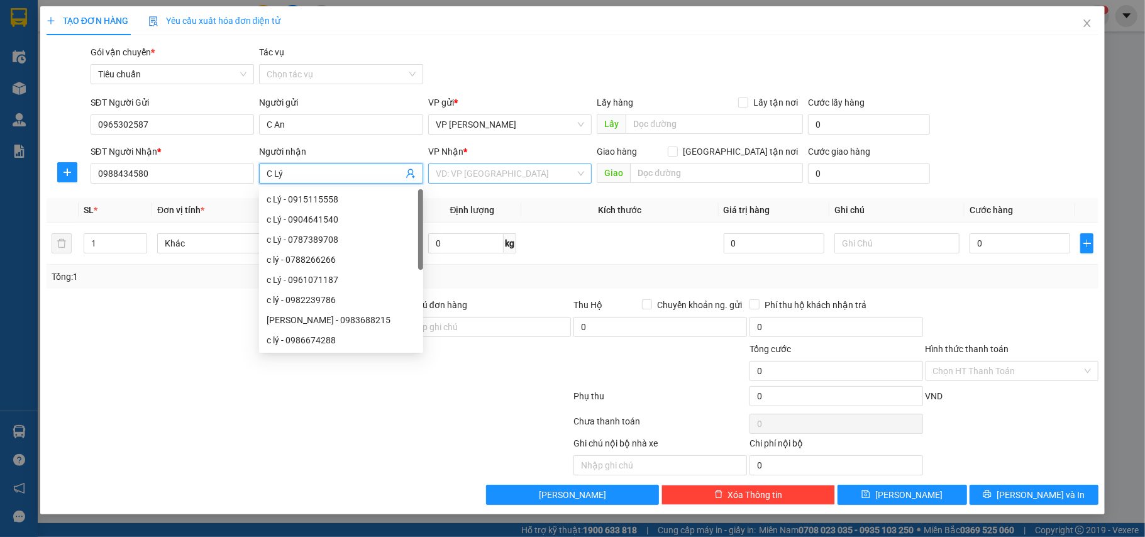
type input "C Lý"
click at [554, 177] on input "search" at bounding box center [506, 173] width 140 height 19
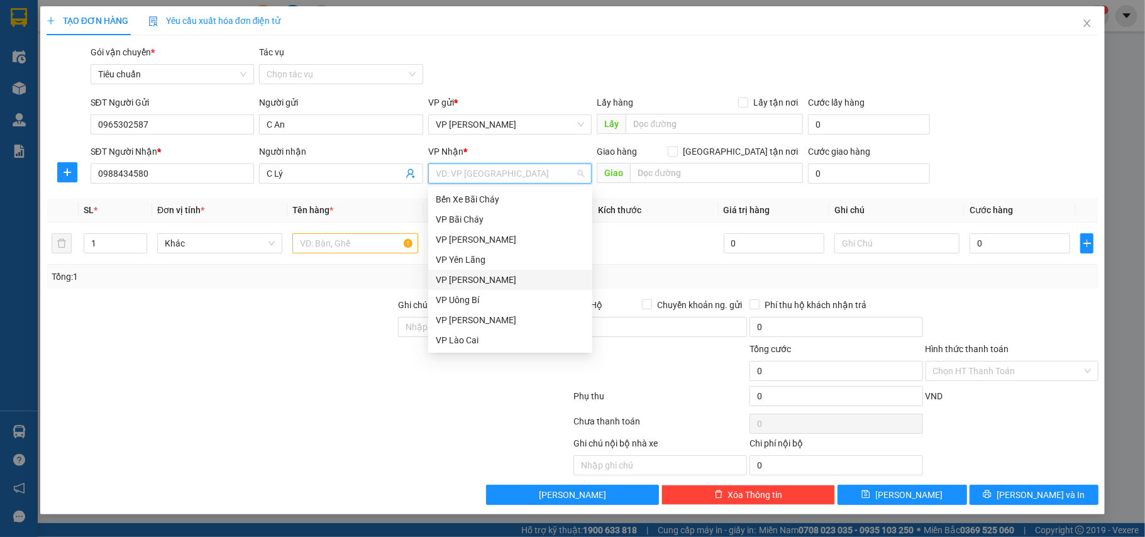
click at [500, 274] on div "VP [PERSON_NAME]" at bounding box center [510, 280] width 149 height 14
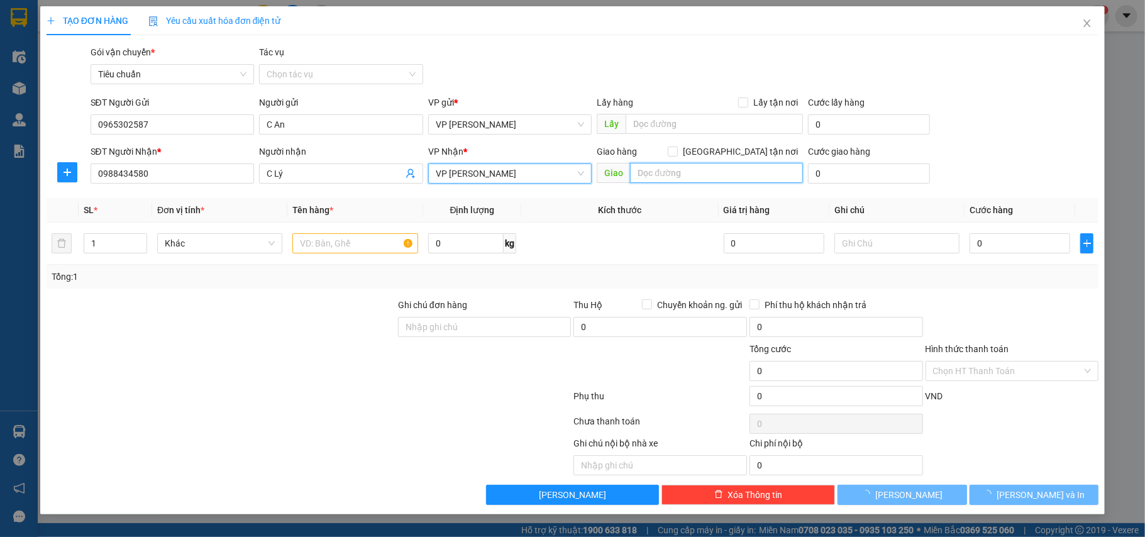
click at [674, 172] on input "text" at bounding box center [716, 173] width 173 height 20
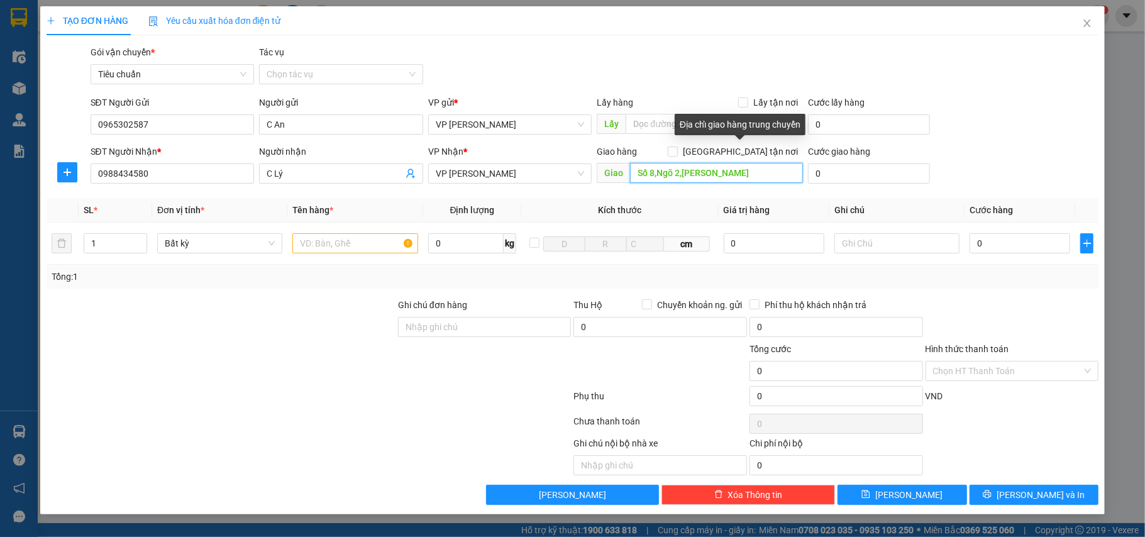
type input "Số 8,Ngõ 2,[PERSON_NAME]"
click at [734, 147] on div "Giao hàng [GEOGRAPHIC_DATA] tận nơi" at bounding box center [700, 152] width 206 height 14
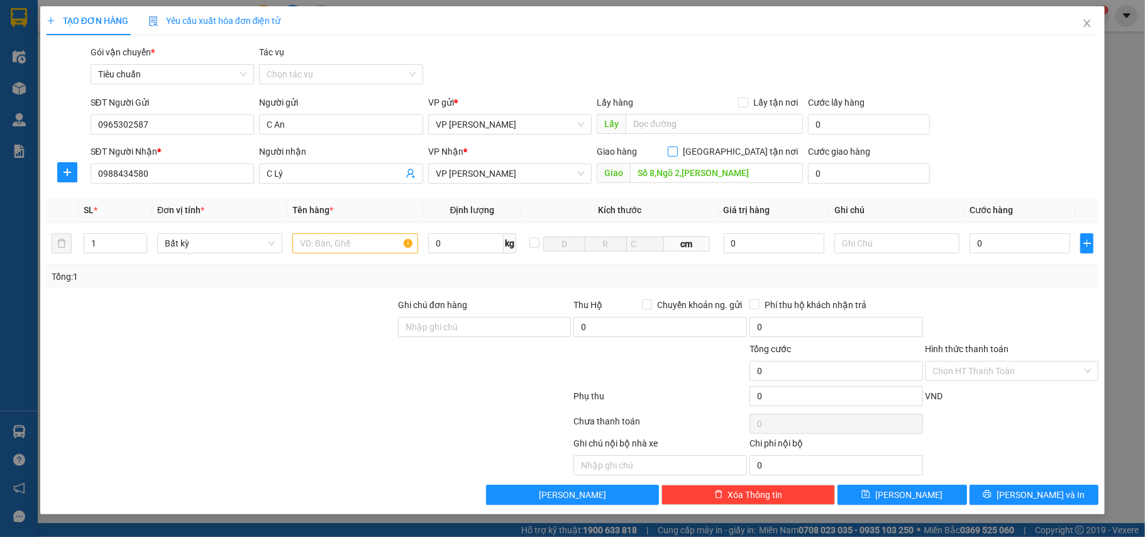
click at [676, 151] on input "[GEOGRAPHIC_DATA] tận nơi" at bounding box center [672, 150] width 9 height 9
checkbox input "true"
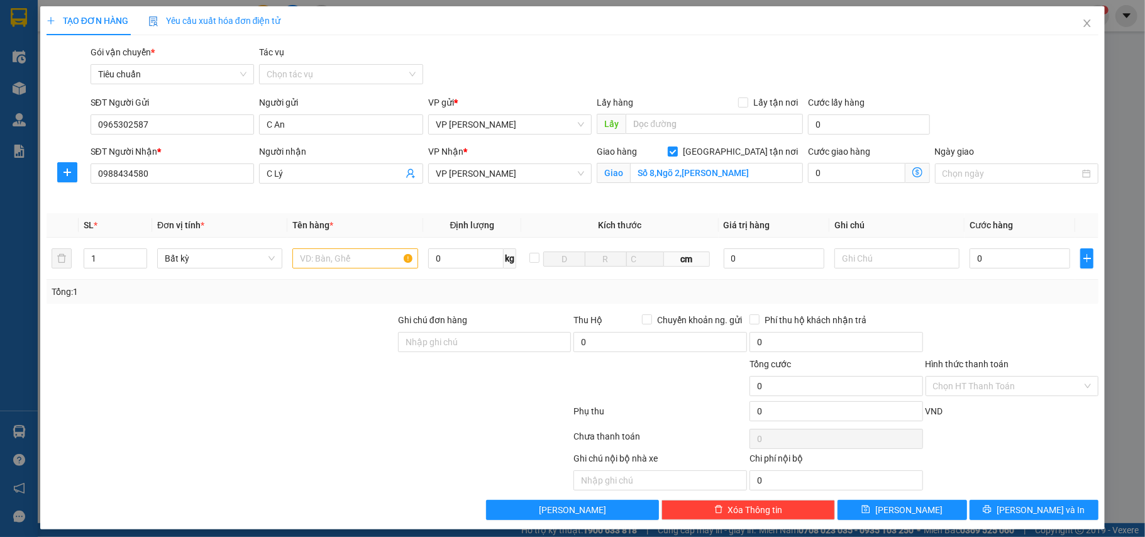
click at [912, 173] on icon "dollar-circle" at bounding box center [917, 172] width 10 height 10
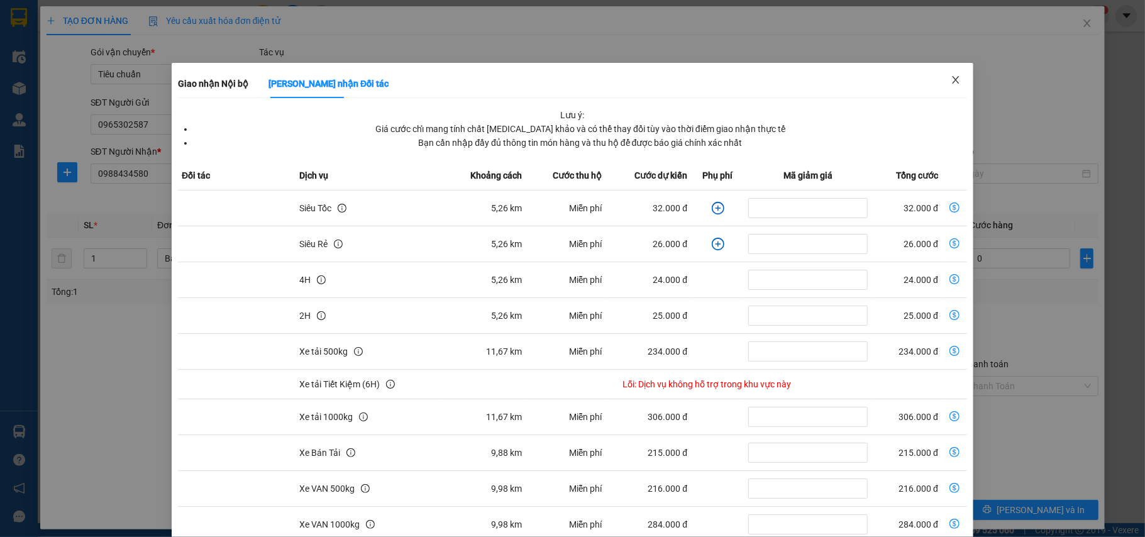
click at [950, 79] on icon "close" at bounding box center [955, 80] width 10 height 10
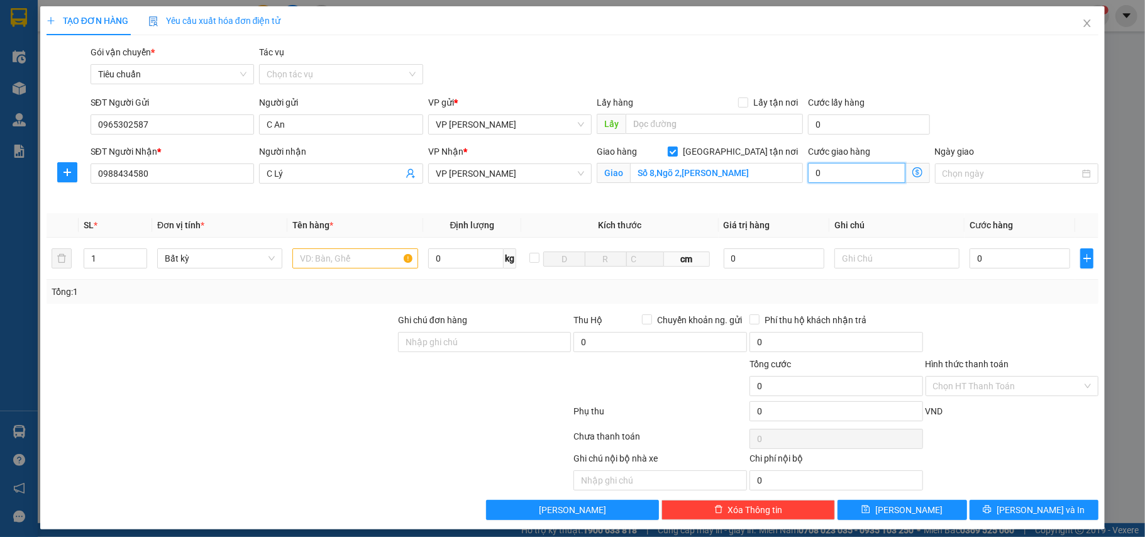
click at [840, 176] on input "0" at bounding box center [856, 173] width 97 height 20
type input "4"
type input "40"
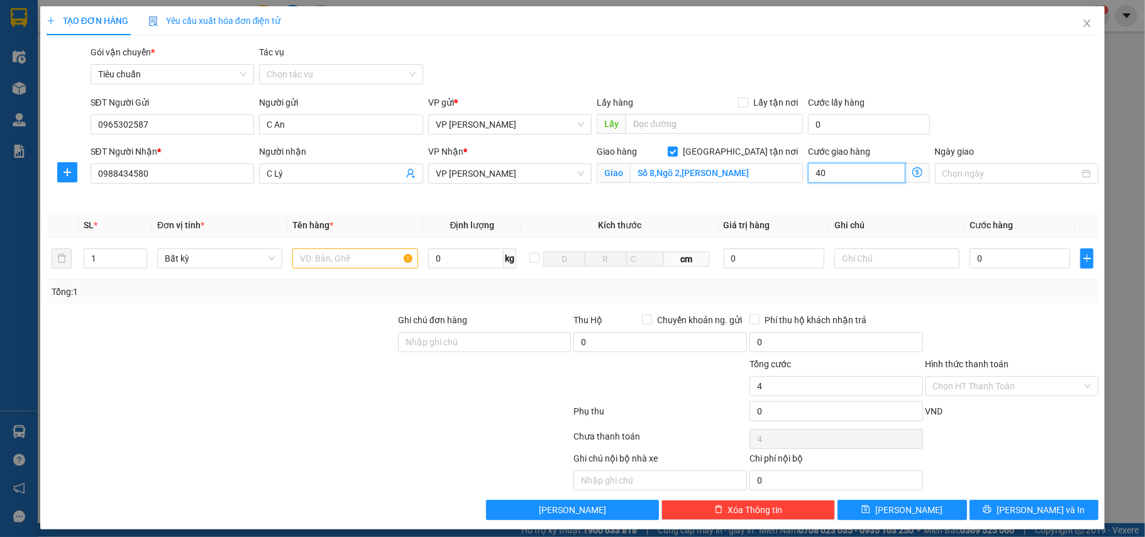
type input "40"
click at [304, 268] on input "text" at bounding box center [354, 258] width 125 height 20
type input "40.000"
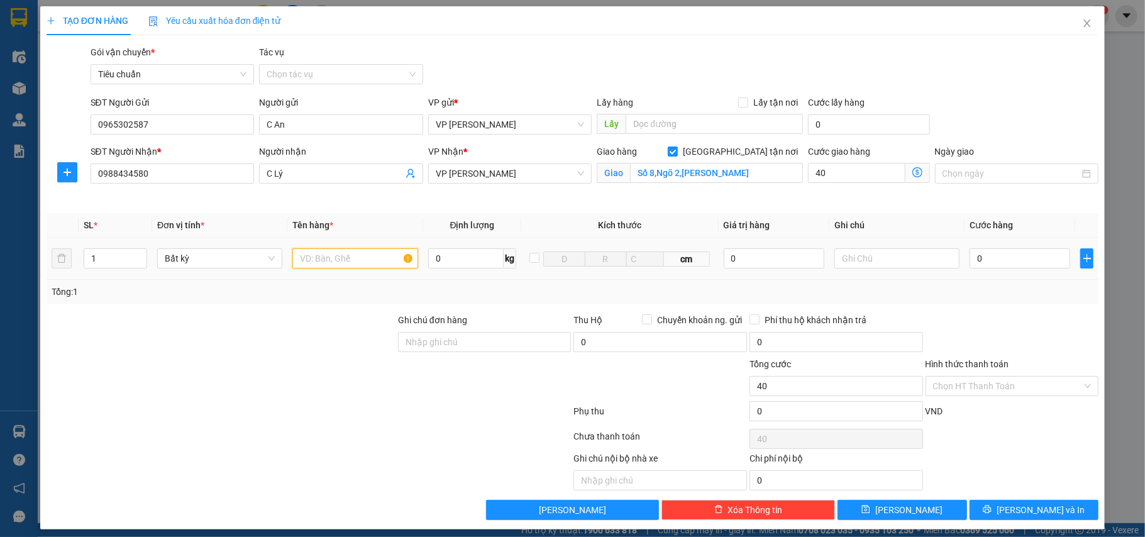
type input "40.000"
drag, startPoint x: 350, startPoint y: 262, endPoint x: 322, endPoint y: 258, distance: 28.6
click at [322, 258] on input "carton denf" at bounding box center [354, 258] width 125 height 20
type input "carton đèn"
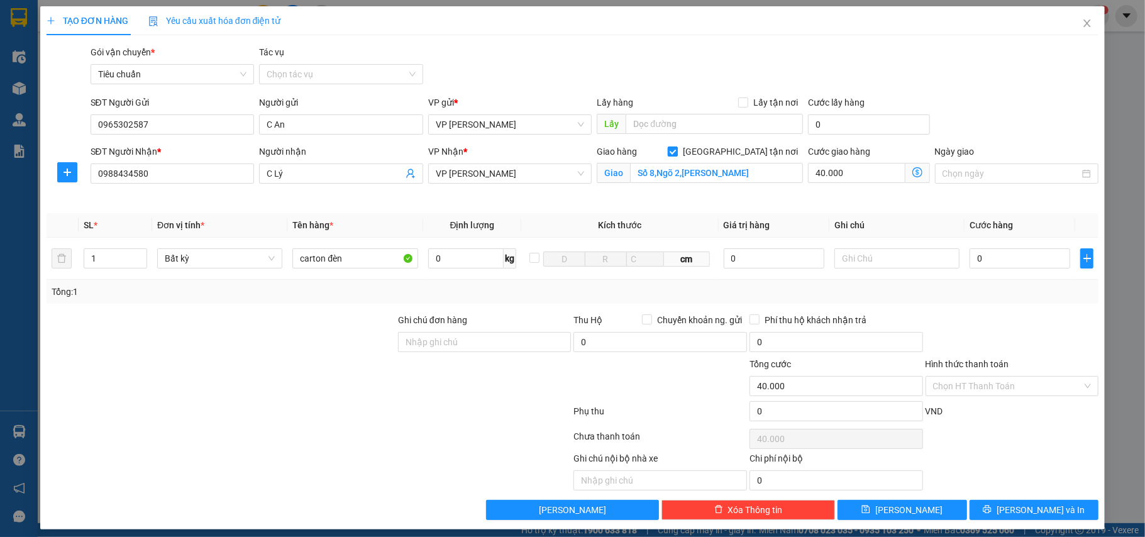
click at [676, 151] on input "[GEOGRAPHIC_DATA] tận nơi" at bounding box center [672, 150] width 9 height 9
checkbox input "false"
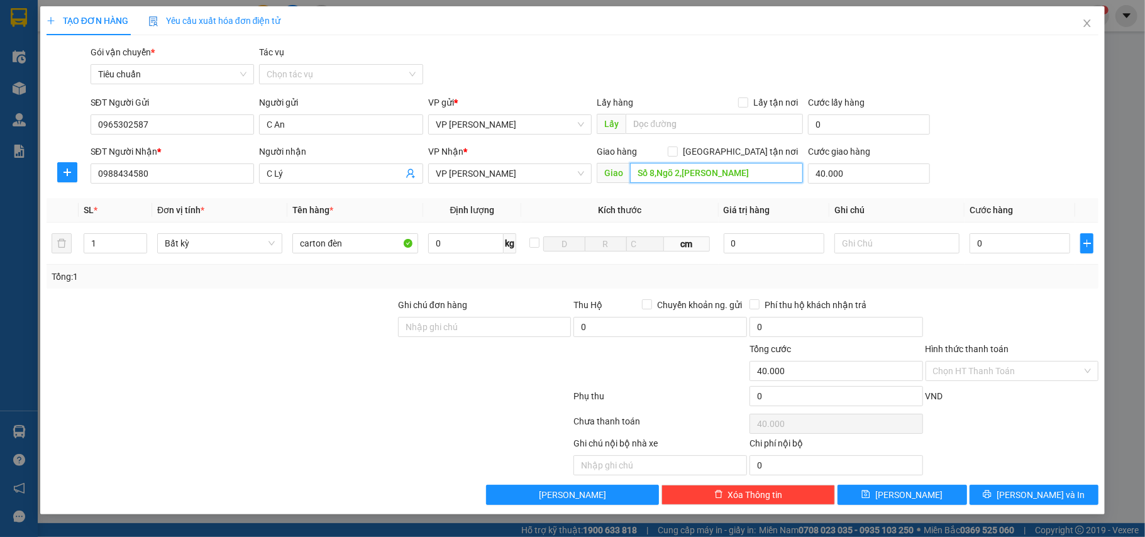
click at [757, 177] on input "Số 8,Ngõ 2,[PERSON_NAME]" at bounding box center [716, 173] width 173 height 20
click at [767, 179] on input "Số 8,Ngõ 2,[PERSON_NAME]" at bounding box center [716, 173] width 173 height 20
click at [752, 177] on input "Số 8,Ngõ 2,[PERSON_NAME]" at bounding box center [716, 173] width 173 height 20
click at [1003, 244] on input "0" at bounding box center [1019, 243] width 101 height 20
type input "8"
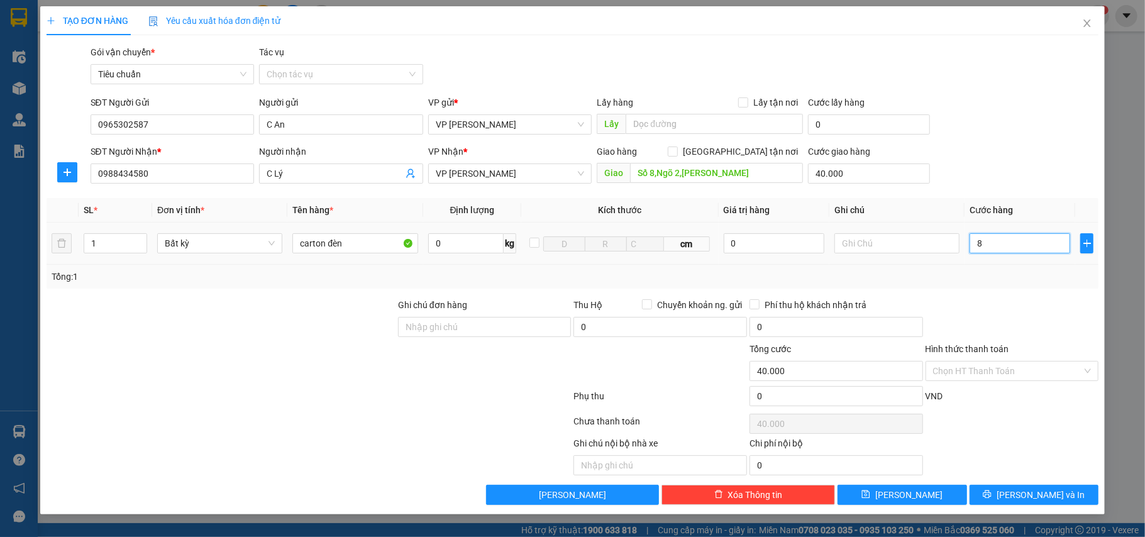
type input "40.008"
type input "80"
type input "40.080"
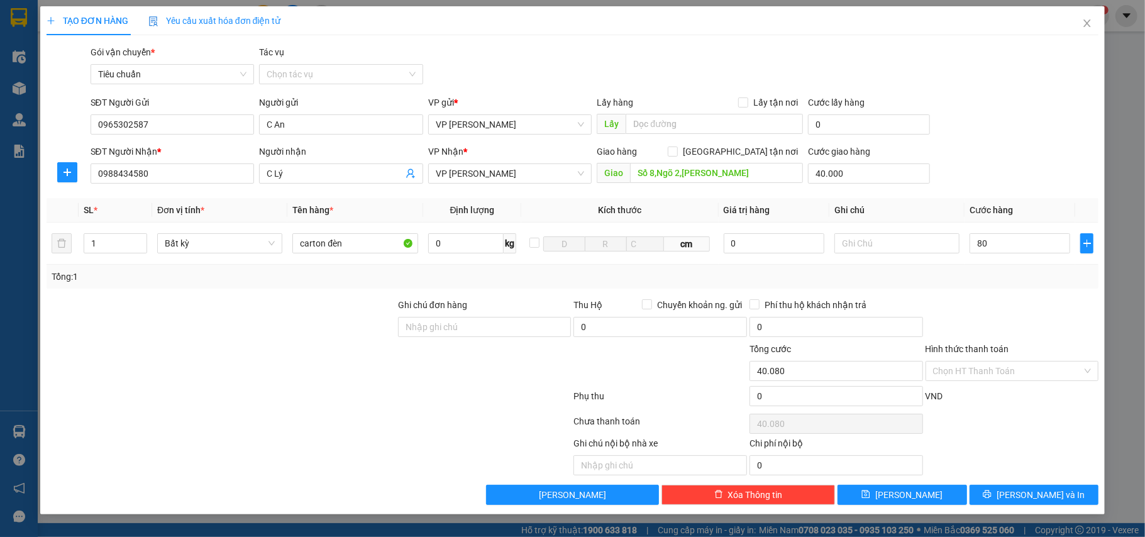
type input "80.000"
type input "120.000"
click at [996, 290] on div "Transit Pickup Surcharge Ids Transit Deliver Surcharge Ids Transit Deliver Surc…" at bounding box center [573, 275] width 1052 height 460
click at [292, 173] on input "C Lý" at bounding box center [335, 174] width 136 height 14
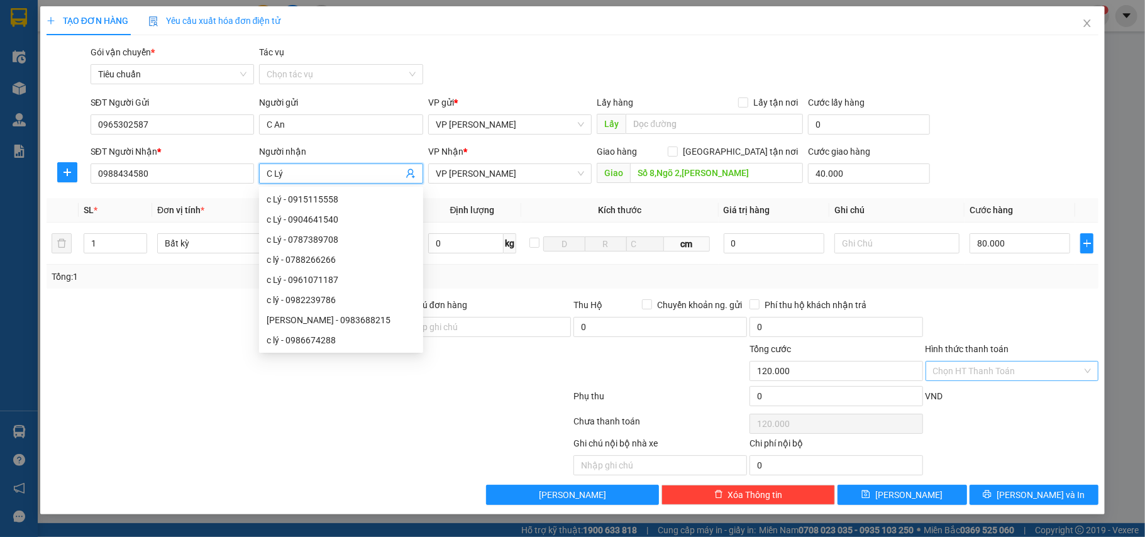
click at [941, 372] on input "Hình thức thanh toán" at bounding box center [1008, 370] width 150 height 19
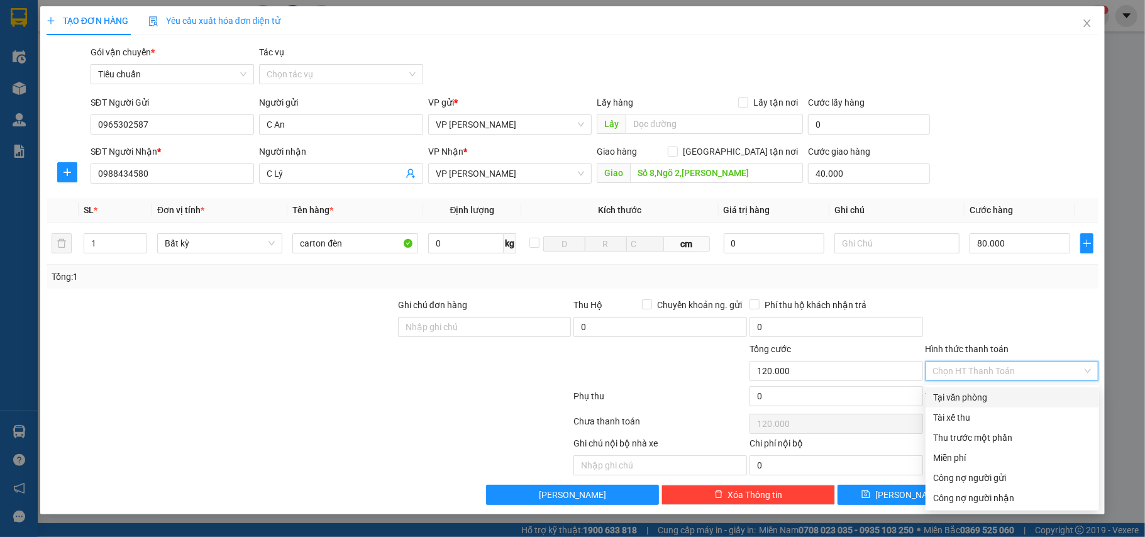
click at [950, 396] on div "Tại văn phòng" at bounding box center [1012, 397] width 158 height 14
type input "0"
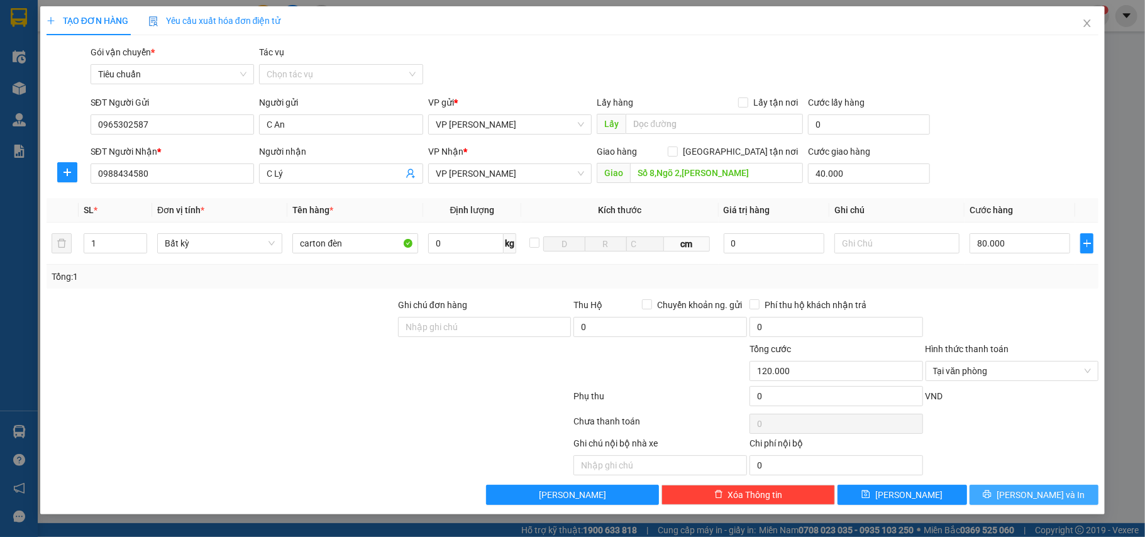
click at [1034, 502] on span "[PERSON_NAME] và In" at bounding box center [1040, 495] width 88 height 14
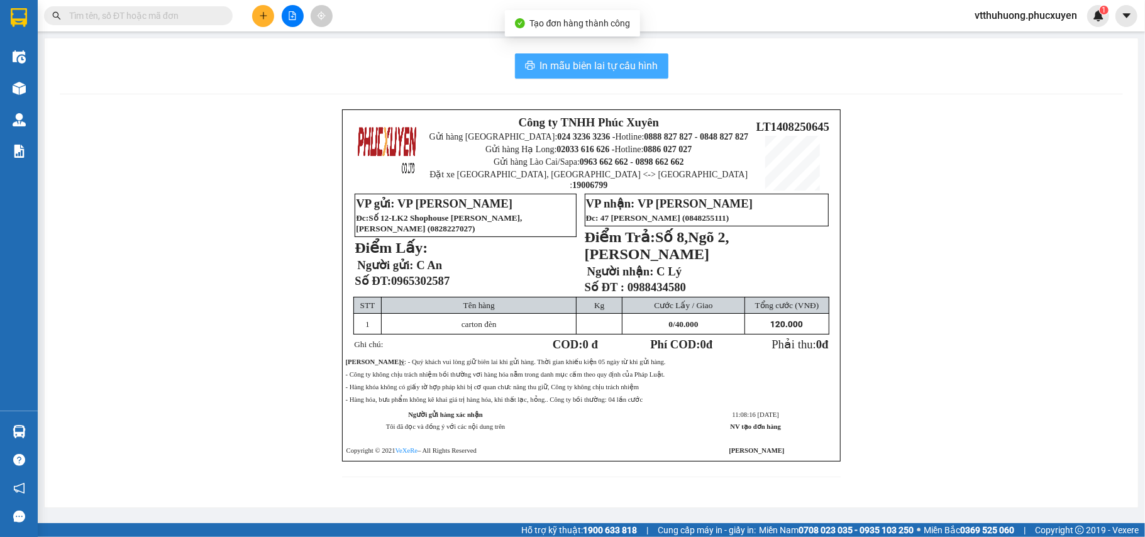
drag, startPoint x: 602, startPoint y: 63, endPoint x: 766, endPoint y: 51, distance: 163.9
click at [602, 62] on span "In mẫu biên lai tự cấu hình" at bounding box center [599, 66] width 118 height 16
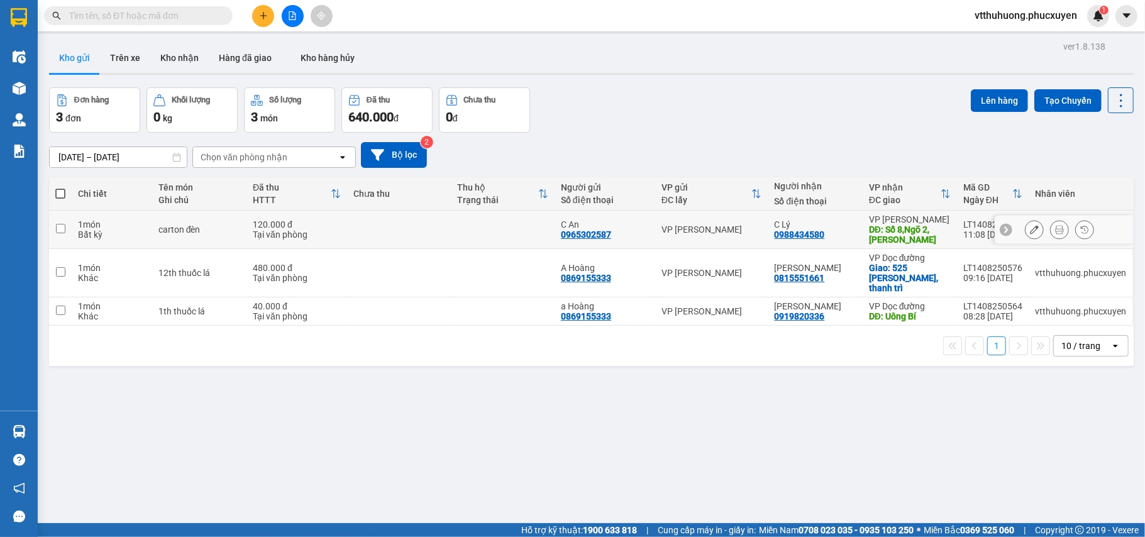
click at [1030, 226] on icon at bounding box center [1034, 229] width 9 height 9
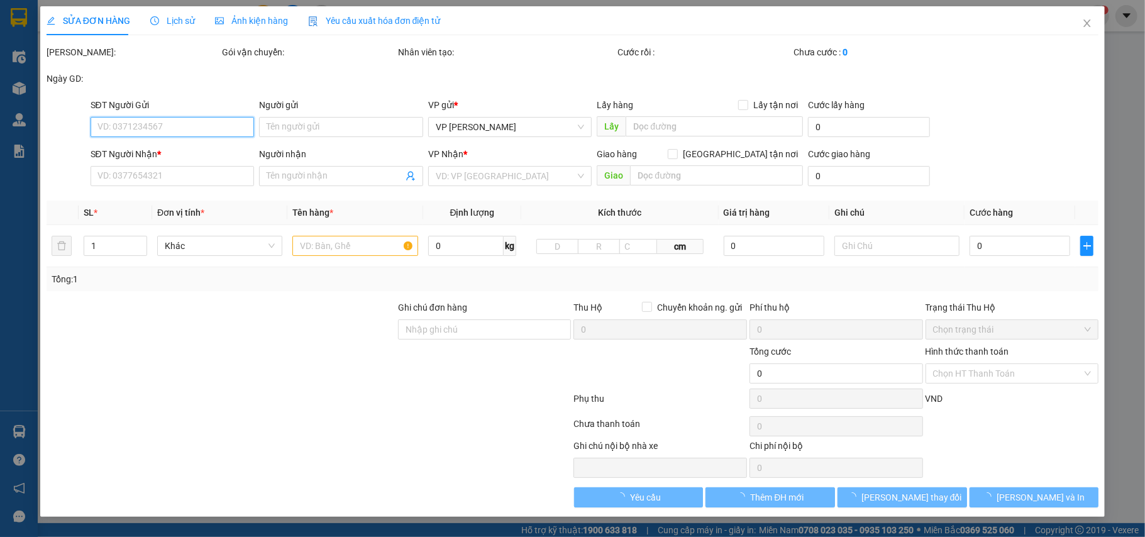
type input "0965302587"
type input "C An"
type input "0988434580"
type input "C Lý"
type input "Số 8,Ngõ 2,[PERSON_NAME]"
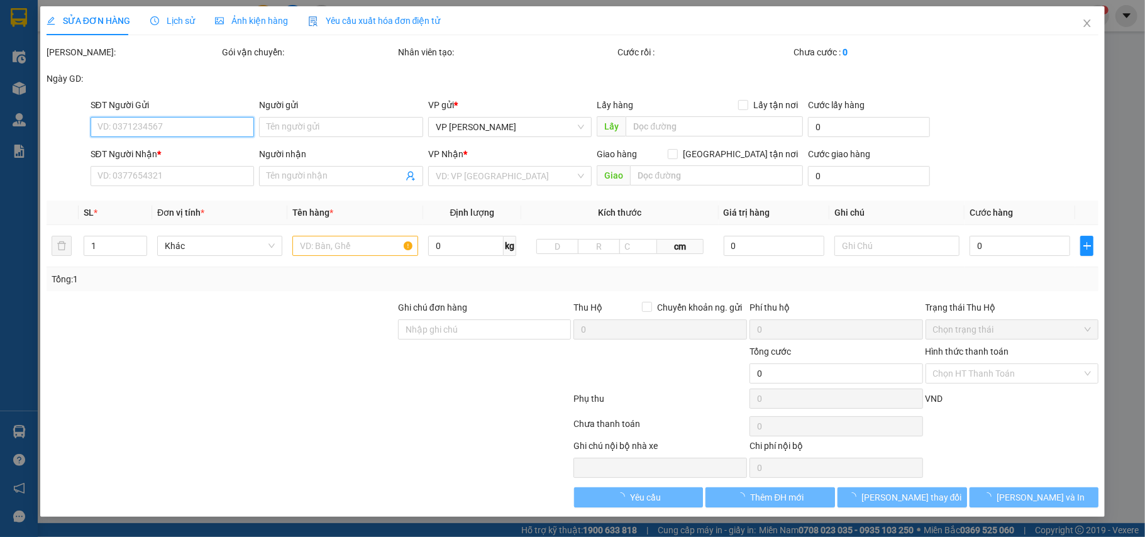
type input "40.000"
type input "120.000"
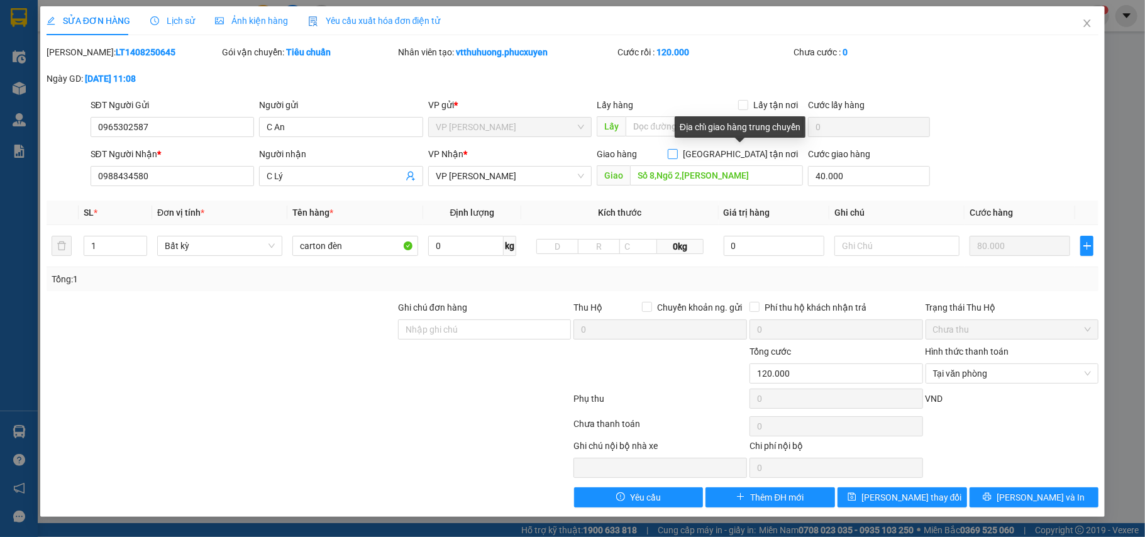
click at [676, 151] on input "[GEOGRAPHIC_DATA] tận nơi" at bounding box center [672, 153] width 9 height 9
checkbox input "true"
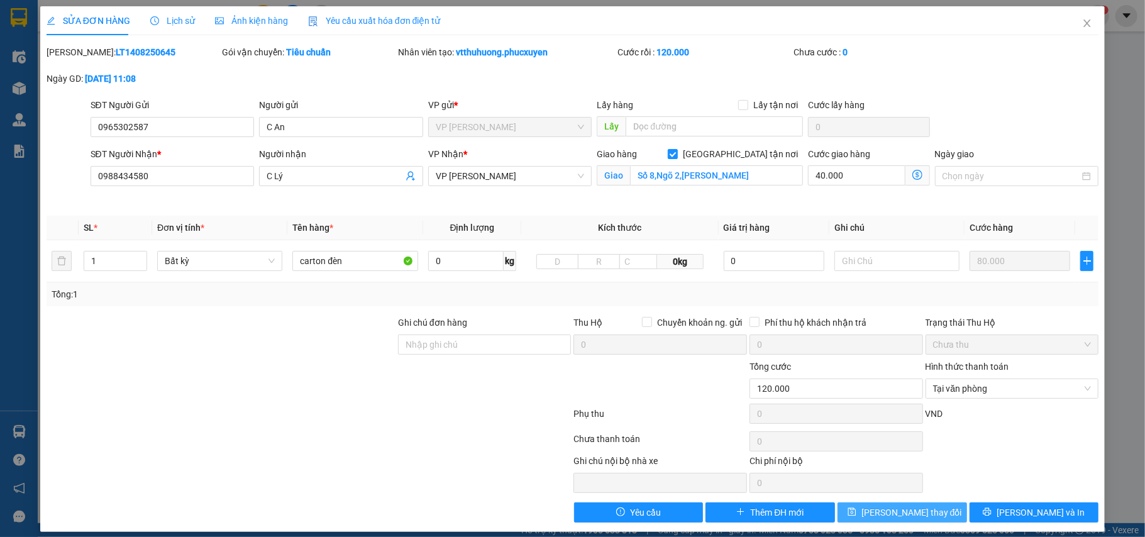
click at [924, 512] on button "[PERSON_NAME] thay đổi" at bounding box center [901, 512] width 129 height 20
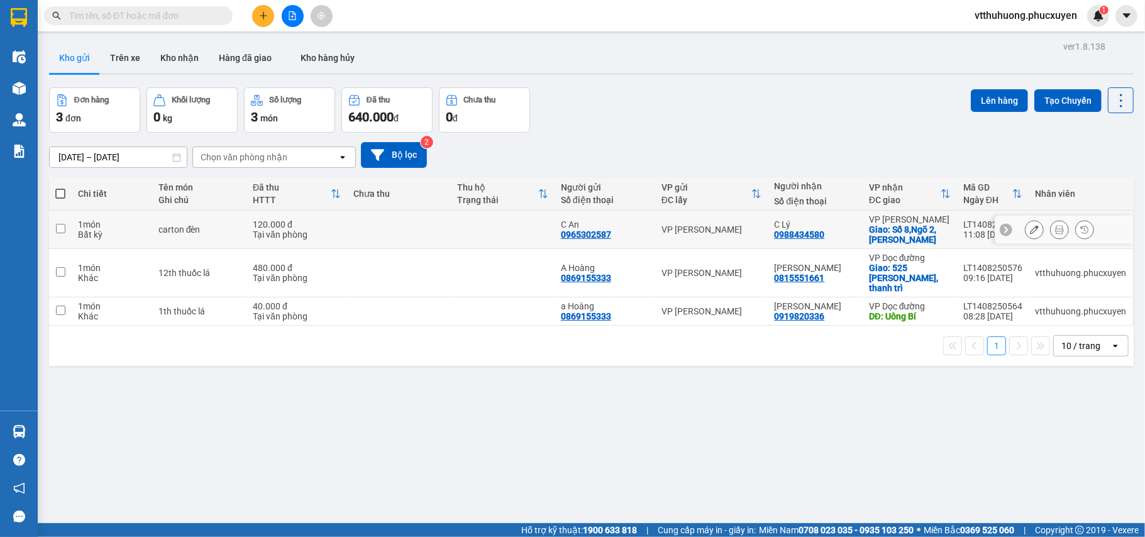
click at [601, 231] on div "0965302587" at bounding box center [586, 234] width 50 height 10
copy div "0965302587"
click at [106, 18] on input "text" at bounding box center [143, 16] width 148 height 14
paste input "0965302587"
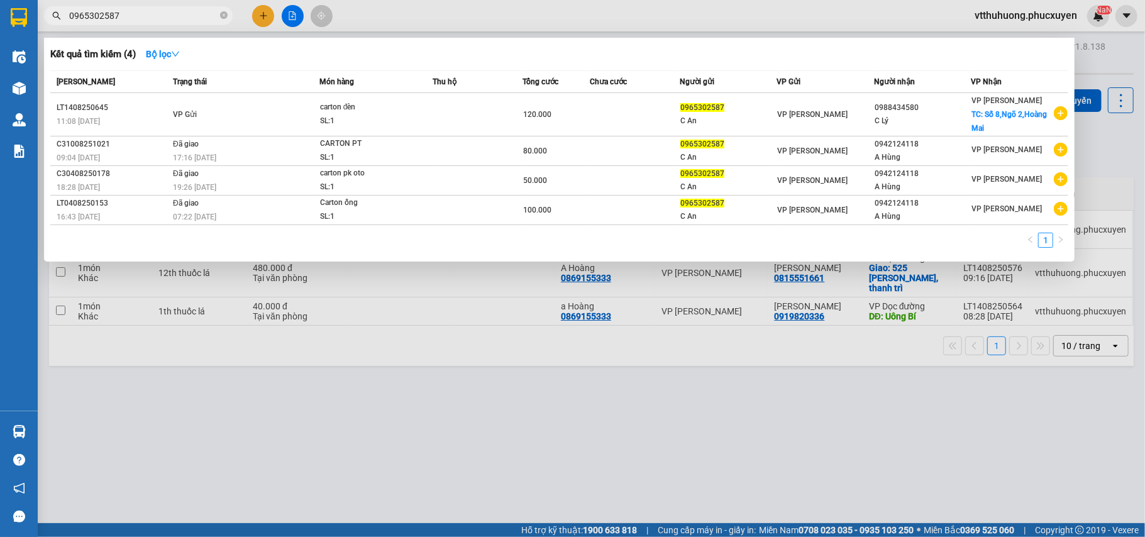
type input "0965302587"
click at [223, 18] on icon "close-circle" at bounding box center [224, 15] width 8 height 8
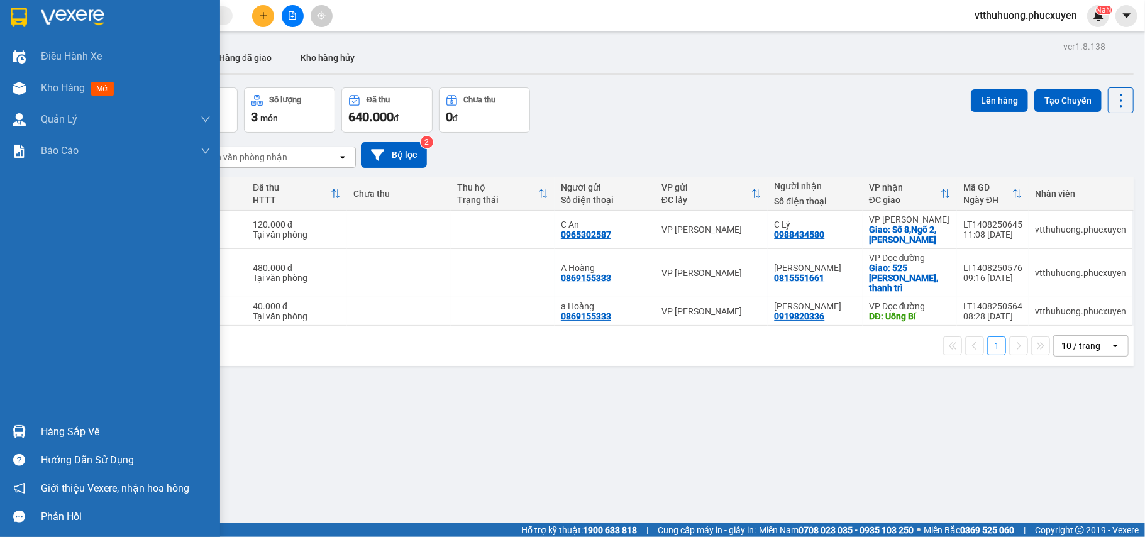
click at [74, 436] on div "Hàng sắp về" at bounding box center [126, 431] width 170 height 19
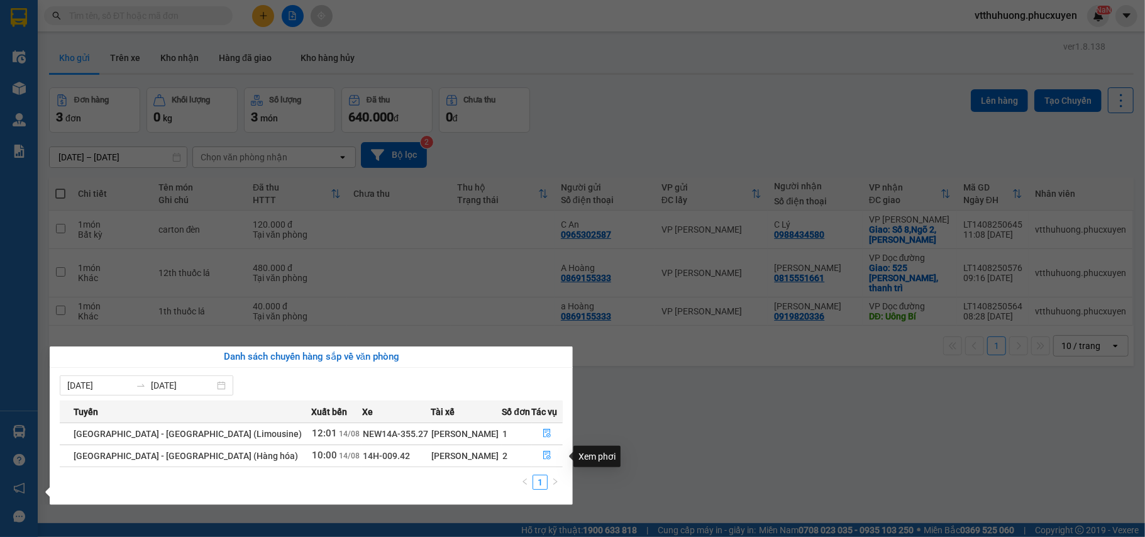
click at [622, 451] on section "Kết quả tìm kiếm ( 4 ) Bộ lọc Mã ĐH Trạng thái Món hàng Thu hộ Tổng cước Chưa c…" at bounding box center [572, 268] width 1145 height 537
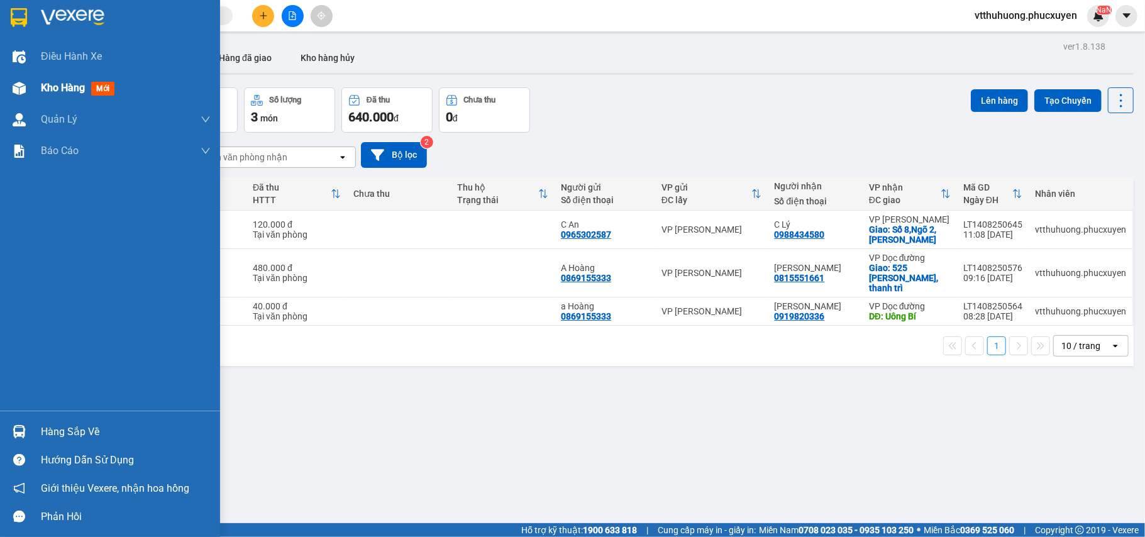
click at [48, 93] on span "Kho hàng" at bounding box center [63, 88] width 44 height 12
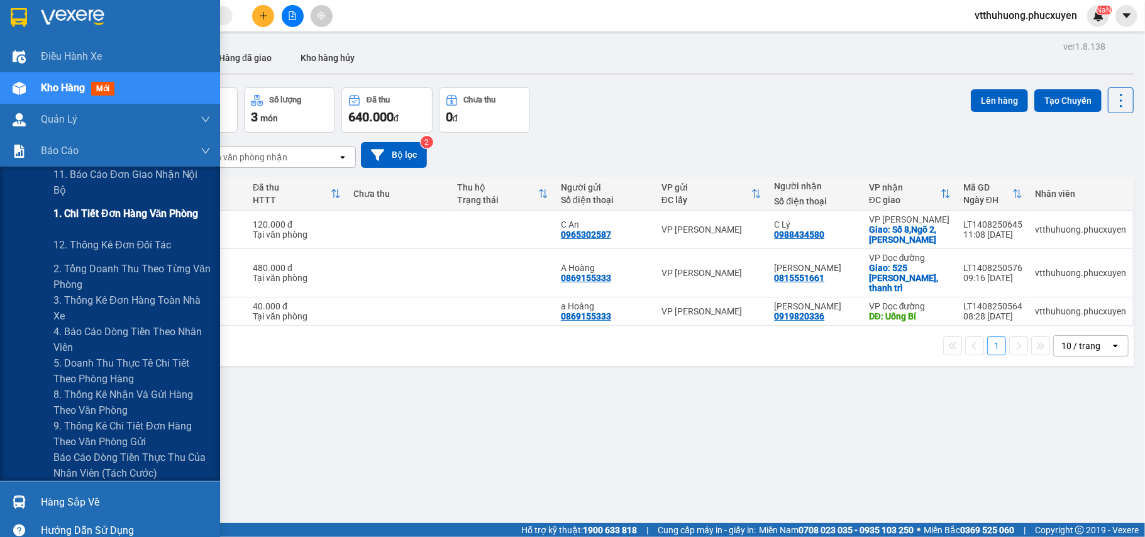
click at [146, 216] on span "1. Chi tiết đơn hàng văn phòng" at bounding box center [125, 214] width 145 height 16
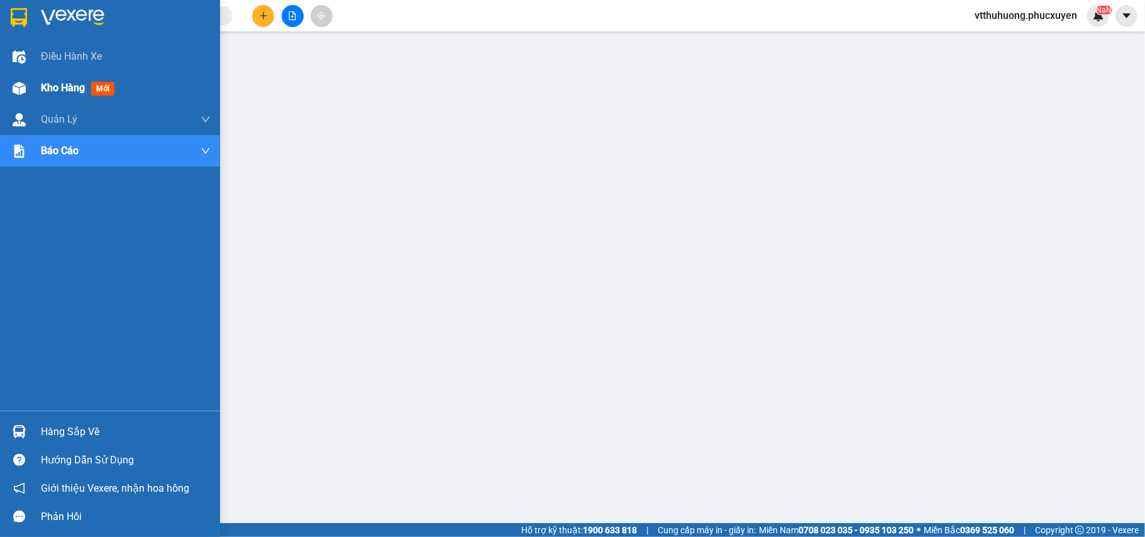
click at [48, 88] on span "Kho hàng" at bounding box center [63, 88] width 44 height 12
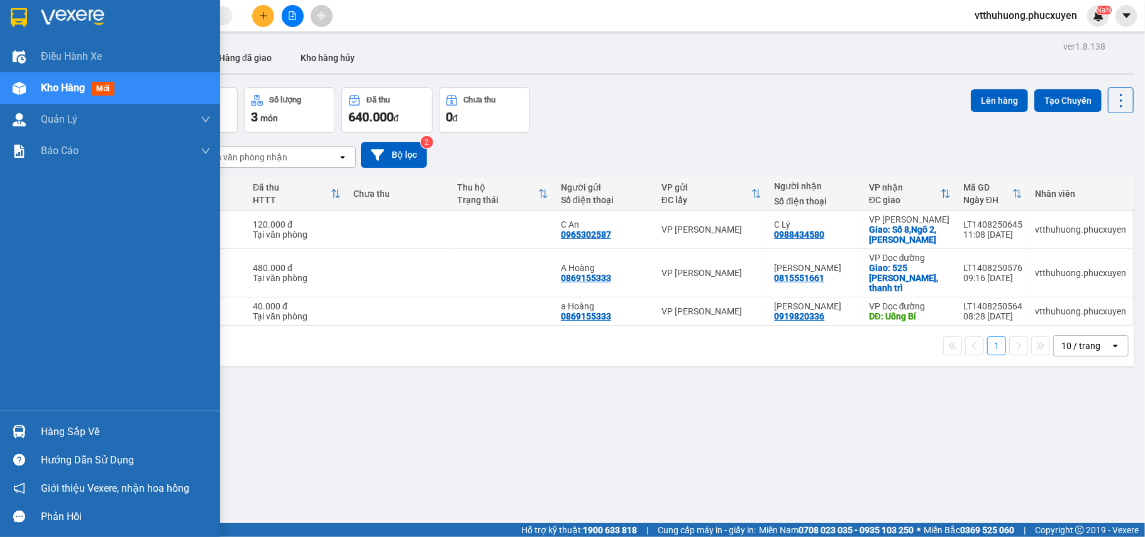
click at [67, 426] on div "Hàng sắp về" at bounding box center [126, 431] width 170 height 19
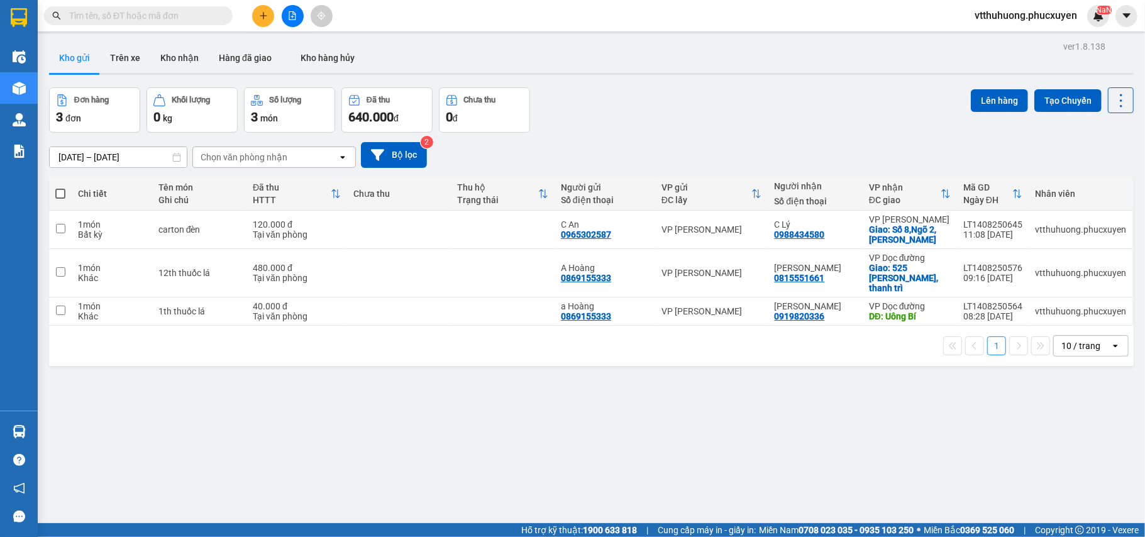
click at [637, 463] on section "Kết quả tìm kiếm ( 4 ) Bộ lọc Mã ĐH Trạng thái Món hàng Thu hộ Tổng cước Chưa c…" at bounding box center [572, 268] width 1145 height 537
click at [455, 230] on td at bounding box center [503, 230] width 104 height 38
checkbox input "true"
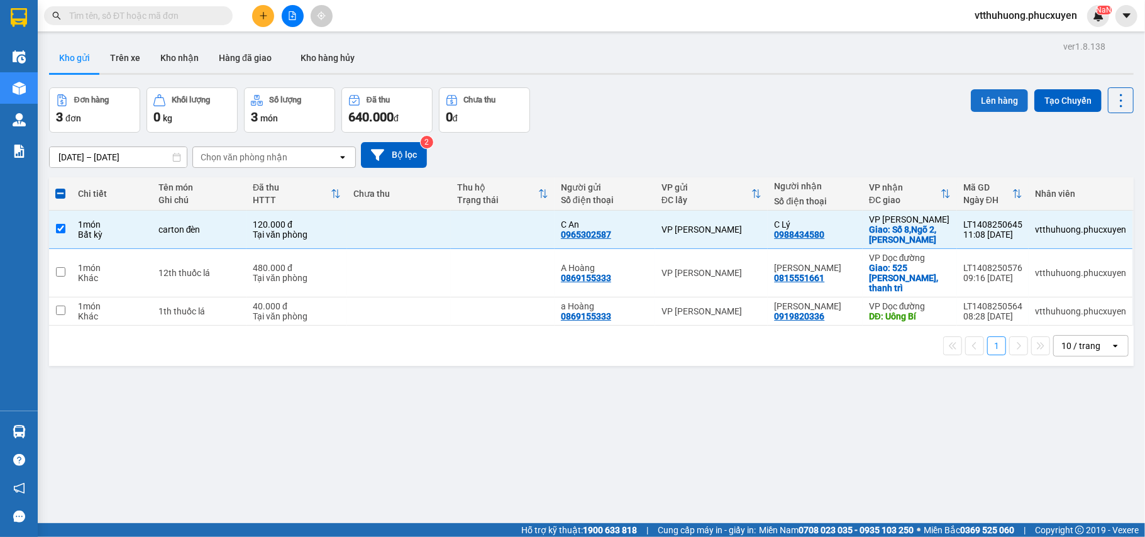
click at [999, 101] on button "Lên hàng" at bounding box center [999, 100] width 57 height 23
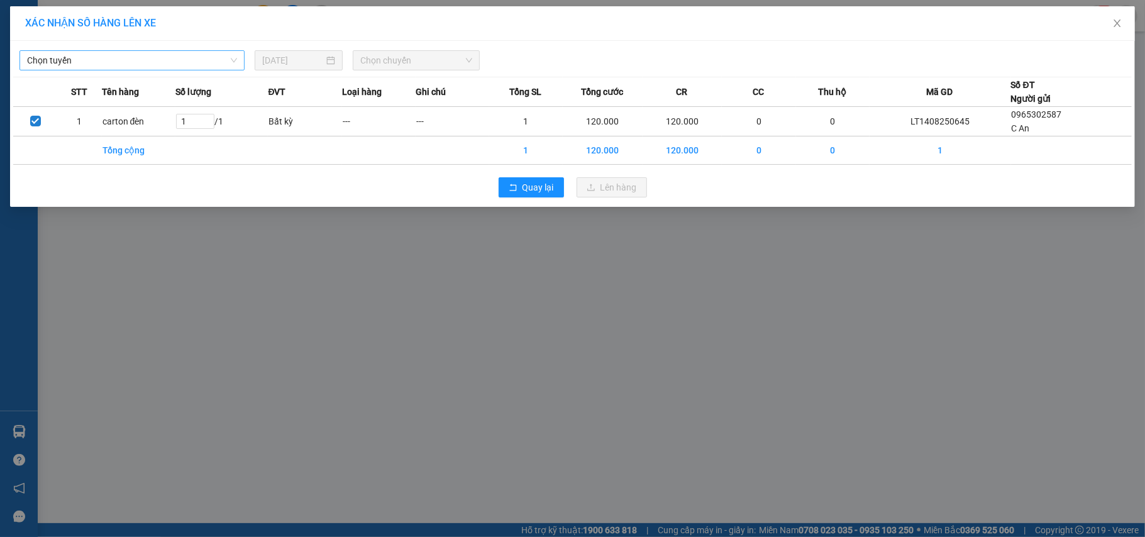
click at [157, 56] on span "Chọn tuyến" at bounding box center [132, 60] width 210 height 19
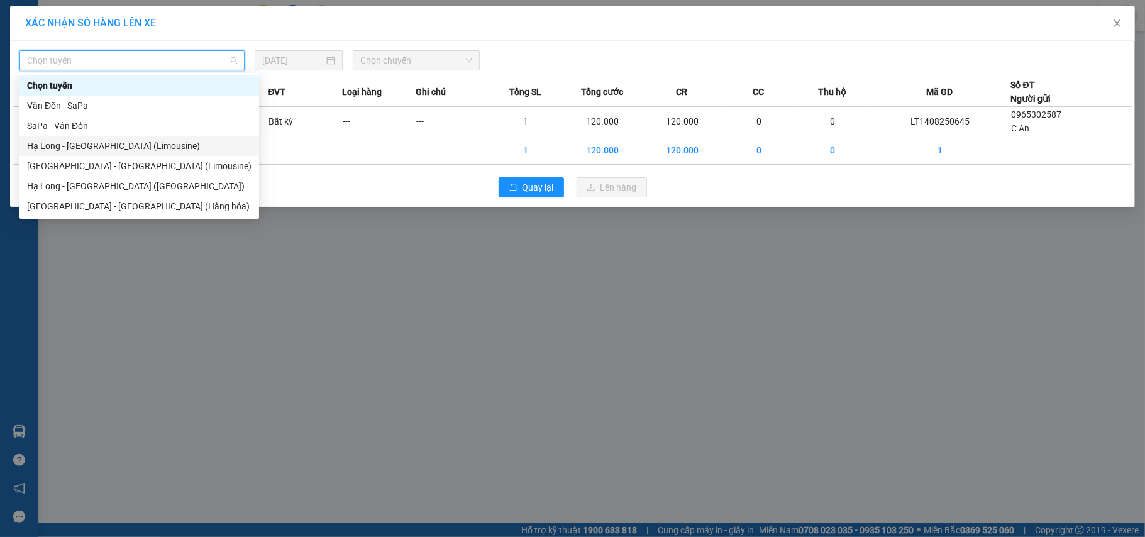
click at [155, 145] on div "Hạ Long - [GEOGRAPHIC_DATA] (Limousine)" at bounding box center [139, 146] width 224 height 14
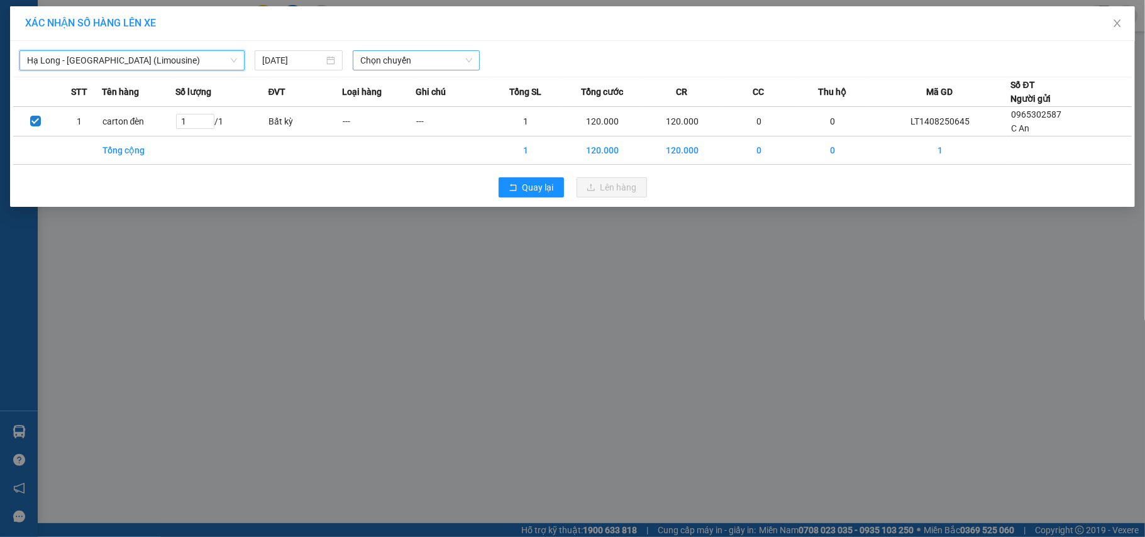
click at [448, 53] on span "Chọn chuyến" at bounding box center [416, 60] width 112 height 19
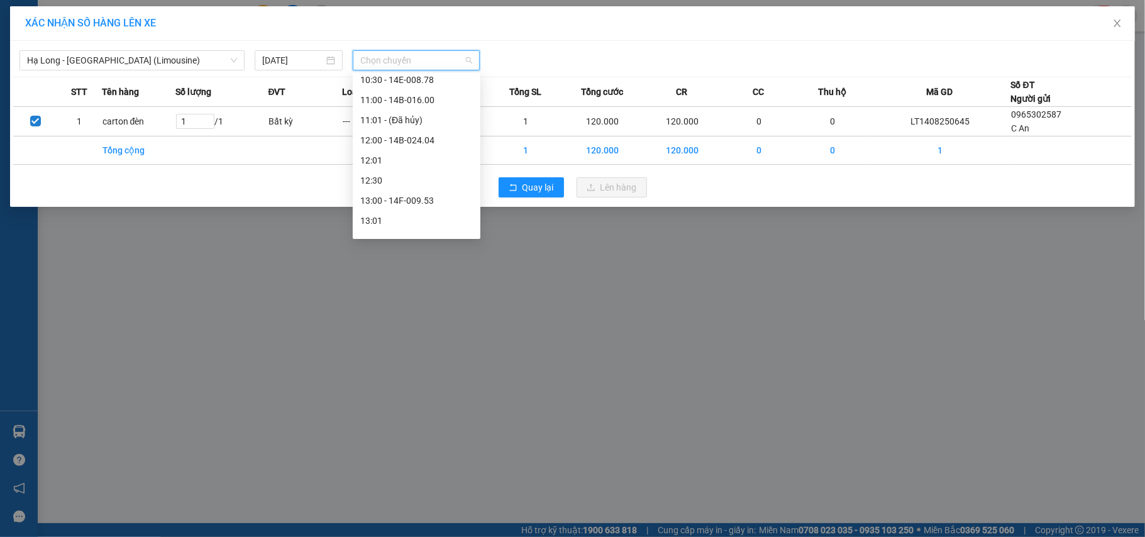
scroll to position [503, 0]
click at [436, 106] on div "12:00 - 14B-024.04" at bounding box center [416, 106] width 113 height 14
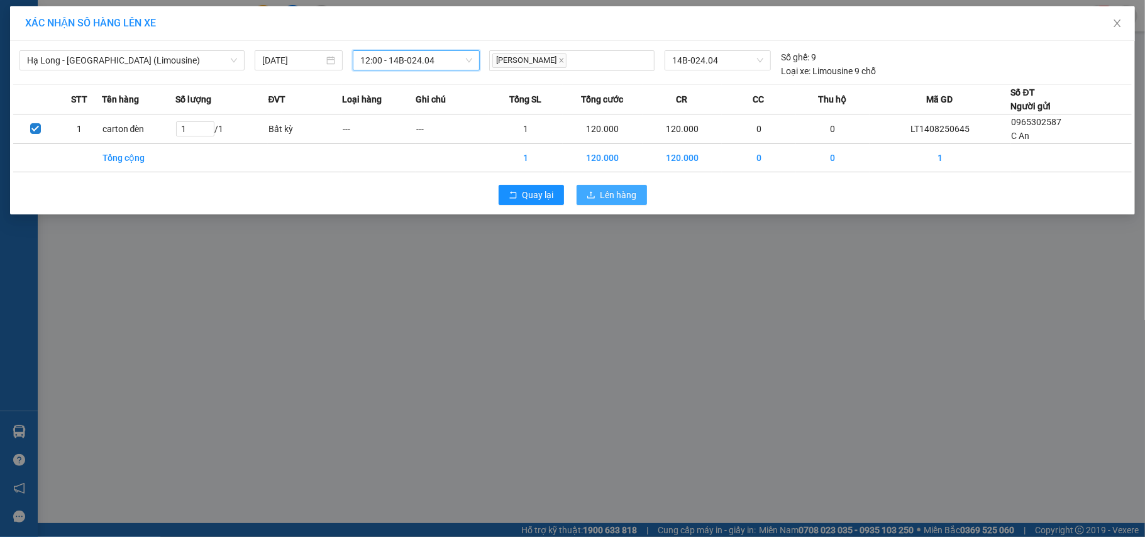
click at [619, 196] on span "Lên hàng" at bounding box center [618, 195] width 36 height 14
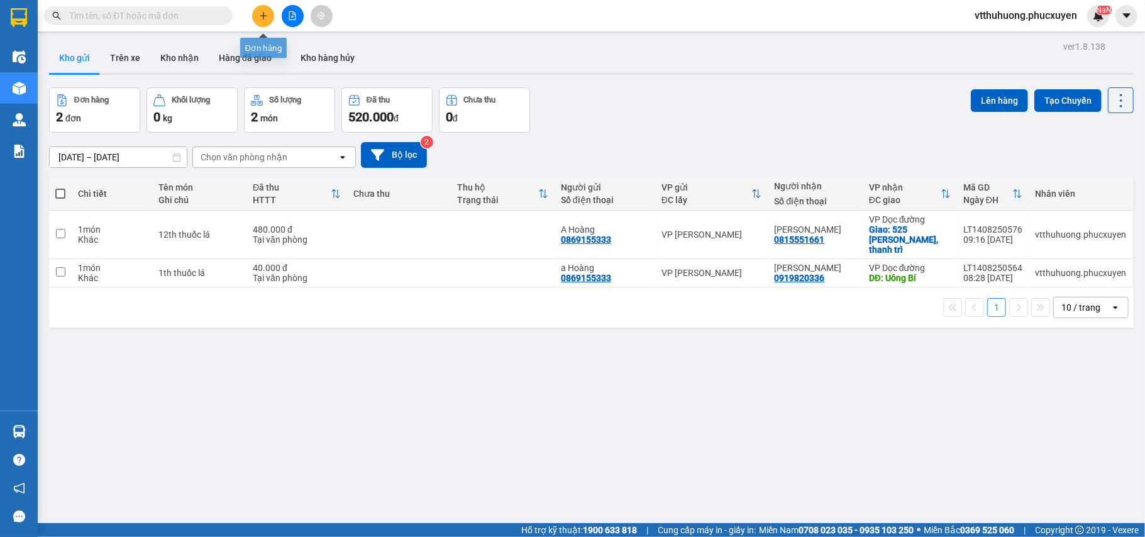
click at [267, 13] on icon "plus" at bounding box center [263, 15] width 9 height 9
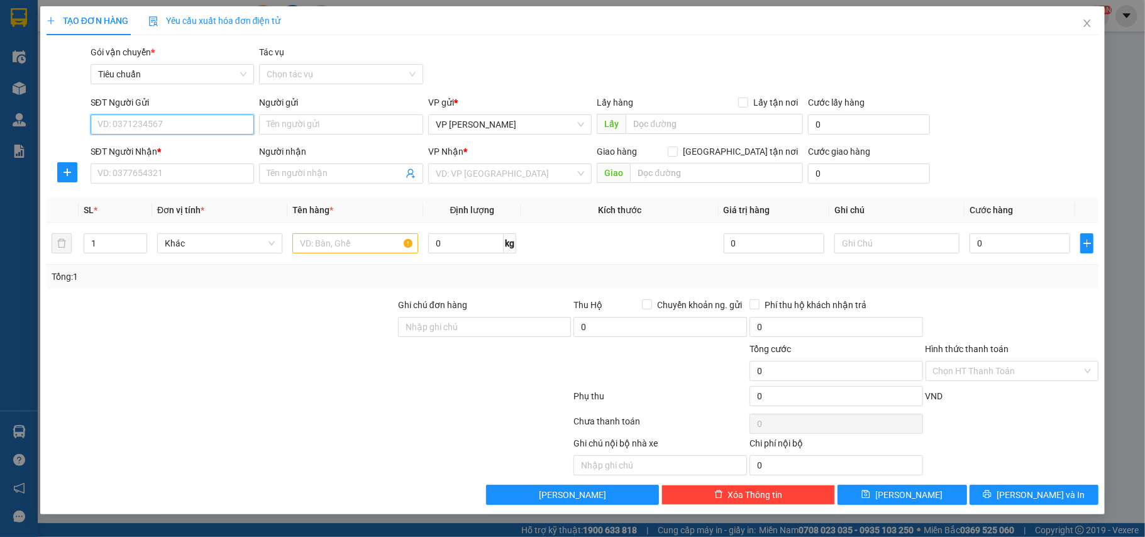
click at [145, 121] on input "SĐT Người Gửi" at bounding box center [173, 124] width 164 height 20
click at [187, 123] on input "SĐT Người Gửi" at bounding box center [173, 124] width 164 height 20
click at [158, 175] on input "SĐT Người Nhận *" at bounding box center [173, 173] width 164 height 20
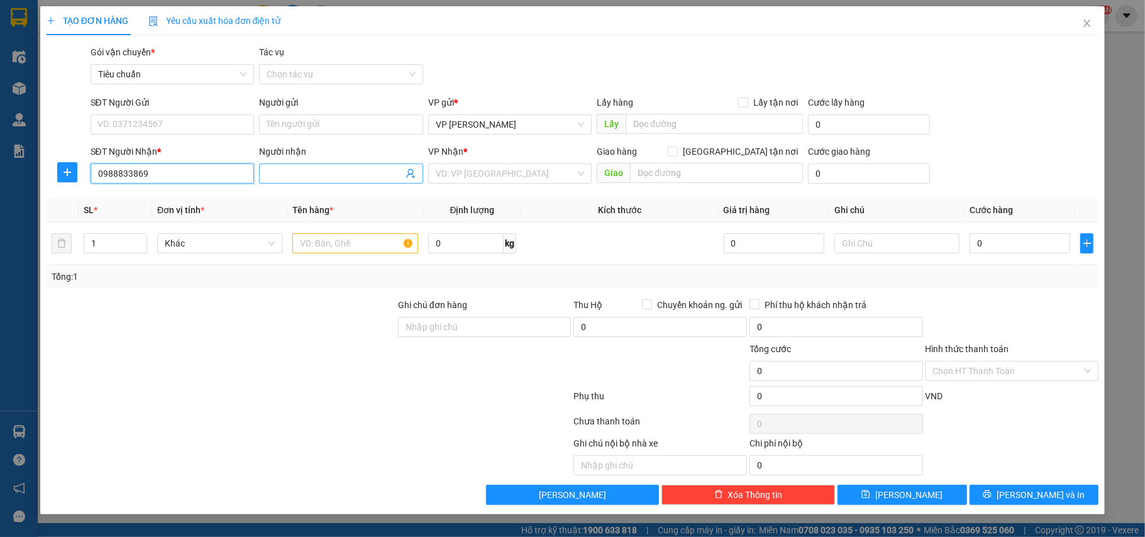
type input "0988833869"
click at [307, 173] on input "Người nhận" at bounding box center [335, 174] width 136 height 14
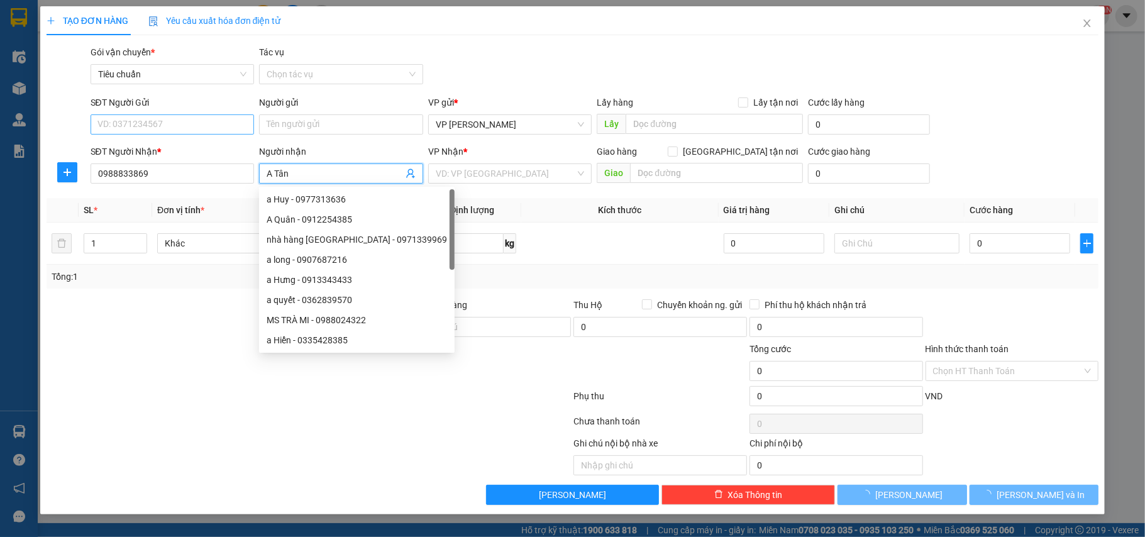
type input "A Tân"
click at [153, 126] on input "SĐT Người Gửi" at bounding box center [173, 124] width 164 height 20
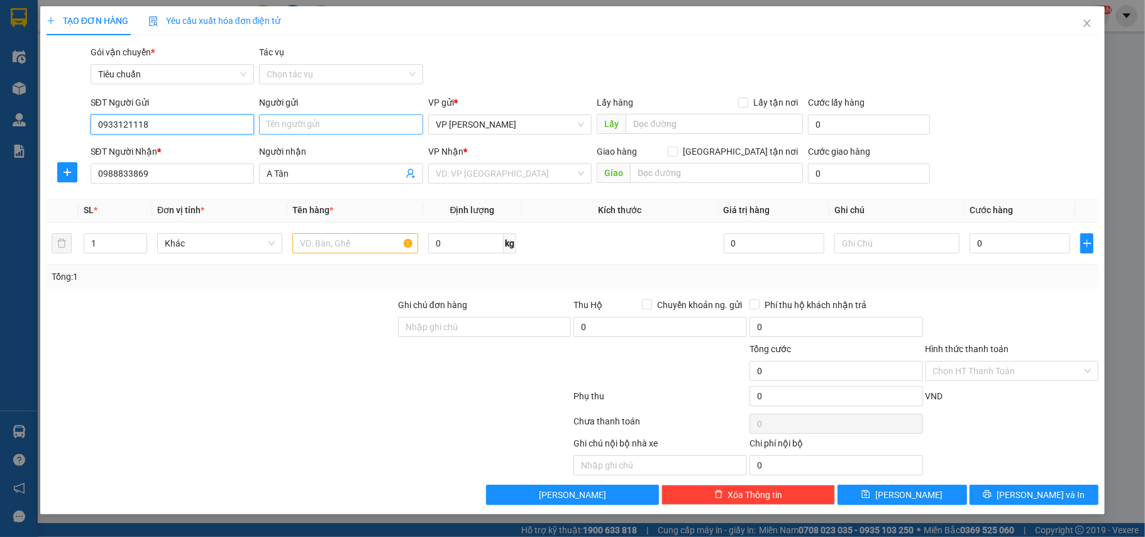
type input "0933121118"
click at [309, 126] on input "Người gửi" at bounding box center [341, 124] width 164 height 20
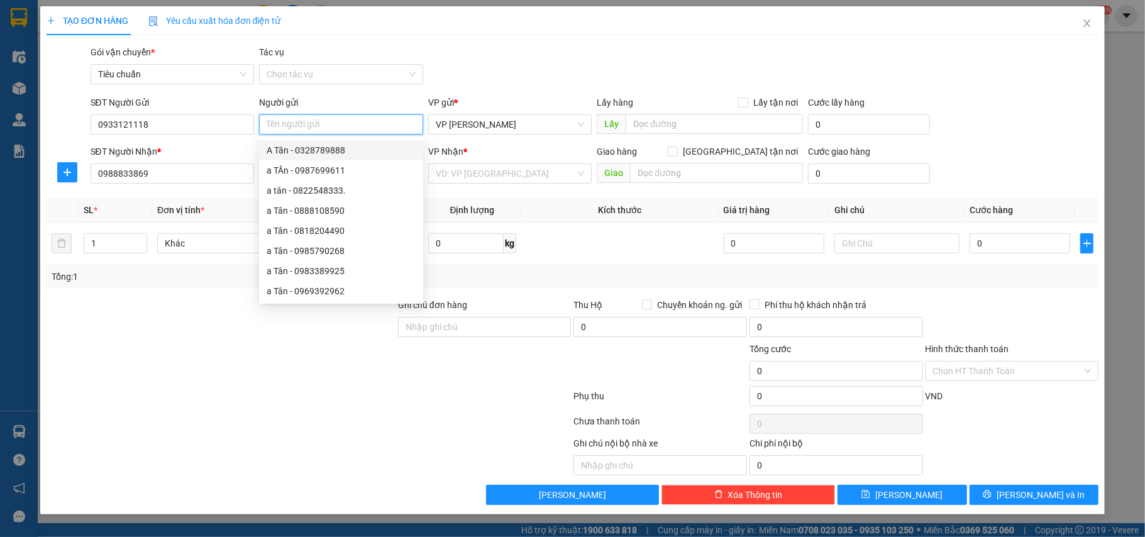
click at [292, 124] on input "Người gửi" at bounding box center [341, 124] width 164 height 20
type input "Quỳnh"
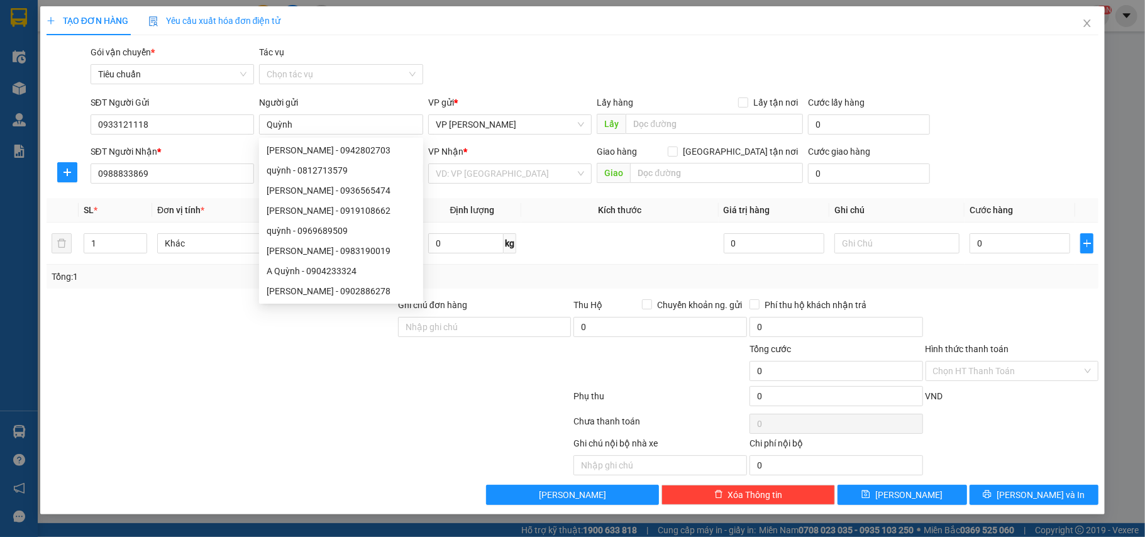
click at [204, 431] on div at bounding box center [308, 423] width 527 height 25
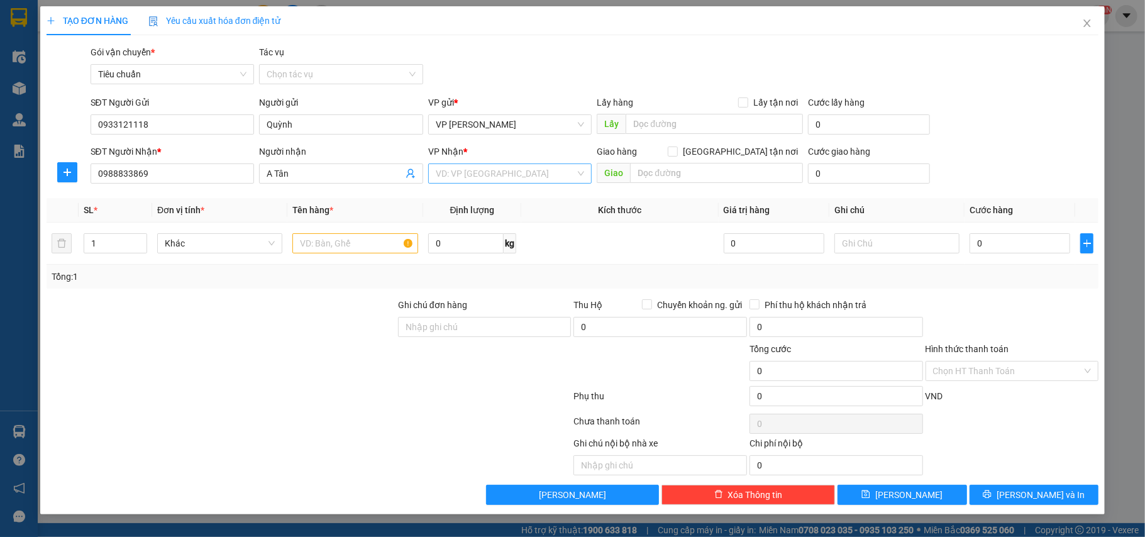
click at [519, 177] on input "search" at bounding box center [506, 173] width 140 height 19
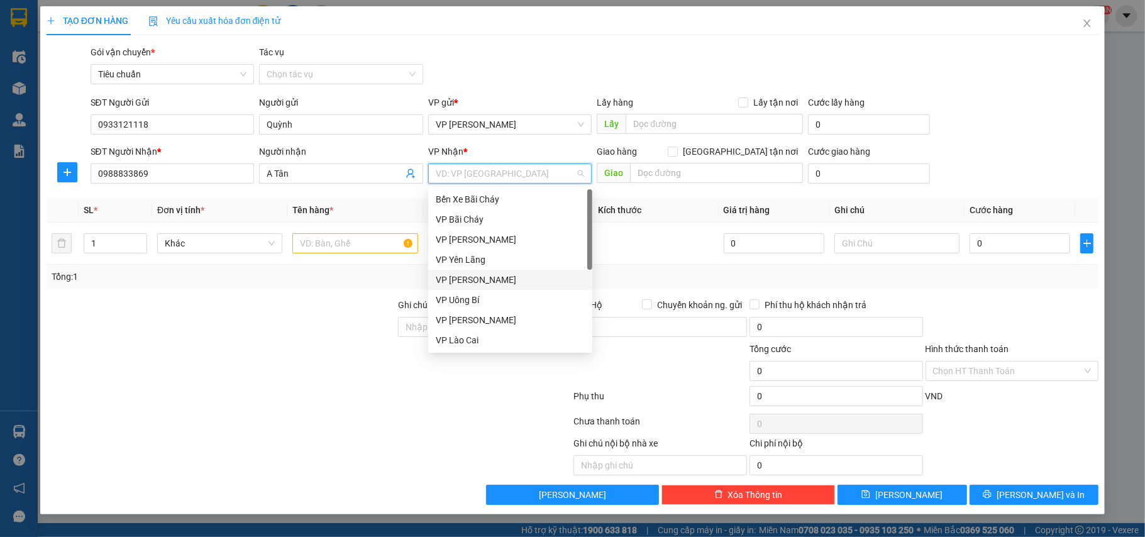
click at [504, 280] on div "VP [PERSON_NAME]" at bounding box center [510, 280] width 149 height 14
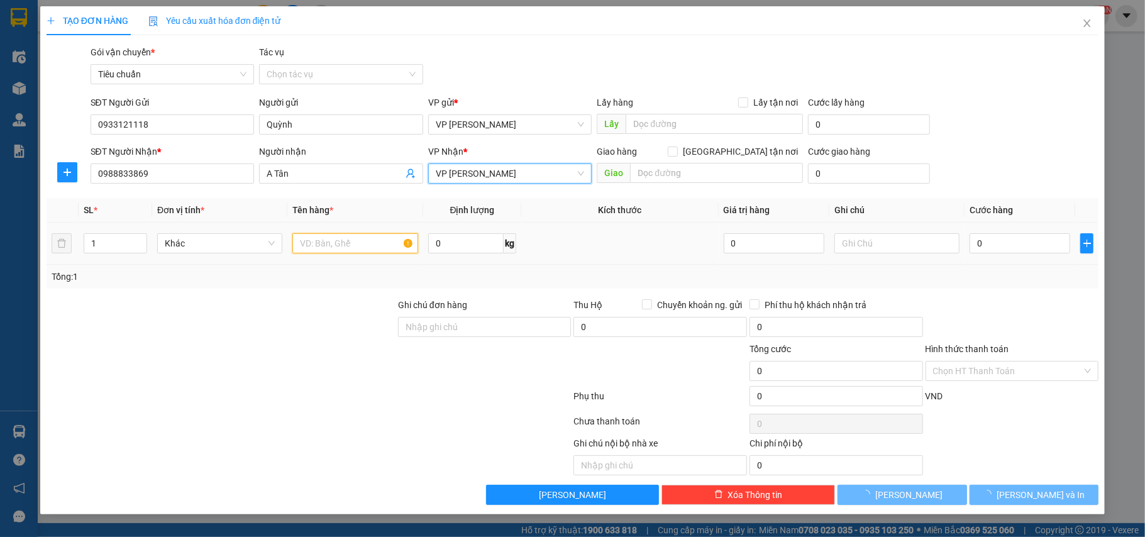
click at [355, 235] on input "text" at bounding box center [354, 243] width 125 height 20
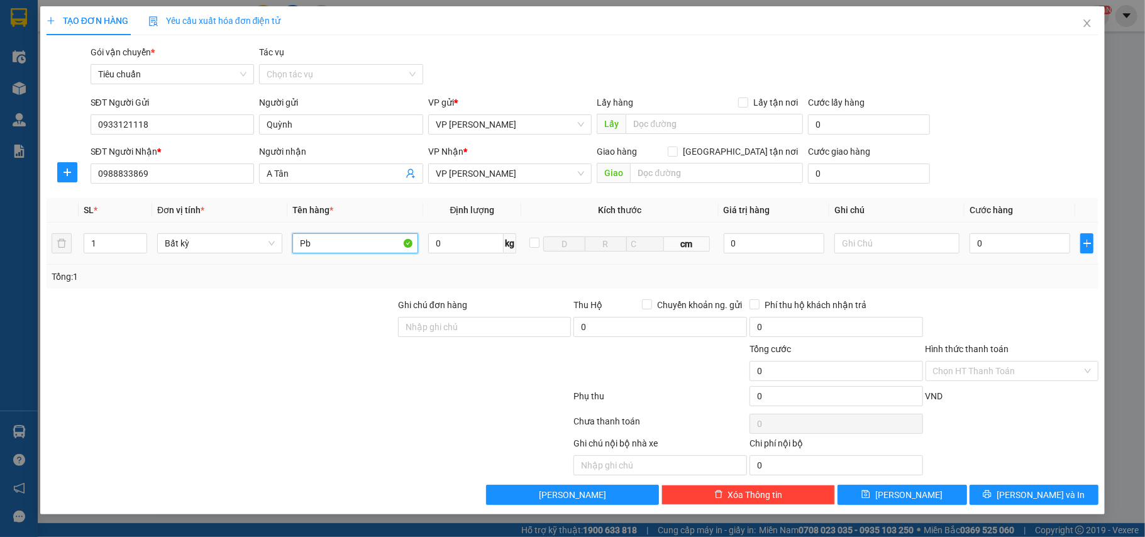
type input "Pb"
drag, startPoint x: 846, startPoint y: 258, endPoint x: 845, endPoint y: 251, distance: 6.3
click at [845, 254] on td at bounding box center [896, 244] width 135 height 42
click at [846, 246] on input "text" at bounding box center [896, 243] width 125 height 20
type input "Gửi đảm bảo"
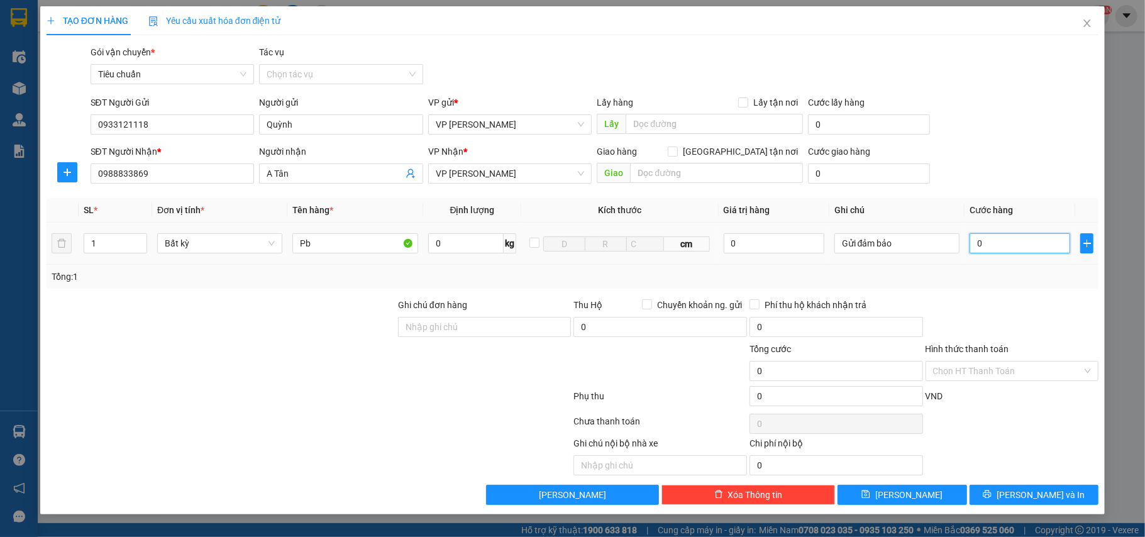
click at [1020, 245] on input "0" at bounding box center [1019, 243] width 101 height 20
type input "1"
type input "15"
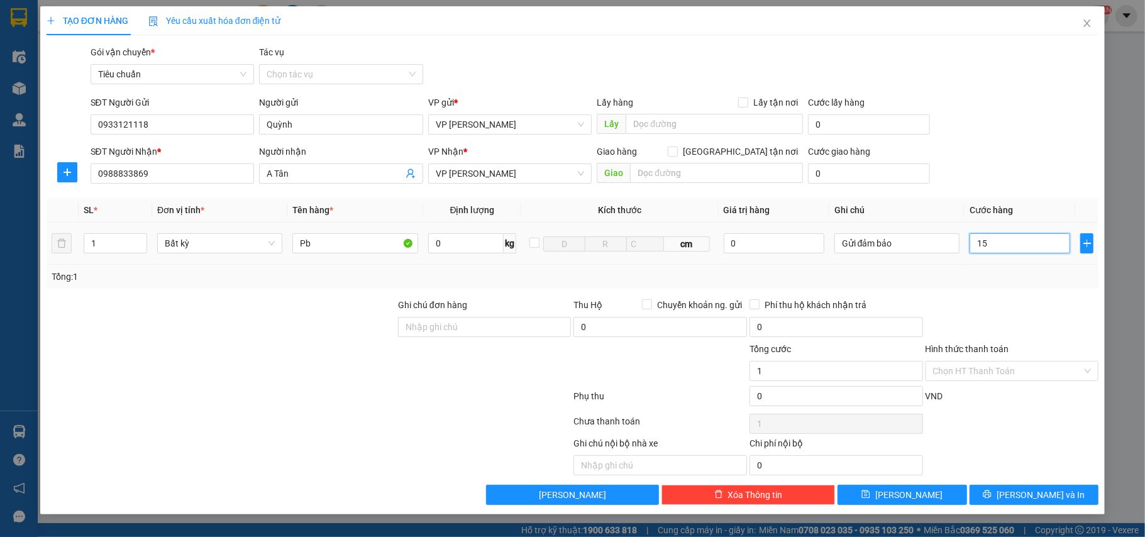
type input "15"
type input "150"
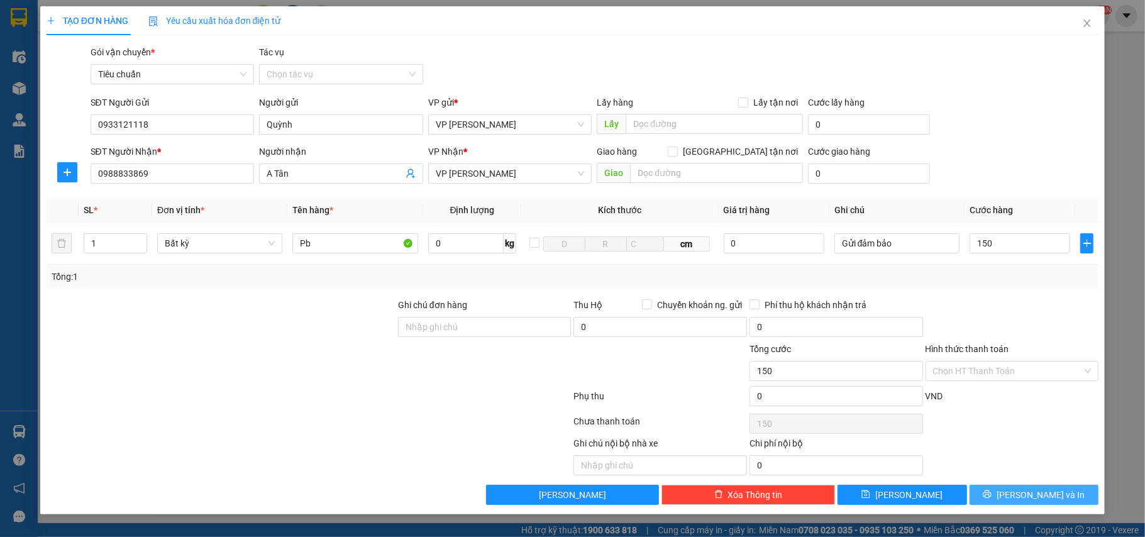
type input "150.000"
click at [991, 495] on icon "printer" at bounding box center [987, 494] width 9 height 9
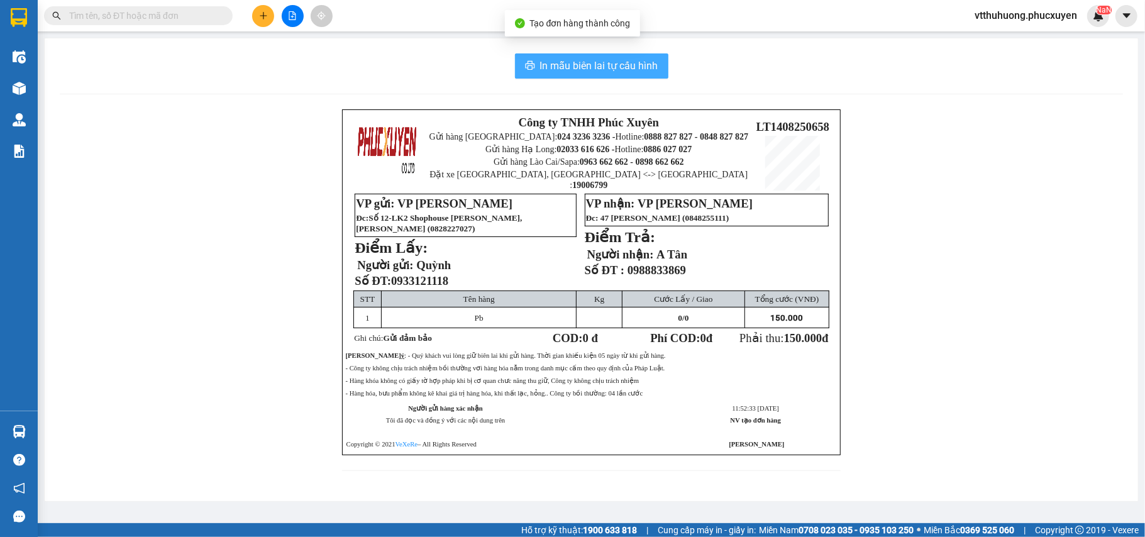
drag, startPoint x: 564, startPoint y: 58, endPoint x: 605, endPoint y: 72, distance: 42.9
click at [565, 59] on span "In mẫu biên lai tự cấu hình" at bounding box center [599, 66] width 118 height 16
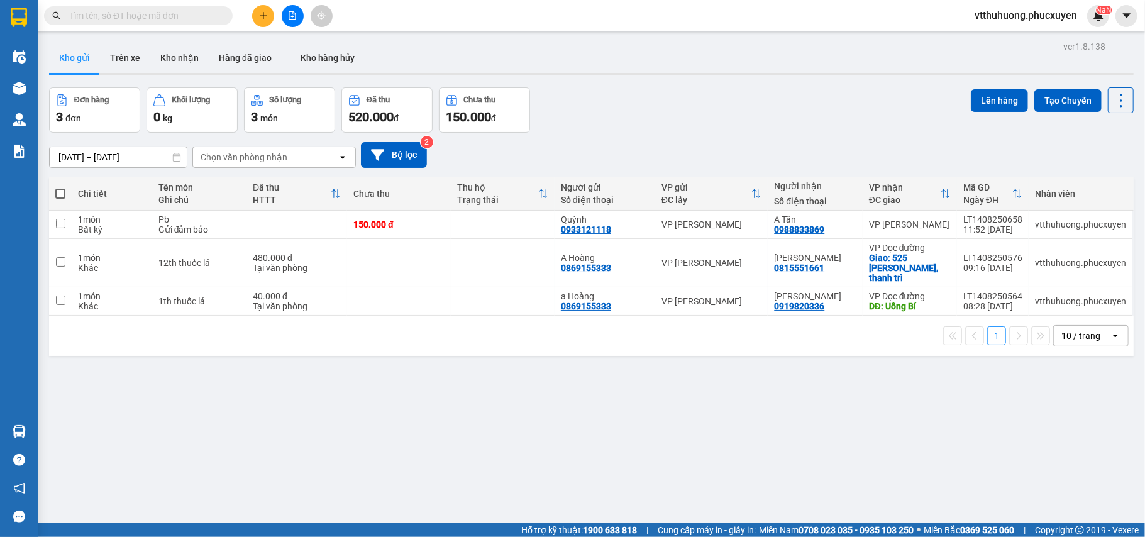
drag, startPoint x: 858, startPoint y: 402, endPoint x: 468, endPoint y: 288, distance: 406.2
click at [410, 412] on div "ver 1.8.138 Kho gửi Trên xe Kho nhận Hàng đã giao Kho hàng hủy Đơn hàng 3 đơn K…" at bounding box center [591, 306] width 1094 height 537
click at [1055, 226] on icon at bounding box center [1059, 224] width 9 height 9
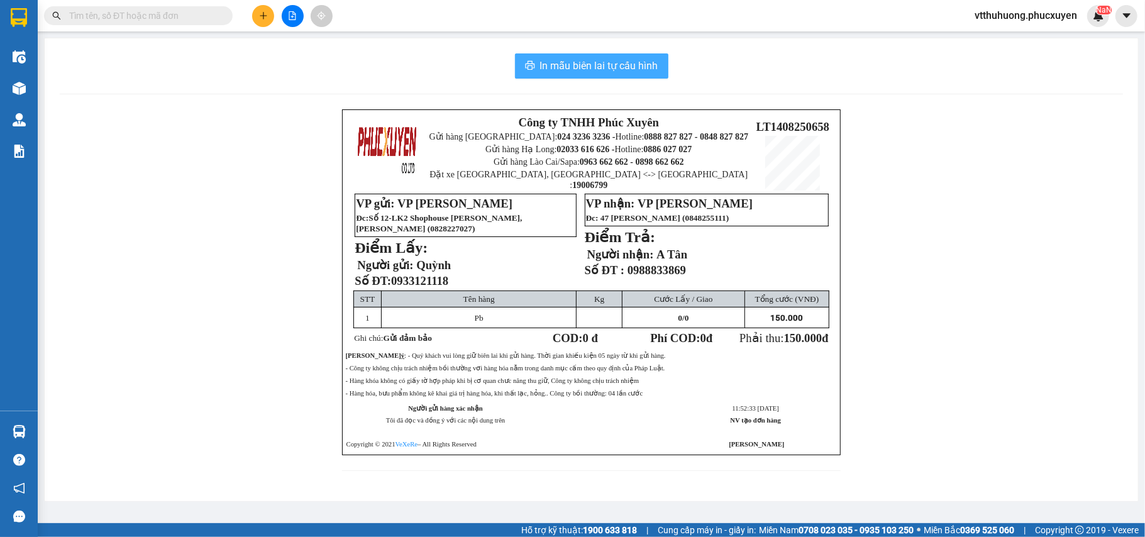
click at [602, 63] on span "In mẫu biên lai tự cấu hình" at bounding box center [599, 66] width 118 height 16
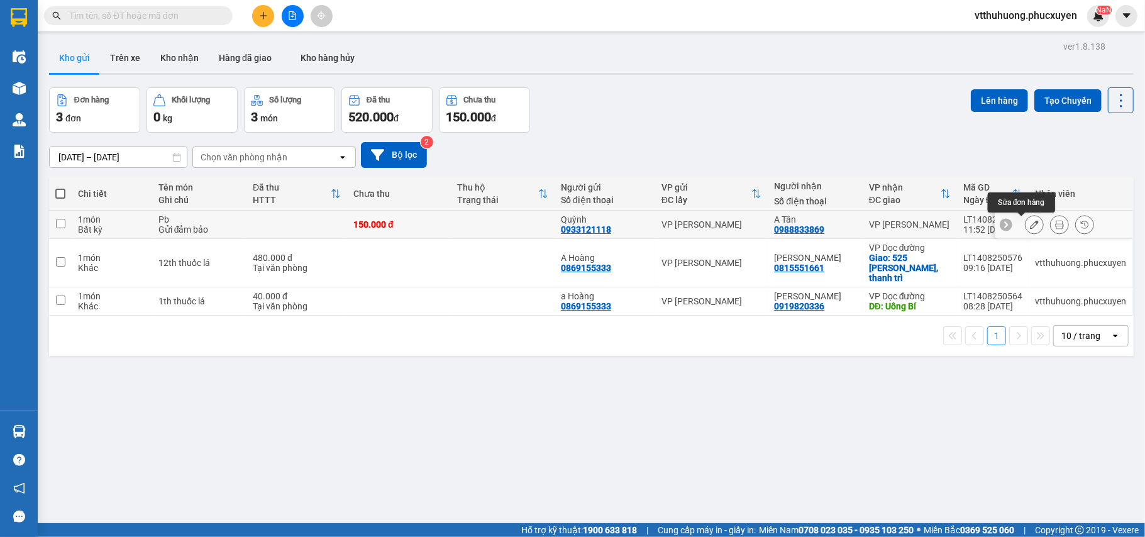
click at [1030, 222] on icon at bounding box center [1034, 224] width 9 height 9
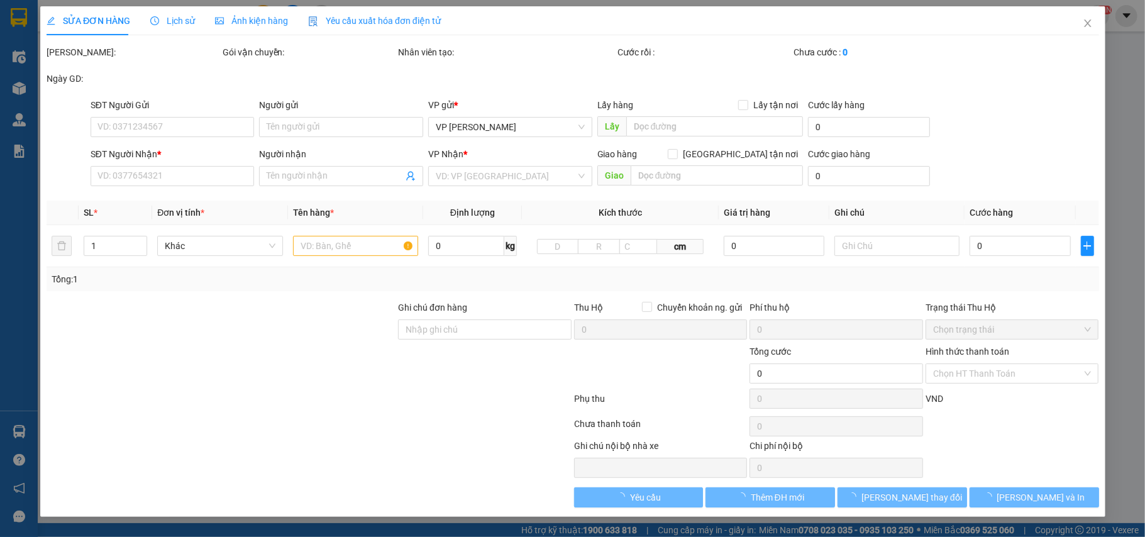
type input "0933121118"
type input "Quỳnh"
type input "0988833869"
type input "A Tân"
type input "150.000"
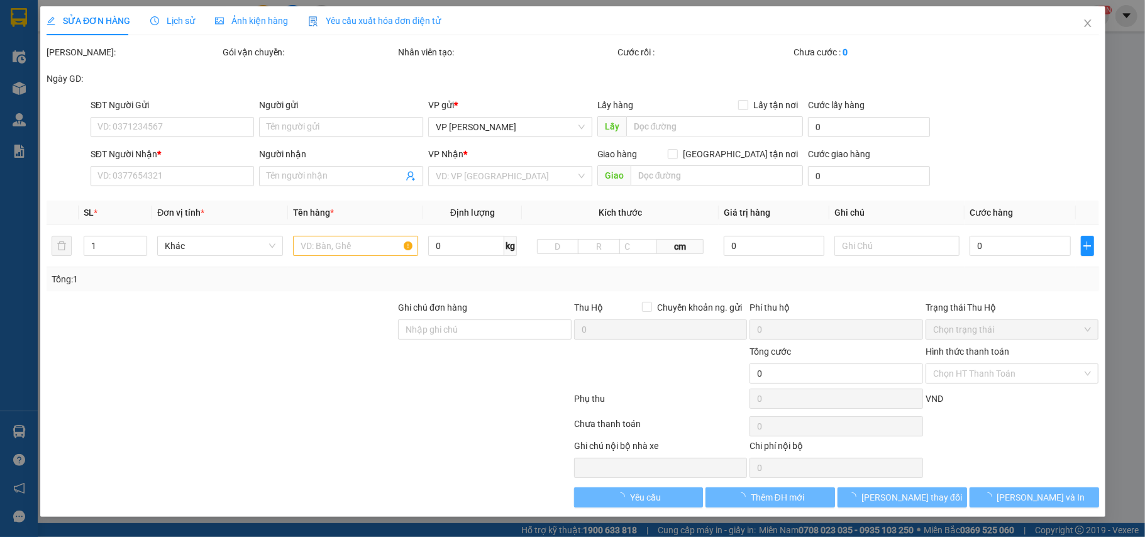
type input "150.000"
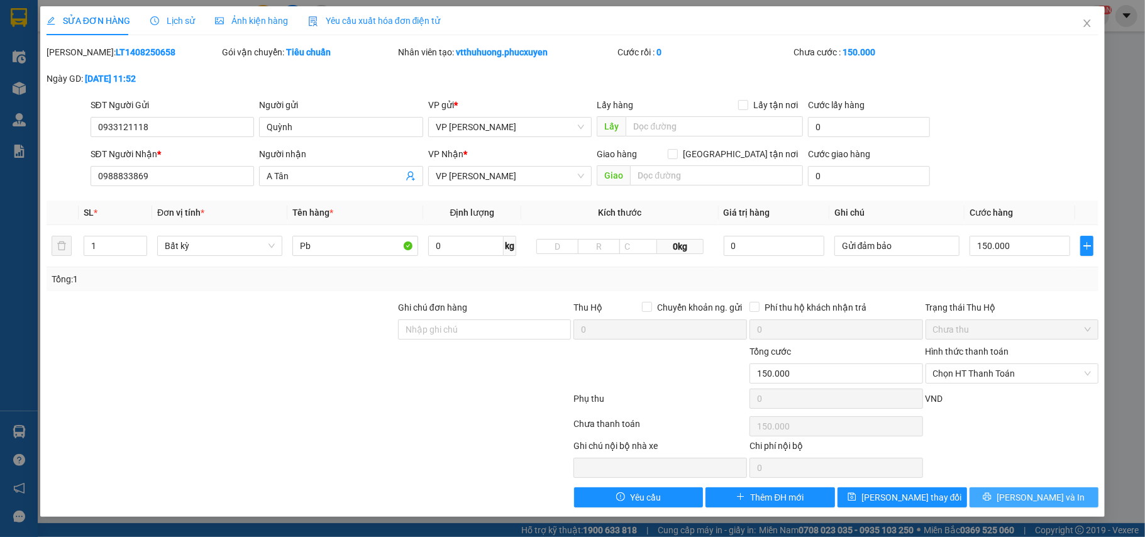
click at [1040, 498] on span "[PERSON_NAME] và In" at bounding box center [1040, 497] width 88 height 14
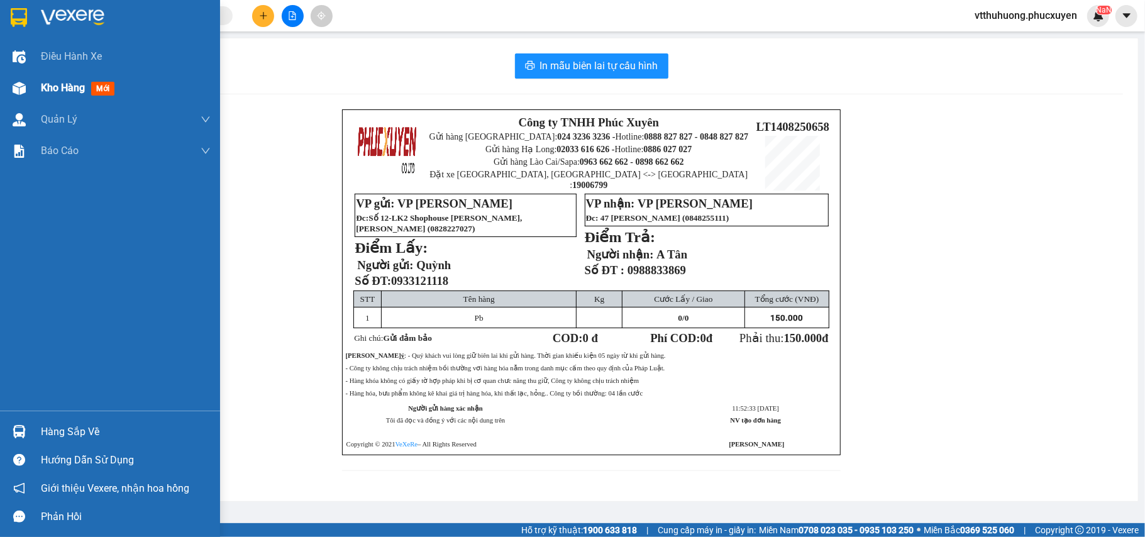
click at [70, 87] on span "Kho hàng" at bounding box center [63, 88] width 44 height 12
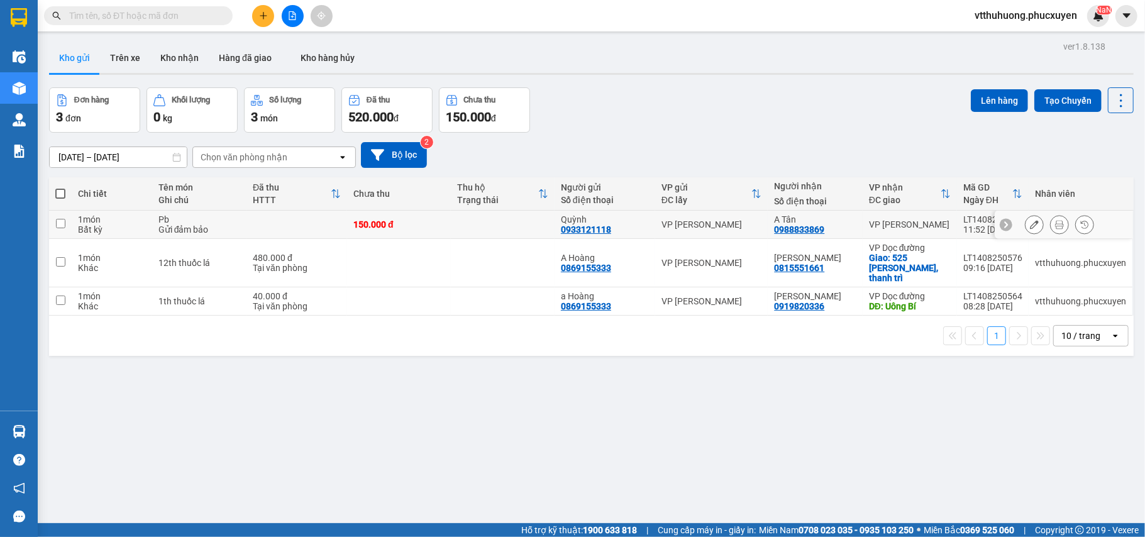
click at [1030, 221] on icon at bounding box center [1034, 224] width 9 height 9
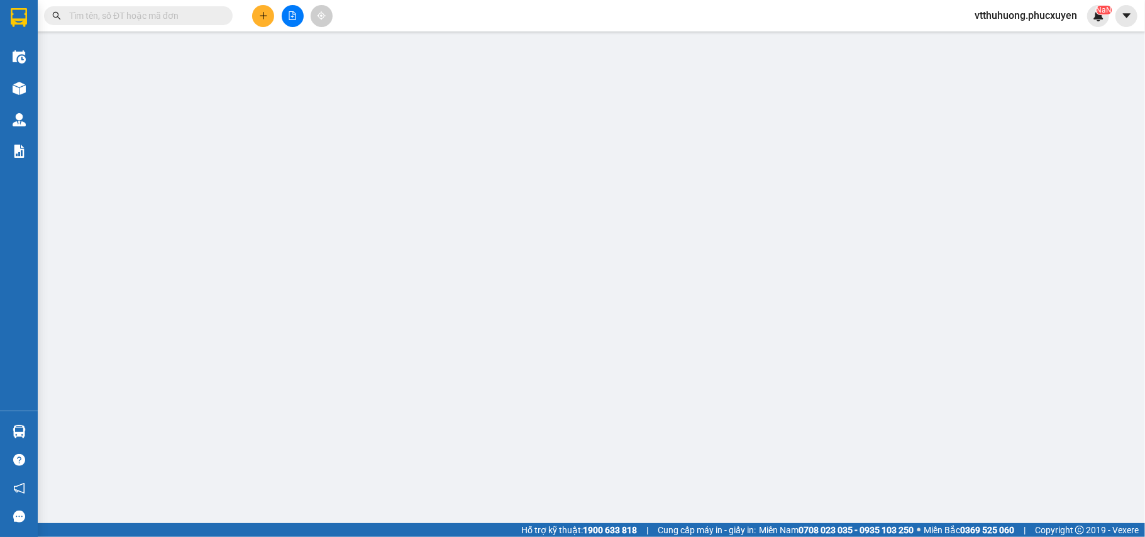
type input "0933121118"
type input "Quỳnh"
type input "0988833869"
type input "A Tân"
type input "150.000"
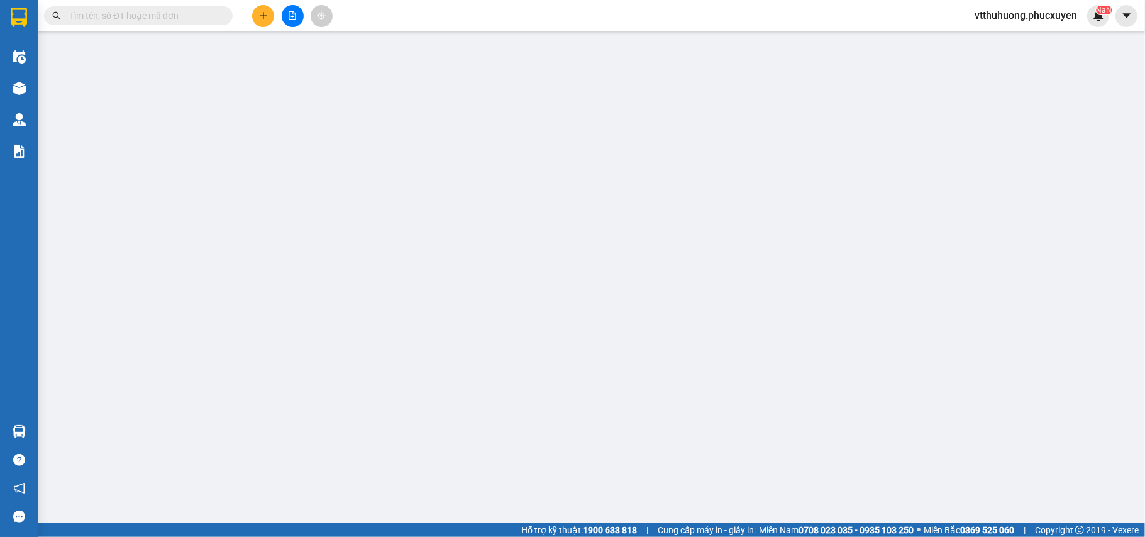
type input "150.000"
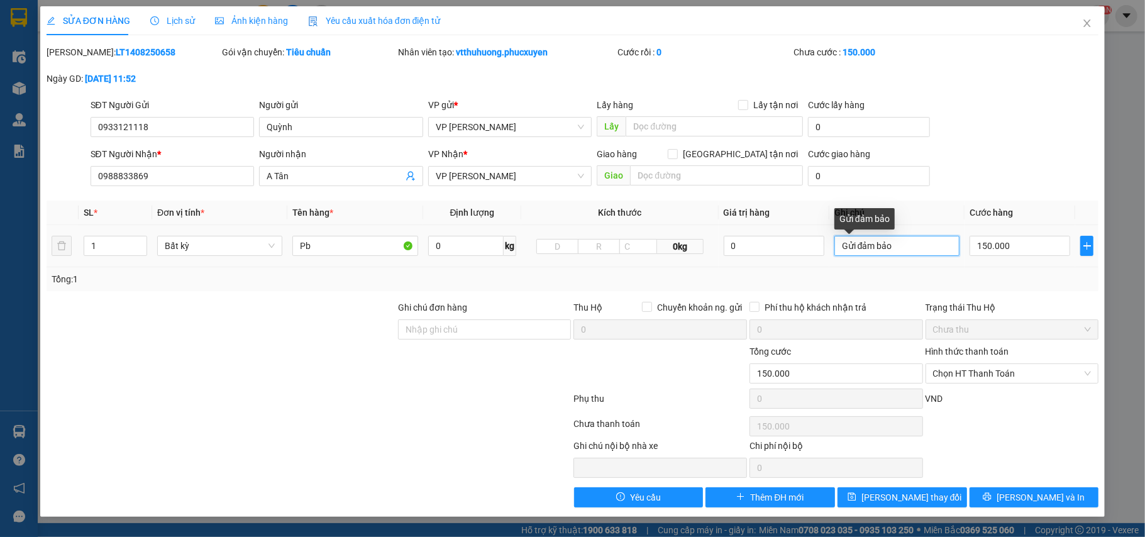
click at [901, 251] on input "Gửi đảm bảo" at bounding box center [896, 246] width 125 height 20
type input "Gửi đảm bảo,nhận từ tay lx,và giữ cẩn thận đến khi ng nhận ra nhận kt đủ sl 4c …"
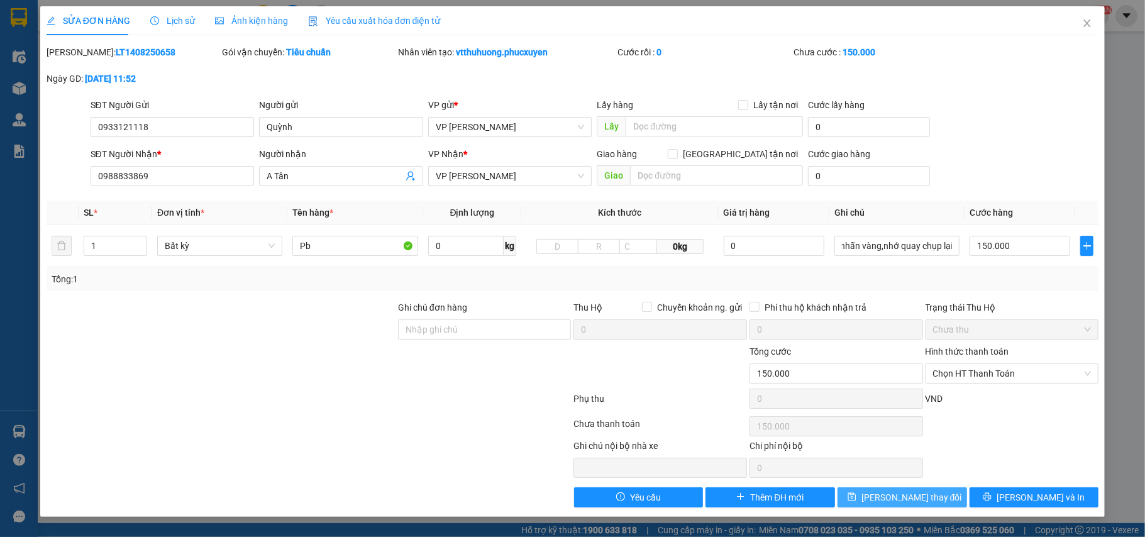
click at [912, 493] on span "[PERSON_NAME] thay đổi" at bounding box center [911, 497] width 101 height 14
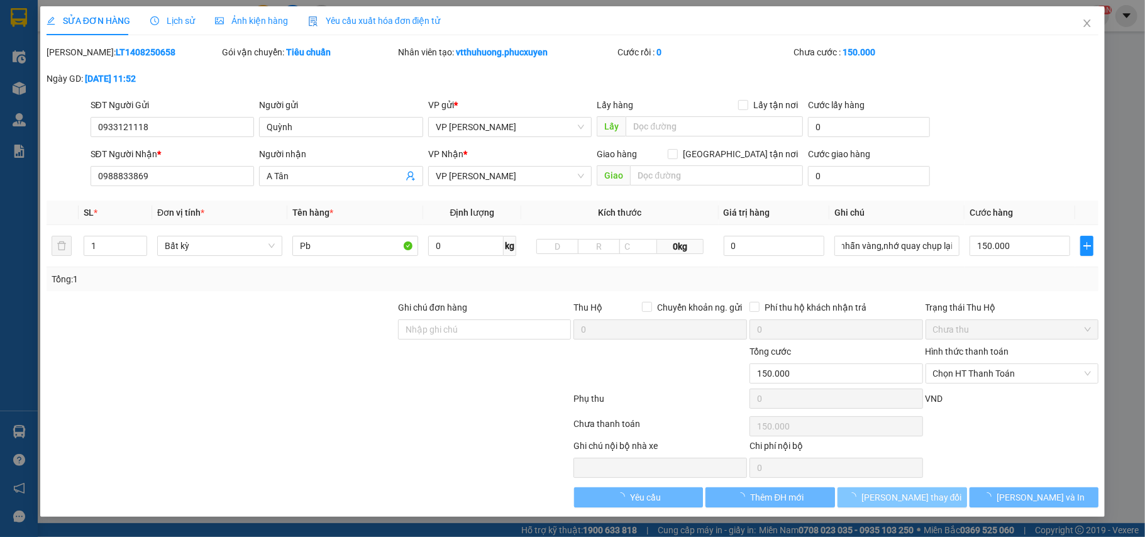
scroll to position [0, 0]
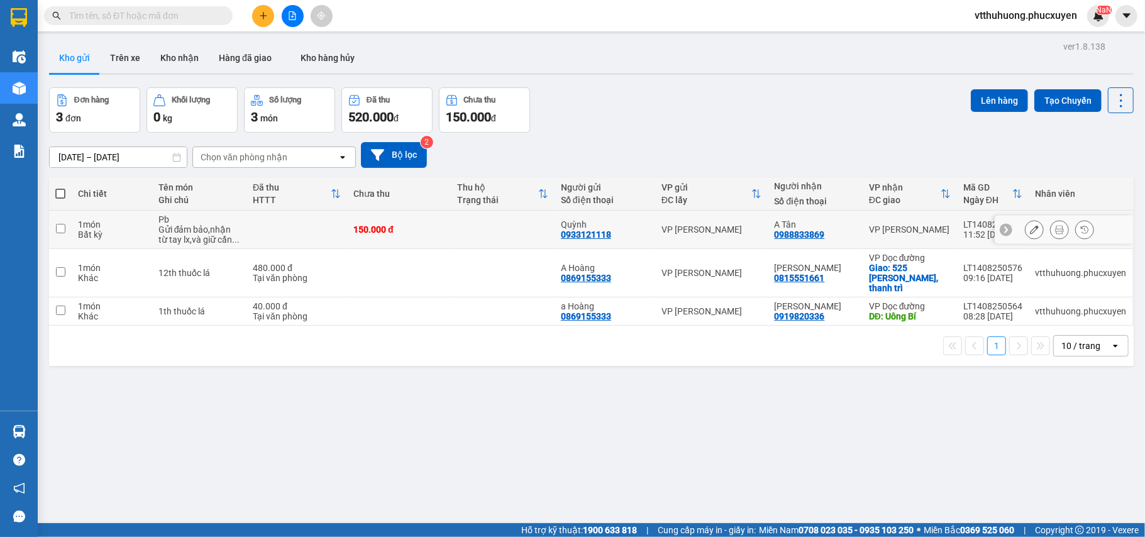
click at [1052, 228] on button at bounding box center [1059, 230] width 18 height 22
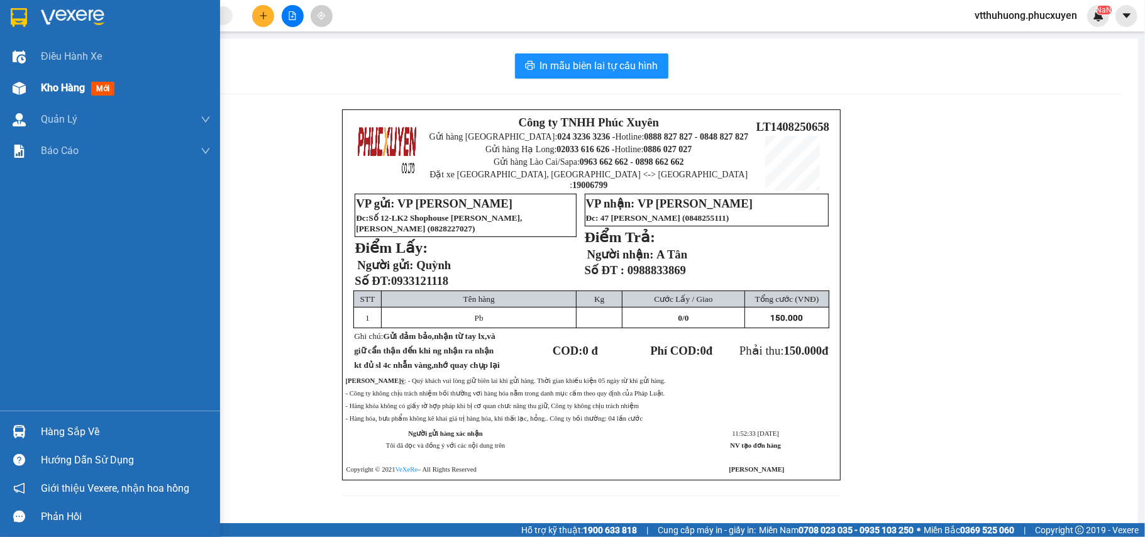
click at [58, 89] on span "Kho hàng" at bounding box center [63, 88] width 44 height 12
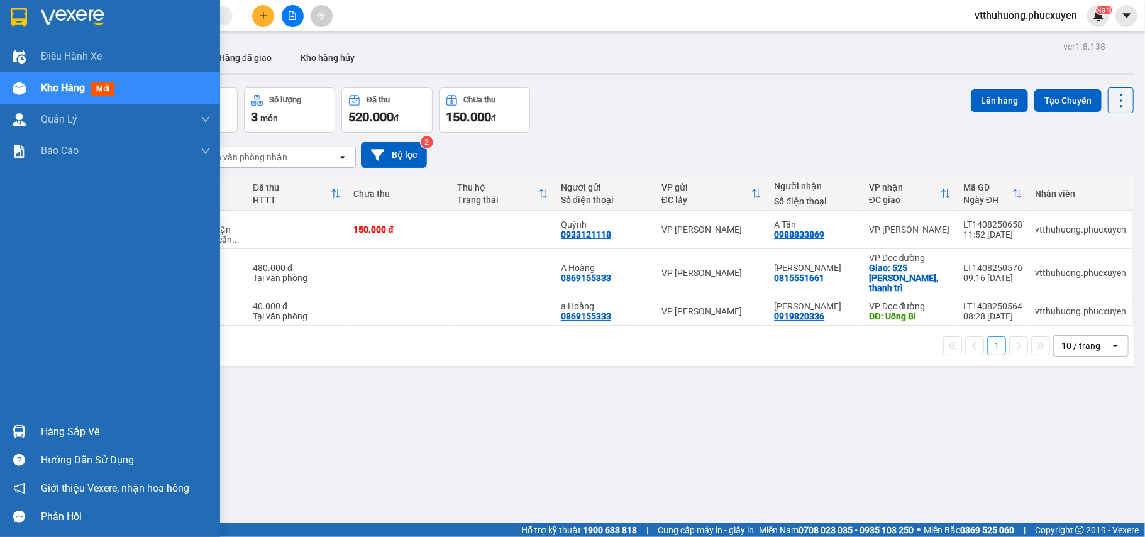
drag, startPoint x: 41, startPoint y: 434, endPoint x: 277, endPoint y: 404, distance: 237.7
click at [43, 432] on div "Hàng sắp về" at bounding box center [126, 431] width 170 height 19
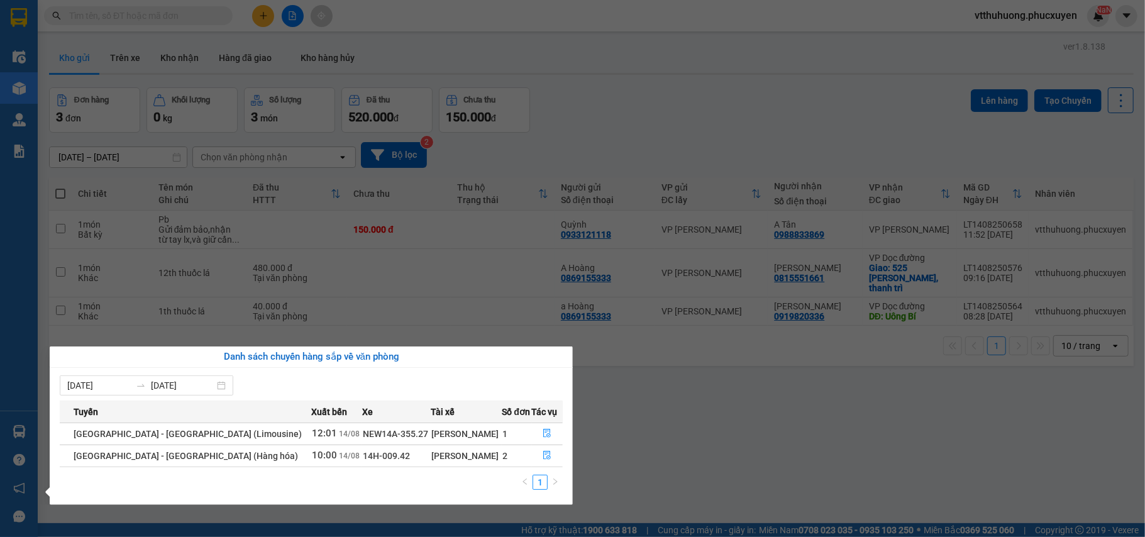
click at [635, 434] on section "Kết quả tìm kiếm ( 4 ) Bộ lọc Mã ĐH Trạng thái Món hàng Thu hộ Tổng cước Chưa c…" at bounding box center [572, 268] width 1145 height 537
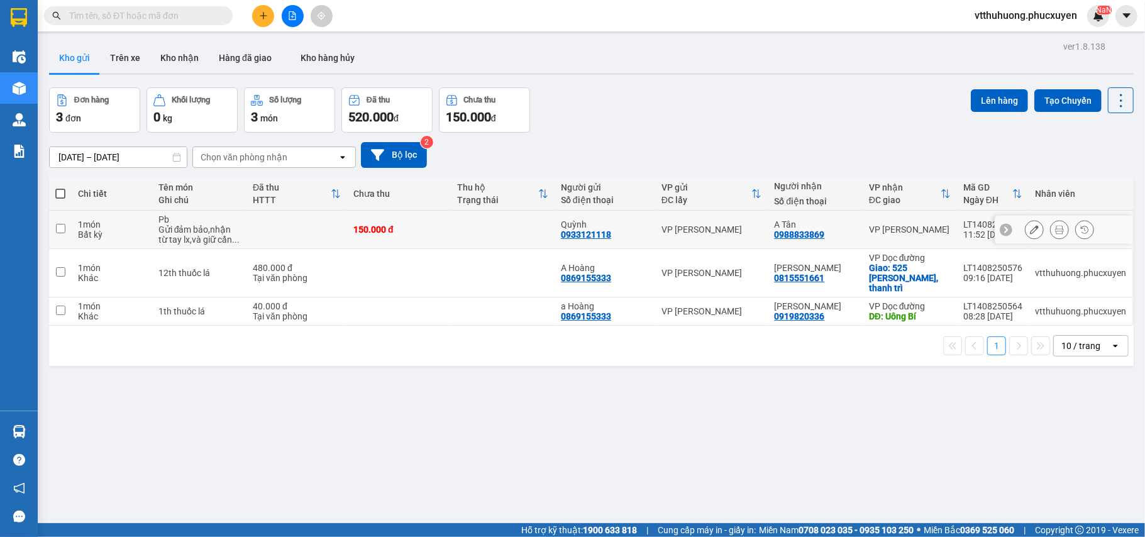
click at [603, 238] on div "0933121118" at bounding box center [586, 234] width 50 height 10
copy div "0933121118"
click at [86, 13] on input "text" at bounding box center [143, 16] width 148 height 14
paste input "0933121118"
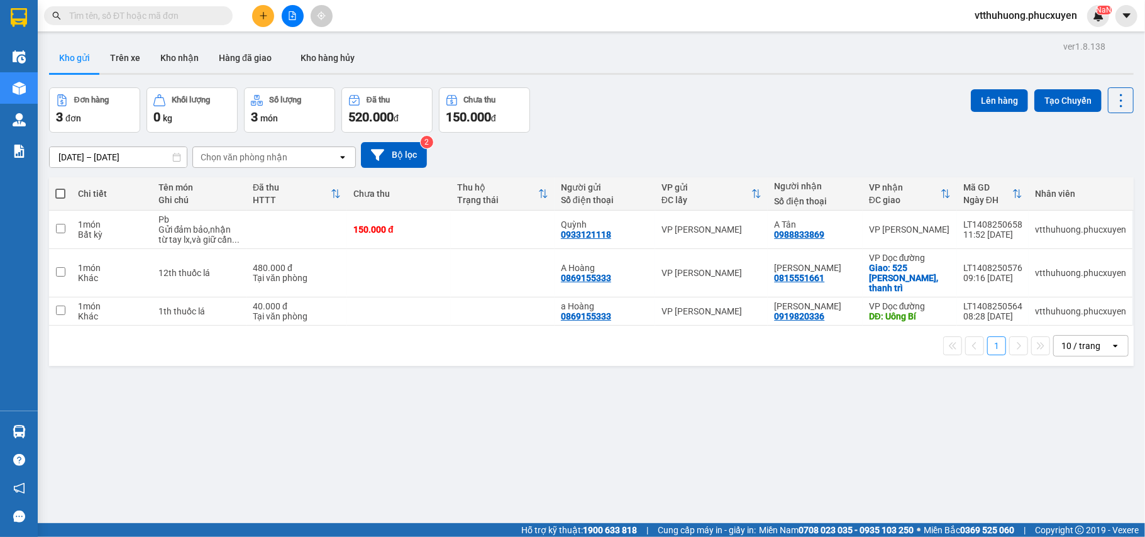
type input "0933121118"
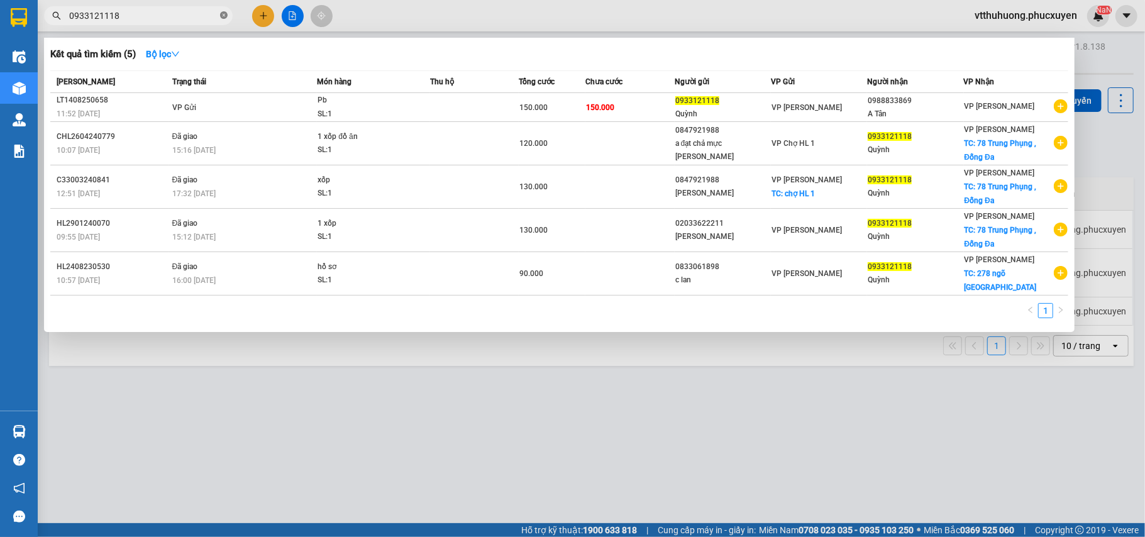
drag, startPoint x: 220, startPoint y: 18, endPoint x: 307, endPoint y: 6, distance: 88.1
click at [220, 18] on icon "close-circle" at bounding box center [224, 15] width 8 height 8
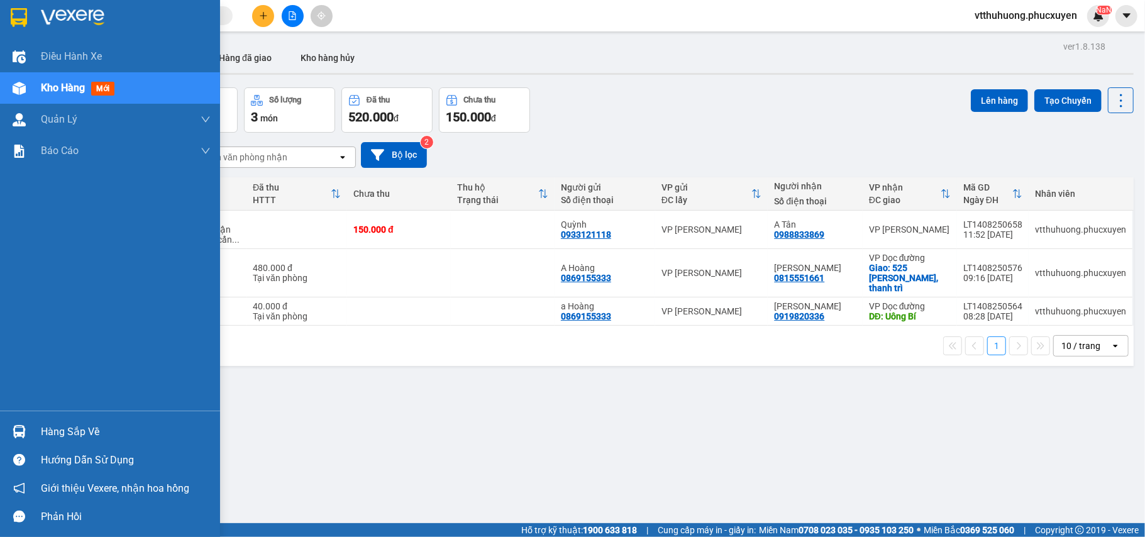
click at [45, 431] on div "Hàng sắp về" at bounding box center [126, 431] width 170 height 19
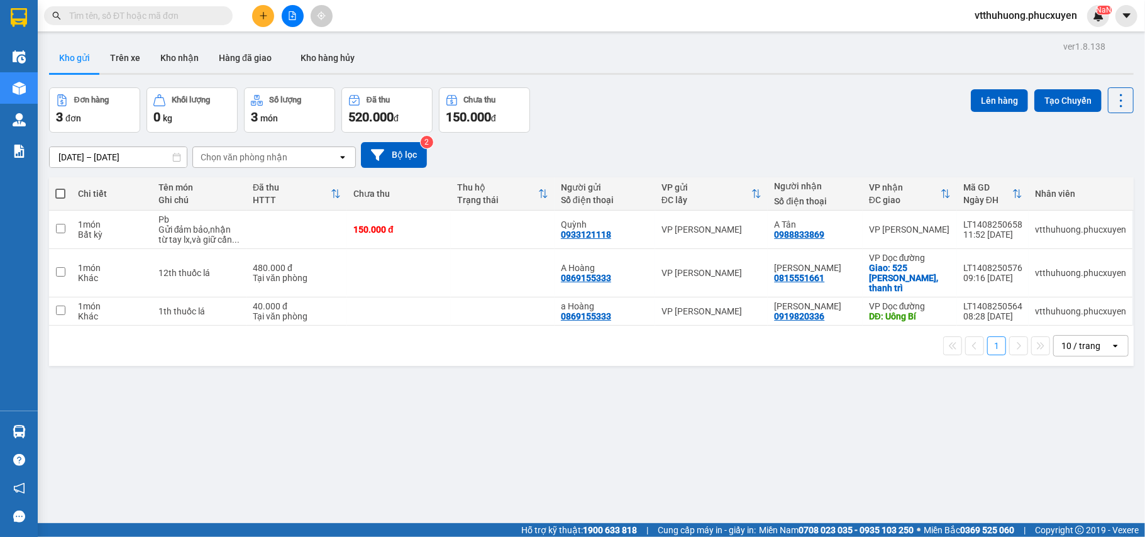
click at [624, 450] on section "Kết quả tìm kiếm ( 5 ) Bộ lọc Mã ĐH Trạng thái Món hàng Thu hộ Tổng cước Chưa c…" at bounding box center [572, 268] width 1145 height 537
click at [1056, 230] on div at bounding box center [1059, 229] width 19 height 19
click at [1055, 231] on icon at bounding box center [1059, 229] width 9 height 9
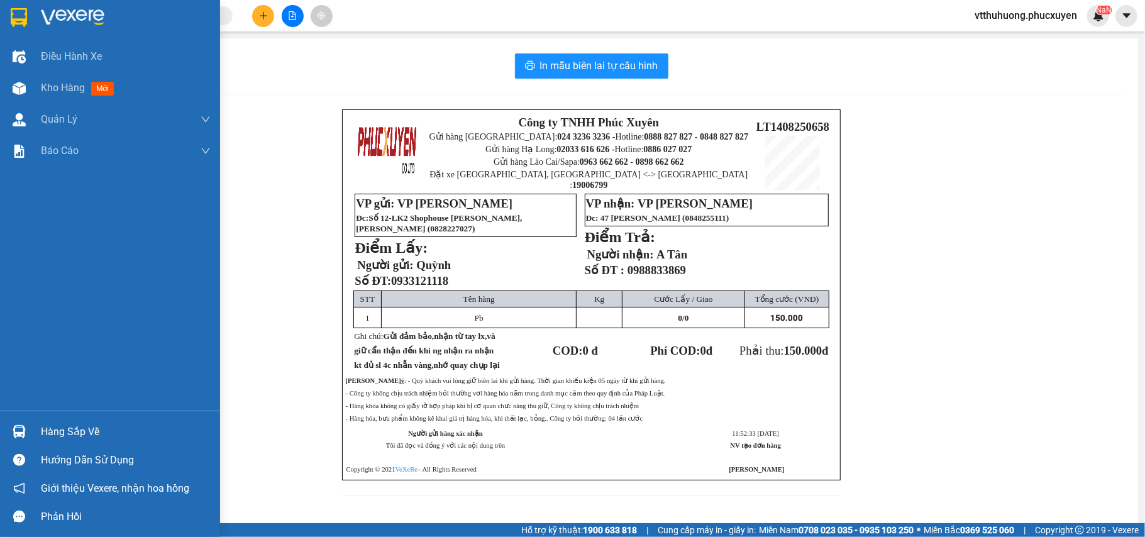
drag, startPoint x: 106, startPoint y: 77, endPoint x: 343, endPoint y: 6, distance: 246.6
click at [106, 83] on div "Kho hàng mới" at bounding box center [126, 87] width 170 height 31
click at [57, 84] on span "Kho hàng" at bounding box center [63, 88] width 44 height 12
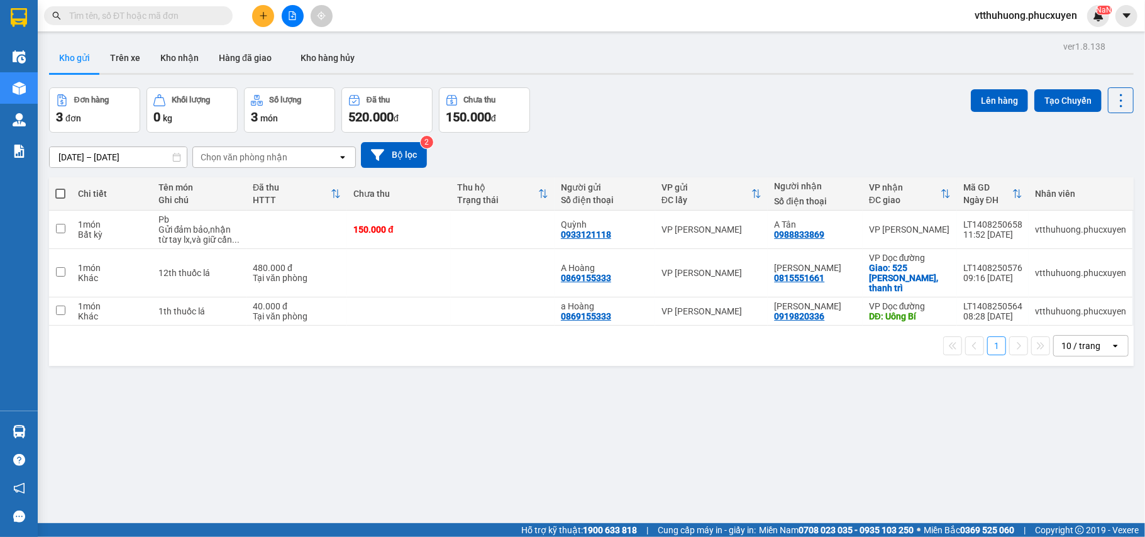
click at [840, 74] on div at bounding box center [591, 74] width 1084 height 2
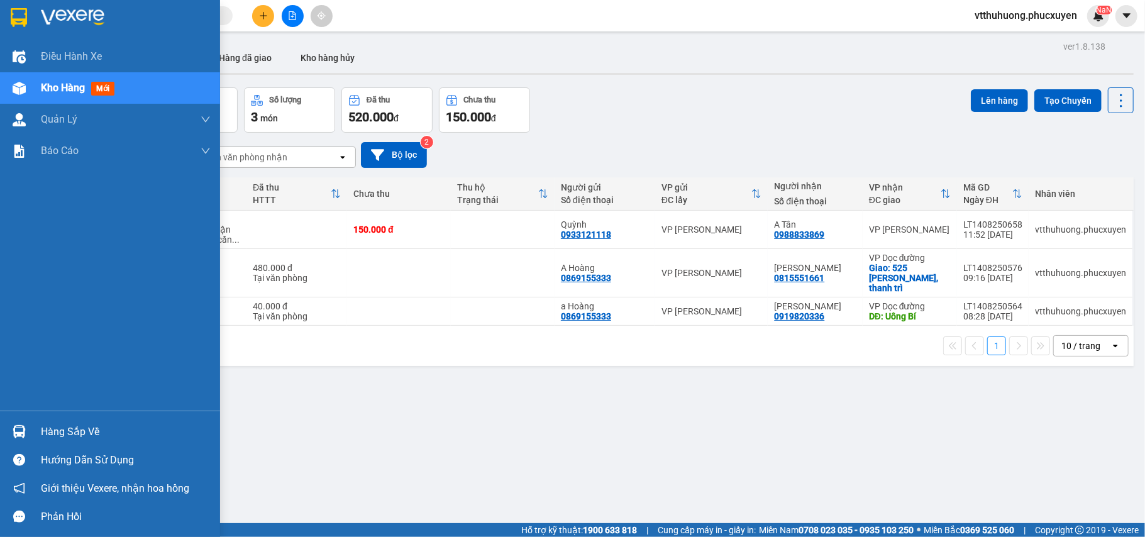
click at [66, 430] on div "Hàng sắp về" at bounding box center [126, 431] width 170 height 19
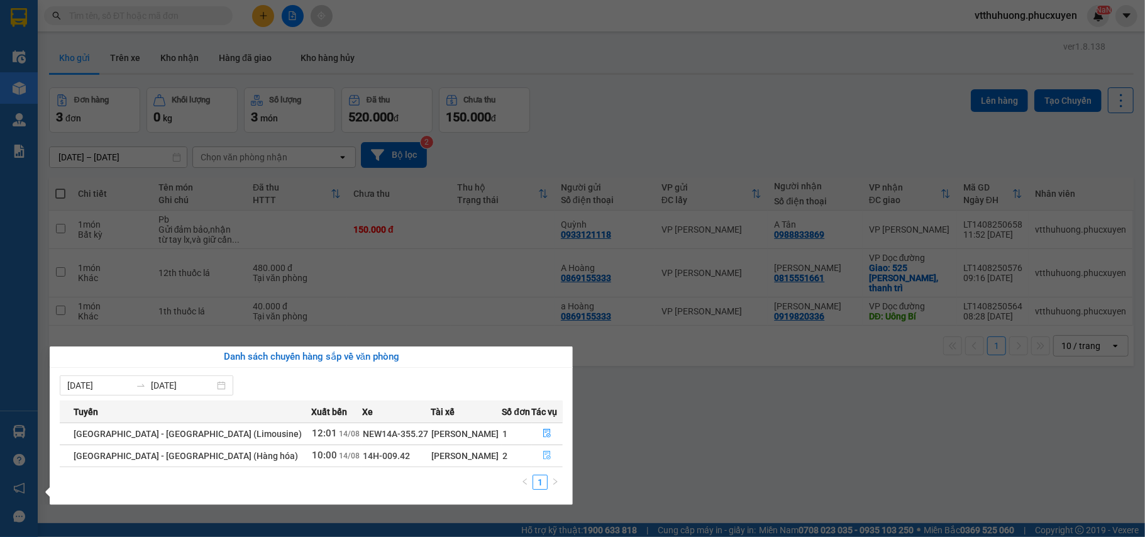
click at [543, 455] on icon "file-done" at bounding box center [547, 455] width 9 height 9
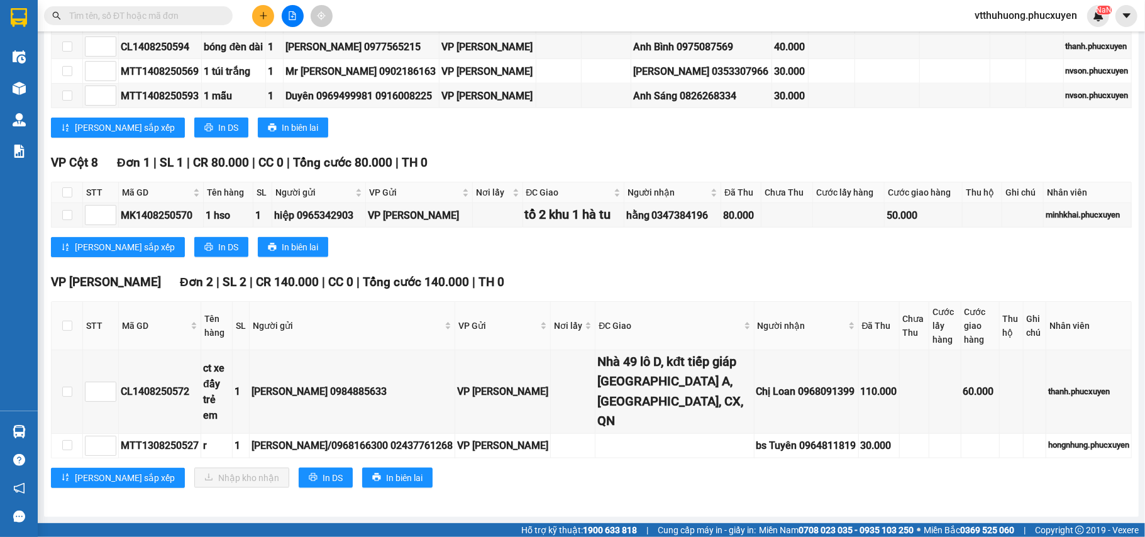
scroll to position [1243, 0]
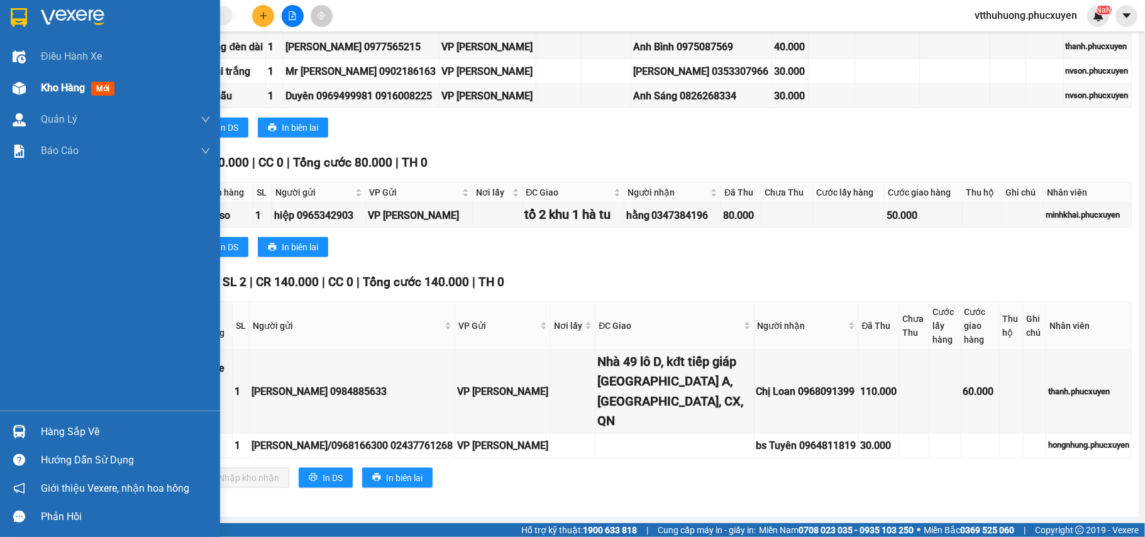
click at [54, 86] on span "Kho hàng" at bounding box center [63, 88] width 44 height 12
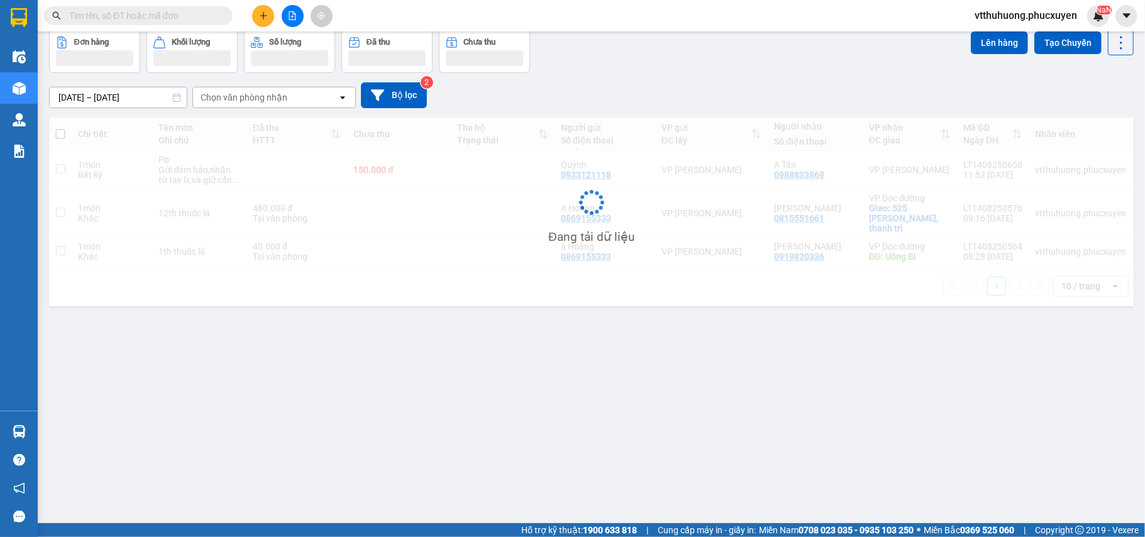
scroll to position [58, 0]
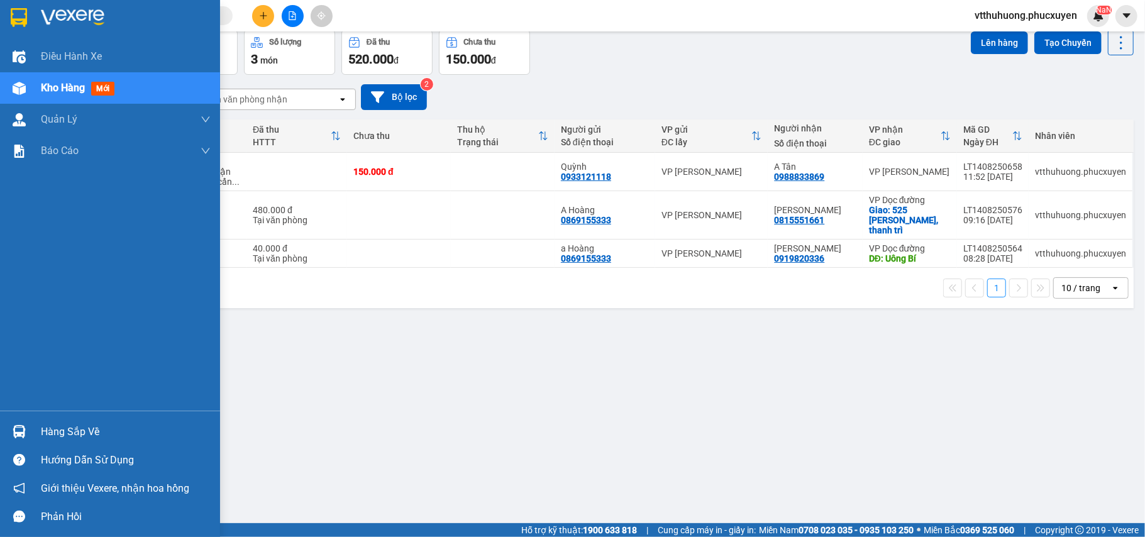
drag, startPoint x: 61, startPoint y: 427, endPoint x: 697, endPoint y: 427, distance: 635.5
click at [63, 427] on div "Hàng sắp về" at bounding box center [126, 431] width 170 height 19
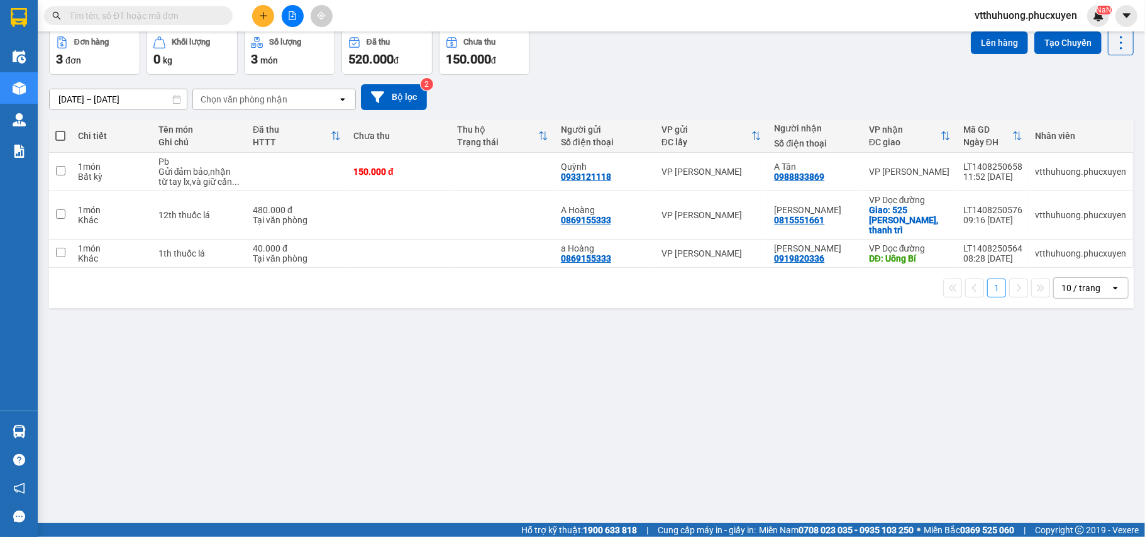
click at [699, 425] on section "Kết quả tìm kiếm ( 5 ) Bộ lọc Mã ĐH Trạng thái Món hàng Thu hộ Tổng cước Chưa c…" at bounding box center [572, 268] width 1145 height 537
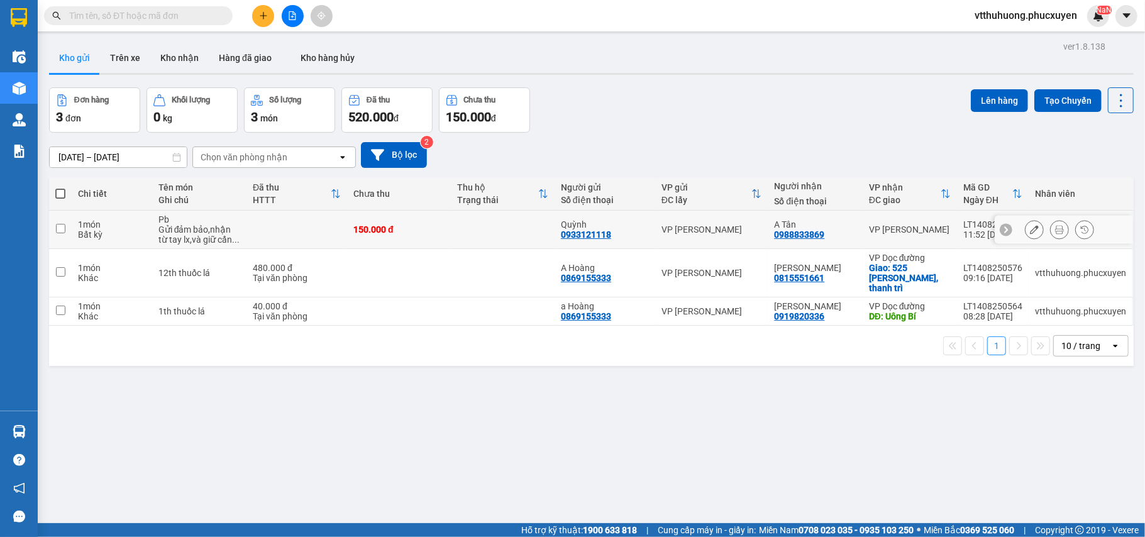
click at [489, 228] on td at bounding box center [503, 230] width 104 height 38
checkbox input "true"
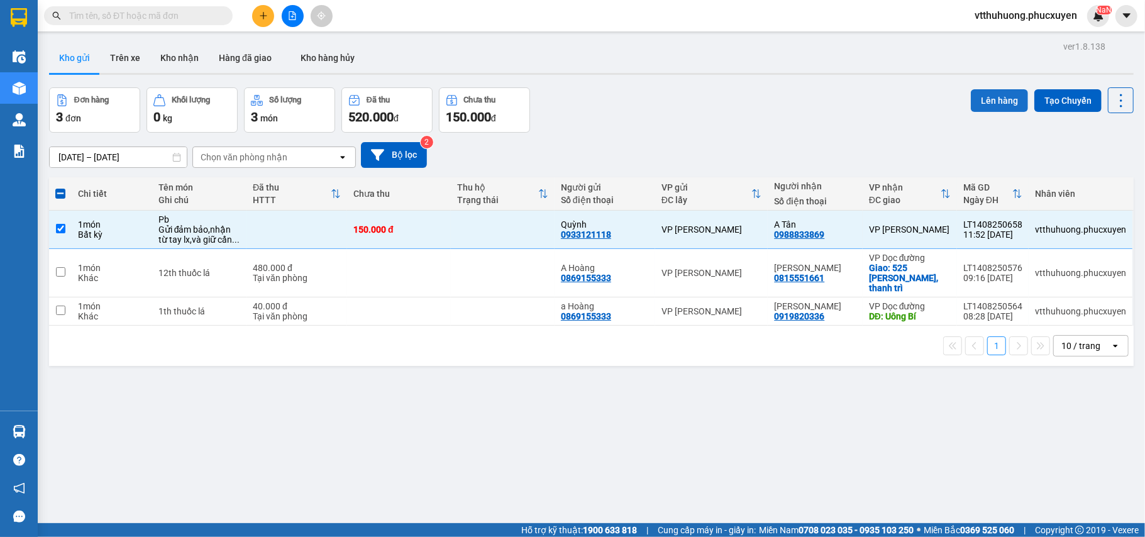
click at [977, 101] on button "Lên hàng" at bounding box center [999, 100] width 57 height 23
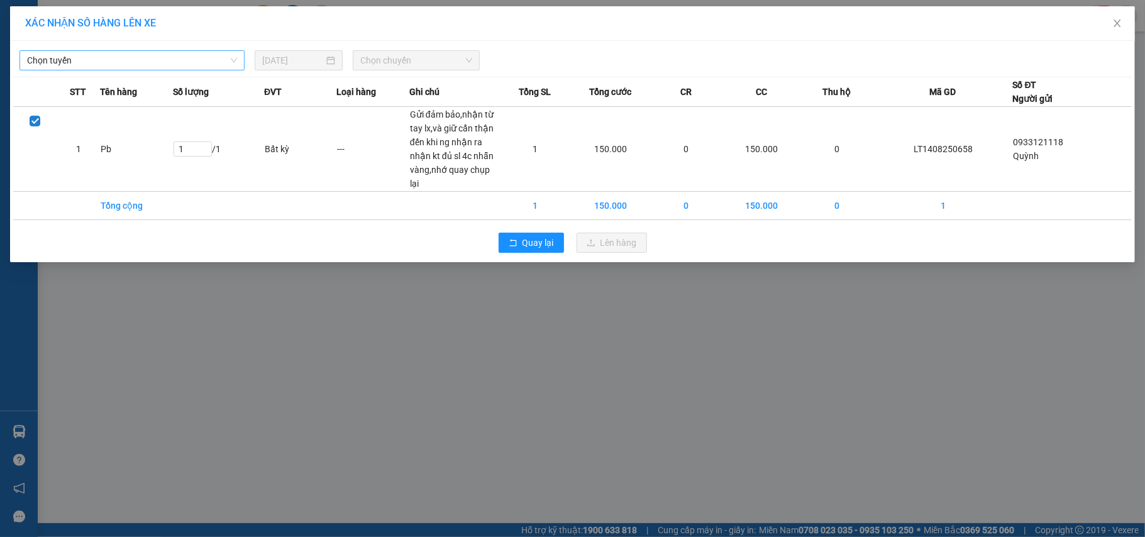
click at [121, 63] on span "Chọn tuyến" at bounding box center [132, 60] width 210 height 19
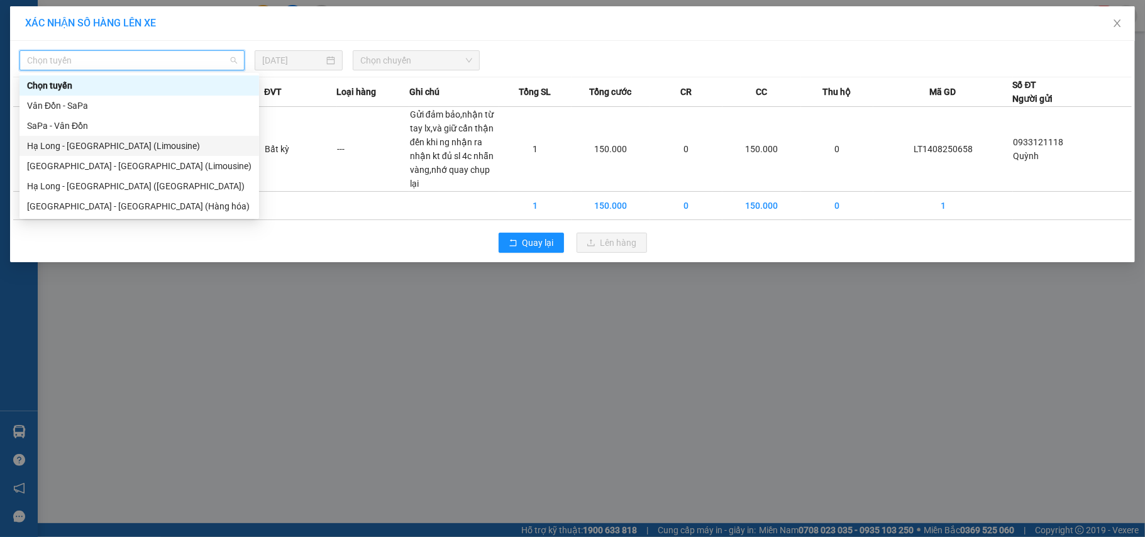
click at [122, 144] on div "Hạ Long - [GEOGRAPHIC_DATA] (Limousine)" at bounding box center [139, 146] width 224 height 14
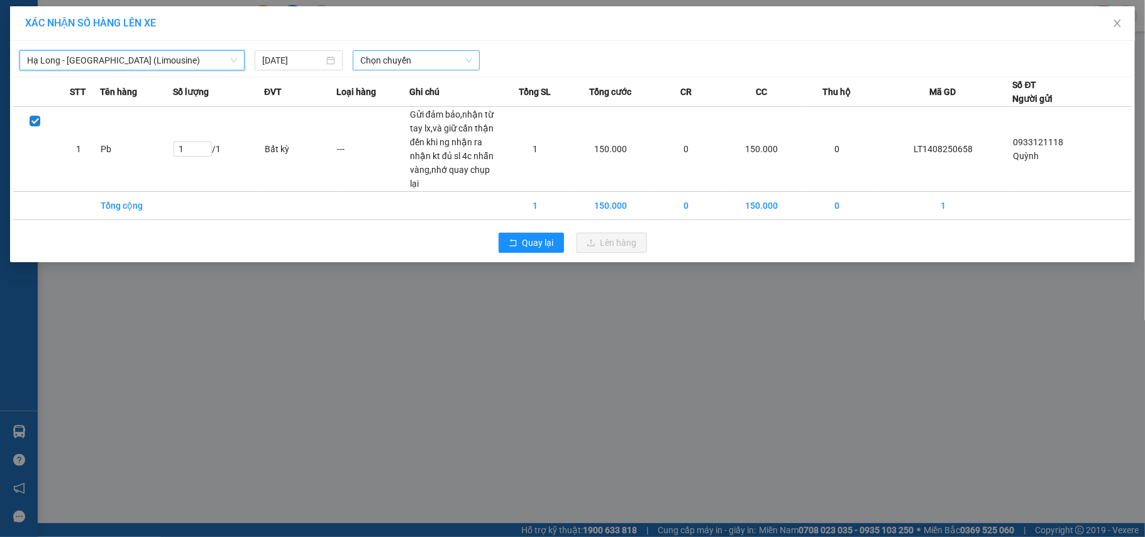
click at [453, 61] on span "Chọn chuyến" at bounding box center [416, 60] width 112 height 19
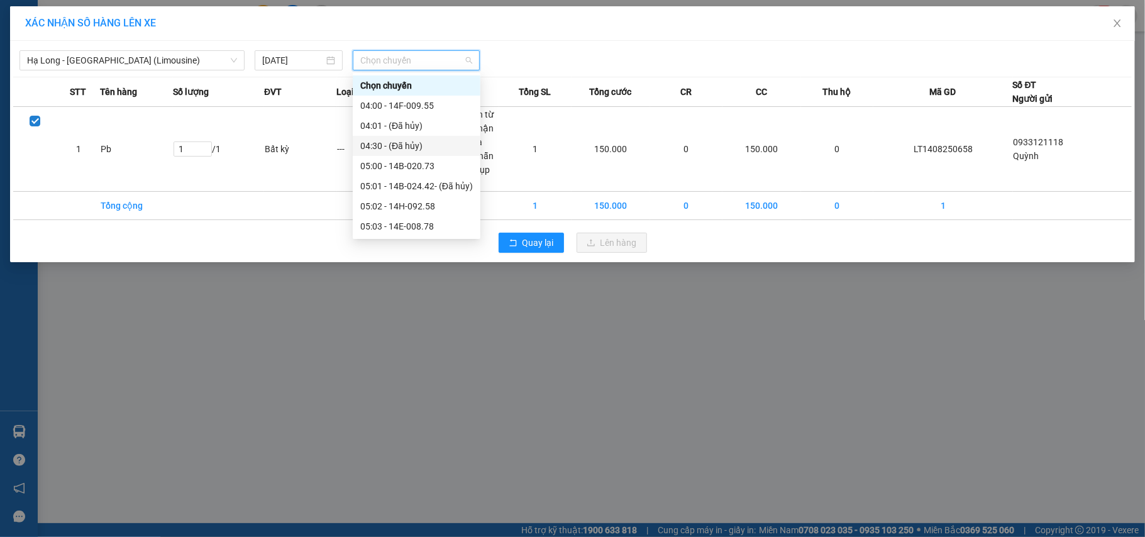
scroll to position [503, 0]
click at [438, 162] on div "13:00 - 14F-009.53" at bounding box center [416, 166] width 113 height 14
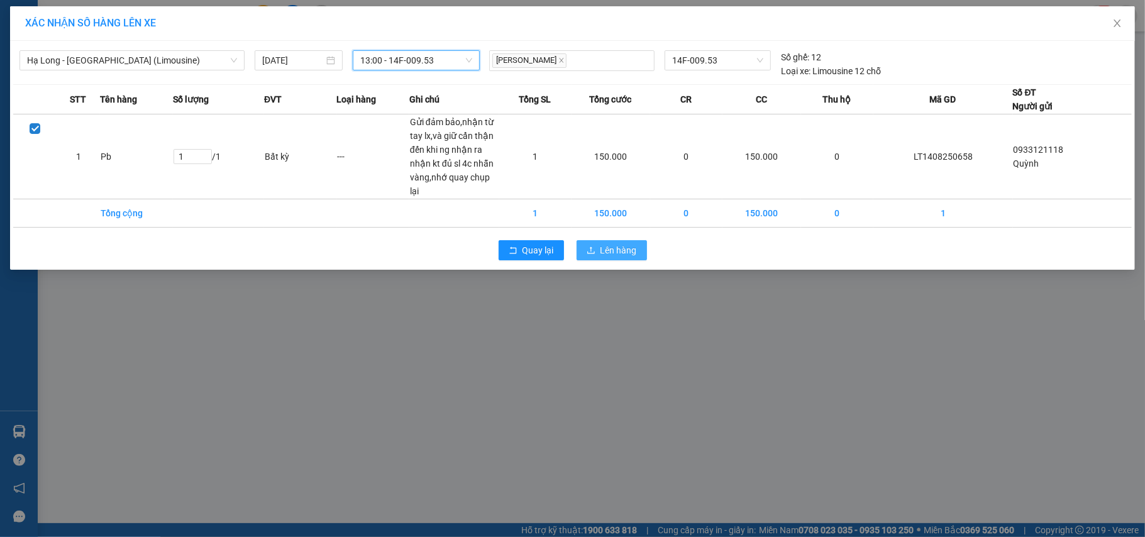
click at [611, 248] on span "Lên hàng" at bounding box center [618, 250] width 36 height 14
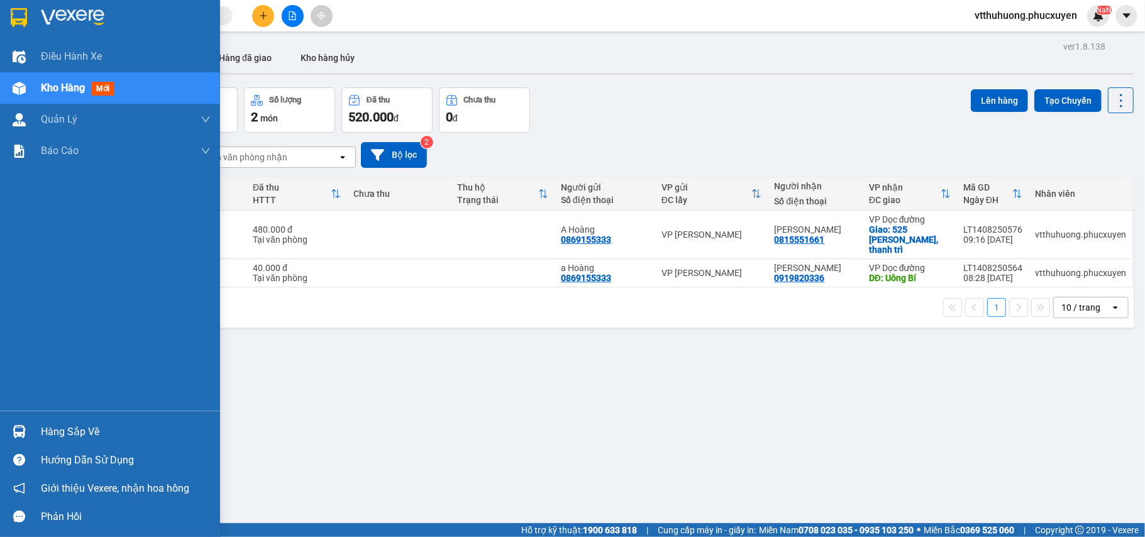
click at [52, 430] on div "Hàng sắp về" at bounding box center [126, 431] width 170 height 19
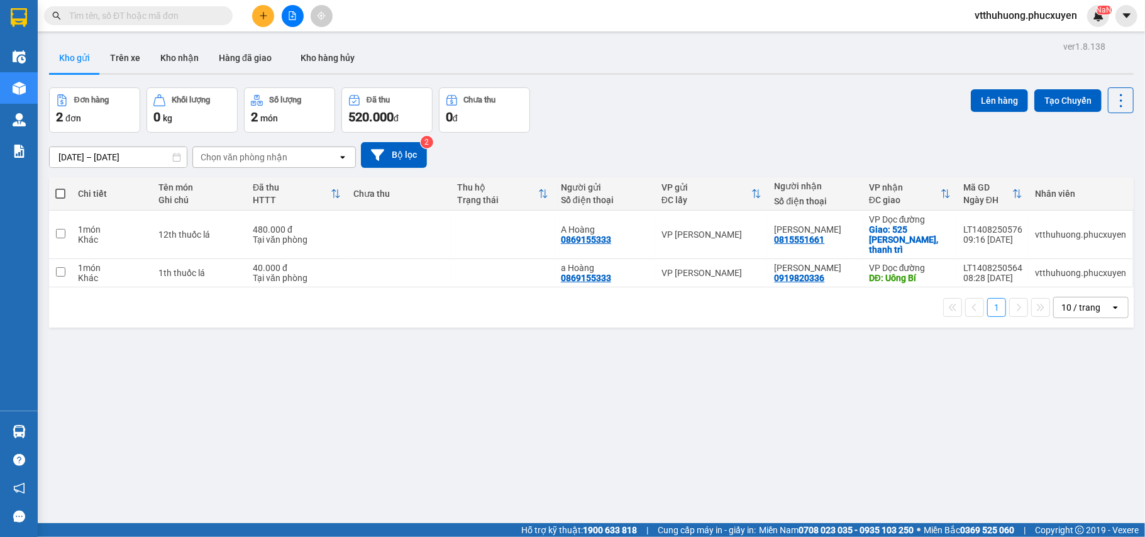
click at [659, 445] on section "Kết quả tìm kiếm ( 5 ) Bộ lọc Mã ĐH Trạng thái Món hàng Thu hộ Tổng cước Chưa c…" at bounding box center [572, 268] width 1145 height 537
